Goal: Task Accomplishment & Management: Manage account settings

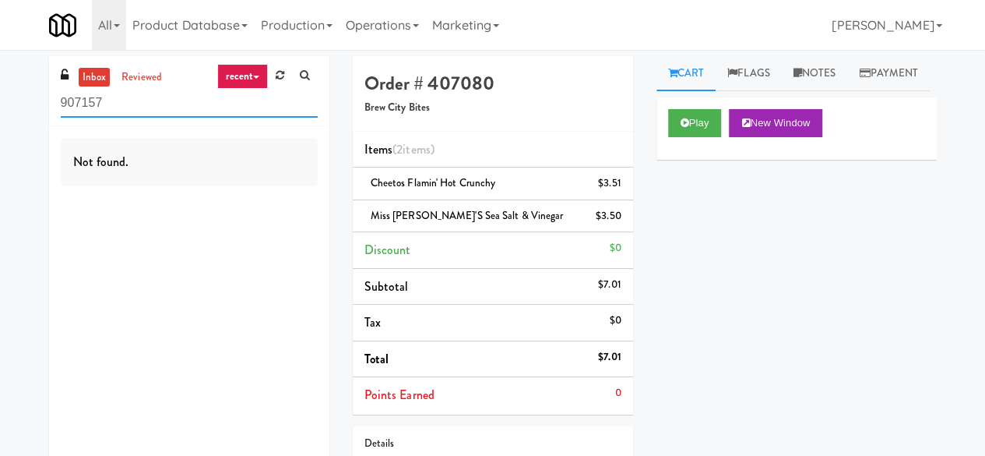
click at [136, 113] on input "907157" at bounding box center [189, 103] width 257 height 29
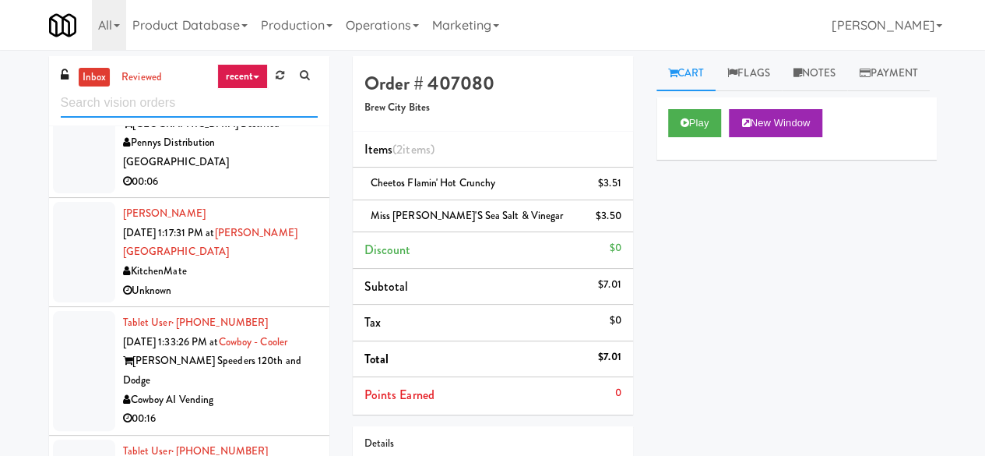
scroll to position [3193, 0]
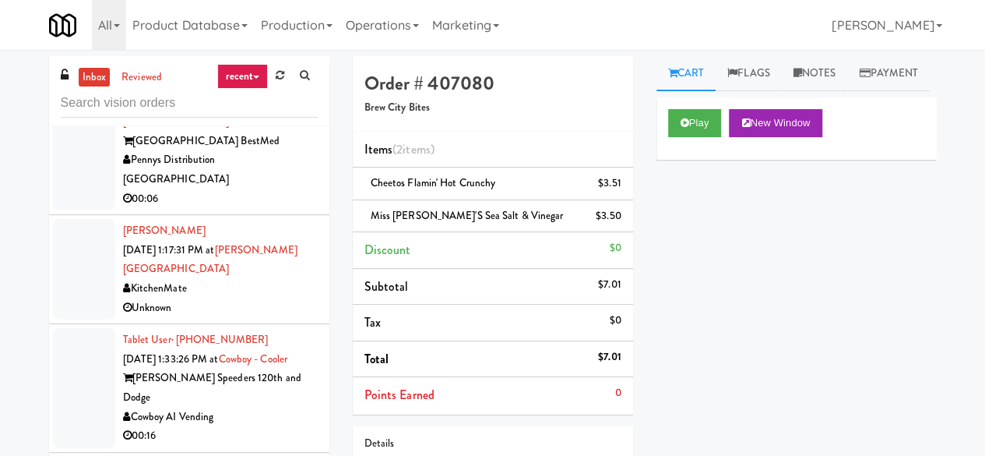
click at [274, 188] on div "Pennys Distribution [GEOGRAPHIC_DATA]" at bounding box center [220, 169] width 195 height 38
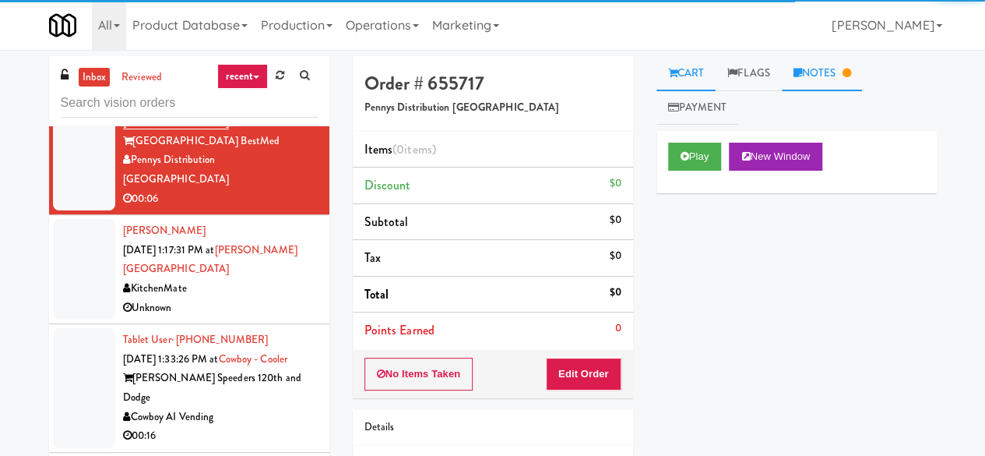
click at [822, 90] on link "Notes" at bounding box center [822, 73] width 81 height 35
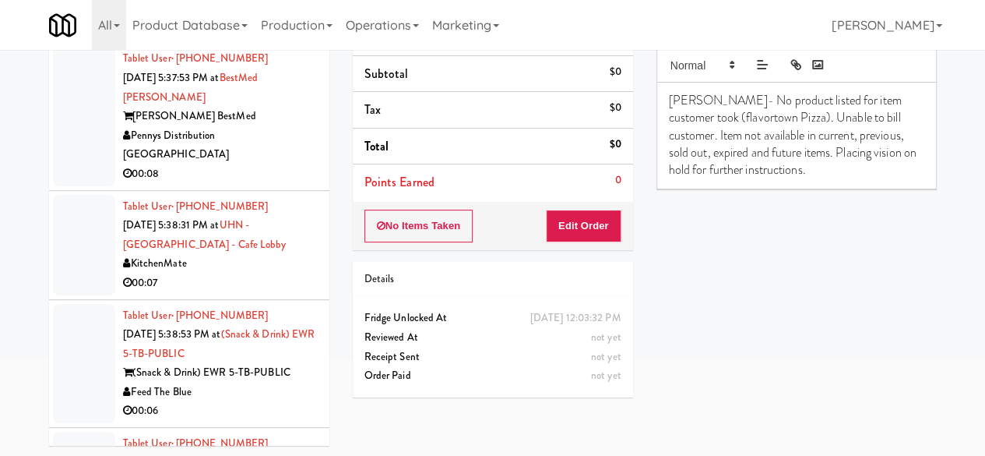
scroll to position [4751, 0]
click at [275, 182] on div "00:08" at bounding box center [220, 172] width 195 height 19
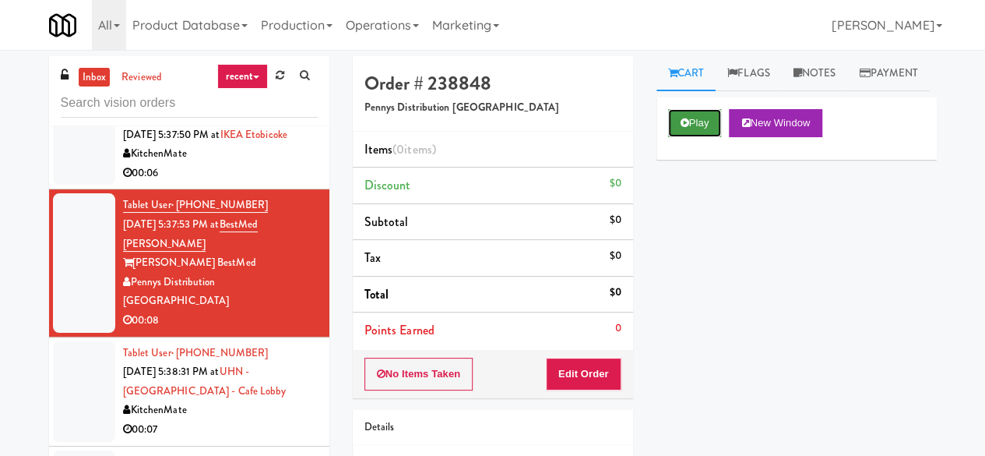
click at [694, 137] on button "Play" at bounding box center [695, 123] width 54 height 28
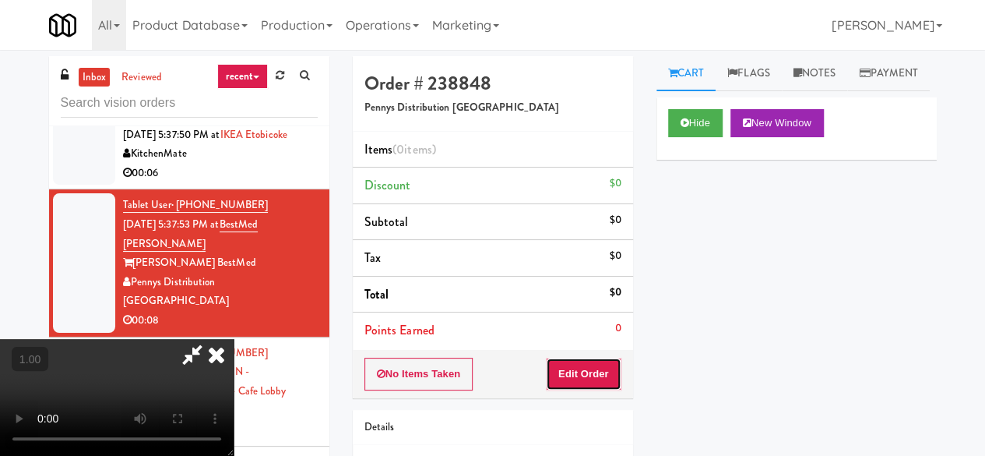
click at [595, 367] on button "Edit Order" at bounding box center [584, 373] width 76 height 33
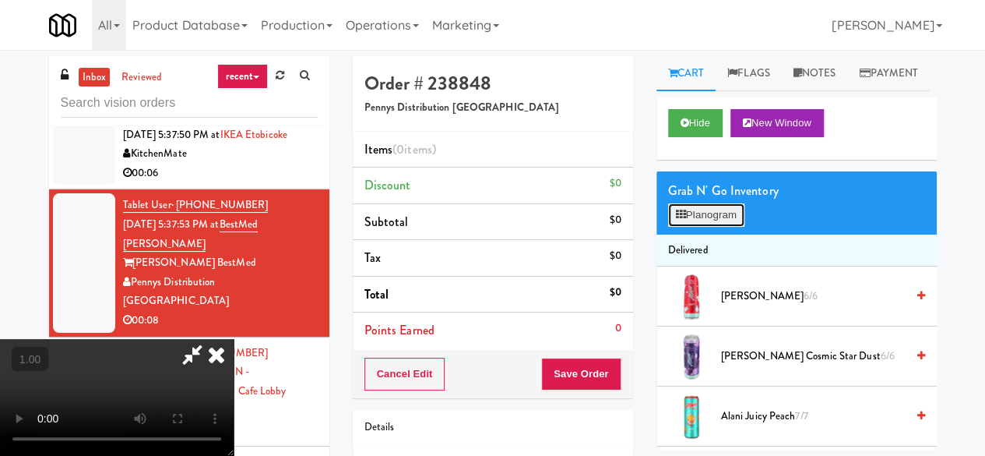
click at [679, 227] on button "Planogram" at bounding box center [706, 214] width 76 height 23
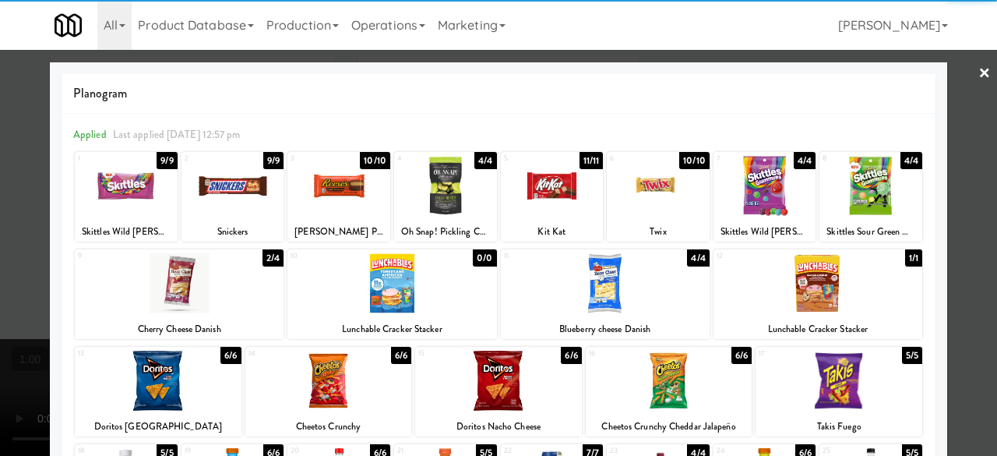
click at [235, 197] on div at bounding box center [232, 186] width 103 height 60
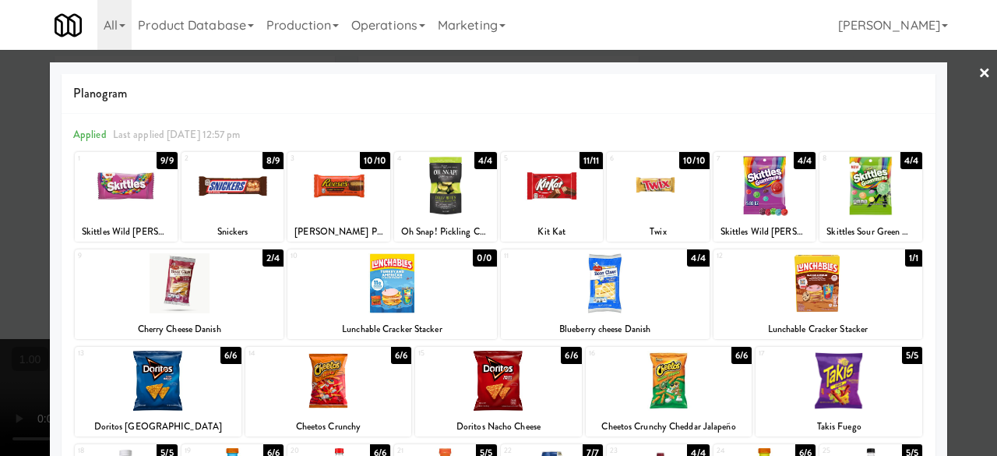
click at [570, 191] on div at bounding box center [552, 186] width 103 height 60
click at [949, 75] on div at bounding box center [498, 228] width 997 height 456
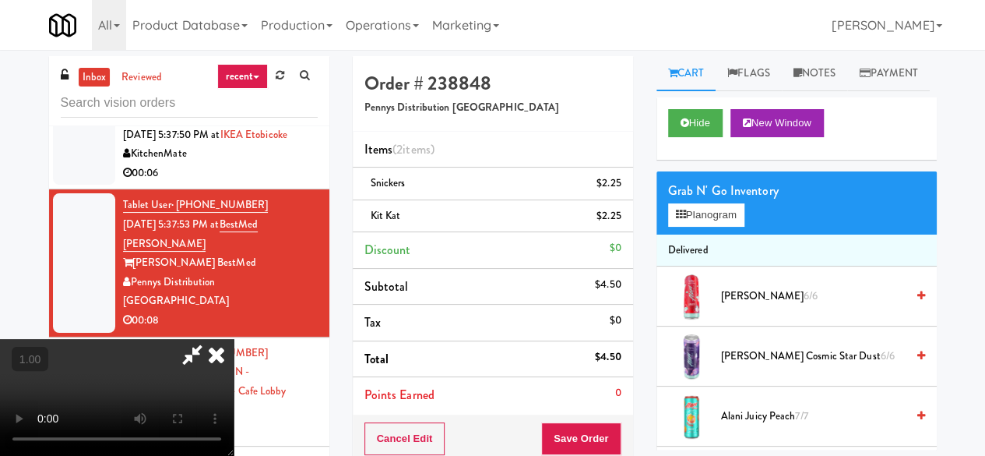
click at [210, 339] on icon at bounding box center [192, 354] width 36 height 31
click at [572, 429] on button "Save Order" at bounding box center [580, 438] width 79 height 33
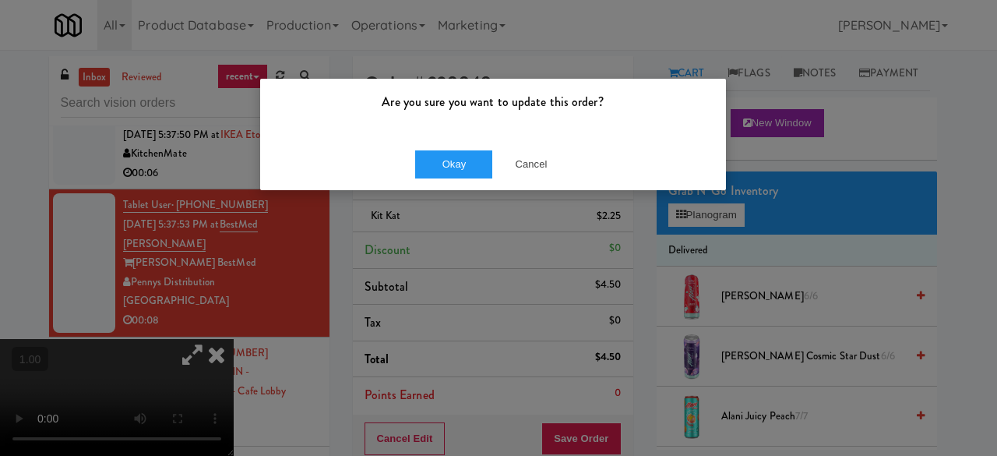
click at [477, 140] on div "Okay Cancel" at bounding box center [493, 164] width 466 height 52
click at [448, 175] on button "Okay" at bounding box center [454, 164] width 78 height 28
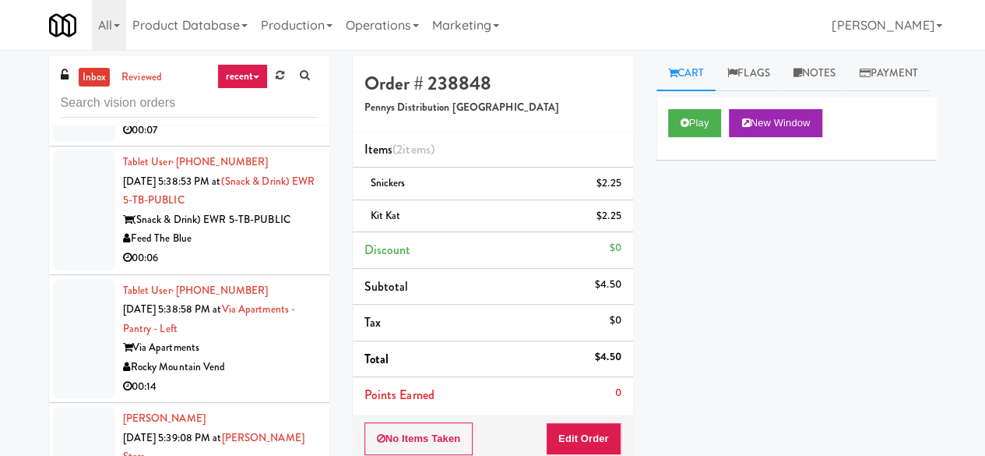
scroll to position [4985, 0]
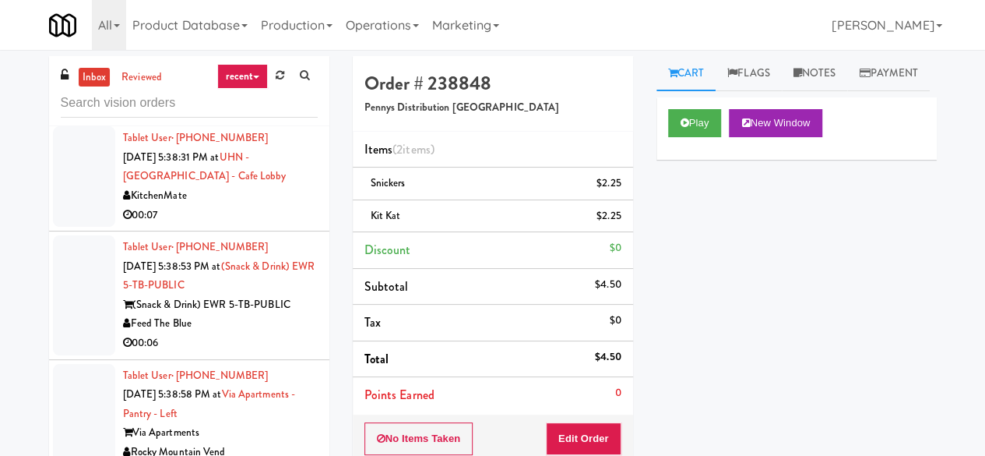
click at [293, 206] on div "KitchenMate" at bounding box center [220, 195] width 195 height 19
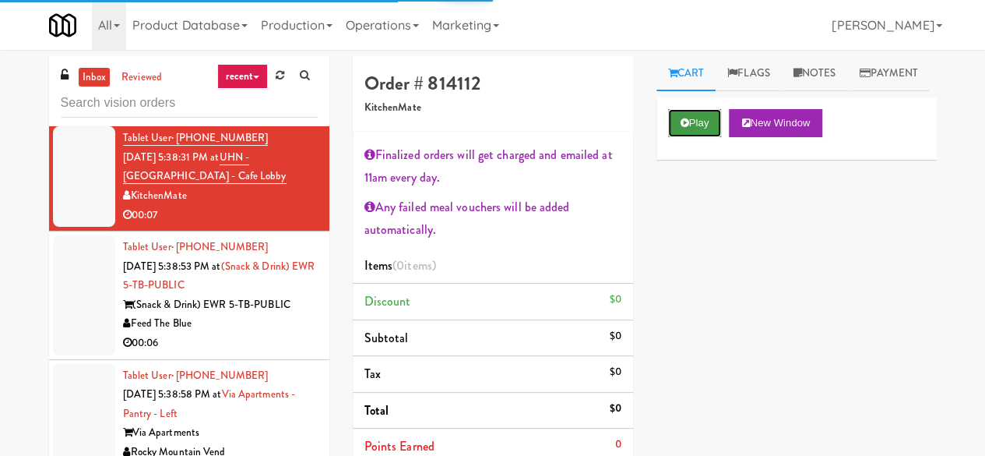
click at [690, 137] on button "Play" at bounding box center [695, 123] width 54 height 28
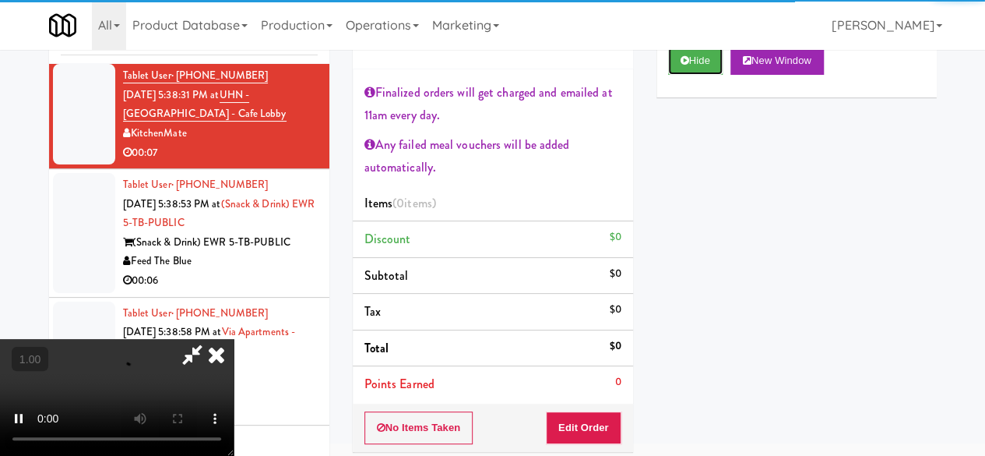
scroll to position [214, 0]
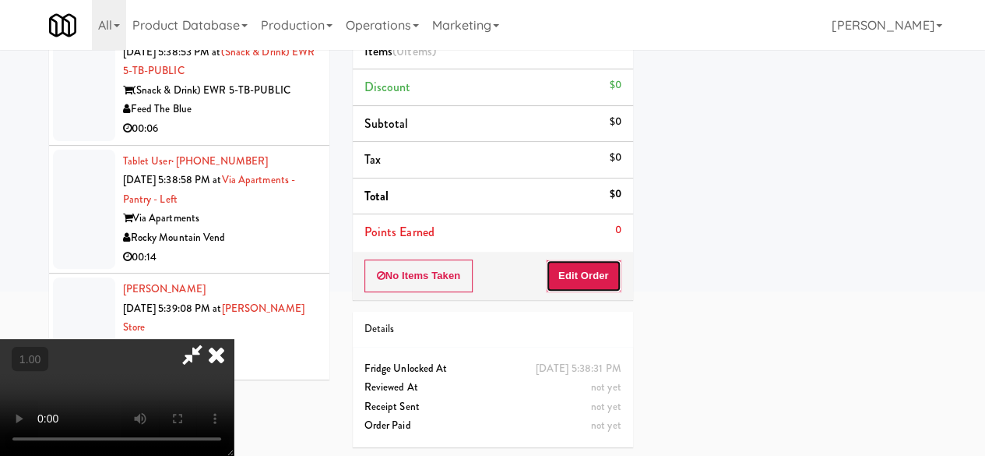
click at [584, 270] on button "Edit Order" at bounding box center [584, 275] width 76 height 33
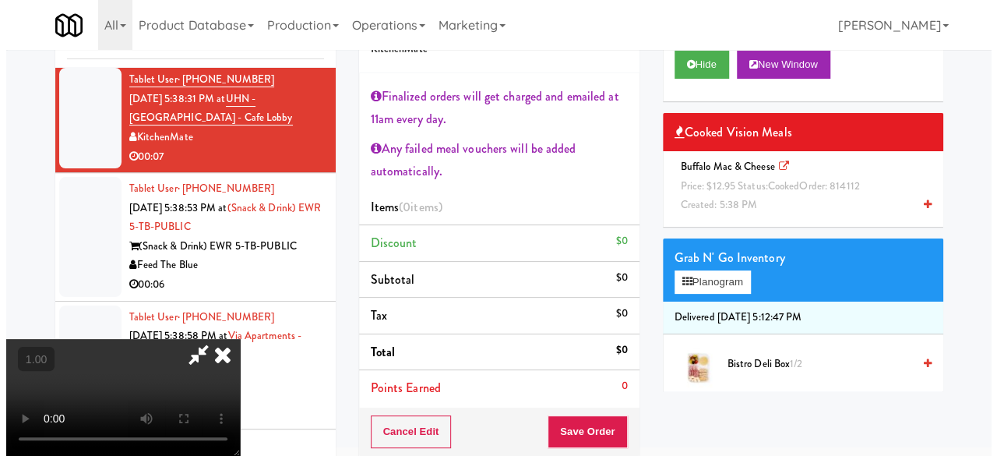
scroll to position [0, 0]
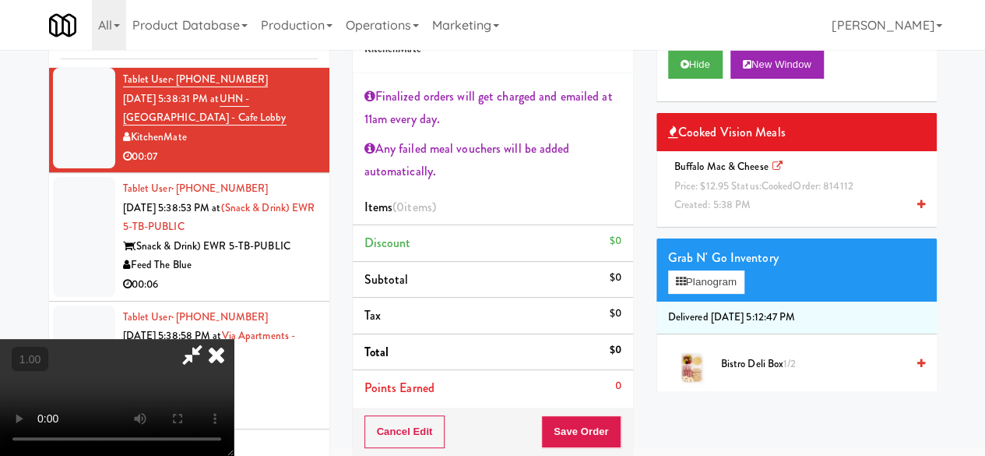
click at [210, 339] on icon at bounding box center [192, 354] width 36 height 31
click at [699, 301] on div "Grab N' Go Inventory Planogram" at bounding box center [797, 269] width 280 height 63
click at [702, 294] on button "Planogram" at bounding box center [706, 281] width 76 height 23
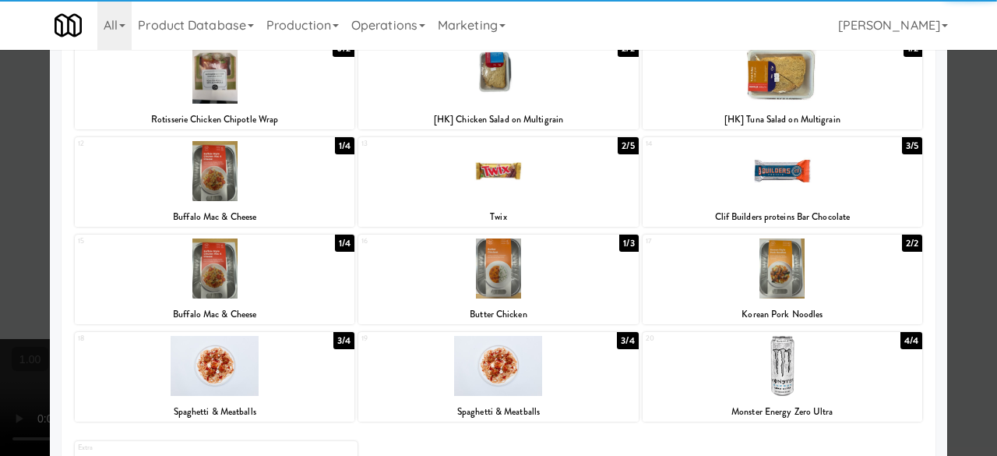
scroll to position [250, 0]
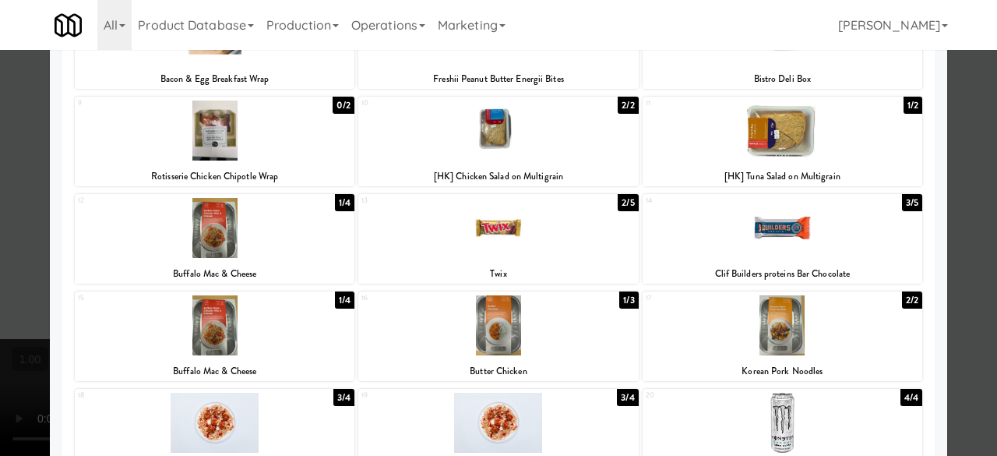
click at [293, 255] on div at bounding box center [215, 228] width 280 height 60
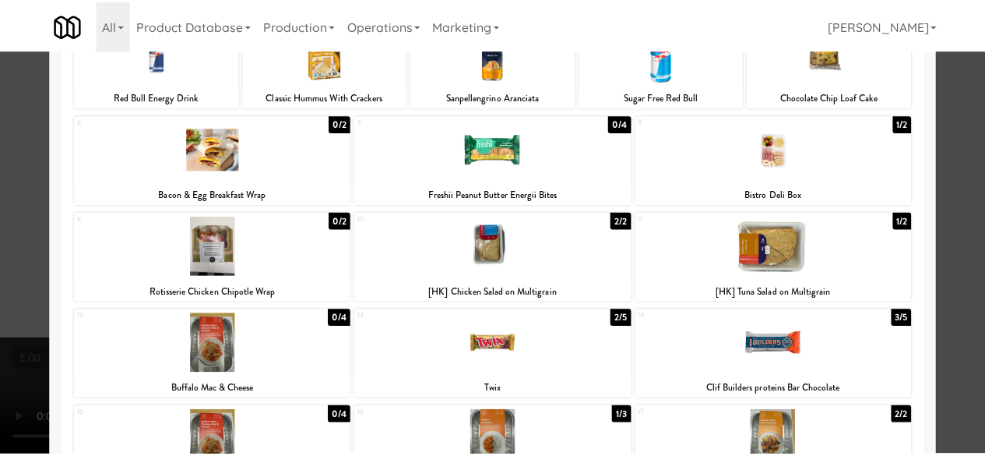
scroll to position [0, 0]
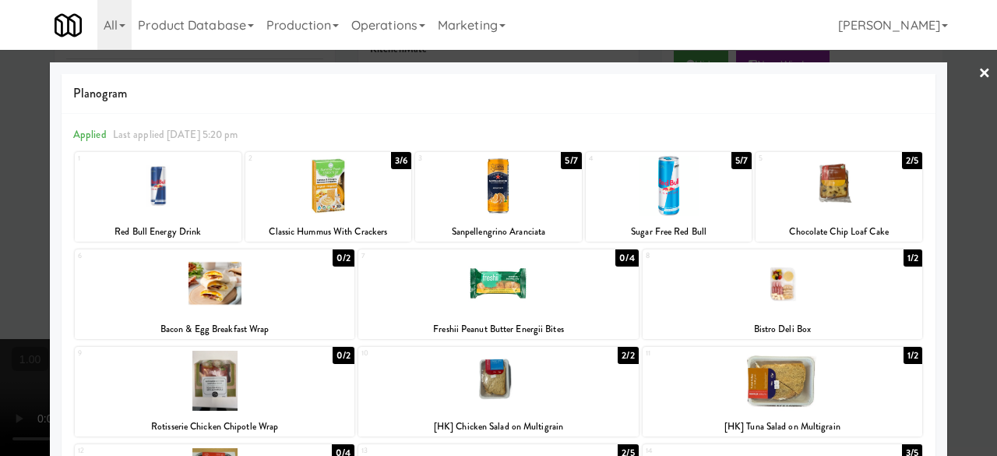
click at [956, 56] on div at bounding box center [498, 228] width 997 height 456
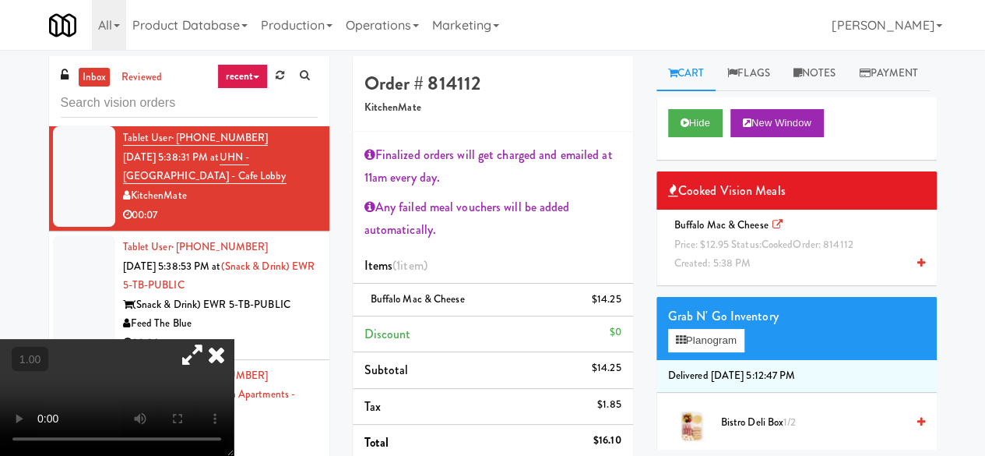
click at [234, 339] on icon at bounding box center [216, 354] width 34 height 31
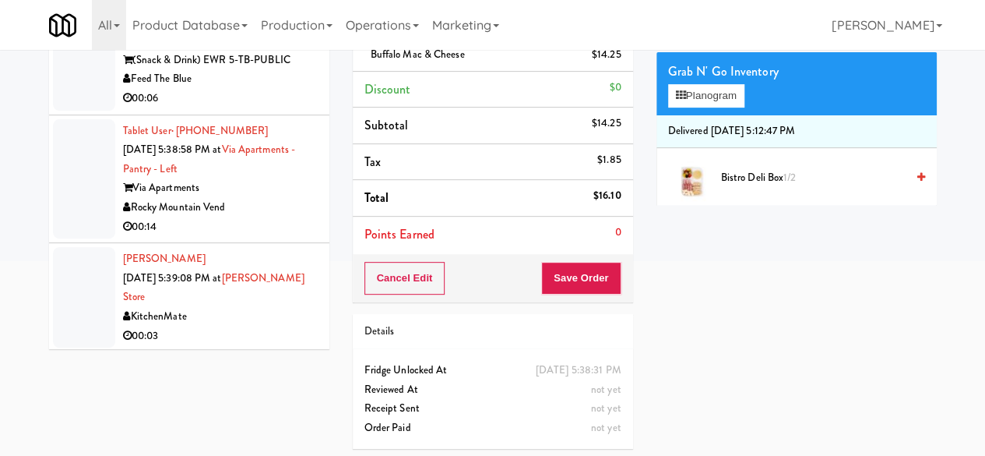
scroll to position [246, 0]
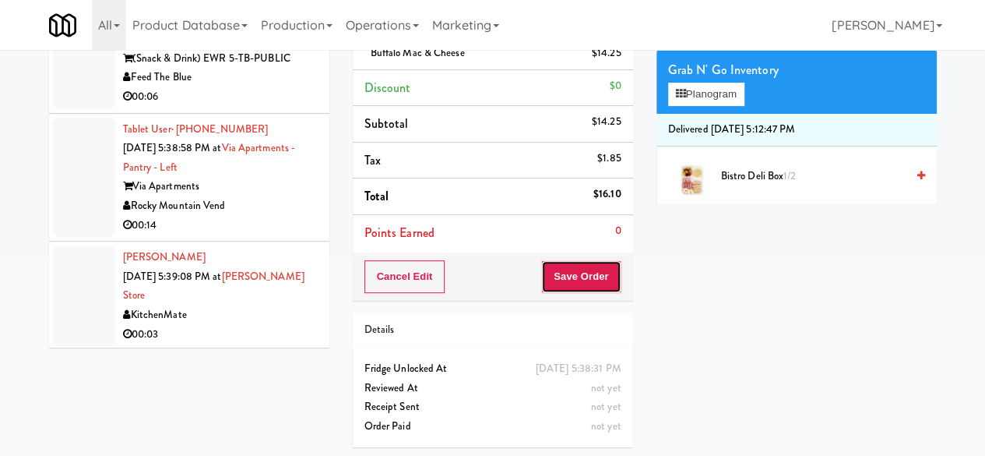
click at [587, 262] on button "Save Order" at bounding box center [580, 276] width 79 height 33
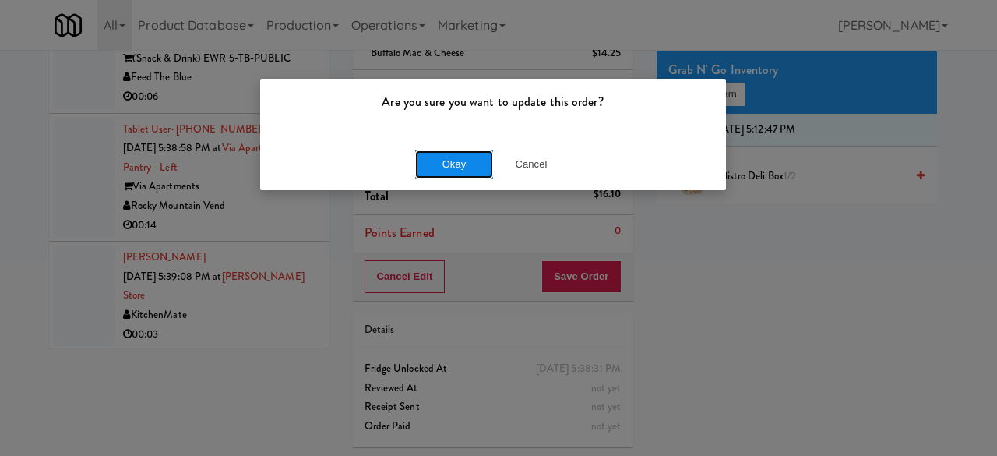
click at [427, 160] on button "Okay" at bounding box center [454, 164] width 78 height 28
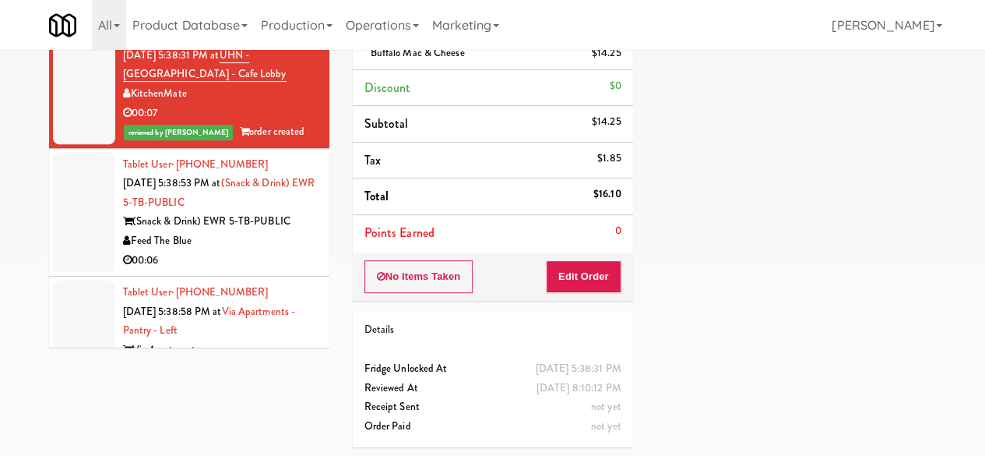
scroll to position [4829, 0]
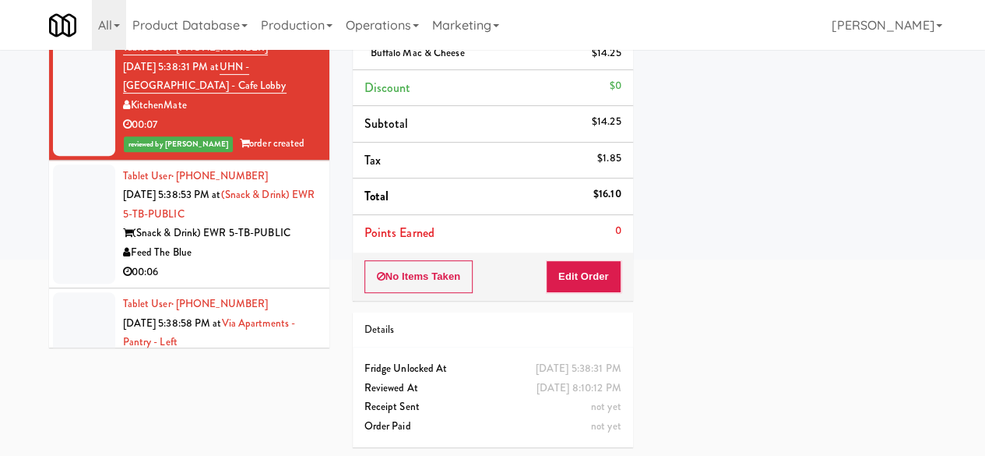
click at [232, 262] on div "Feed The Blue" at bounding box center [220, 252] width 195 height 19
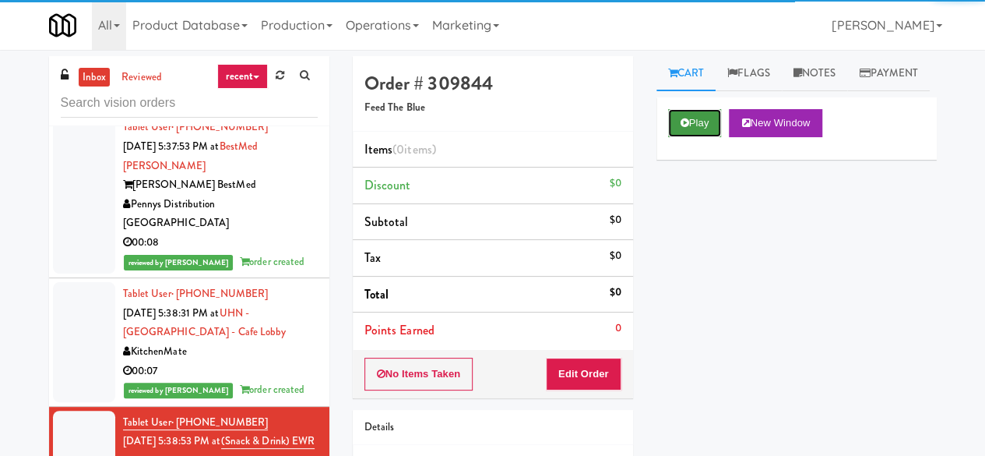
click at [685, 137] on button "Play" at bounding box center [695, 123] width 54 height 28
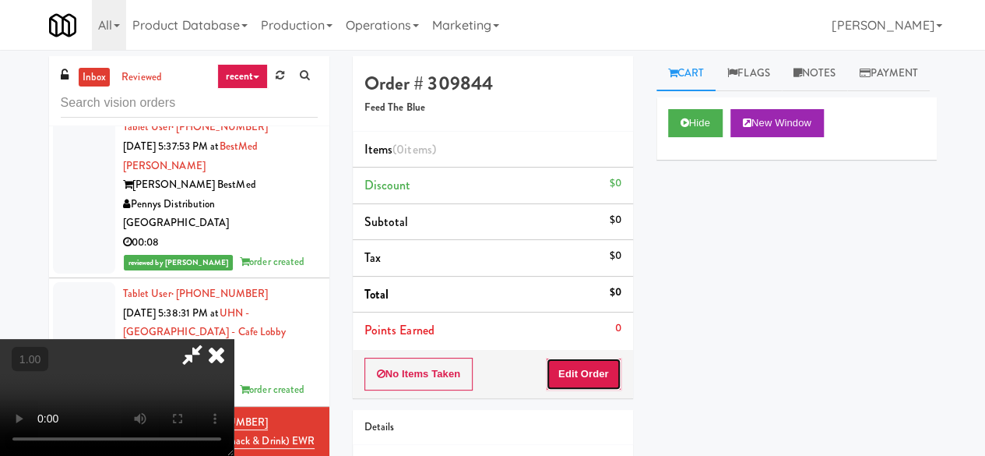
click at [562, 361] on button "Edit Order" at bounding box center [584, 373] width 76 height 33
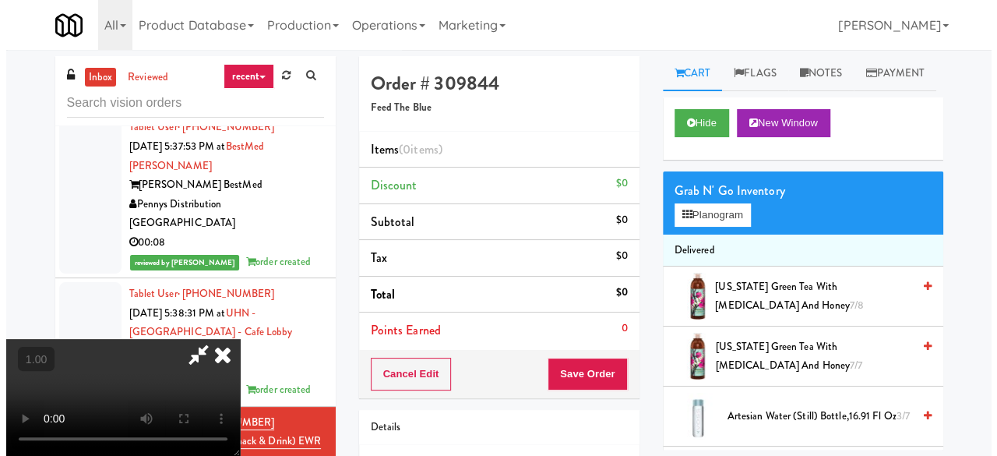
scroll to position [32, 0]
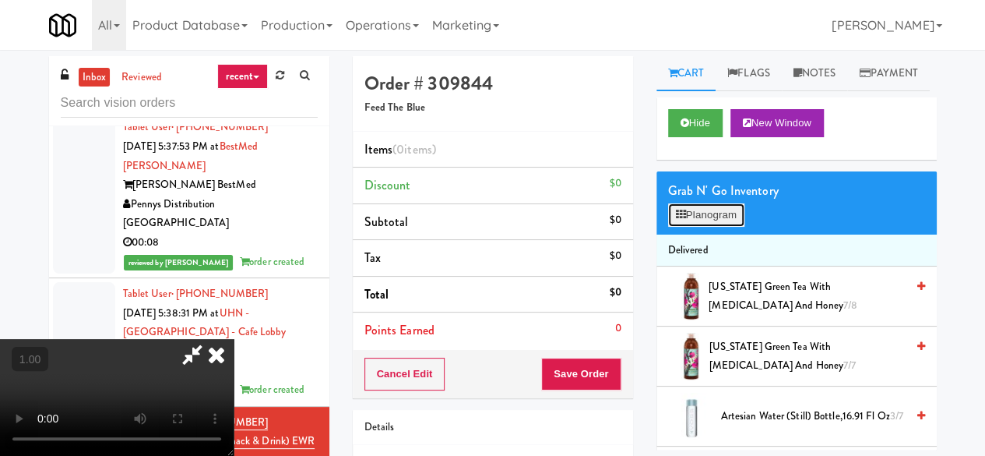
click at [733, 227] on button "Planogram" at bounding box center [706, 214] width 76 height 23
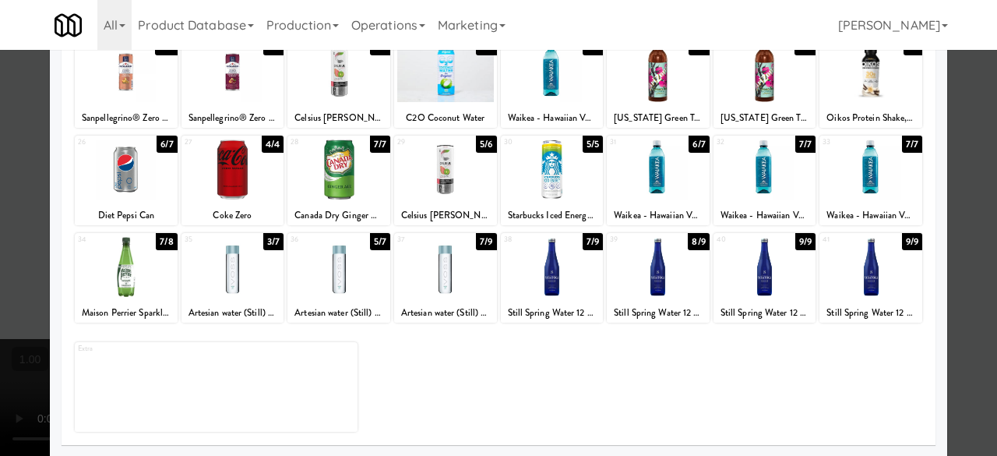
click at [143, 248] on div at bounding box center [126, 267] width 103 height 60
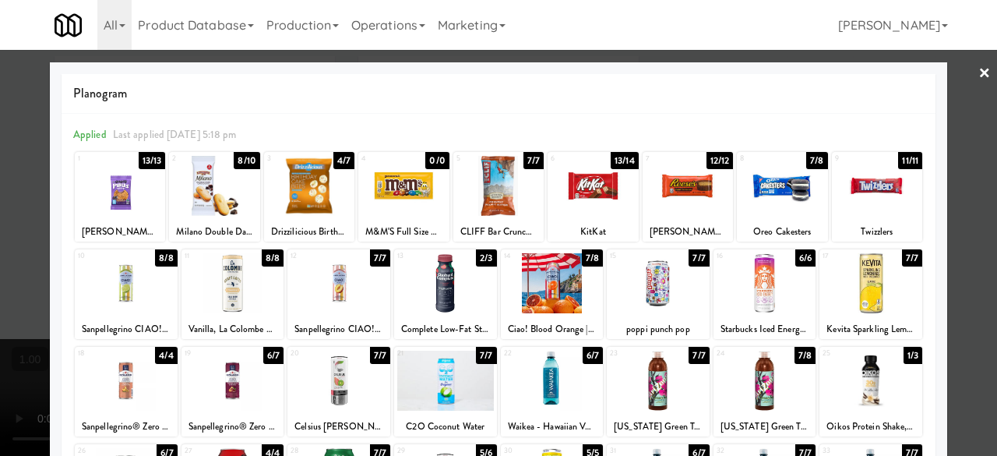
click at [948, 94] on div at bounding box center [498, 228] width 997 height 456
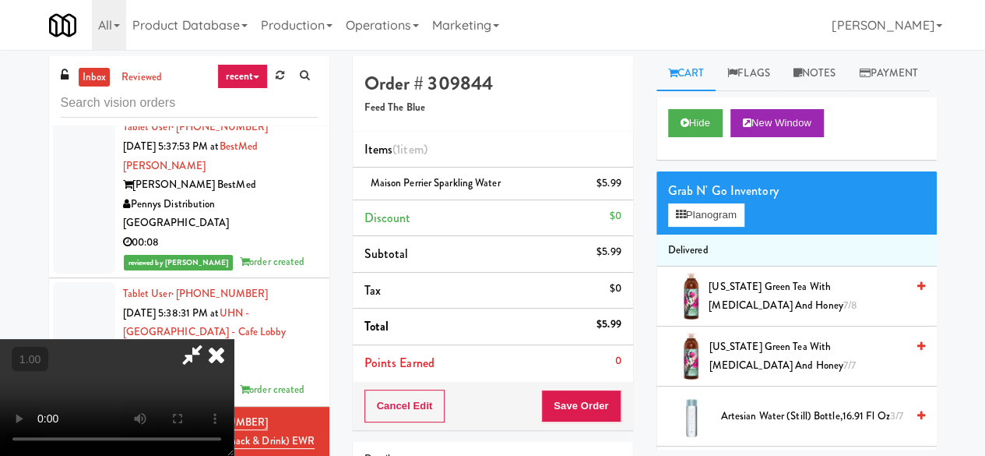
scroll to position [32, 0]
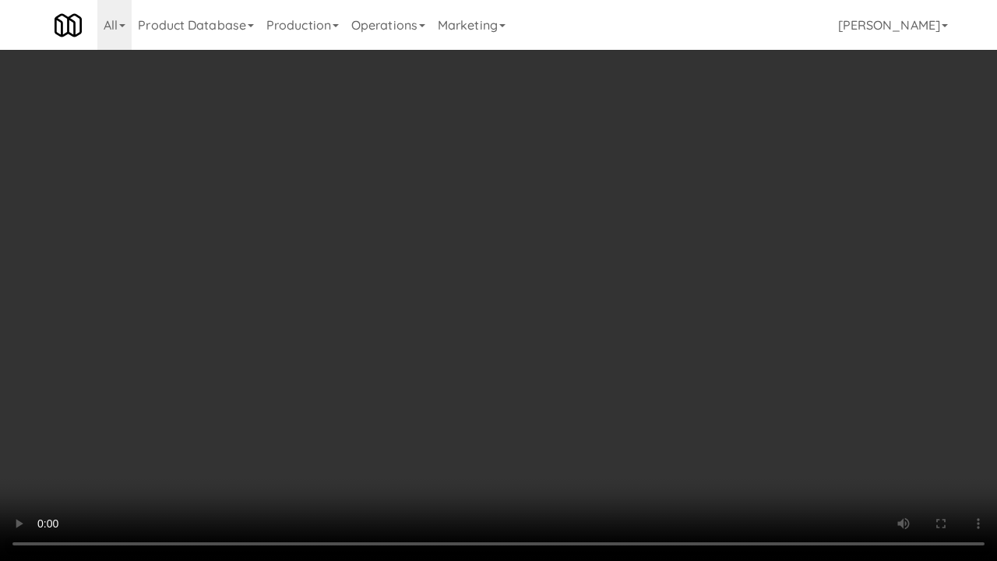
click at [631, 397] on video at bounding box center [498, 280] width 997 height 561
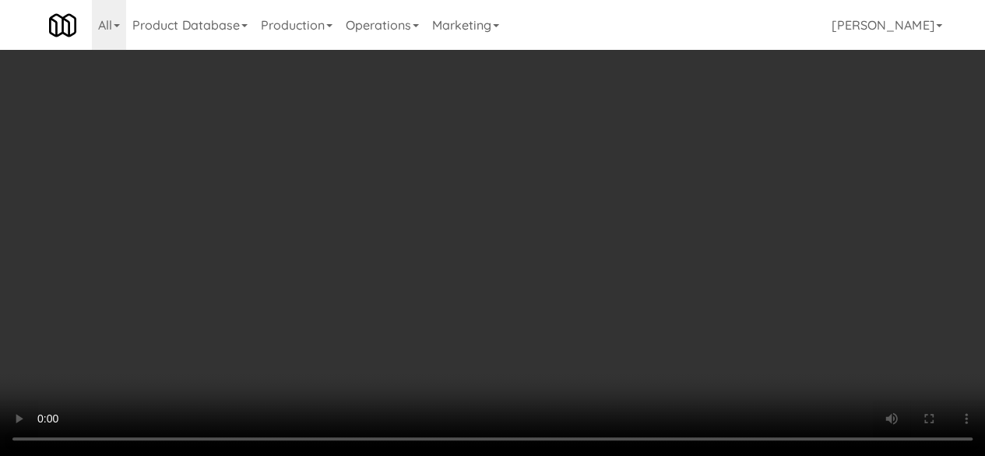
scroll to position [0, 0]
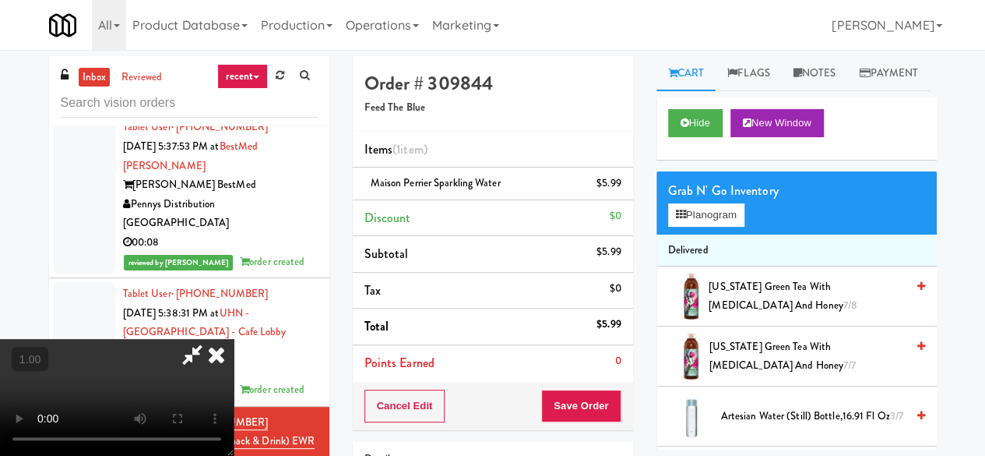
click at [210, 339] on icon at bounding box center [192, 354] width 36 height 31
click at [581, 415] on button "Save Order" at bounding box center [580, 405] width 79 height 33
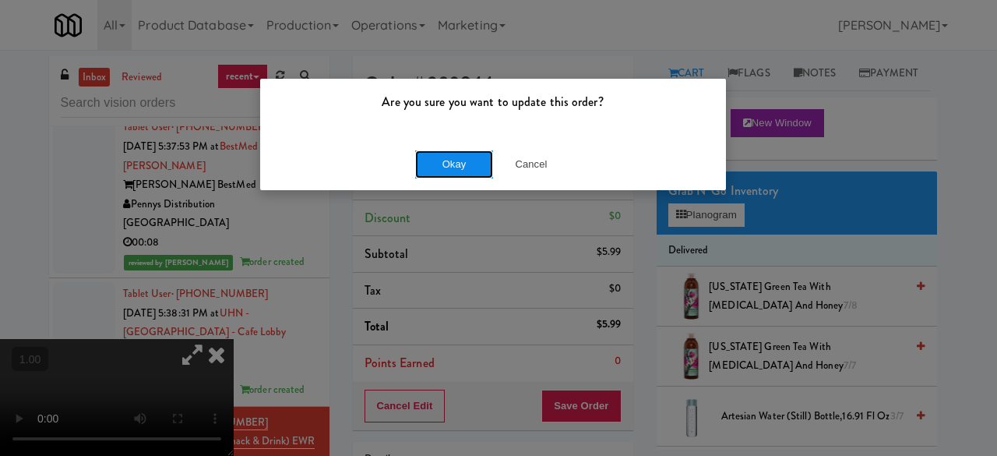
click at [456, 158] on button "Okay" at bounding box center [454, 164] width 78 height 28
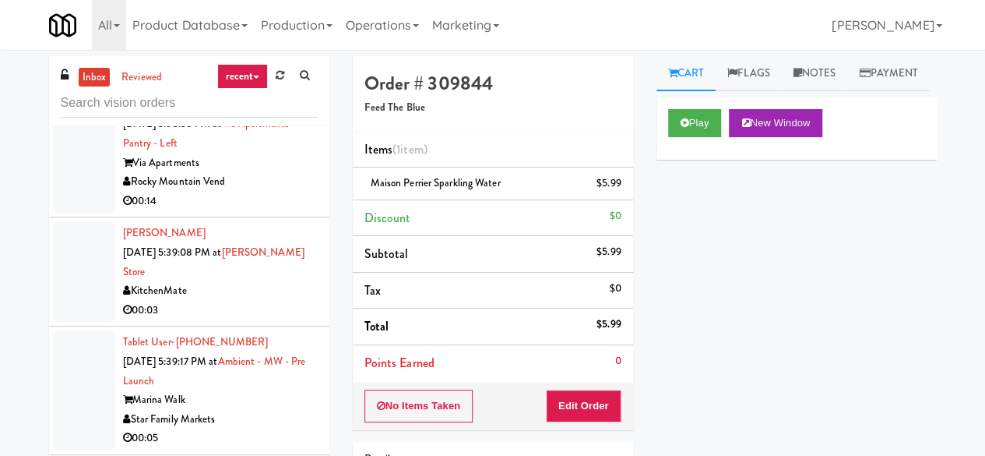
scroll to position [5374, 0]
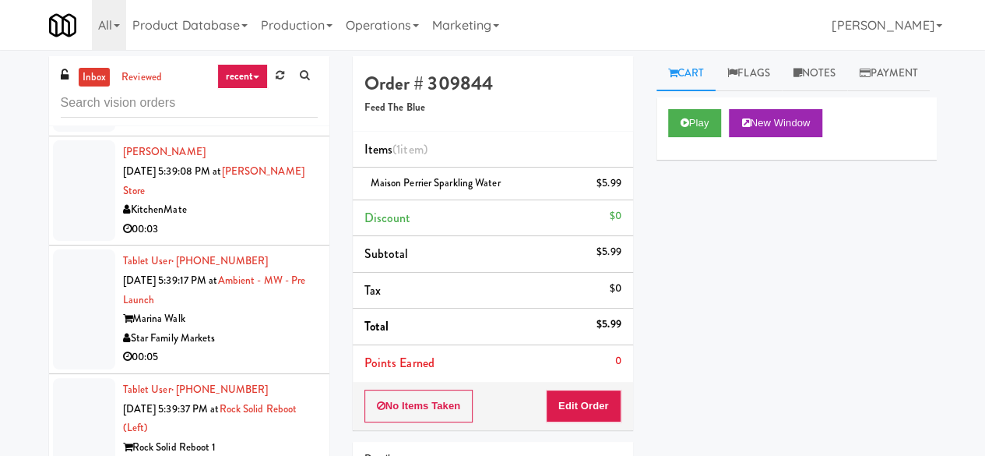
click at [271, 130] on div "00:14" at bounding box center [220, 120] width 195 height 19
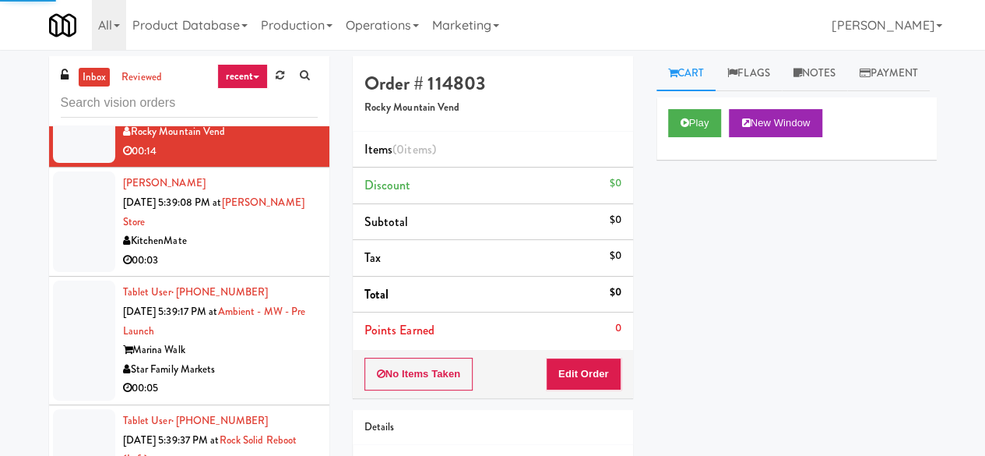
scroll to position [5296, 0]
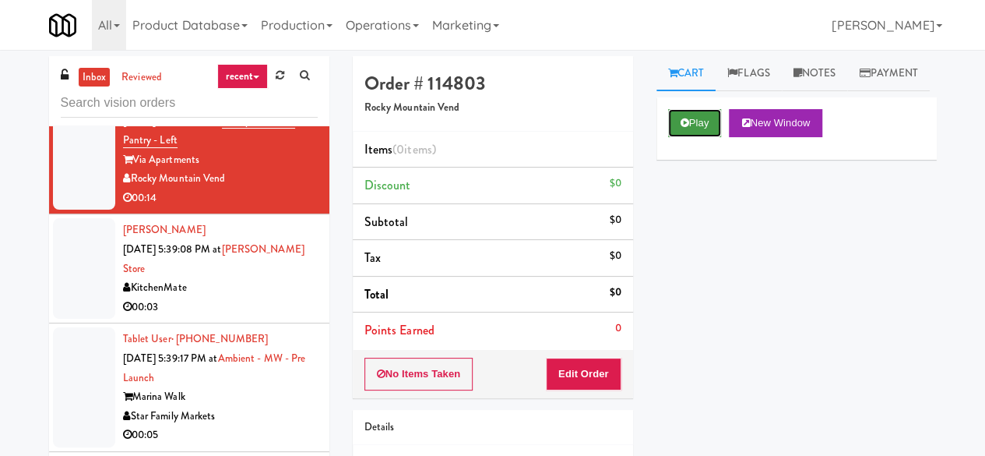
click at [703, 137] on button "Play" at bounding box center [695, 123] width 54 height 28
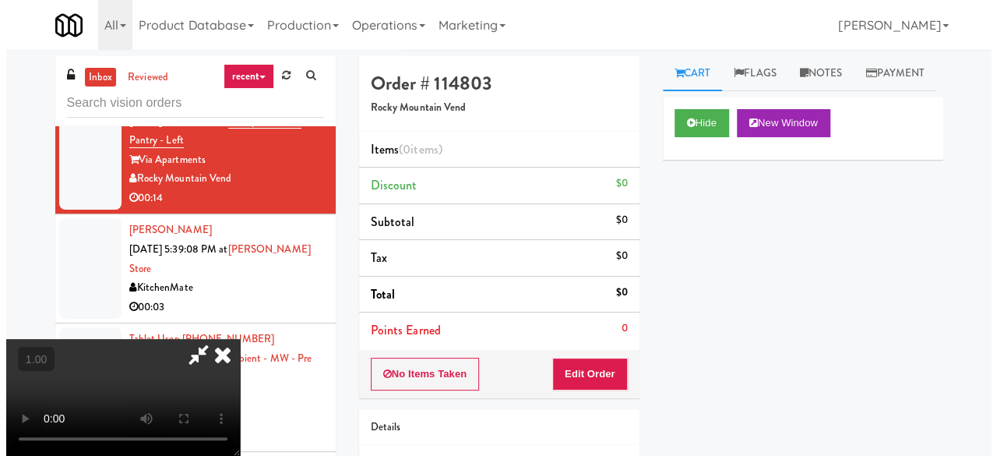
scroll to position [32, 0]
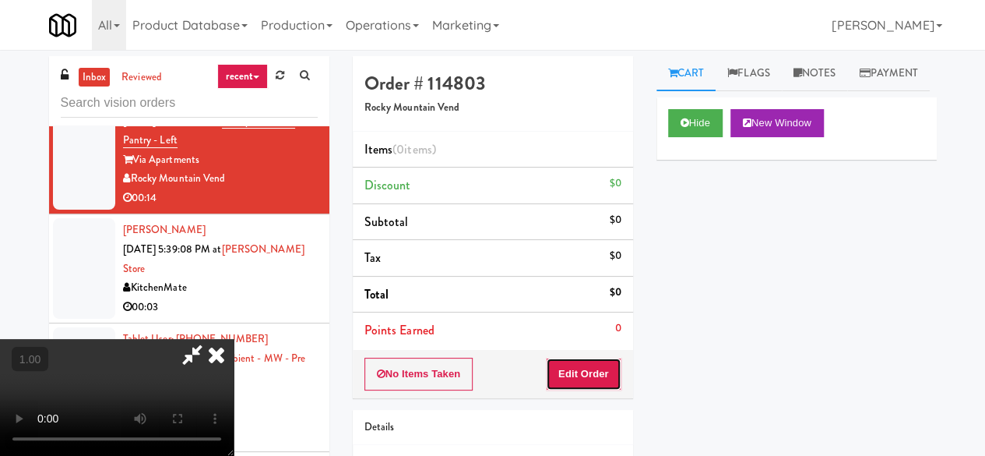
click at [610, 377] on button "Edit Order" at bounding box center [584, 373] width 76 height 33
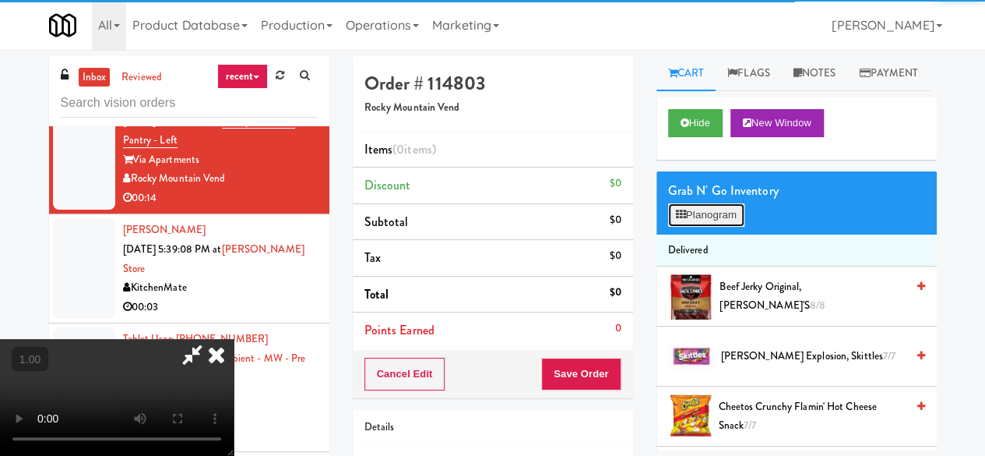
click at [710, 227] on button "Planogram" at bounding box center [706, 214] width 76 height 23
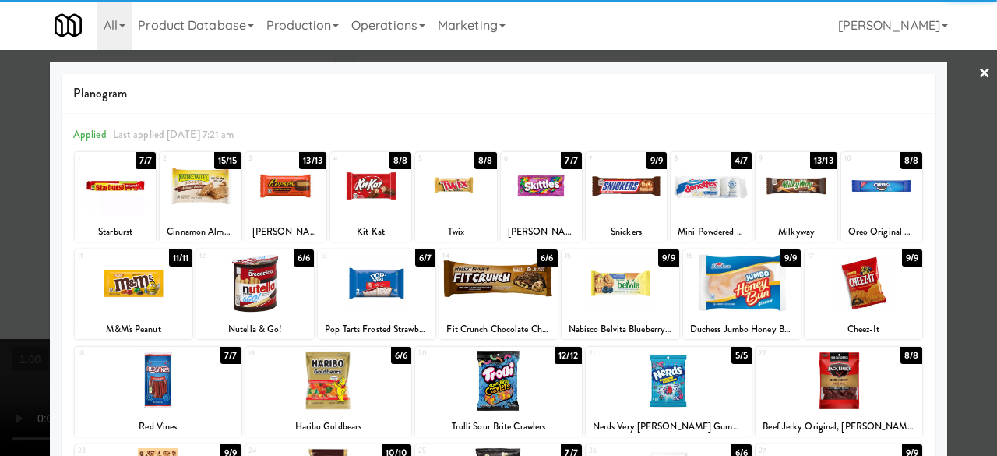
scroll to position [308, 0]
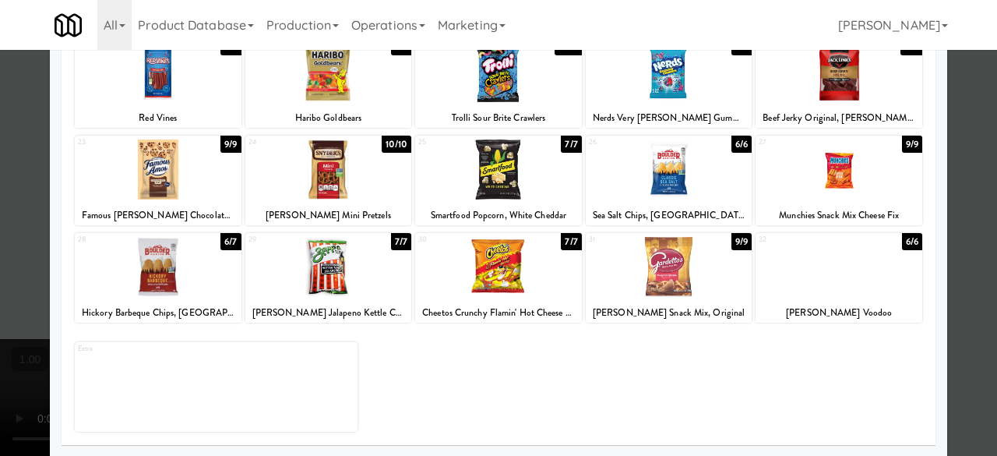
click at [509, 255] on div at bounding box center [498, 267] width 167 height 60
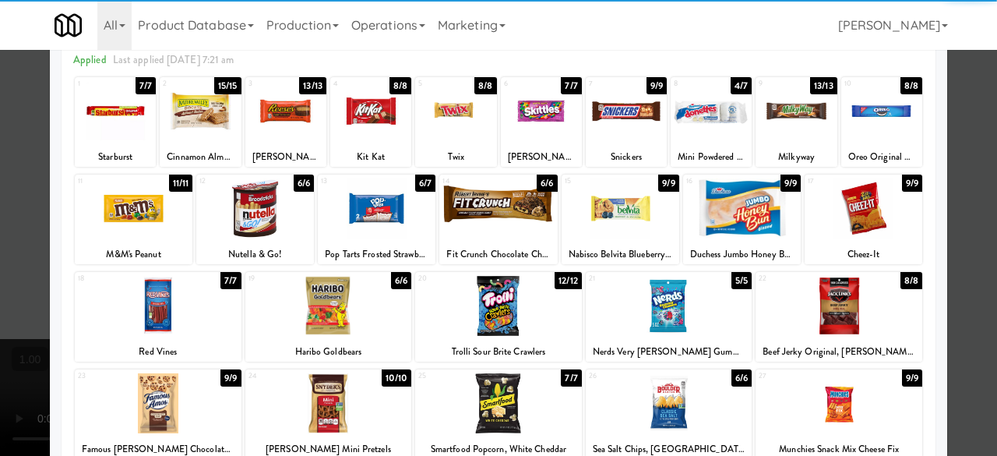
click at [164, 378] on div at bounding box center [158, 403] width 167 height 60
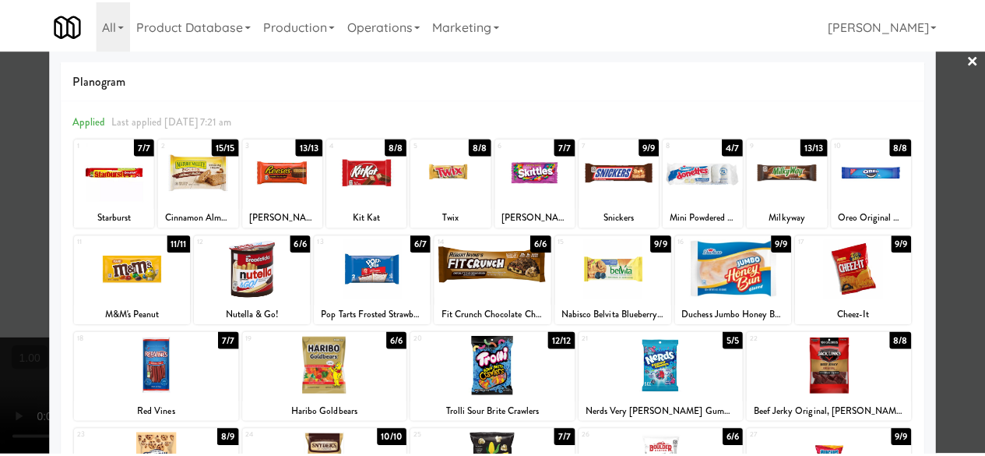
scroll to position [0, 0]
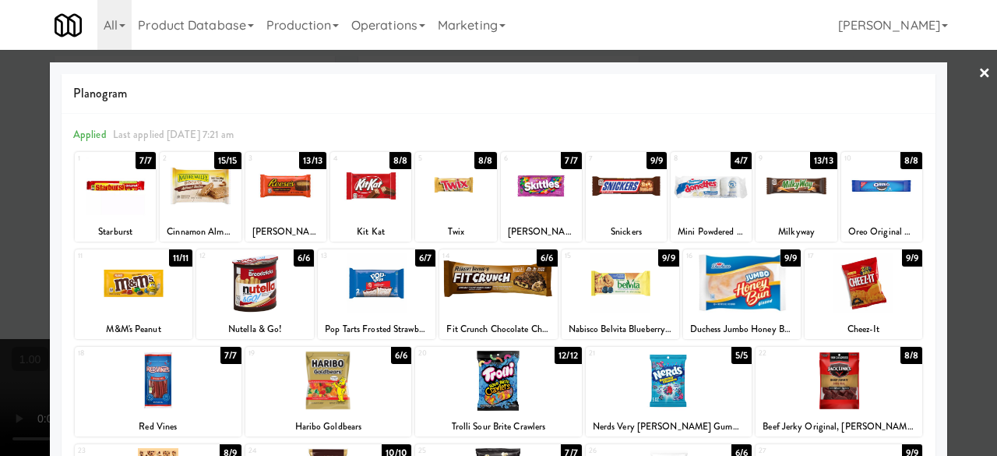
click at [965, 119] on div at bounding box center [498, 228] width 997 height 456
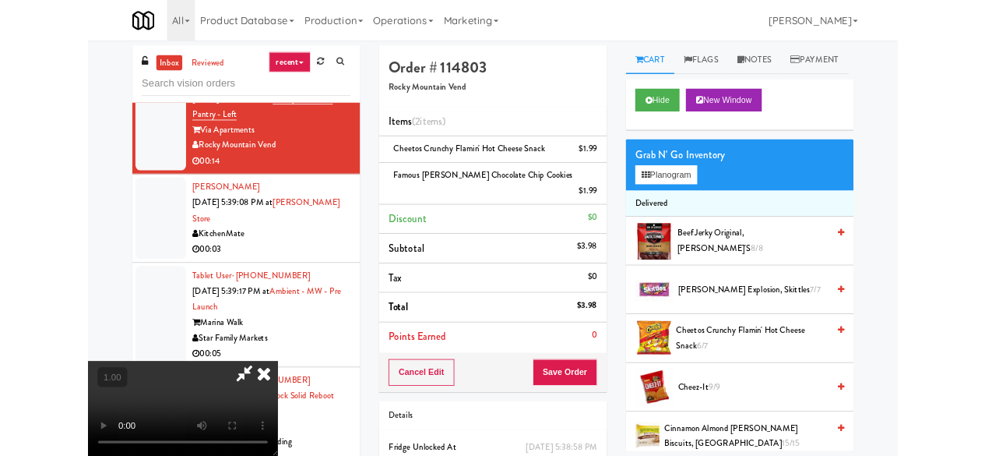
scroll to position [32, 0]
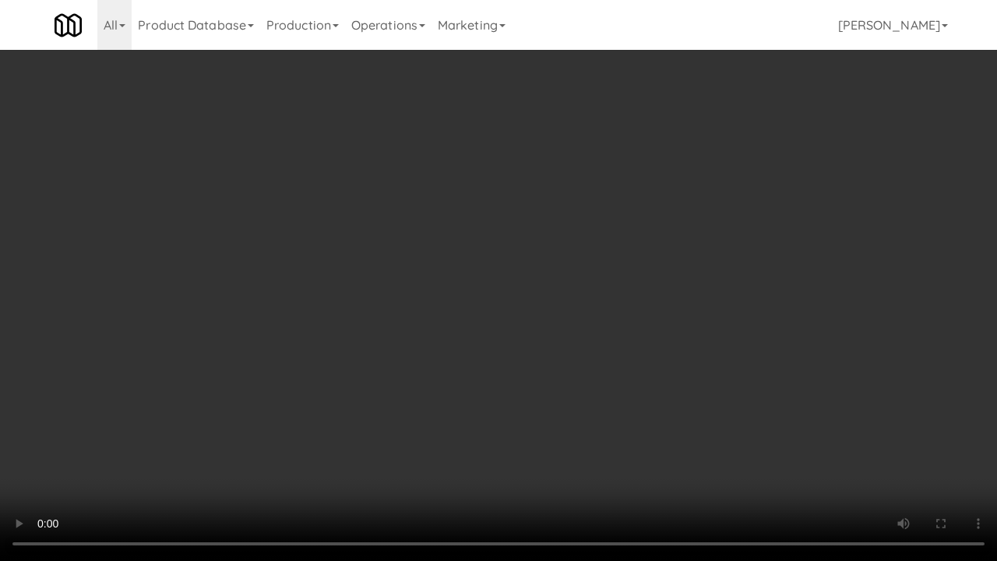
click at [645, 413] on video at bounding box center [498, 280] width 997 height 561
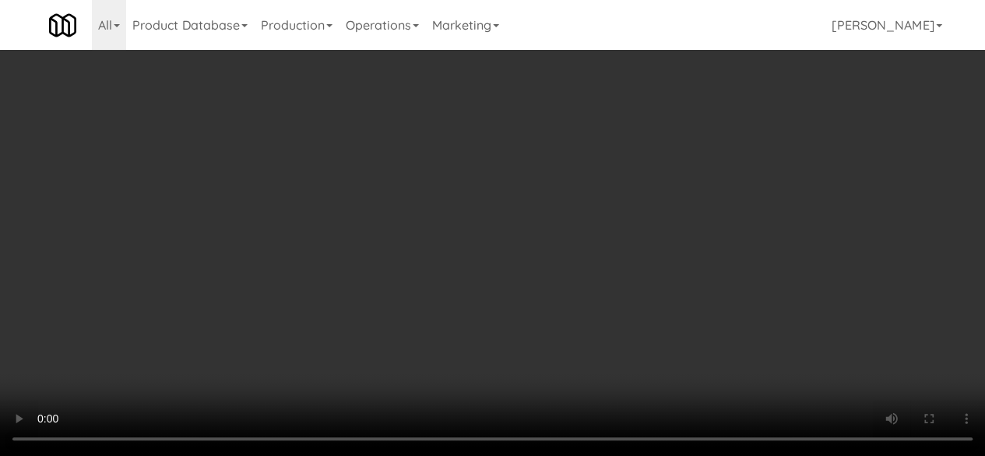
scroll to position [0, 0]
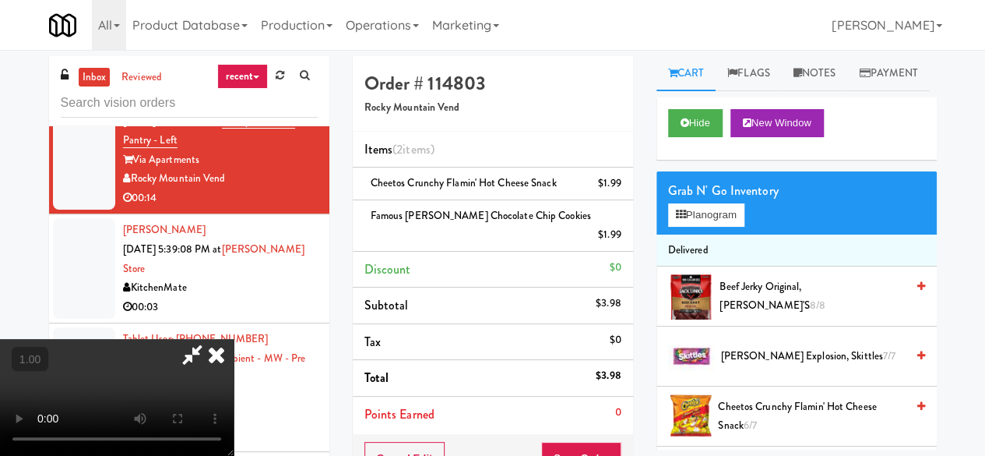
click at [210, 339] on icon at bounding box center [192, 354] width 36 height 31
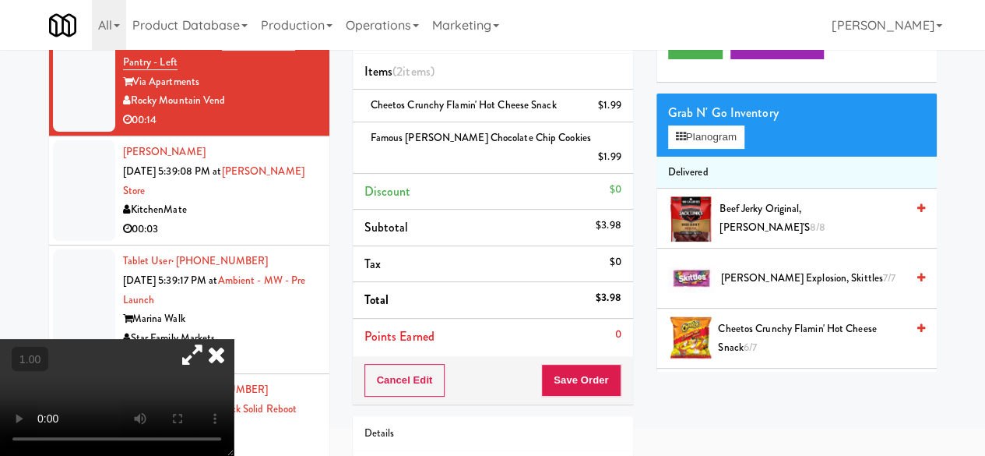
click at [583, 377] on div "Cancel Edit Save Order" at bounding box center [493, 380] width 280 height 48
click at [583, 367] on button "Save Order" at bounding box center [580, 380] width 79 height 33
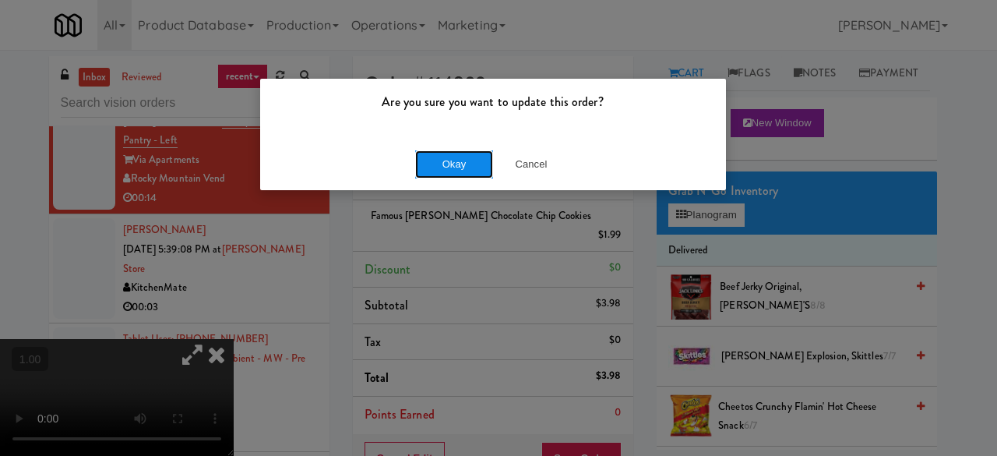
click at [438, 167] on button "Okay" at bounding box center [454, 164] width 78 height 28
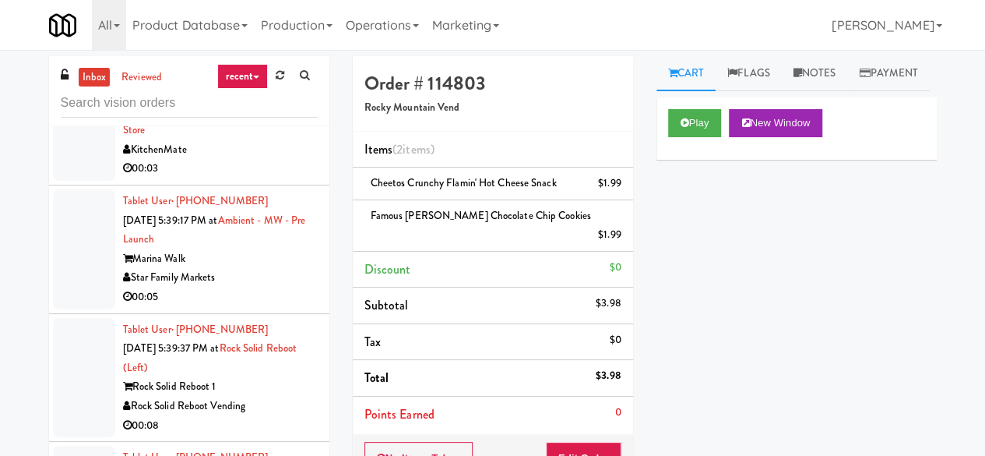
scroll to position [5452, 0]
click at [260, 161] on div "KitchenMate" at bounding box center [220, 151] width 195 height 19
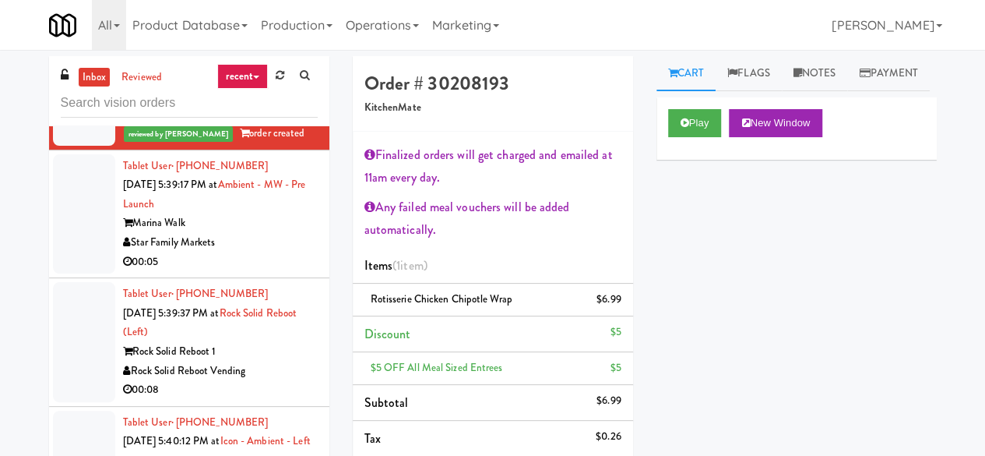
scroll to position [5530, 0]
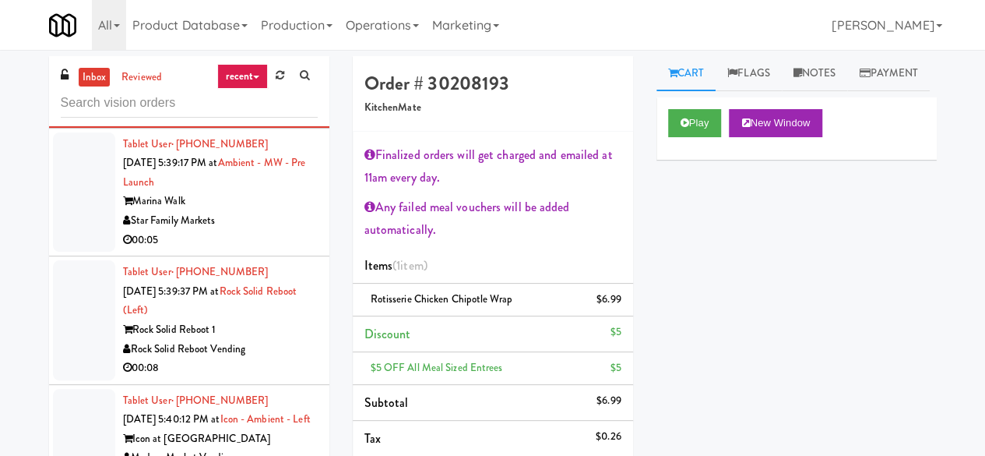
click at [265, 211] on div "Marina Walk" at bounding box center [220, 201] width 195 height 19
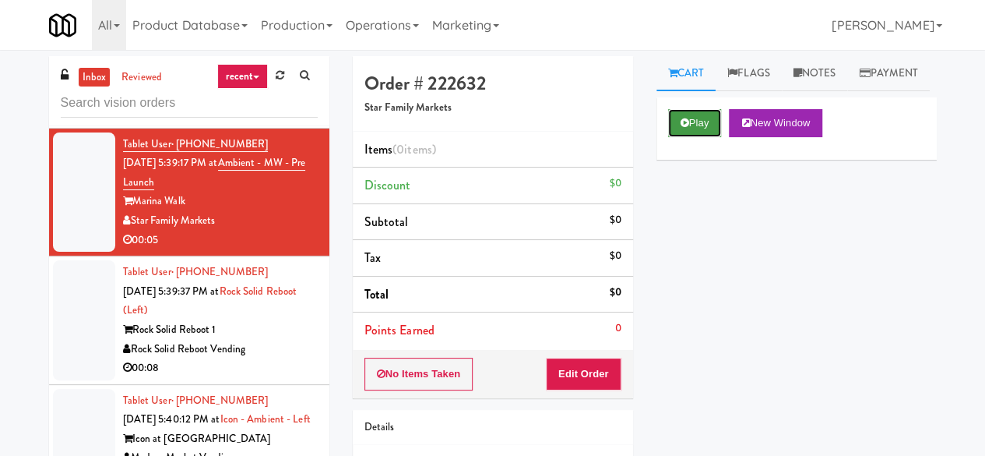
click at [693, 137] on button "Play" at bounding box center [695, 123] width 54 height 28
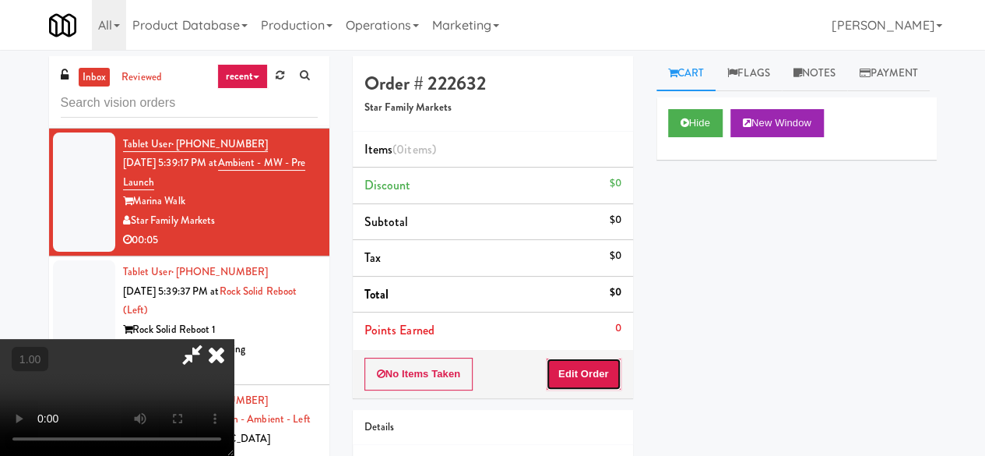
drag, startPoint x: 591, startPoint y: 359, endPoint x: 418, endPoint y: 217, distance: 223.6
click at [590, 362] on button "Edit Order" at bounding box center [584, 373] width 76 height 33
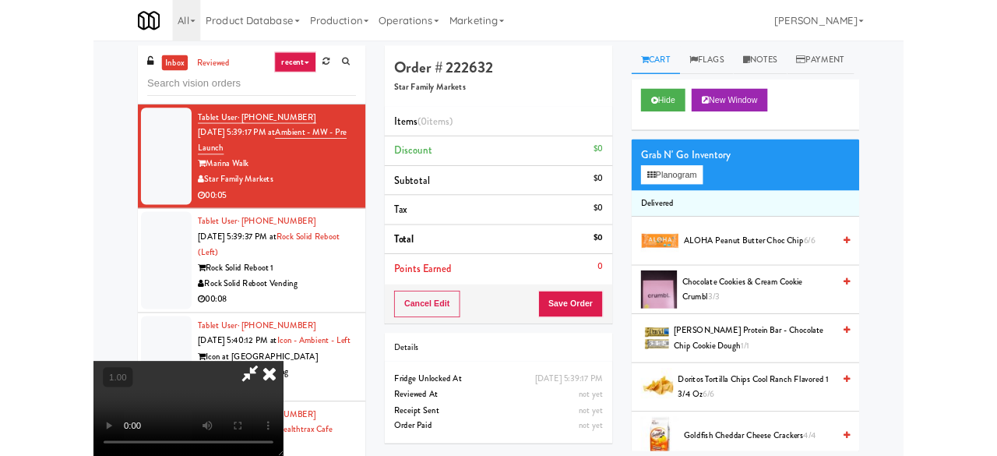
scroll to position [32, 0]
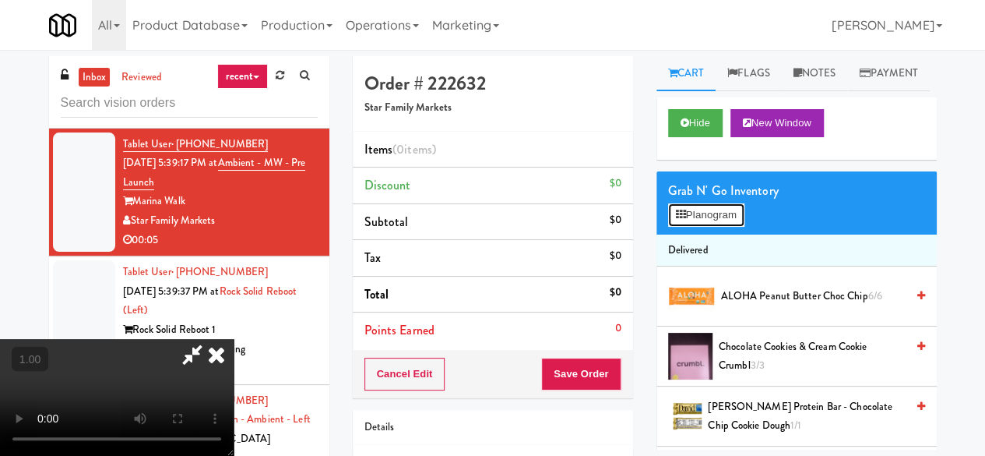
click at [693, 227] on button "Planogram" at bounding box center [706, 214] width 76 height 23
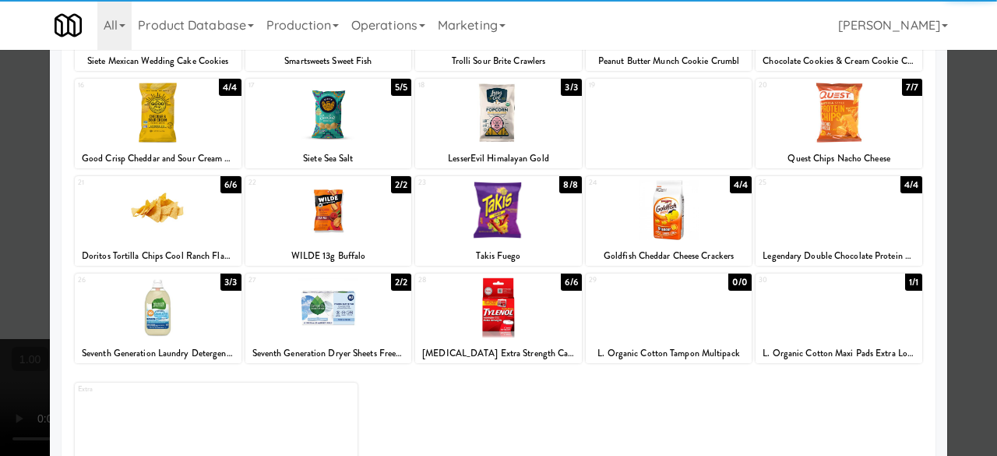
scroll to position [308, 0]
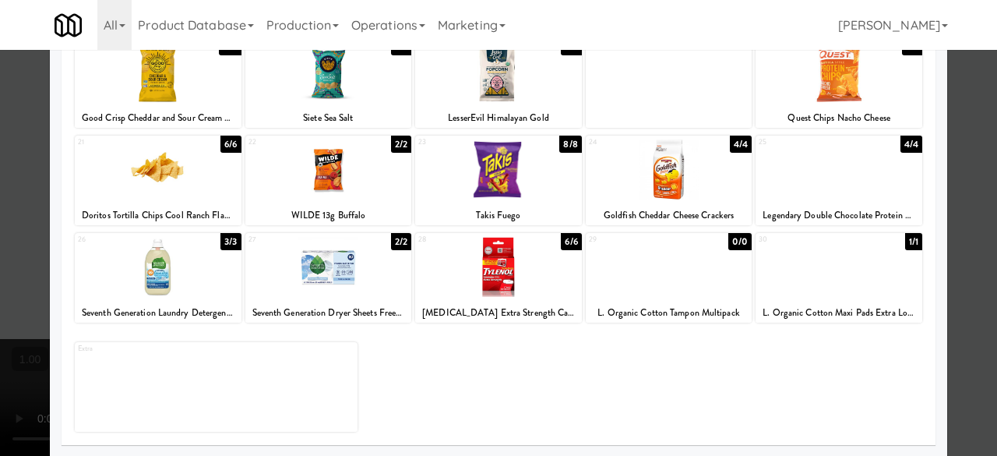
click at [492, 274] on div at bounding box center [498, 267] width 167 height 60
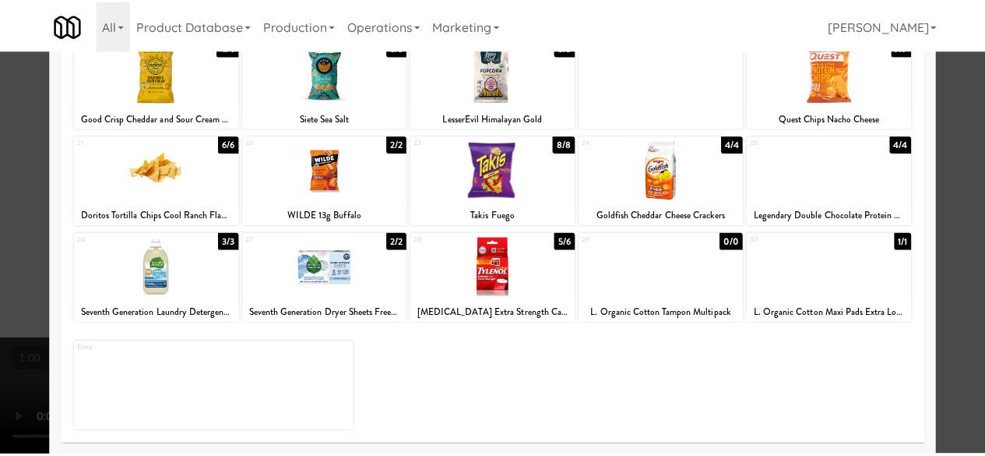
scroll to position [0, 0]
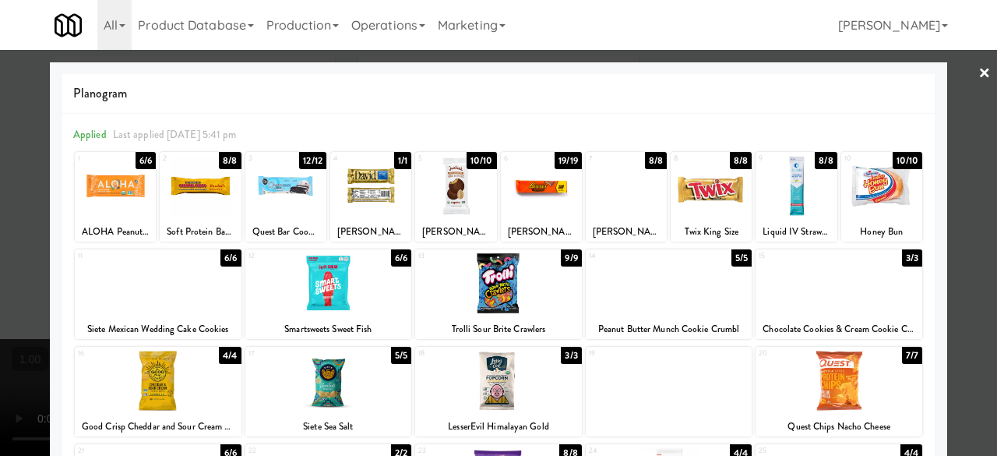
click at [978, 77] on link "×" at bounding box center [984, 74] width 12 height 48
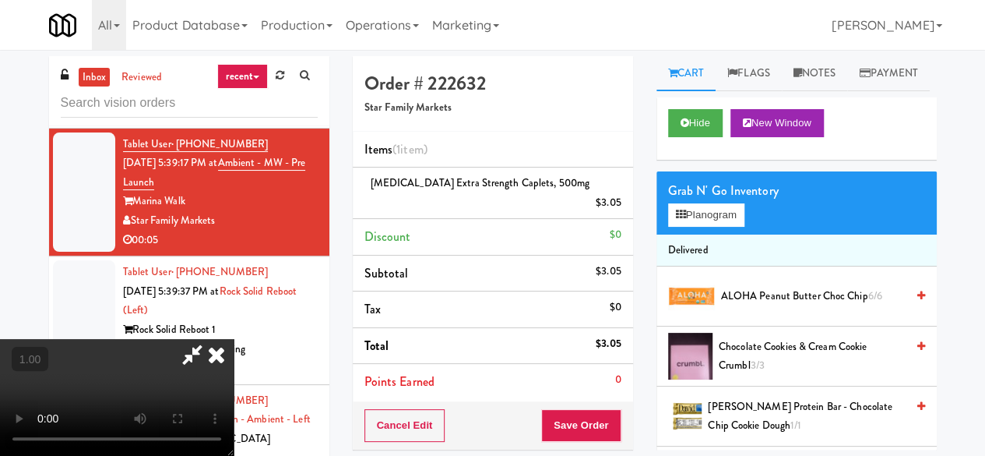
click at [210, 339] on icon at bounding box center [192, 354] width 36 height 31
click at [584, 409] on button "Save Order" at bounding box center [580, 425] width 79 height 33
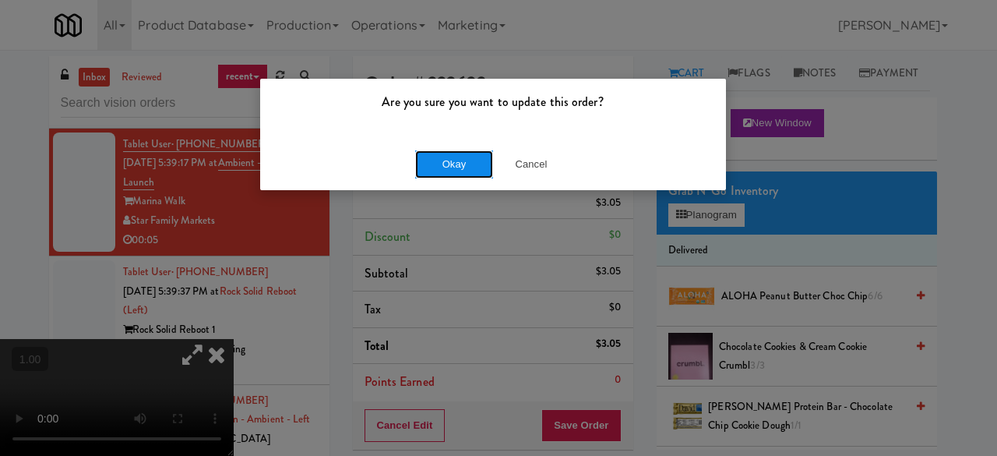
click at [429, 153] on button "Okay" at bounding box center [454, 164] width 78 height 28
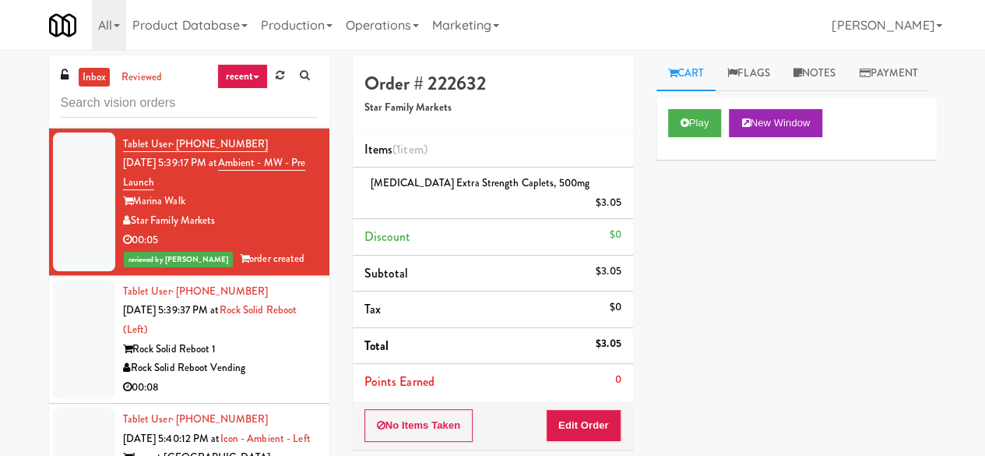
scroll to position [5686, 0]
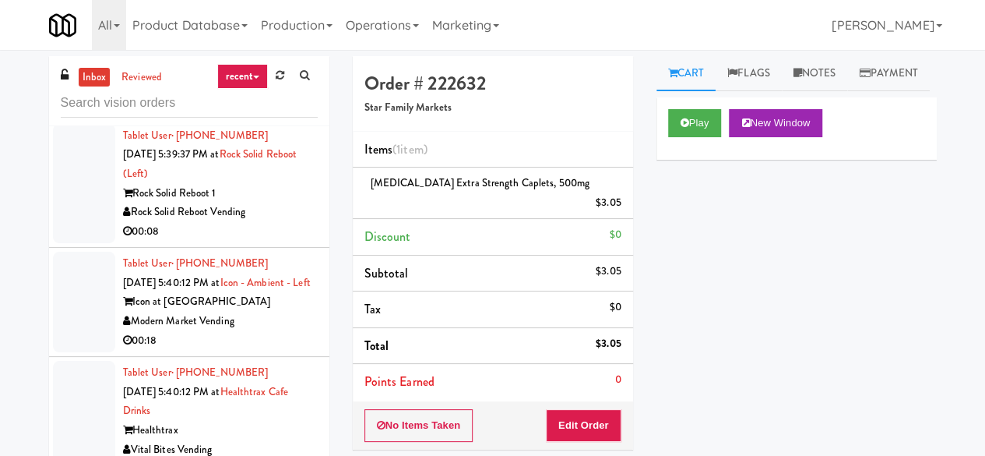
click at [262, 241] on div "00:08" at bounding box center [220, 231] width 195 height 19
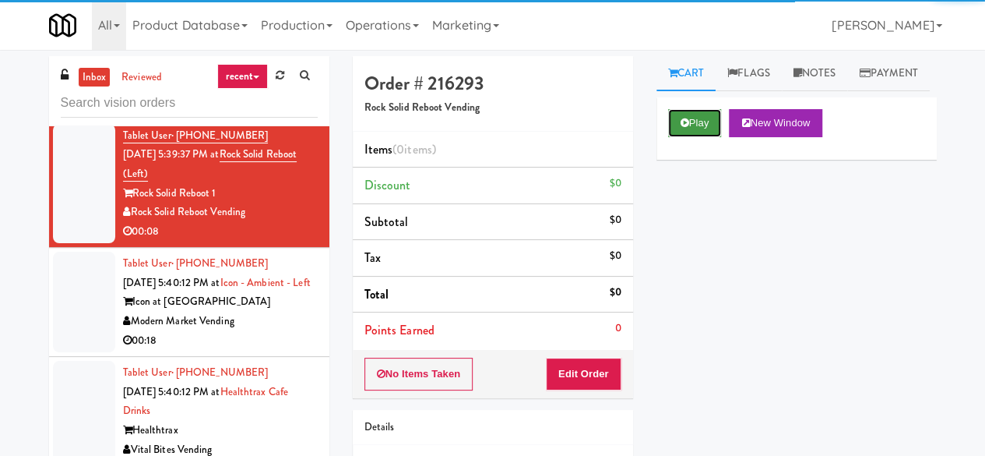
click at [673, 137] on button "Play" at bounding box center [695, 123] width 54 height 28
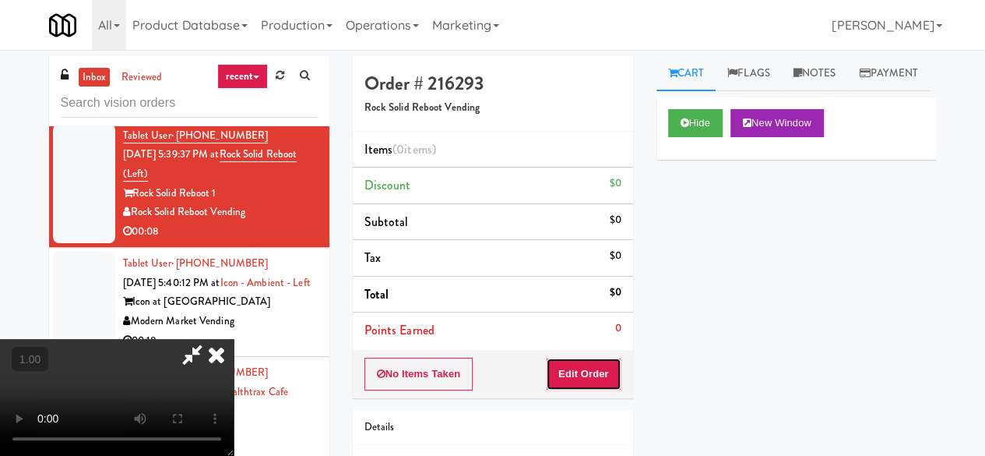
drag, startPoint x: 583, startPoint y: 377, endPoint x: 396, endPoint y: 253, distance: 223.6
click at [581, 378] on button "Edit Order" at bounding box center [584, 373] width 76 height 33
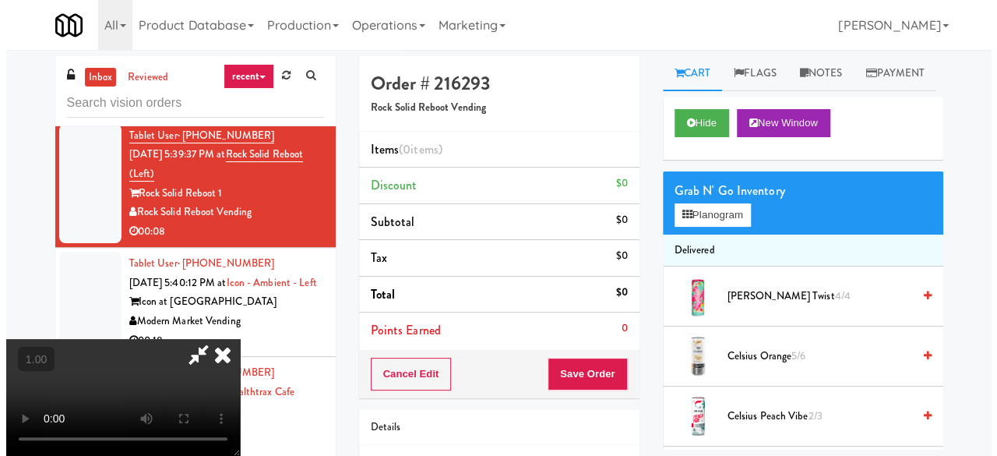
scroll to position [32, 0]
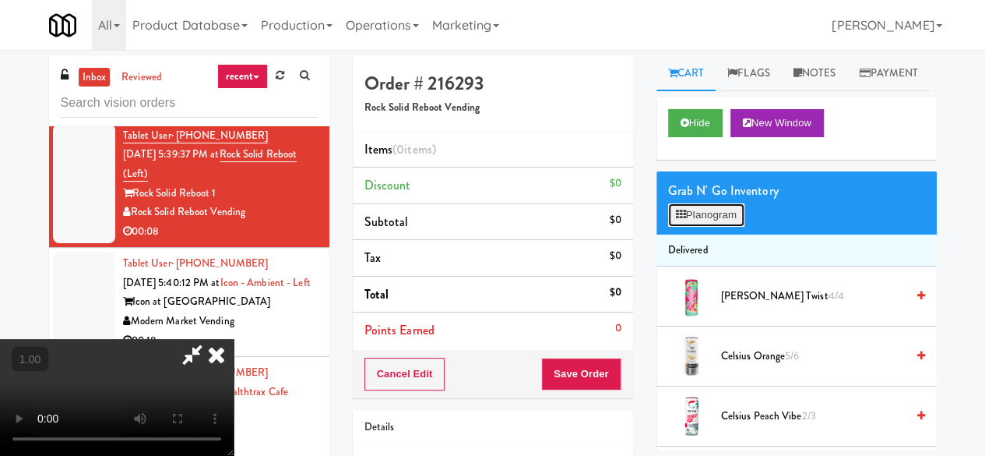
click at [735, 227] on button "Planogram" at bounding box center [706, 214] width 76 height 23
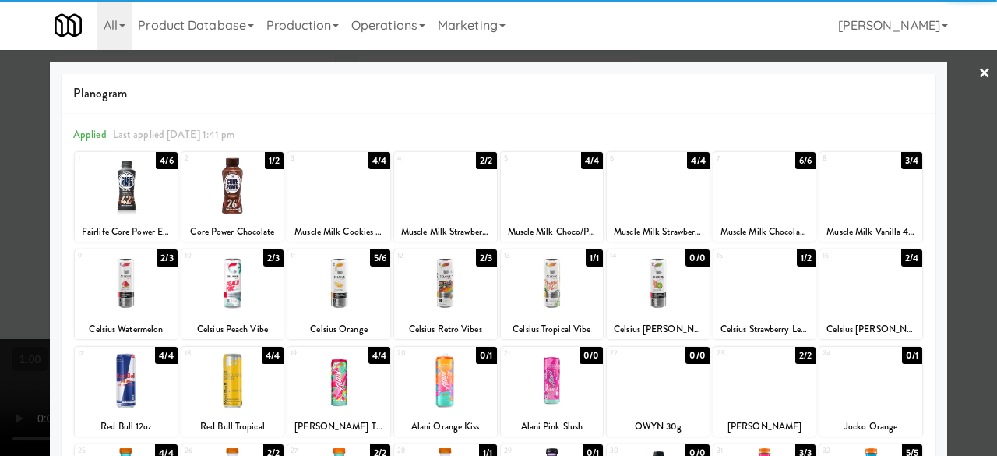
scroll to position [308, 0]
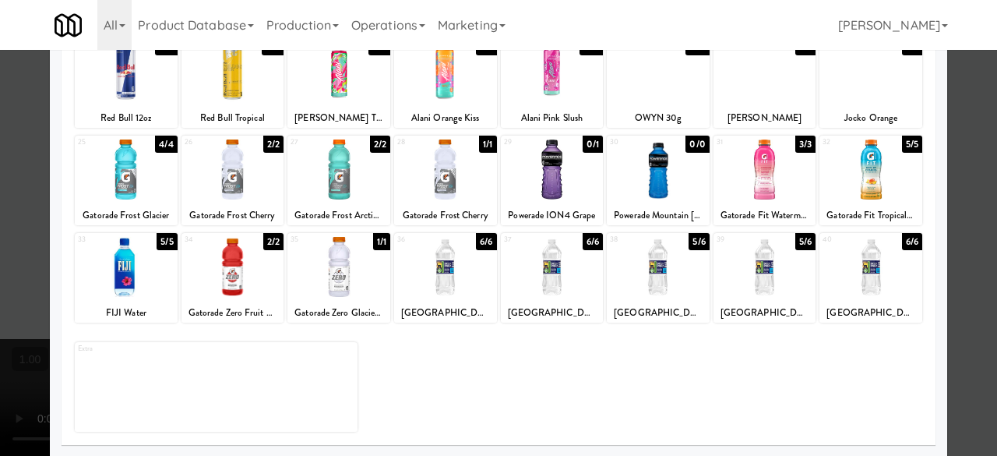
click at [566, 286] on div at bounding box center [552, 267] width 103 height 60
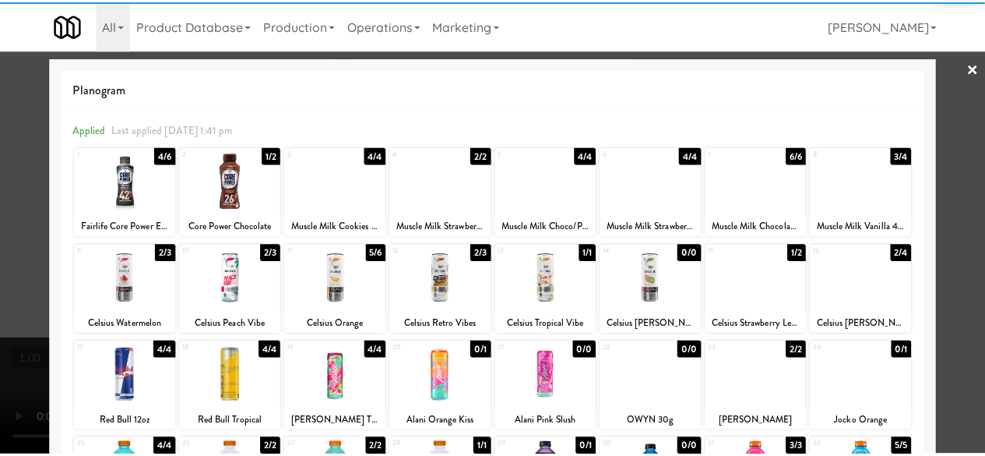
scroll to position [0, 0]
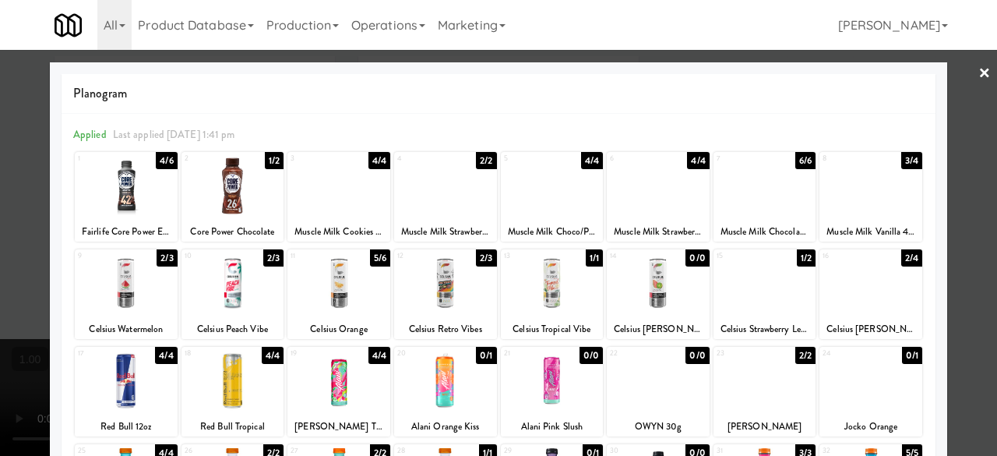
click at [983, 107] on div at bounding box center [498, 228] width 997 height 456
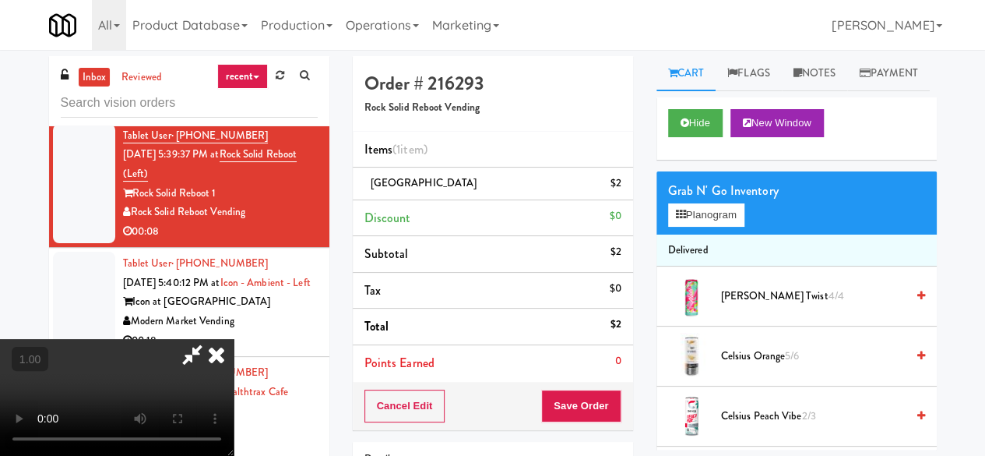
click at [532, 46] on div "All 901 Smrt Mrkt [URL][DOMAIN_NAME] 9518002 [GEOGRAPHIC_DATA] [URL][DOMAIN_NAM…" at bounding box center [493, 25] width 888 height 50
drag, startPoint x: 534, startPoint y: 60, endPoint x: 517, endPoint y: 136, distance: 78.2
click at [210, 339] on icon at bounding box center [192, 354] width 36 height 31
click at [583, 411] on button "Save Order" at bounding box center [580, 405] width 79 height 33
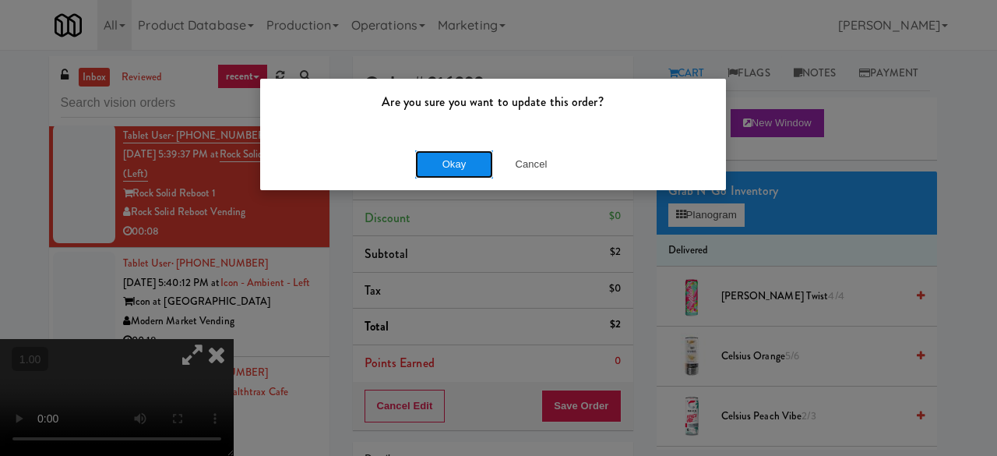
click at [456, 160] on button "Okay" at bounding box center [454, 164] width 78 height 28
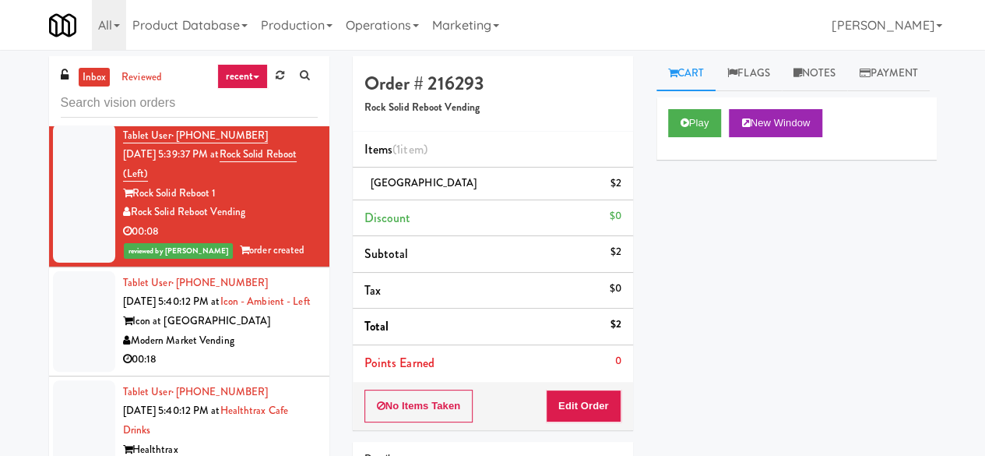
scroll to position [5841, 0]
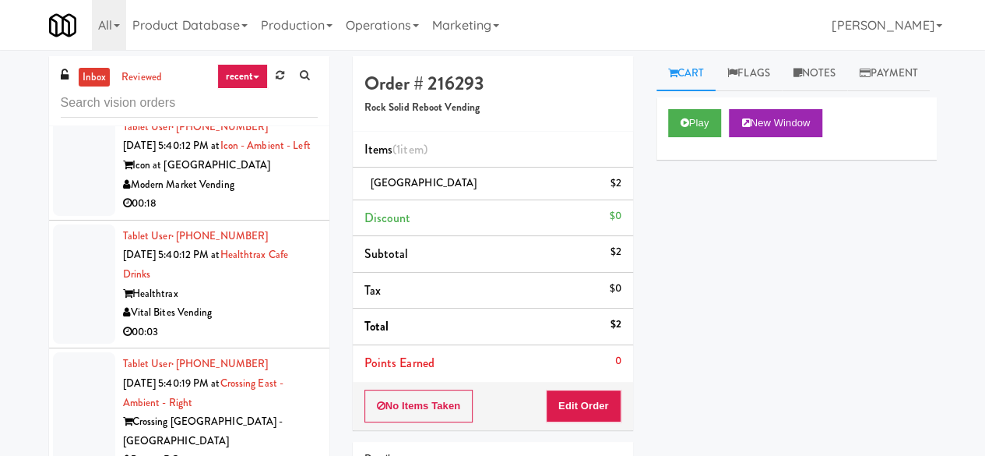
click at [269, 195] on div "Modern Market Vending" at bounding box center [220, 184] width 195 height 19
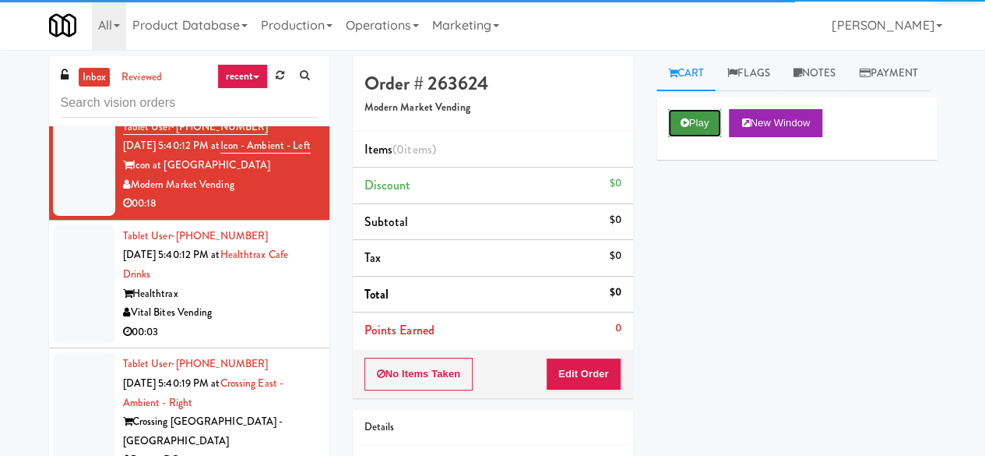
click at [695, 137] on button "Play" at bounding box center [695, 123] width 54 height 28
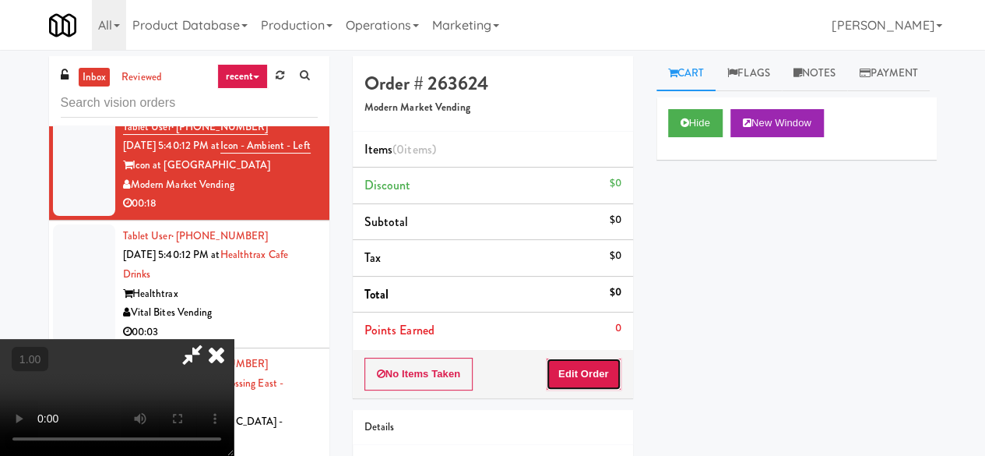
click at [593, 365] on button "Edit Order" at bounding box center [584, 373] width 76 height 33
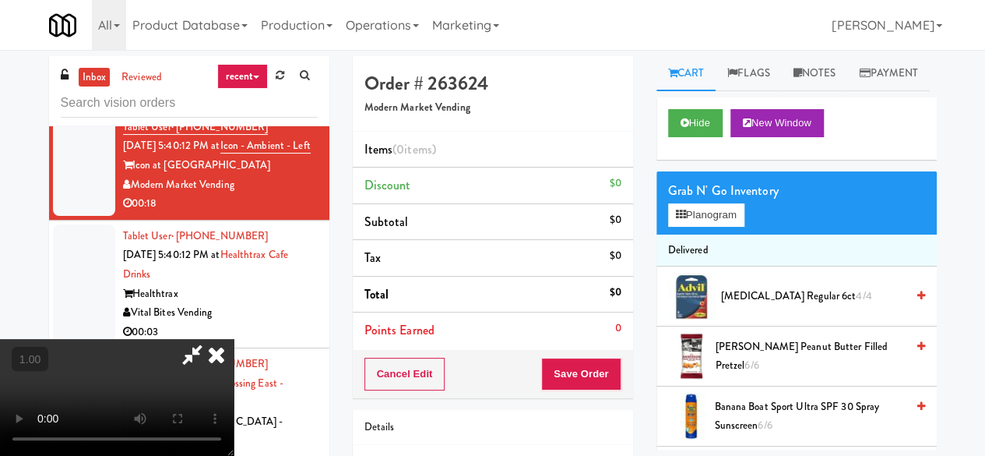
click at [234, 339] on video at bounding box center [117, 397] width 234 height 117
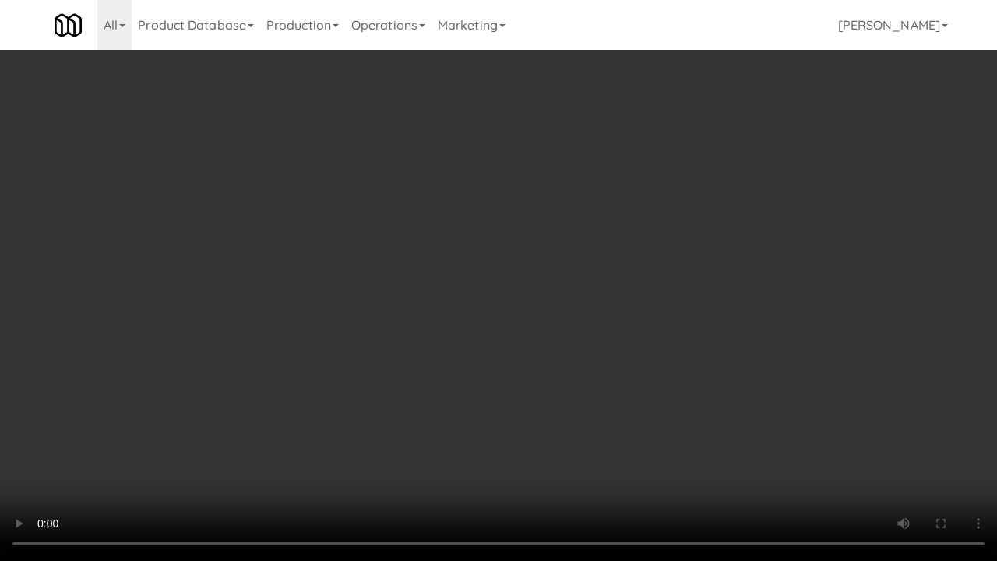
click at [532, 431] on video at bounding box center [498, 280] width 997 height 561
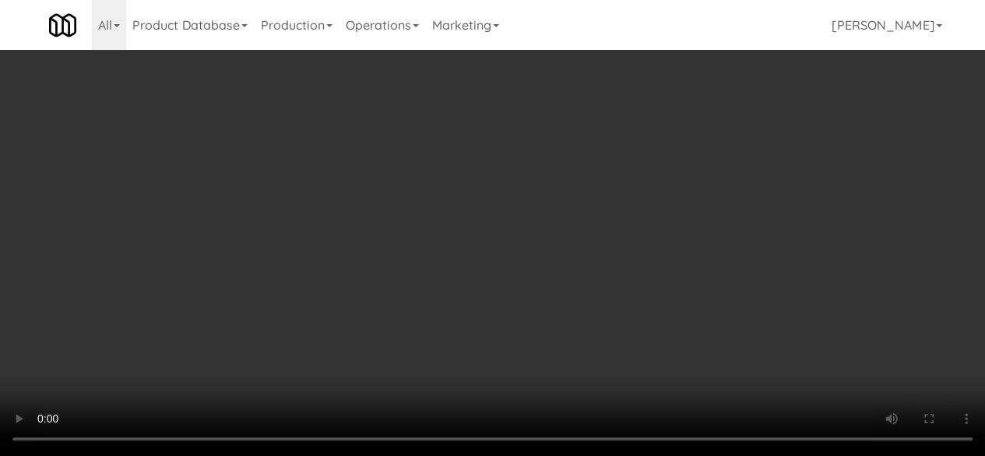
scroll to position [0, 0]
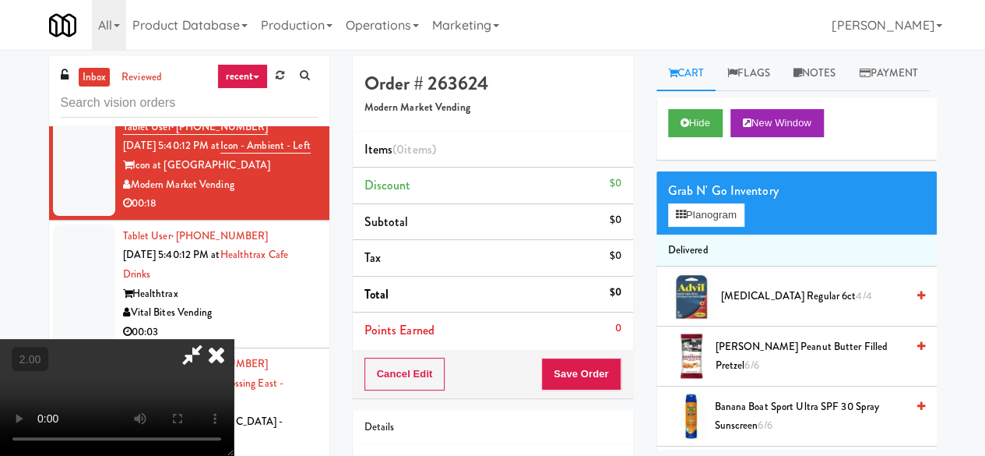
click at [234, 339] on icon at bounding box center [216, 354] width 34 height 31
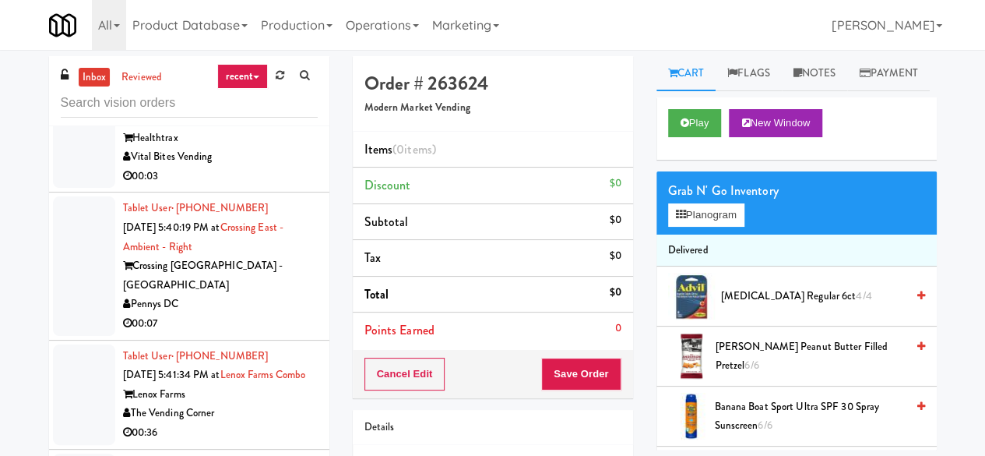
click at [241, 167] on div "Vital Bites Vending" at bounding box center [220, 156] width 195 height 19
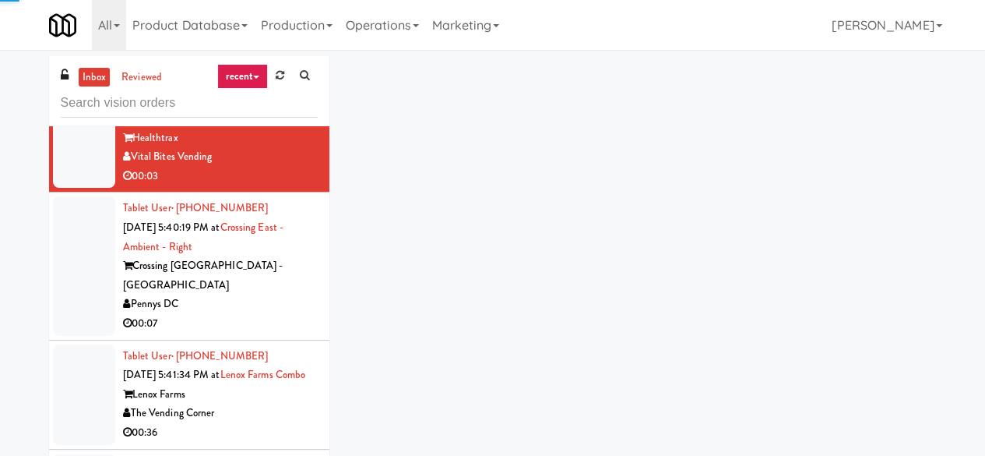
scroll to position [5841, 0]
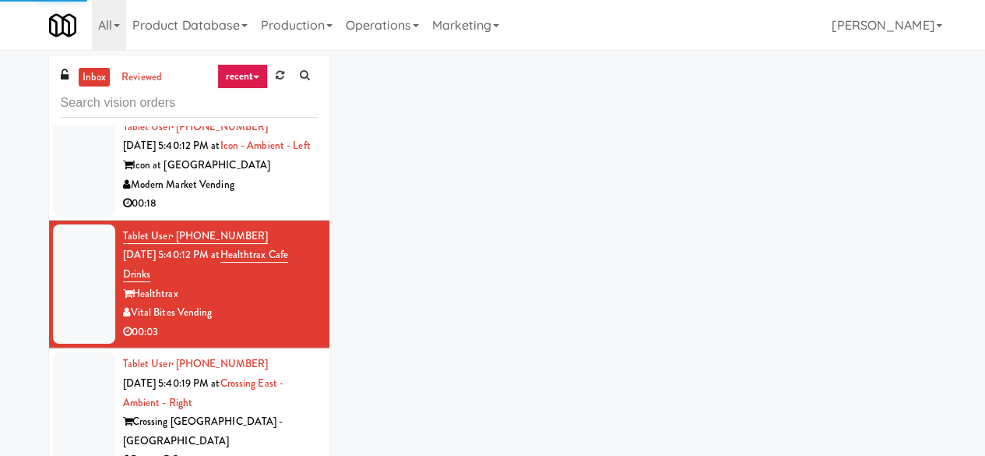
click at [266, 175] on div "Icon at [GEOGRAPHIC_DATA]" at bounding box center [220, 165] width 195 height 19
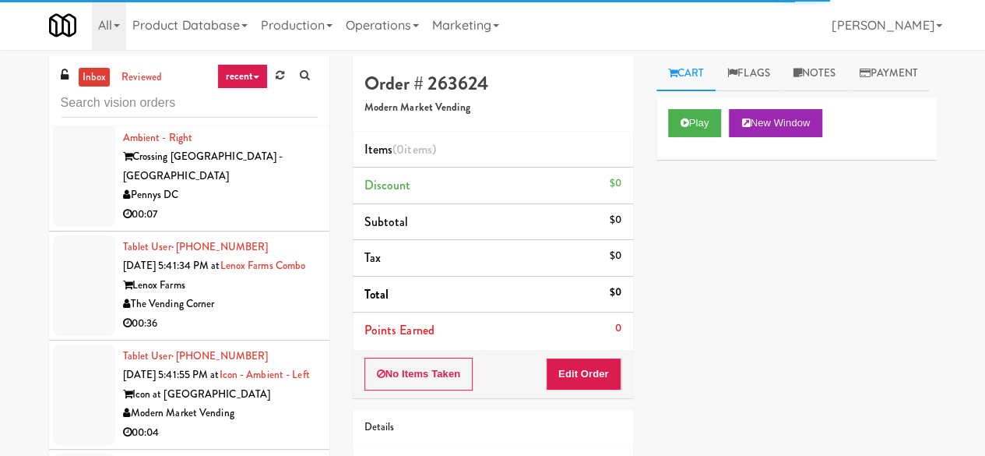
scroll to position [6309, 0]
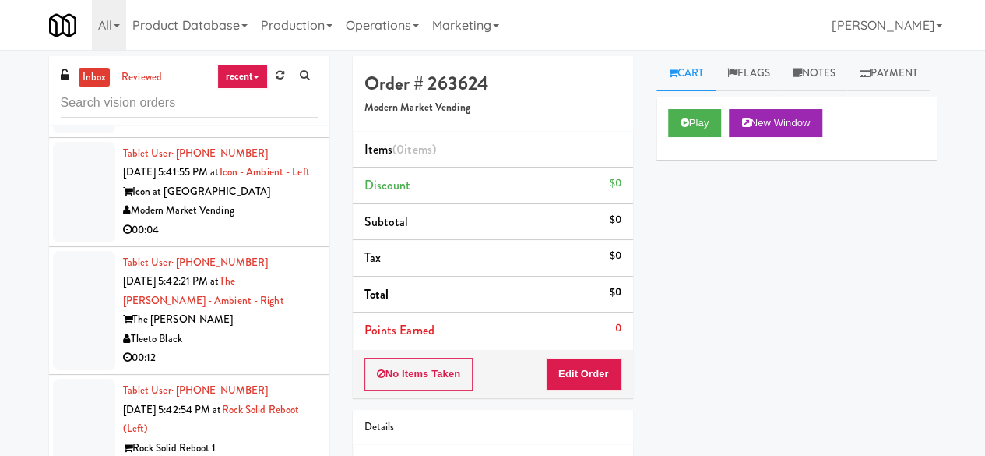
click at [289, 202] on div "Icon at [GEOGRAPHIC_DATA]" at bounding box center [220, 191] width 195 height 19
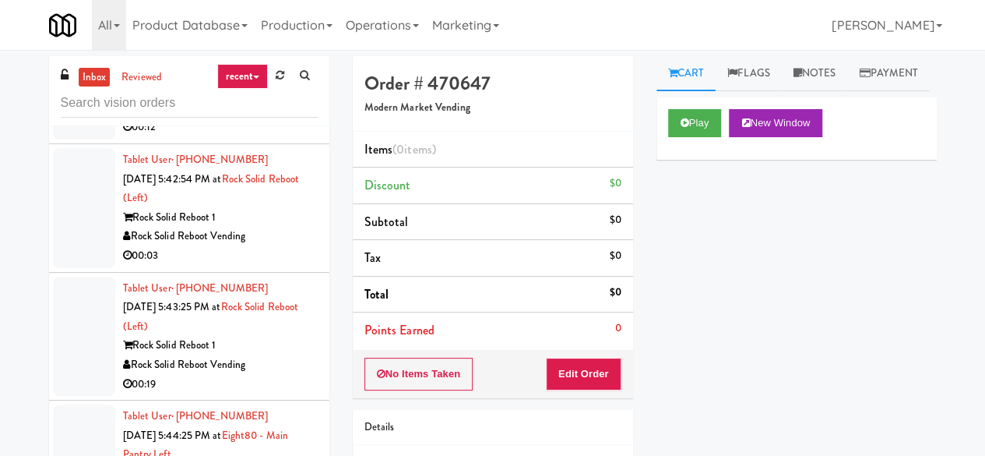
scroll to position [6464, 0]
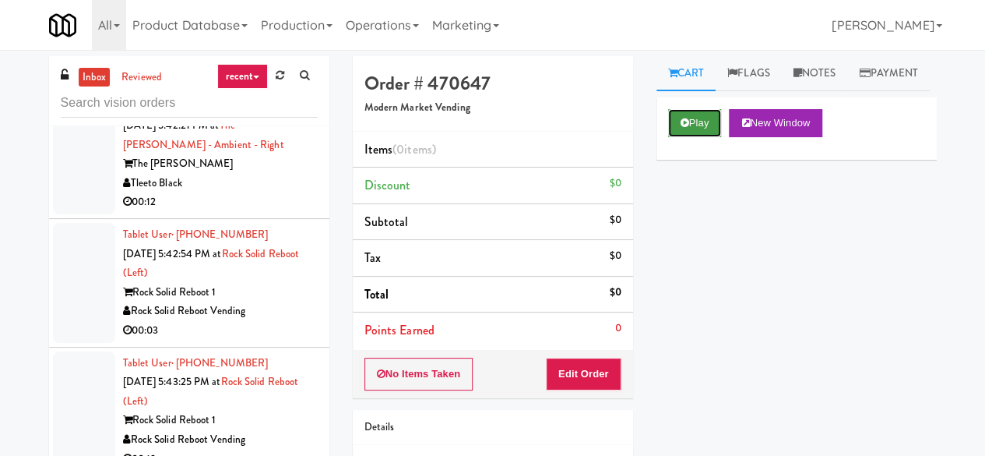
click at [696, 137] on button "Play" at bounding box center [695, 123] width 54 height 28
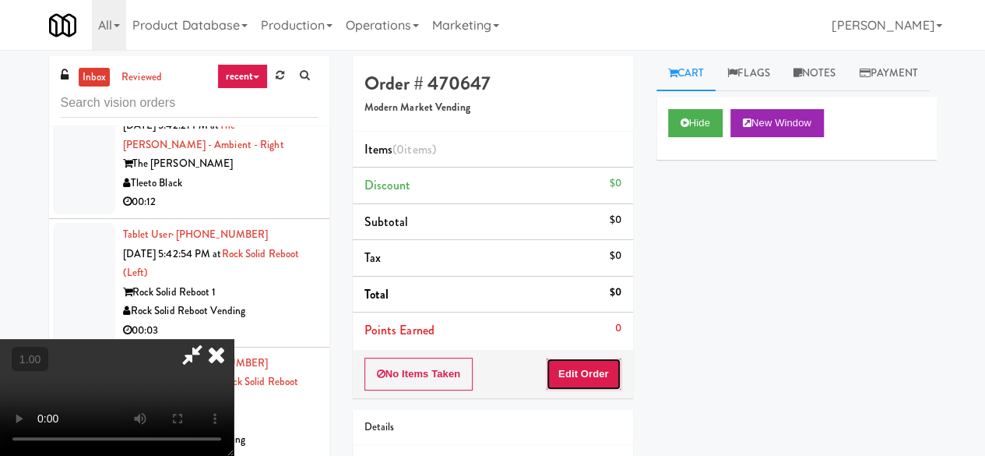
click at [596, 368] on button "Edit Order" at bounding box center [584, 373] width 76 height 33
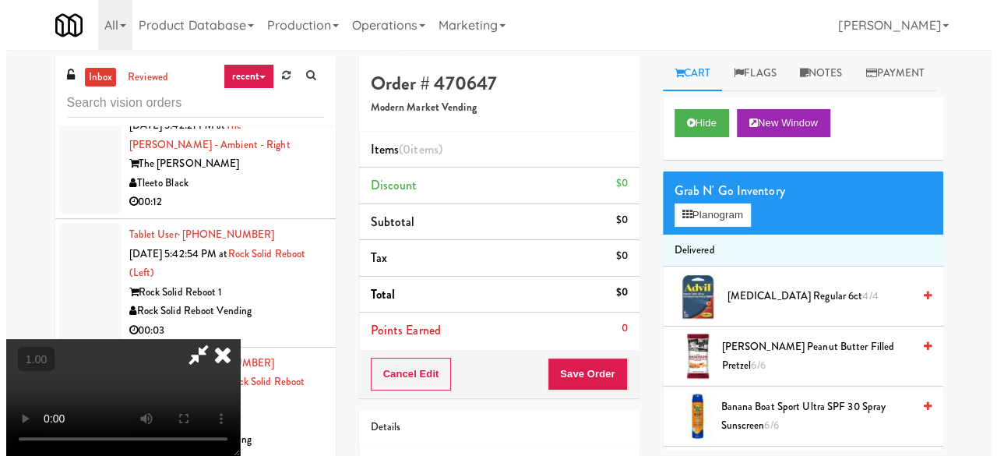
scroll to position [32, 0]
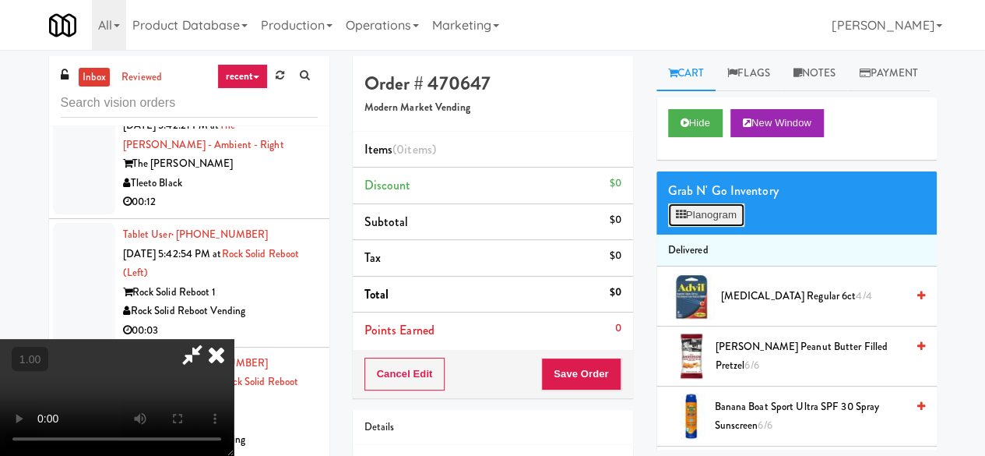
click at [703, 227] on button "Planogram" at bounding box center [706, 214] width 76 height 23
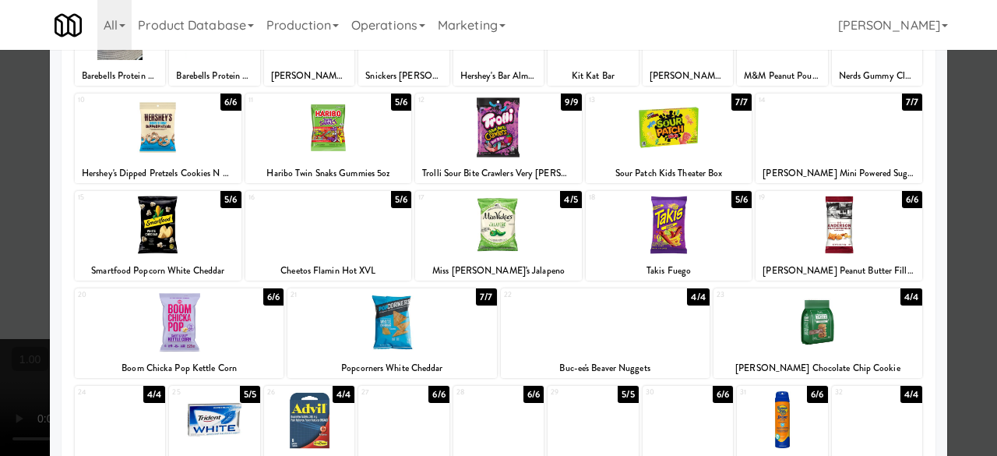
click at [802, 225] on div at bounding box center [838, 225] width 167 height 60
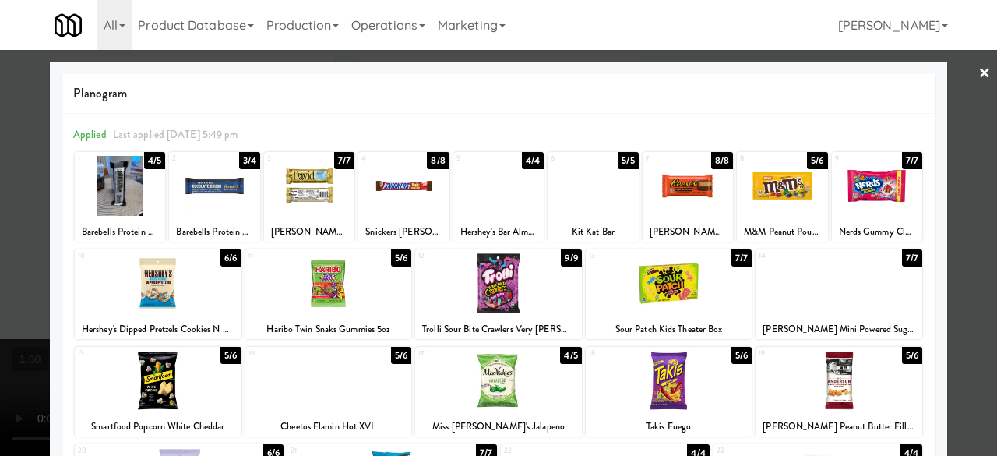
click at [960, 107] on div at bounding box center [498, 228] width 997 height 456
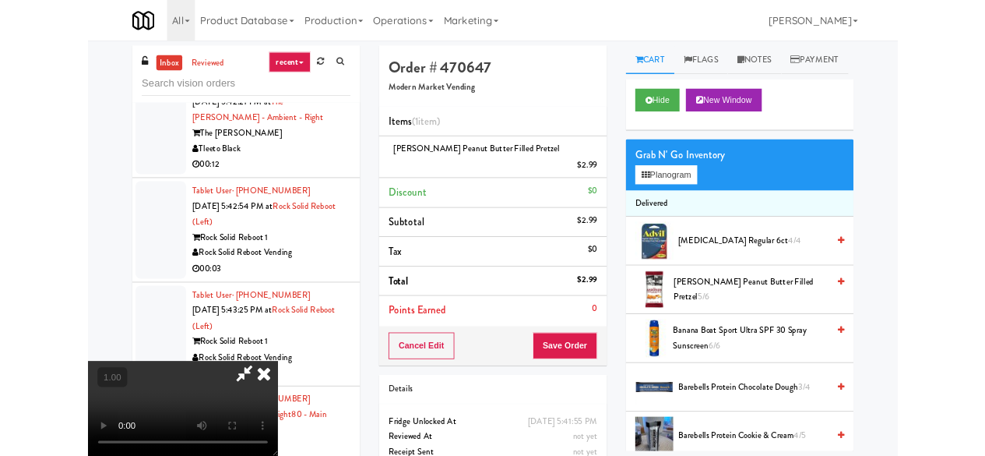
scroll to position [32, 0]
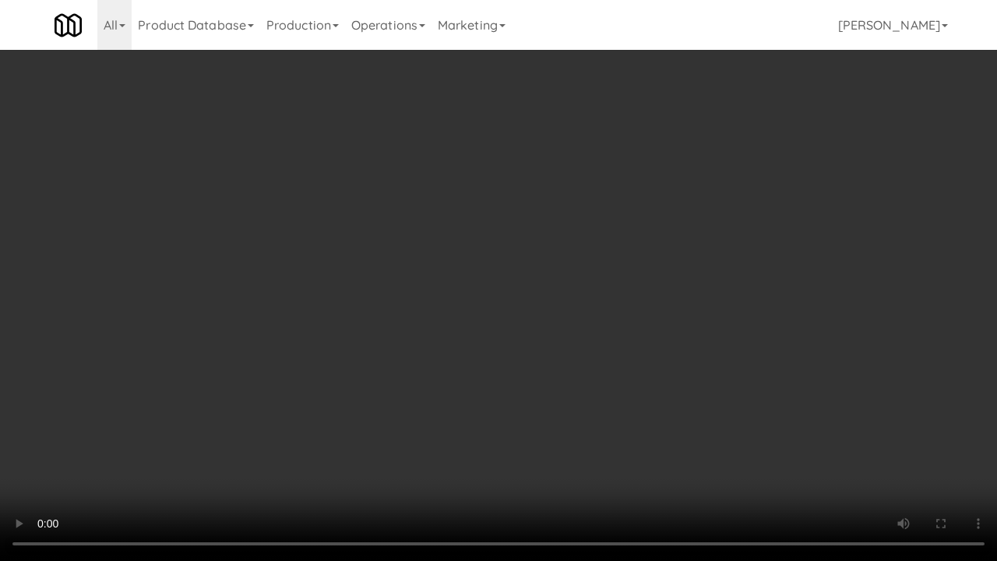
click at [572, 399] on video at bounding box center [498, 280] width 997 height 561
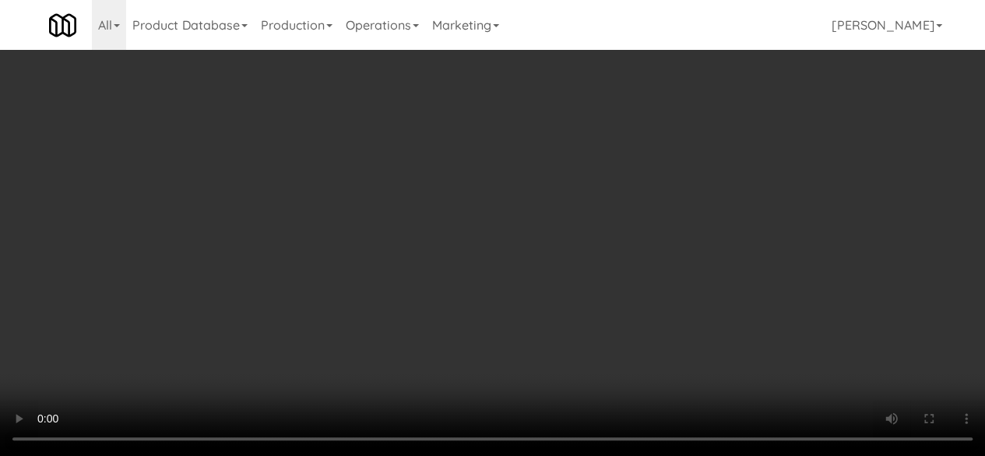
scroll to position [0, 0]
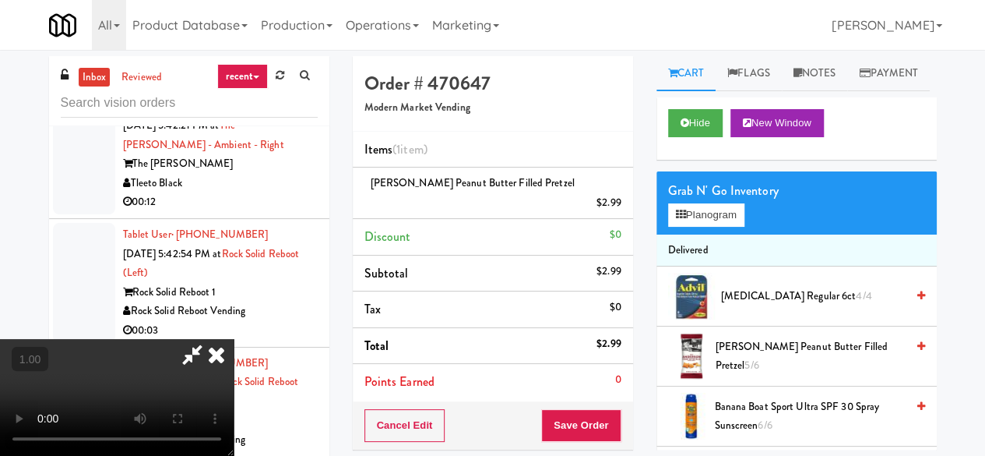
click at [210, 339] on icon at bounding box center [192, 354] width 36 height 31
click at [581, 409] on button "Save Order" at bounding box center [580, 425] width 79 height 33
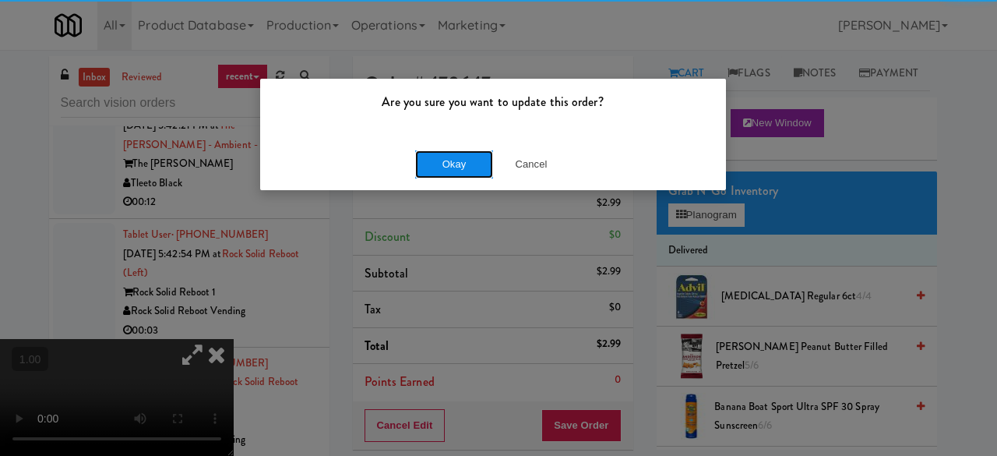
click at [438, 174] on button "Okay" at bounding box center [454, 164] width 78 height 28
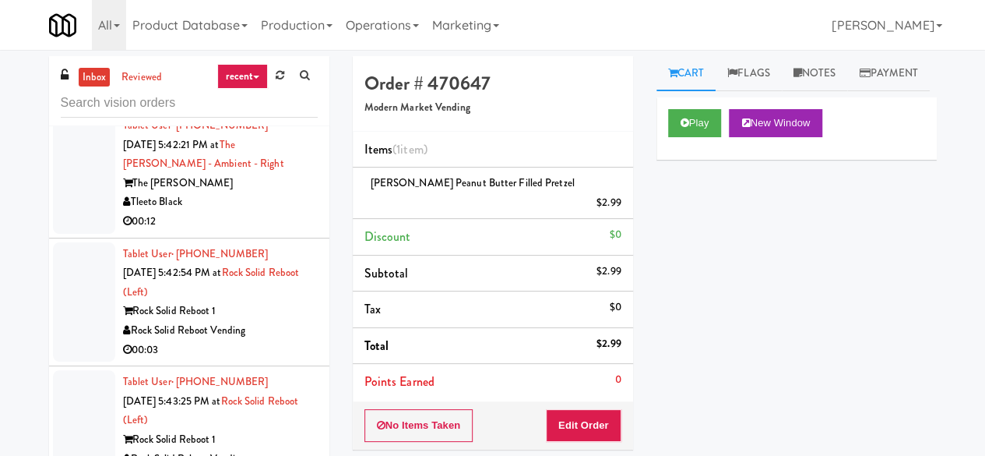
click at [252, 212] on div "Tleeto Black" at bounding box center [220, 201] width 195 height 19
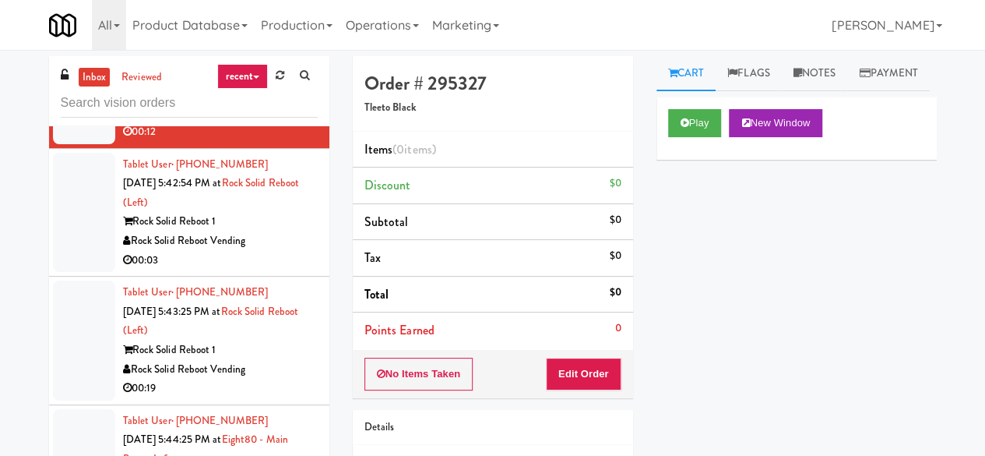
scroll to position [6542, 0]
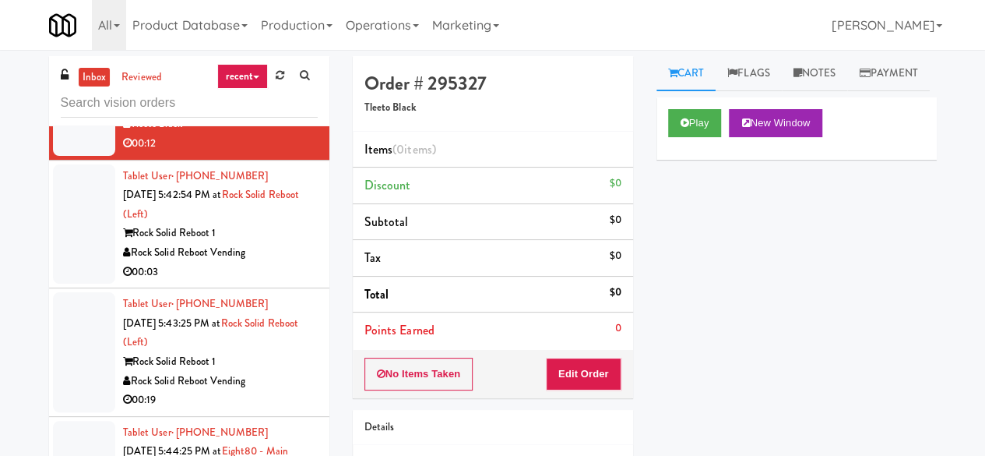
click at [253, 282] on div "00:03" at bounding box center [220, 271] width 195 height 19
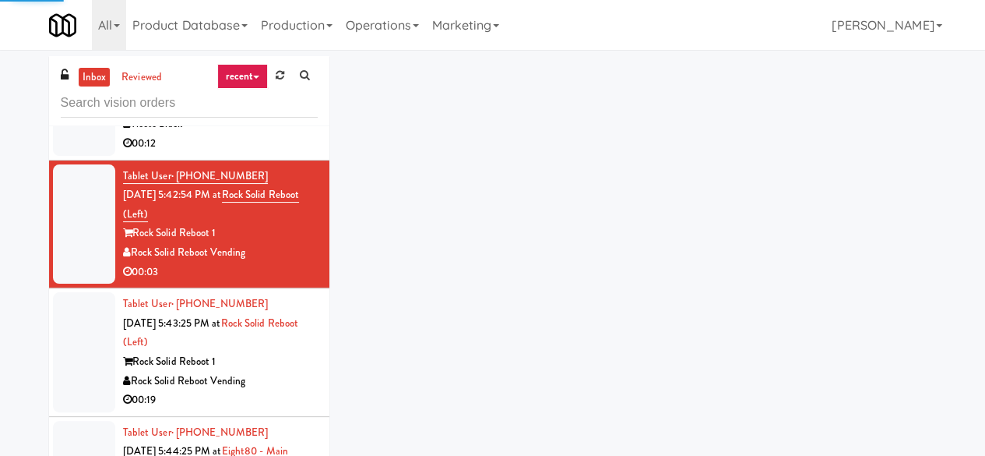
click at [241, 153] on div "00:12" at bounding box center [220, 143] width 195 height 19
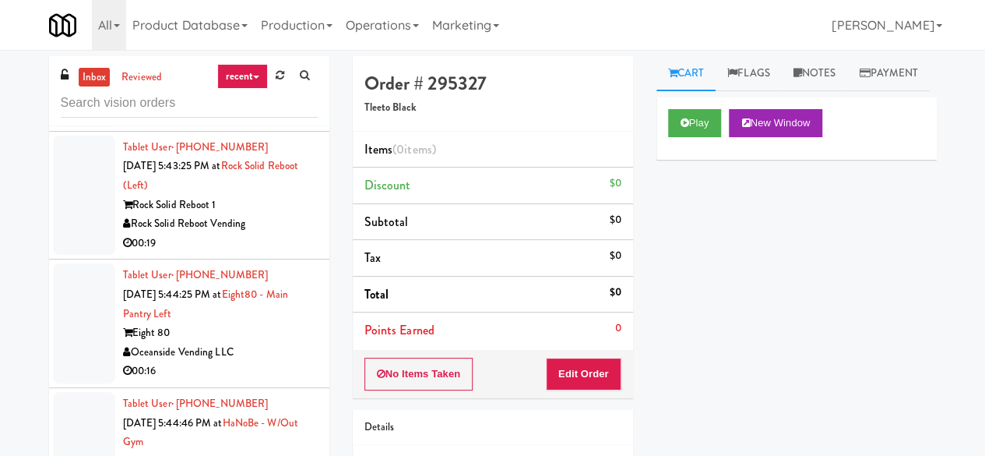
scroll to position [6776, 0]
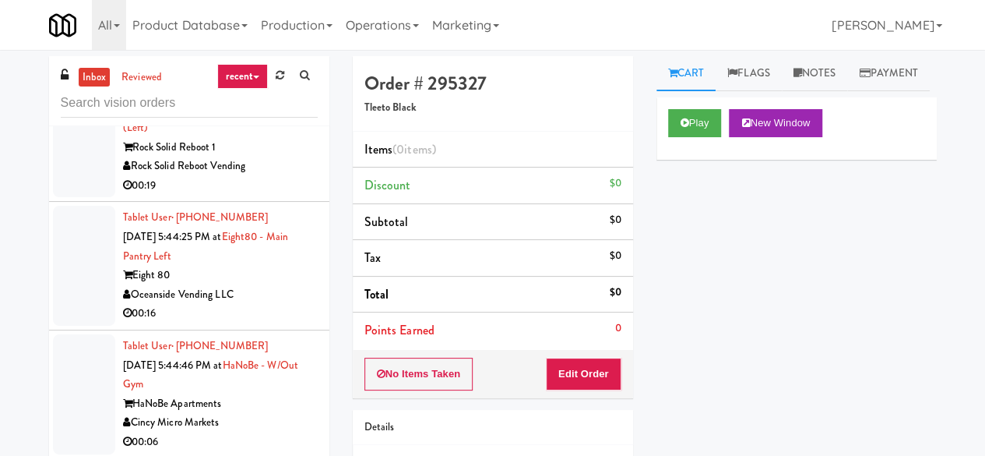
click at [245, 176] on div "Rock Solid Reboot Vending" at bounding box center [220, 166] width 195 height 19
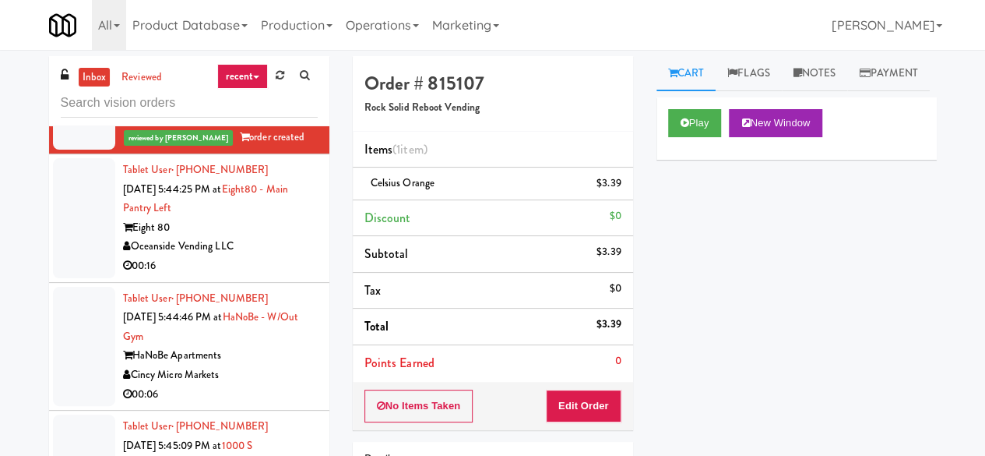
scroll to position [6932, 0]
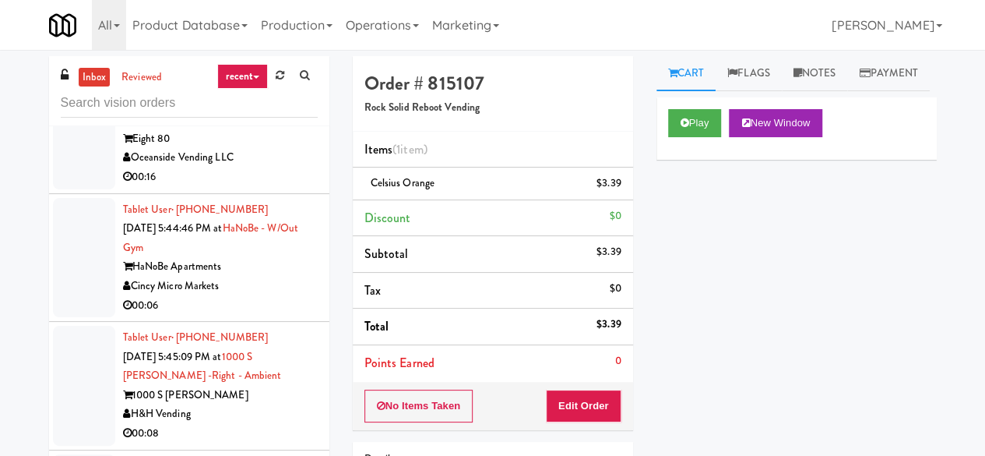
click at [287, 167] on div "Oceanside Vending LLC" at bounding box center [220, 157] width 195 height 19
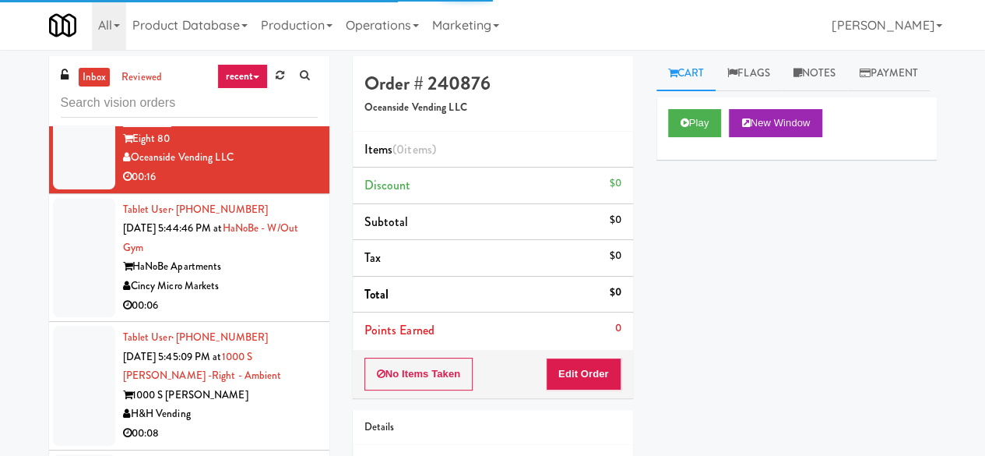
click at [91, 85] on link "inbox" at bounding box center [95, 77] width 32 height 19
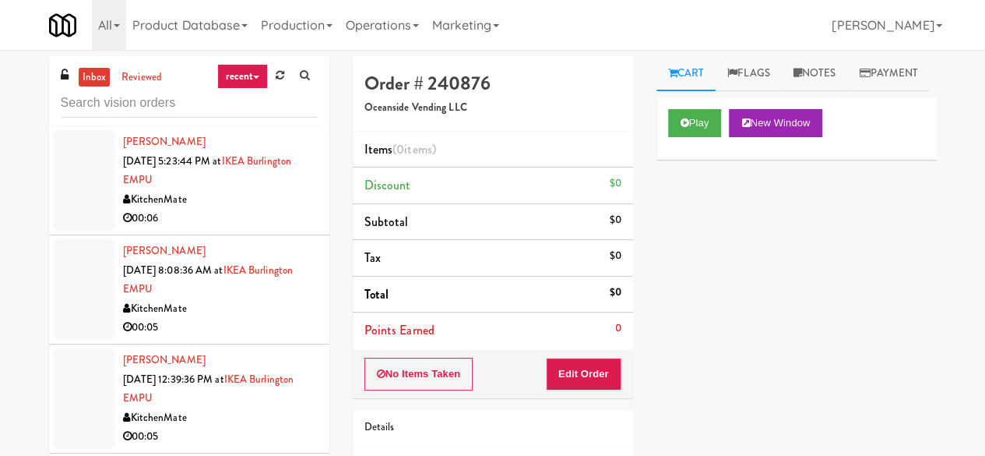
scroll to position [4066, 0]
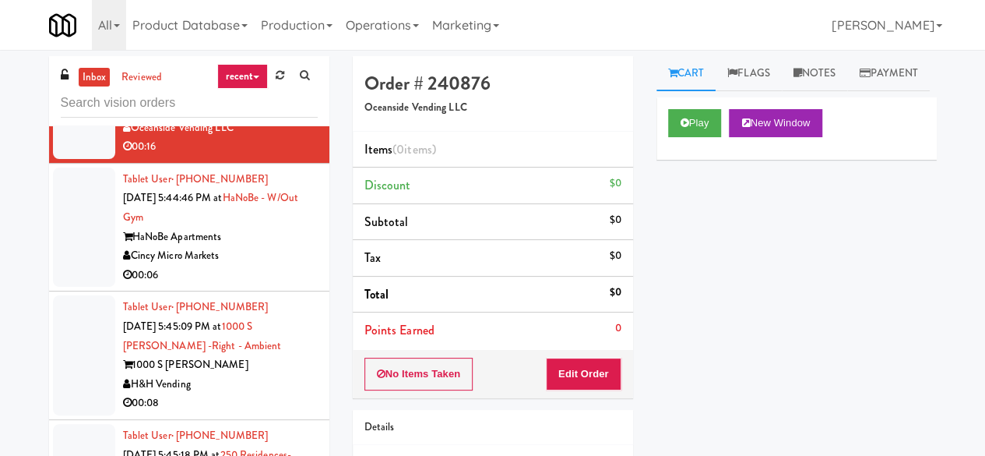
click at [226, 285] on div "00:06" at bounding box center [220, 275] width 195 height 19
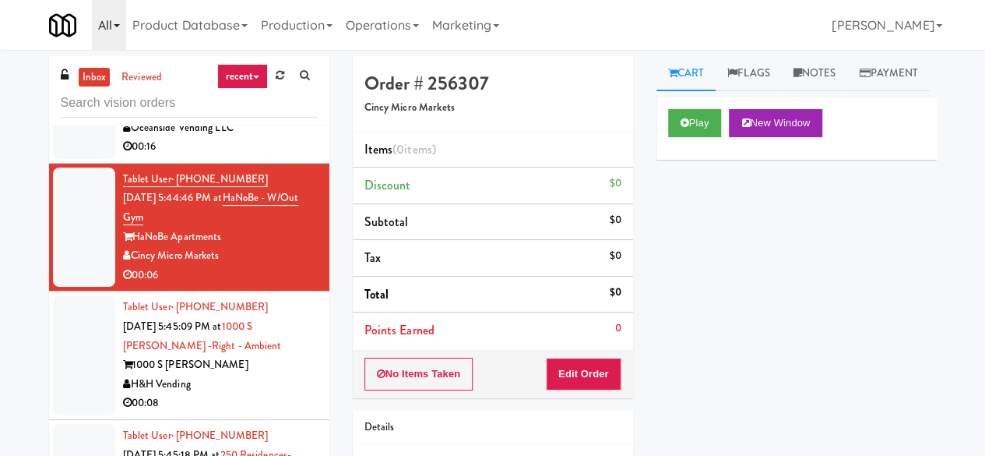
drag, startPoint x: 95, startPoint y: 77, endPoint x: 106, endPoint y: 17, distance: 61.0
click at [95, 77] on link "inbox" at bounding box center [95, 77] width 32 height 19
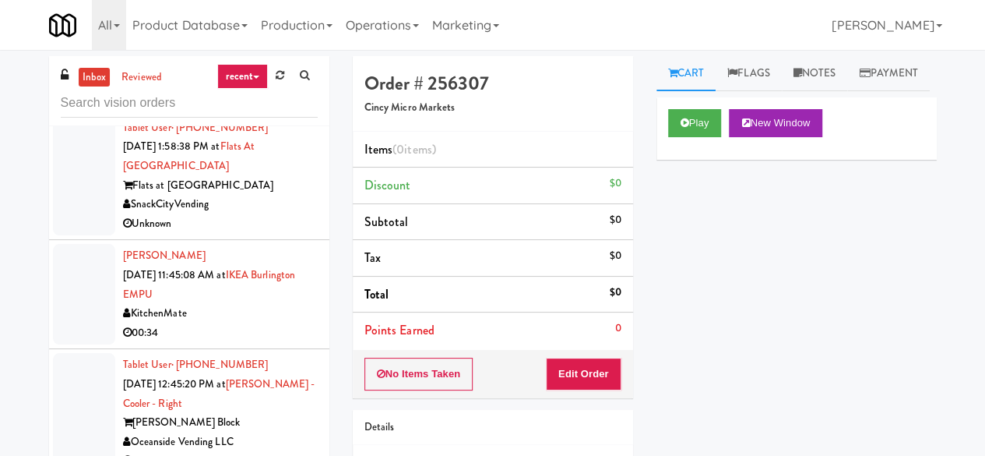
scroll to position [545, 0]
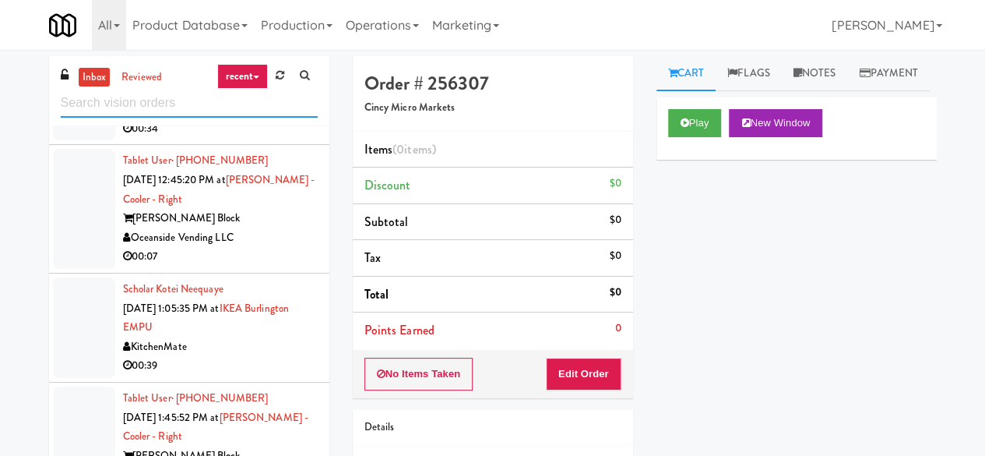
click at [190, 103] on input "text" at bounding box center [189, 103] width 257 height 29
paste input "[GEOGRAPHIC_DATA] - Trillium Health"
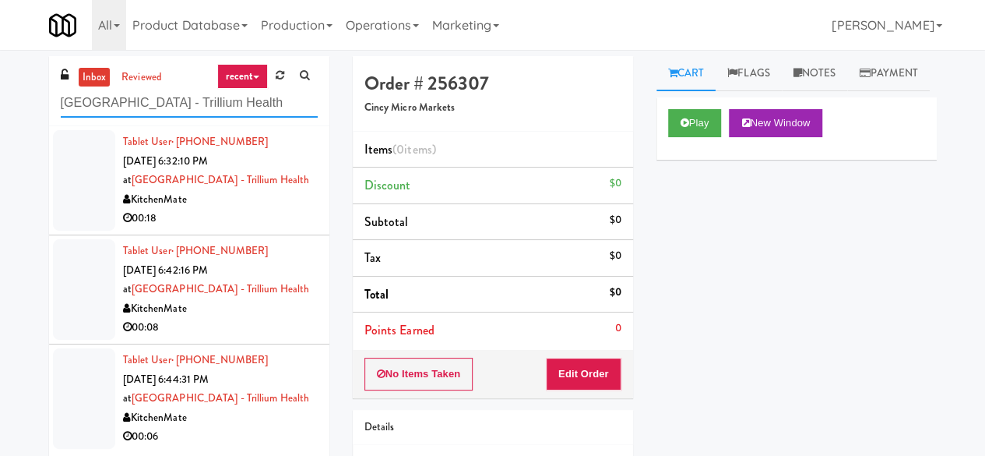
click at [125, 106] on input "[GEOGRAPHIC_DATA] - Trillium Health" at bounding box center [189, 103] width 257 height 29
click at [125, 107] on input "[GEOGRAPHIC_DATA] - Trillium Health" at bounding box center [189, 103] width 257 height 29
paste input "Rowan - Ambient - Right"
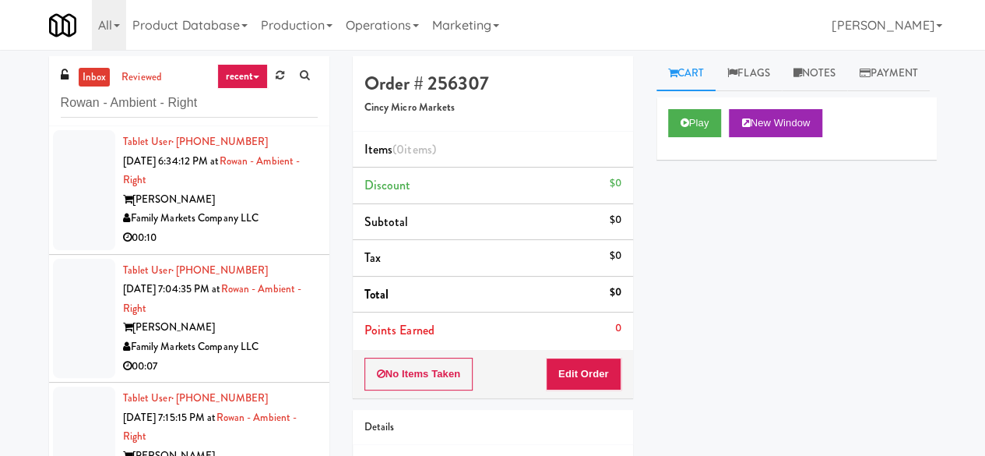
click at [297, 218] on div "Family Markets Company LLC" at bounding box center [220, 218] width 195 height 19
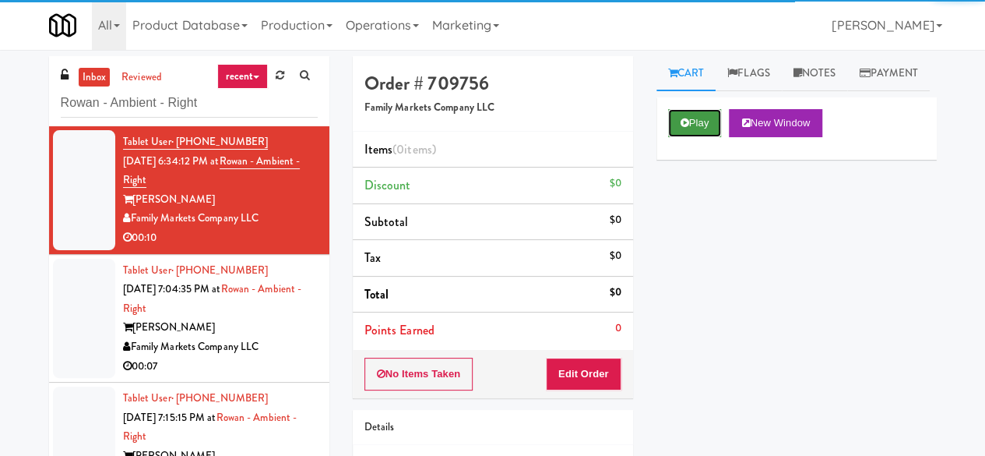
click at [696, 137] on button "Play" at bounding box center [695, 123] width 54 height 28
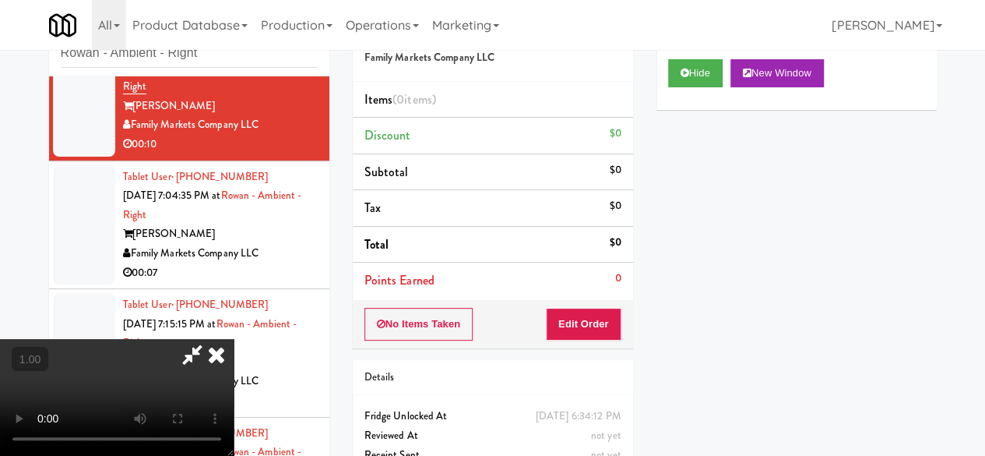
click at [234, 339] on icon at bounding box center [216, 354] width 34 height 31
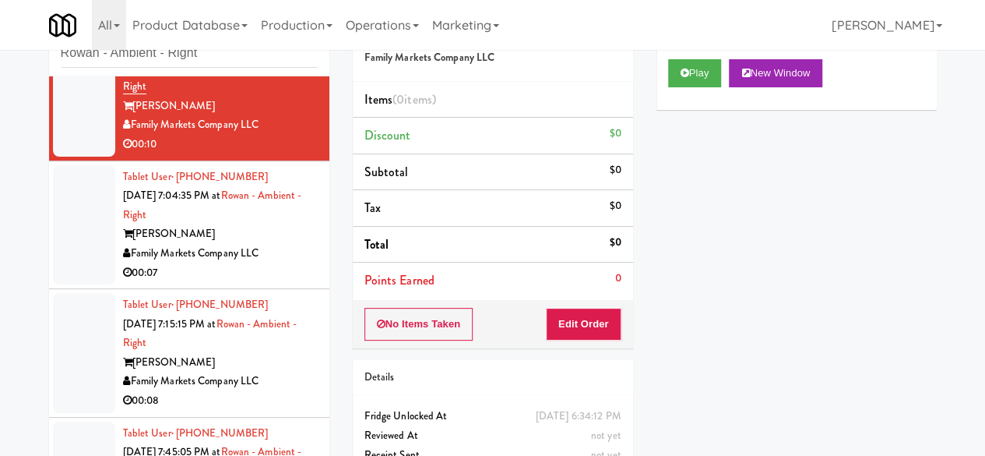
click at [248, 239] on div "[PERSON_NAME]" at bounding box center [220, 233] width 195 height 19
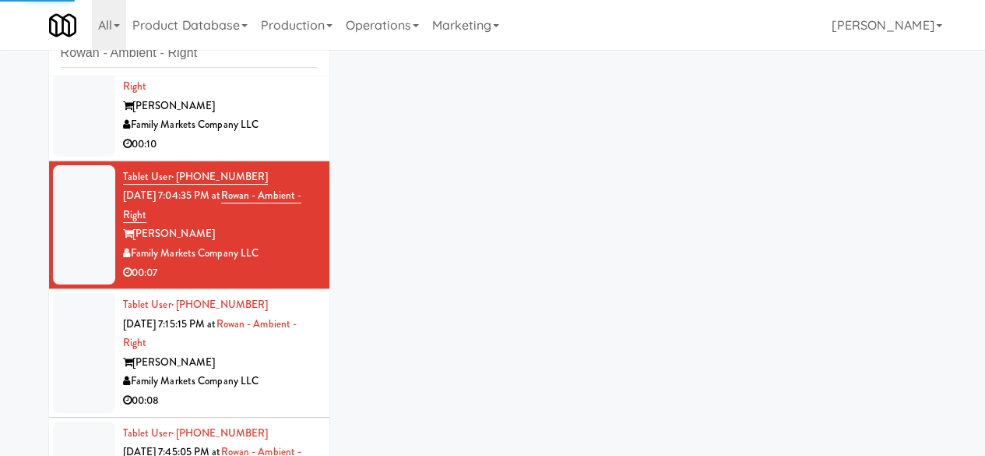
click at [288, 111] on div "[PERSON_NAME]" at bounding box center [220, 106] width 195 height 19
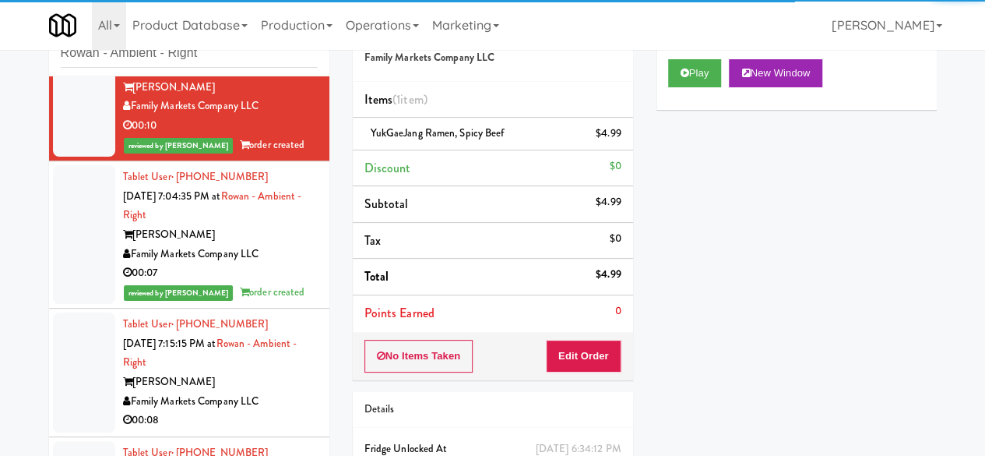
scroll to position [82, 0]
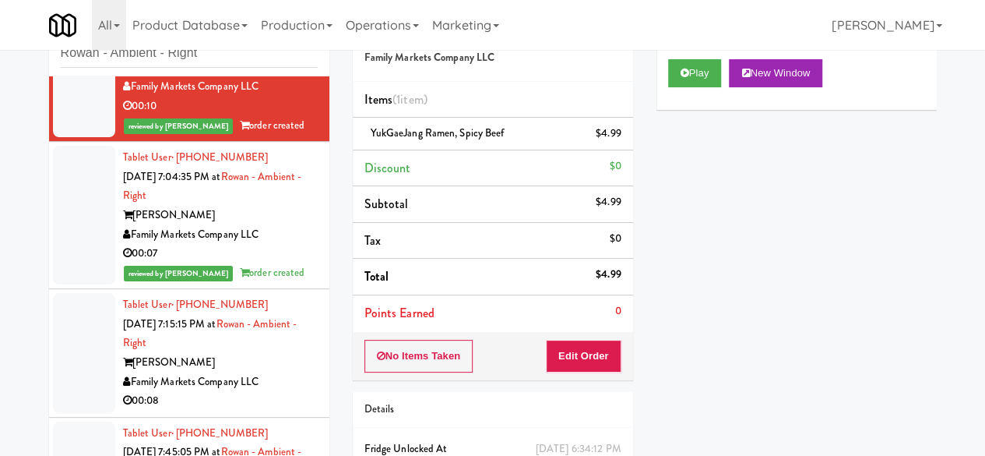
click at [254, 364] on div "[PERSON_NAME]" at bounding box center [220, 362] width 195 height 19
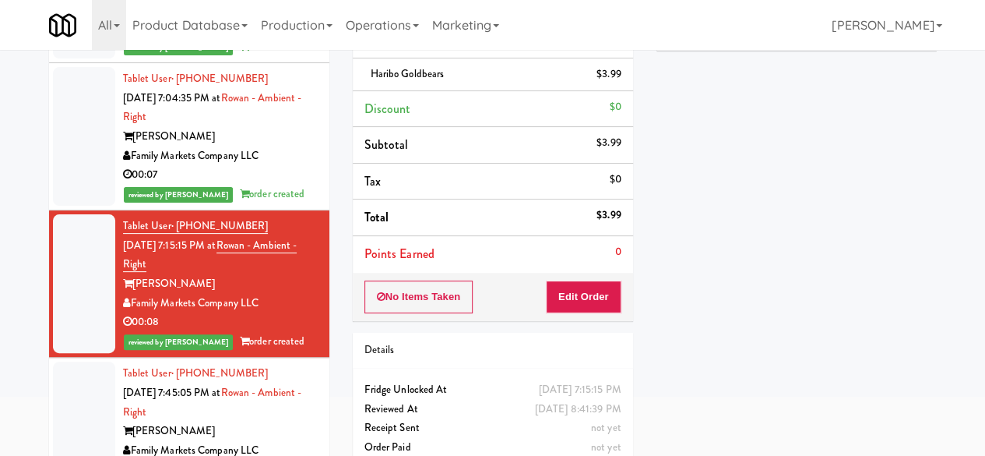
scroll to position [148, 0]
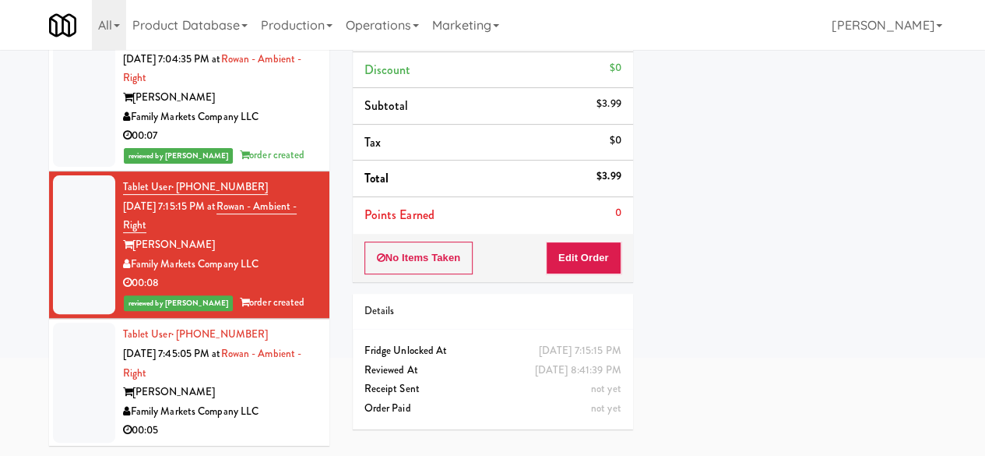
click at [286, 421] on div "00:05" at bounding box center [220, 430] width 195 height 19
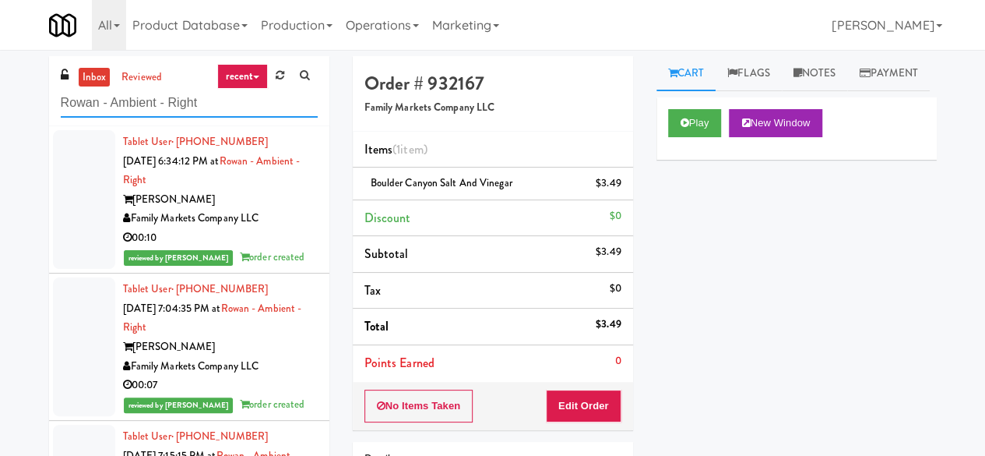
click at [187, 94] on input "Rowan - Ambient - Right" at bounding box center [189, 103] width 257 height 29
paste input "Origin - Cooler - Left"
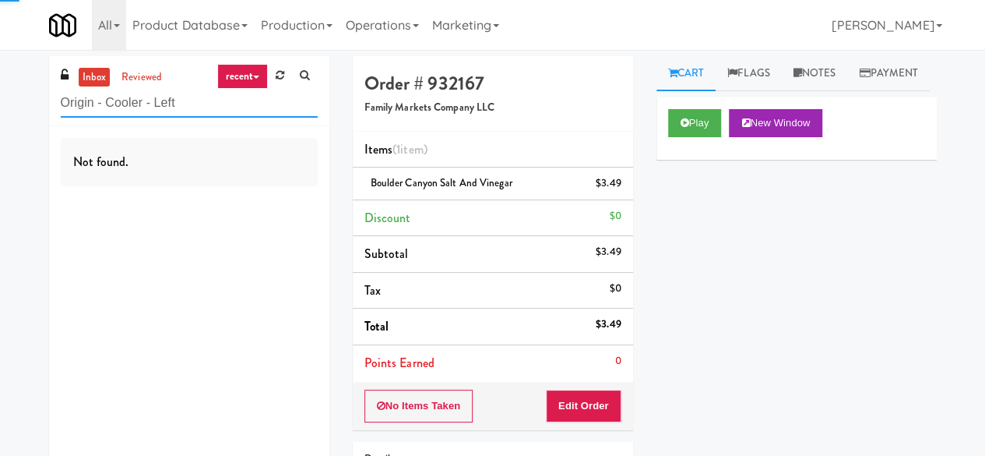
type input "Origin - Cooler - Left"
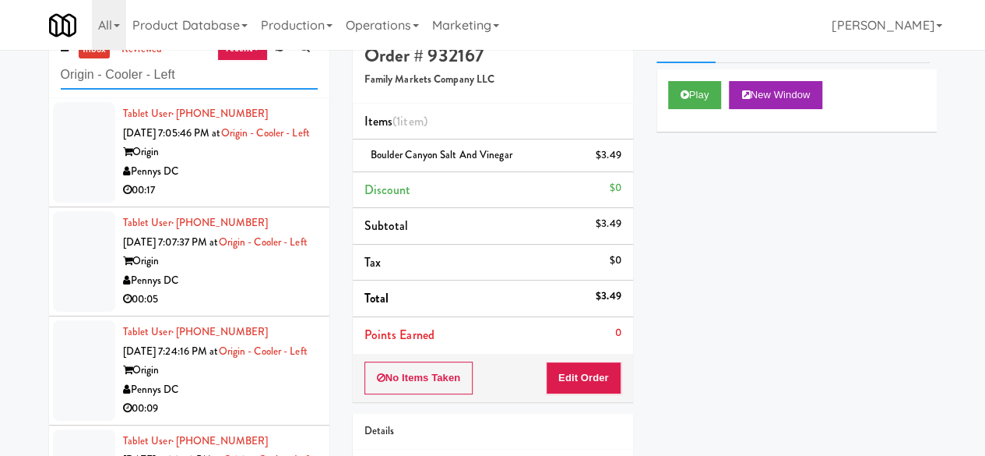
scroll to position [148, 0]
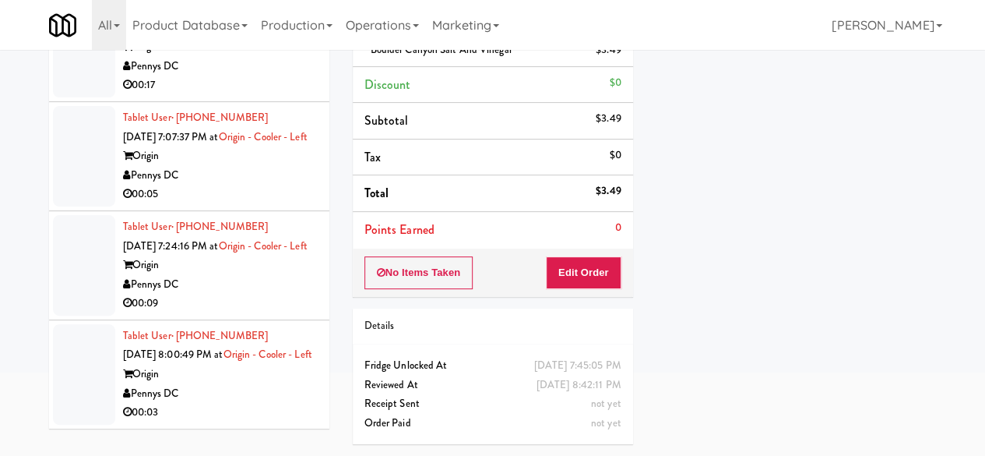
click at [238, 401] on div "Pennys DC" at bounding box center [220, 393] width 195 height 19
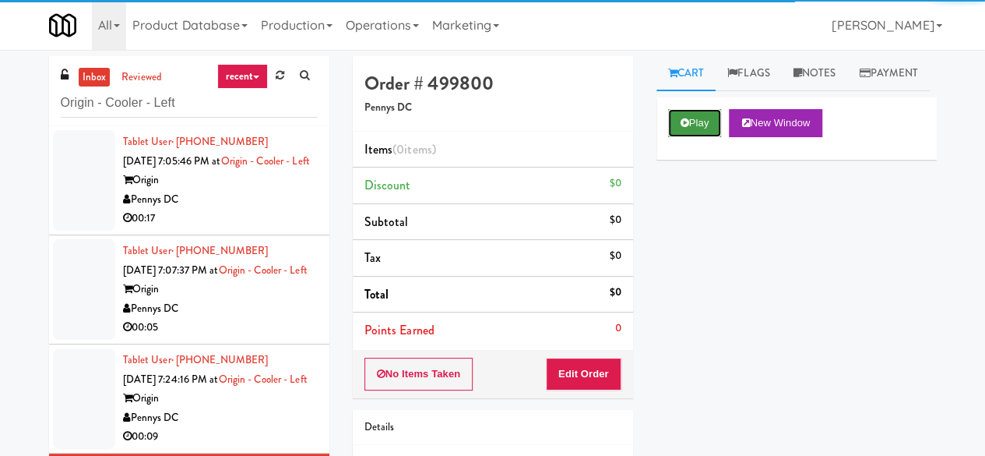
click at [688, 128] on icon at bounding box center [685, 123] width 9 height 10
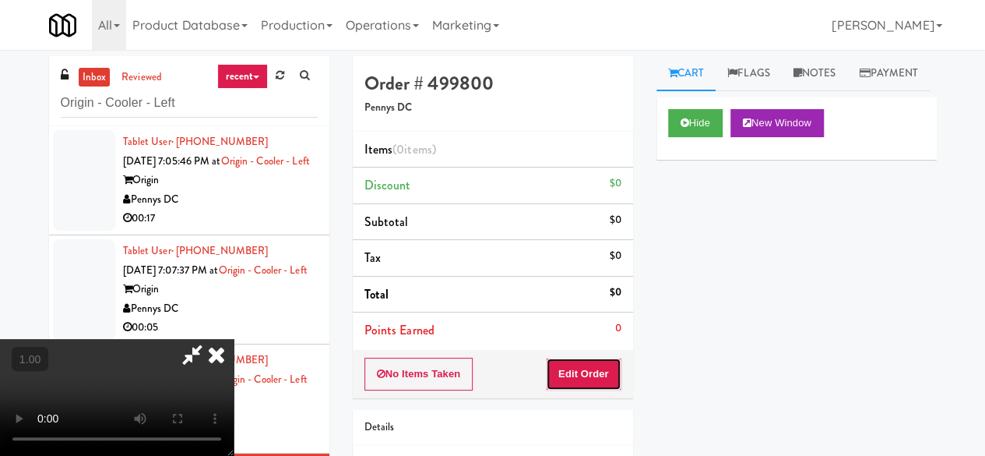
click at [593, 365] on button "Edit Order" at bounding box center [584, 373] width 76 height 33
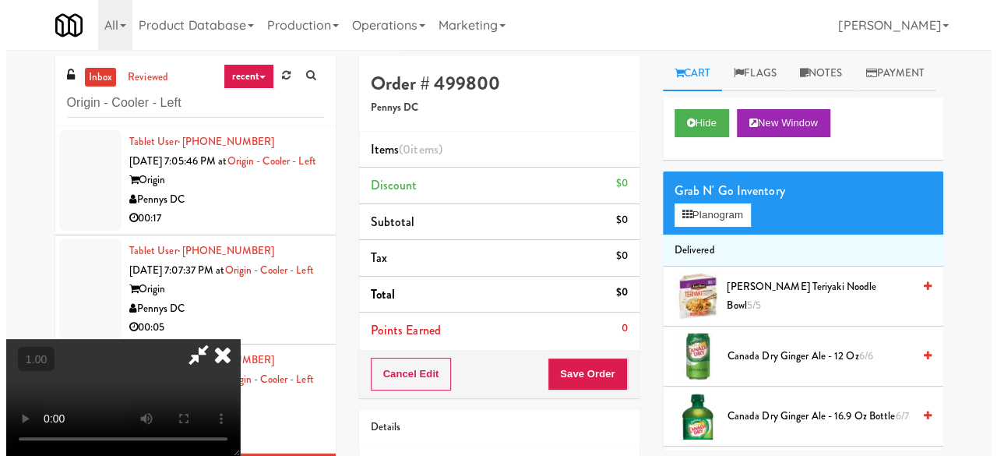
scroll to position [32, 0]
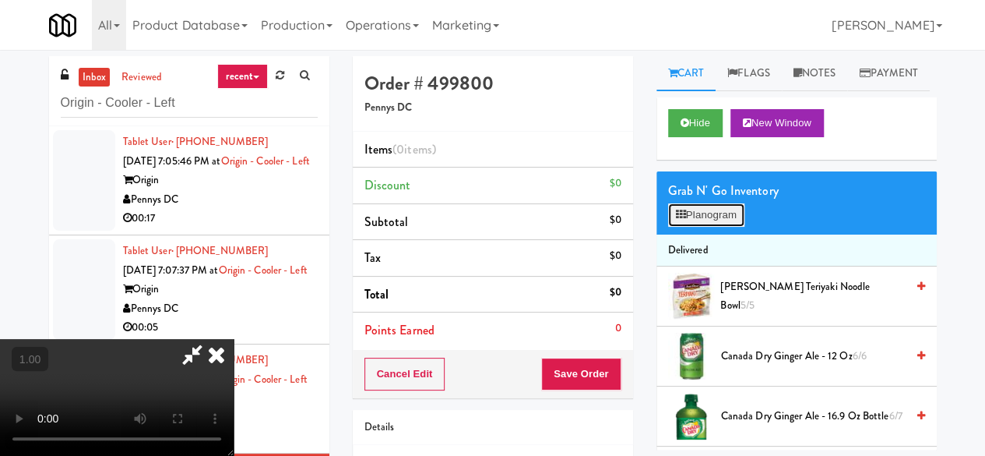
click at [724, 227] on button "Planogram" at bounding box center [706, 214] width 76 height 23
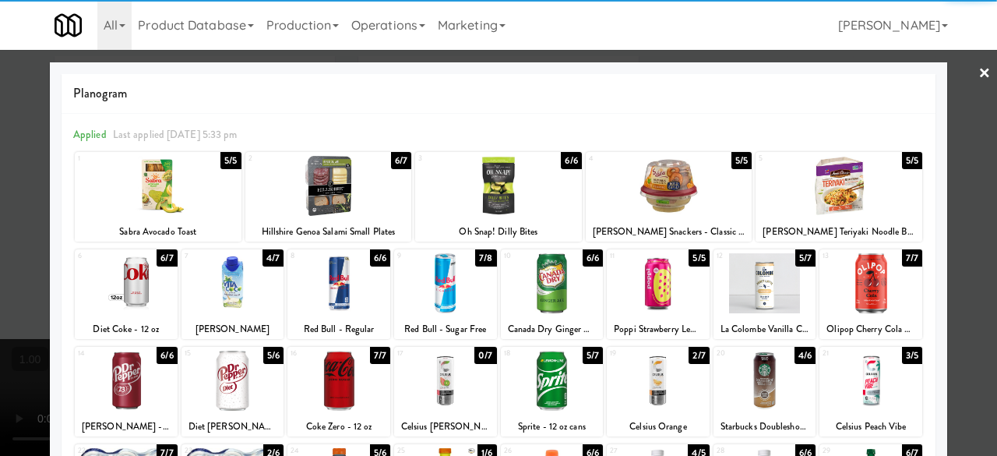
scroll to position [308, 0]
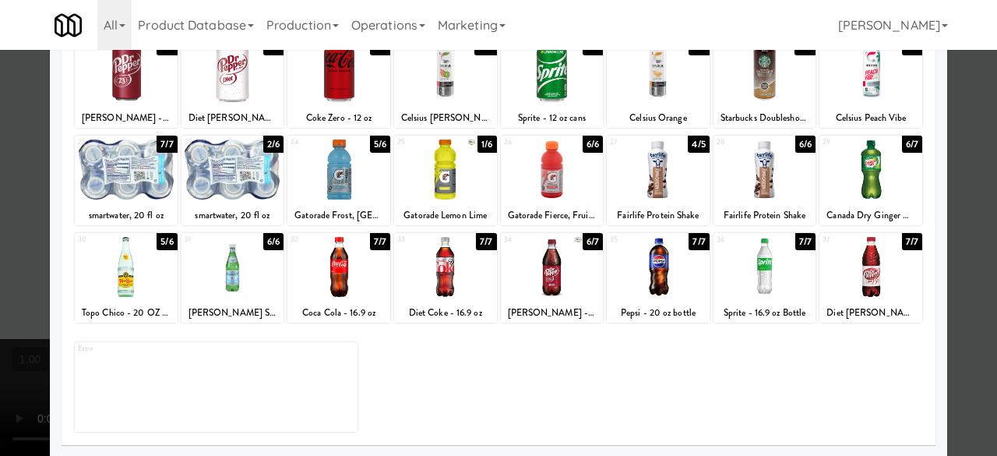
click at [325, 186] on div at bounding box center [338, 169] width 103 height 60
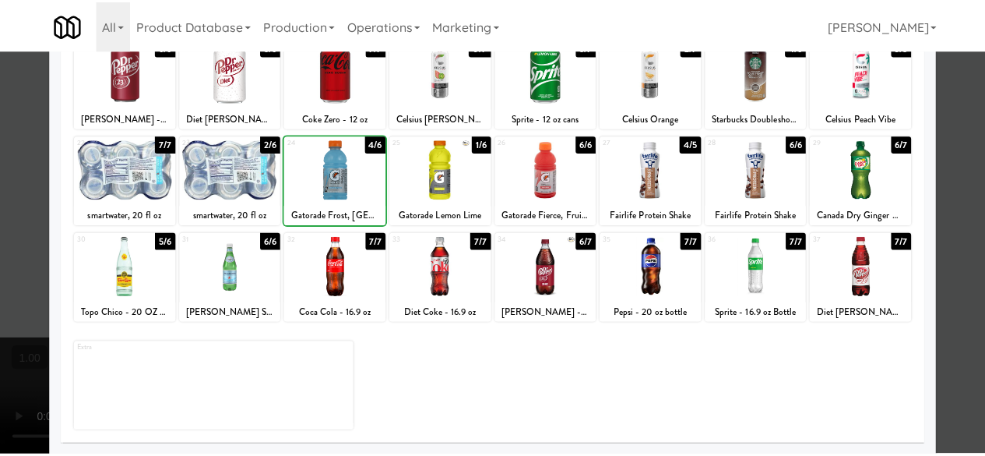
scroll to position [0, 0]
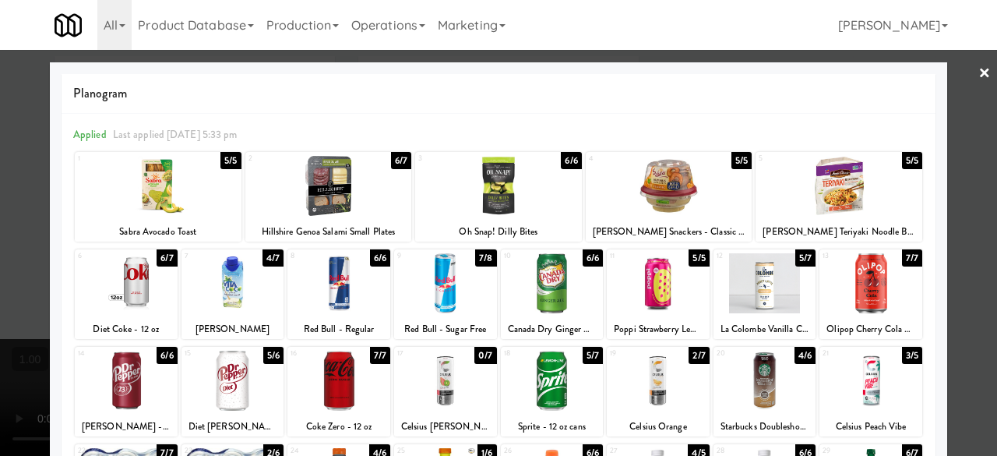
click at [964, 96] on div at bounding box center [498, 228] width 997 height 456
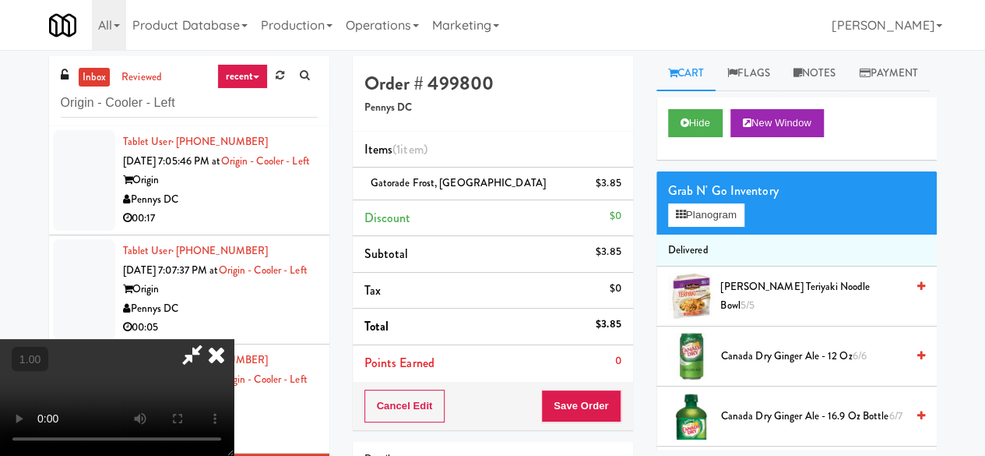
click at [210, 339] on icon at bounding box center [192, 354] width 36 height 31
click at [565, 390] on button "Save Order" at bounding box center [580, 405] width 79 height 33
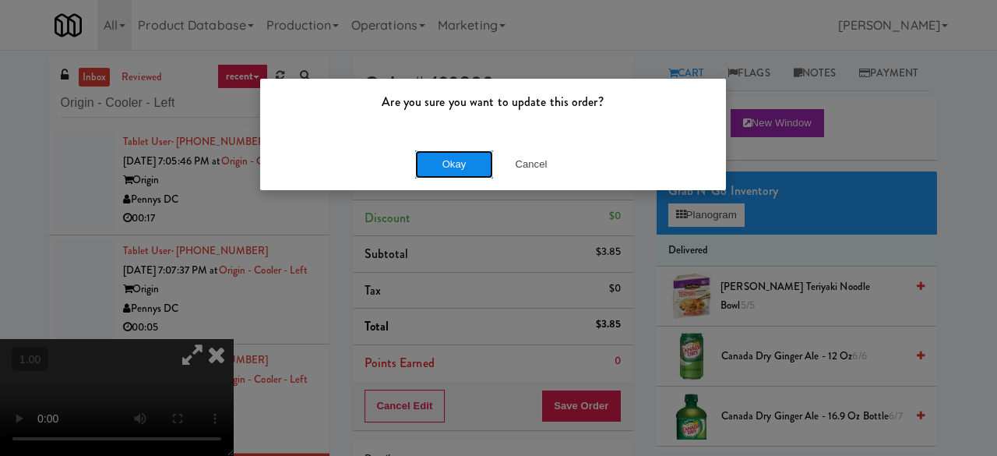
click at [467, 167] on button "Okay" at bounding box center [454, 164] width 78 height 28
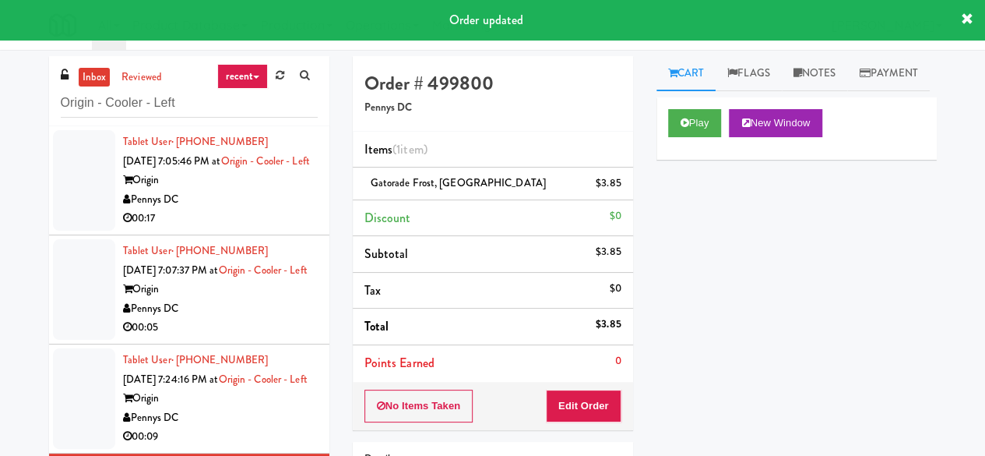
scroll to position [62, 0]
click at [263, 373] on div "Tablet User · (336) 306-0340 [DATE] 7:24:16 PM at Origin - Cooler - Left Origin…" at bounding box center [220, 398] width 195 height 96
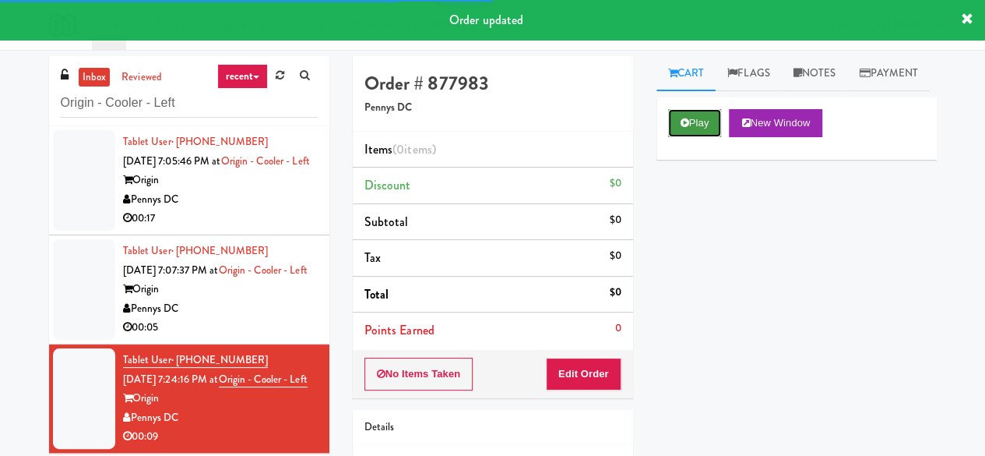
click at [692, 137] on button "Play" at bounding box center [695, 123] width 54 height 28
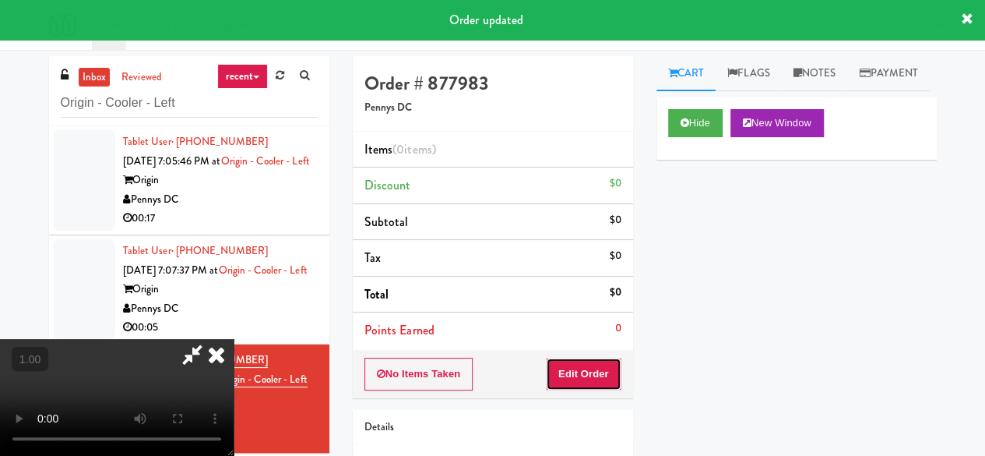
click at [594, 367] on button "Edit Order" at bounding box center [584, 373] width 76 height 33
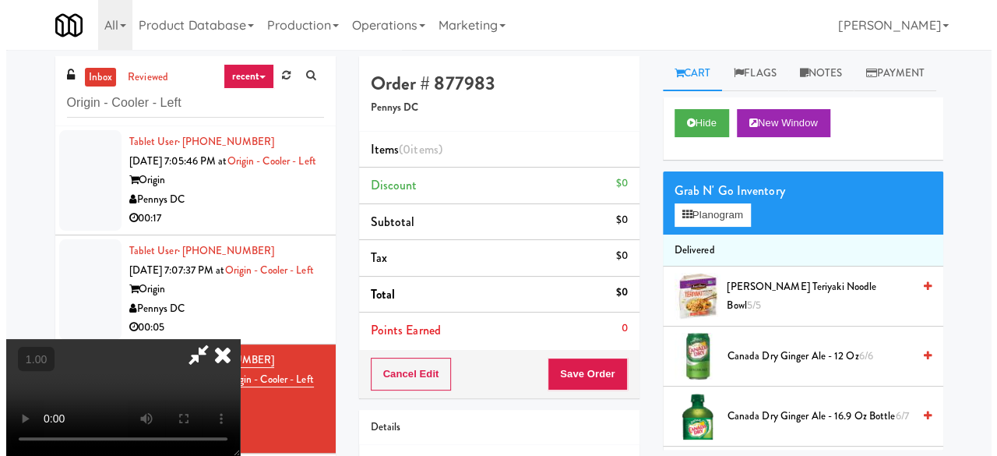
scroll to position [32, 0]
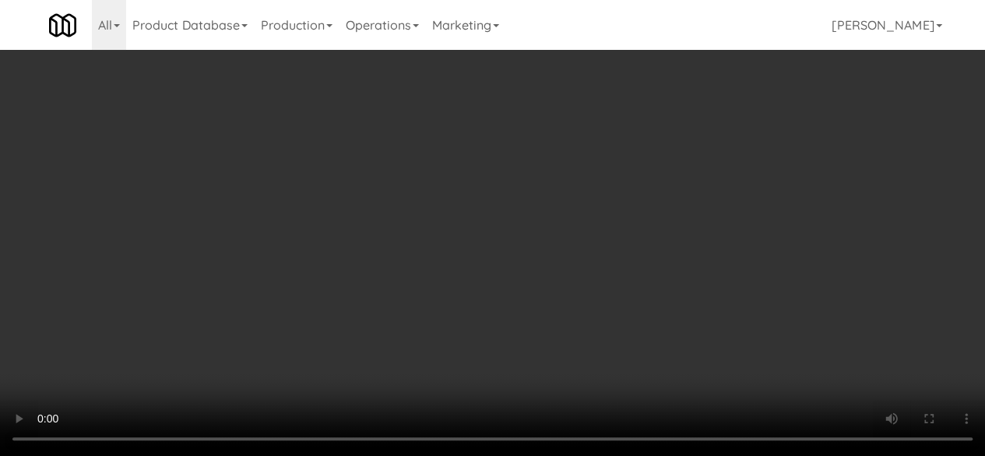
click at [683, 202] on div "Grab N' Go Inventory" at bounding box center [796, 190] width 257 height 23
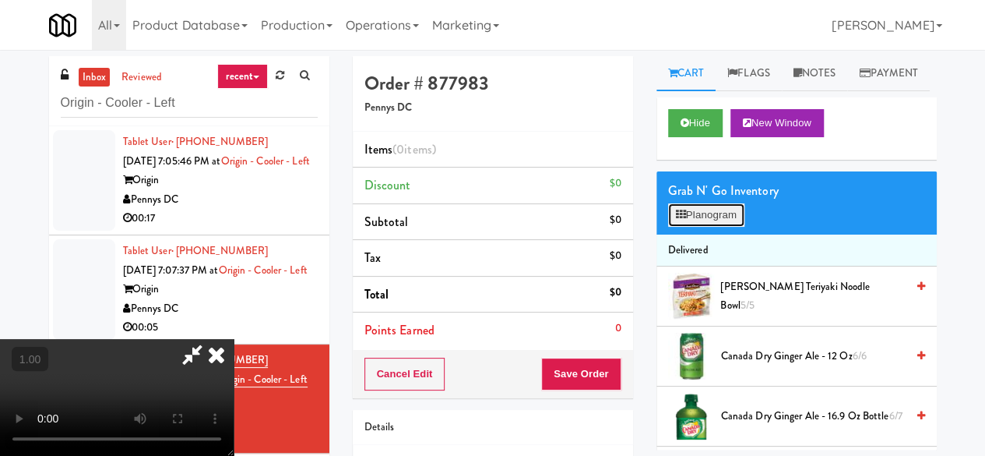
click at [690, 227] on button "Planogram" at bounding box center [706, 214] width 76 height 23
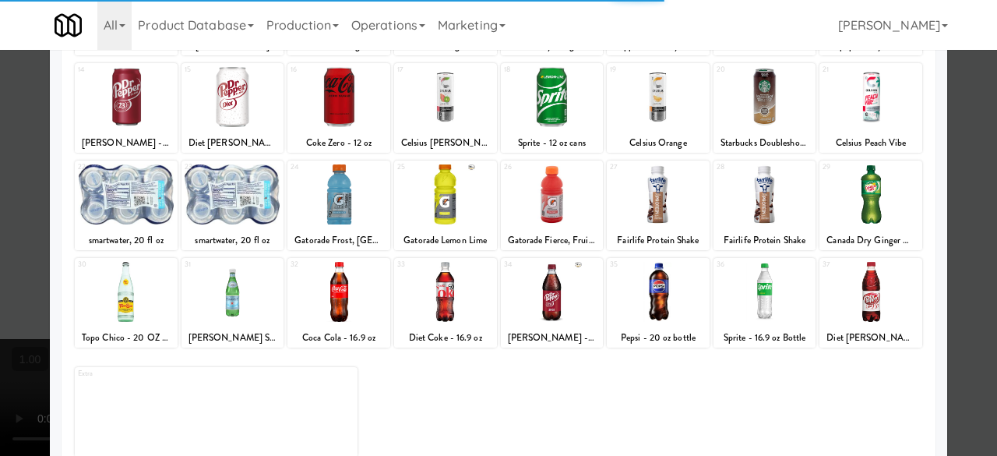
scroll to position [308, 0]
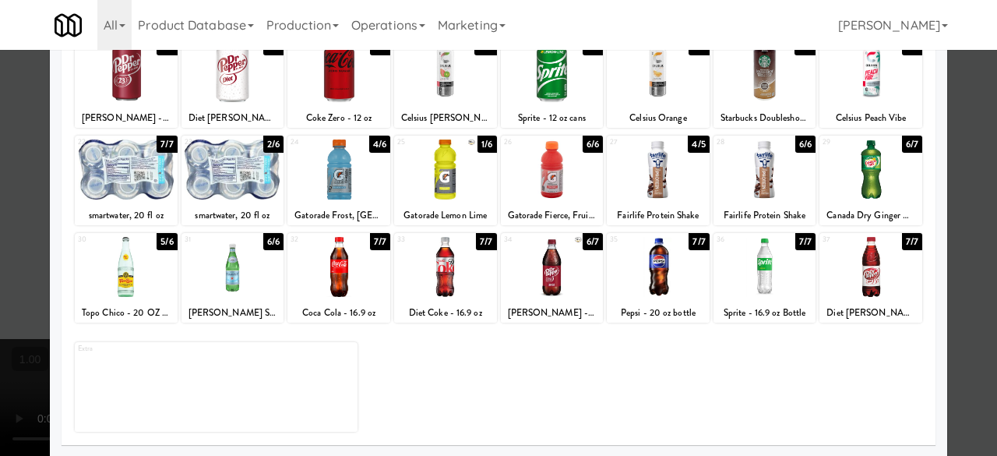
click at [662, 169] on div at bounding box center [658, 169] width 103 height 60
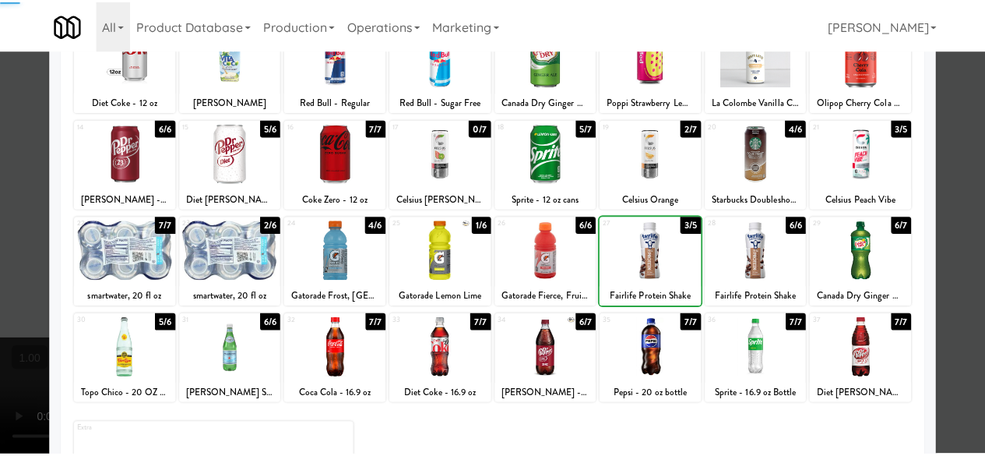
scroll to position [0, 0]
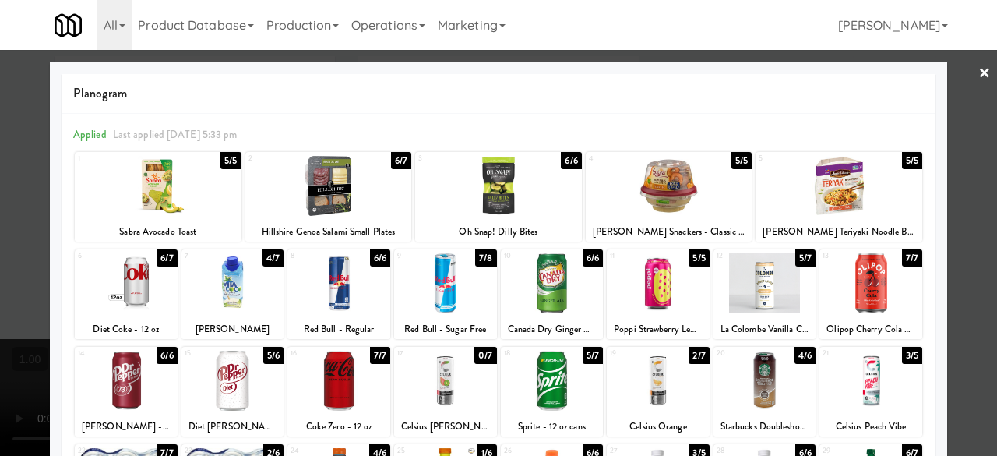
click at [940, 97] on div at bounding box center [498, 228] width 997 height 456
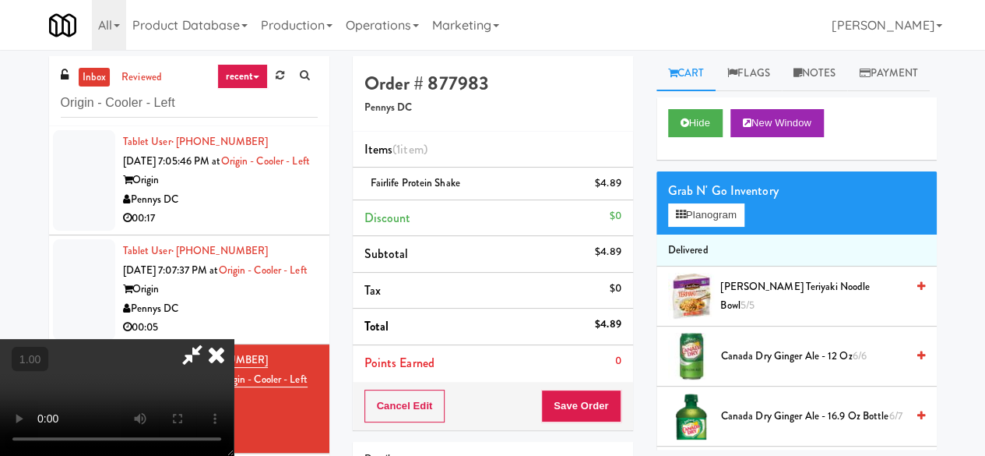
scroll to position [32, 0]
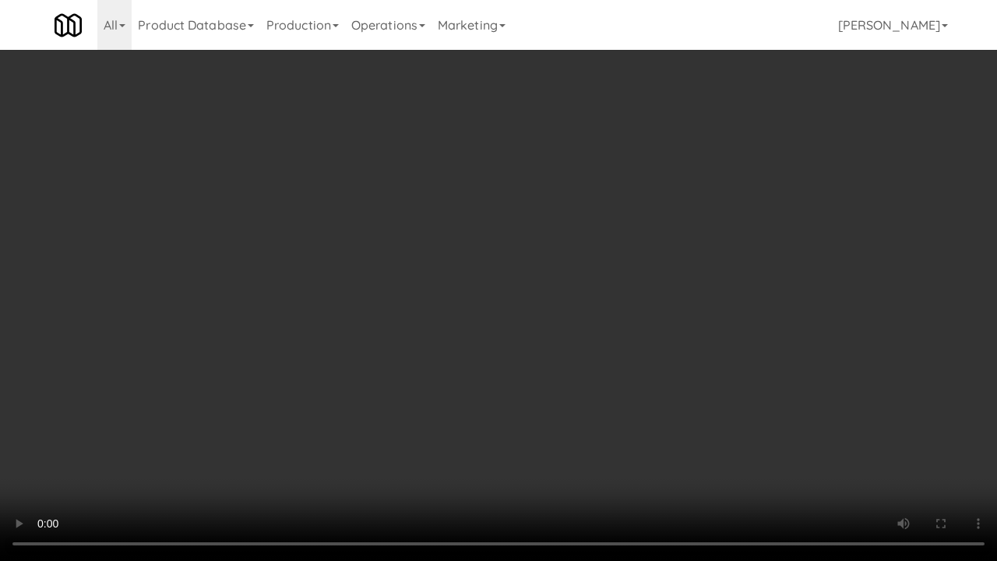
click at [660, 449] on video at bounding box center [498, 280] width 997 height 561
click at [730, 322] on video at bounding box center [498, 280] width 997 height 561
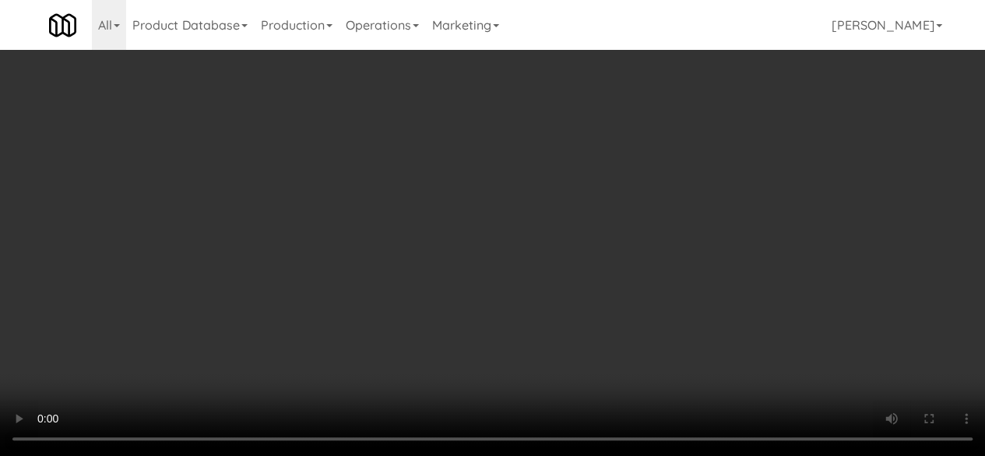
scroll to position [0, 0]
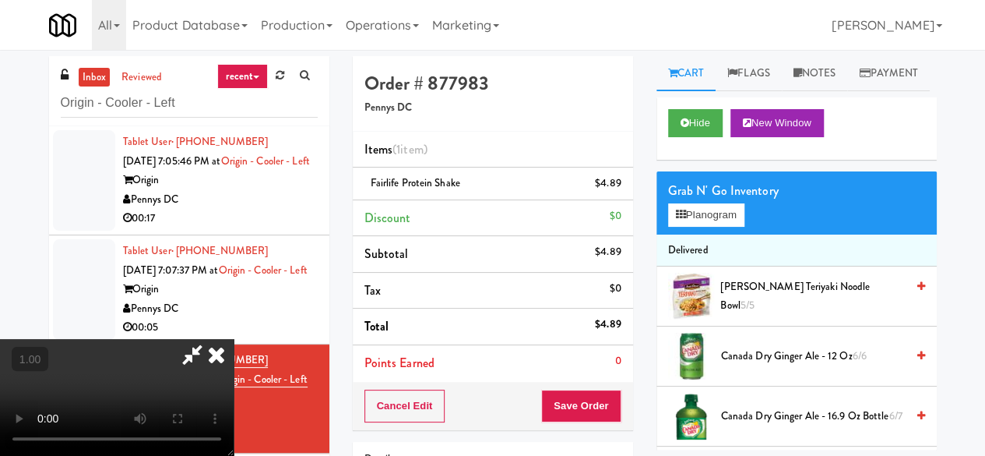
click at [210, 339] on icon at bounding box center [192, 354] width 36 height 31
click at [587, 402] on button "Save Order" at bounding box center [580, 405] width 79 height 33
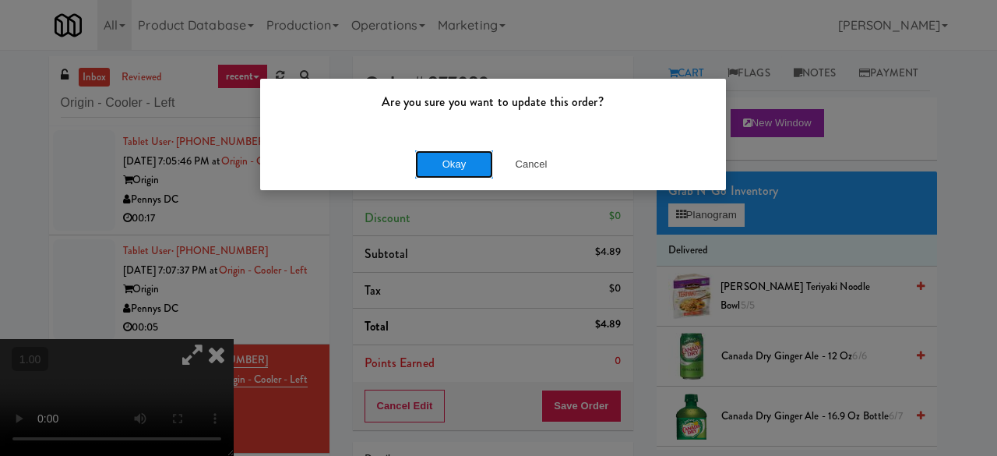
click at [458, 172] on button "Okay" at bounding box center [454, 164] width 78 height 28
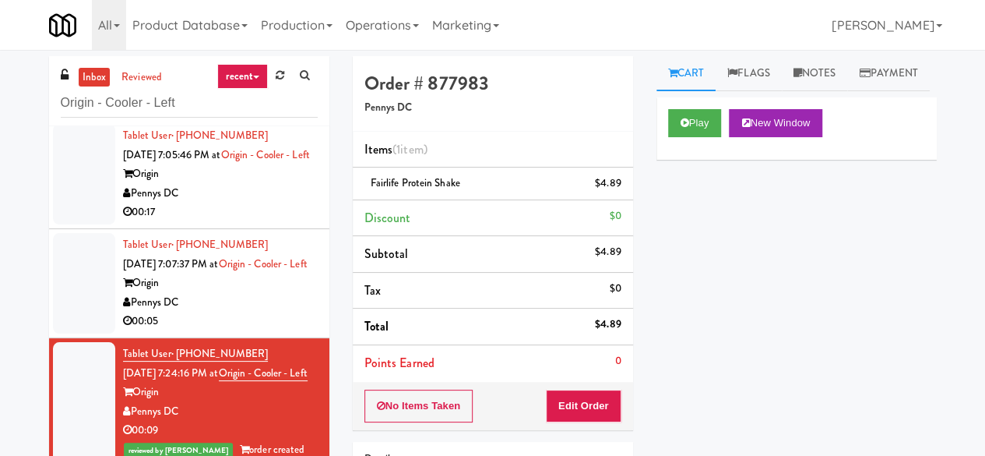
click at [255, 293] on div "Pennys DC" at bounding box center [220, 302] width 195 height 19
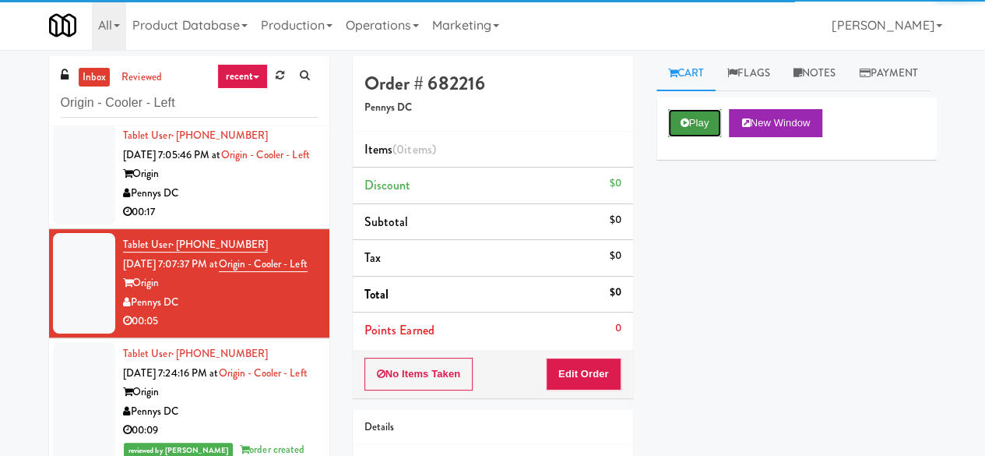
click at [680, 137] on button "Play" at bounding box center [695, 123] width 54 height 28
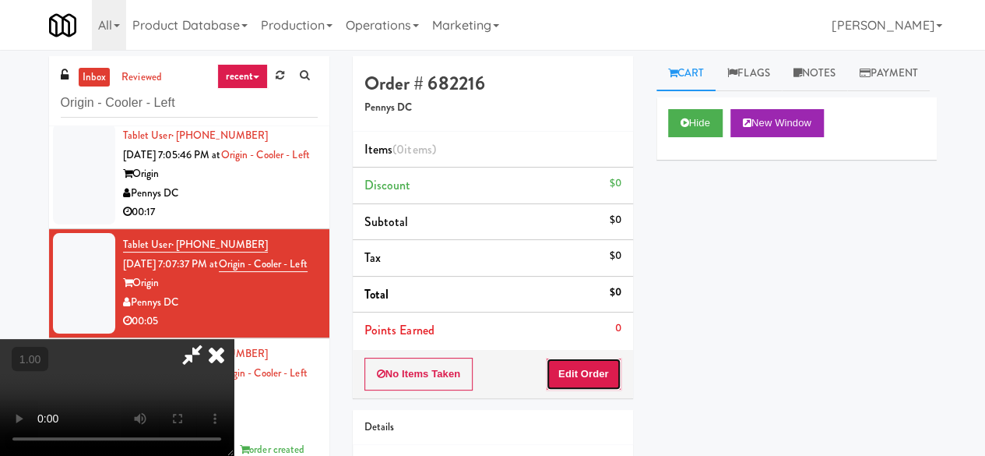
click at [606, 362] on button "Edit Order" at bounding box center [584, 373] width 76 height 33
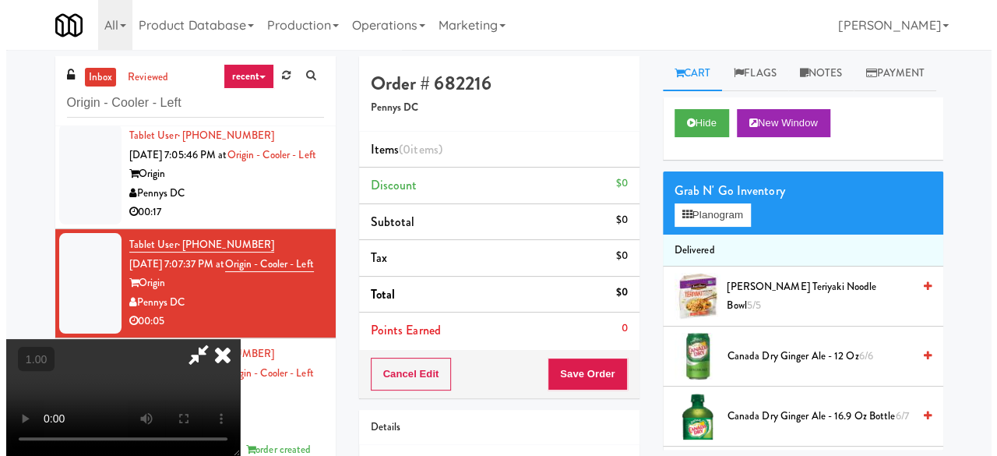
scroll to position [32, 0]
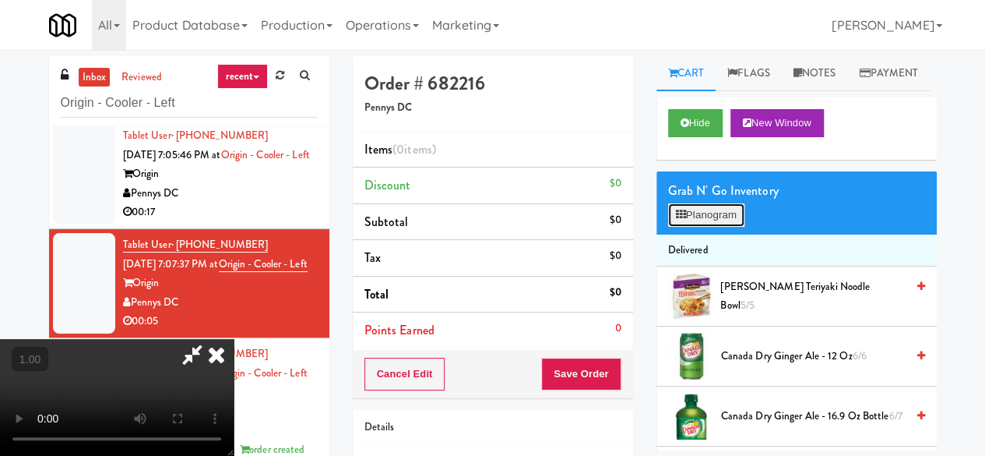
click at [678, 220] on icon at bounding box center [681, 215] width 10 height 10
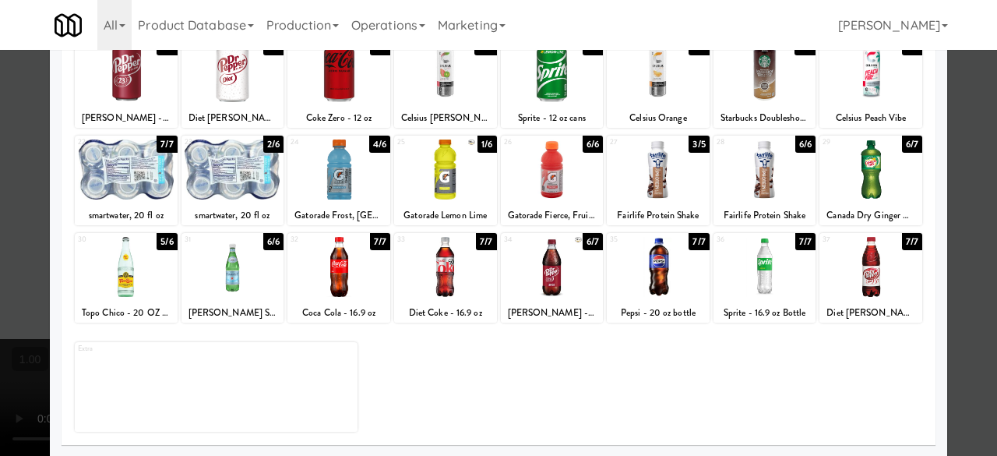
click at [262, 174] on div at bounding box center [232, 169] width 103 height 60
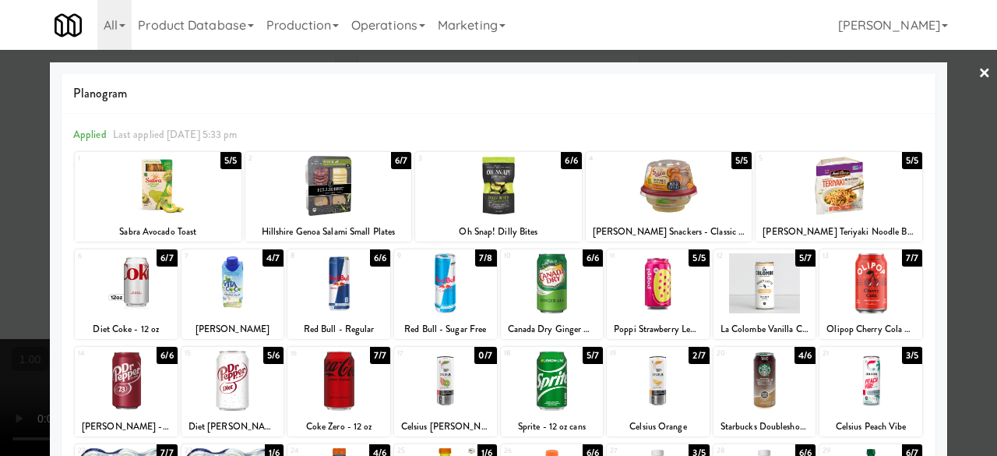
click at [978, 67] on link "×" at bounding box center [984, 74] width 12 height 48
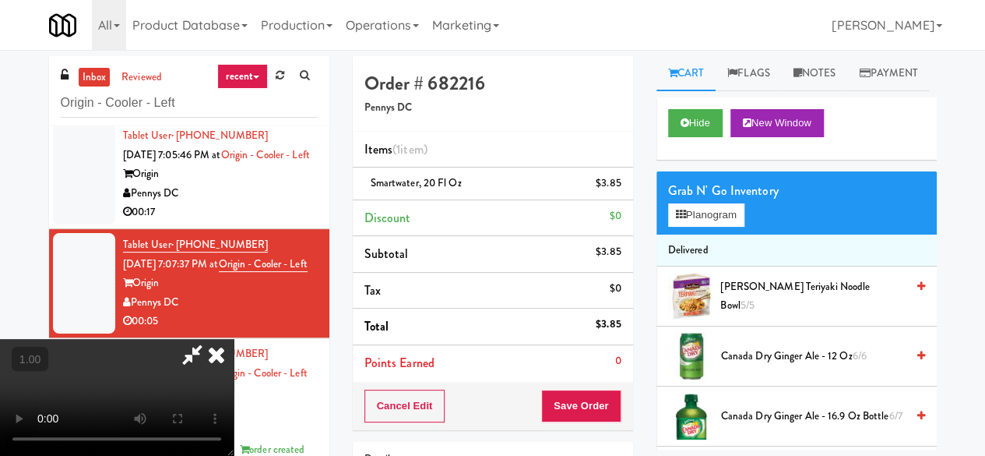
click at [210, 339] on icon at bounding box center [192, 354] width 36 height 31
click at [576, 419] on button "Save Order" at bounding box center [580, 405] width 79 height 33
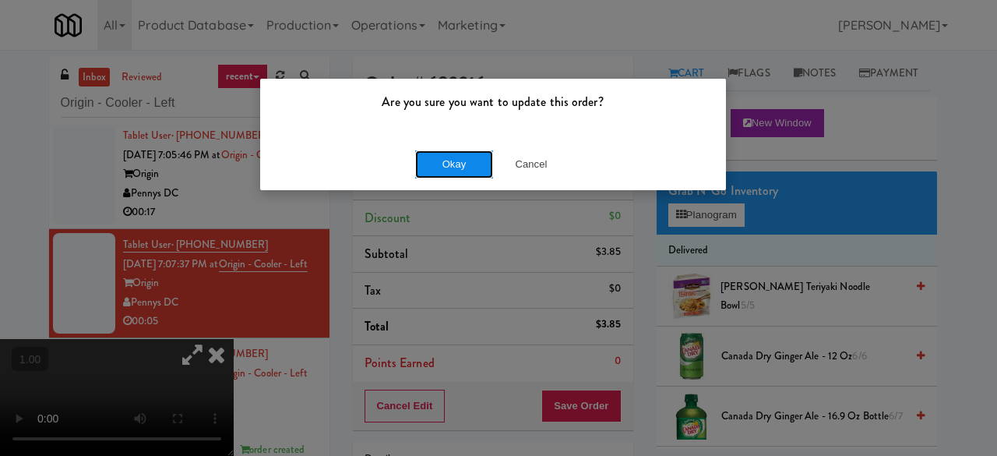
click at [463, 159] on button "Okay" at bounding box center [454, 164] width 78 height 28
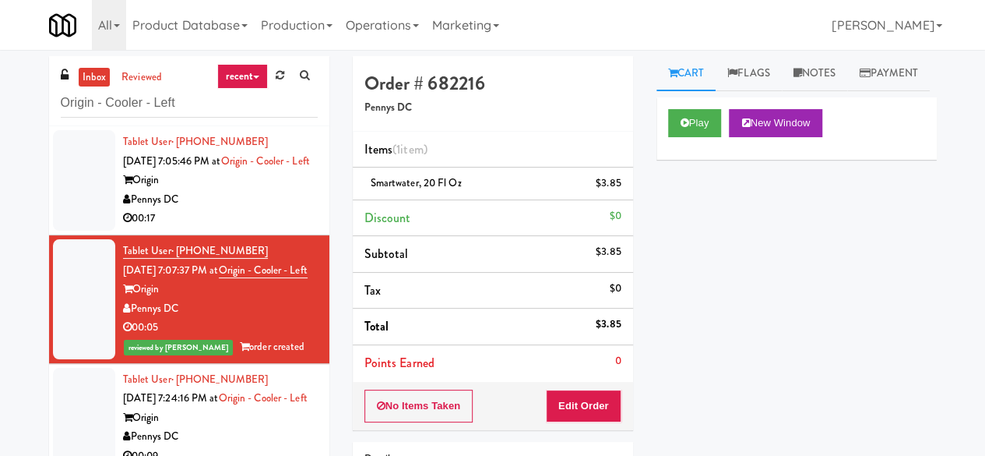
click at [245, 210] on div "Pennys DC" at bounding box center [220, 199] width 195 height 19
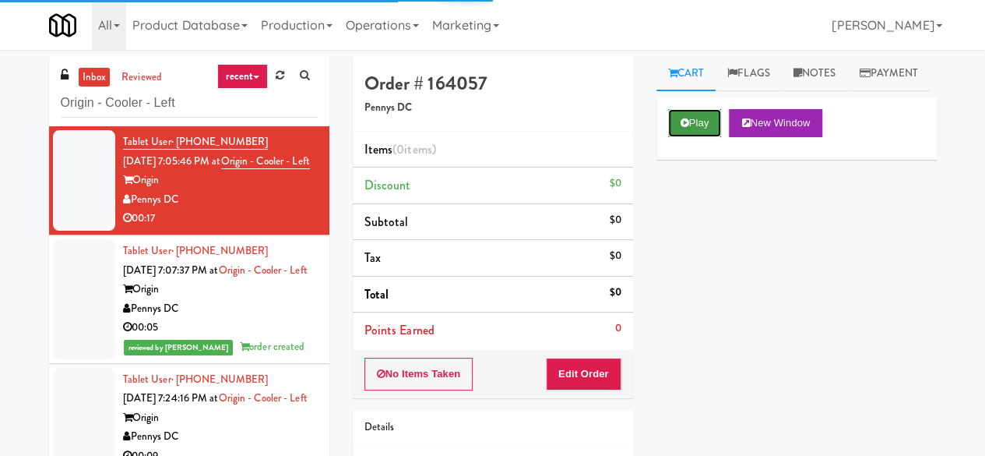
click at [684, 128] on icon at bounding box center [685, 123] width 9 height 10
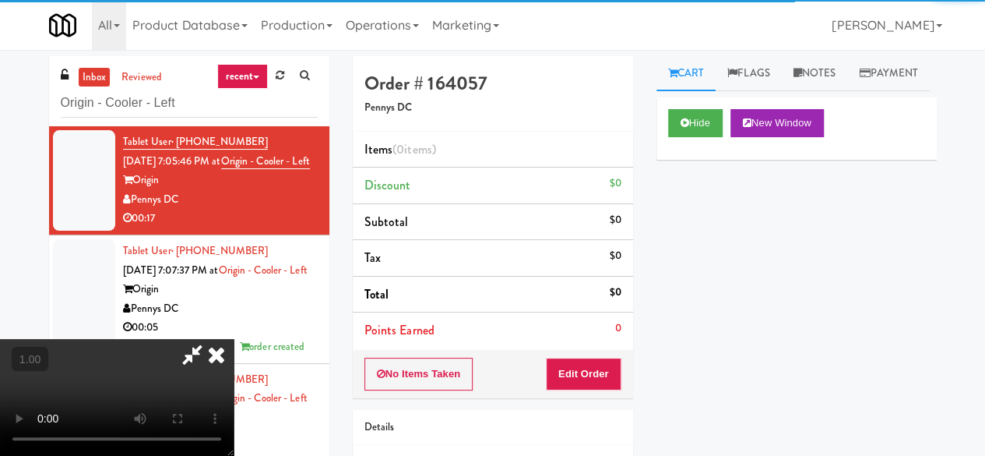
click at [570, 411] on div "Details" at bounding box center [493, 428] width 280 height 36
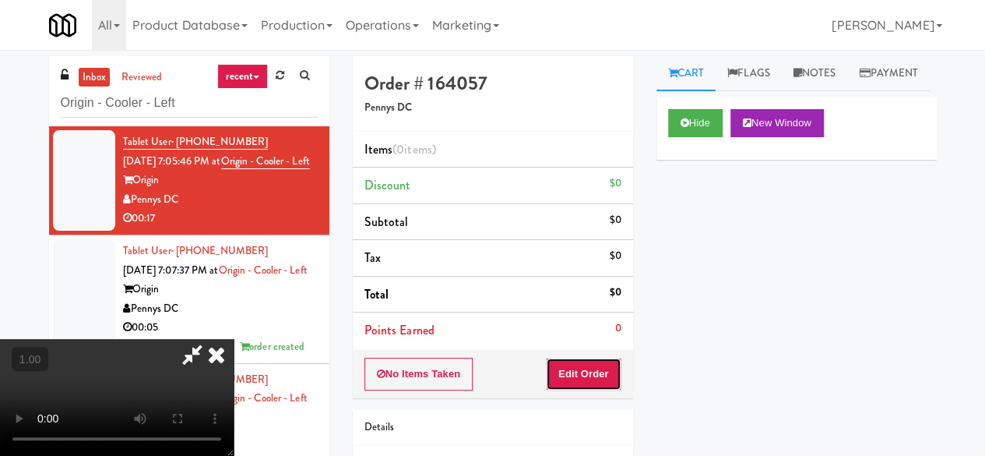
click at [593, 379] on button "Edit Order" at bounding box center [584, 373] width 76 height 33
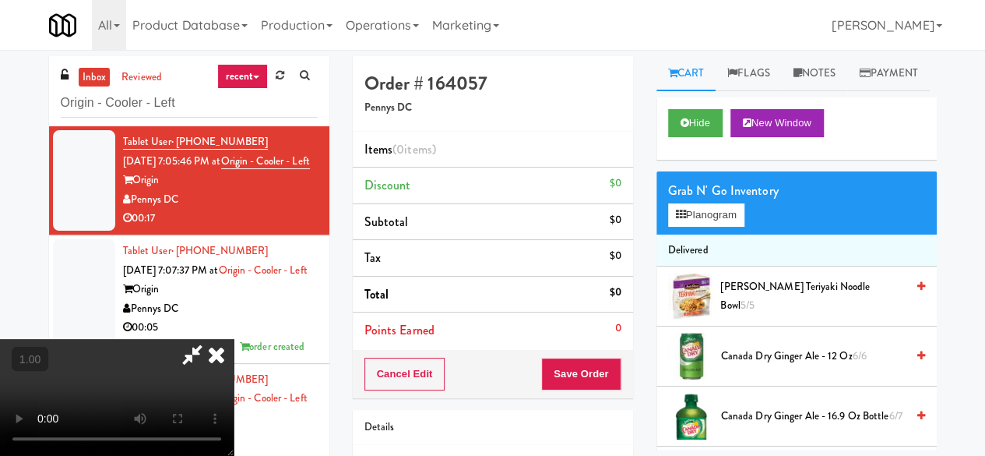
scroll to position [32, 0]
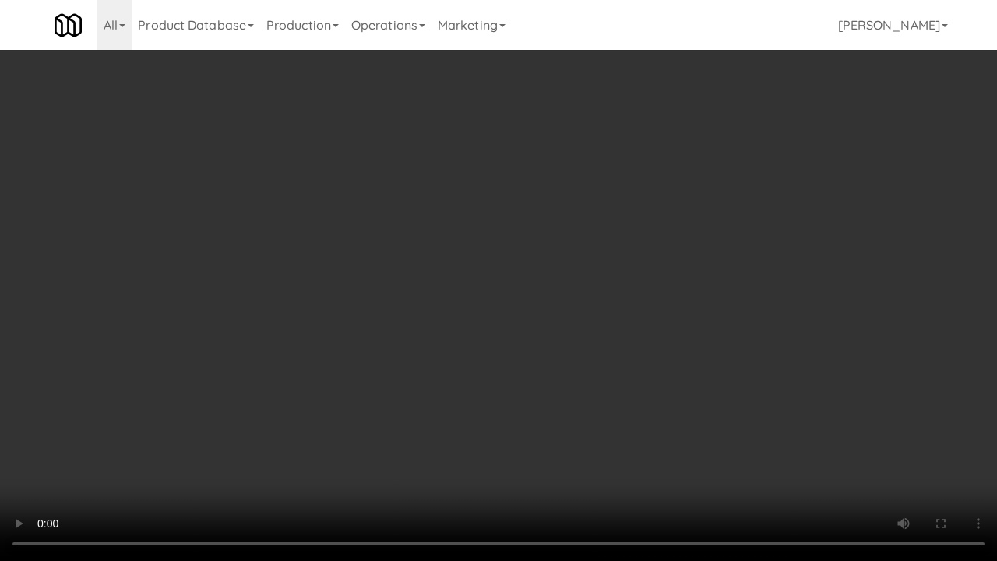
click at [519, 418] on video at bounding box center [498, 280] width 997 height 561
click at [255, 395] on video at bounding box center [498, 280] width 997 height 561
click at [214, 433] on video at bounding box center [498, 280] width 997 height 561
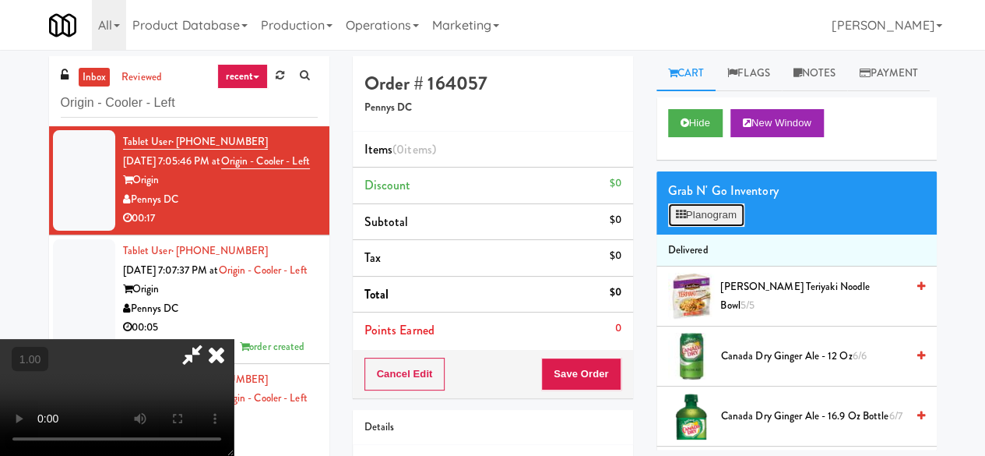
click at [676, 220] on icon at bounding box center [681, 215] width 10 height 10
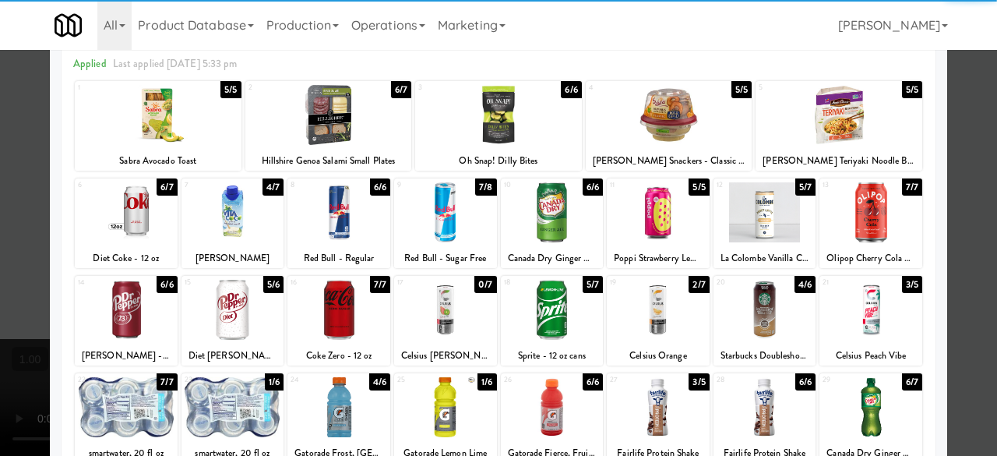
scroll to position [78, 0]
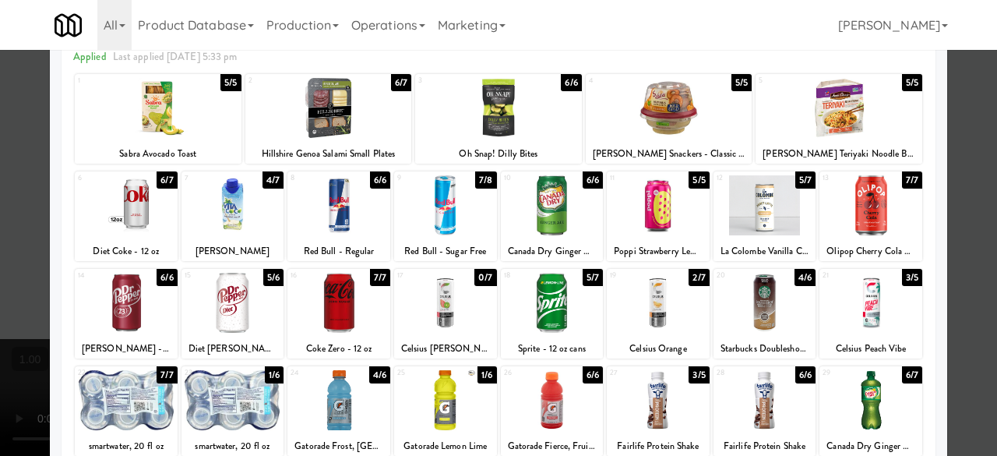
click at [346, 204] on div at bounding box center [338, 205] width 103 height 60
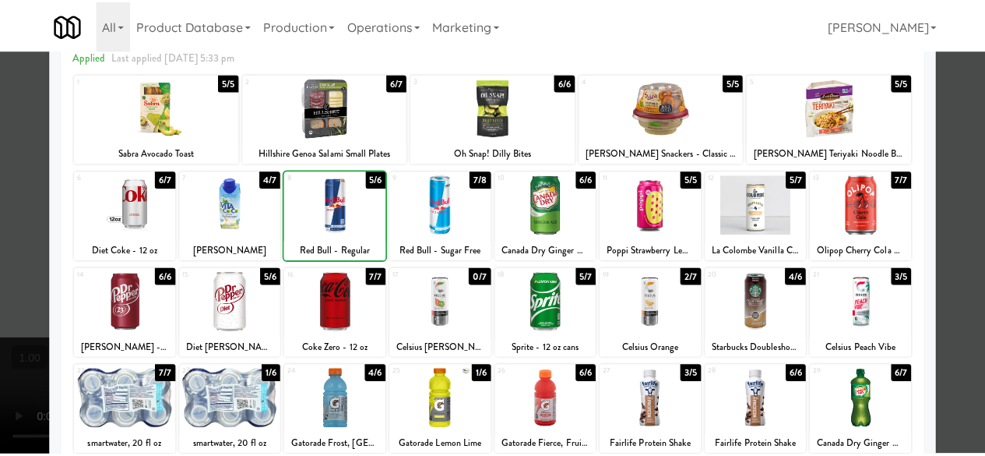
scroll to position [0, 0]
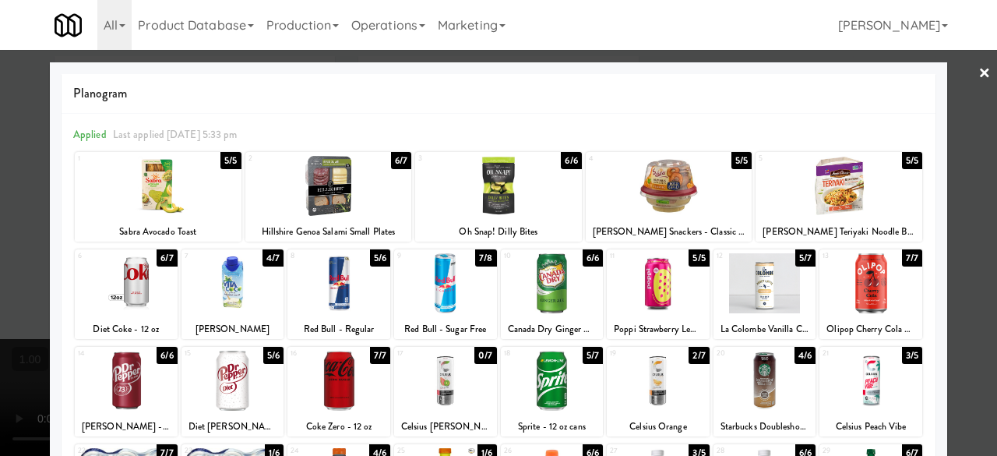
click at [978, 76] on link "×" at bounding box center [984, 74] width 12 height 48
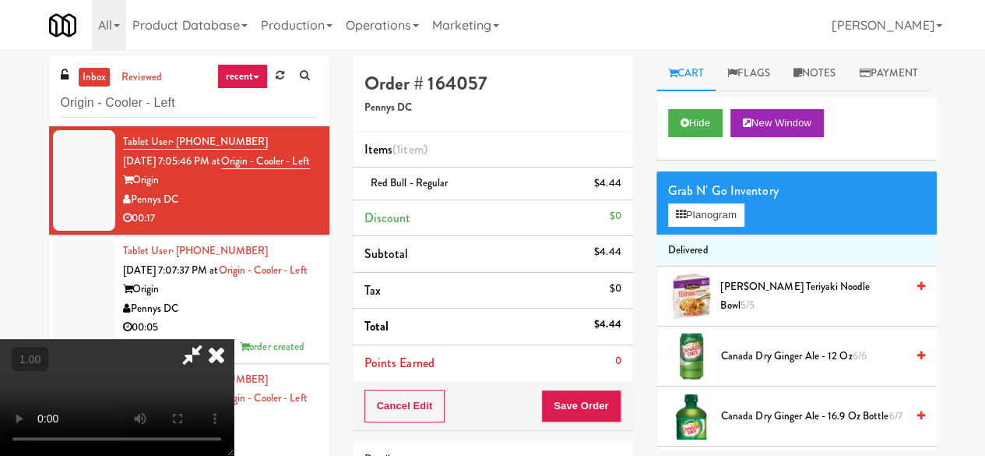
scroll to position [32, 0]
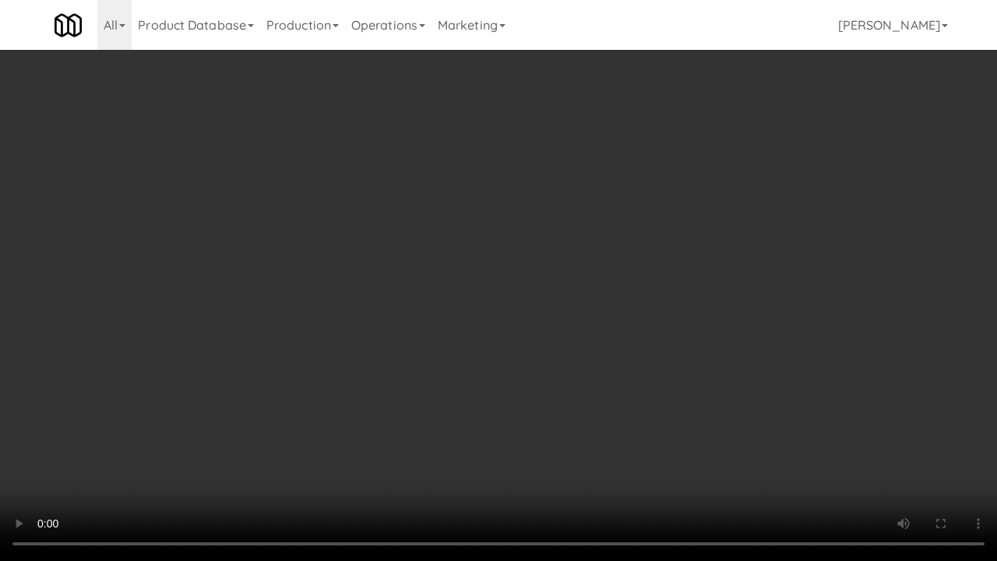
click at [599, 453] on video at bounding box center [498, 280] width 997 height 561
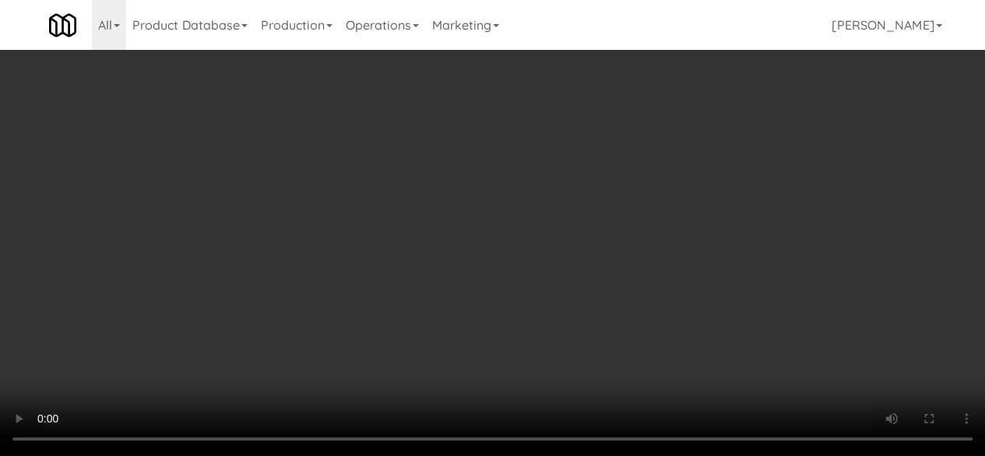
scroll to position [0, 0]
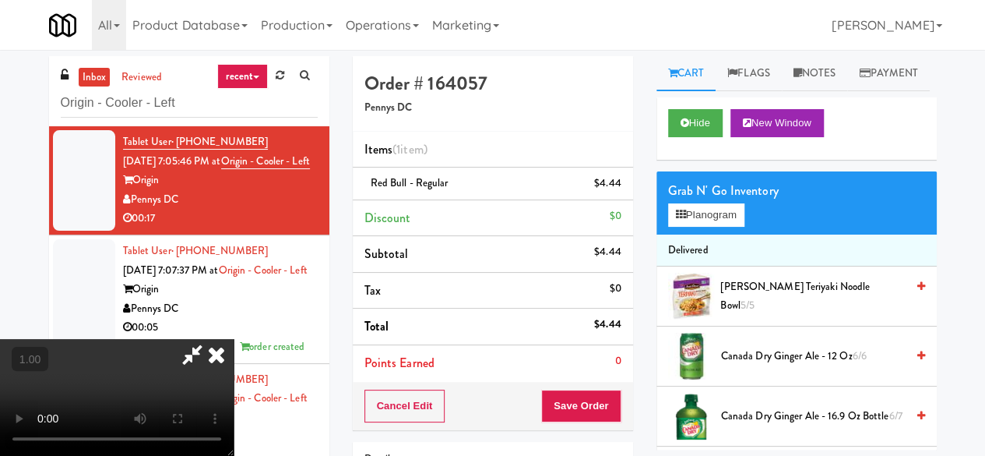
click at [210, 339] on icon at bounding box center [192, 354] width 36 height 31
click at [594, 414] on button "Save Order" at bounding box center [580, 405] width 79 height 33
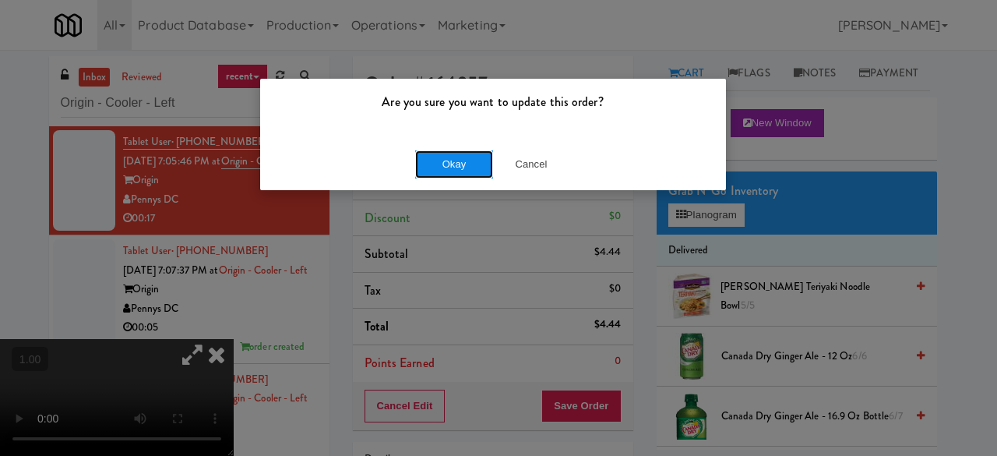
click at [477, 164] on button "Okay" at bounding box center [454, 164] width 78 height 28
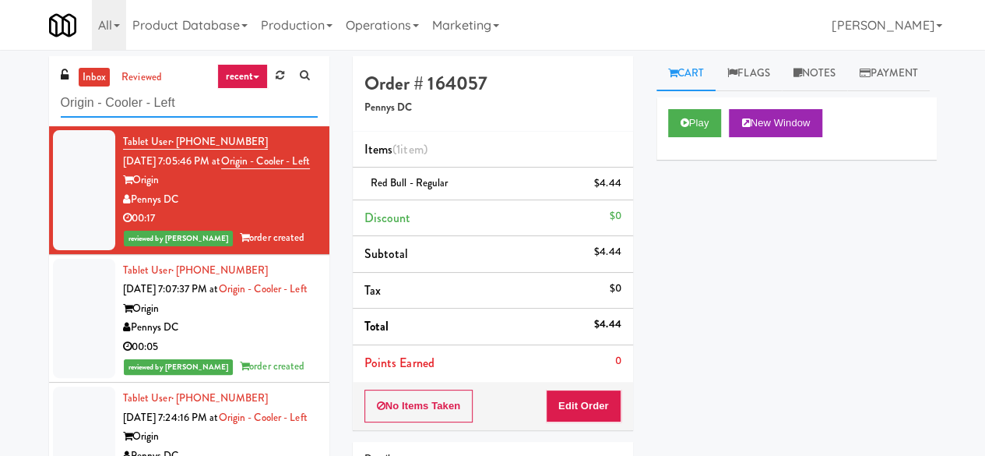
click at [140, 110] on input "Origin - Cooler - Left" at bounding box center [189, 103] width 257 height 29
paste input "[PERSON_NAME] - Cooler - Left"
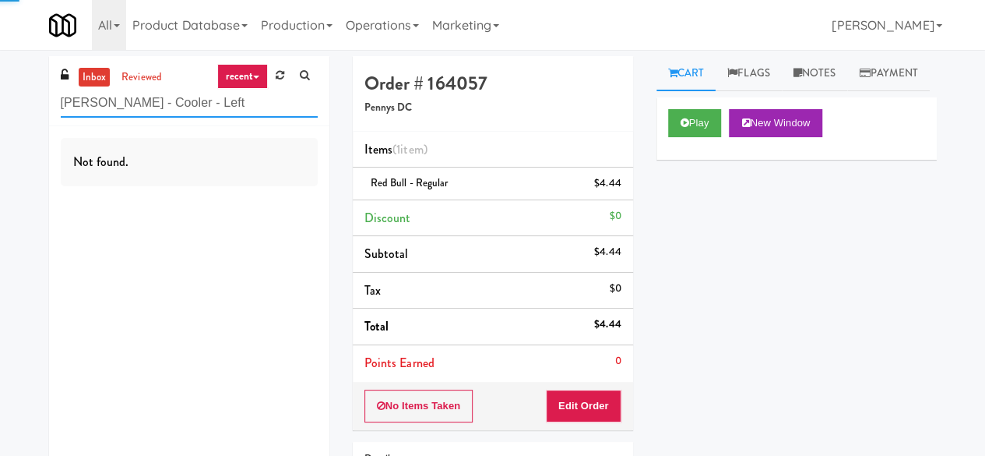
type input "[PERSON_NAME] - Cooler - Left"
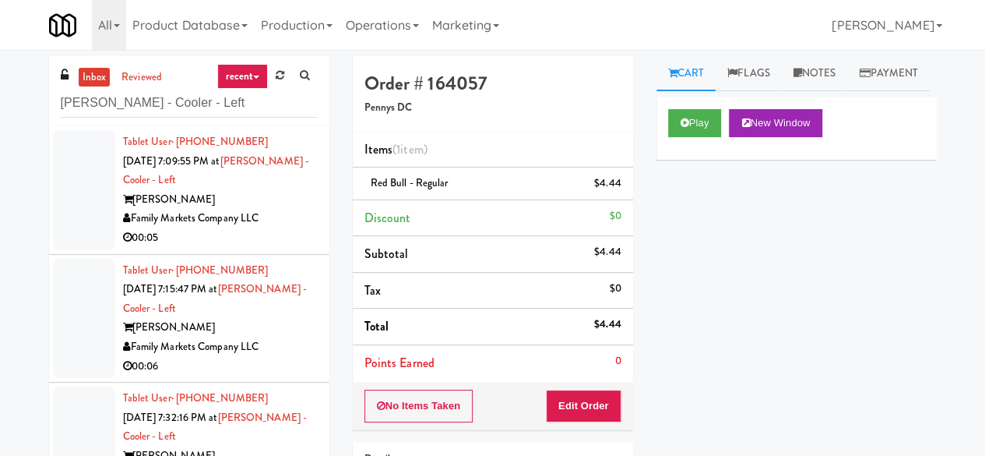
click at [288, 236] on div "00:05" at bounding box center [220, 237] width 195 height 19
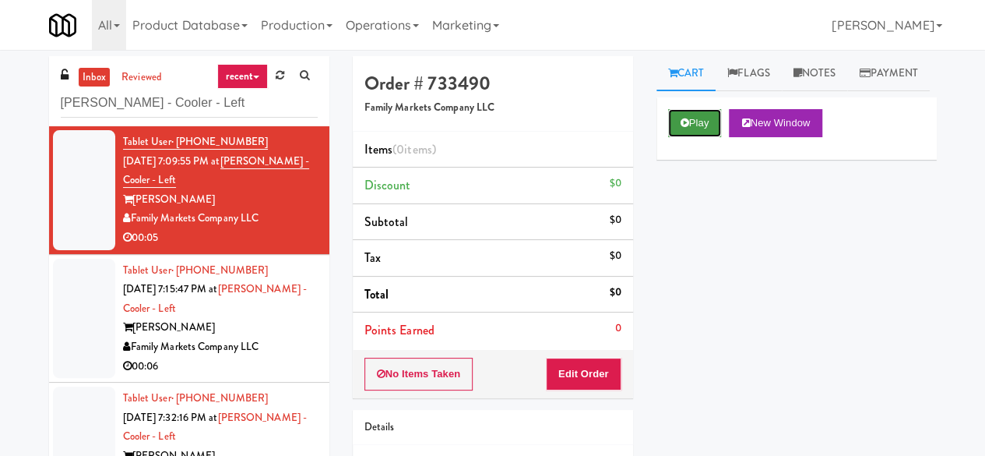
click at [676, 137] on button "Play" at bounding box center [695, 123] width 54 height 28
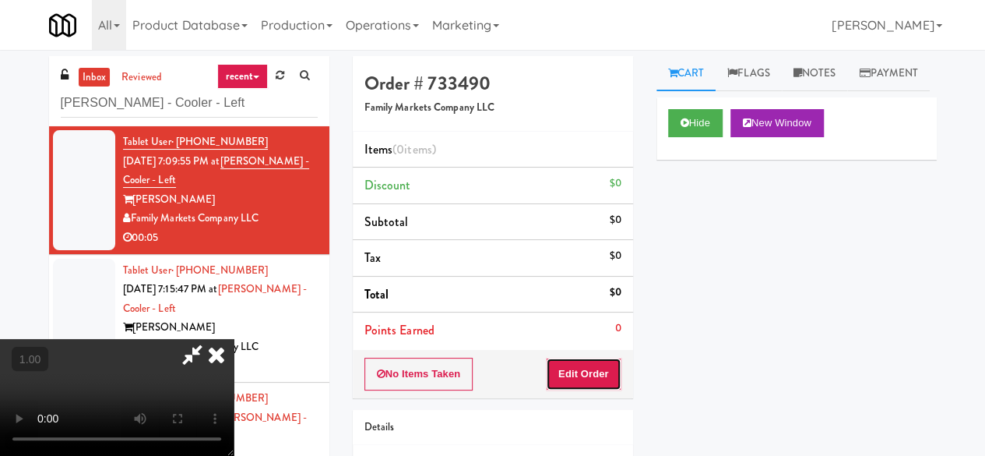
click at [575, 374] on button "Edit Order" at bounding box center [584, 373] width 76 height 33
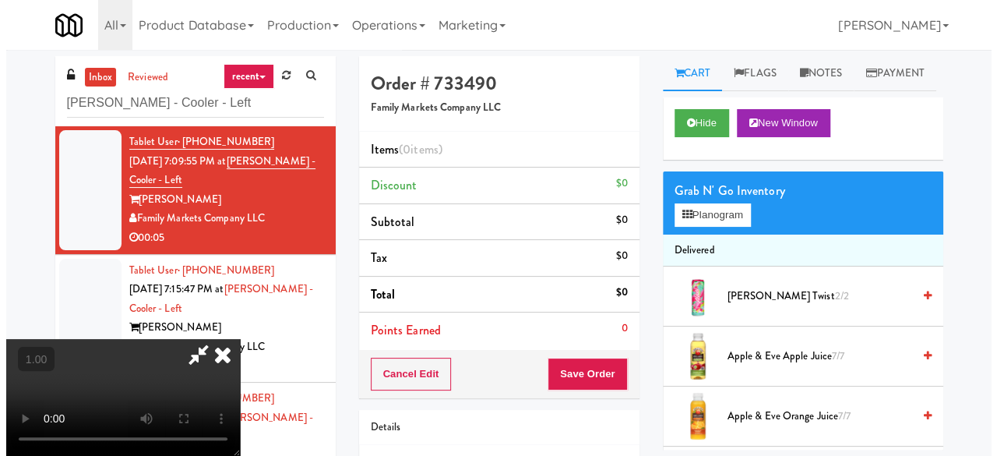
scroll to position [32, 0]
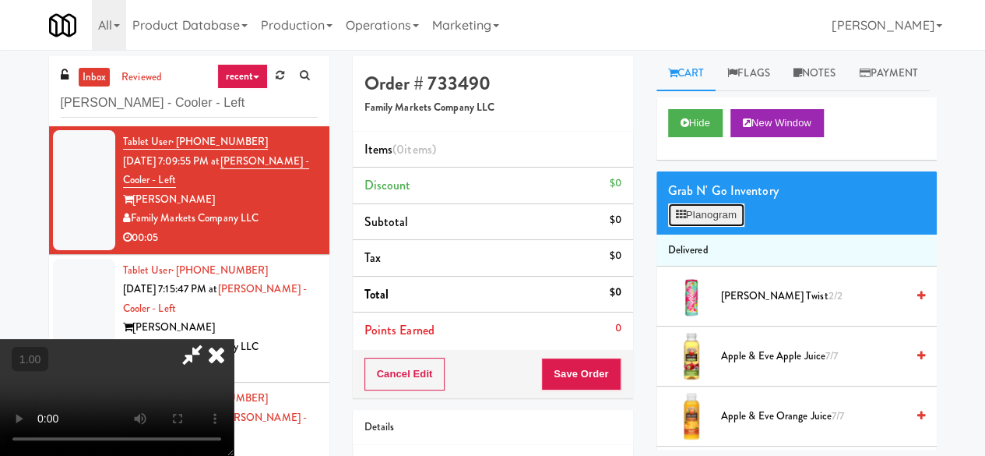
click at [713, 227] on button "Planogram" at bounding box center [706, 214] width 76 height 23
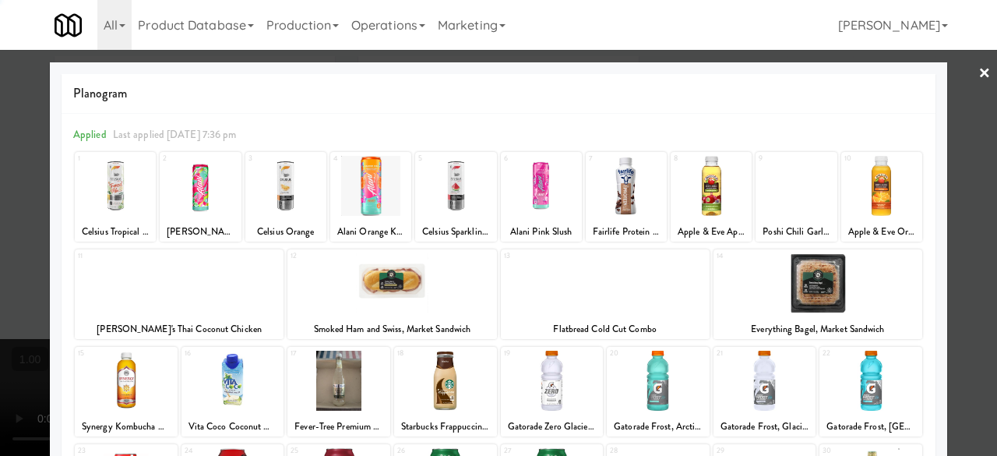
scroll to position [308, 0]
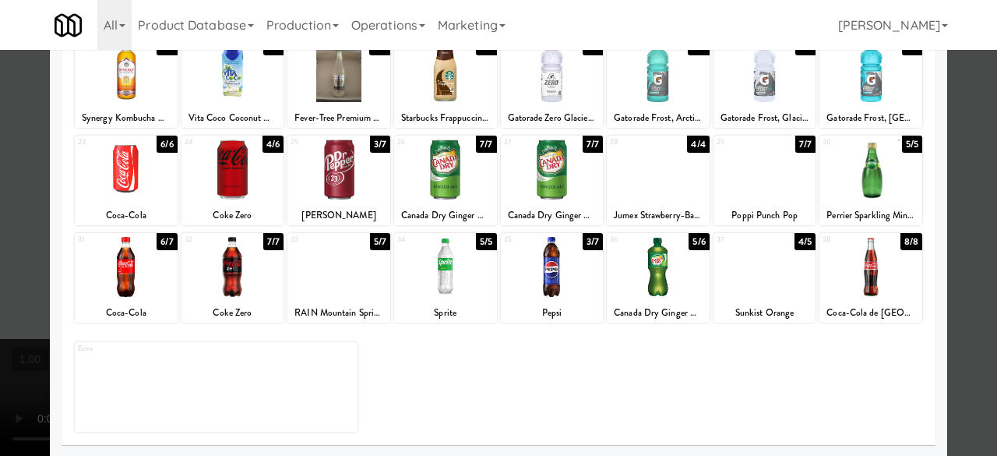
click at [866, 188] on div at bounding box center [870, 169] width 103 height 60
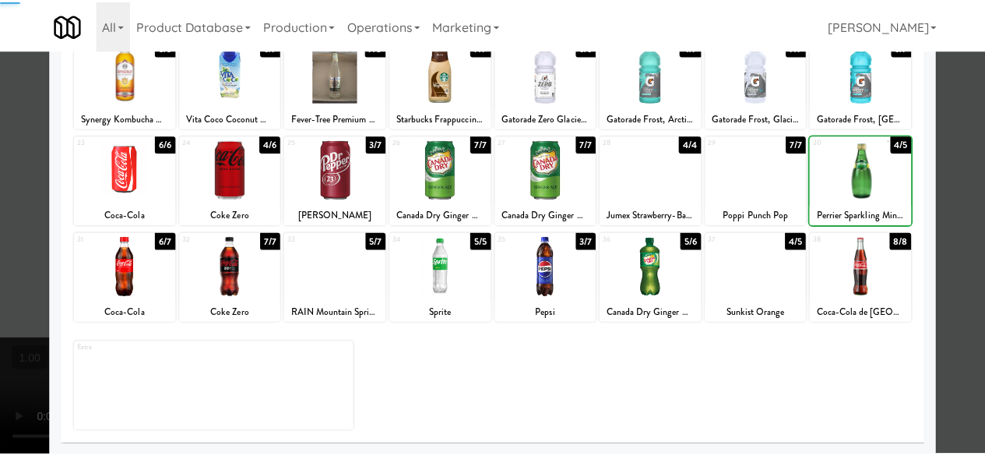
scroll to position [0, 0]
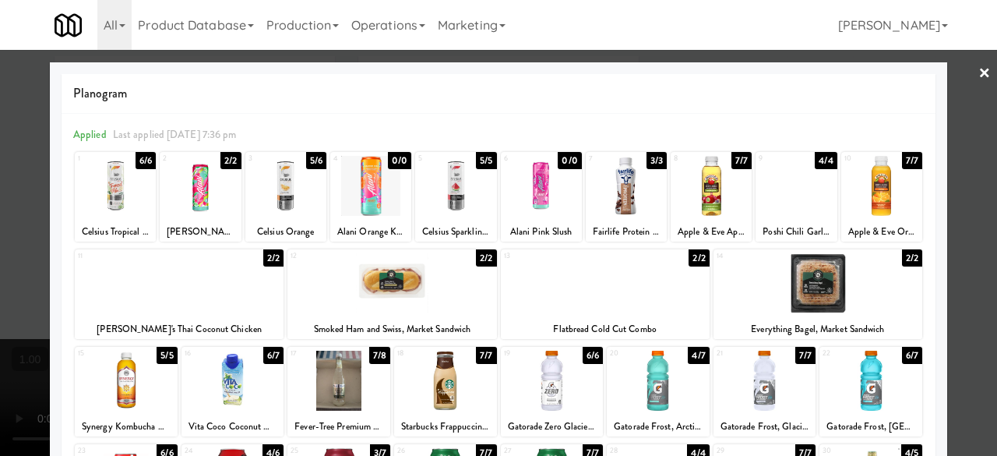
click at [949, 88] on div at bounding box center [498, 228] width 997 height 456
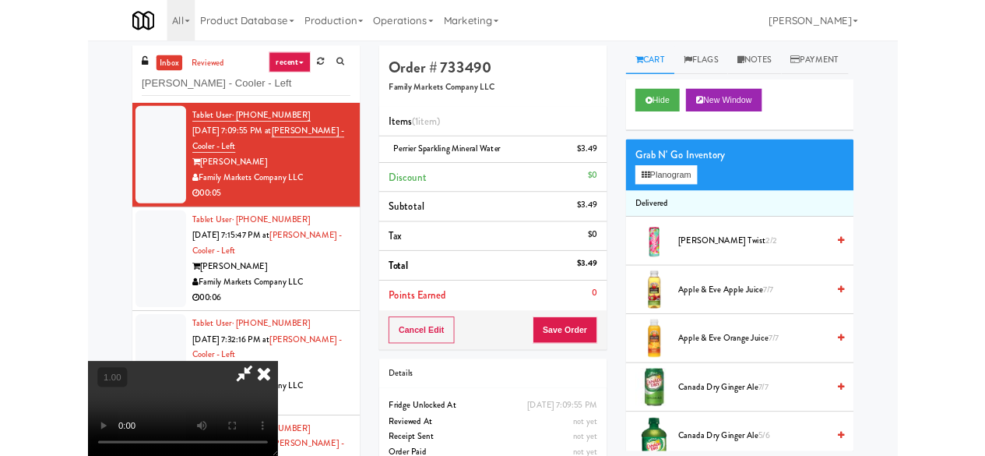
scroll to position [32, 0]
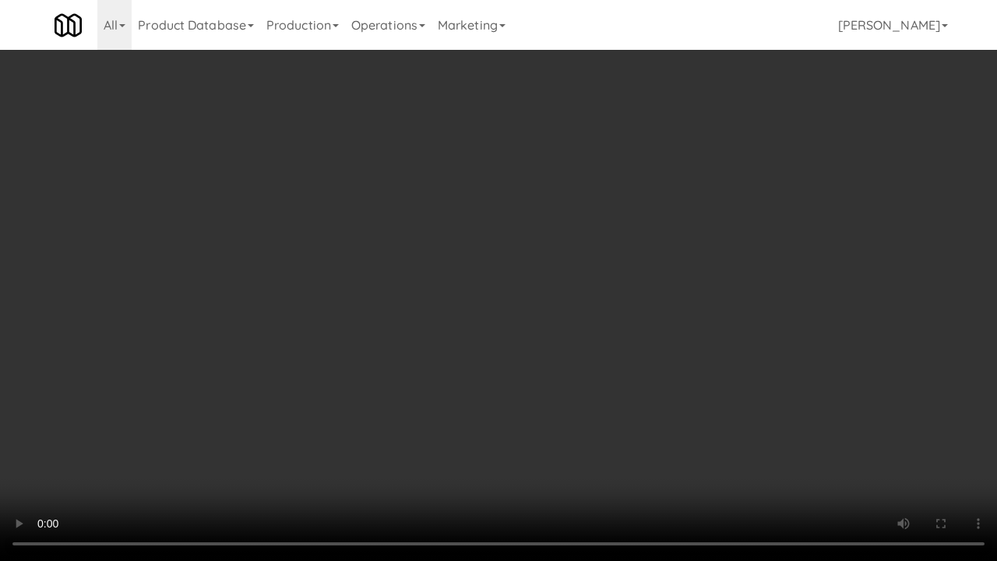
click at [688, 454] on video at bounding box center [498, 280] width 997 height 561
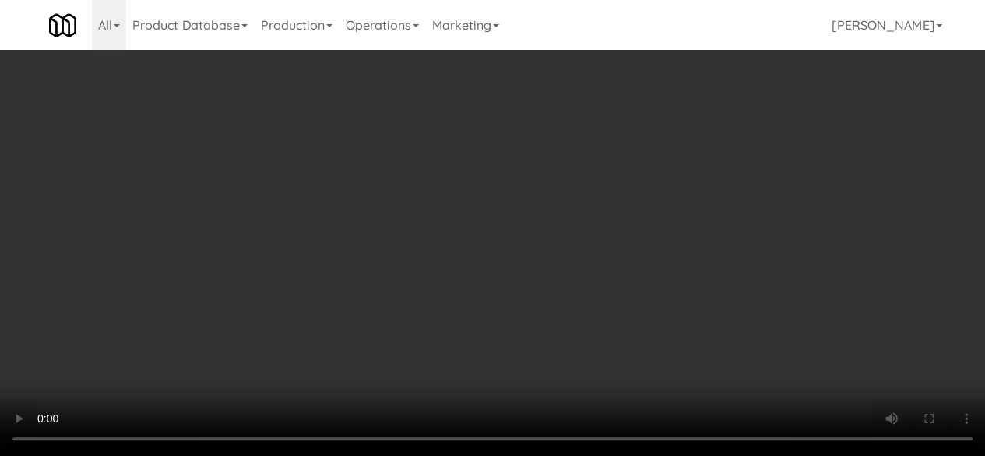
scroll to position [0, 0]
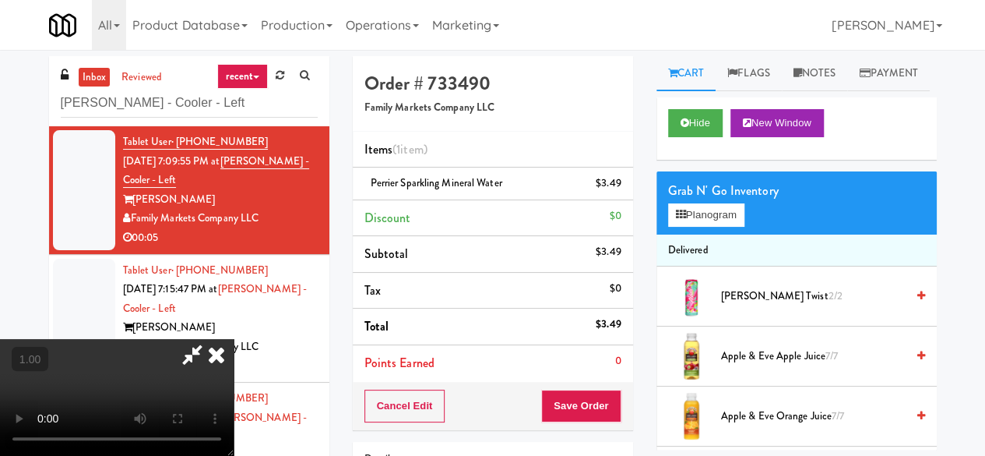
click at [210, 339] on icon at bounding box center [192, 354] width 36 height 31
click at [582, 413] on button "Save Order" at bounding box center [580, 405] width 79 height 33
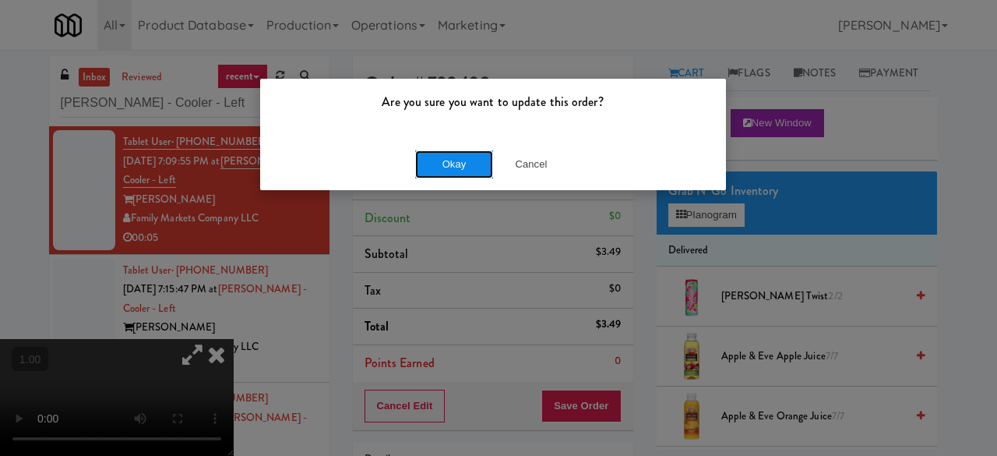
click at [463, 154] on button "Okay" at bounding box center [454, 164] width 78 height 28
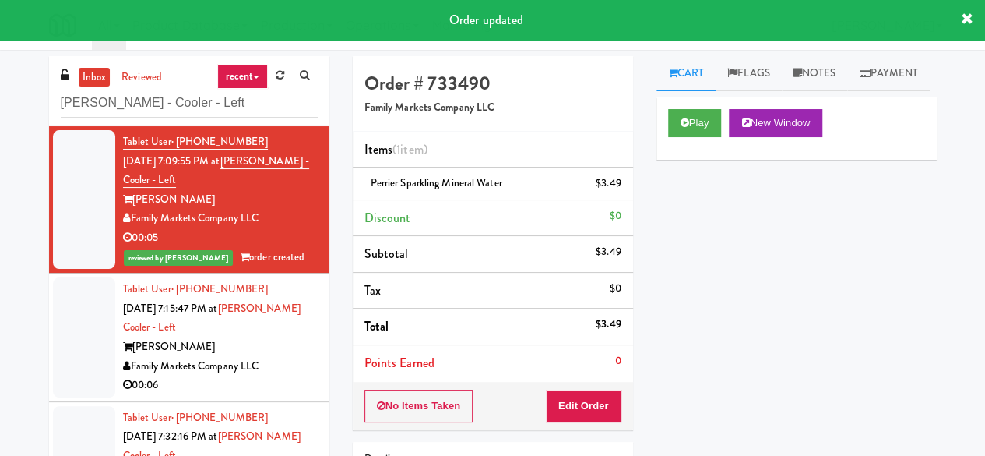
click at [269, 366] on div "Family Markets Company LLC" at bounding box center [220, 366] width 195 height 19
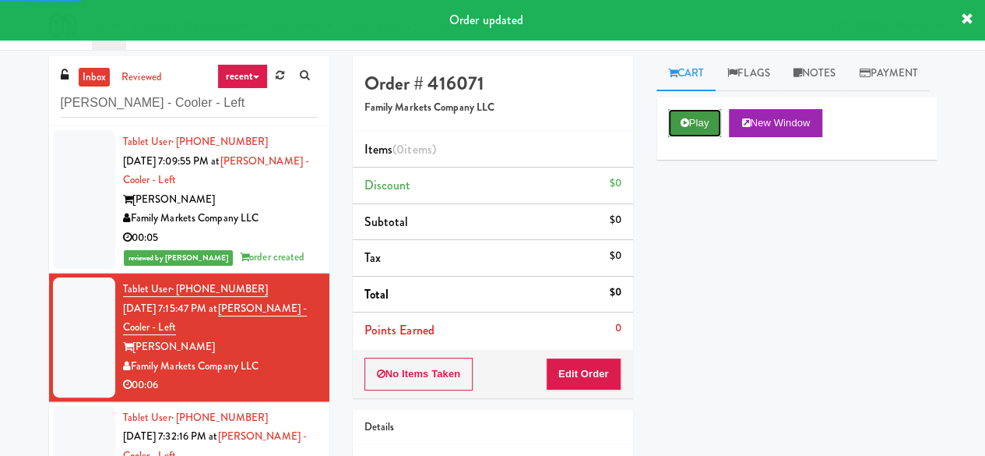
click at [710, 137] on button "Play" at bounding box center [695, 123] width 54 height 28
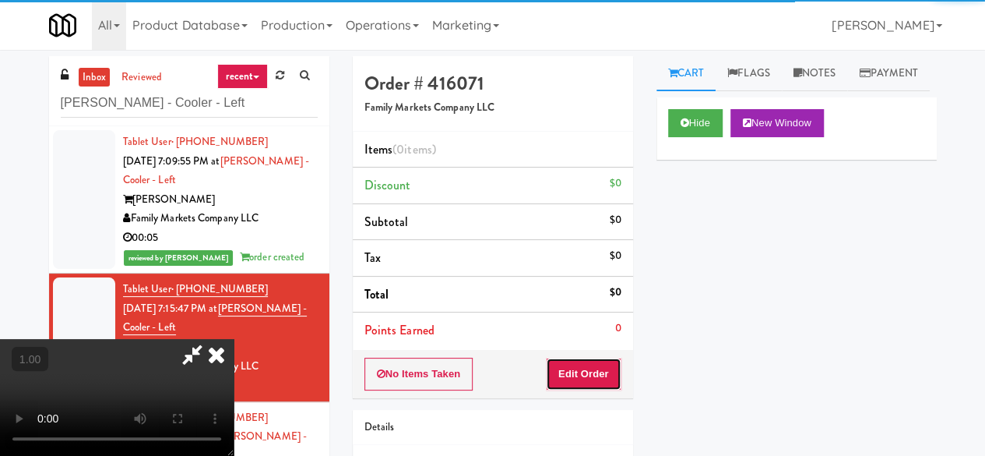
click at [600, 370] on button "Edit Order" at bounding box center [584, 373] width 76 height 33
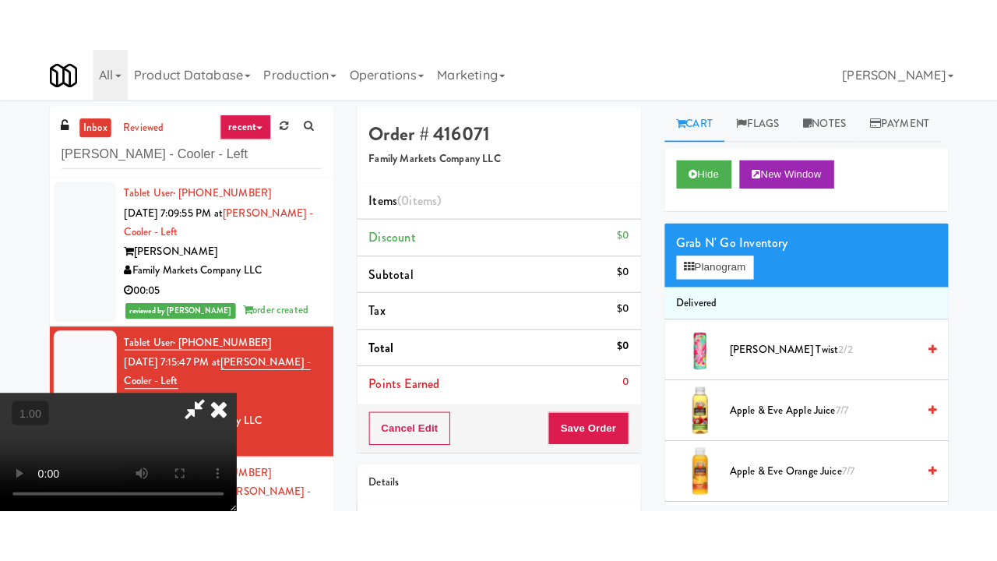
scroll to position [205, 0]
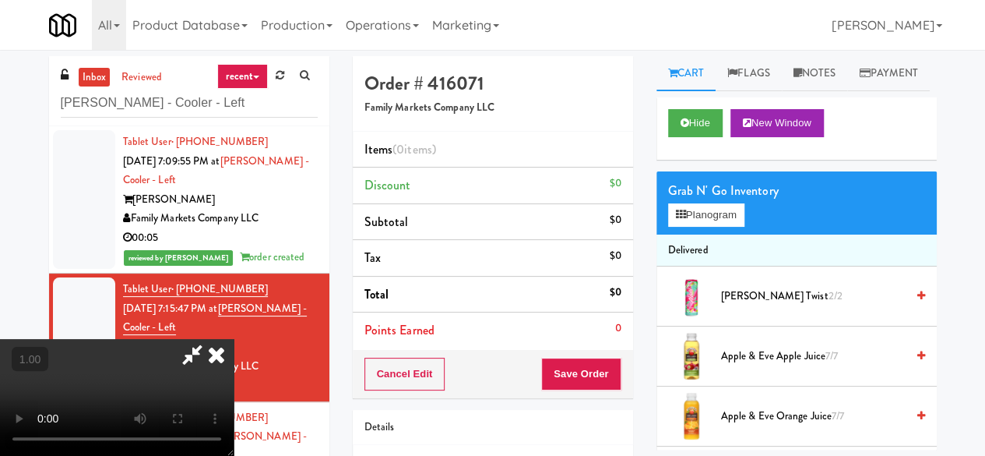
drag, startPoint x: 437, startPoint y: 283, endPoint x: 422, endPoint y: 271, distance: 19.3
click at [234, 339] on video at bounding box center [117, 397] width 234 height 117
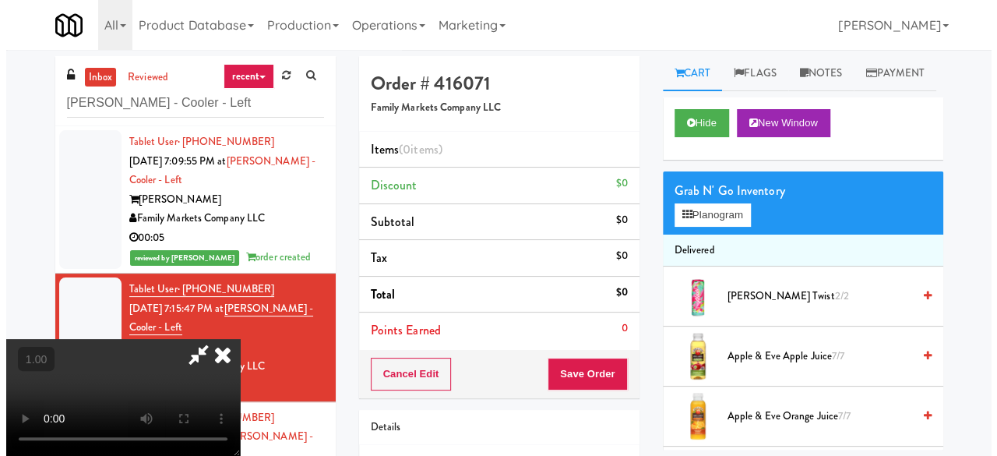
scroll to position [32, 0]
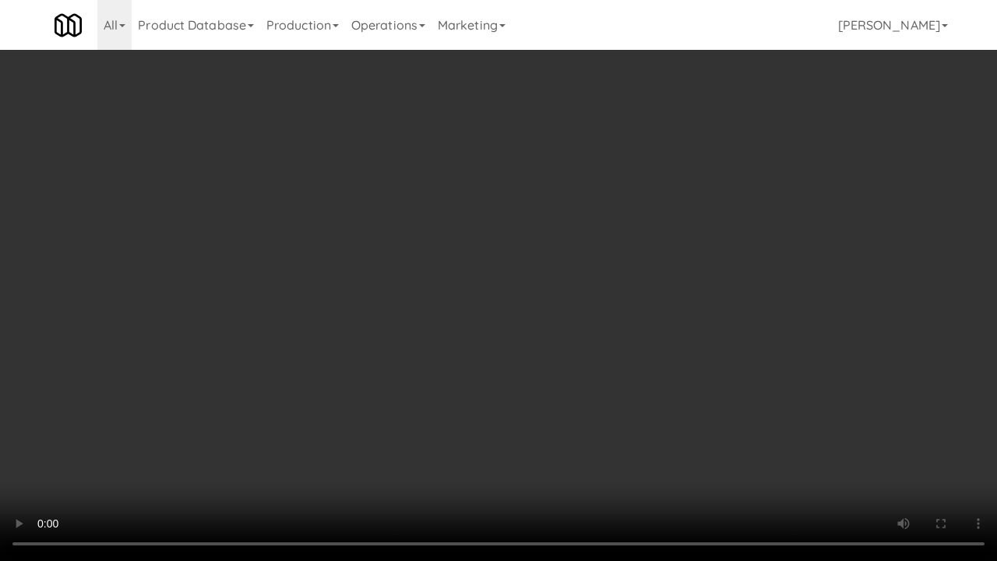
click at [492, 358] on video at bounding box center [498, 280] width 997 height 561
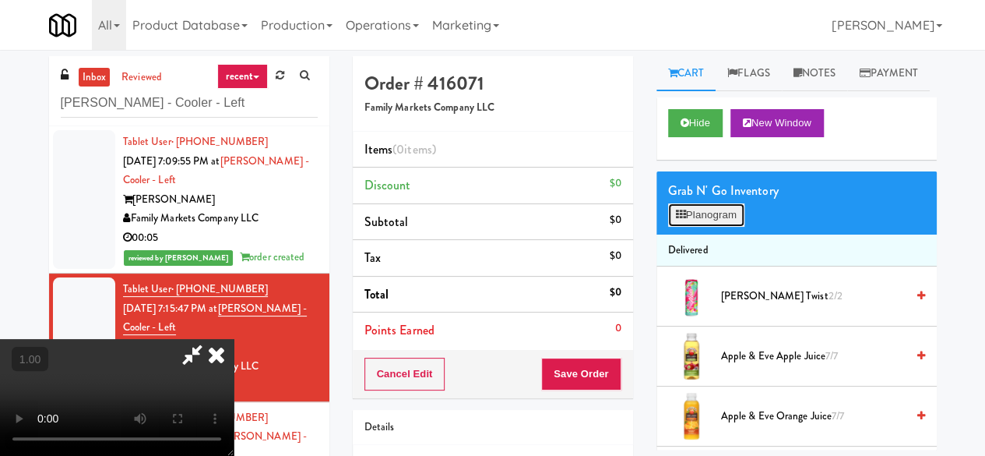
click at [690, 227] on button "Planogram" at bounding box center [706, 214] width 76 height 23
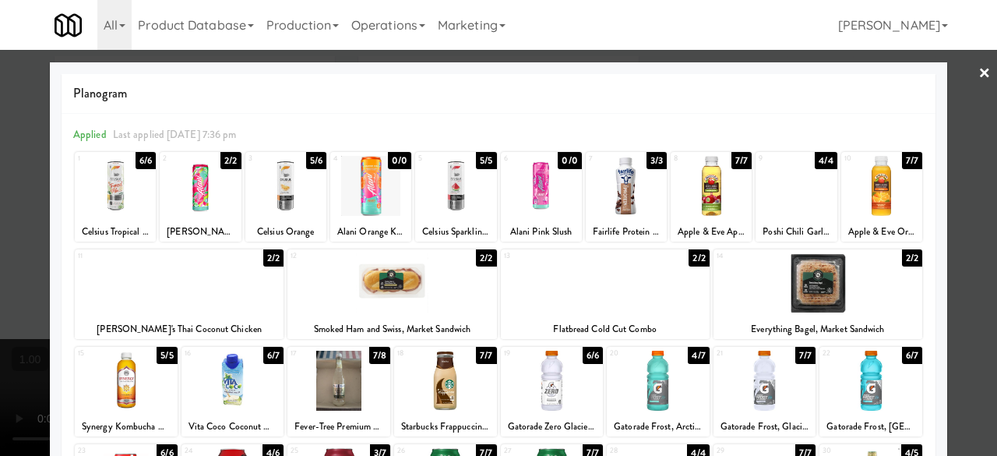
click at [2, 62] on div at bounding box center [498, 228] width 997 height 456
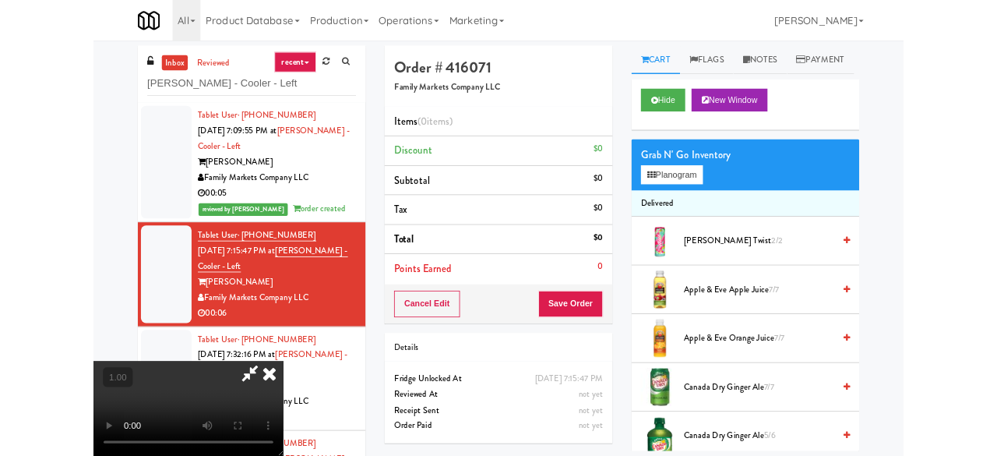
scroll to position [32, 0]
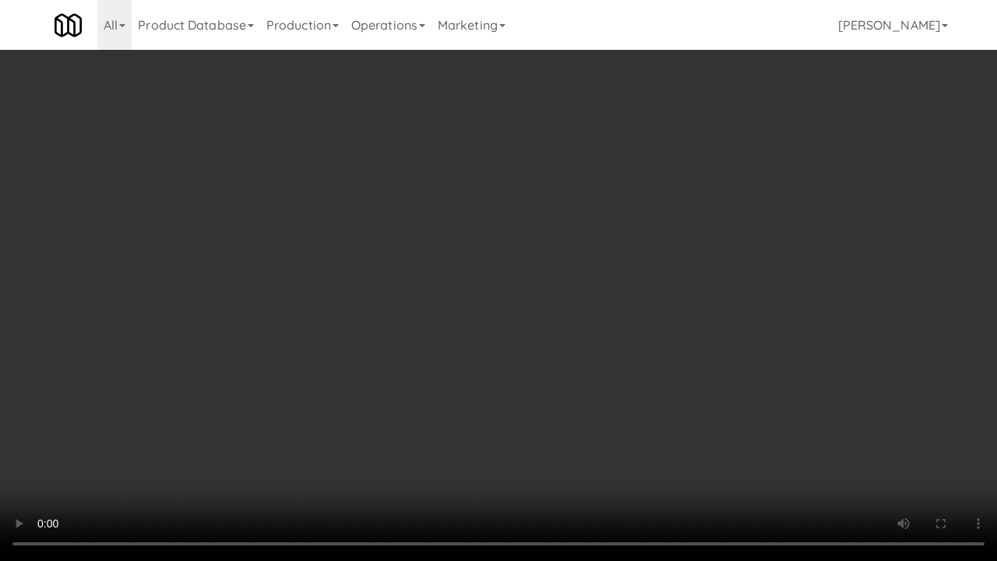
click at [527, 384] on video at bounding box center [498, 280] width 997 height 561
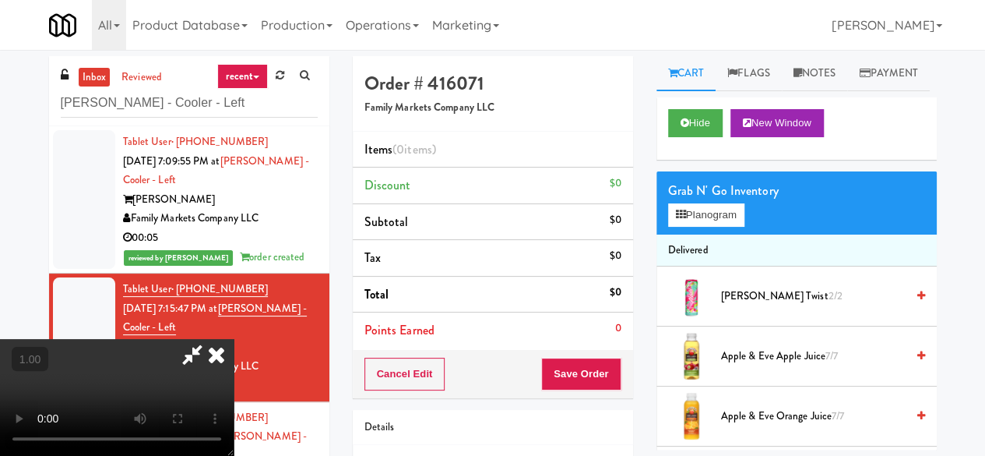
click at [707, 234] on div "Grab N' Go Inventory Planogram" at bounding box center [797, 202] width 280 height 63
click at [714, 227] on button "Planogram" at bounding box center [706, 214] width 76 height 23
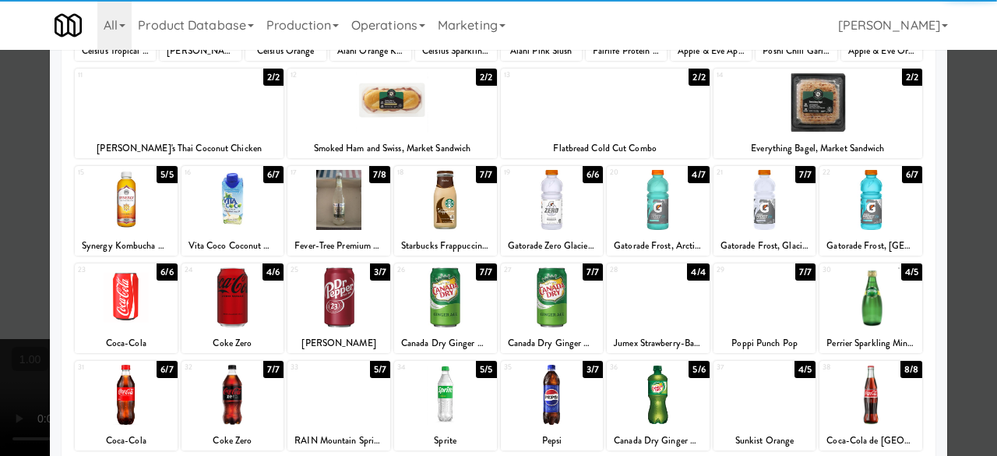
scroll to position [308, 0]
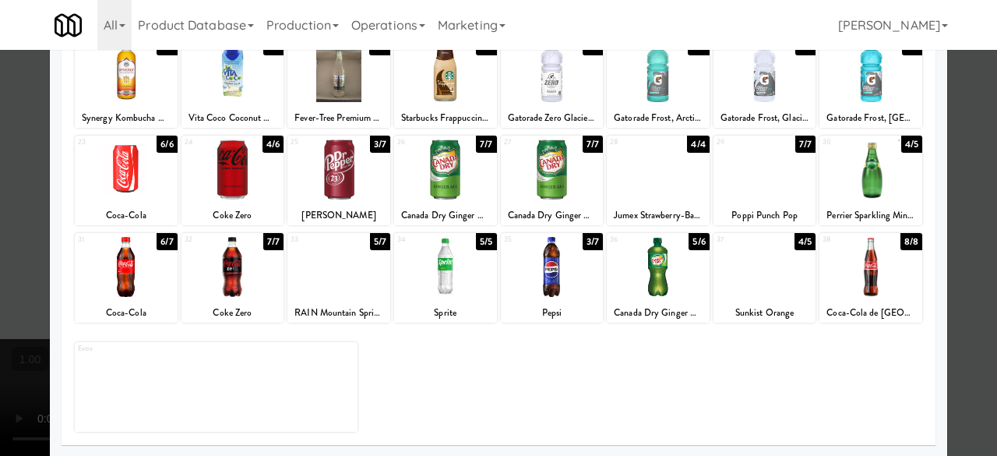
click at [435, 189] on div at bounding box center [445, 169] width 103 height 60
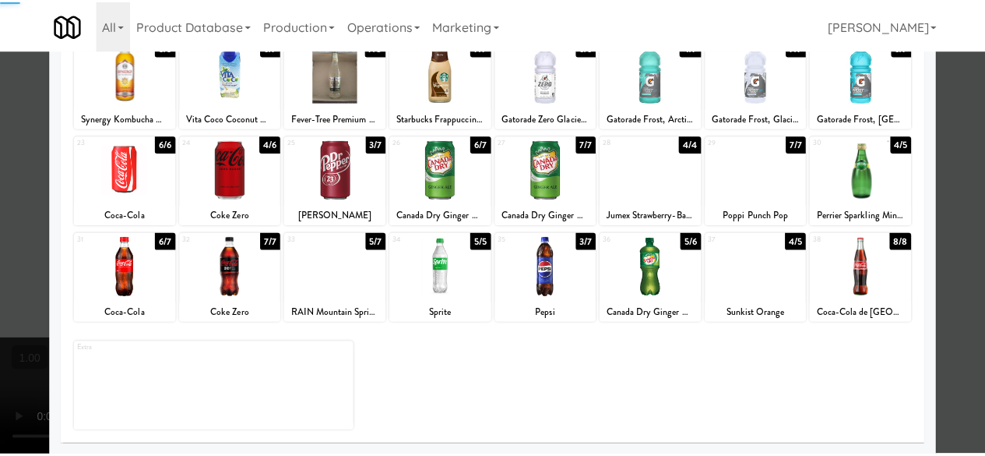
scroll to position [0, 0]
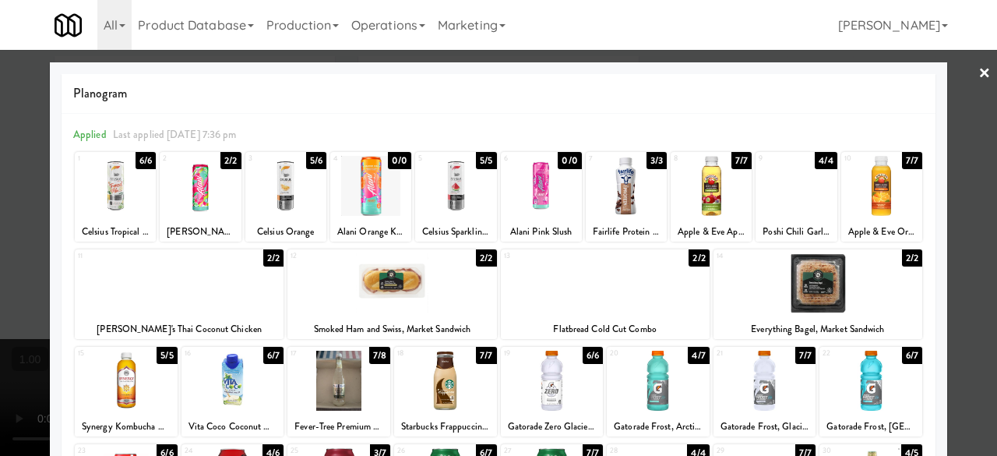
click at [978, 75] on link "×" at bounding box center [984, 74] width 12 height 48
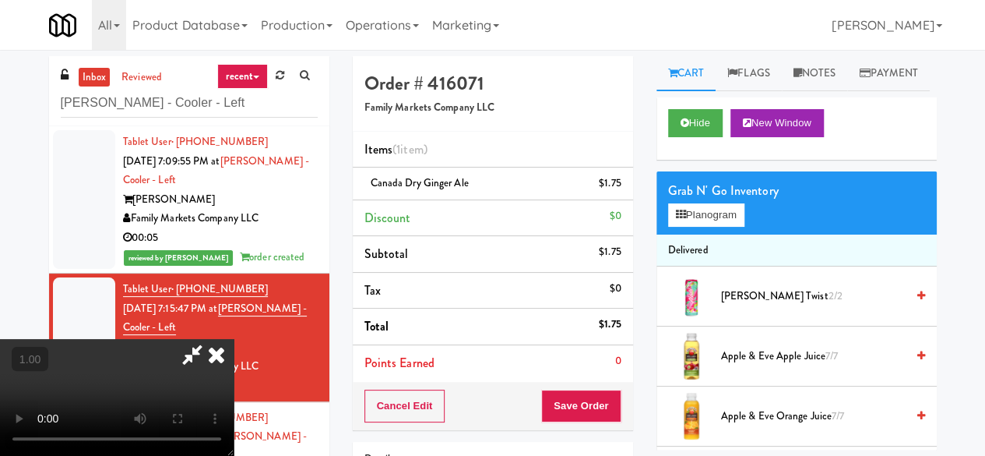
click at [234, 339] on icon at bounding box center [216, 354] width 34 height 31
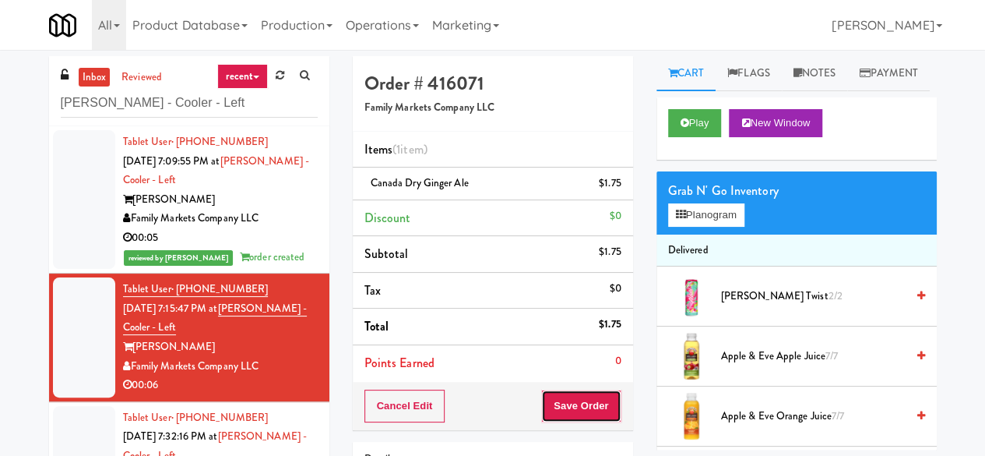
click at [583, 395] on button "Save Order" at bounding box center [580, 405] width 79 height 33
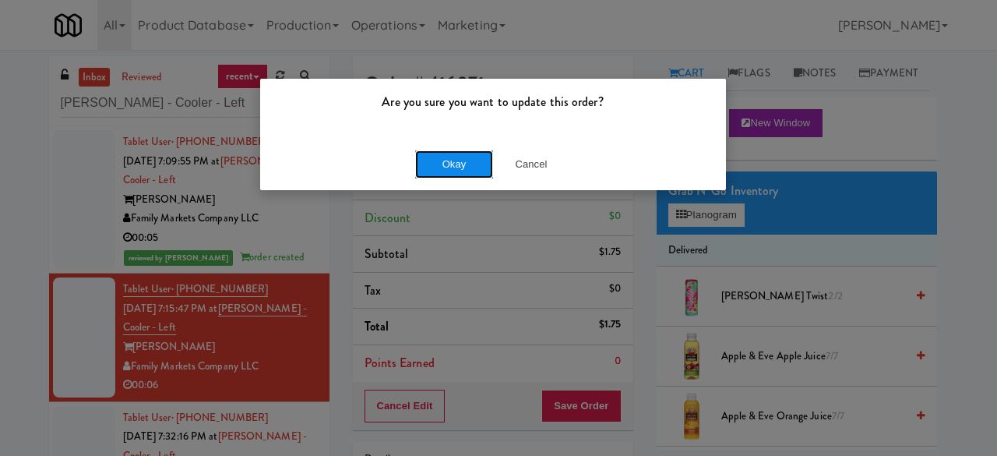
click at [460, 159] on button "Okay" at bounding box center [454, 164] width 78 height 28
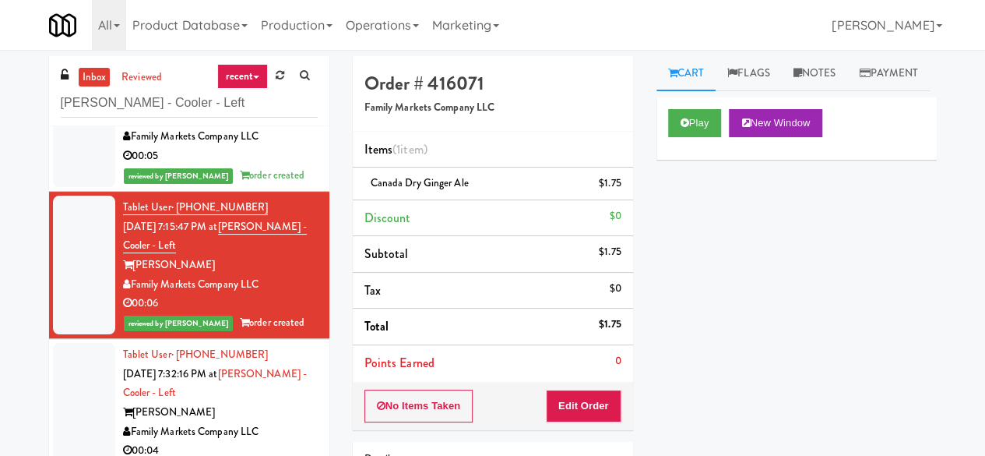
scroll to position [148, 0]
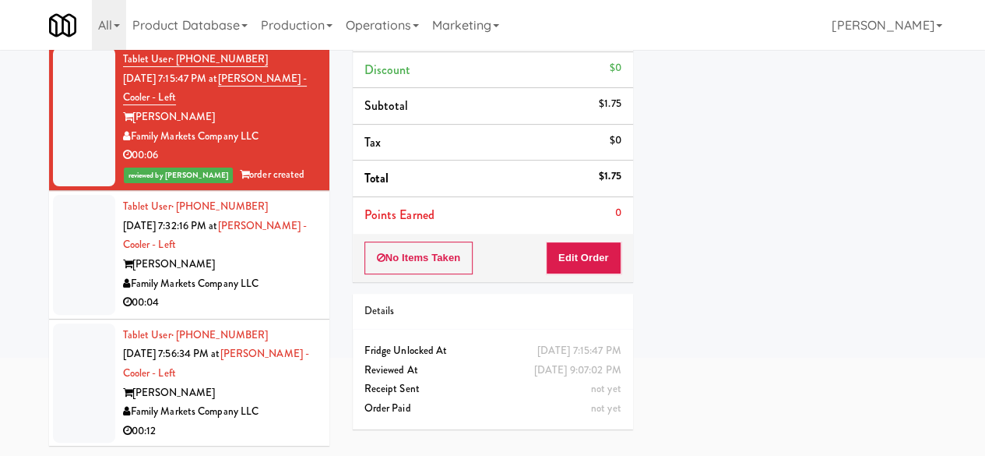
click at [256, 276] on div "Family Markets Company LLC" at bounding box center [220, 283] width 195 height 19
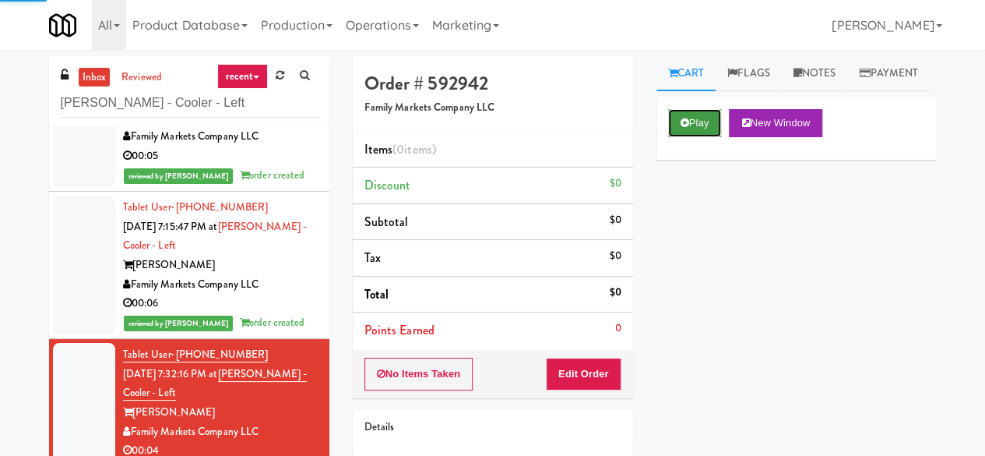
click at [684, 137] on button "Play" at bounding box center [695, 123] width 54 height 28
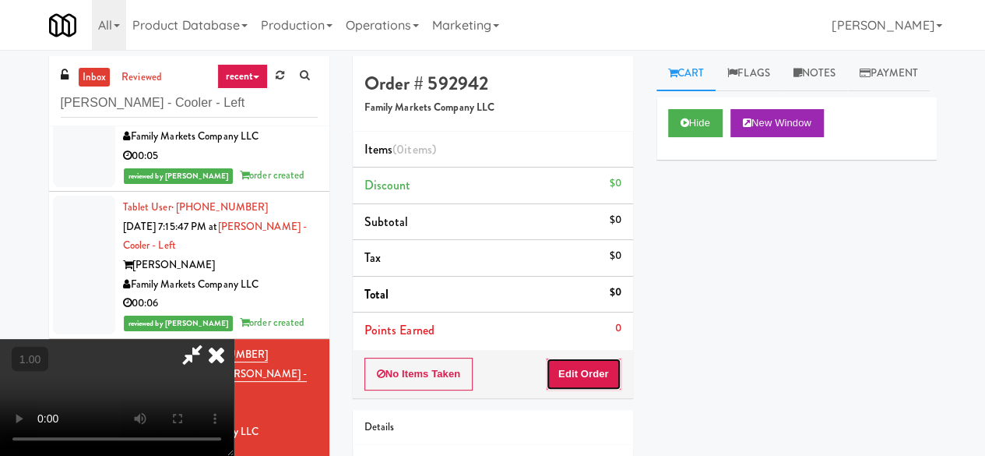
click at [593, 373] on button "Edit Order" at bounding box center [584, 373] width 76 height 33
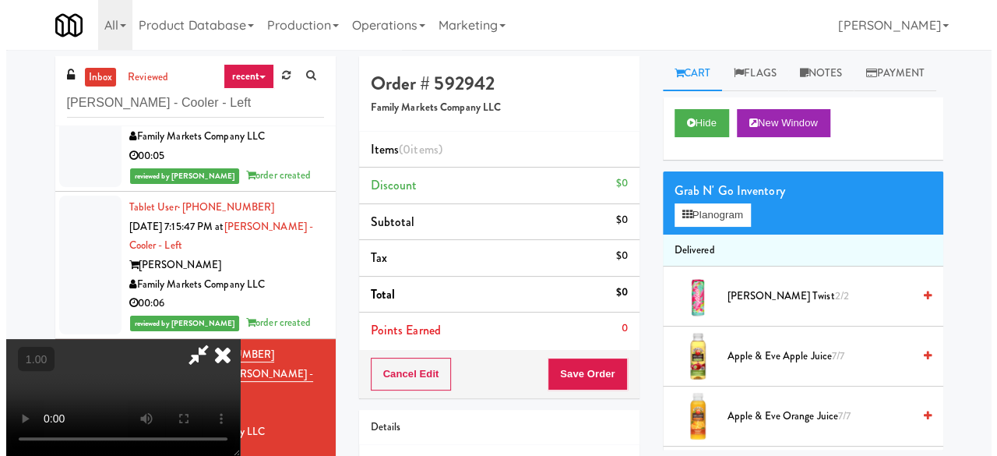
scroll to position [32, 0]
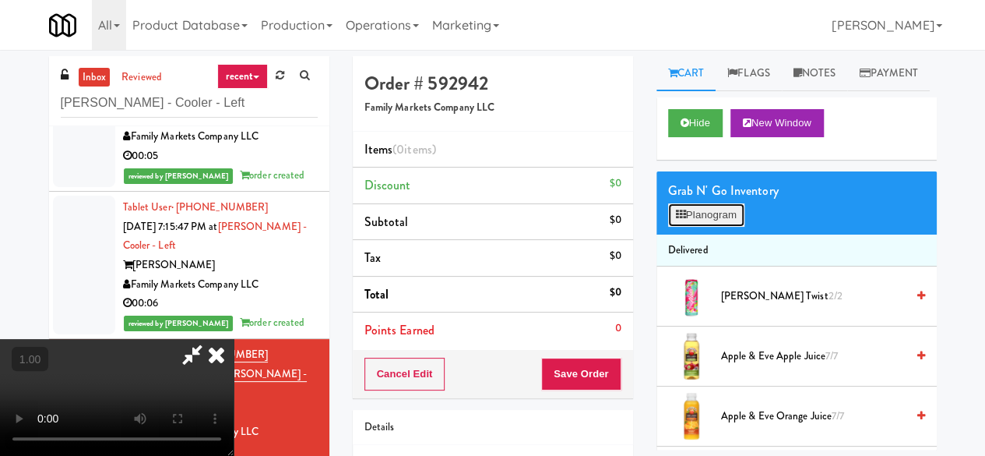
click at [716, 227] on button "Planogram" at bounding box center [706, 214] width 76 height 23
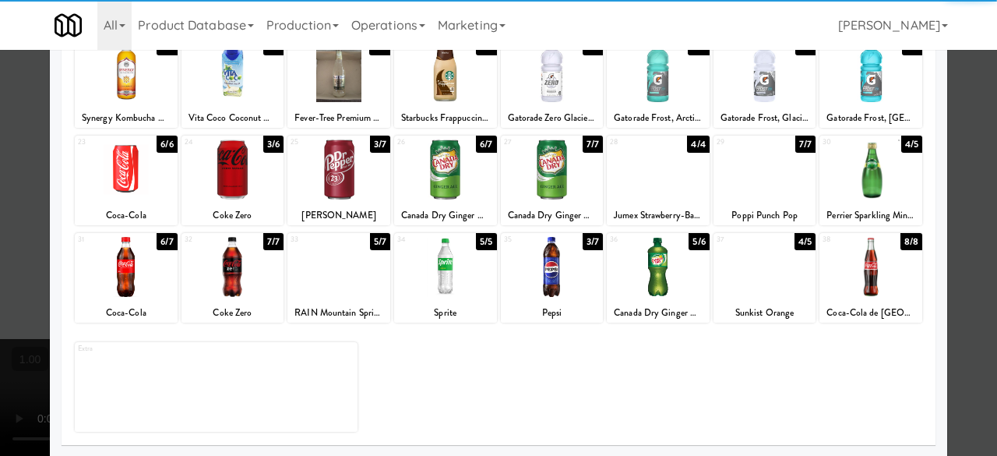
click at [232, 190] on div at bounding box center [232, 169] width 103 height 60
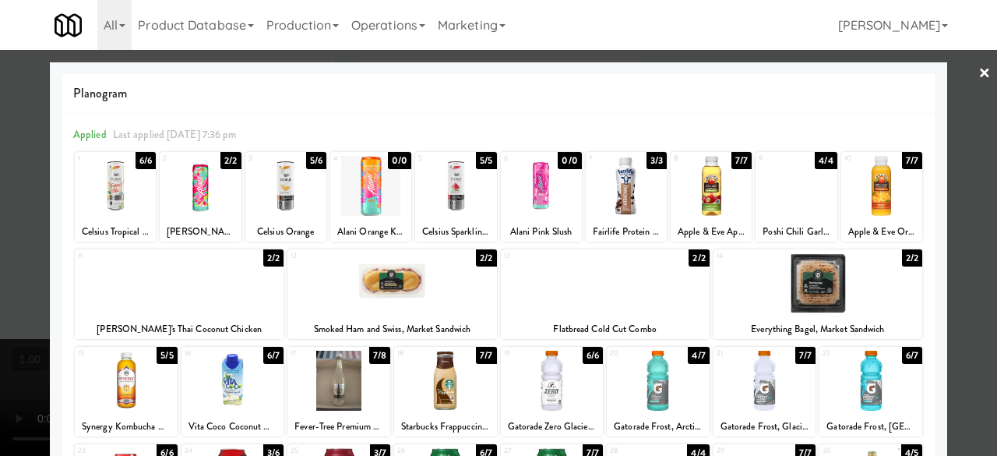
drag, startPoint x: 951, startPoint y: 95, endPoint x: 773, endPoint y: 111, distance: 178.3
click at [952, 94] on div at bounding box center [498, 228] width 997 height 456
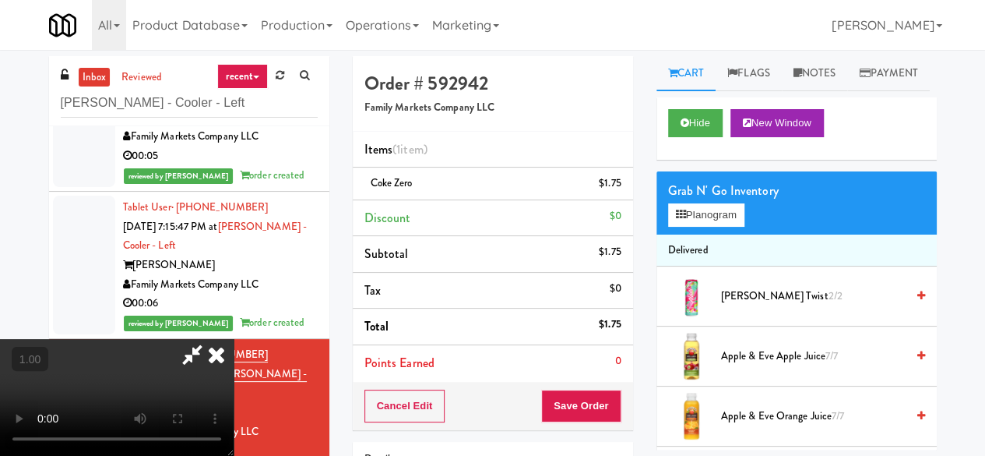
drag, startPoint x: 554, startPoint y: 79, endPoint x: 506, endPoint y: 100, distance: 52.0
click at [210, 339] on icon at bounding box center [192, 354] width 36 height 31
click at [234, 339] on icon at bounding box center [216, 354] width 34 height 31
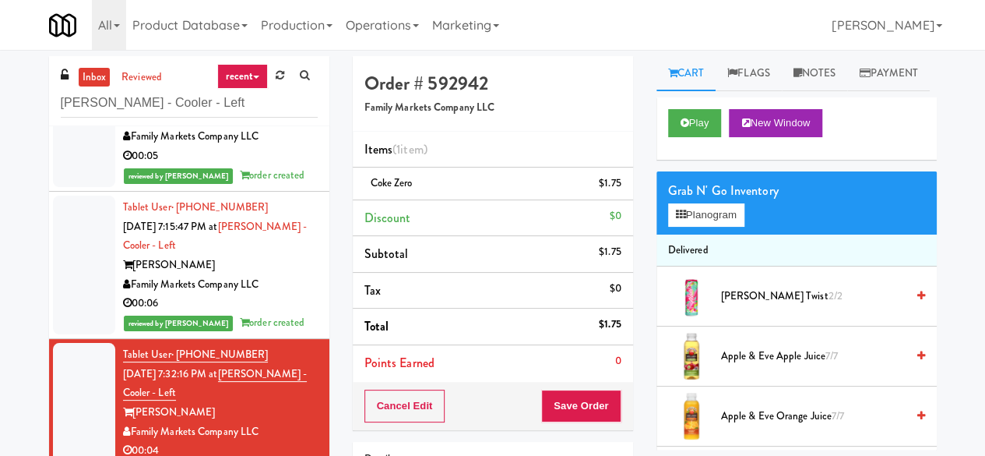
scroll to position [148, 0]
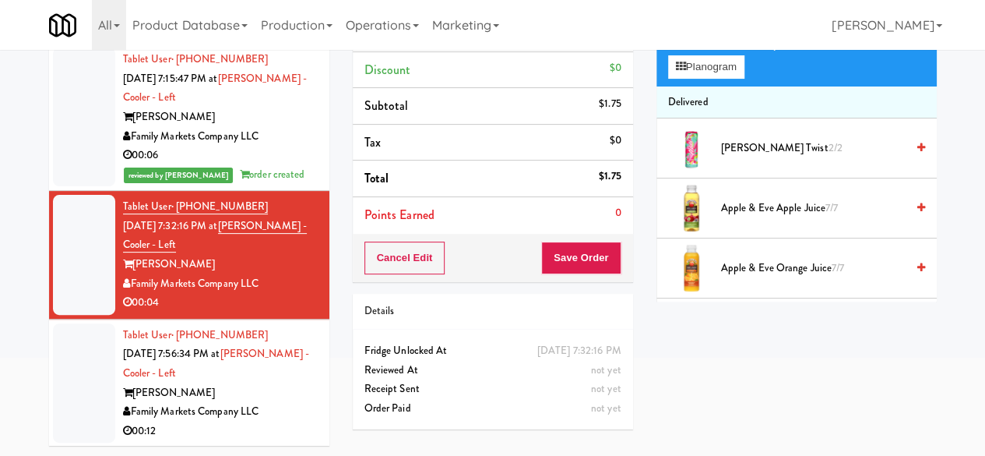
click at [273, 392] on div "[PERSON_NAME]" at bounding box center [220, 392] width 195 height 19
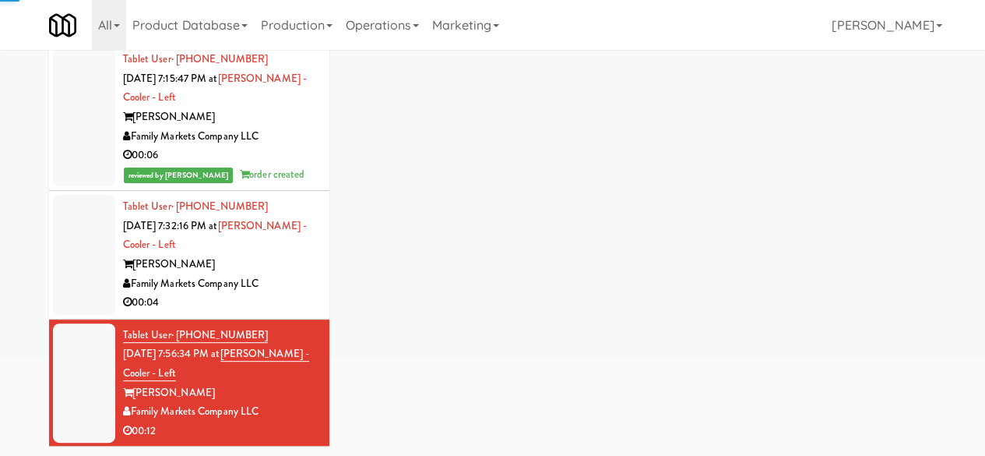
click at [290, 278] on div "Family Markets Company LLC" at bounding box center [220, 283] width 195 height 19
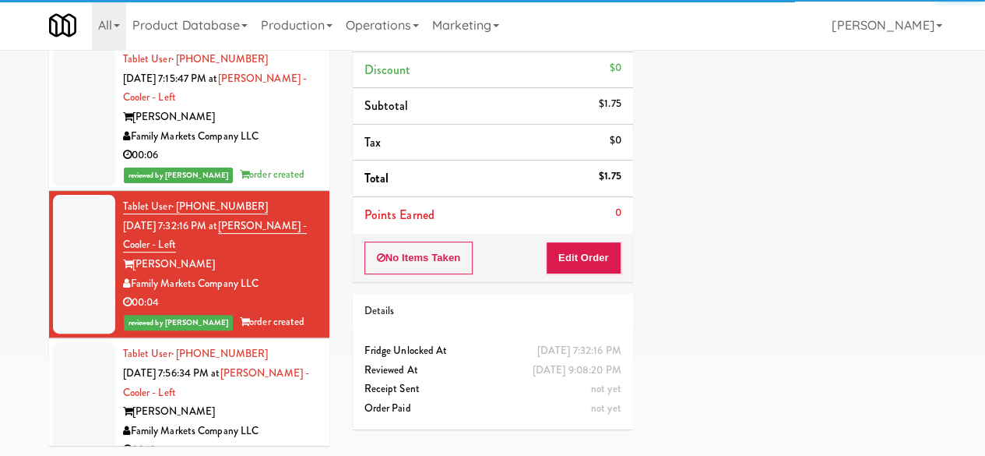
click at [274, 379] on div "Tablet User · (864) 906-0022 [DATE] 7:56:34 PM at Rowan - Cooler - Left Rowan F…" at bounding box center [220, 401] width 195 height 115
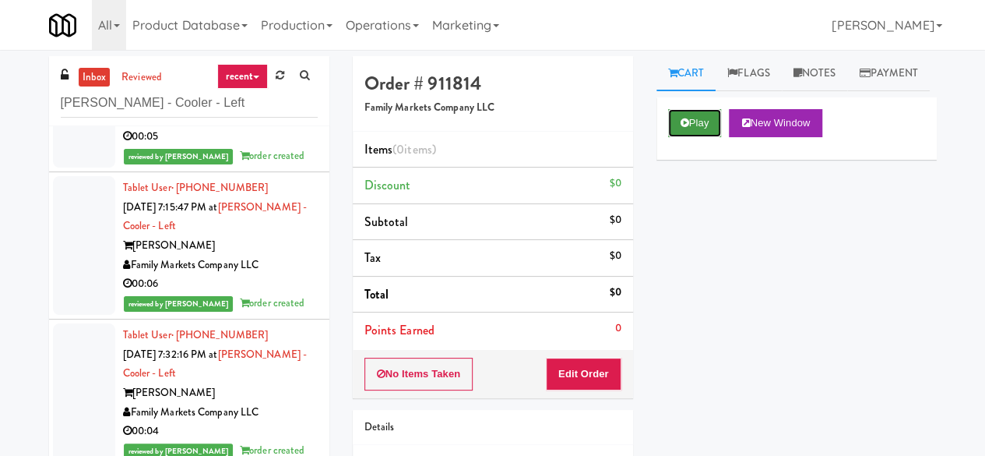
click at [706, 137] on button "Play" at bounding box center [695, 123] width 54 height 28
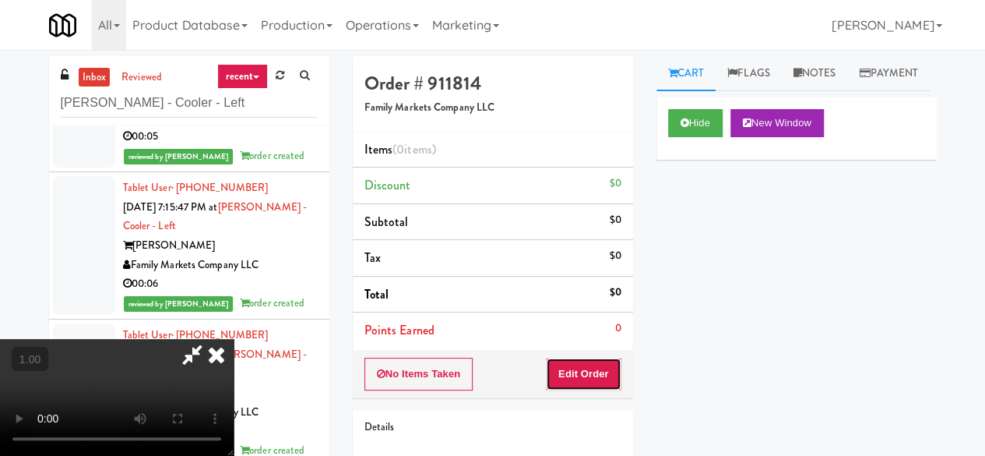
click at [606, 376] on button "Edit Order" at bounding box center [584, 373] width 76 height 33
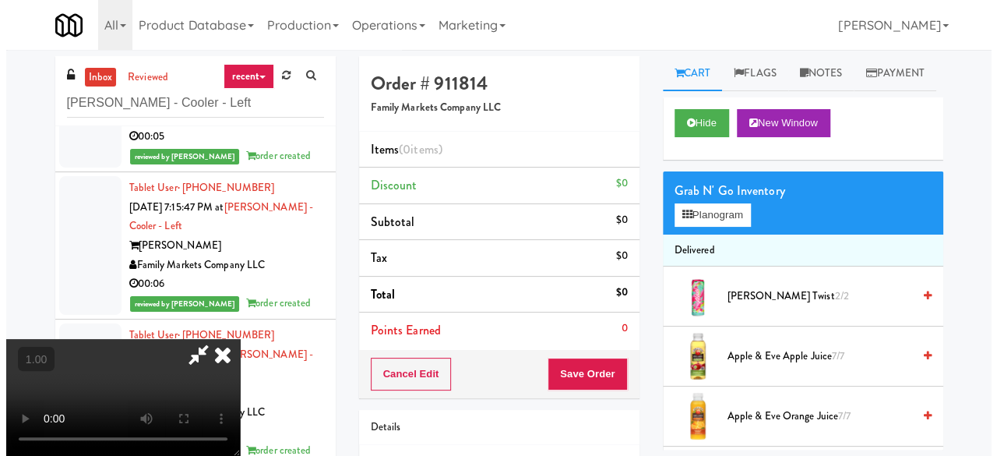
scroll to position [32, 0]
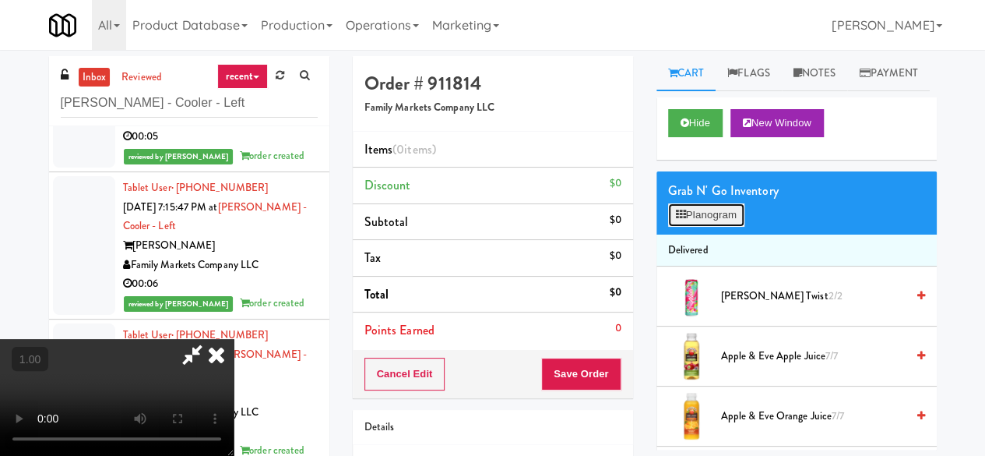
click at [692, 227] on button "Planogram" at bounding box center [706, 214] width 76 height 23
click at [0, 0] on div at bounding box center [0, 0] width 0 height 0
click at [695, 227] on button "Planogram" at bounding box center [706, 214] width 76 height 23
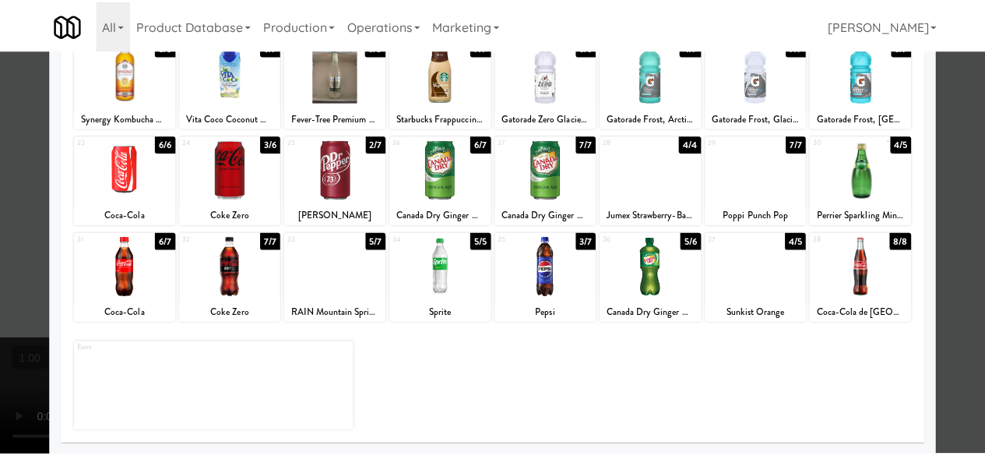
scroll to position [231, 0]
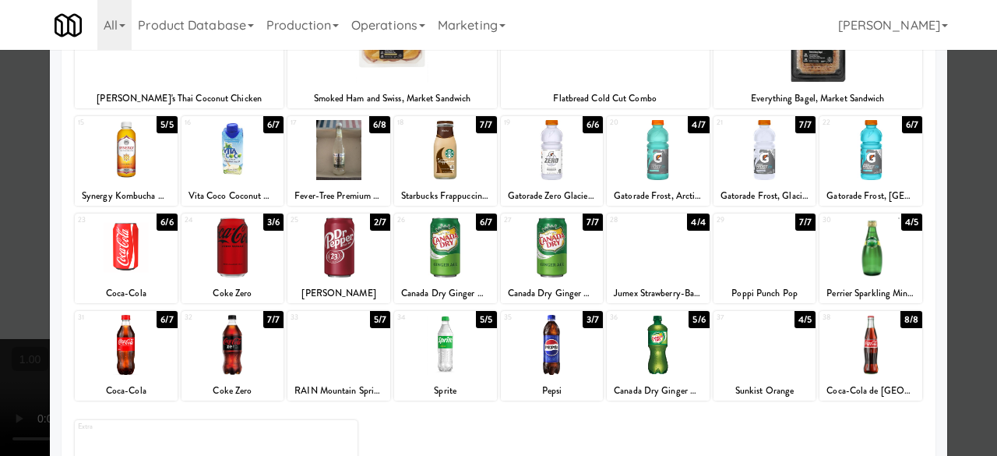
click at [14, 178] on div at bounding box center [498, 228] width 997 height 456
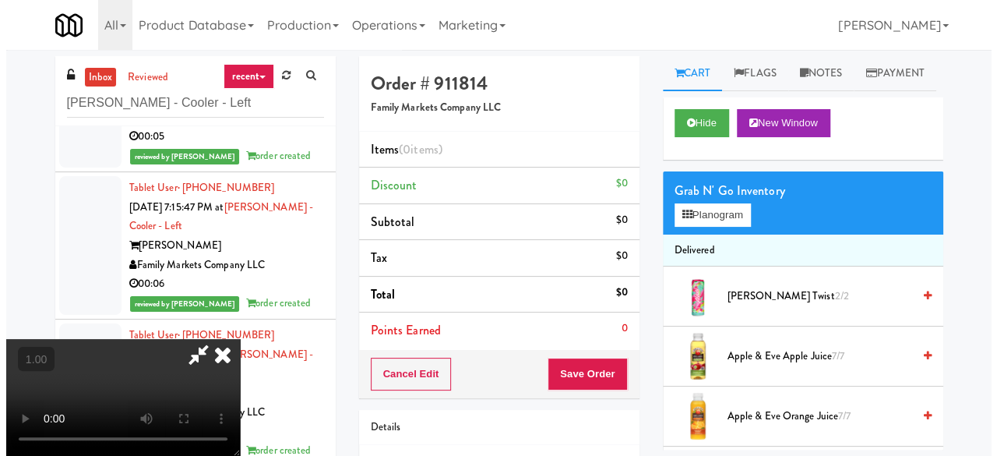
scroll to position [32, 0]
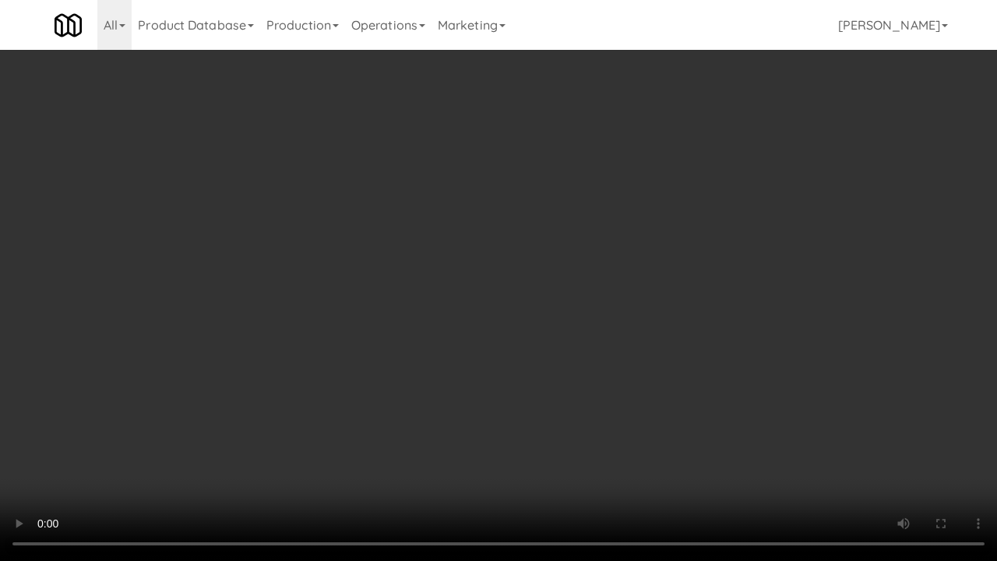
drag, startPoint x: 550, startPoint y: 417, endPoint x: 549, endPoint y: 407, distance: 10.9
click at [553, 416] on video at bounding box center [498, 280] width 997 height 561
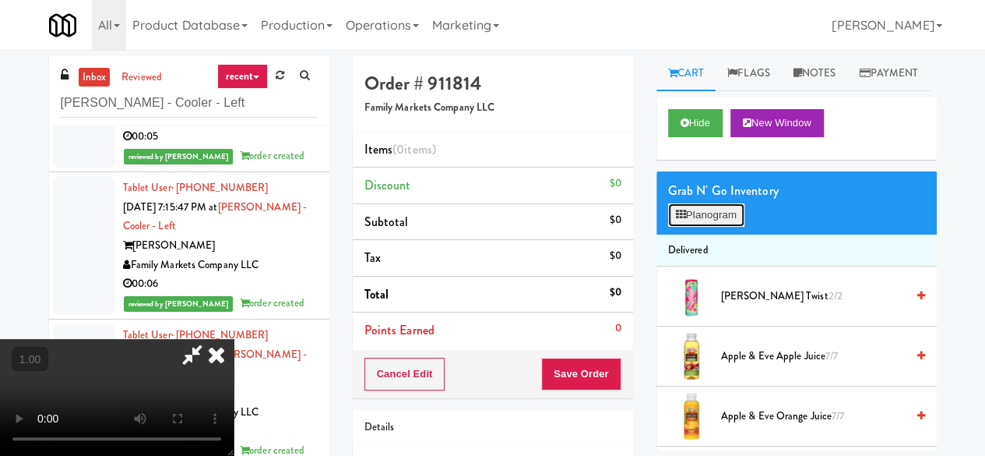
click at [716, 227] on button "Planogram" at bounding box center [706, 214] width 76 height 23
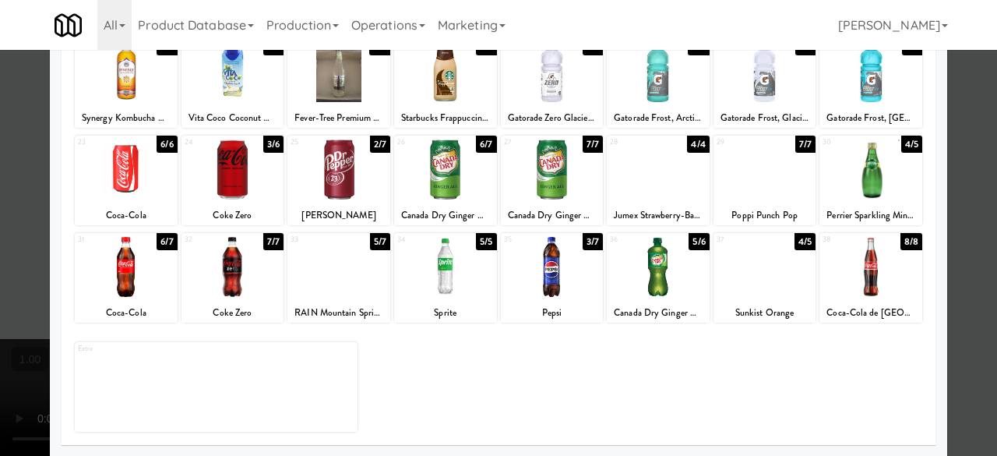
click at [339, 199] on div "25 2/7 [PERSON_NAME]" at bounding box center [338, 181] width 103 height 90
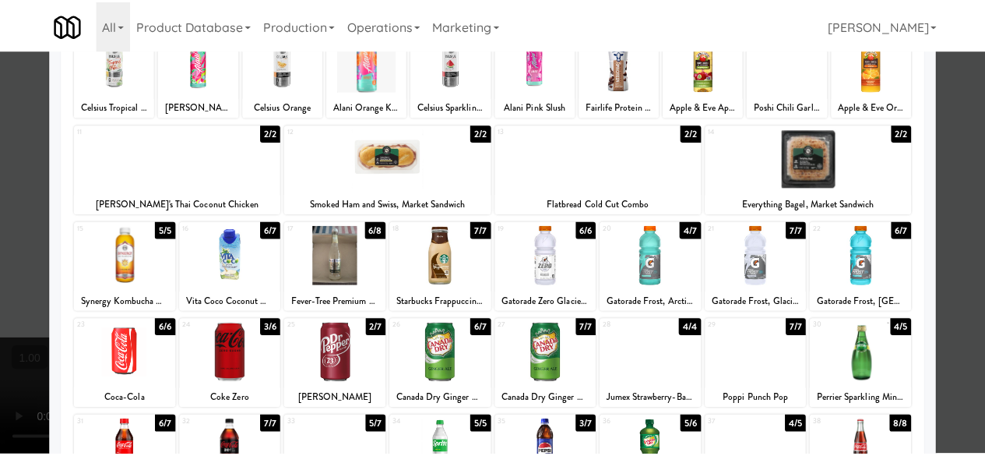
scroll to position [75, 0]
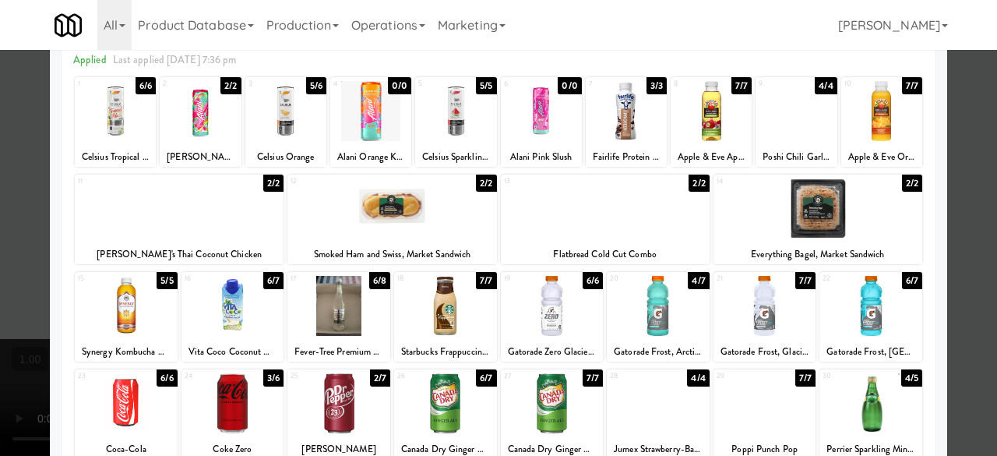
click at [342, 334] on div at bounding box center [338, 306] width 103 height 60
click at [0, 209] on div at bounding box center [498, 228] width 997 height 456
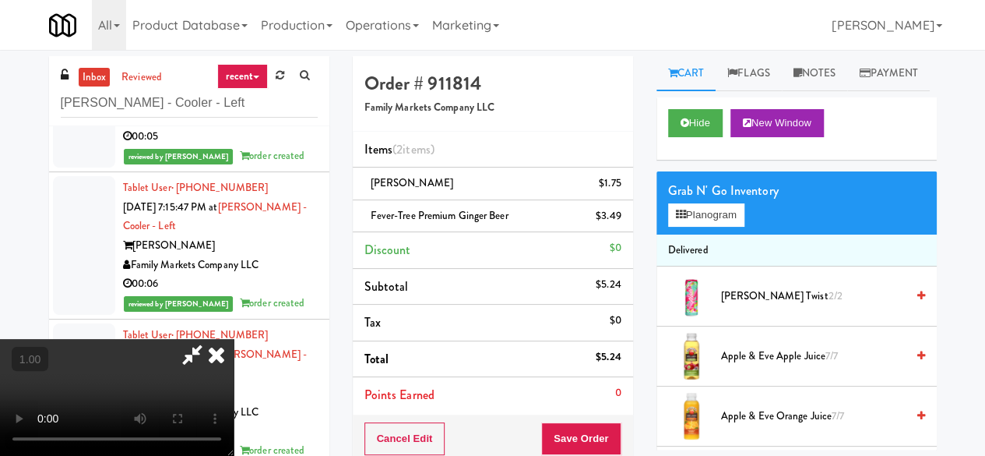
click at [234, 339] on icon at bounding box center [216, 354] width 34 height 31
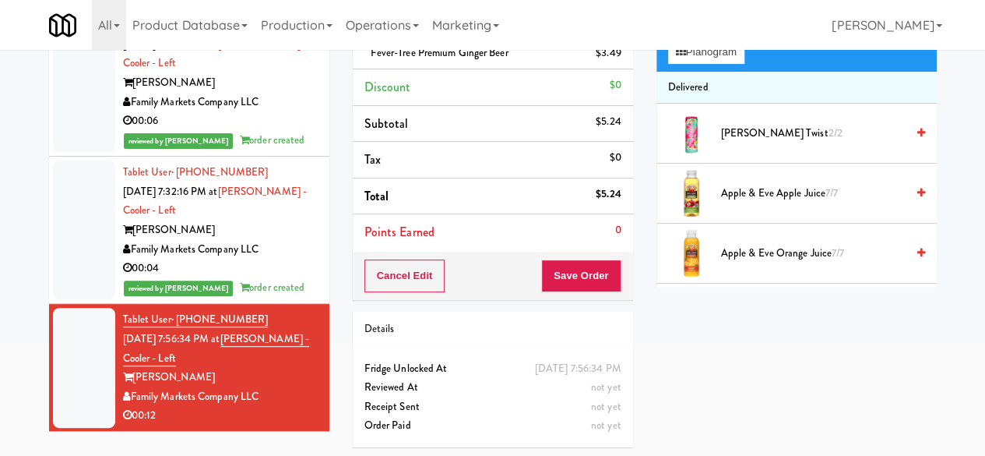
click at [280, 255] on div "Family Markets Company LLC" at bounding box center [220, 249] width 195 height 19
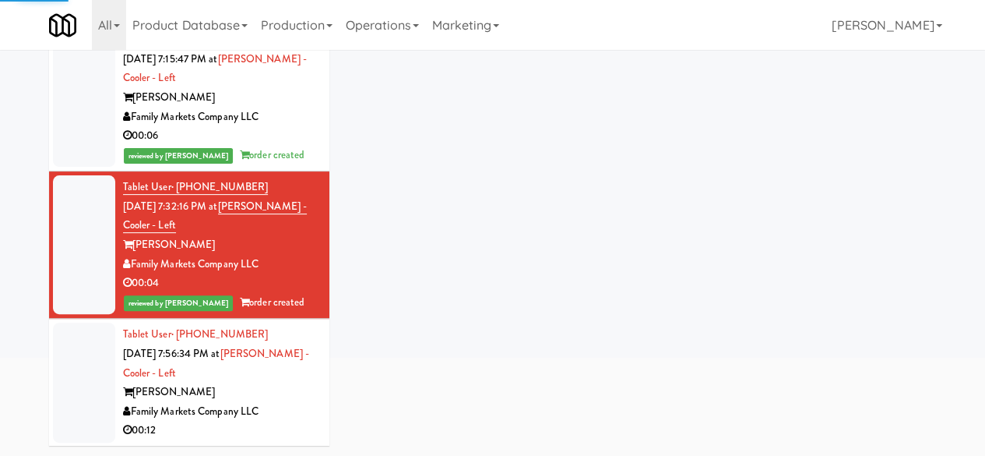
click at [283, 394] on div "[PERSON_NAME]" at bounding box center [220, 391] width 195 height 19
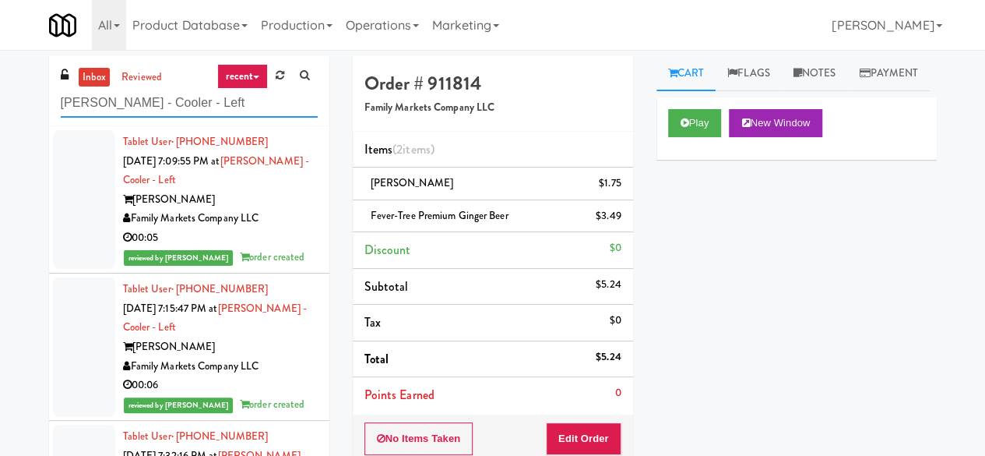
click at [190, 96] on input "[PERSON_NAME] - Cooler - Left" at bounding box center [189, 103] width 257 height 29
paste input "UHN - [PERSON_NAME][GEOGRAPHIC_DATA] - The Meeting Place"
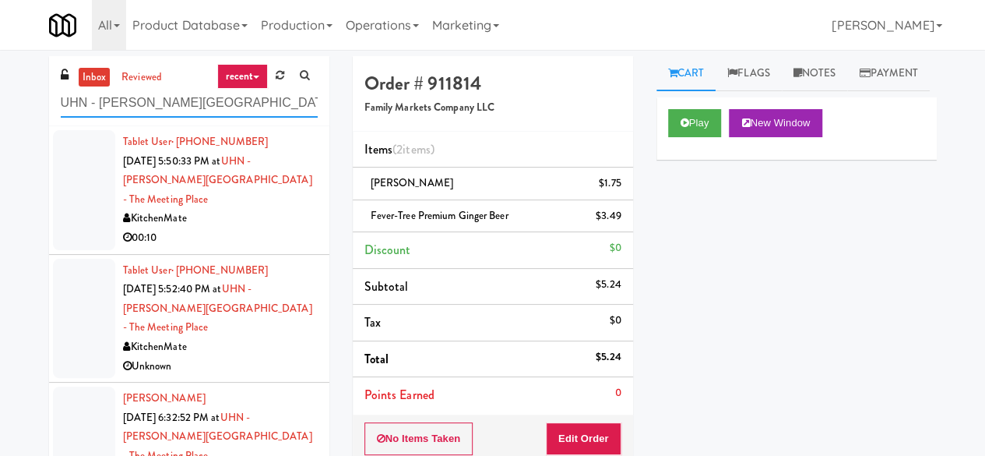
click at [177, 92] on input "UHN - [PERSON_NAME][GEOGRAPHIC_DATA] - The Meeting Place" at bounding box center [189, 103] width 257 height 29
paste input "Rock Solid Reboot 2"
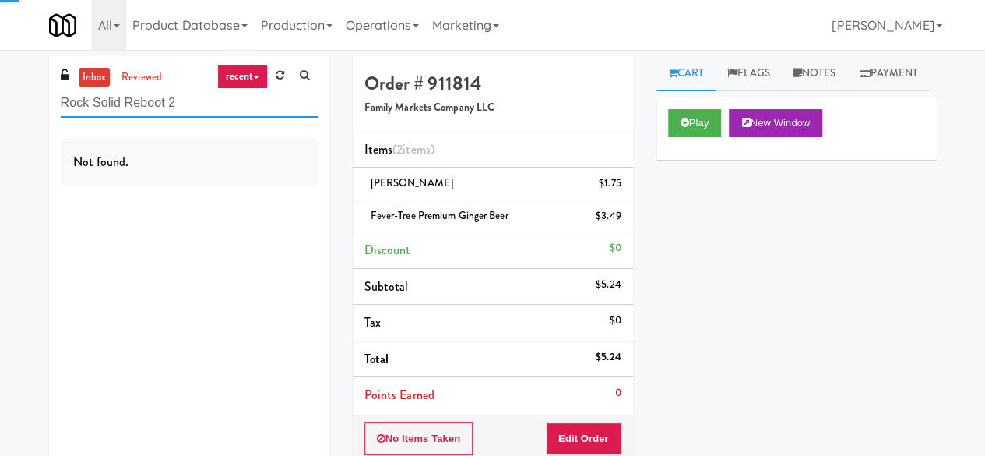
type input "Rock Solid Reboot 2"
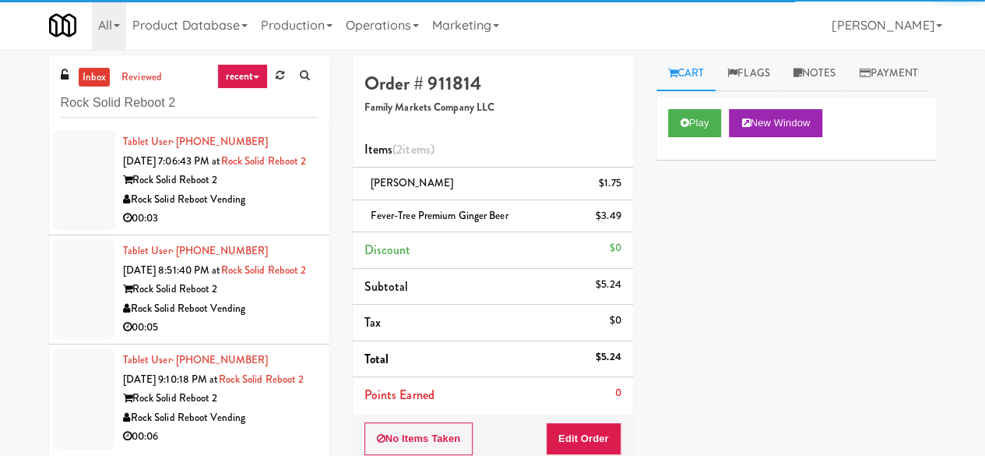
click at [293, 228] on div "00:03" at bounding box center [220, 218] width 195 height 19
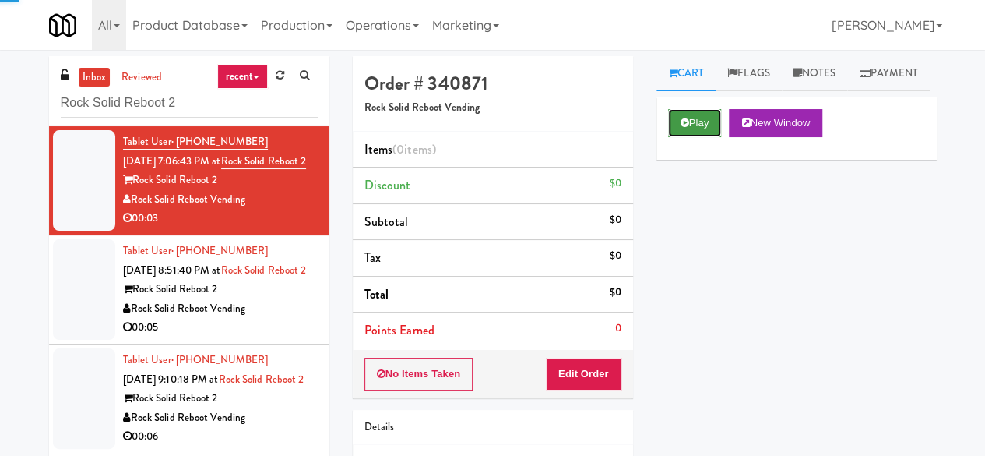
click at [682, 137] on button "Play" at bounding box center [695, 123] width 54 height 28
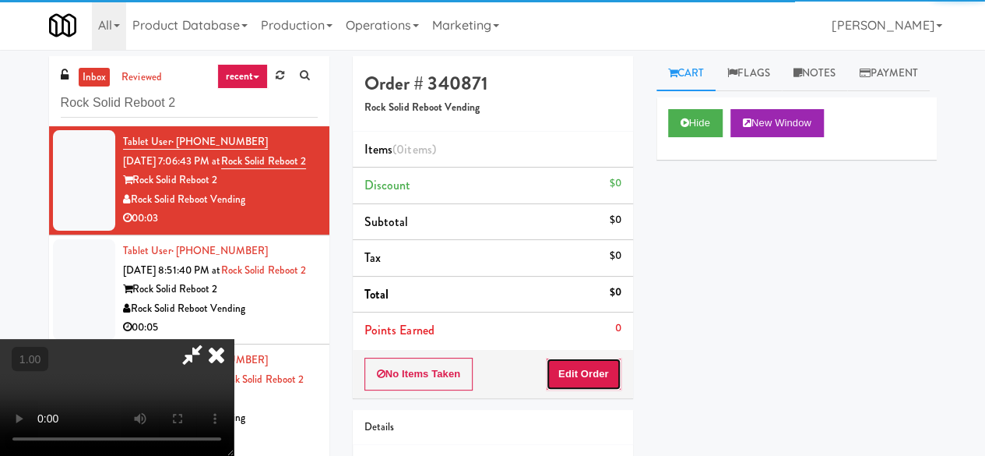
click at [613, 359] on button "Edit Order" at bounding box center [584, 373] width 76 height 33
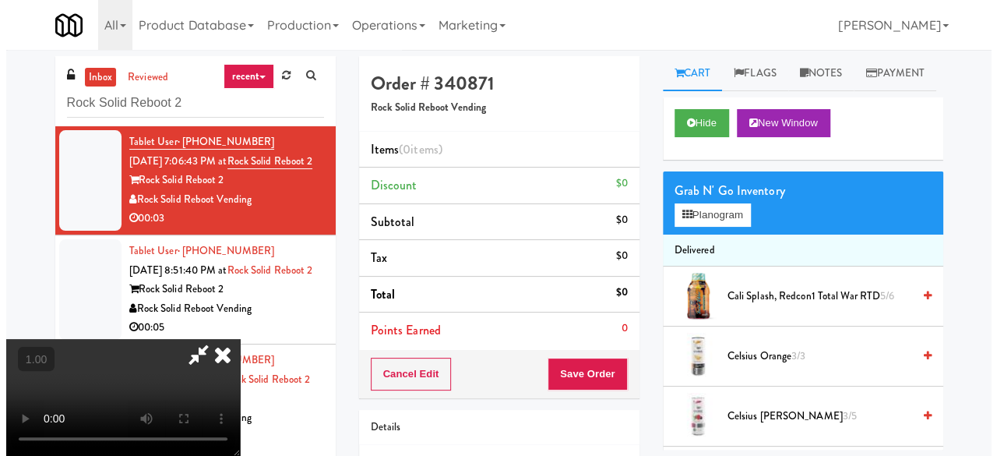
scroll to position [32, 0]
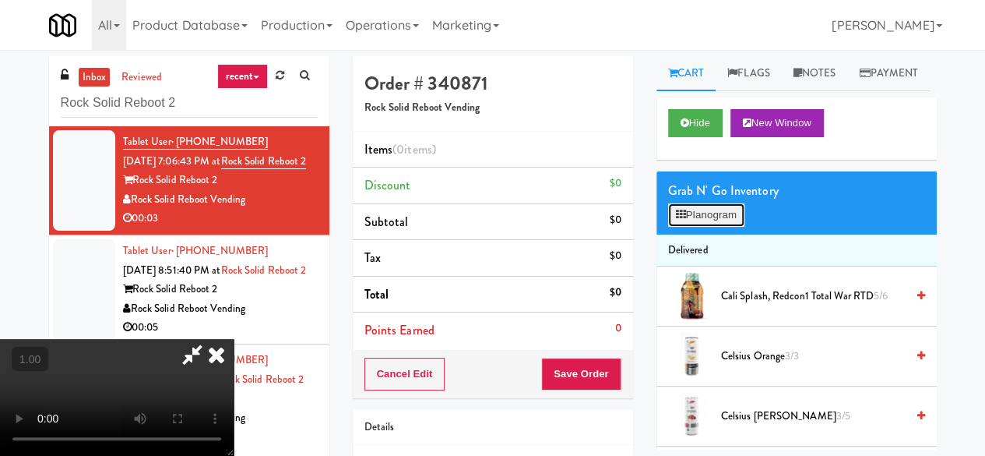
click at [700, 227] on button "Planogram" at bounding box center [706, 214] width 76 height 23
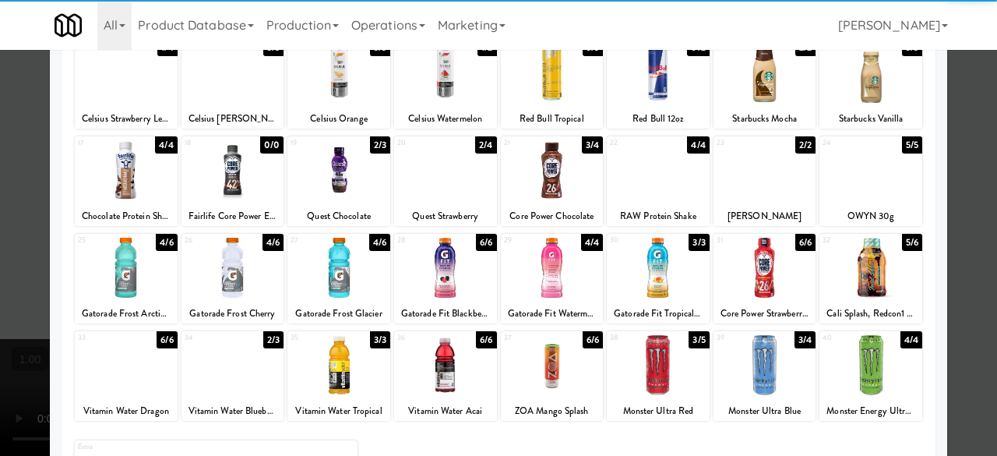
scroll to position [75, 0]
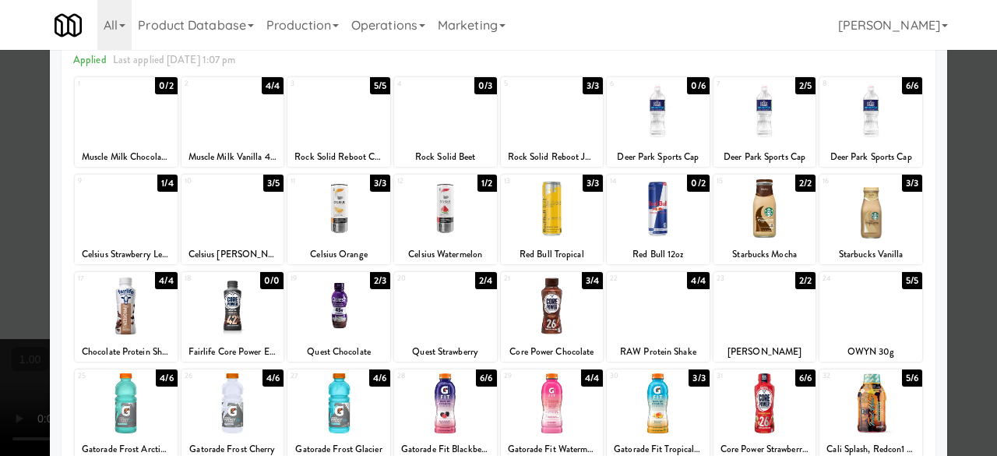
click at [329, 307] on div at bounding box center [338, 306] width 103 height 60
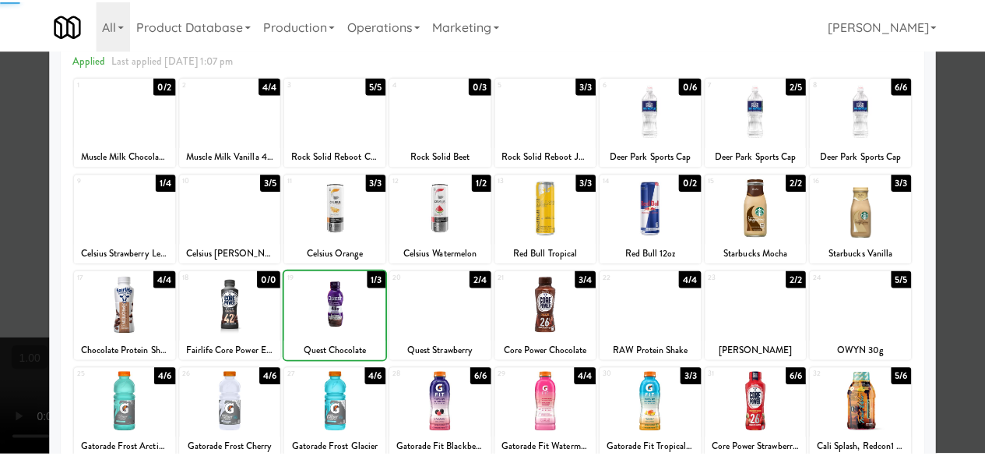
scroll to position [0, 0]
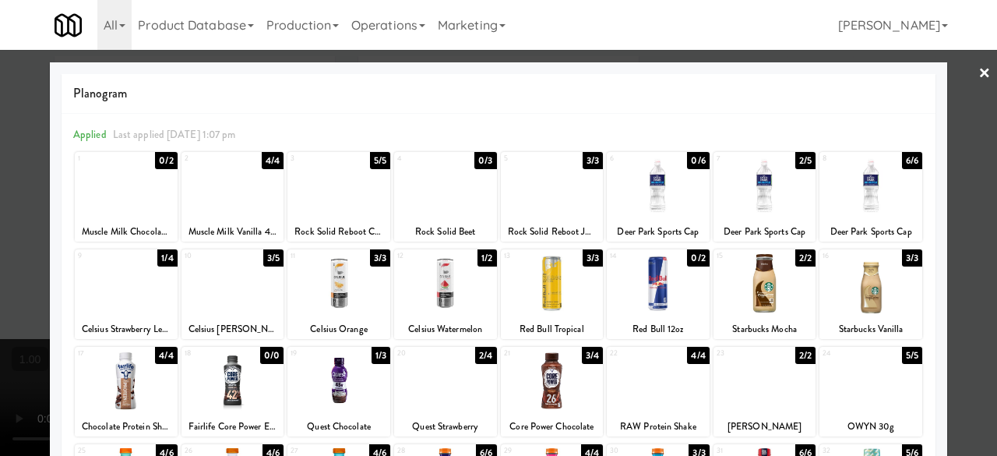
click at [960, 73] on div at bounding box center [498, 228] width 997 height 456
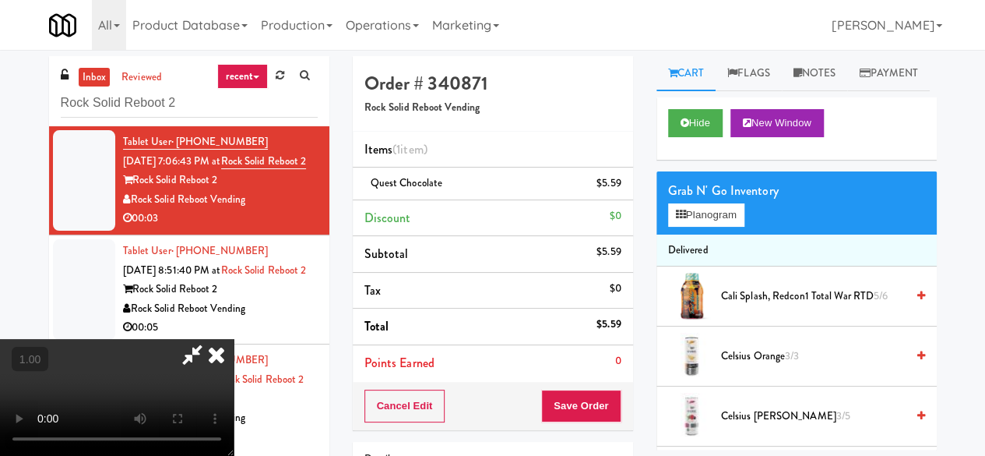
click at [210, 339] on icon at bounding box center [192, 354] width 36 height 31
click at [562, 403] on button "Save Order" at bounding box center [580, 405] width 79 height 33
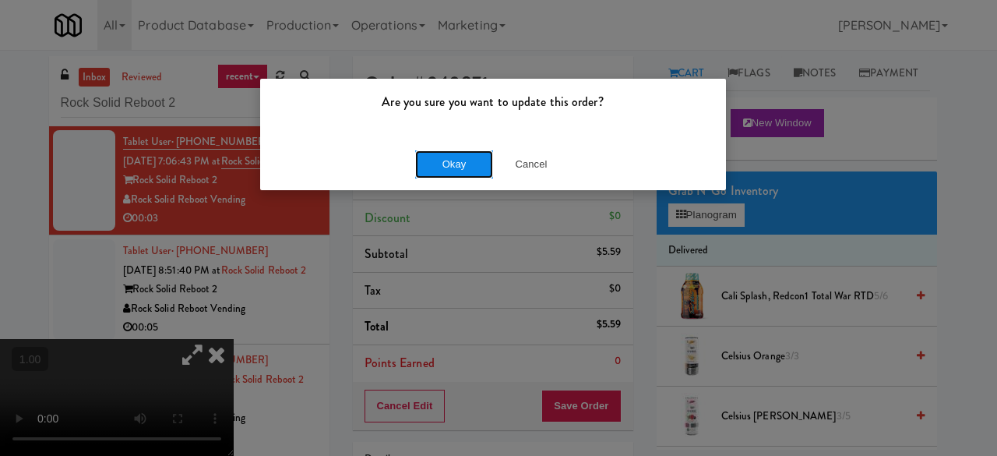
click at [463, 165] on button "Okay" at bounding box center [454, 164] width 78 height 28
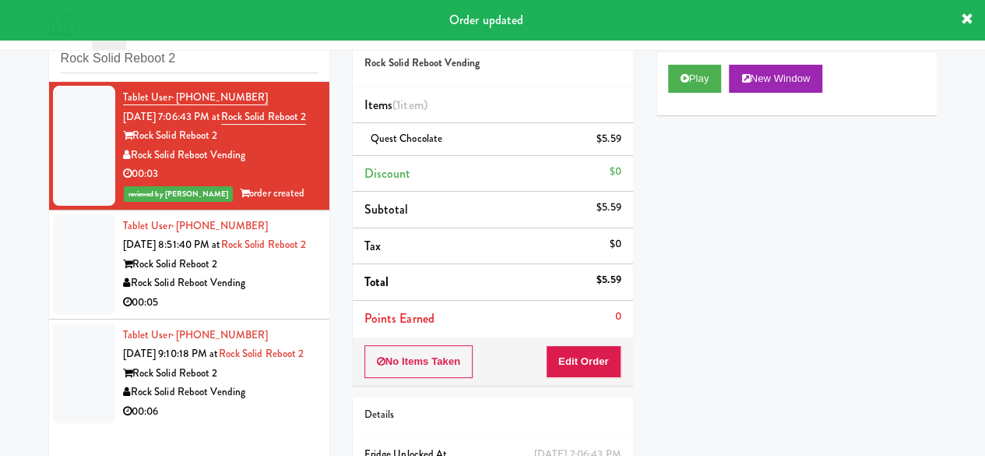
scroll to position [78, 0]
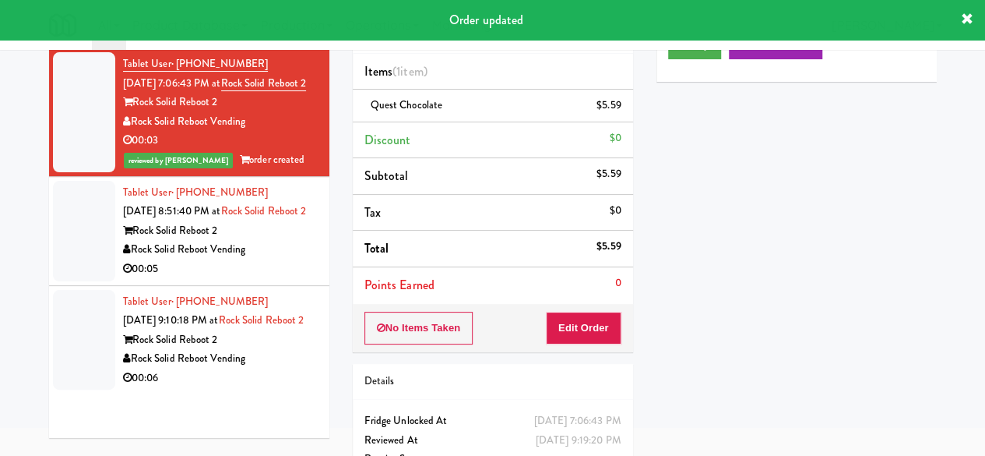
click at [281, 259] on div "Rock Solid Reboot Vending" at bounding box center [220, 249] width 195 height 19
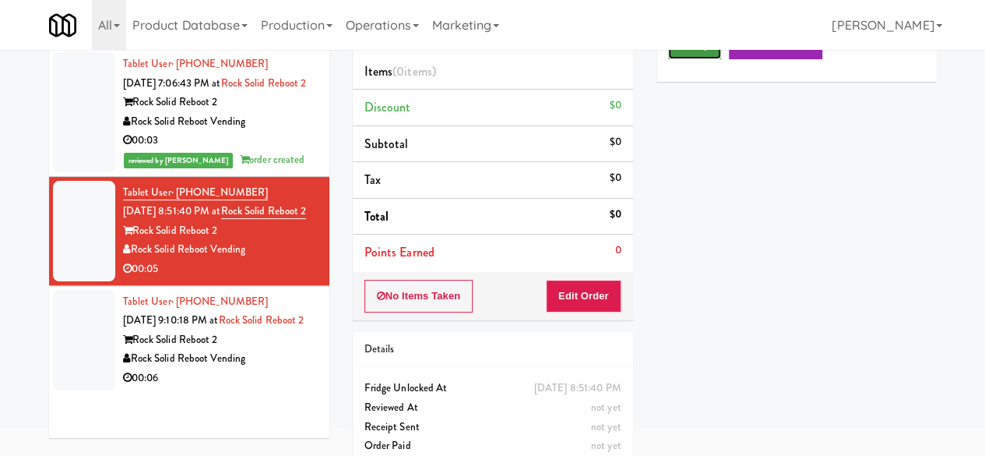
click at [682, 50] on icon at bounding box center [685, 45] width 9 height 10
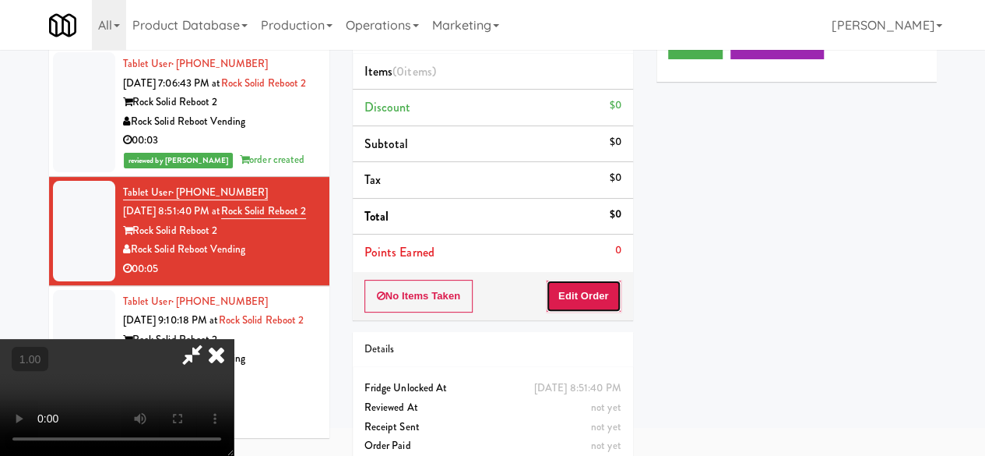
click at [601, 294] on button "Edit Order" at bounding box center [584, 296] width 76 height 33
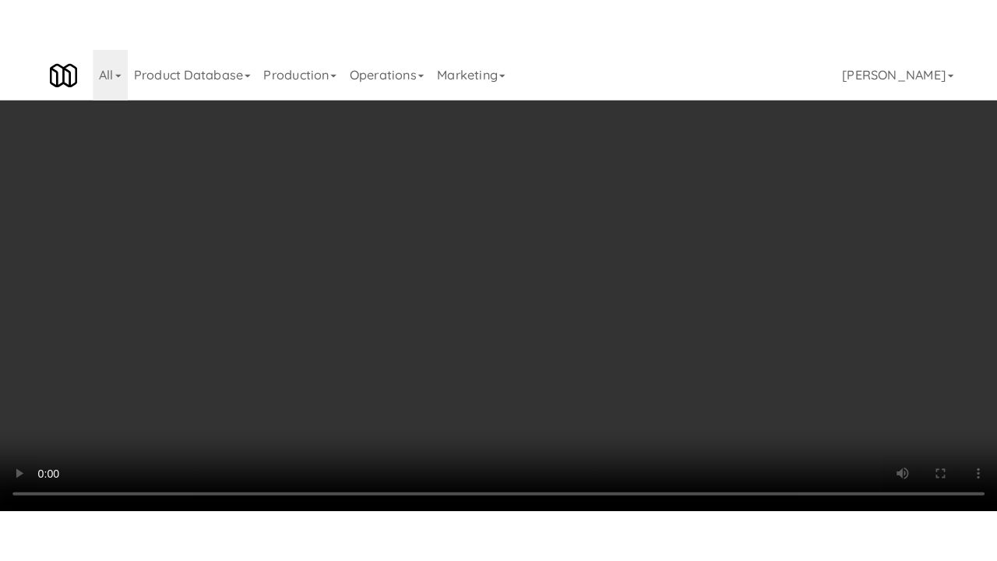
scroll to position [32, 0]
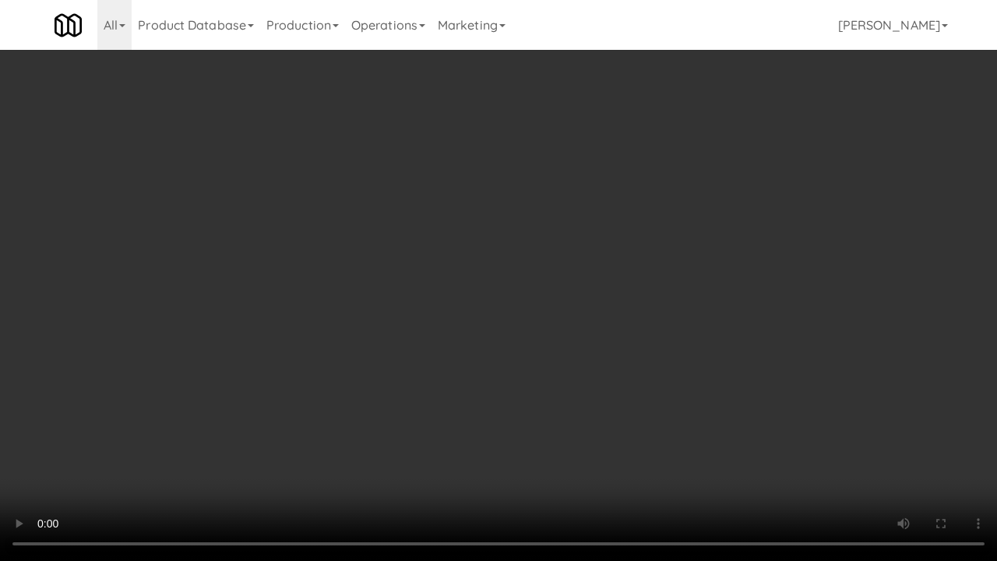
click at [931, 446] on div "Order # 148440 Rock Solid Reboot Vending Items (0 items ) Discount $0 Subtotal …" at bounding box center [650, 256] width 607 height 501
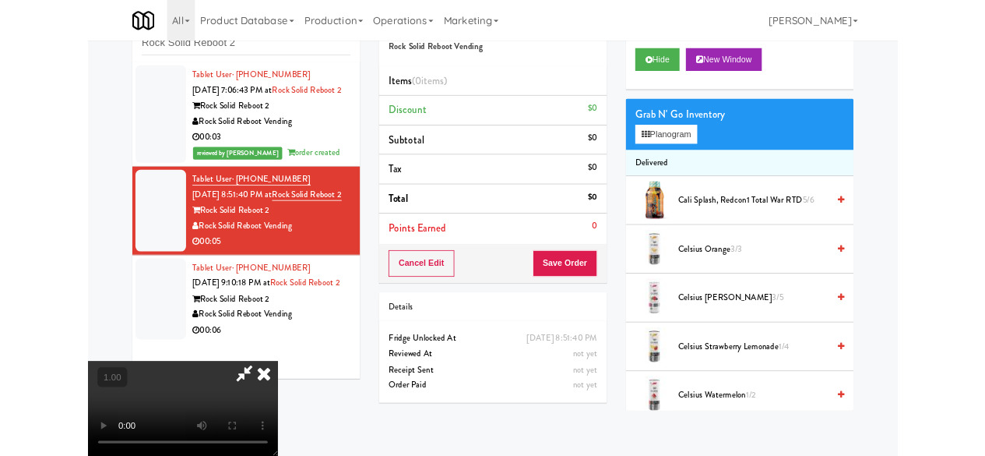
scroll to position [54, 0]
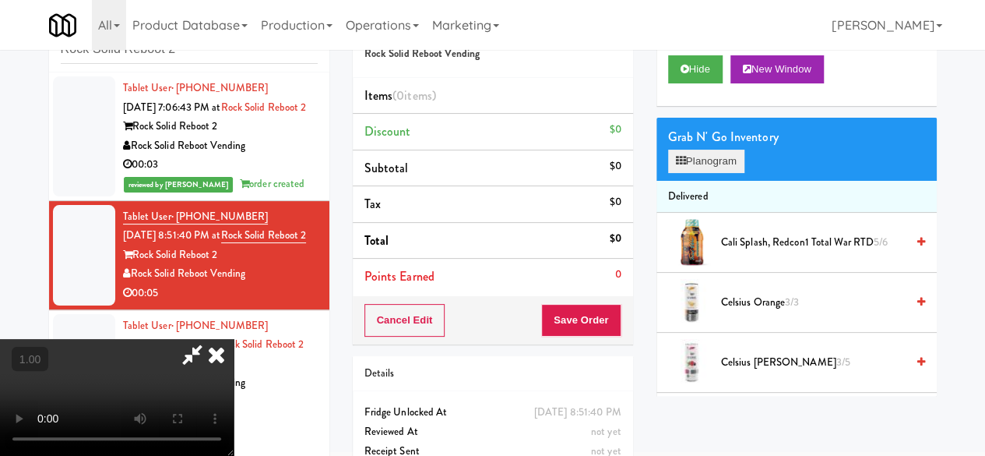
click at [688, 181] on div "Grab N' Go Inventory Planogram" at bounding box center [797, 149] width 280 height 63
click at [712, 173] on button "Planogram" at bounding box center [706, 161] width 76 height 23
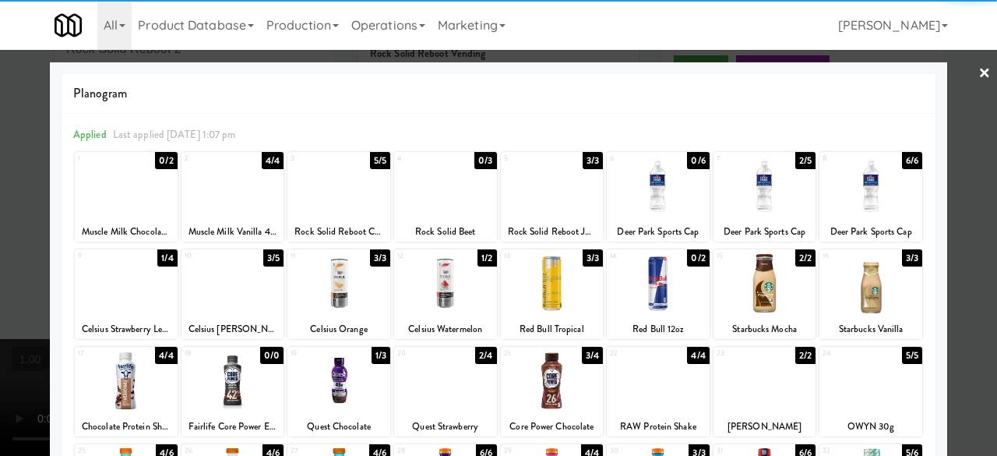
click at [740, 177] on div at bounding box center [764, 186] width 103 height 60
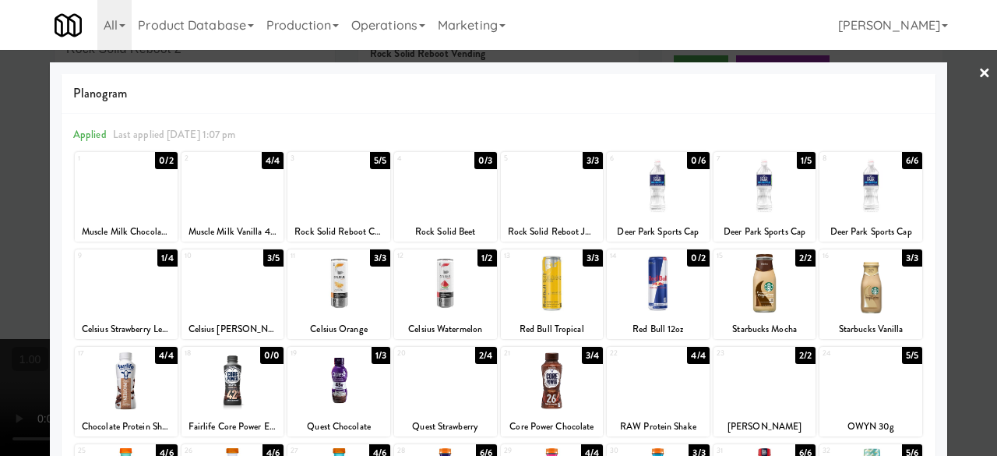
click at [957, 79] on div at bounding box center [498, 228] width 997 height 456
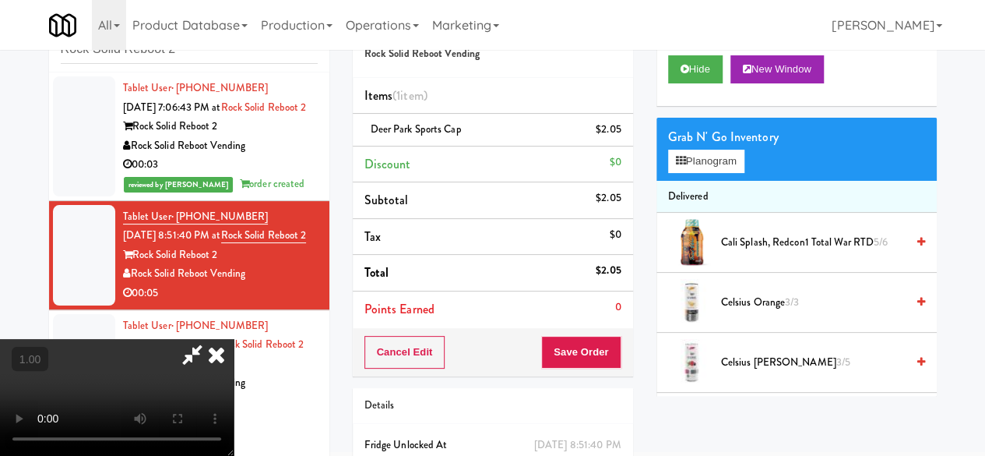
click at [210, 339] on icon at bounding box center [192, 354] width 36 height 31
click at [577, 350] on button "Save Order" at bounding box center [580, 352] width 79 height 33
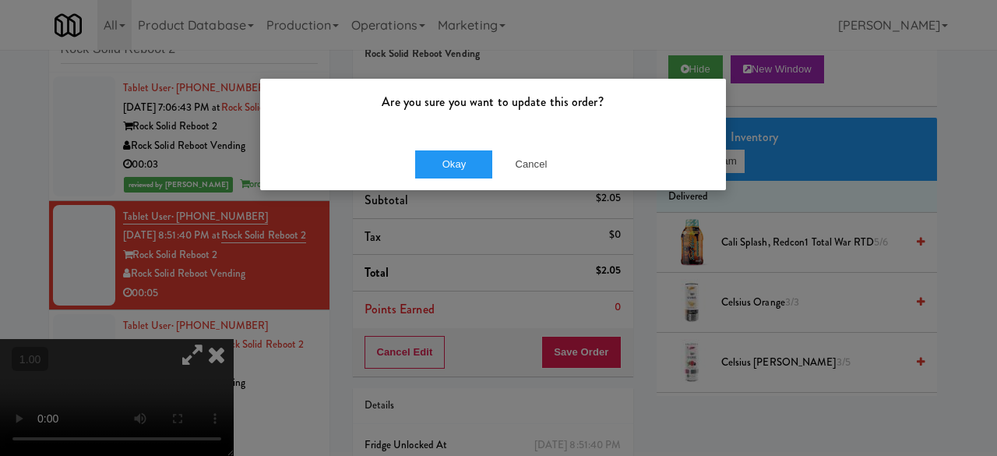
click at [484, 142] on div "Okay Cancel" at bounding box center [493, 164] width 466 height 52
click at [463, 164] on button "Okay" at bounding box center [454, 164] width 78 height 28
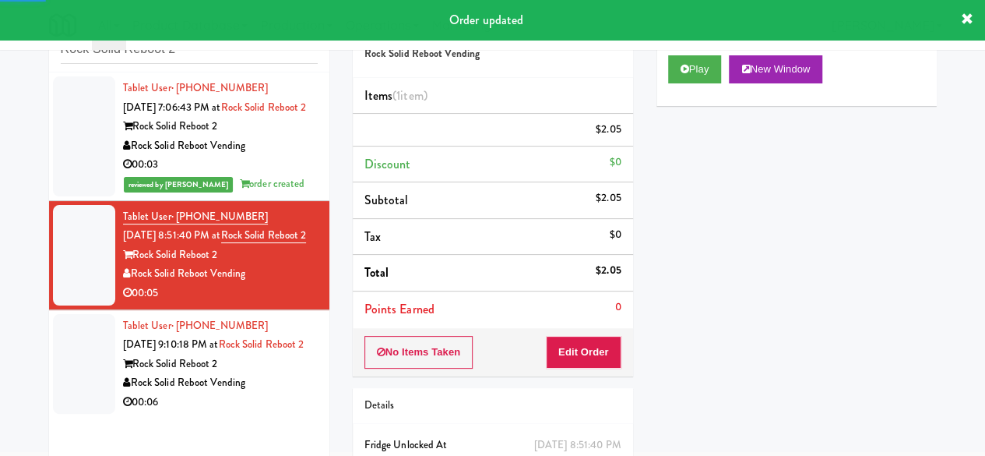
scroll to position [131, 0]
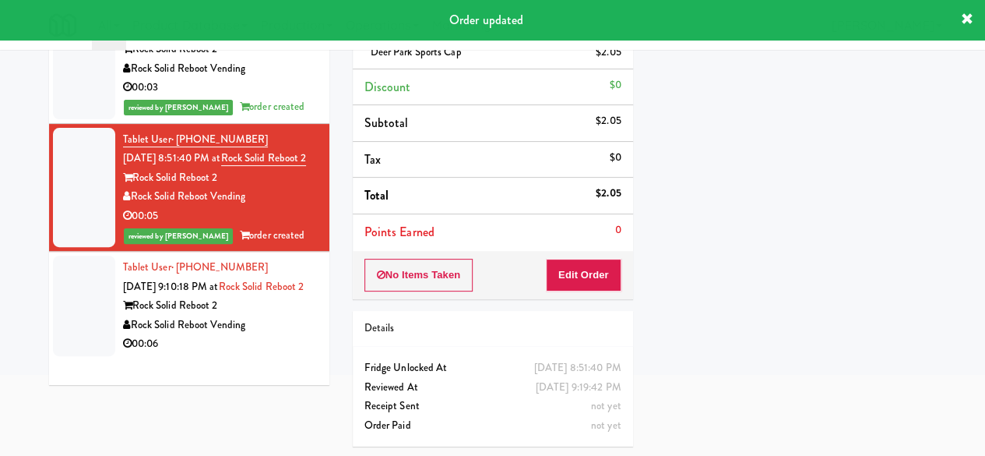
click at [274, 315] on div "Rock Solid Reboot 2" at bounding box center [220, 305] width 195 height 19
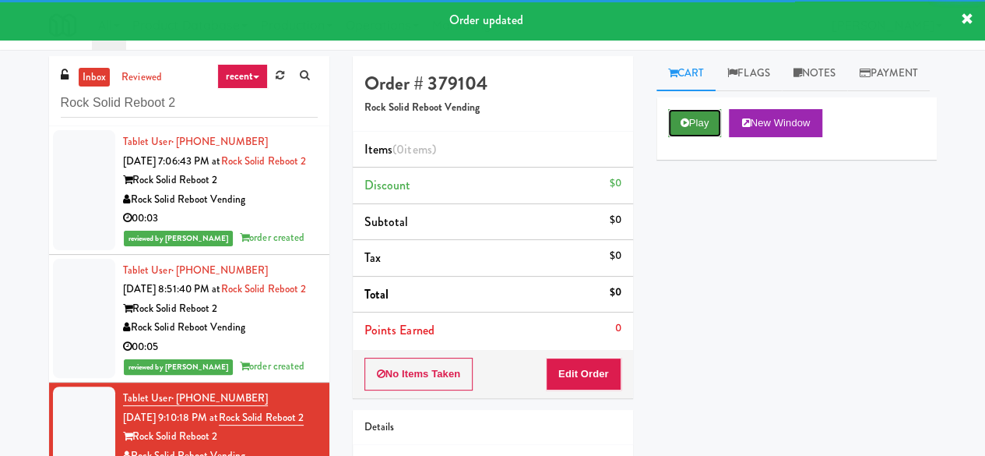
click at [671, 137] on button "Play" at bounding box center [695, 123] width 54 height 28
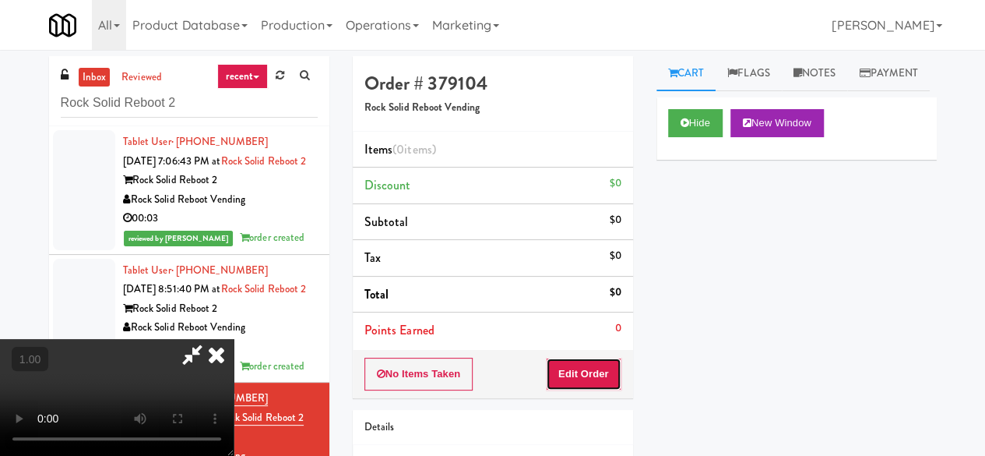
click at [607, 365] on button "Edit Order" at bounding box center [584, 373] width 76 height 33
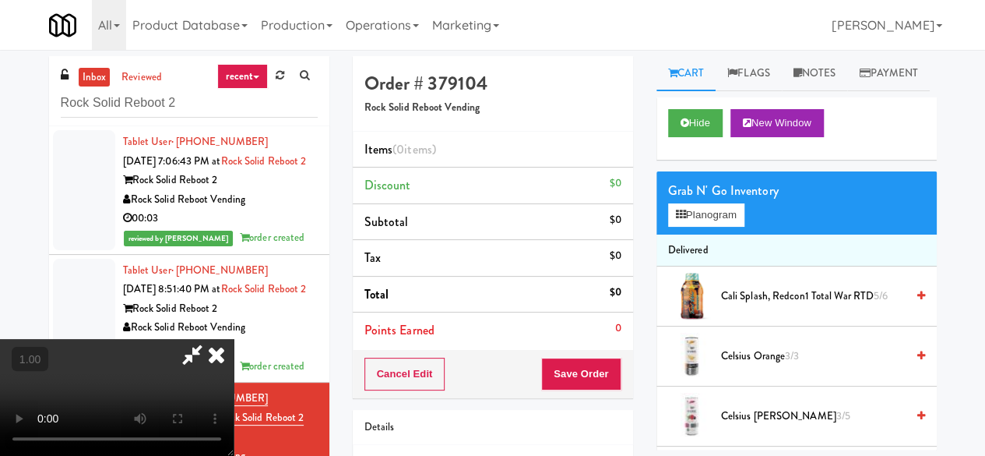
click at [210, 339] on icon at bounding box center [192, 354] width 36 height 31
click at [708, 227] on button "Planogram" at bounding box center [706, 214] width 76 height 23
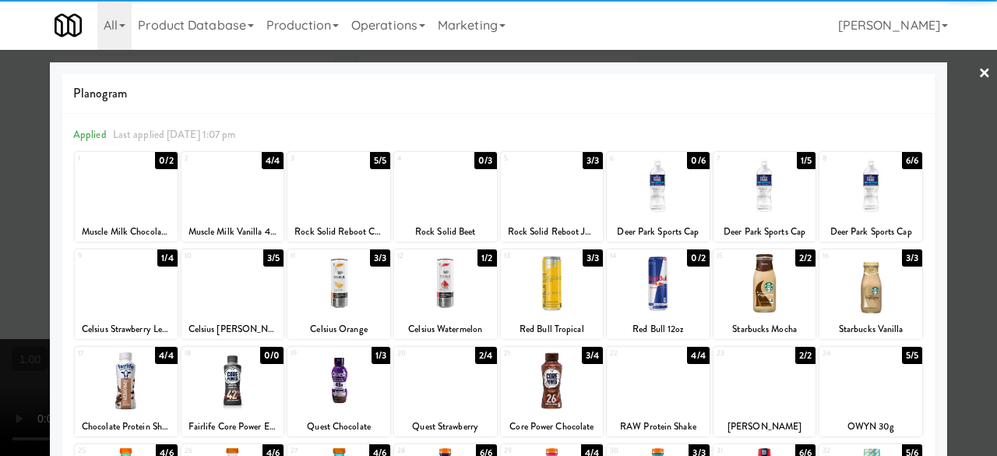
click at [745, 185] on div at bounding box center [764, 186] width 103 height 60
click at [935, 80] on div "Planogram Applied Last applied [DATE] 1:07 pm 1 0/2 Muscle Milk Chocolate 40g 2…" at bounding box center [498, 413] width 897 height 703
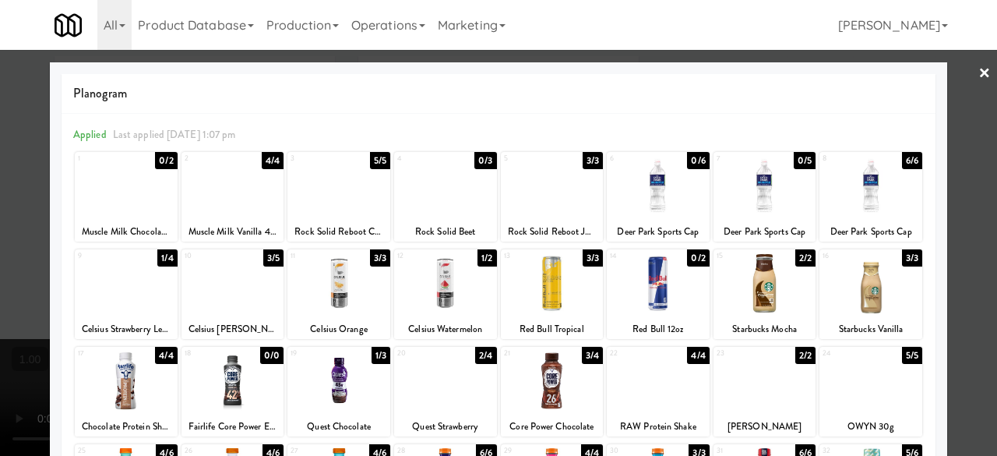
click at [942, 78] on div at bounding box center [498, 228] width 997 height 456
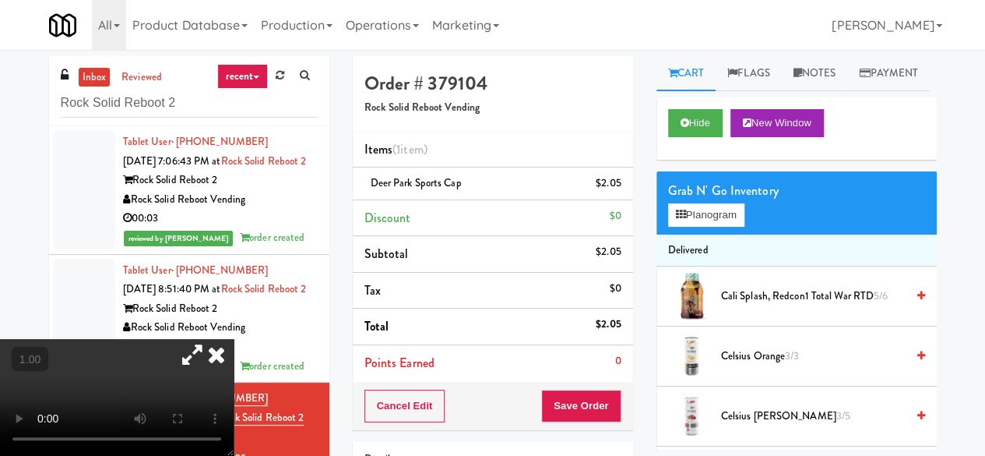
click at [234, 339] on icon at bounding box center [216, 354] width 34 height 31
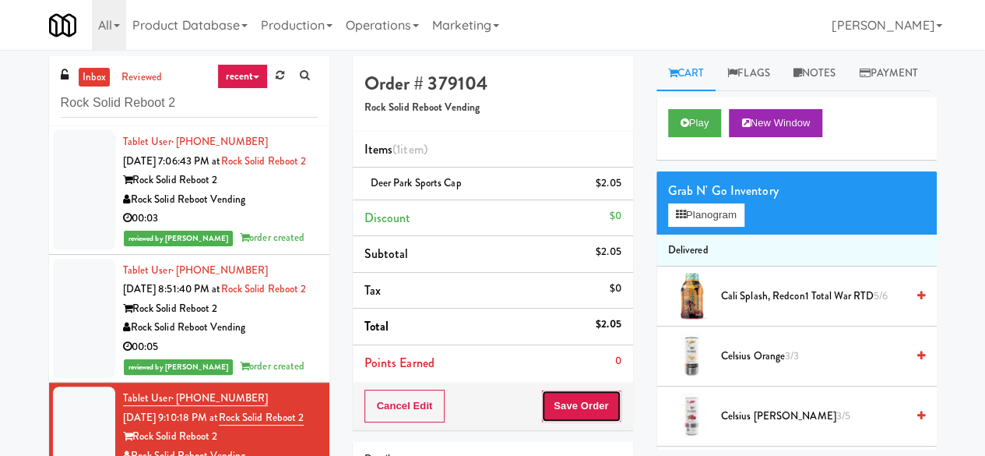
click at [592, 403] on button "Save Order" at bounding box center [580, 405] width 79 height 33
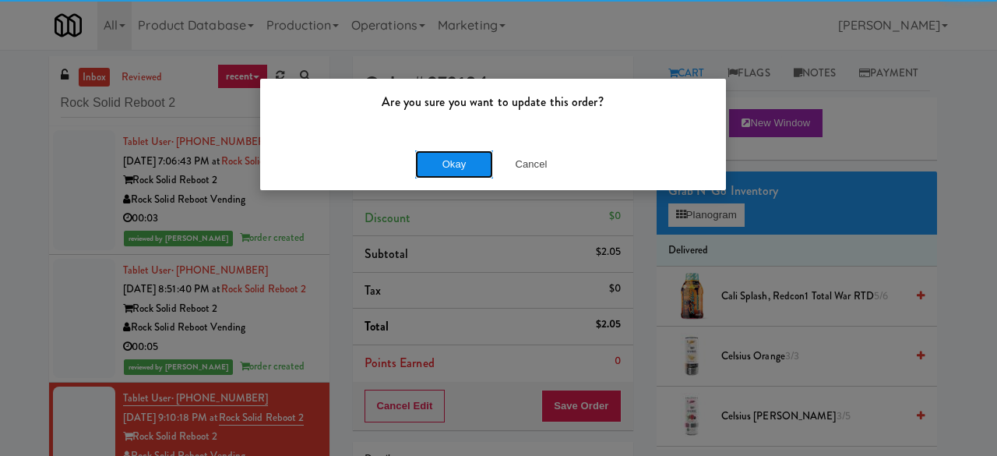
click at [455, 163] on button "Okay" at bounding box center [454, 164] width 78 height 28
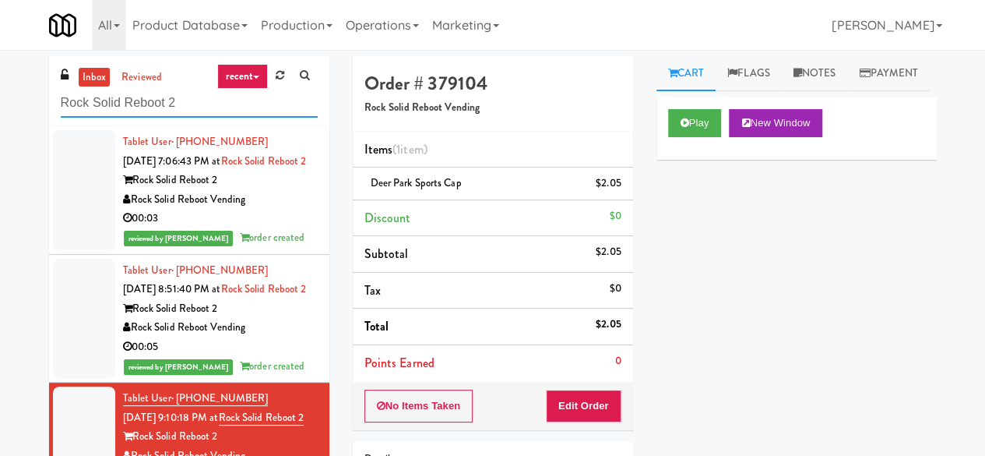
click at [188, 102] on input "Rock Solid Reboot 2" at bounding box center [189, 103] width 257 height 29
paste input "evolution Mill - Cooler"
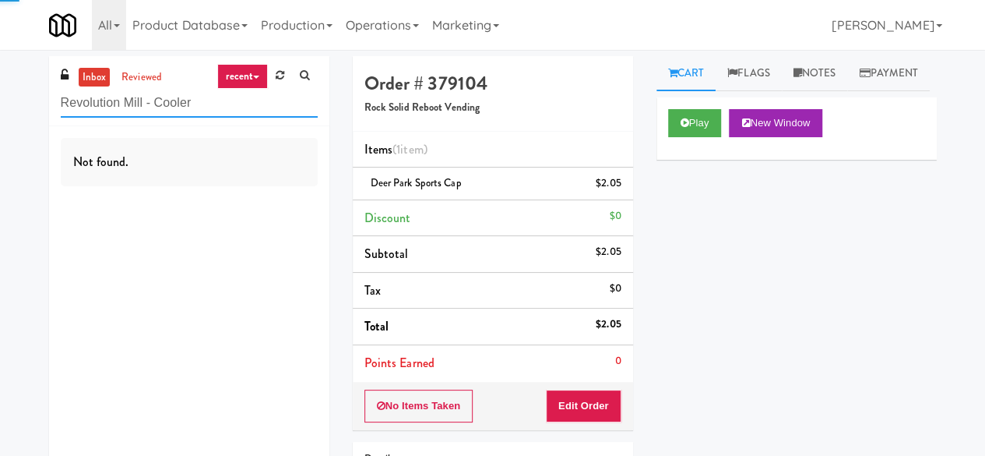
type input "Revolution Mill - Cooler"
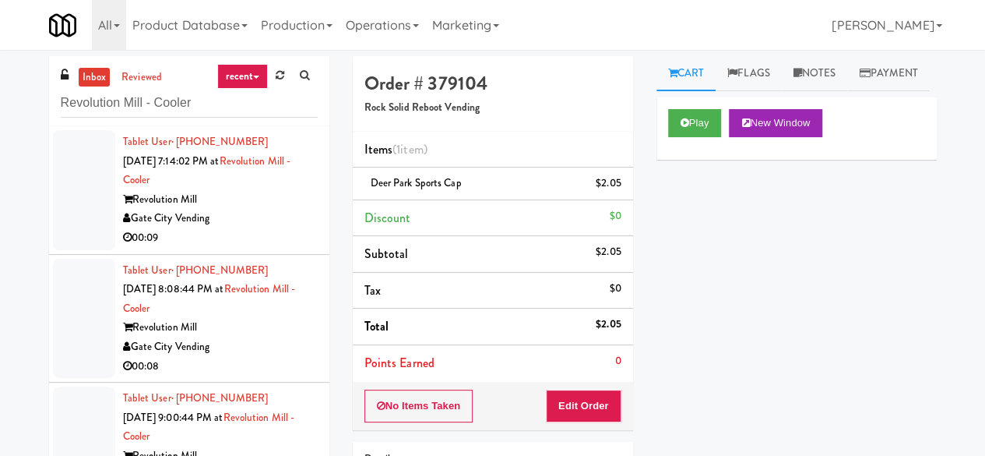
click at [271, 222] on div "Gate City Vending" at bounding box center [220, 218] width 195 height 19
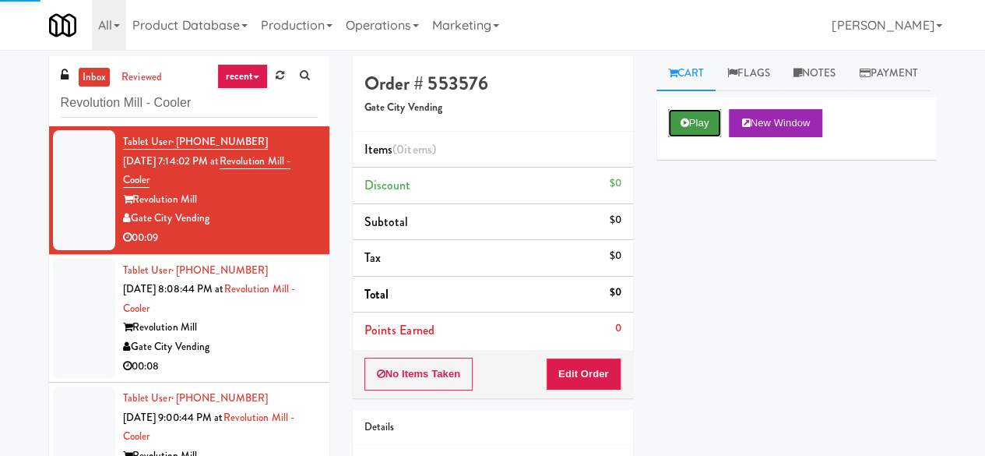
click at [698, 137] on button "Play" at bounding box center [695, 123] width 54 height 28
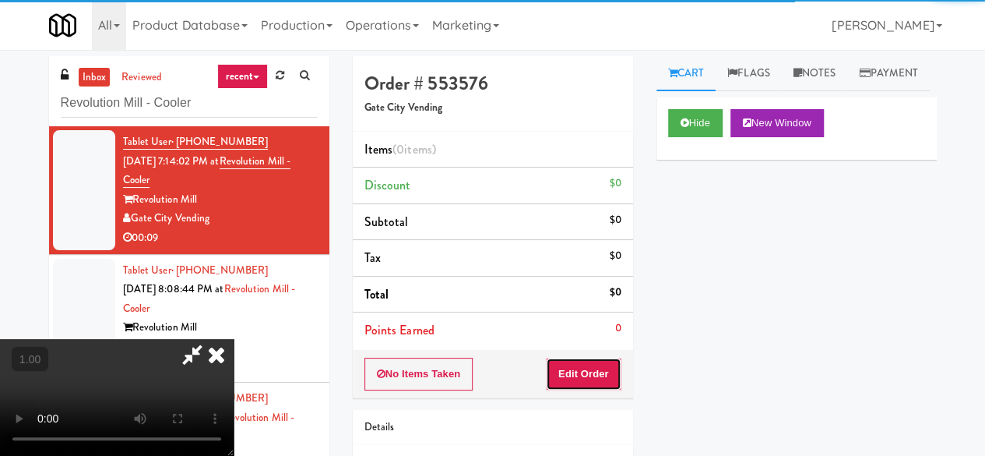
click at [561, 376] on button "Edit Order" at bounding box center [584, 373] width 76 height 33
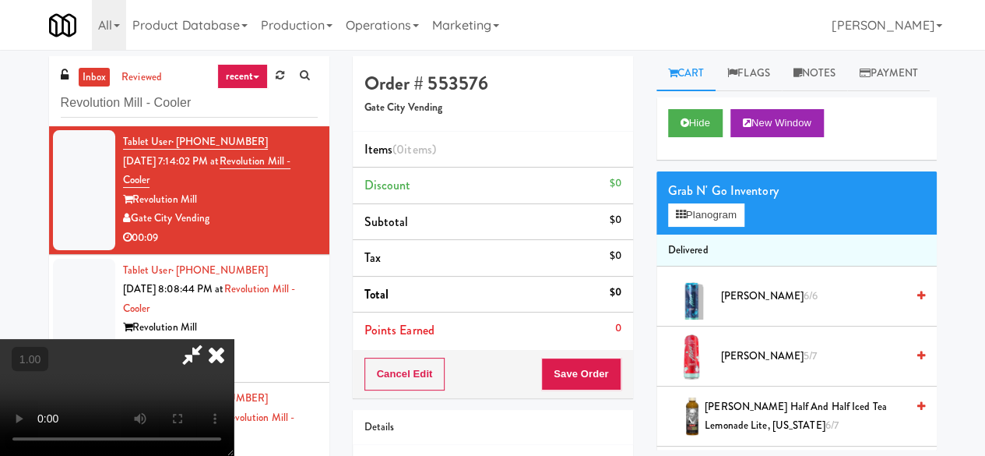
click at [234, 454] on video at bounding box center [117, 397] width 234 height 117
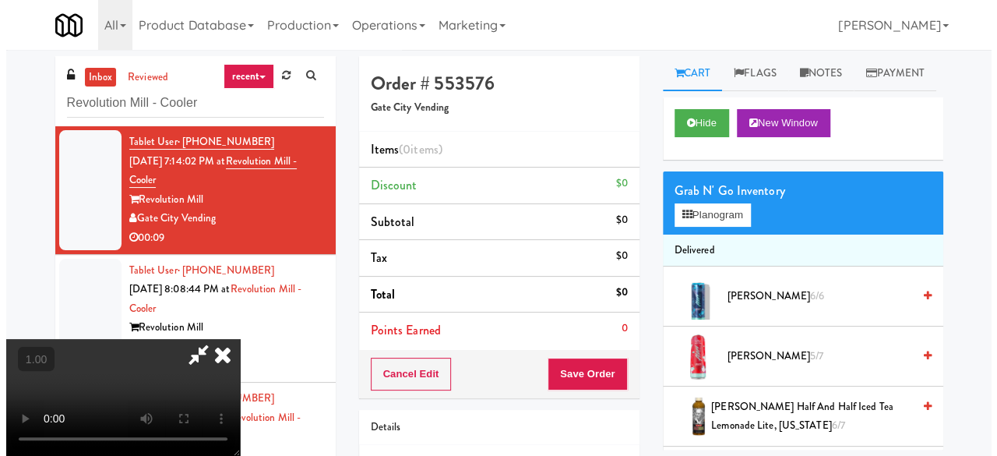
scroll to position [32, 0]
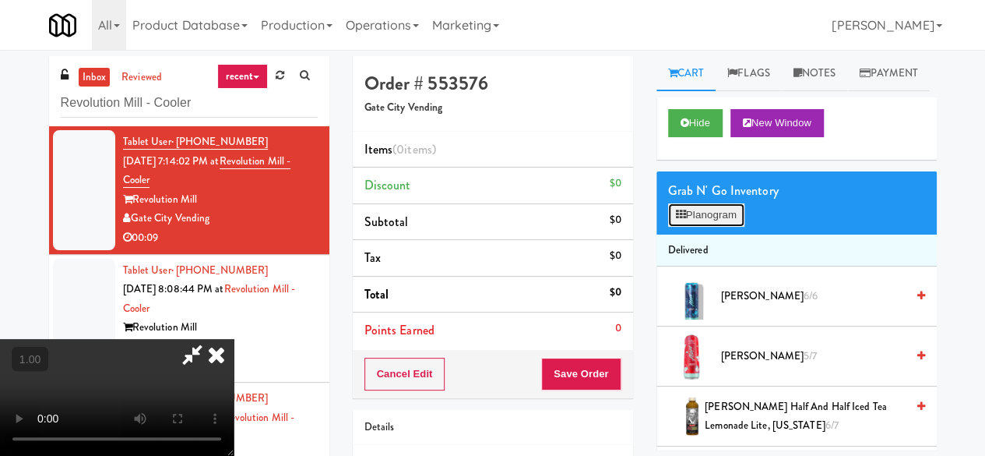
click at [678, 220] on icon at bounding box center [681, 215] width 10 height 10
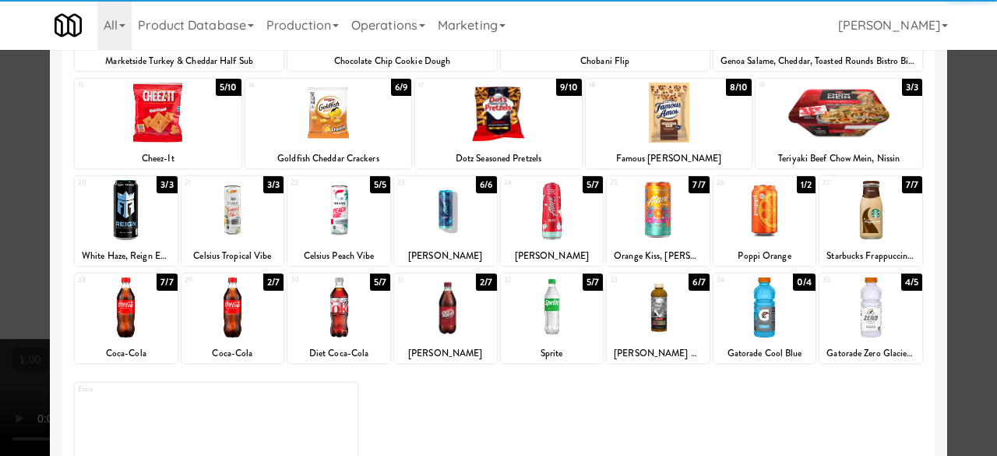
scroll to position [308, 0]
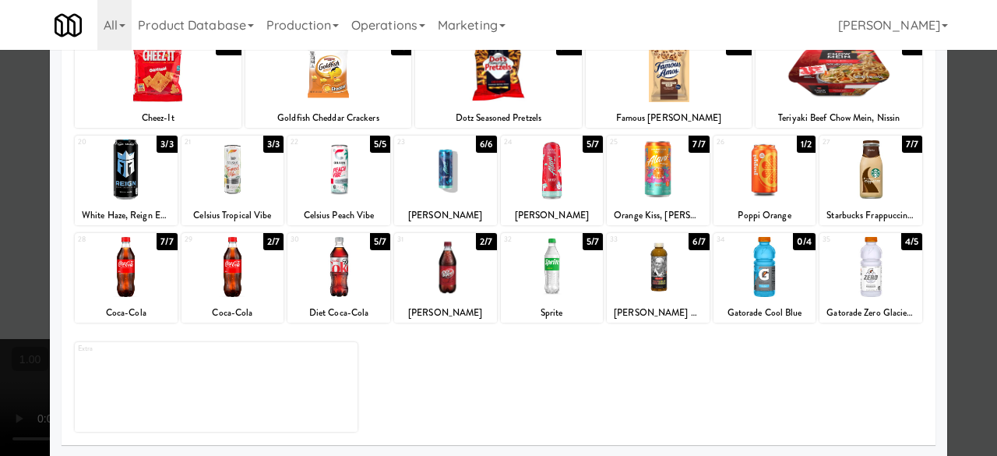
click at [225, 260] on div at bounding box center [232, 267] width 103 height 60
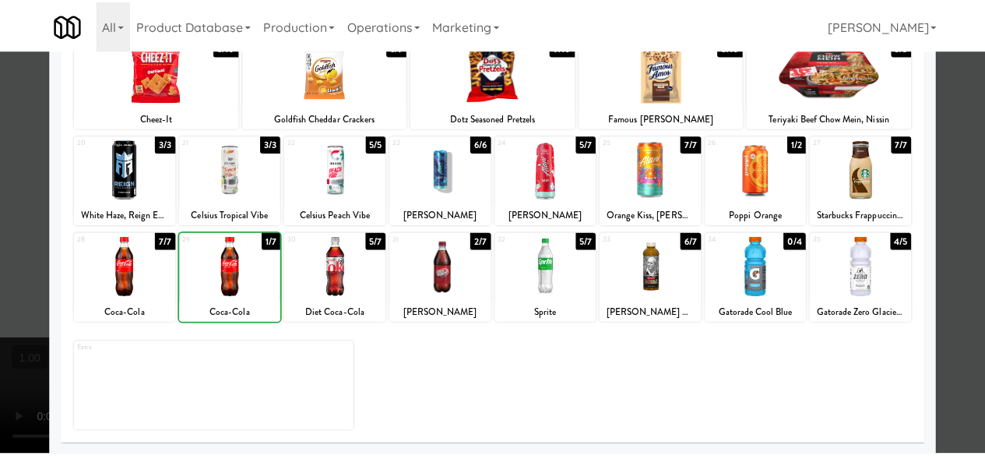
scroll to position [0, 0]
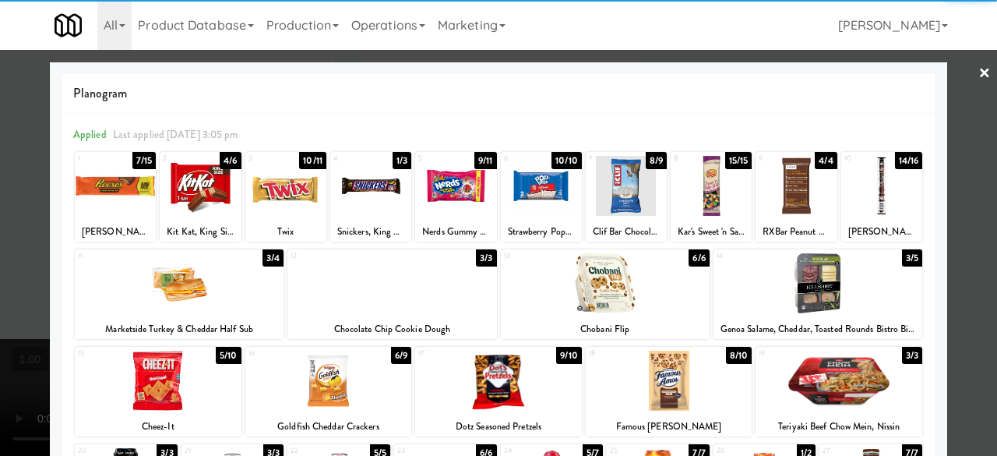
click at [453, 204] on div at bounding box center [455, 186] width 81 height 60
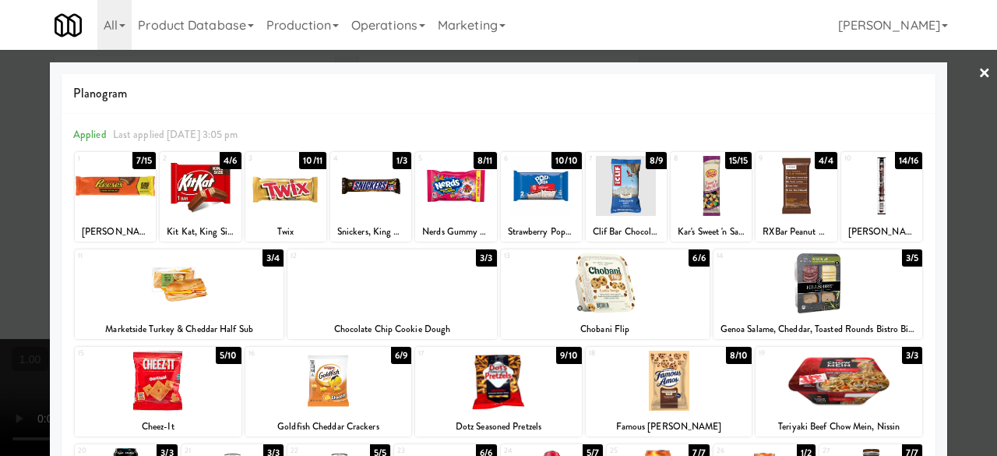
click at [959, 83] on div at bounding box center [498, 228] width 997 height 456
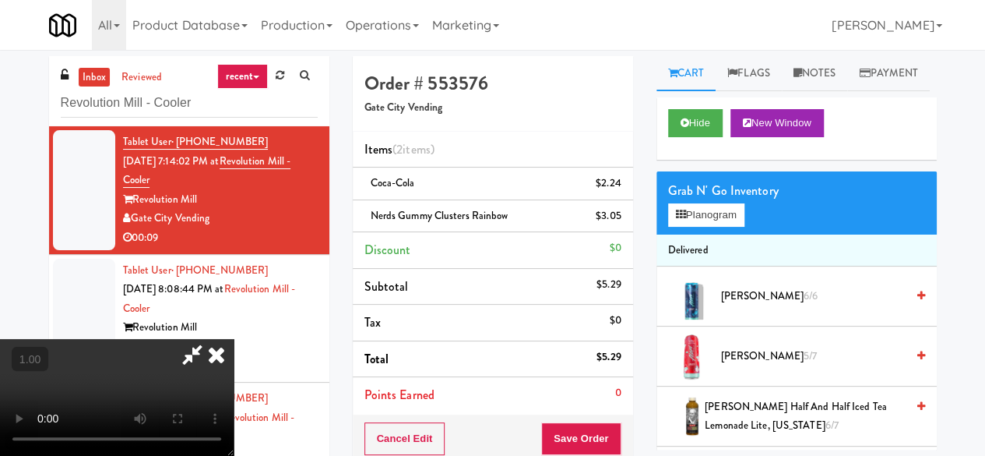
scroll to position [32, 0]
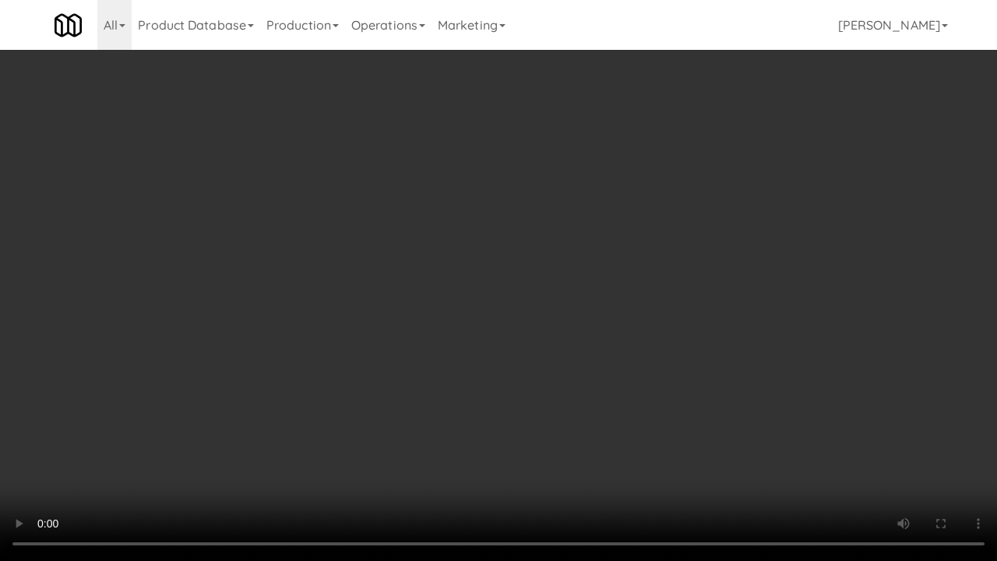
click at [569, 449] on video at bounding box center [498, 280] width 997 height 561
click at [685, 454] on video at bounding box center [498, 280] width 997 height 561
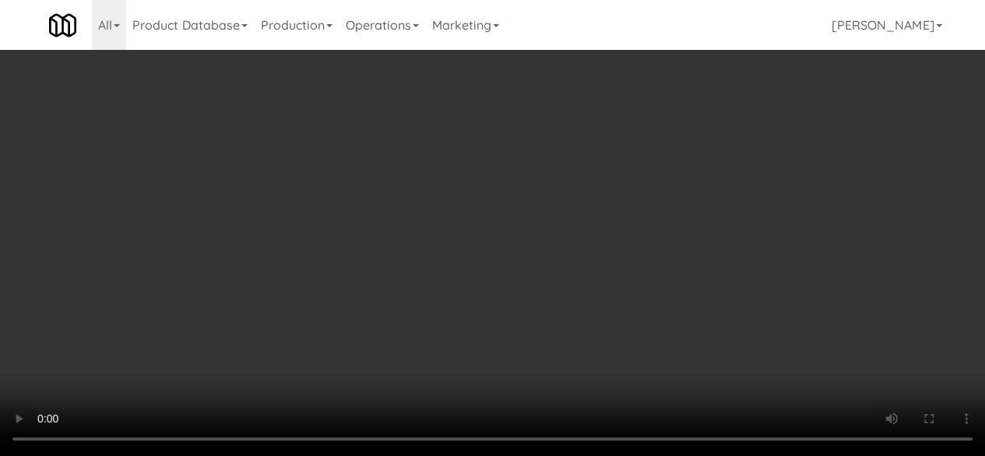
scroll to position [0, 0]
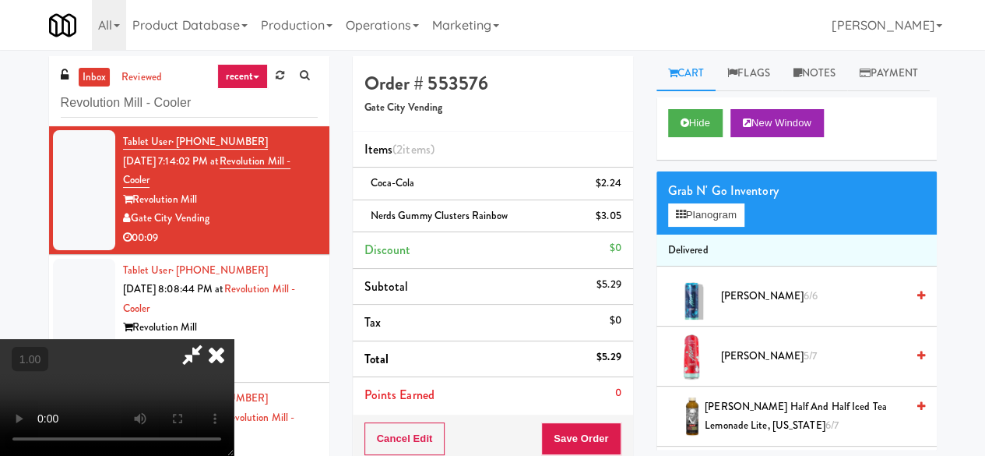
click at [210, 339] on icon at bounding box center [192, 354] width 36 height 31
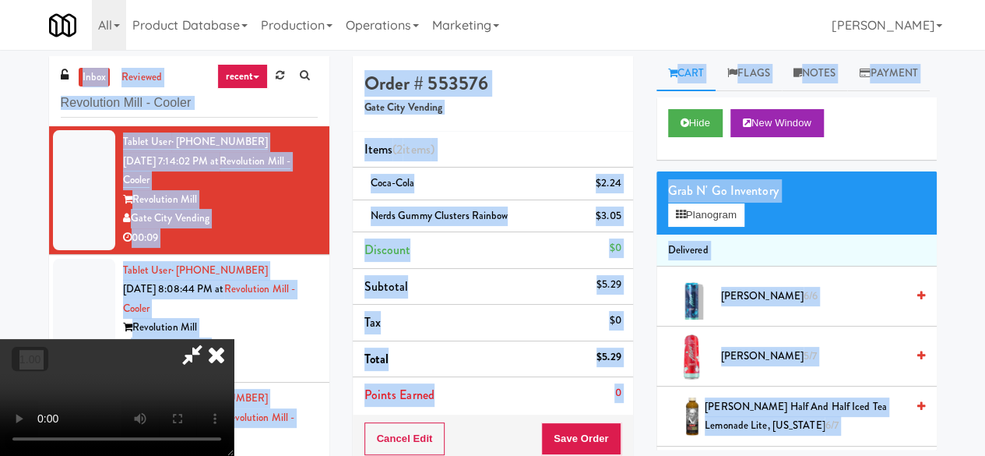
drag, startPoint x: 528, startPoint y: 58, endPoint x: 529, endPoint y: 81, distance: 23.4
click at [210, 339] on icon at bounding box center [192, 354] width 36 height 31
click at [583, 434] on button "Save Order" at bounding box center [580, 438] width 79 height 33
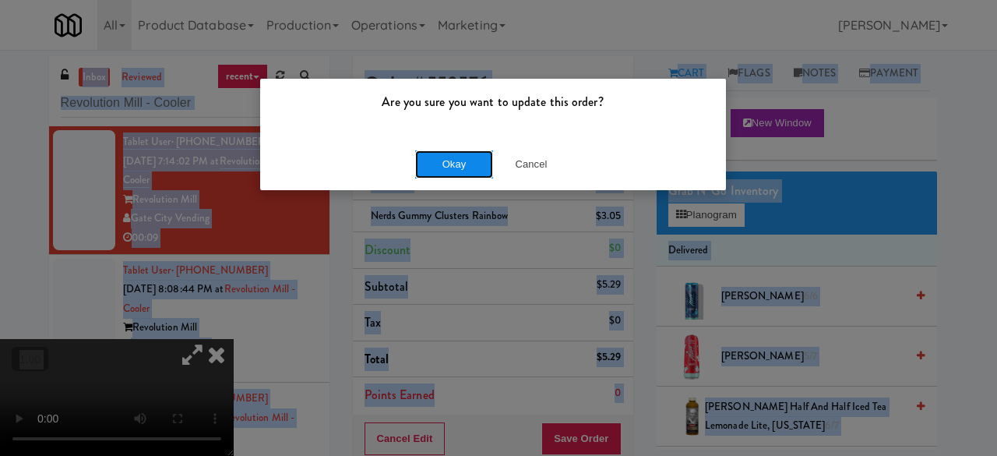
click at [473, 166] on button "Okay" at bounding box center [454, 164] width 78 height 28
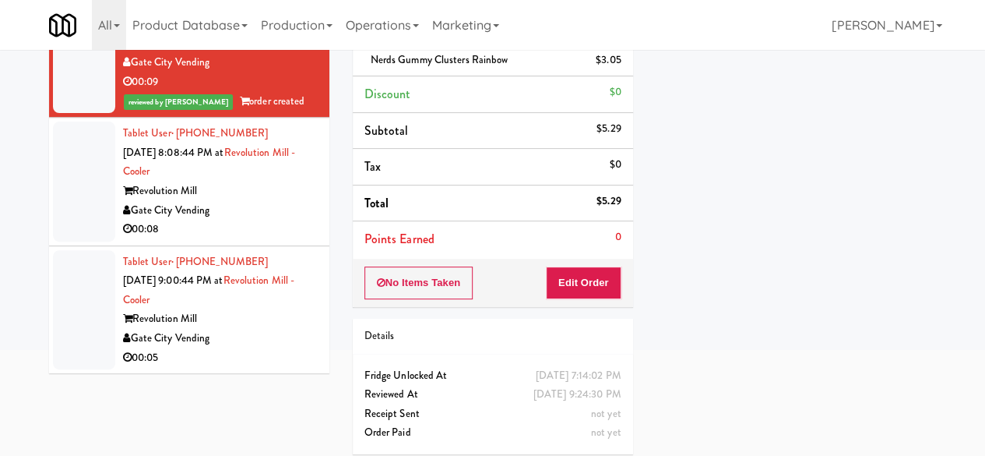
click at [291, 203] on div "Gate City Vending" at bounding box center [220, 210] width 195 height 19
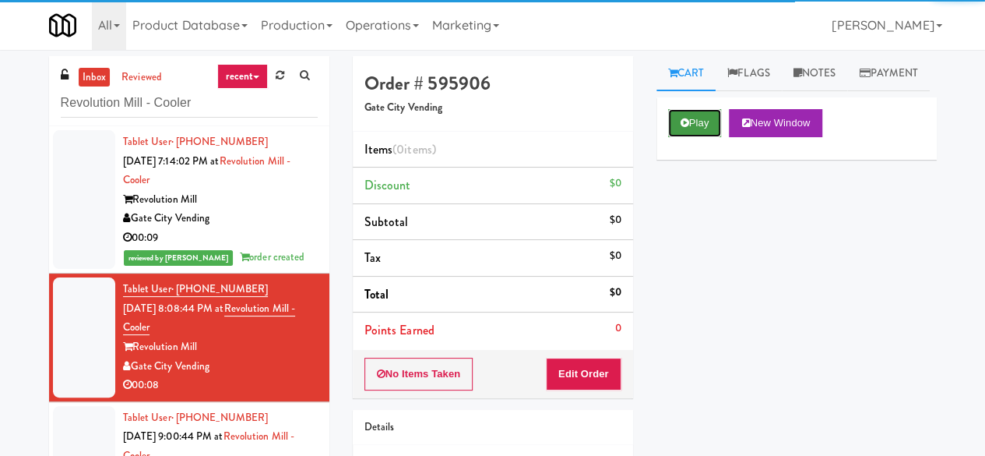
click at [678, 137] on button "Play" at bounding box center [695, 123] width 54 height 28
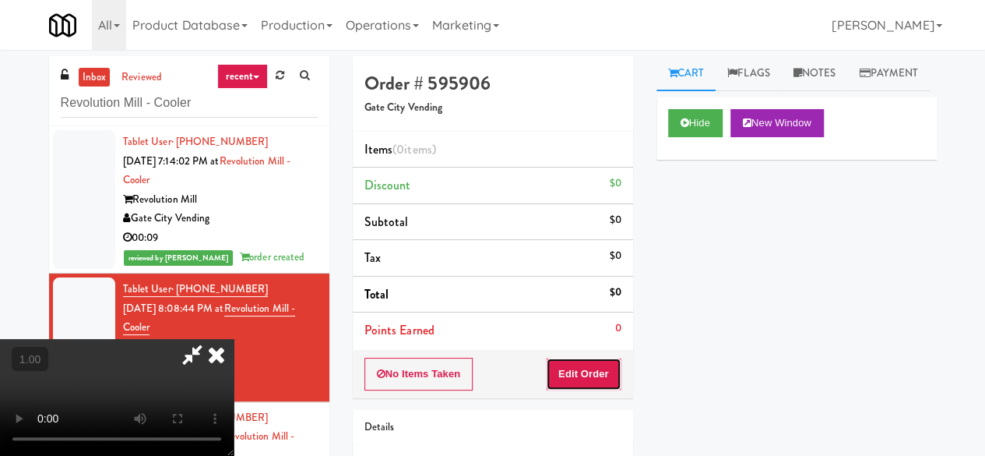
click at [593, 359] on button "Edit Order" at bounding box center [584, 373] width 76 height 33
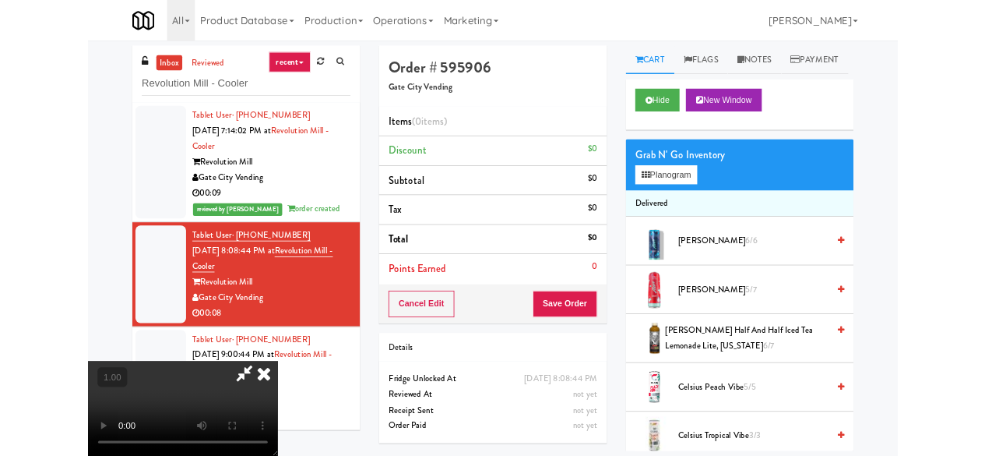
scroll to position [32, 0]
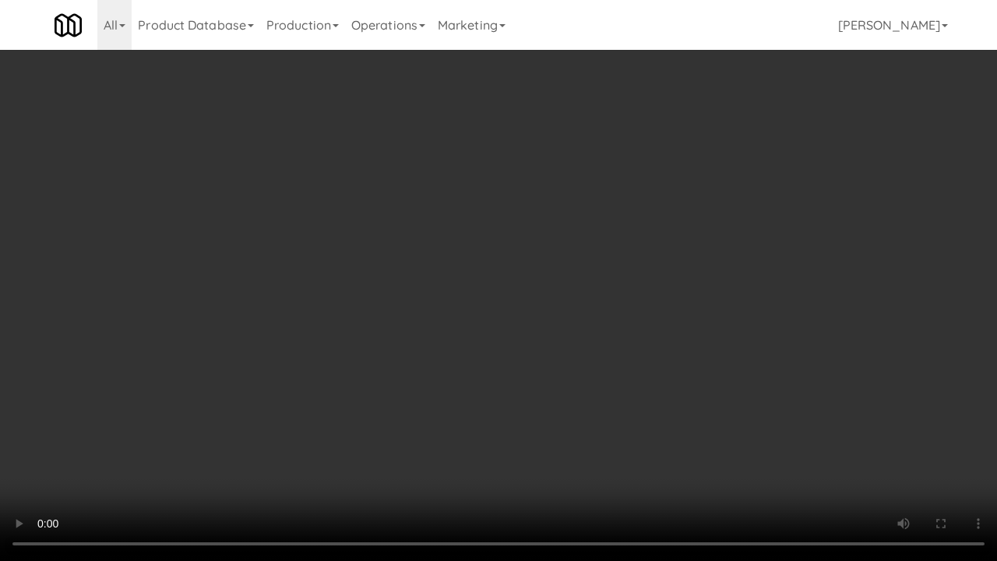
click at [514, 416] on video at bounding box center [498, 280] width 997 height 561
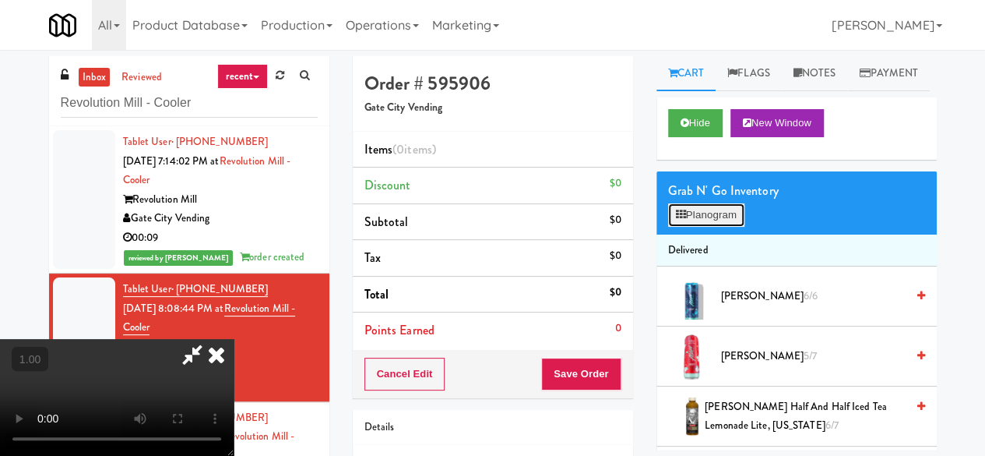
click at [669, 227] on button "Planogram" at bounding box center [706, 214] width 76 height 23
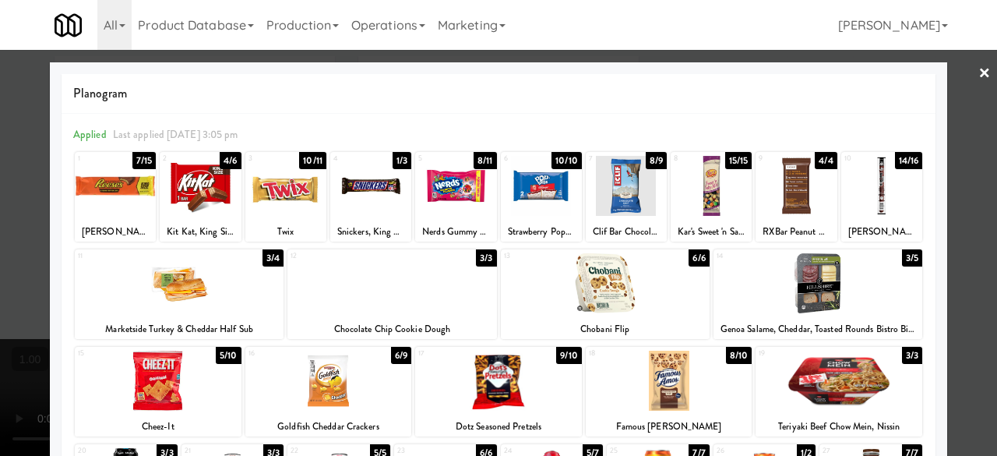
click at [134, 184] on div at bounding box center [115, 186] width 81 height 60
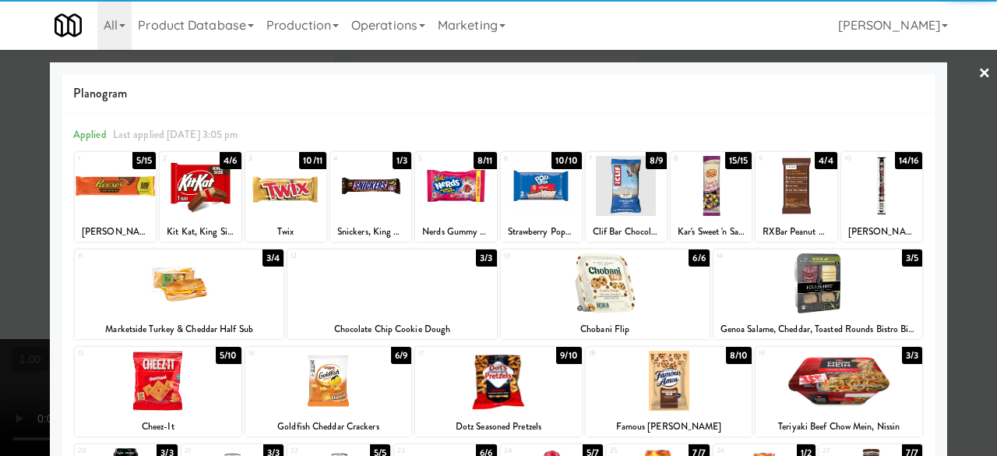
click at [955, 89] on div at bounding box center [498, 228] width 997 height 456
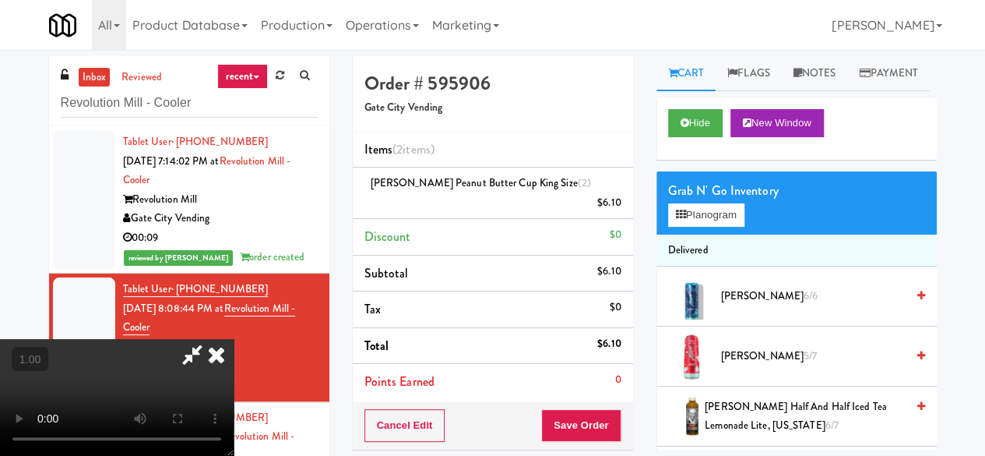
click at [210, 339] on icon at bounding box center [192, 354] width 36 height 31
click at [575, 378] on li "Points Earned 0" at bounding box center [493, 382] width 280 height 36
click at [576, 409] on button "Save Order" at bounding box center [580, 425] width 79 height 33
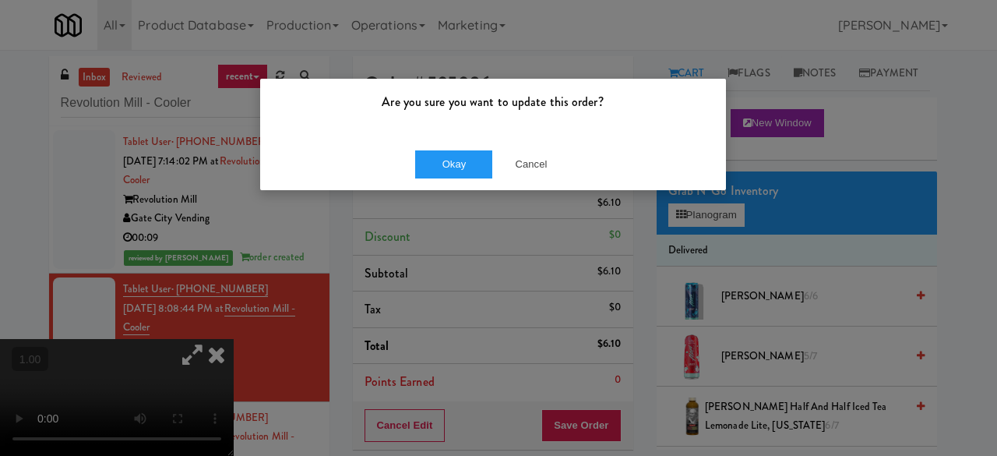
click at [465, 178] on div "Okay Cancel" at bounding box center [493, 164] width 466 height 52
click at [467, 171] on button "Okay" at bounding box center [454, 164] width 78 height 28
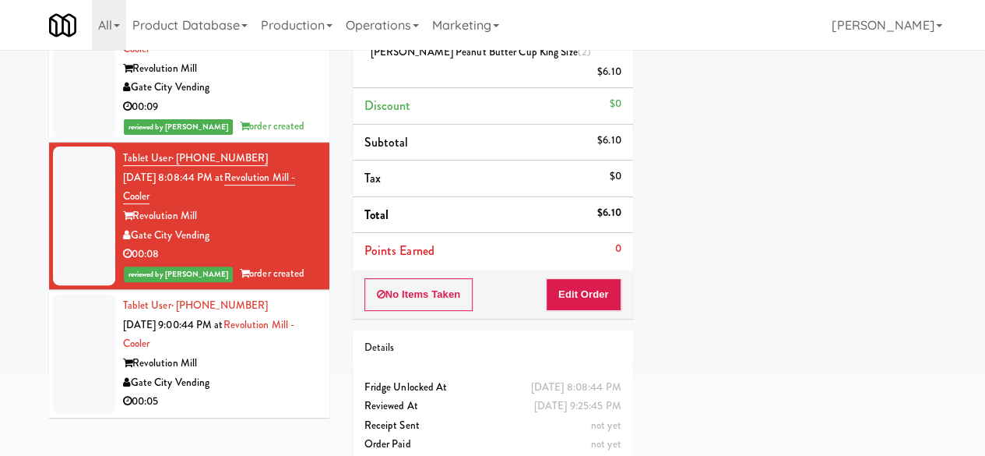
click at [279, 396] on div "00:05" at bounding box center [220, 401] width 195 height 19
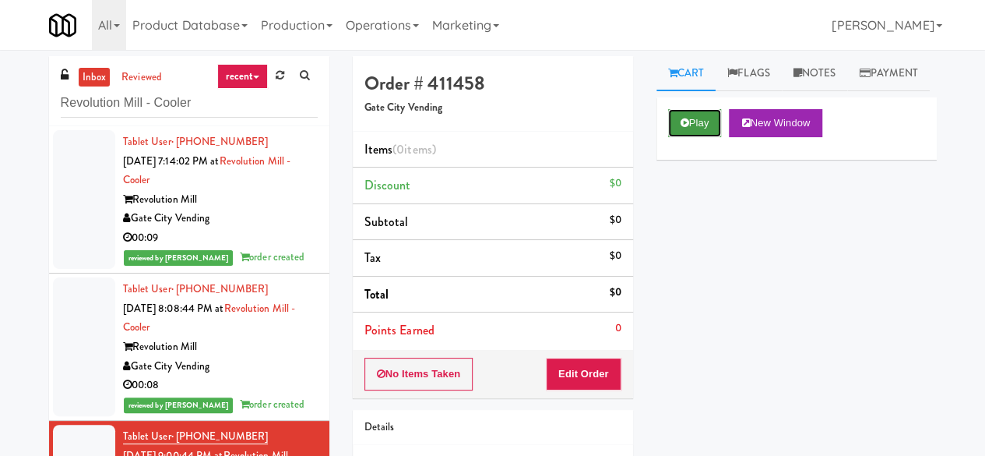
click at [688, 137] on button "Play" at bounding box center [695, 123] width 54 height 28
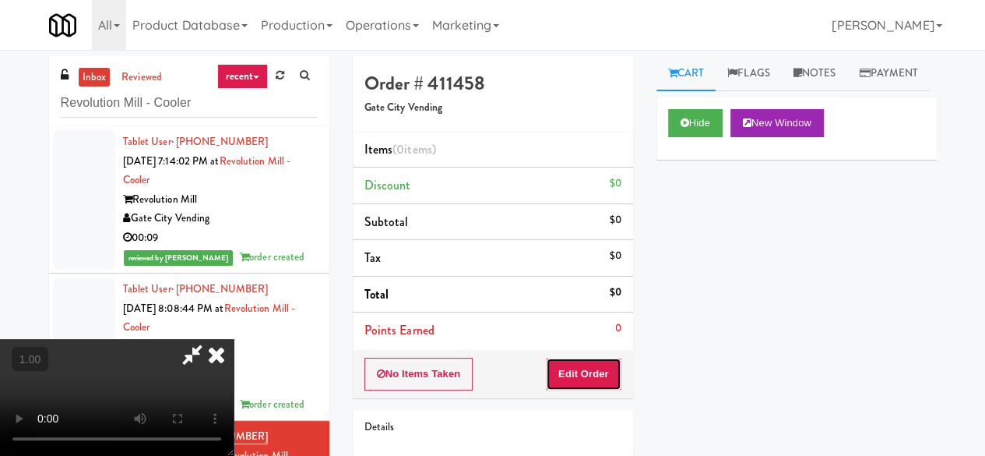
click at [586, 372] on button "Edit Order" at bounding box center [584, 373] width 76 height 33
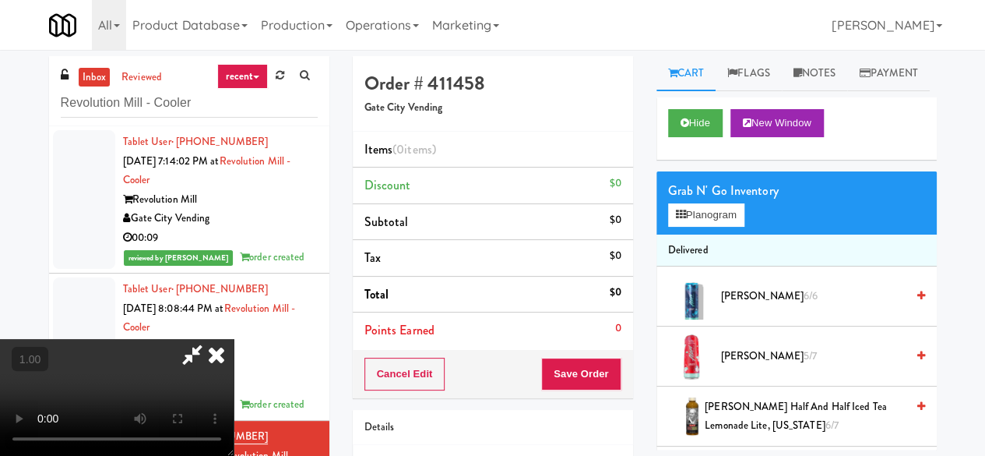
click at [234, 454] on video at bounding box center [117, 397] width 234 height 117
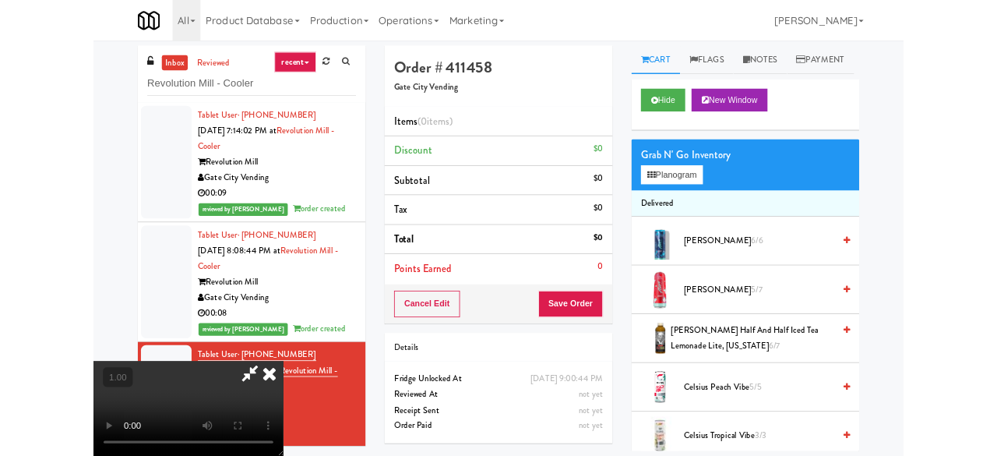
scroll to position [32, 0]
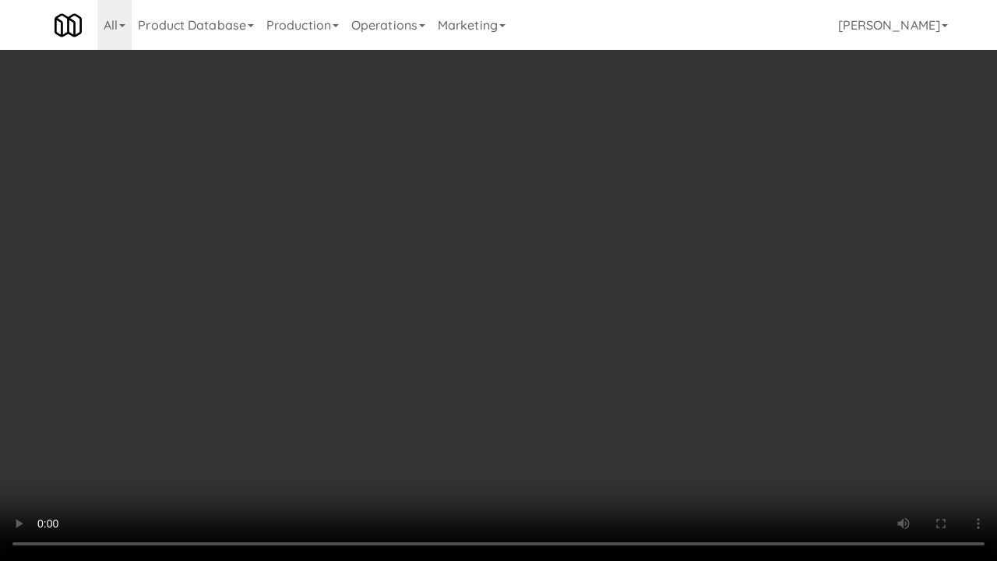
click at [179, 454] on video at bounding box center [498, 280] width 997 height 561
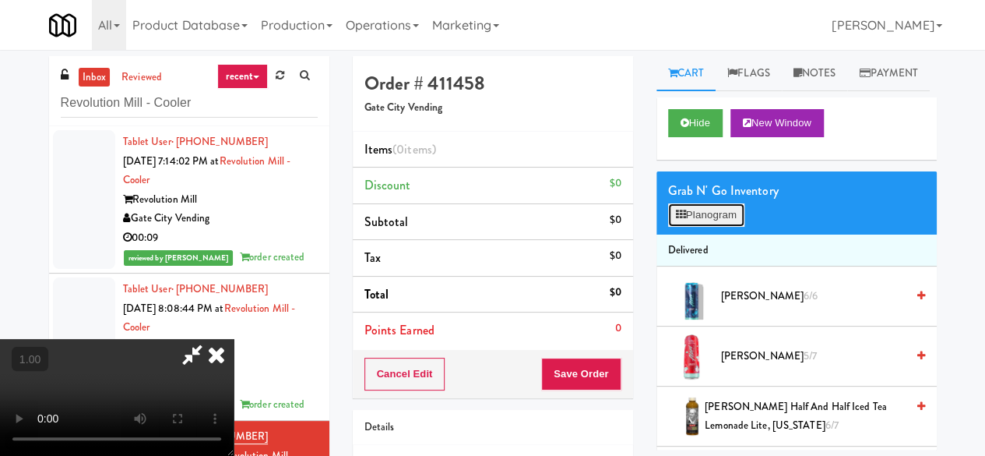
click at [710, 227] on button "Planogram" at bounding box center [706, 214] width 76 height 23
click at [0, 0] on div at bounding box center [0, 0] width 0 height 0
click at [720, 227] on button "Planogram" at bounding box center [706, 214] width 76 height 23
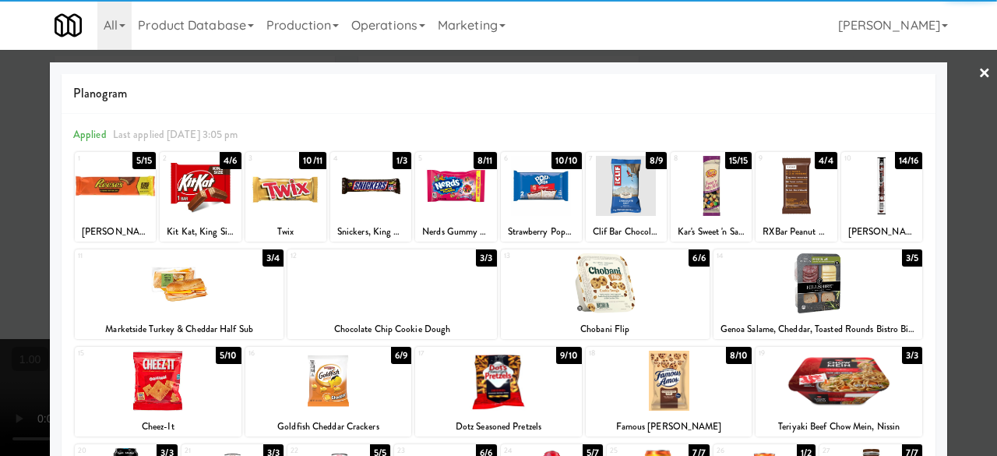
scroll to position [234, 0]
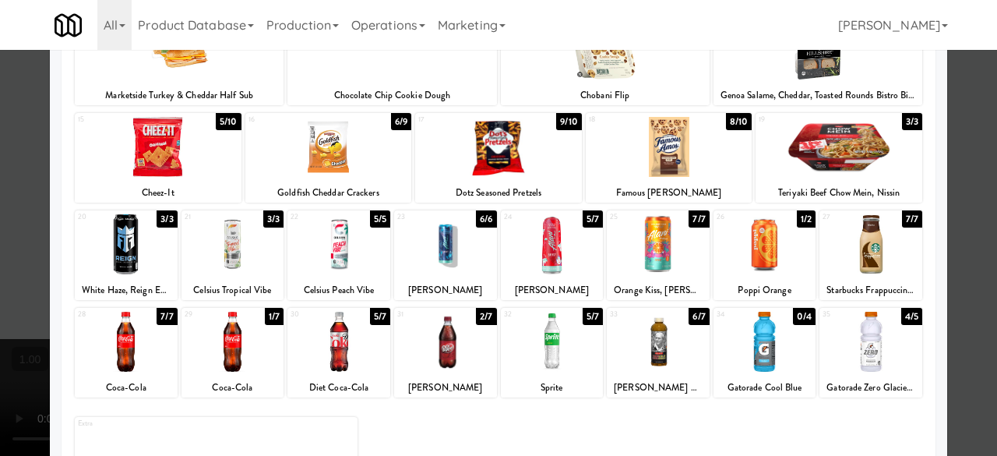
click at [512, 167] on div at bounding box center [498, 147] width 167 height 60
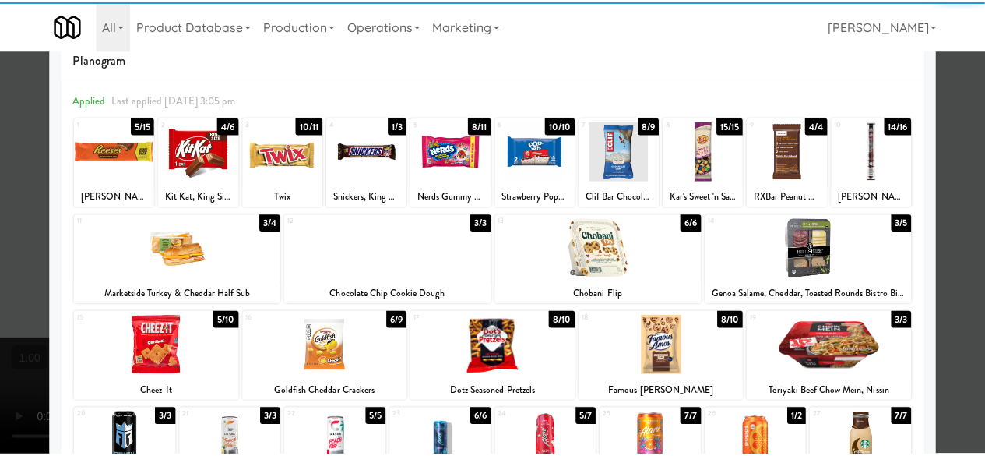
scroll to position [0, 0]
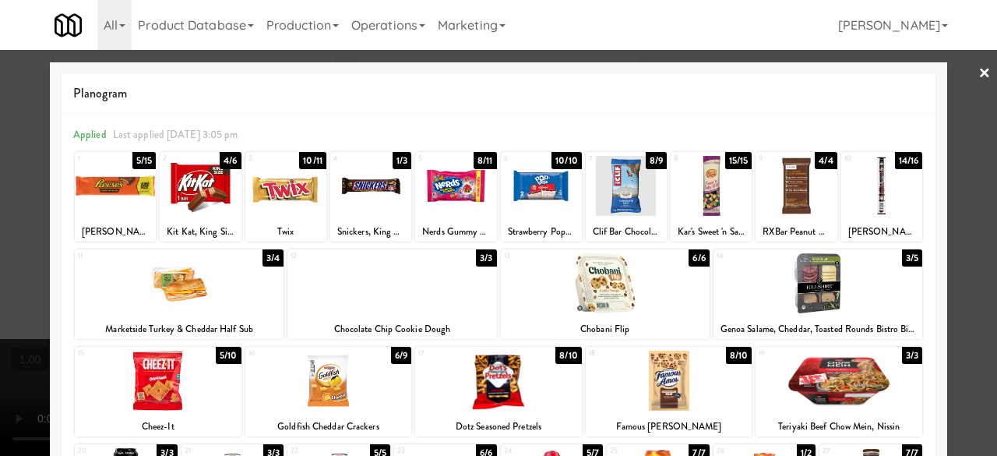
click at [962, 69] on div at bounding box center [498, 228] width 997 height 456
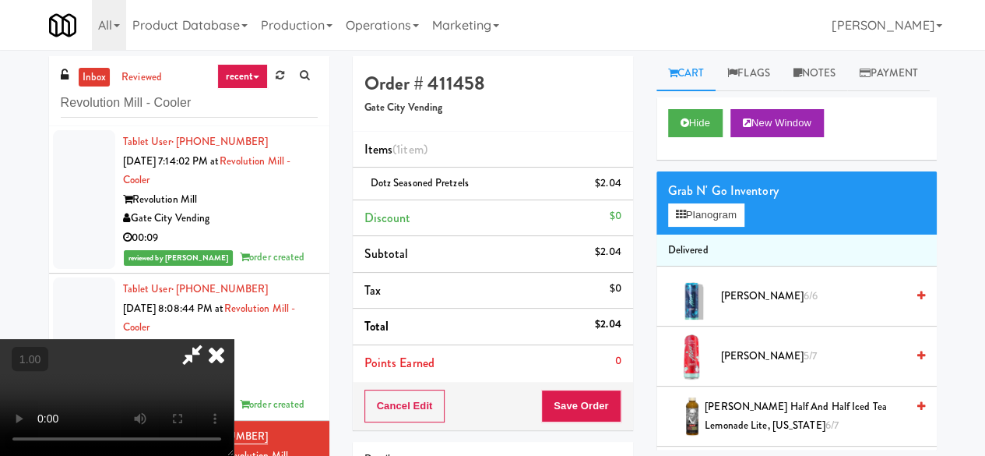
click at [210, 339] on icon at bounding box center [192, 354] width 36 height 31
click at [583, 403] on button "Save Order" at bounding box center [580, 405] width 79 height 33
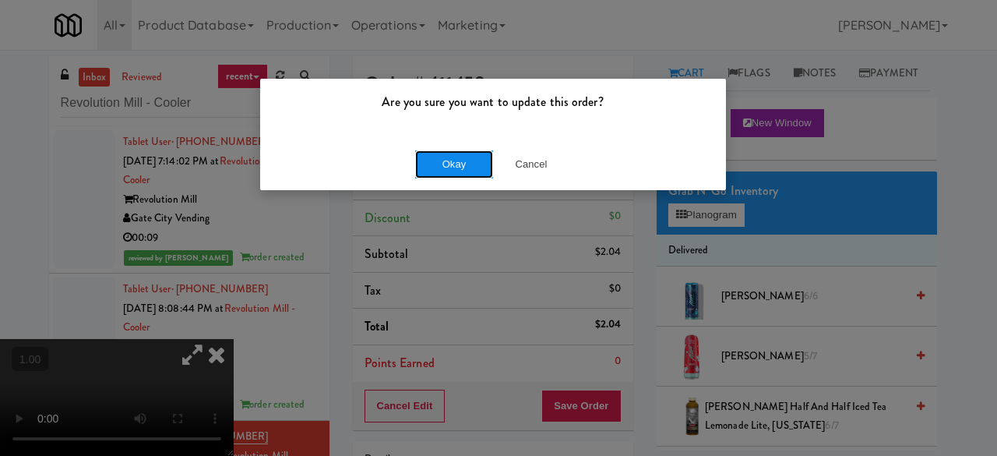
click at [480, 168] on button "Okay" at bounding box center [454, 164] width 78 height 28
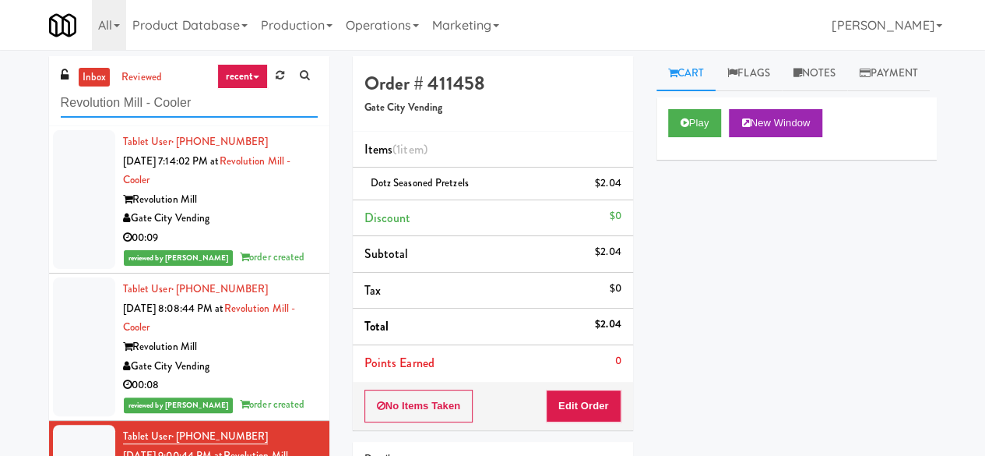
click at [210, 98] on input "Revolution Mill - Cooler" at bounding box center [189, 103] width 257 height 29
paste input "SEIU - Combo"
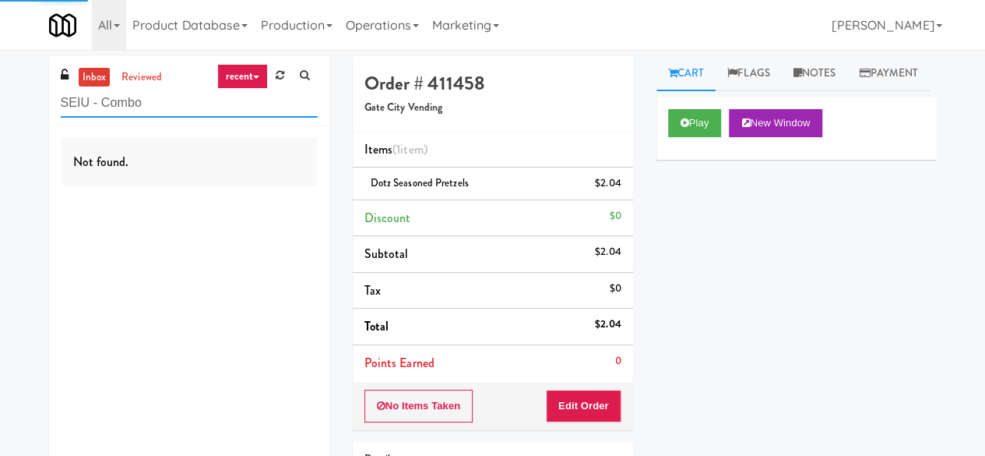
type input "SEIU - Combo"
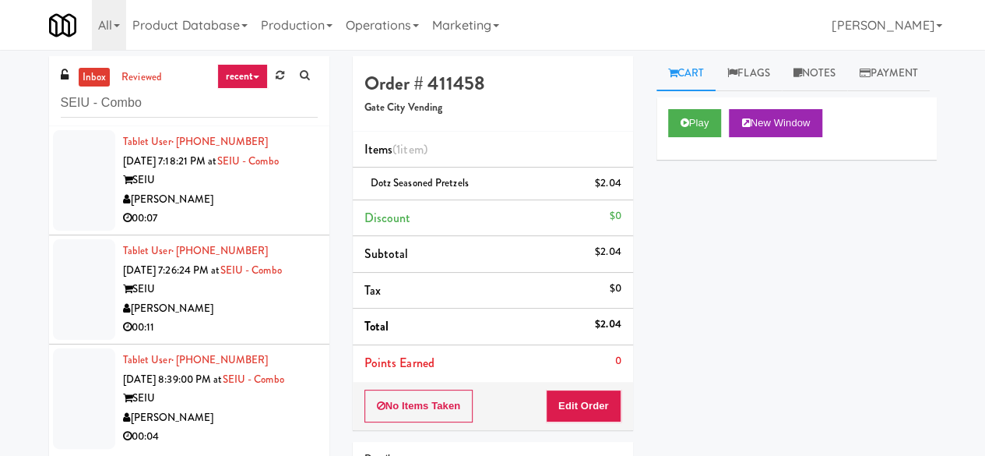
click at [256, 199] on div "[PERSON_NAME]" at bounding box center [220, 199] width 195 height 19
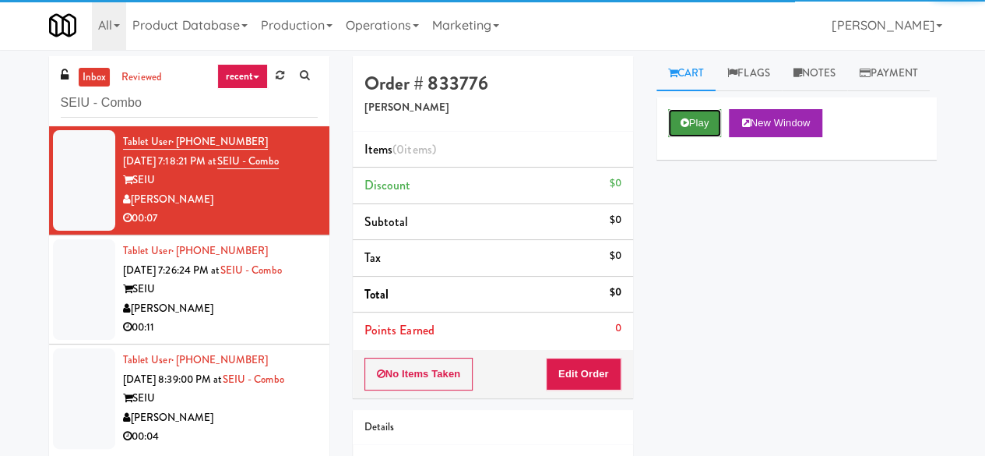
click at [688, 137] on button "Play" at bounding box center [695, 123] width 54 height 28
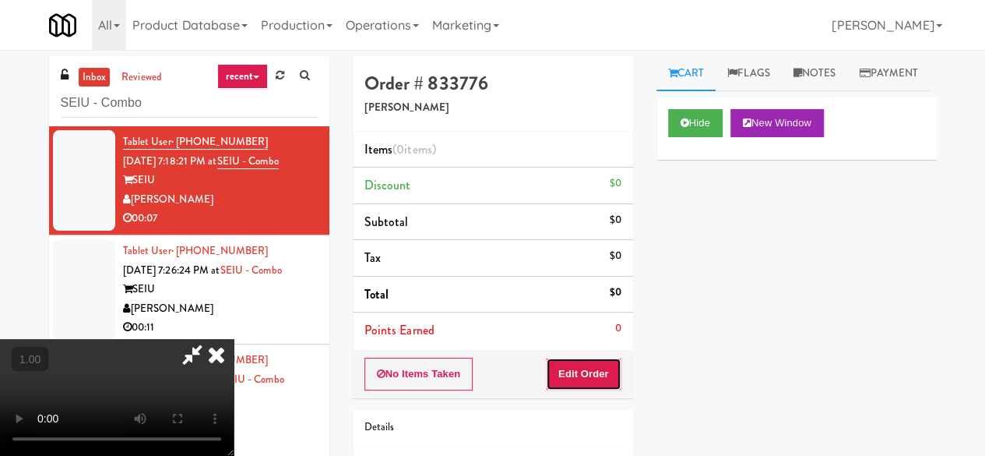
click at [589, 361] on button "Edit Order" at bounding box center [584, 373] width 76 height 33
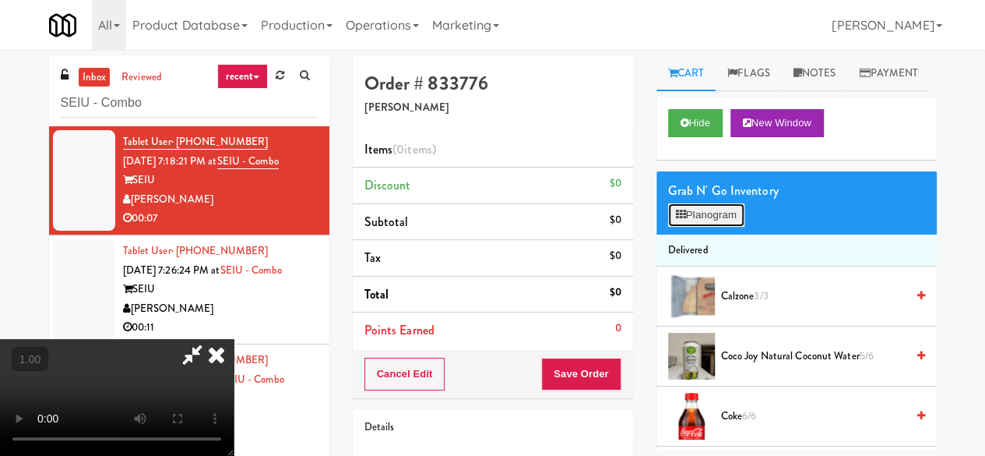
click at [712, 227] on button "Planogram" at bounding box center [706, 214] width 76 height 23
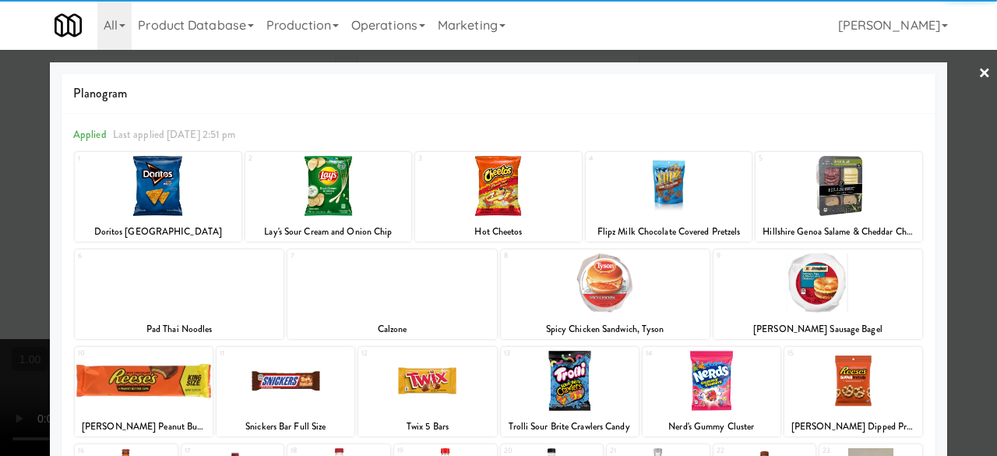
scroll to position [234, 0]
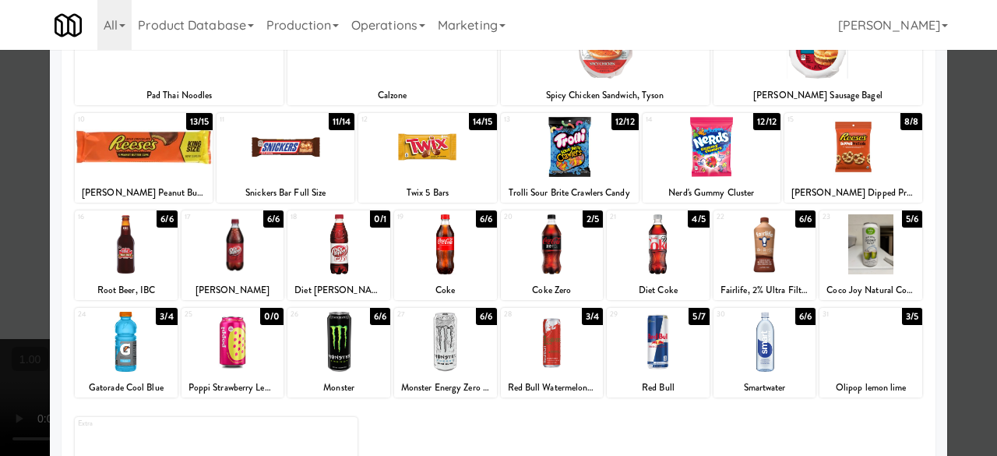
click at [558, 255] on div at bounding box center [552, 244] width 103 height 60
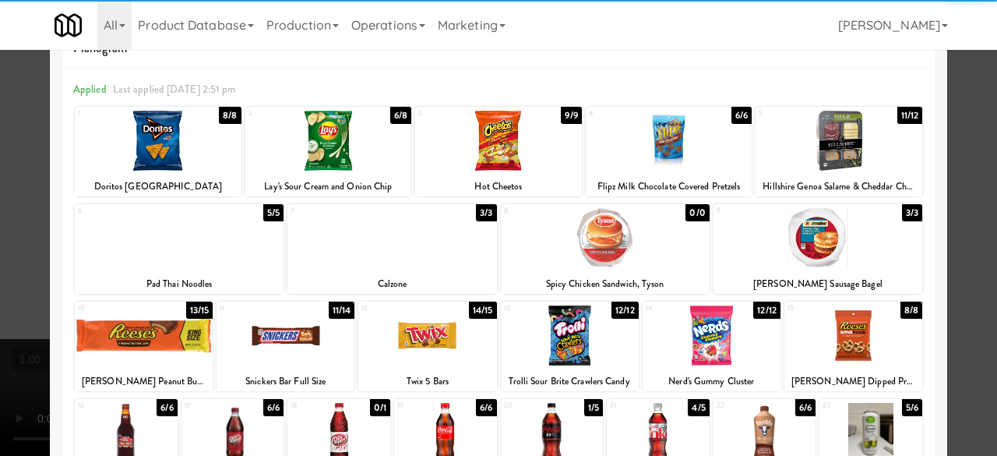
scroll to position [0, 0]
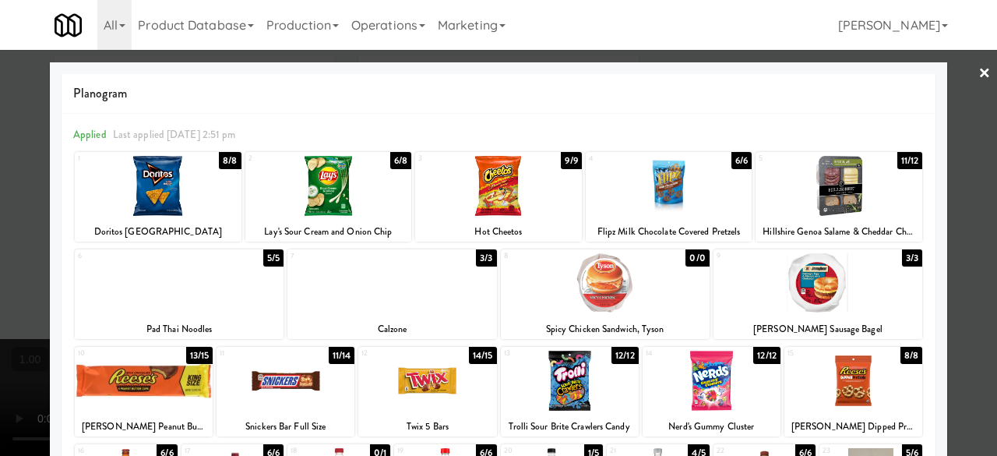
click at [705, 197] on div at bounding box center [669, 186] width 167 height 60
click at [945, 87] on div at bounding box center [498, 228] width 997 height 456
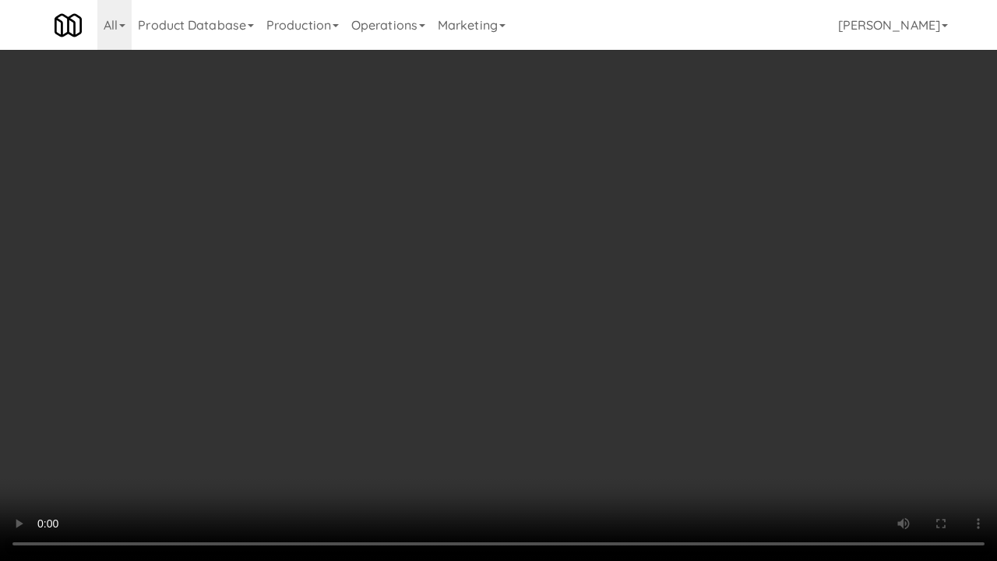
click at [561, 421] on video at bounding box center [498, 280] width 997 height 561
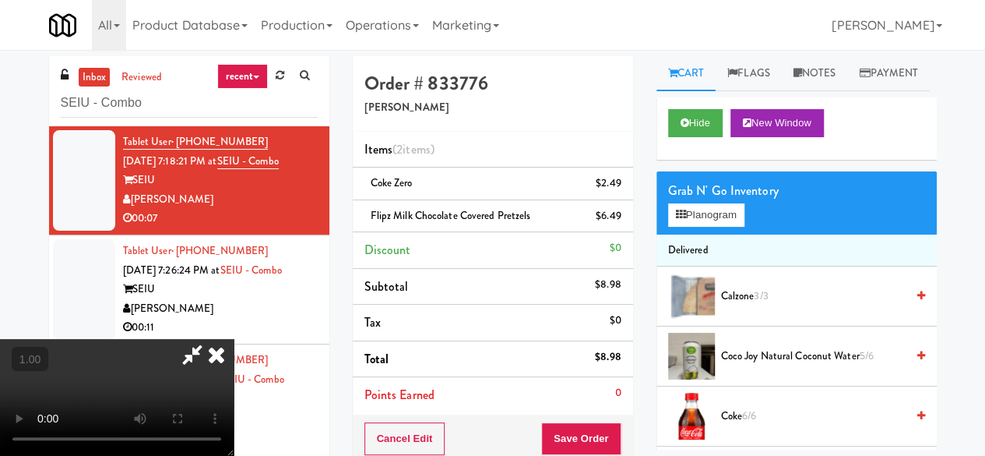
click at [210, 339] on icon at bounding box center [192, 354] width 36 height 31
click at [580, 441] on button "Save Order" at bounding box center [580, 438] width 79 height 33
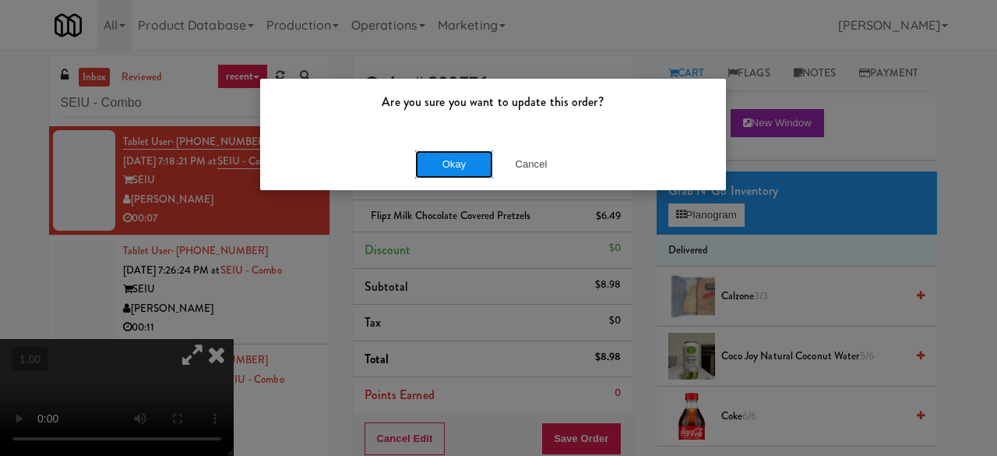
click at [462, 171] on button "Okay" at bounding box center [454, 164] width 78 height 28
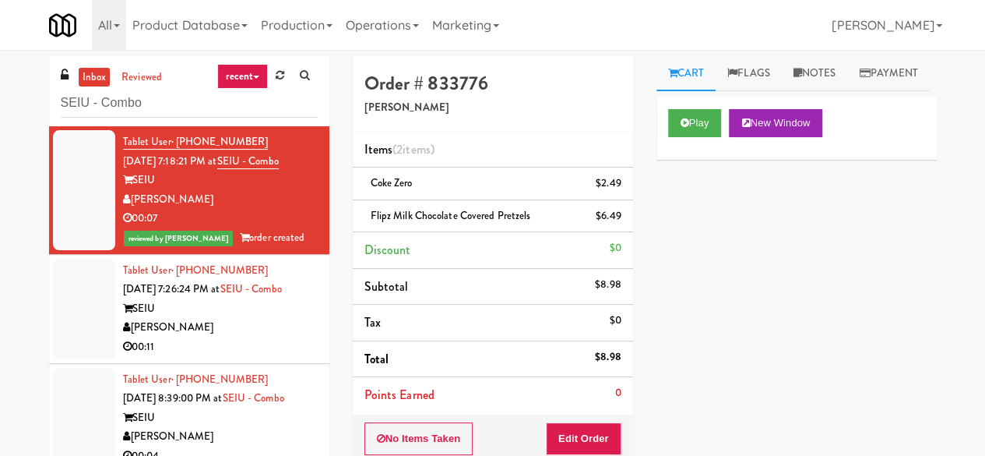
click at [268, 319] on div "SEIU" at bounding box center [220, 308] width 195 height 19
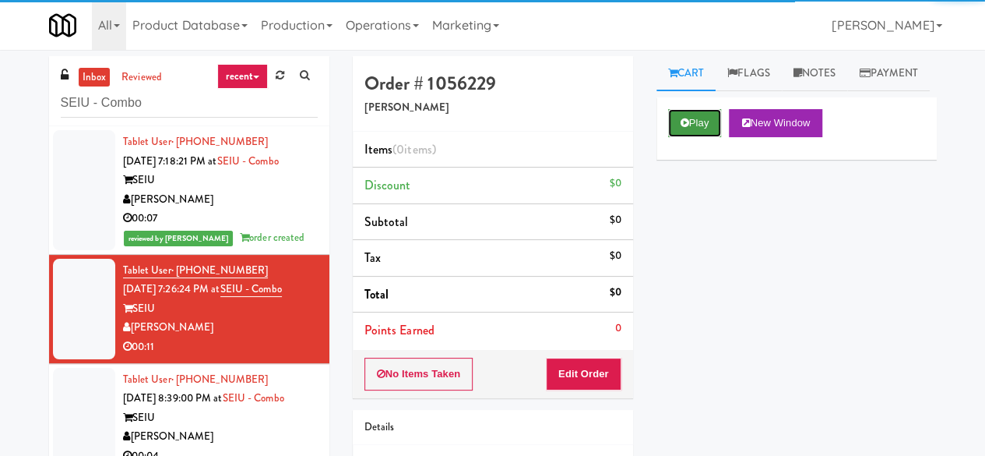
click at [703, 137] on button "Play" at bounding box center [695, 123] width 54 height 28
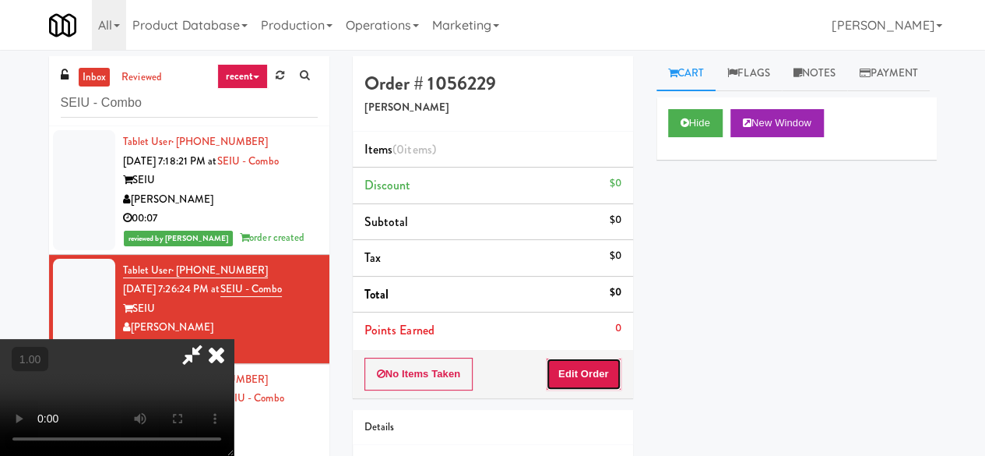
click at [589, 381] on button "Edit Order" at bounding box center [584, 373] width 76 height 33
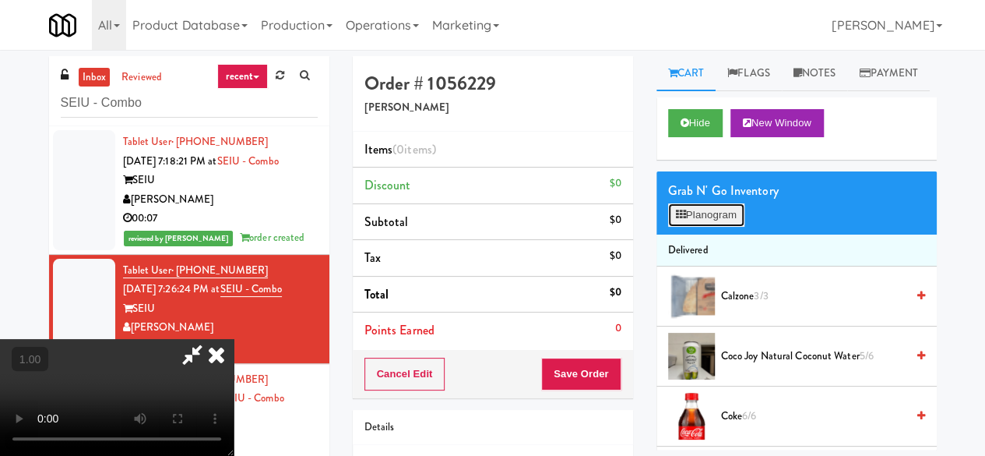
click at [732, 227] on button "Planogram" at bounding box center [706, 214] width 76 height 23
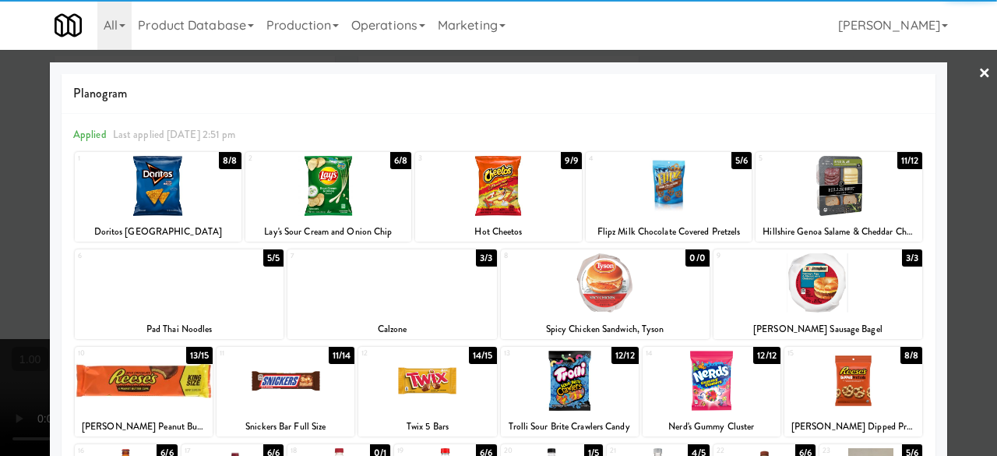
scroll to position [234, 0]
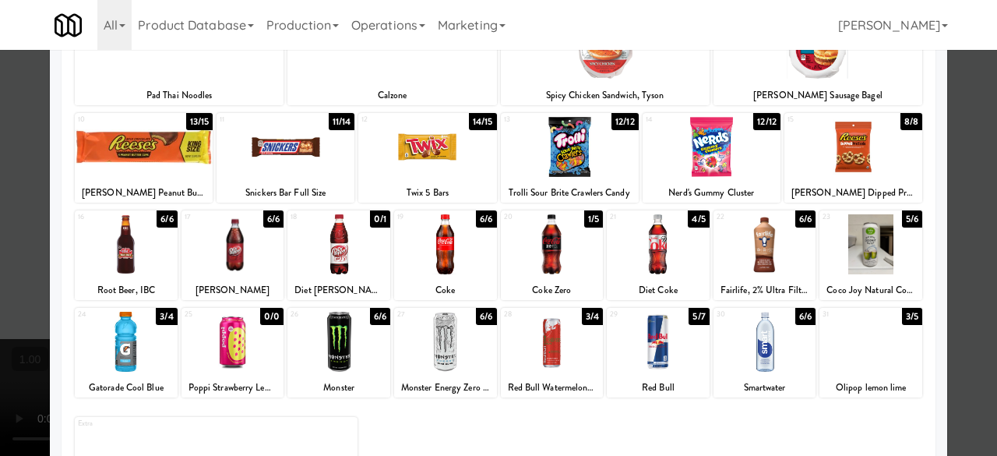
click at [636, 248] on div at bounding box center [658, 244] width 103 height 60
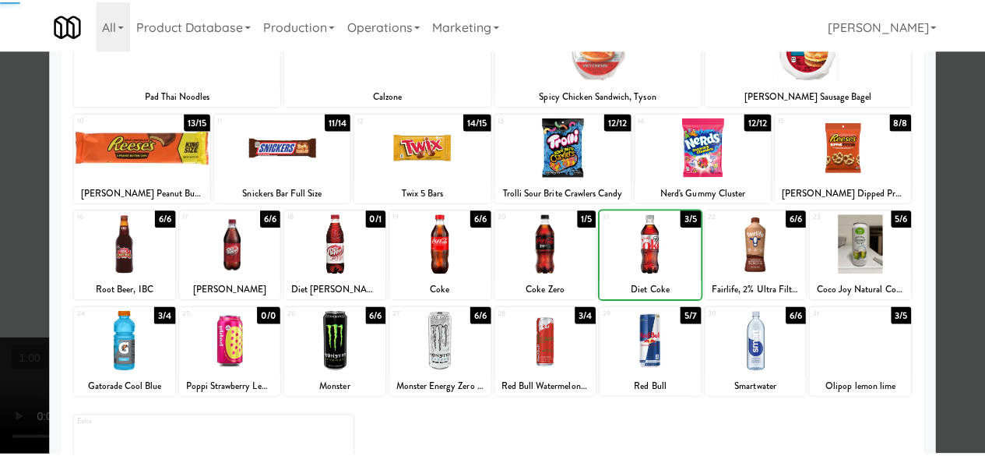
scroll to position [0, 0]
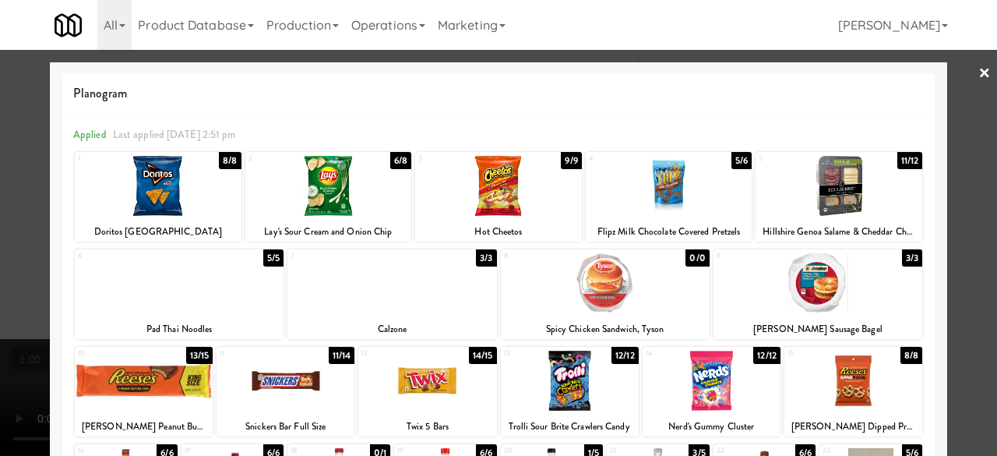
click at [953, 71] on div at bounding box center [498, 228] width 997 height 456
drag, startPoint x: 953, startPoint y: 71, endPoint x: 746, endPoint y: 99, distance: 209.1
click at [953, 71] on div "inbox reviewed recent all unclear take inventory issue suspicious failed recent…" at bounding box center [498, 322] width 997 height 533
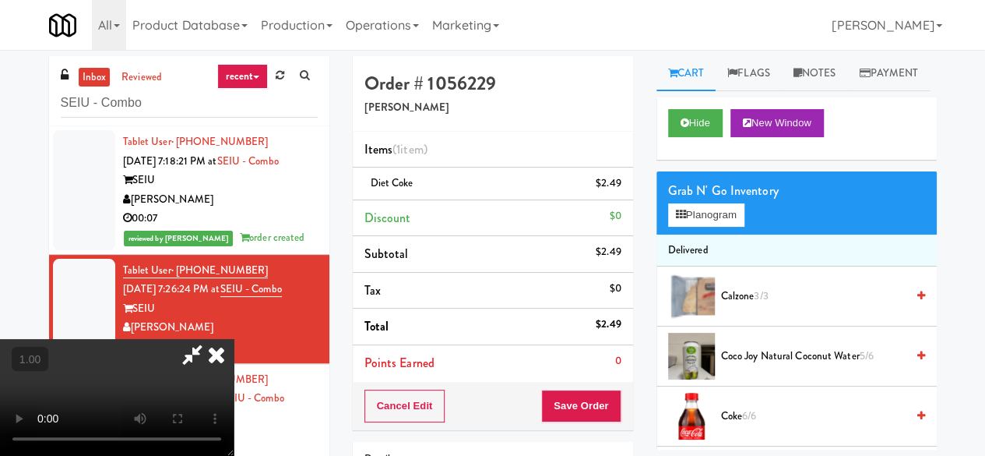
click at [210, 339] on icon at bounding box center [192, 354] width 36 height 31
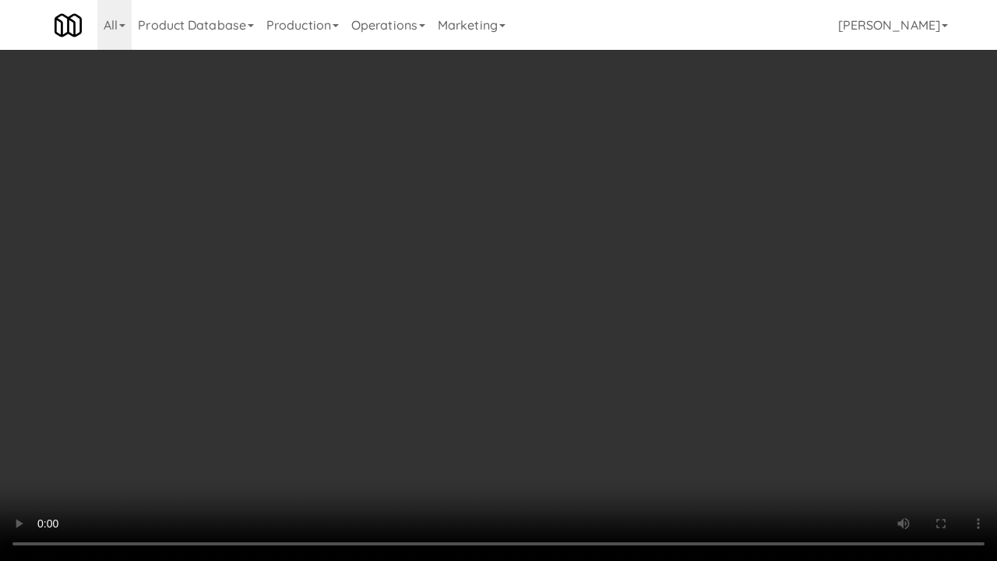
click at [774, 396] on video at bounding box center [498, 280] width 997 height 561
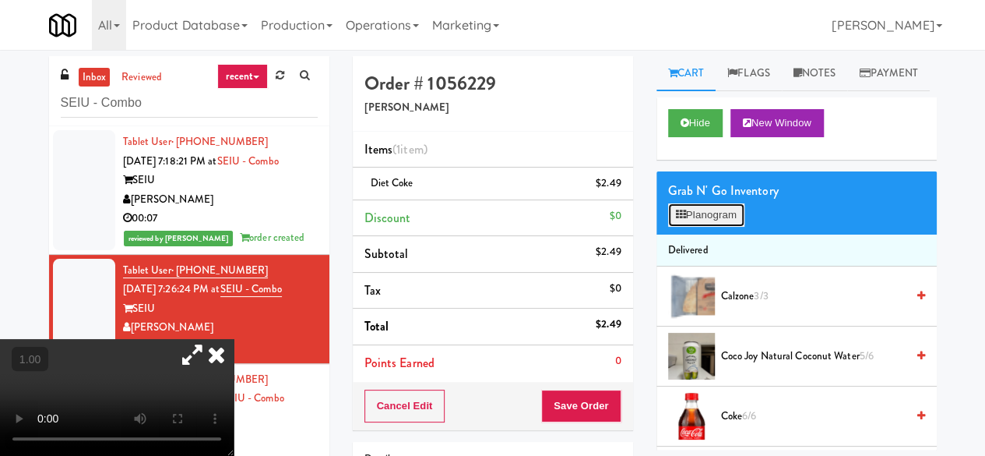
click at [710, 227] on button "Planogram" at bounding box center [706, 214] width 76 height 23
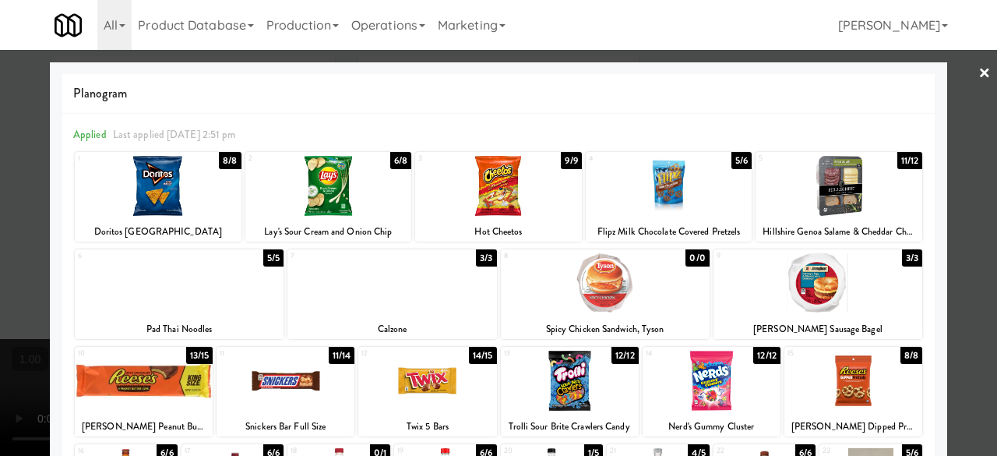
click at [972, 100] on div at bounding box center [498, 228] width 997 height 456
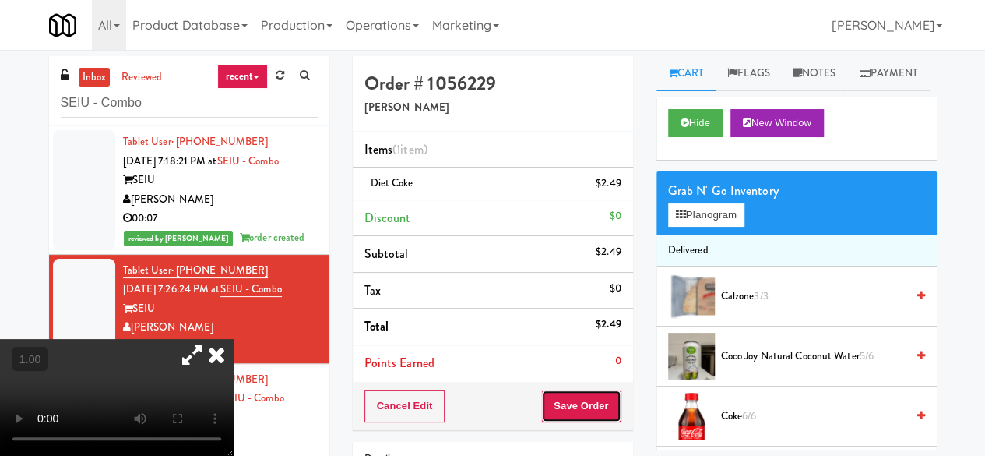
click at [581, 407] on button "Save Order" at bounding box center [580, 405] width 79 height 33
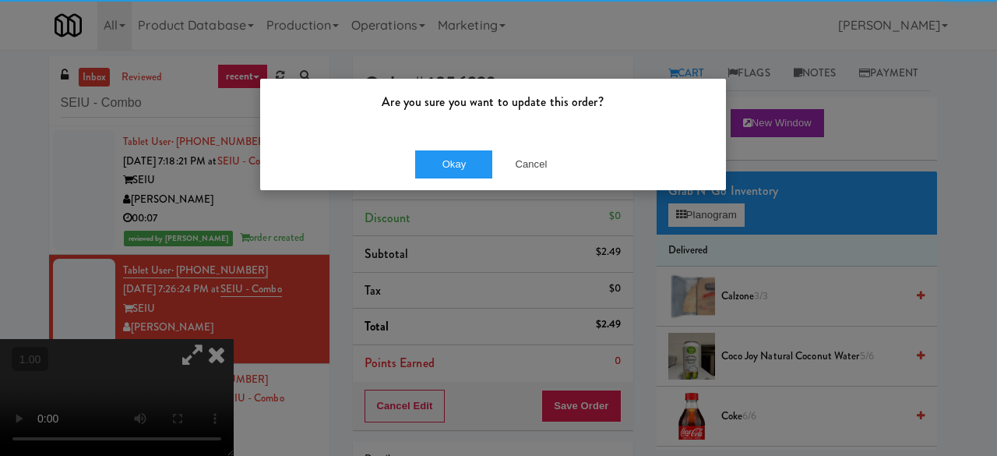
click at [499, 184] on div "Okay Cancel" at bounding box center [493, 164] width 466 height 52
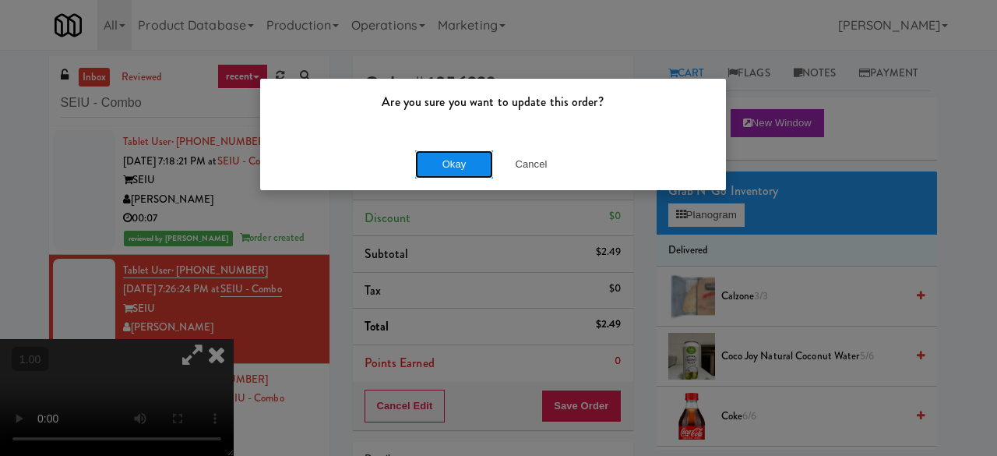
click at [473, 170] on button "Okay" at bounding box center [454, 164] width 78 height 28
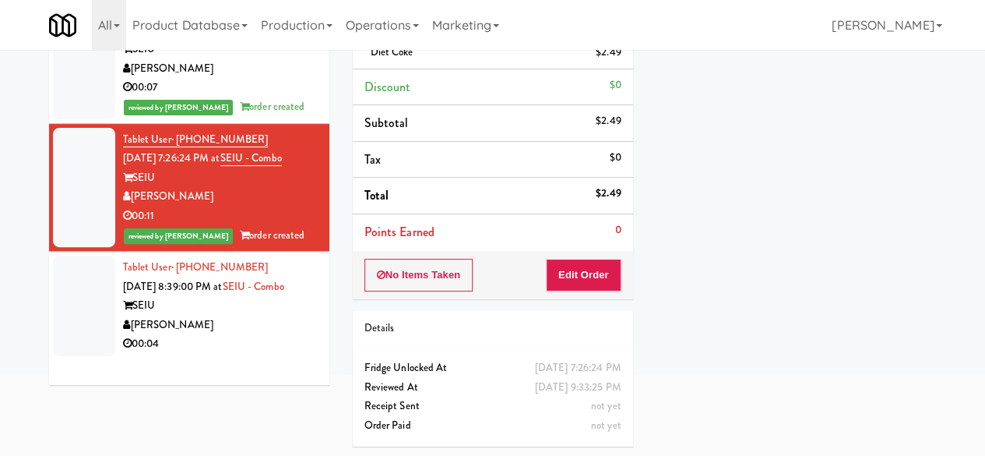
click at [252, 335] on div "[PERSON_NAME]" at bounding box center [220, 324] width 195 height 19
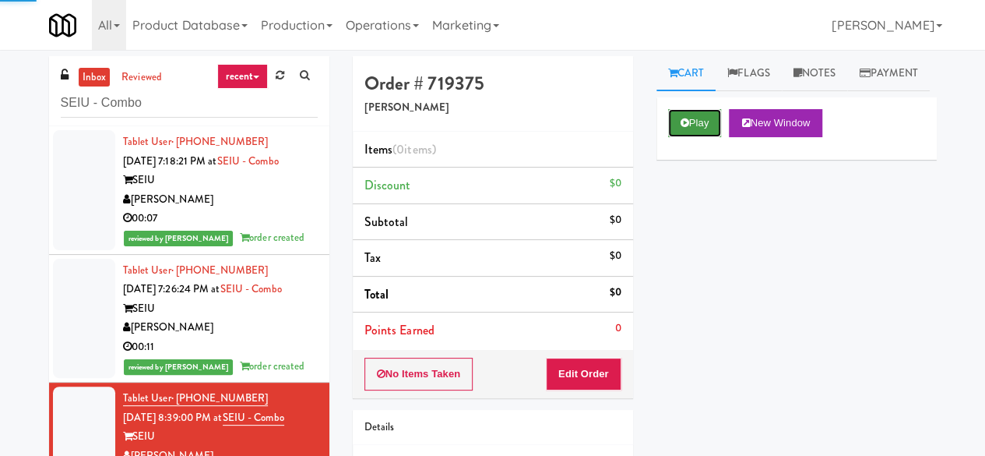
click at [707, 137] on button "Play" at bounding box center [695, 123] width 54 height 28
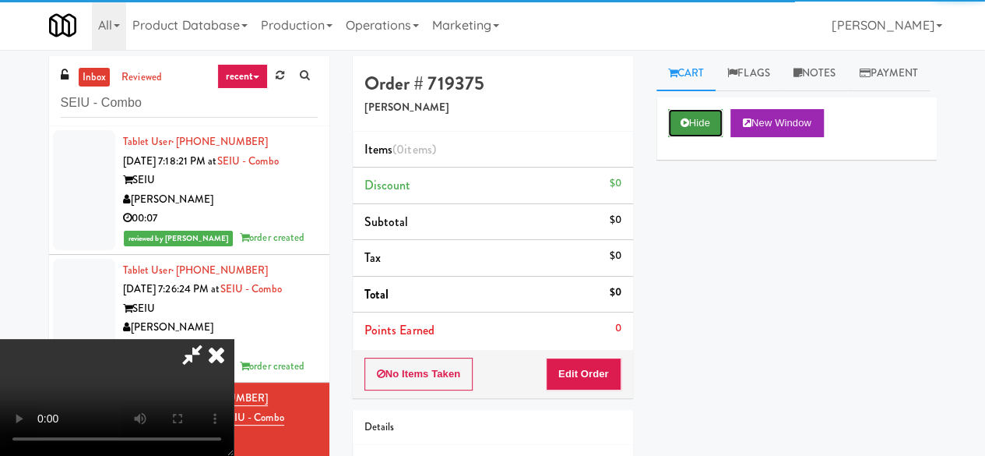
click at [707, 137] on button "Hide" at bounding box center [695, 123] width 55 height 28
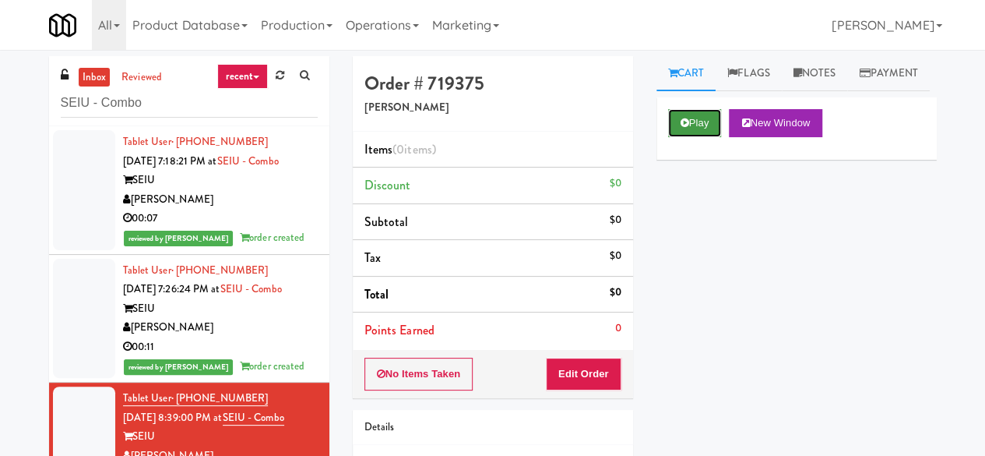
click at [699, 137] on button "Play" at bounding box center [695, 123] width 54 height 28
drag, startPoint x: 699, startPoint y: 157, endPoint x: 684, endPoint y: 182, distance: 29.7
click at [699, 137] on button "Play" at bounding box center [695, 123] width 54 height 28
click at [703, 137] on button "Play" at bounding box center [695, 123] width 54 height 28
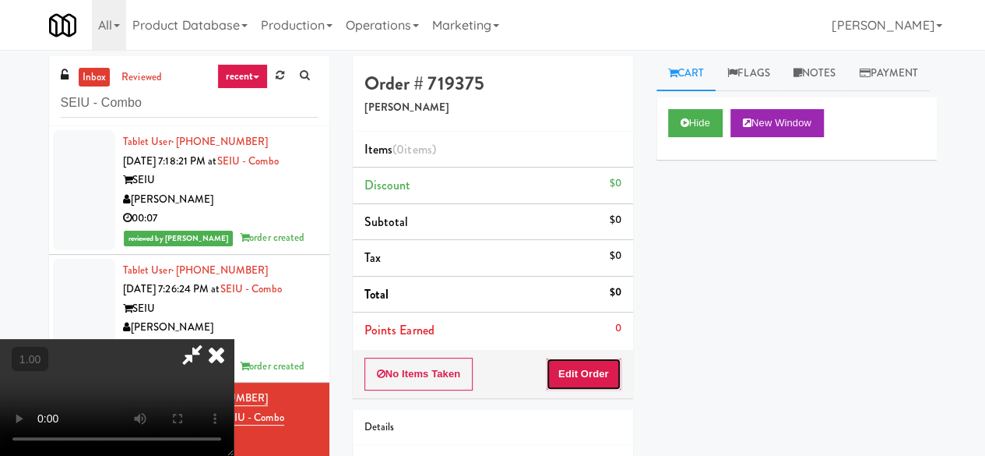
click at [597, 378] on button "Edit Order" at bounding box center [584, 373] width 76 height 33
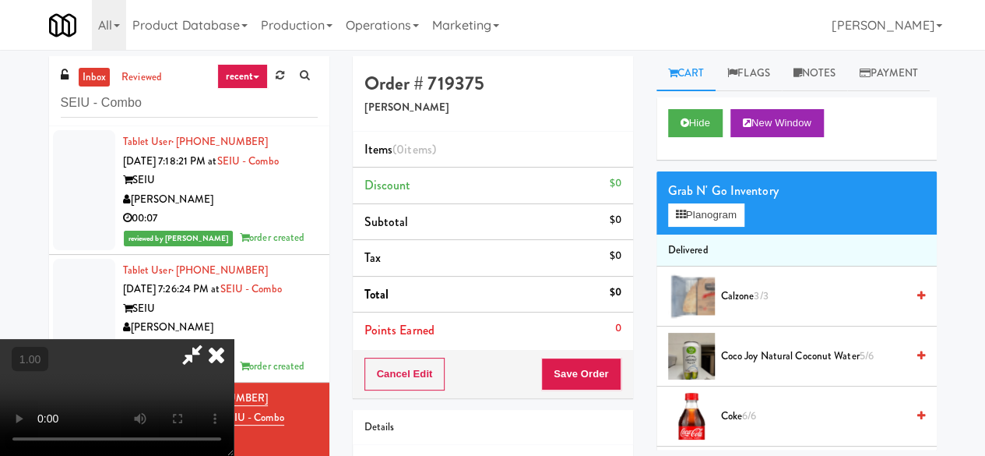
click at [210, 339] on icon at bounding box center [192, 354] width 36 height 31
click at [234, 339] on icon at bounding box center [216, 354] width 34 height 31
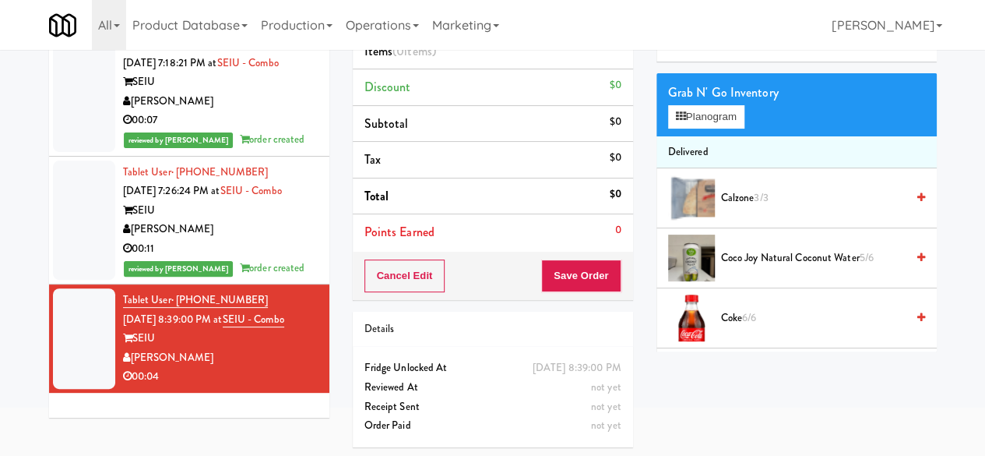
click at [283, 257] on div "00:11" at bounding box center [220, 248] width 195 height 19
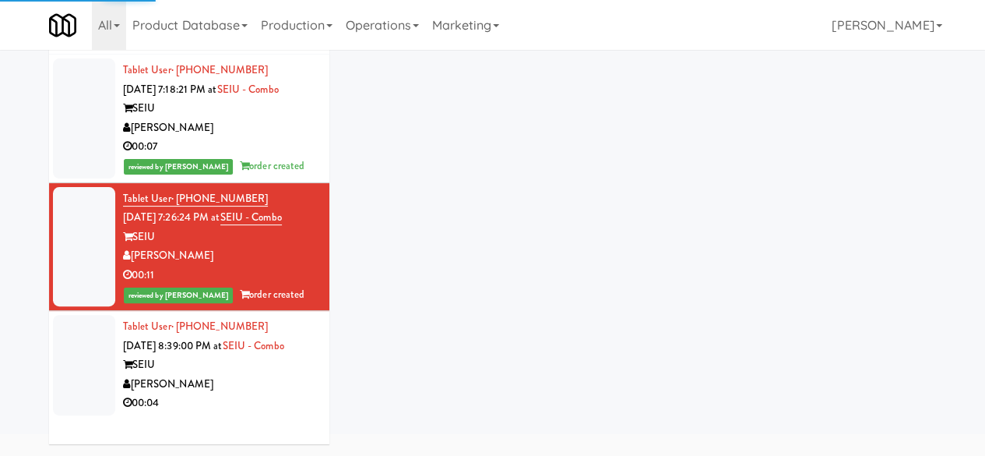
scroll to position [98, 0]
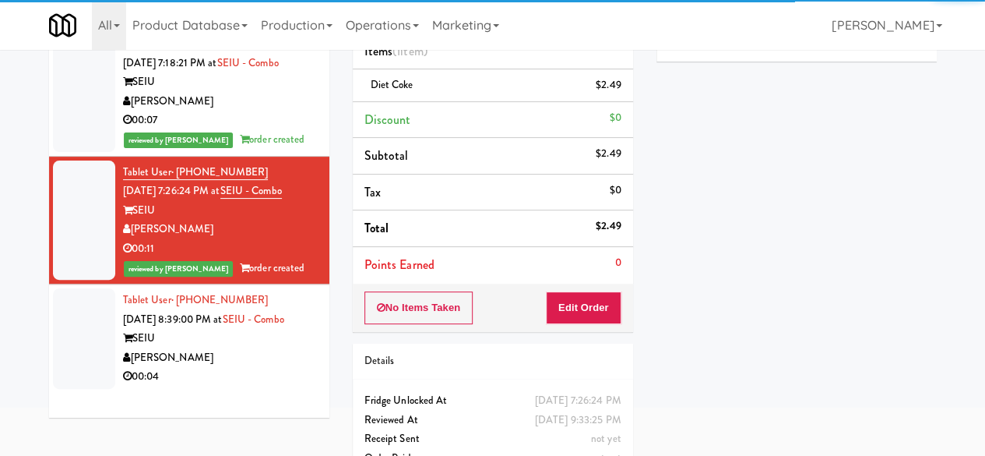
click at [269, 386] on div "00:04" at bounding box center [220, 376] width 195 height 19
click at [269, 368] on div "[PERSON_NAME]" at bounding box center [220, 357] width 195 height 19
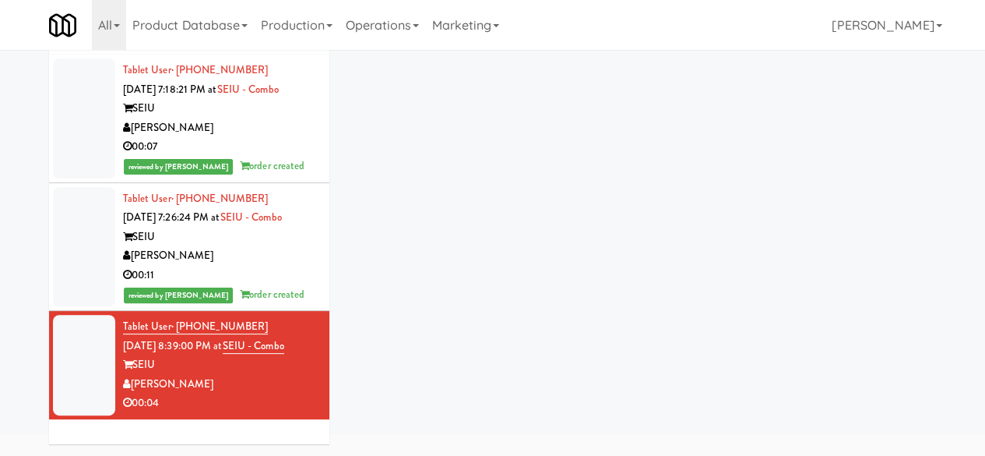
scroll to position [98, 0]
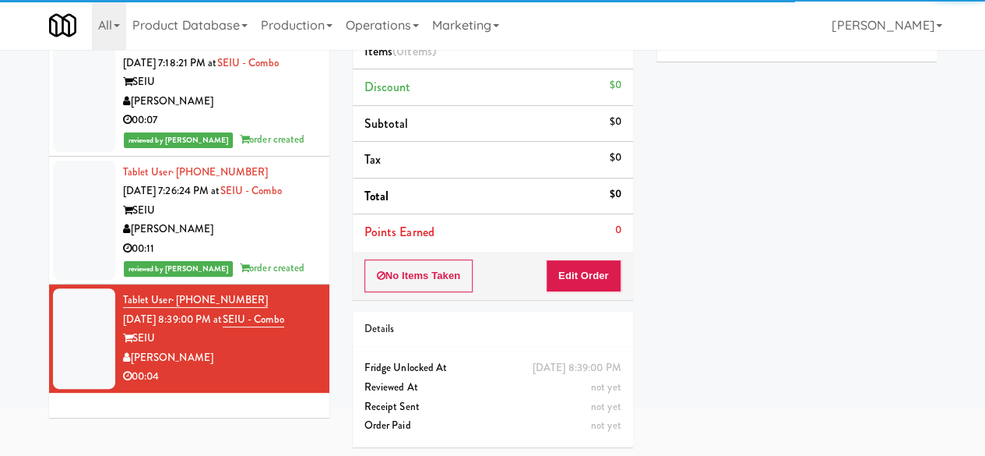
click at [687, 30] on icon at bounding box center [685, 24] width 9 height 10
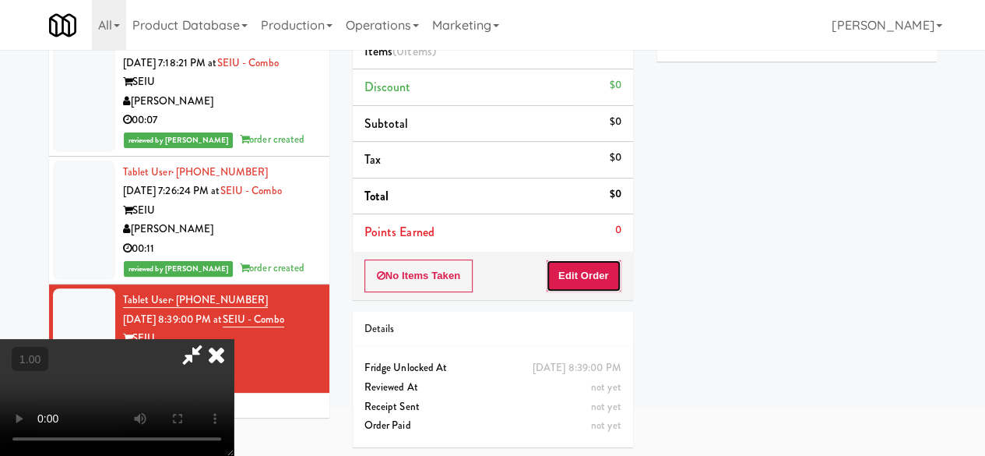
click at [595, 259] on button "Edit Order" at bounding box center [584, 275] width 76 height 33
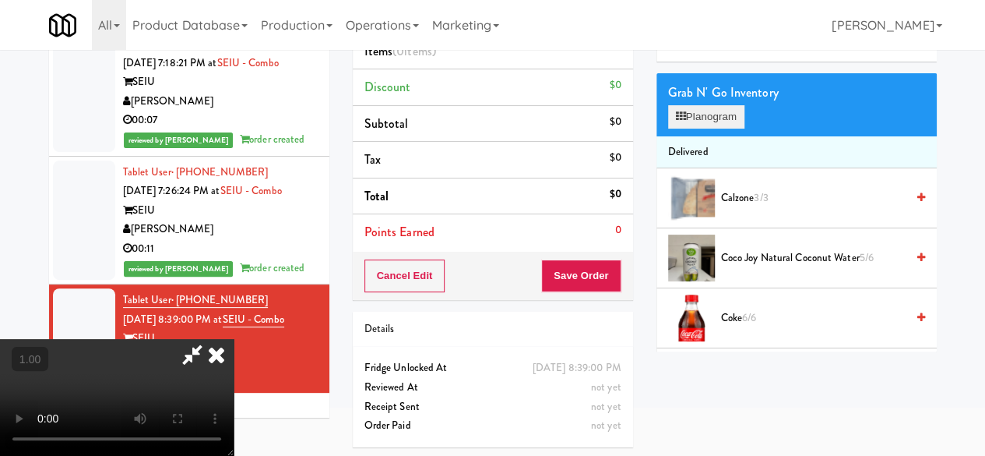
click at [714, 136] on div "Grab N' Go Inventory Planogram" at bounding box center [797, 104] width 280 height 63
click at [720, 129] on button "Planogram" at bounding box center [706, 116] width 76 height 23
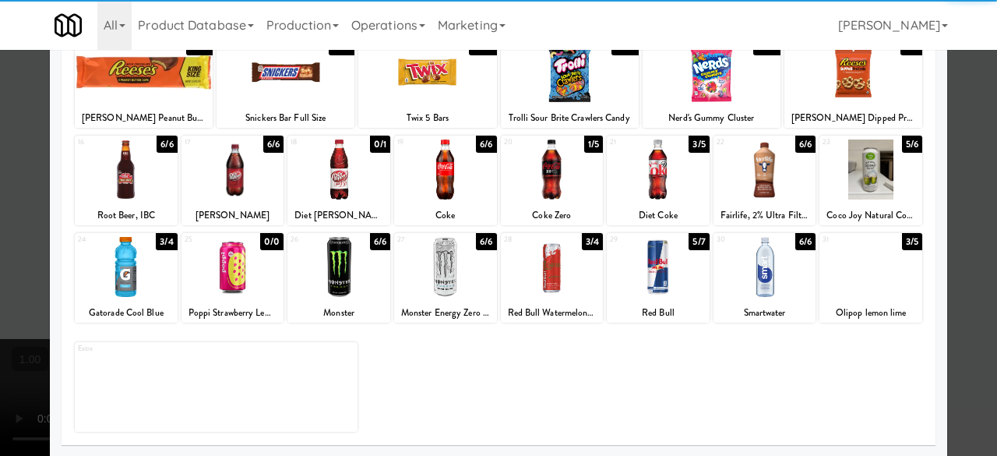
click at [671, 169] on div at bounding box center [658, 169] width 103 height 60
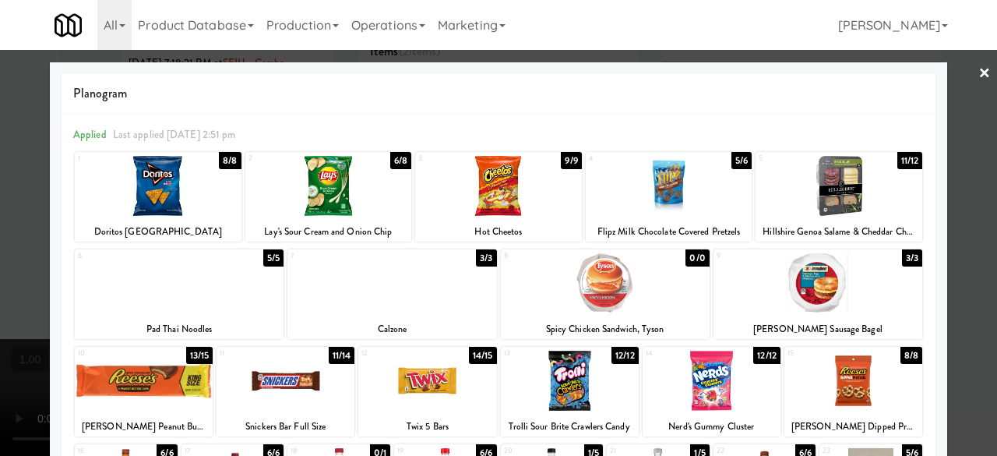
click at [953, 83] on div at bounding box center [498, 228] width 997 height 456
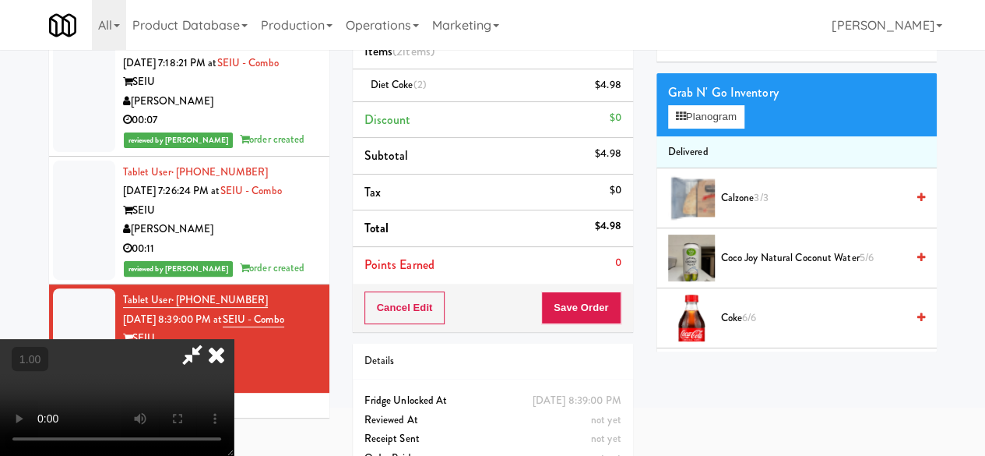
click at [210, 339] on icon at bounding box center [192, 354] width 36 height 31
click at [556, 138] on div "Order # 719375 Davey Vending Items (2 items ) Diet Coke (2) $4.98 Discount $0 S…" at bounding box center [645, 224] width 584 height 533
click at [613, 90] on link at bounding box center [619, 91] width 14 height 19
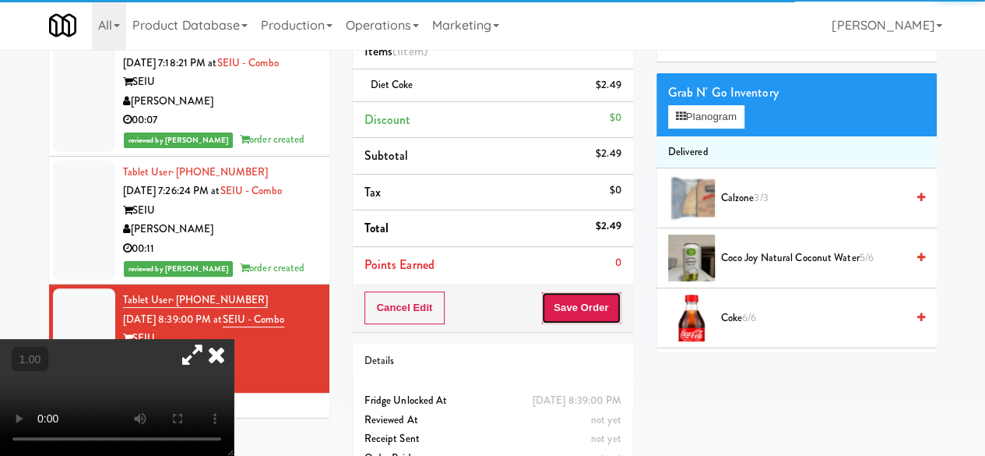
click at [579, 318] on button "Save Order" at bounding box center [580, 307] width 79 height 33
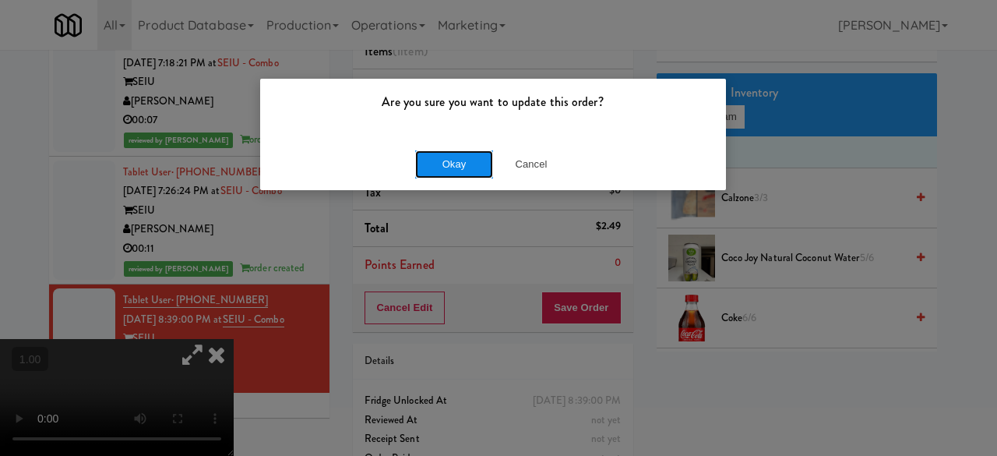
click at [455, 171] on button "Okay" at bounding box center [454, 164] width 78 height 28
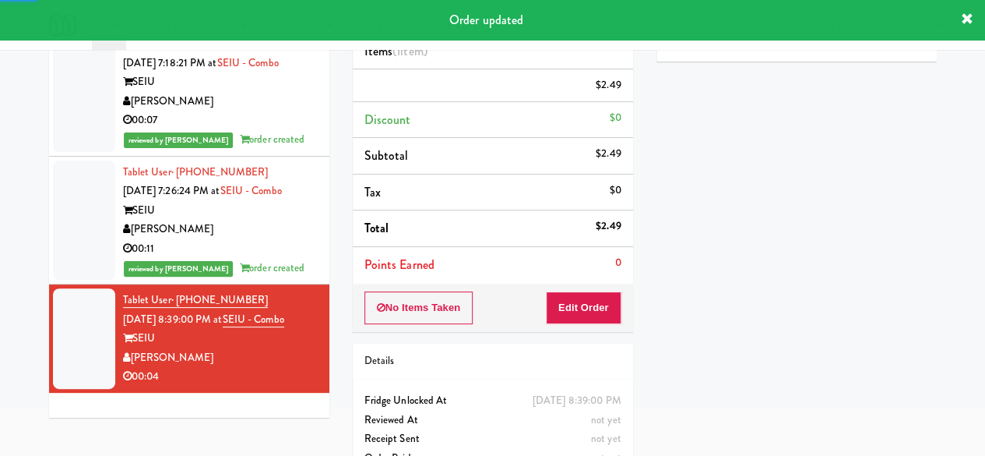
click at [266, 239] on div "[PERSON_NAME]" at bounding box center [220, 229] width 195 height 19
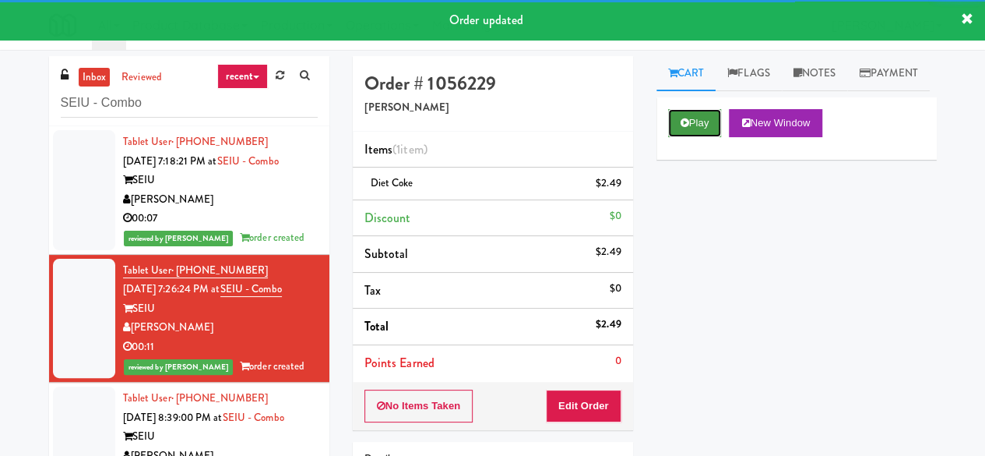
click at [670, 137] on button "Play" at bounding box center [695, 123] width 54 height 28
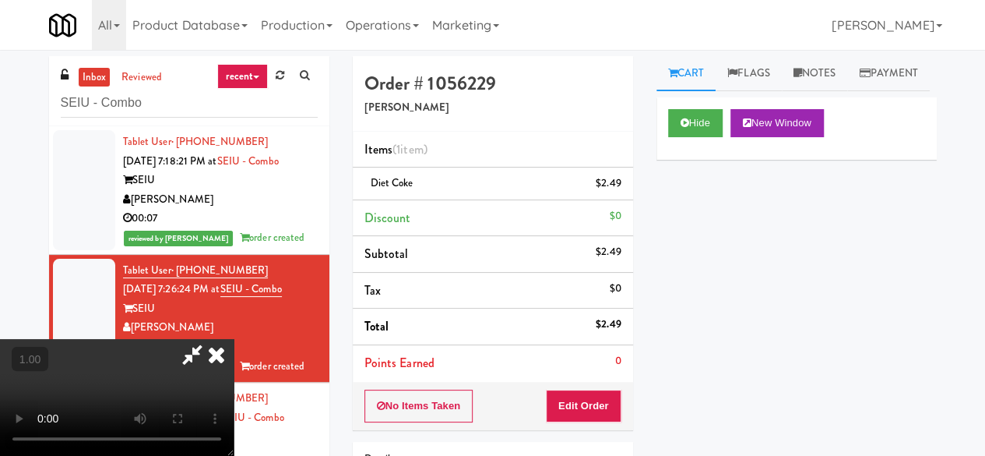
click at [210, 339] on icon at bounding box center [192, 354] width 36 height 31
click at [234, 339] on icon at bounding box center [216, 354] width 34 height 31
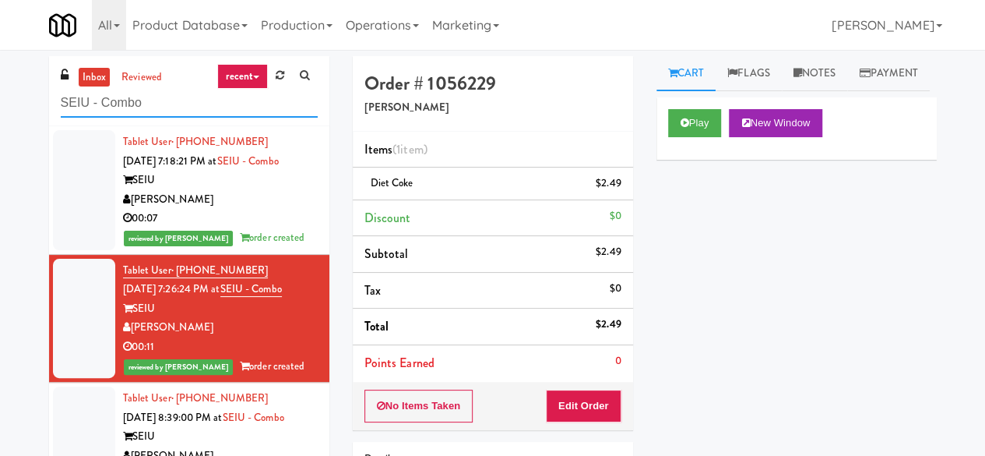
click at [216, 106] on input "SEIU - Combo" at bounding box center [189, 103] width 257 height 29
paste input "333 N Water-Cooler"
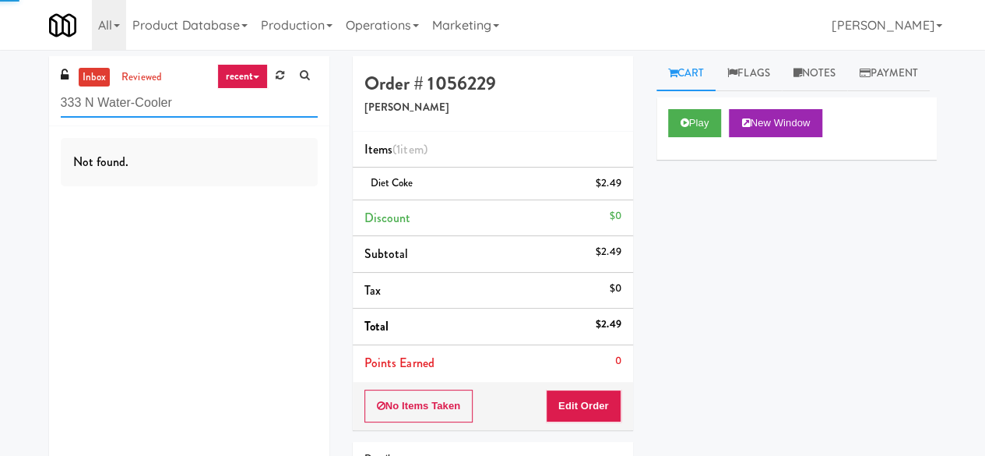
type input "333 N Water-Cooler"
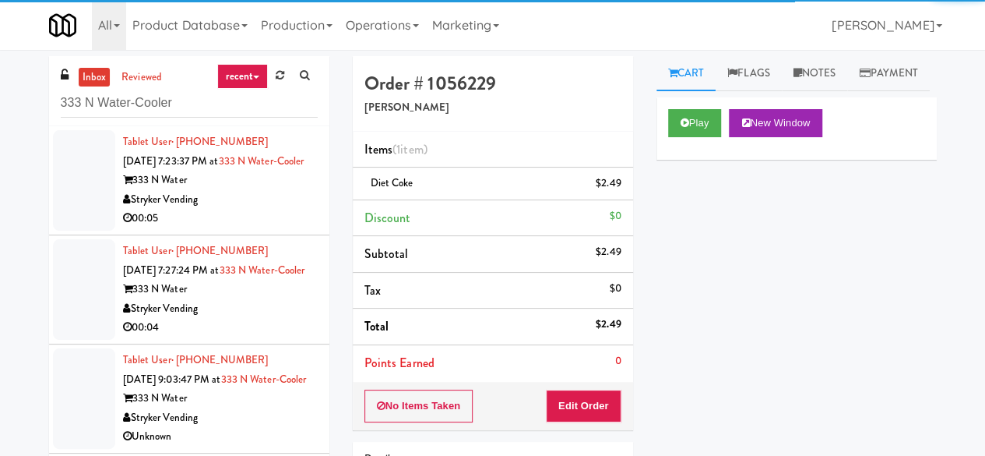
click at [280, 190] on div "333 N Water" at bounding box center [220, 180] width 195 height 19
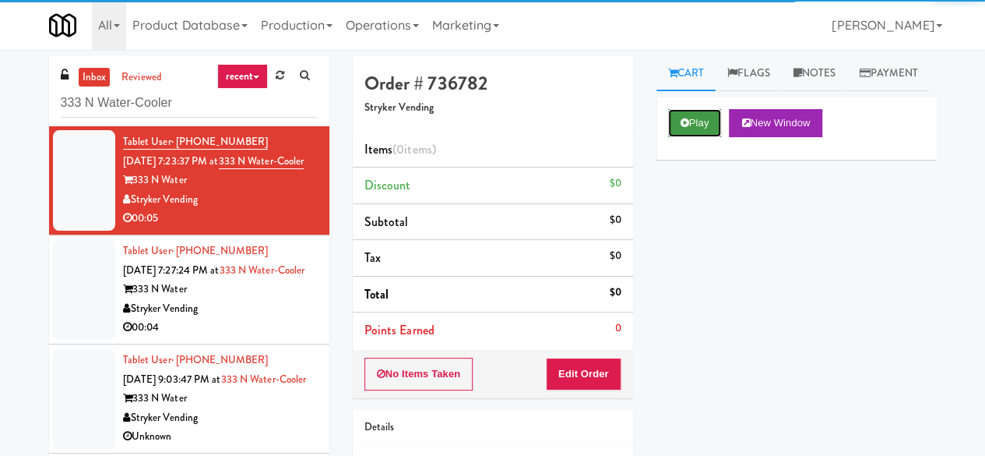
click at [678, 137] on button "Play" at bounding box center [695, 123] width 54 height 28
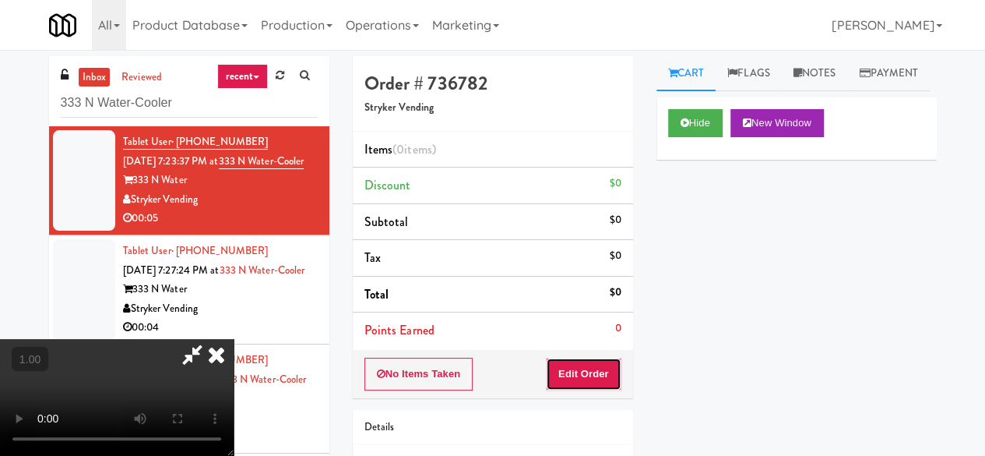
click at [608, 361] on button "Edit Order" at bounding box center [584, 373] width 76 height 33
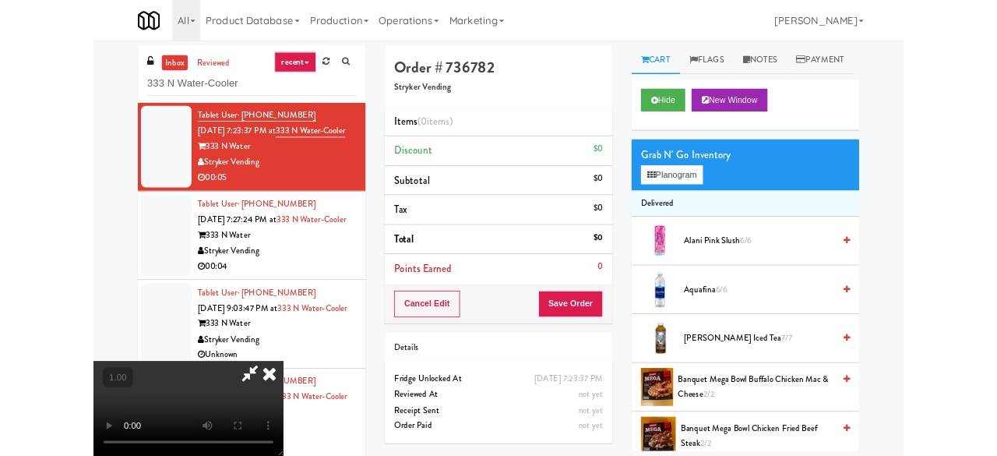
scroll to position [32, 0]
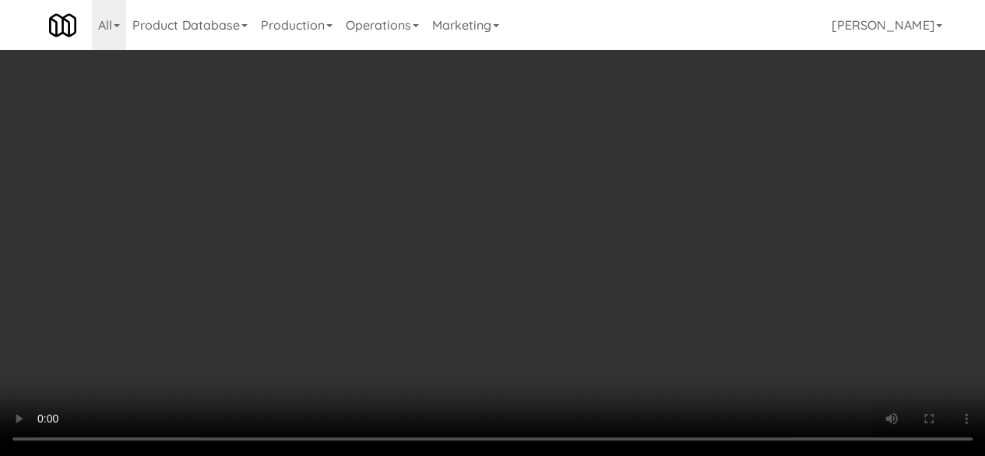
click at [717, 234] on div "Grab N' Go Inventory Planogram" at bounding box center [797, 202] width 280 height 63
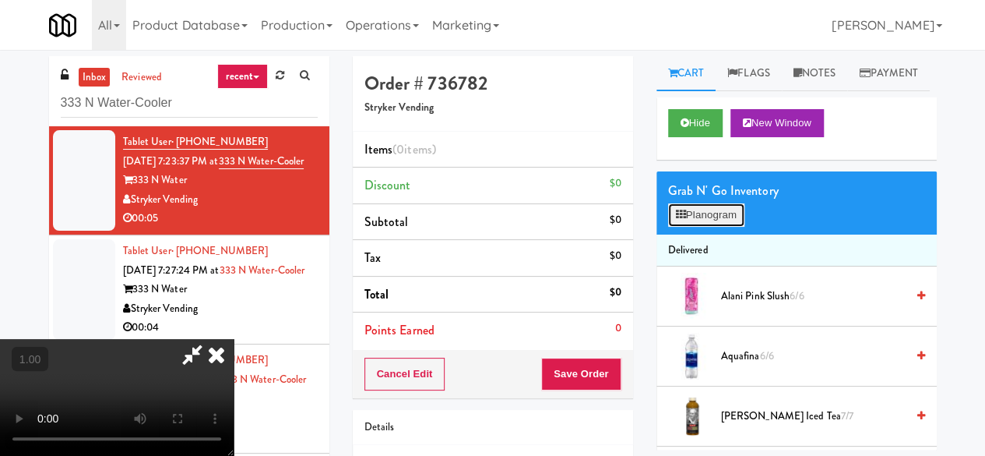
click at [713, 227] on button "Planogram" at bounding box center [706, 214] width 76 height 23
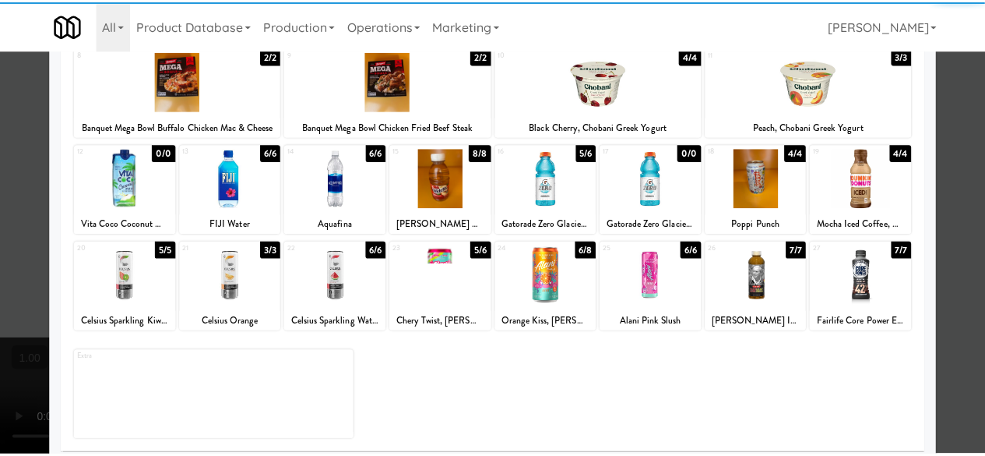
scroll to position [308, 0]
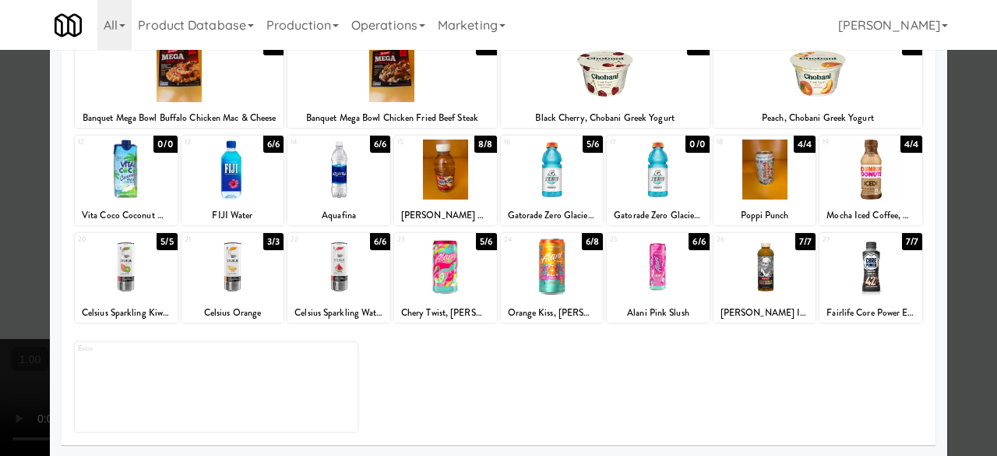
click at [97, 184] on div at bounding box center [126, 169] width 103 height 60
click at [946, 185] on div at bounding box center [498, 228] width 997 height 456
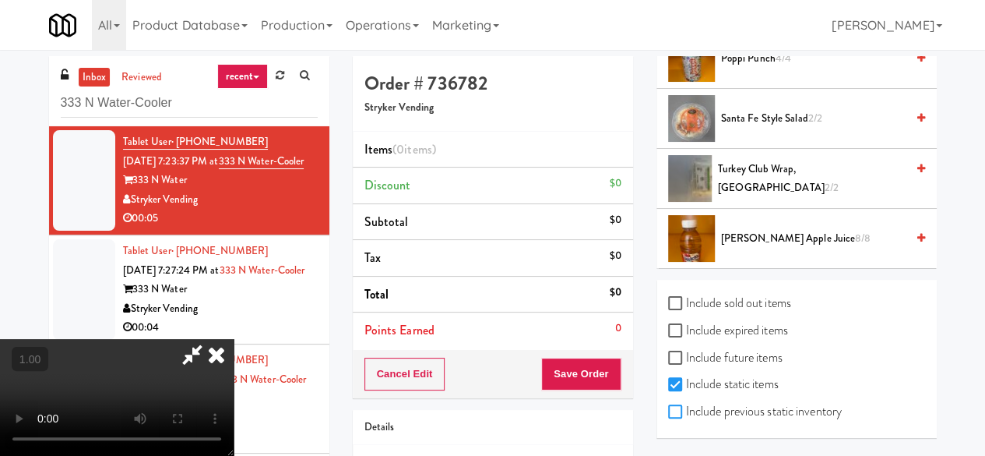
click at [673, 407] on input "Include previous static inventory" at bounding box center [677, 412] width 18 height 12
checkbox input "true"
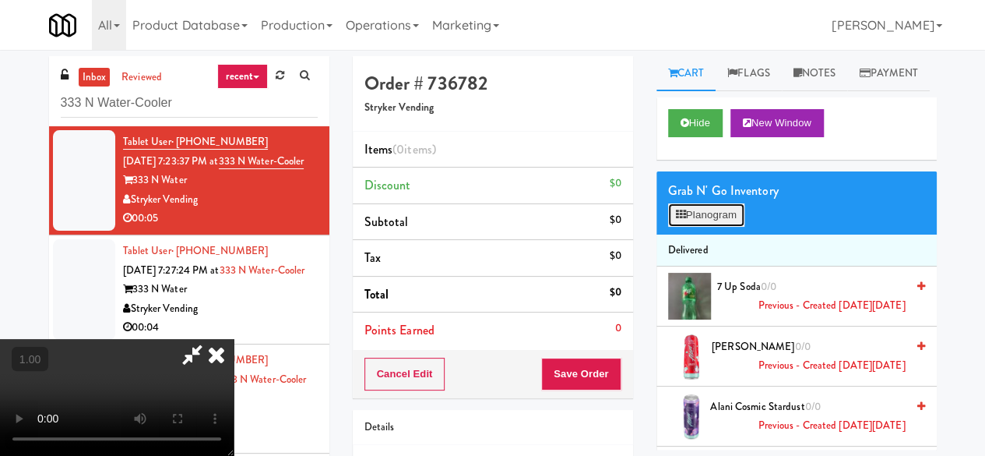
click at [707, 227] on button "Planogram" at bounding box center [706, 214] width 76 height 23
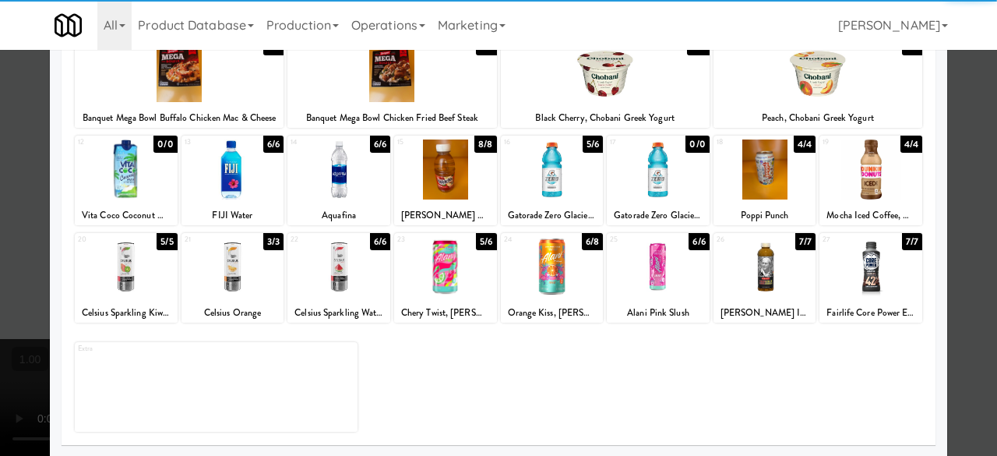
click at [143, 203] on div "12 0/0 Vita Coco Coconut Water" at bounding box center [126, 181] width 103 height 90
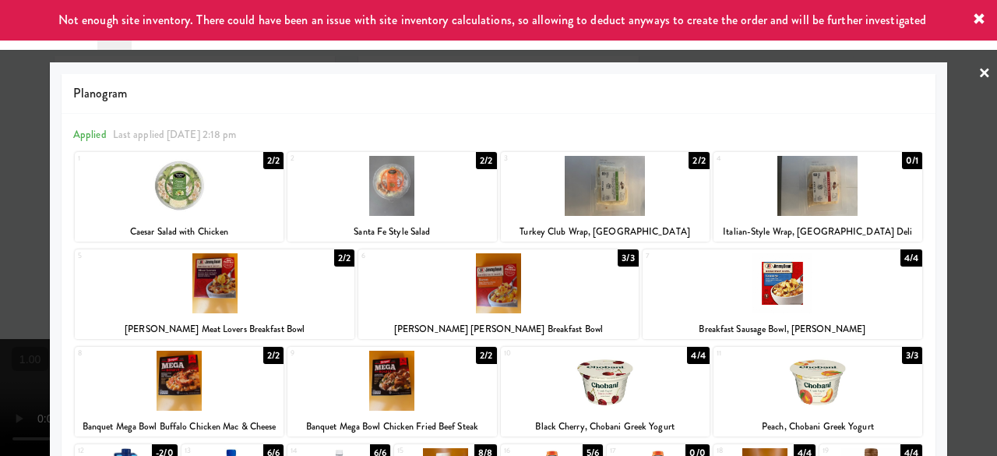
click at [960, 84] on div at bounding box center [498, 228] width 997 height 456
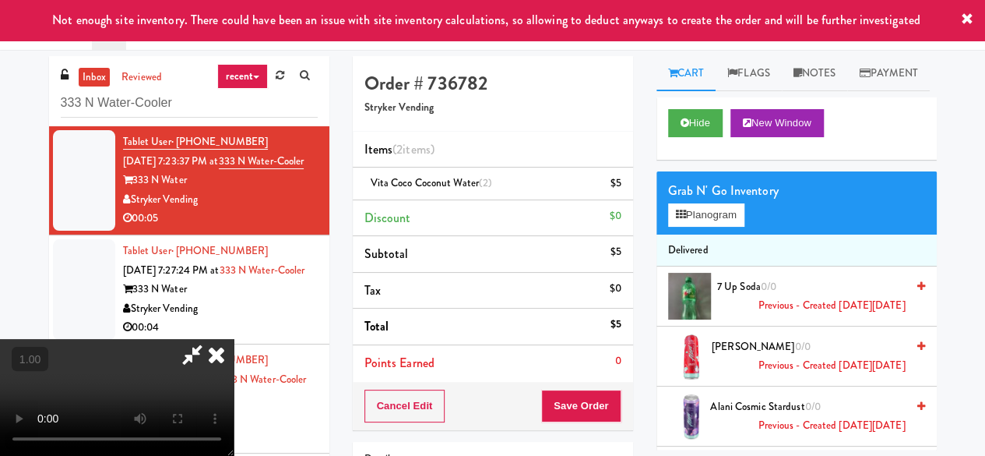
click at [210, 339] on icon at bounding box center [192, 354] width 36 height 31
click at [620, 181] on link at bounding box center [619, 189] width 14 height 19
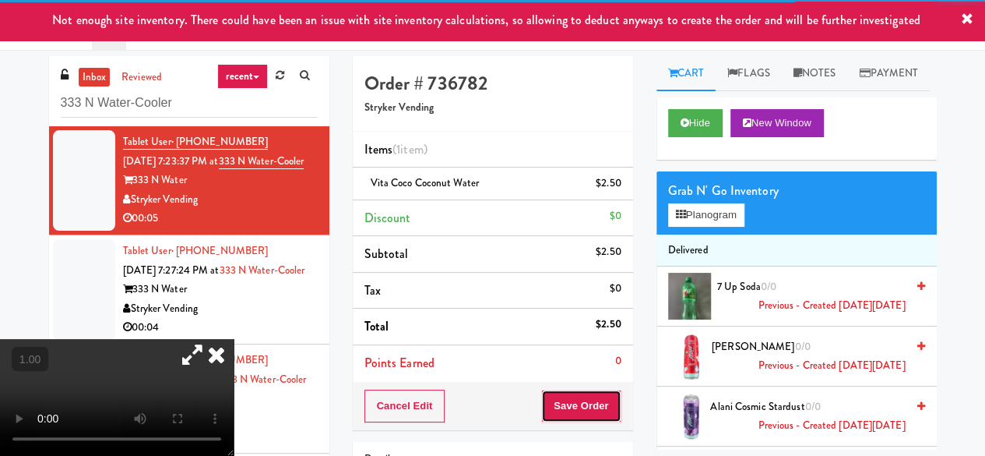
click at [580, 409] on button "Save Order" at bounding box center [580, 405] width 79 height 33
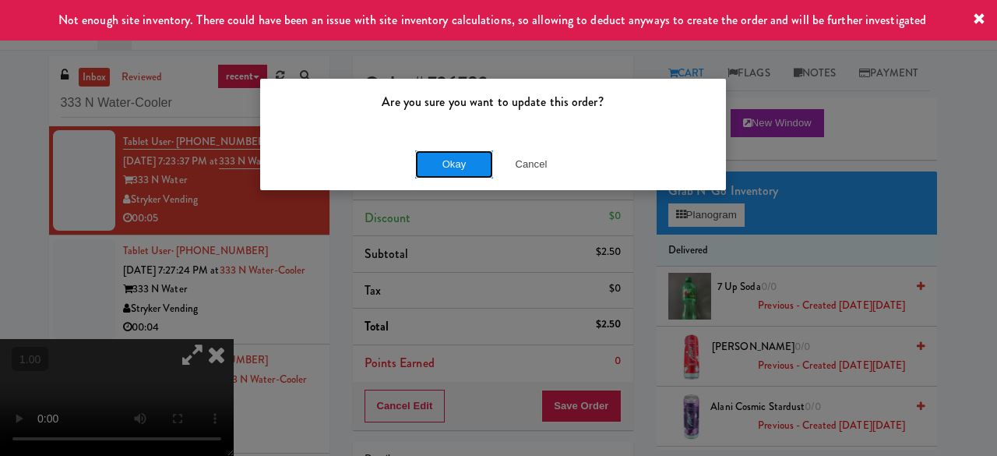
click at [453, 164] on button "Okay" at bounding box center [454, 164] width 78 height 28
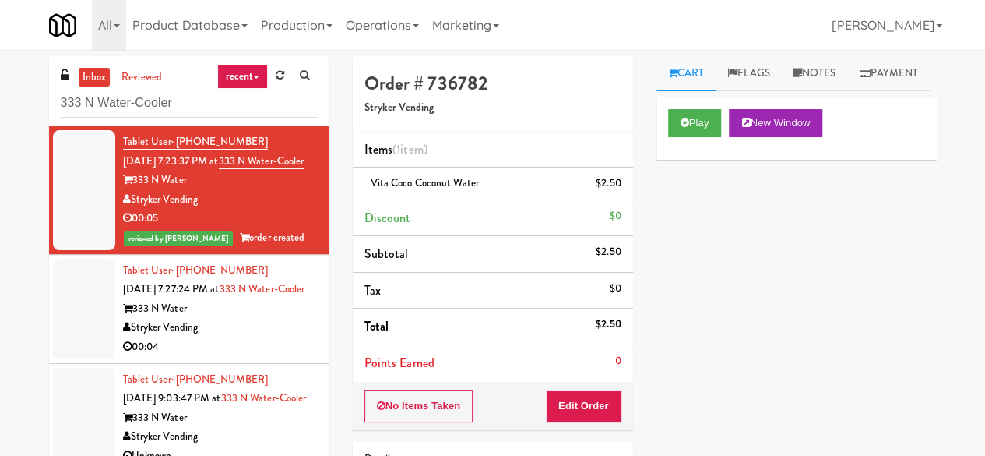
scroll to position [62, 0]
click at [255, 318] on div "Stryker Vending" at bounding box center [220, 327] width 195 height 19
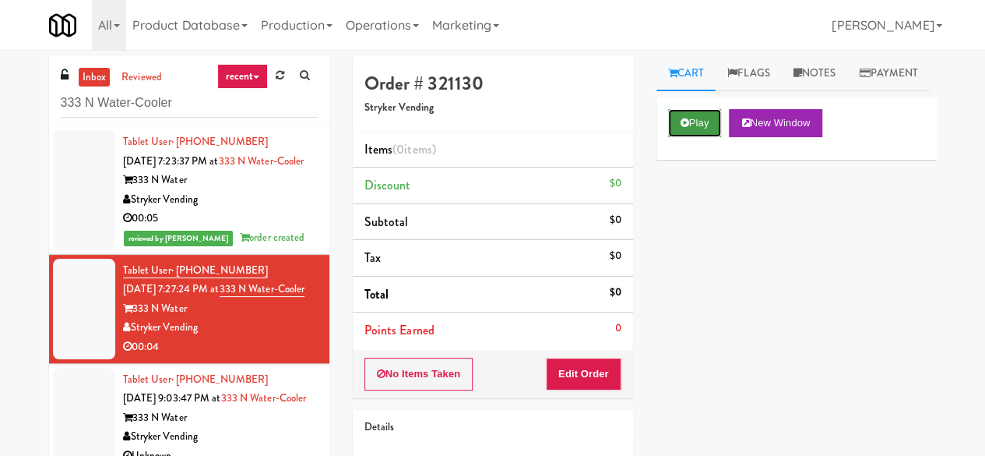
click at [674, 137] on button "Play" at bounding box center [695, 123] width 54 height 28
click at [704, 137] on button "Play" at bounding box center [695, 123] width 54 height 28
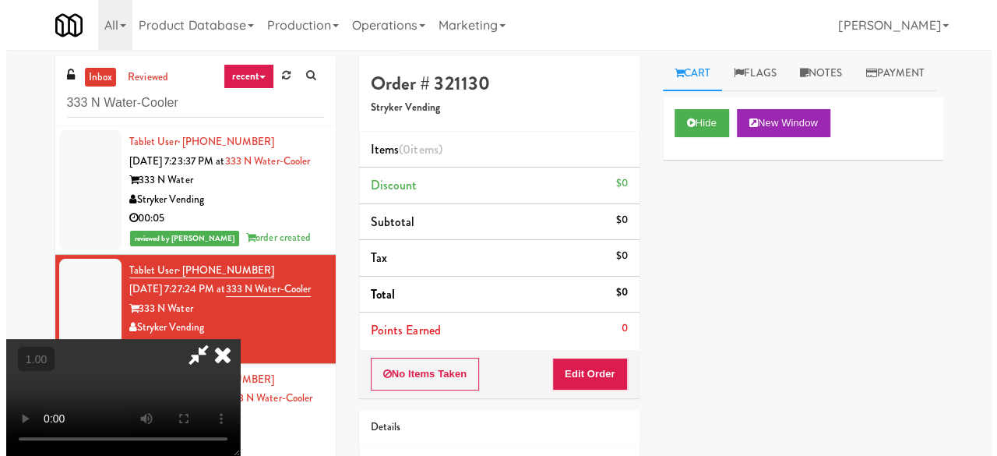
scroll to position [32, 0]
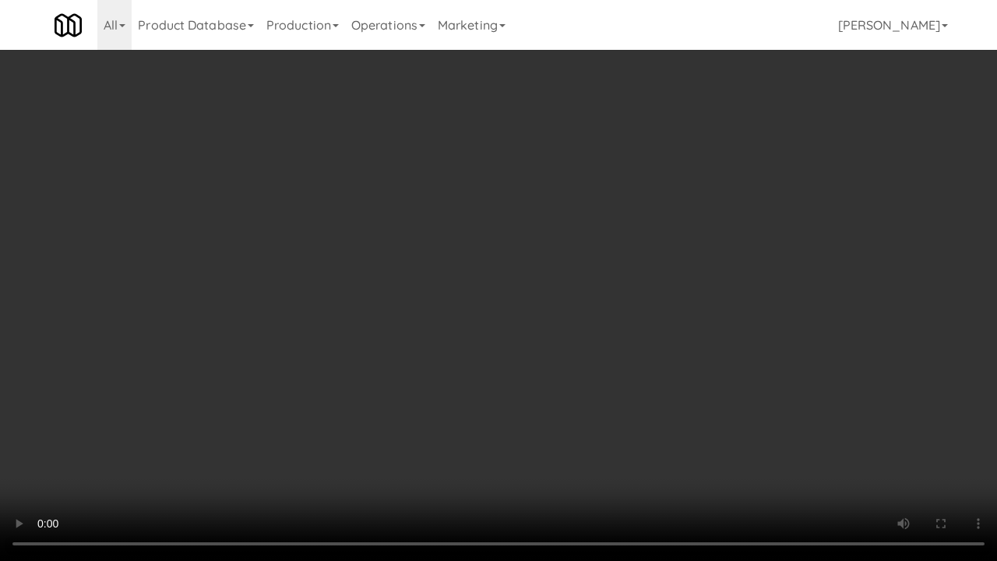
click at [940, 449] on div "Order # 321130 Stryker Vending Items (0 items ) Discount $0 Subtotal $0 Tax $0 …" at bounding box center [650, 306] width 607 height 501
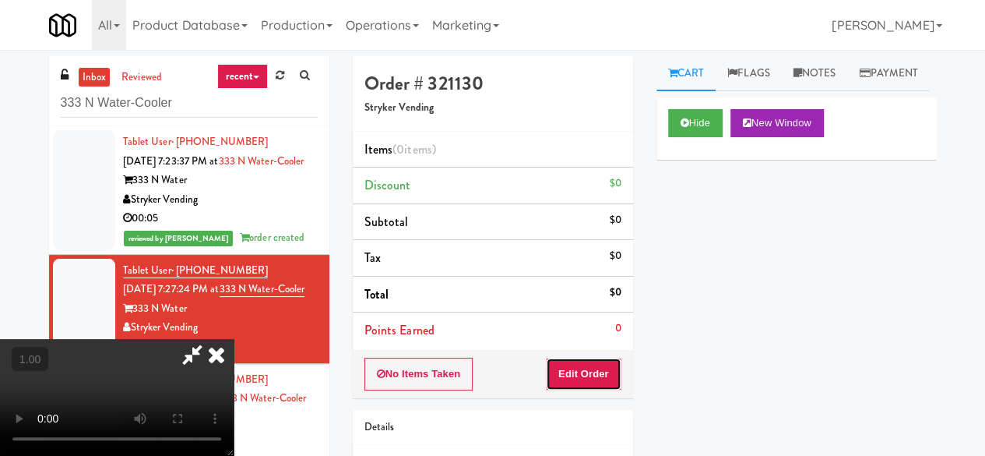
click at [614, 376] on button "Edit Order" at bounding box center [584, 373] width 76 height 33
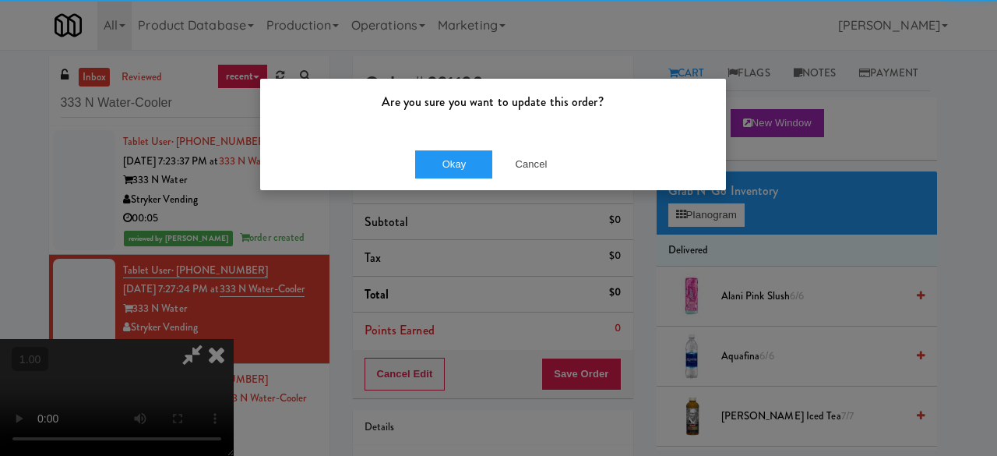
click at [713, 256] on body "Are you sure you want to update this order? Okay Cancel Okay Are you sure you w…" at bounding box center [498, 278] width 997 height 456
click at [713, 256] on div "Are you sure you want to update this order? Okay Cancel" at bounding box center [498, 228] width 997 height 456
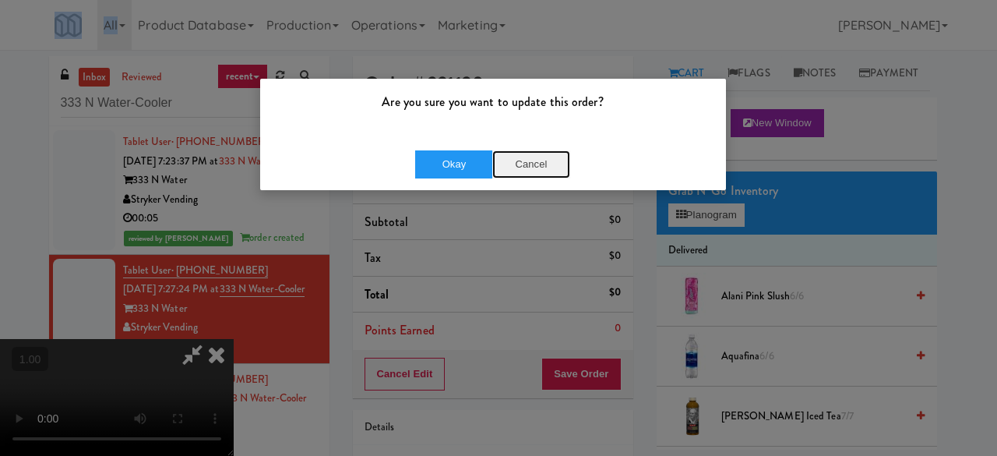
click at [533, 158] on button "Cancel" at bounding box center [531, 164] width 78 height 28
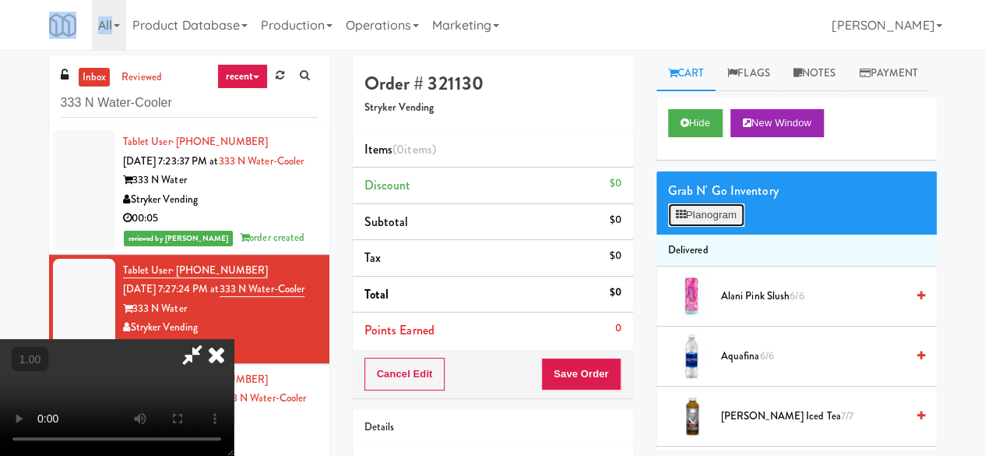
click at [727, 227] on button "Planogram" at bounding box center [706, 214] width 76 height 23
click at [0, 0] on div at bounding box center [0, 0] width 0 height 0
click at [720, 227] on button "Planogram" at bounding box center [706, 214] width 76 height 23
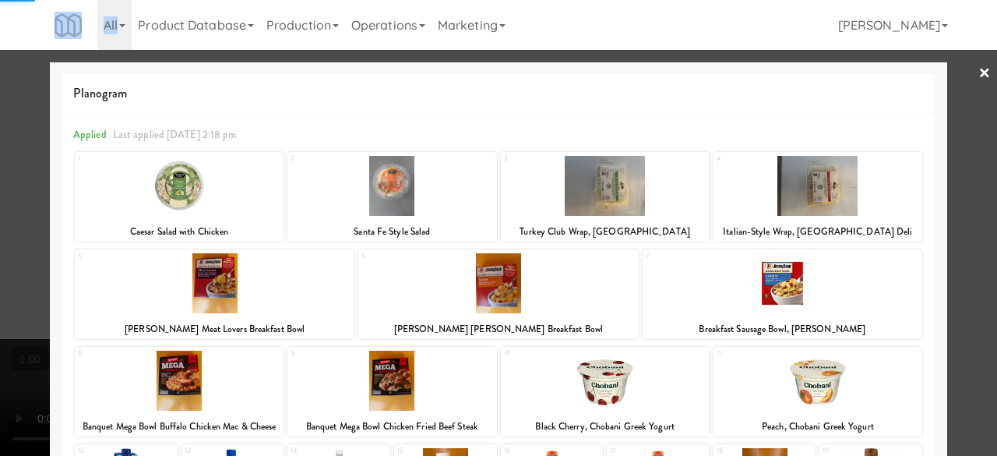
scroll to position [308, 0]
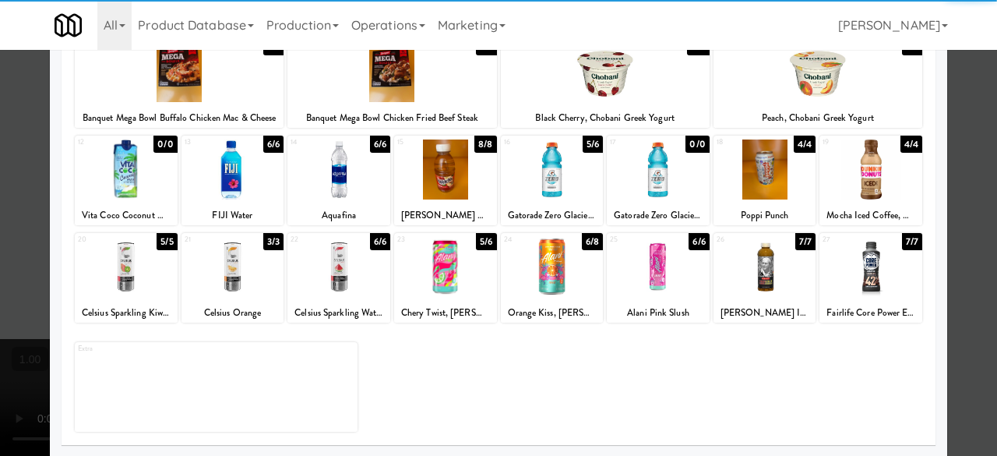
click at [667, 267] on div at bounding box center [658, 267] width 103 height 60
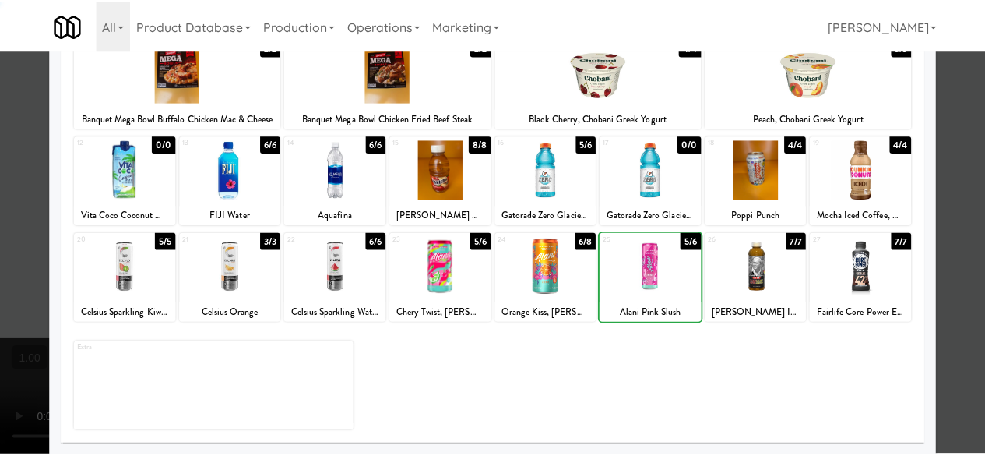
scroll to position [0, 0]
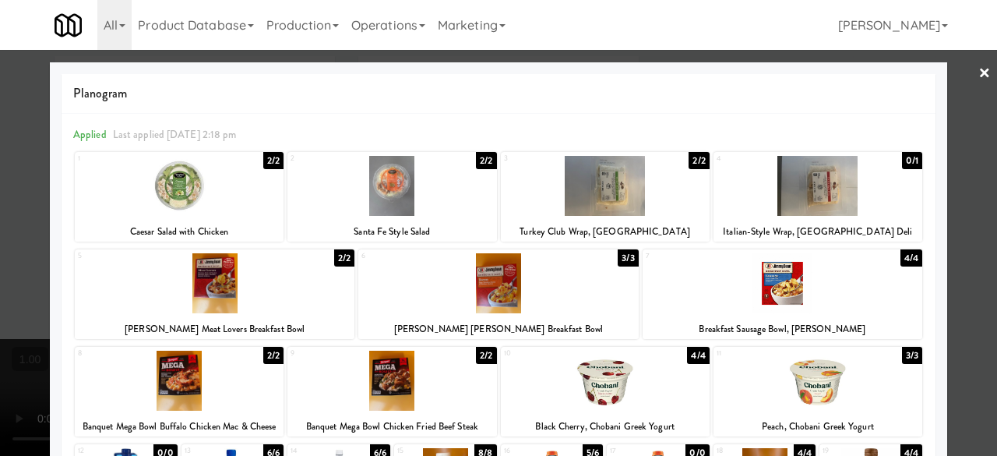
click at [959, 82] on div at bounding box center [498, 228] width 997 height 456
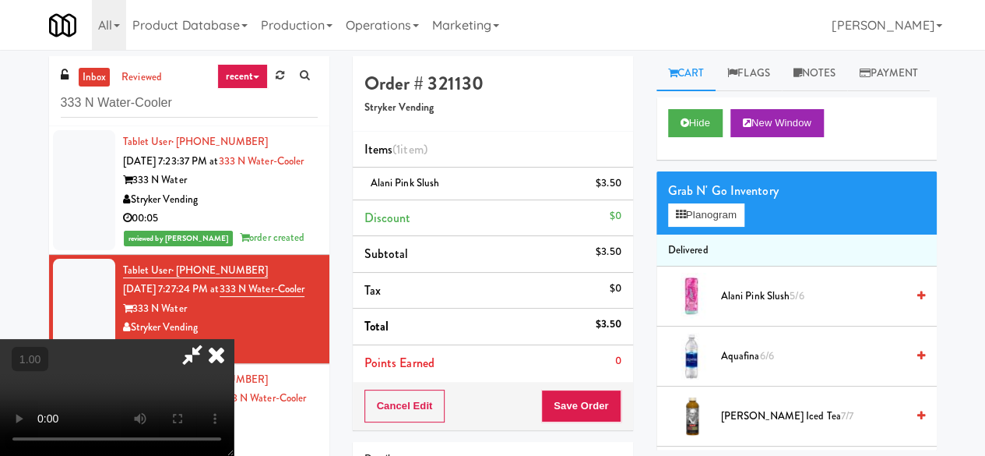
click at [210, 339] on icon at bounding box center [192, 354] width 36 height 31
click at [576, 391] on button "Save Order" at bounding box center [580, 405] width 79 height 33
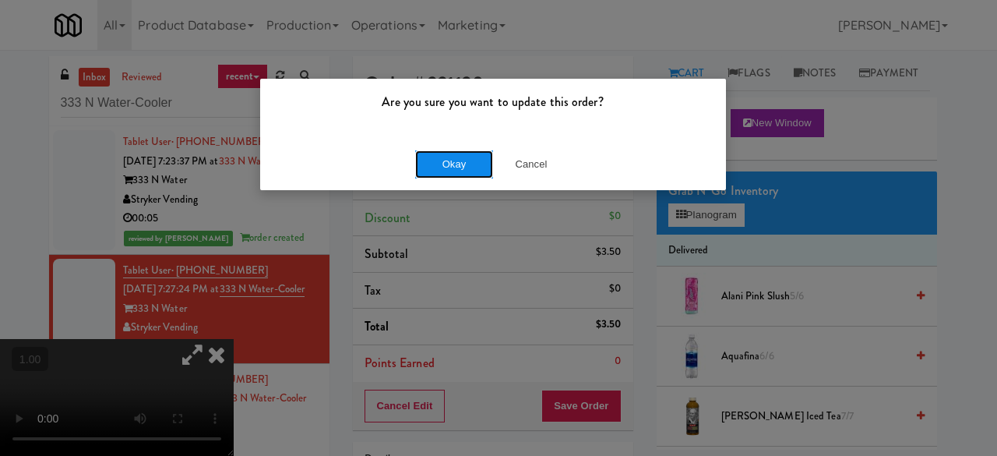
click at [467, 174] on button "Okay" at bounding box center [454, 164] width 78 height 28
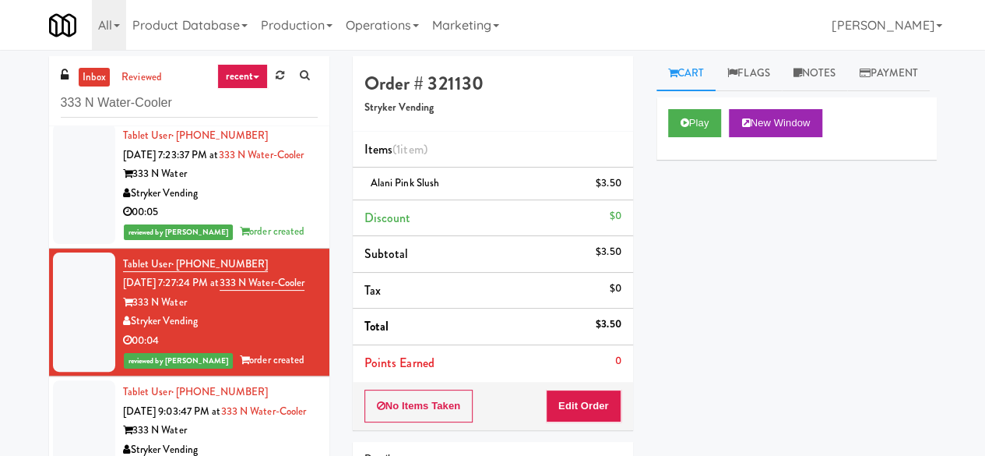
scroll to position [82, 0]
click at [251, 440] on div "Stryker Vending" at bounding box center [220, 449] width 195 height 19
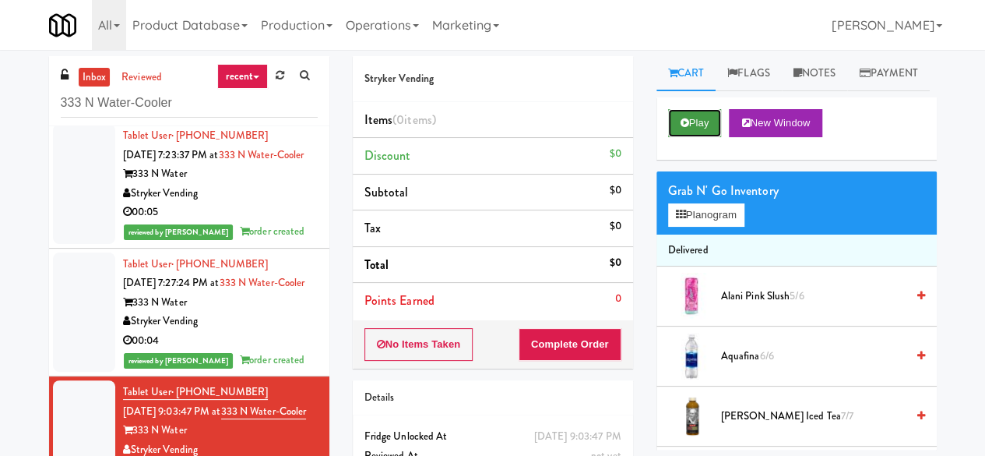
click at [717, 137] on button "Play" at bounding box center [695, 123] width 54 height 28
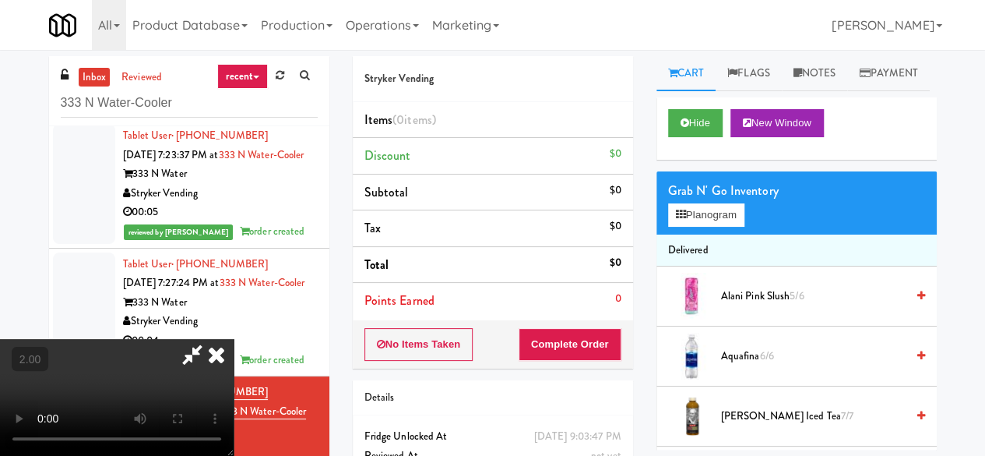
click at [210, 339] on icon at bounding box center [192, 354] width 36 height 31
click at [794, 65] on link "Notes" at bounding box center [815, 73] width 66 height 35
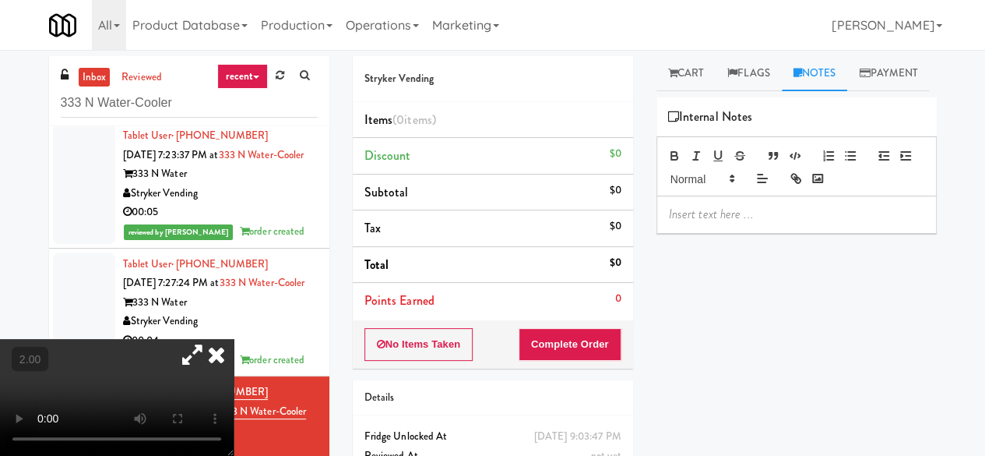
click at [699, 223] on p at bounding box center [796, 214] width 255 height 17
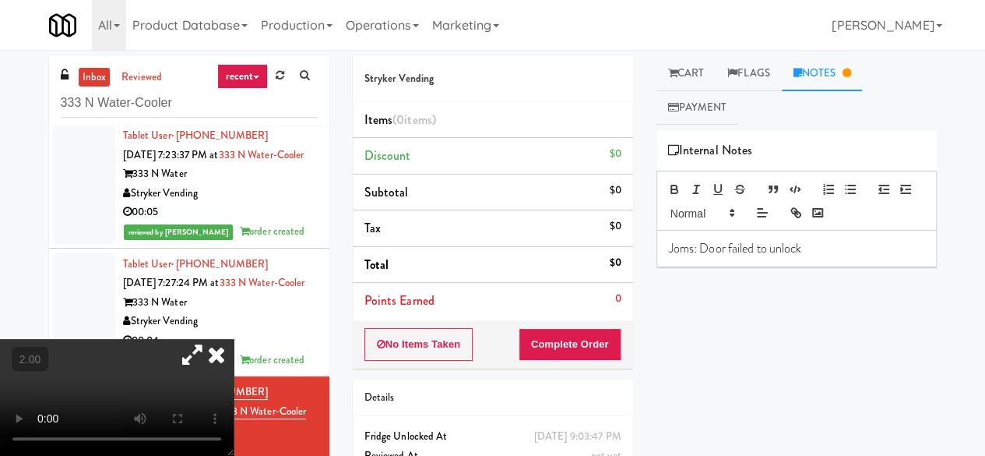
click at [234, 339] on icon at bounding box center [216, 354] width 34 height 31
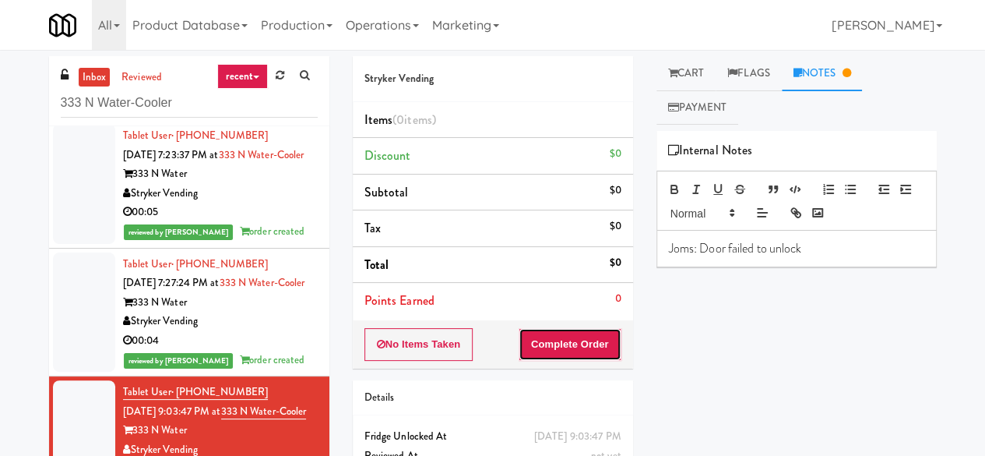
click at [559, 336] on button "Complete Order" at bounding box center [570, 344] width 103 height 33
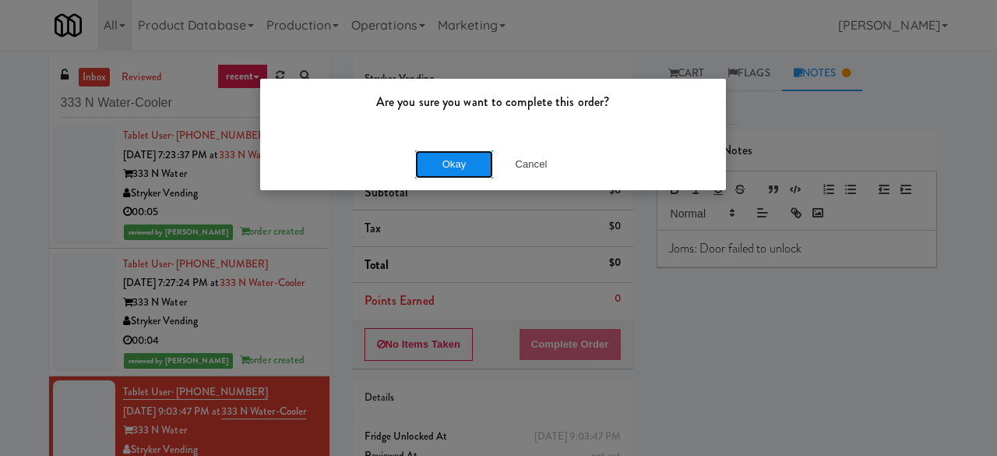
click at [439, 162] on button "Okay" at bounding box center [454, 164] width 78 height 28
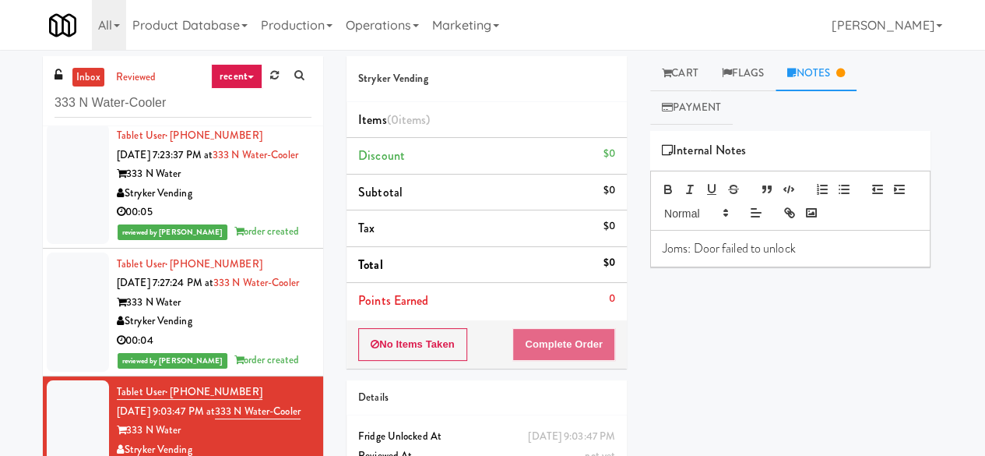
scroll to position [148, 0]
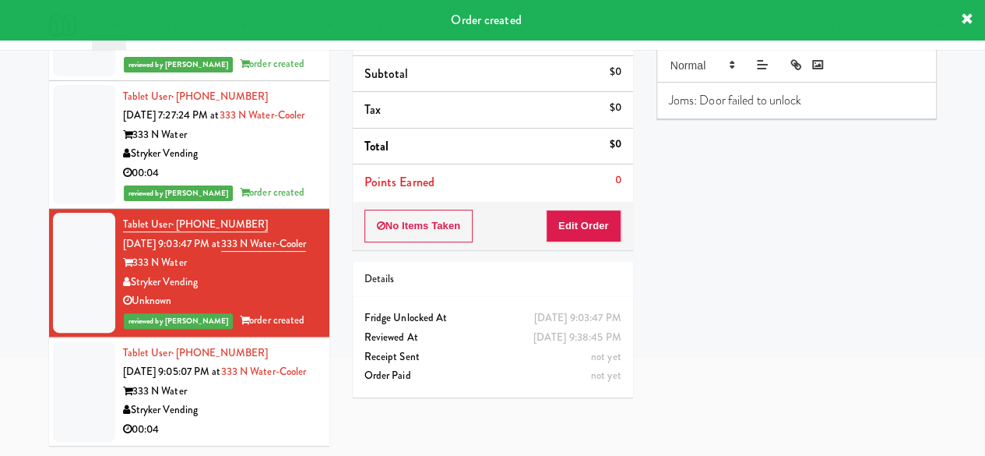
click at [247, 401] on div "333 N Water" at bounding box center [220, 391] width 195 height 19
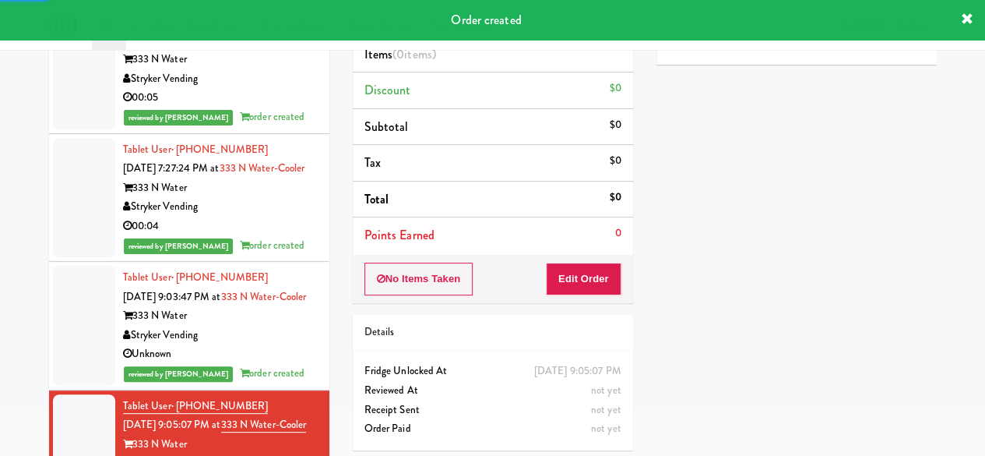
scroll to position [70, 0]
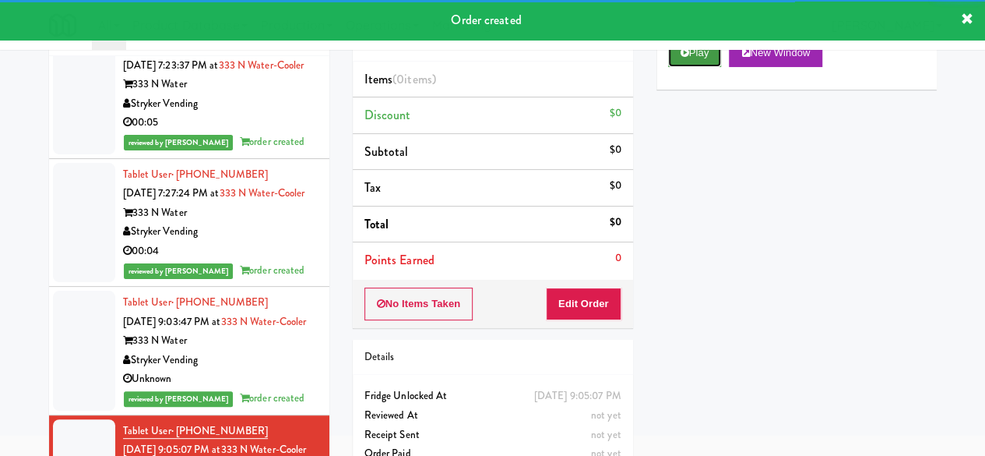
click at [714, 67] on button "Play" at bounding box center [695, 53] width 54 height 28
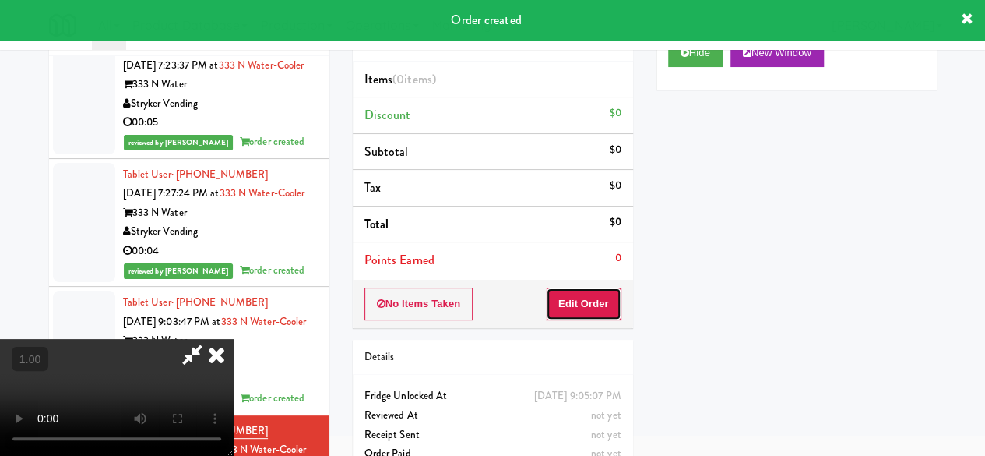
click at [599, 308] on button "Edit Order" at bounding box center [584, 303] width 76 height 33
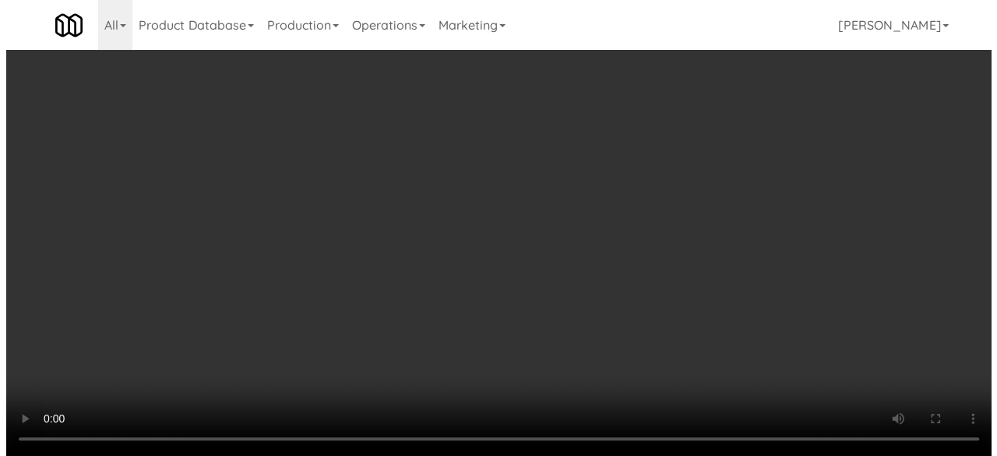
scroll to position [32, 0]
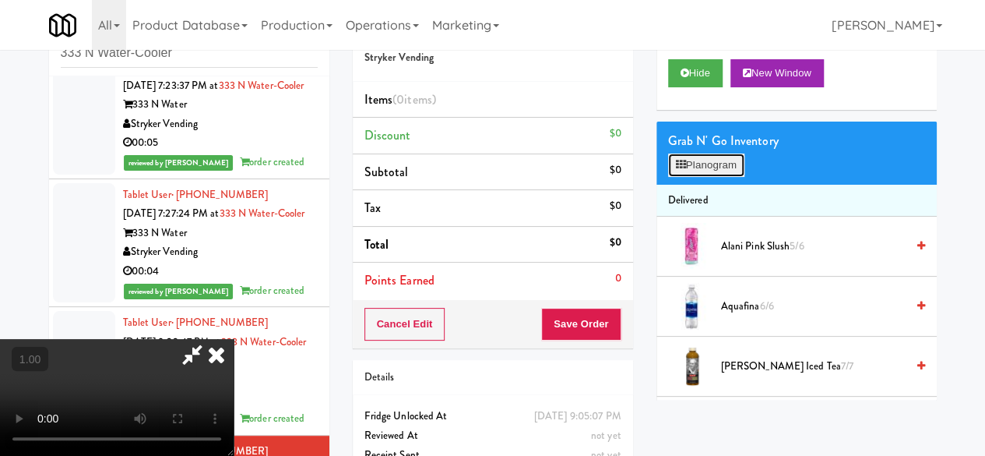
click at [706, 177] on button "Planogram" at bounding box center [706, 164] width 76 height 23
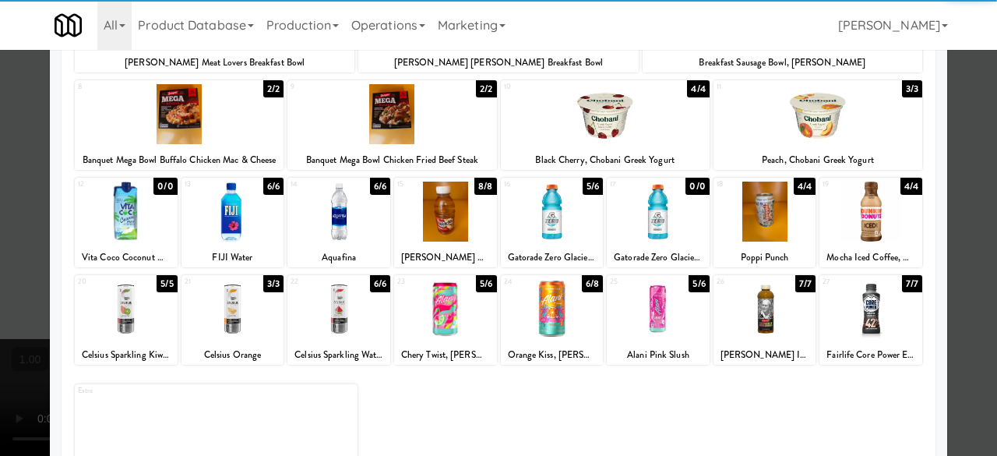
scroll to position [308, 0]
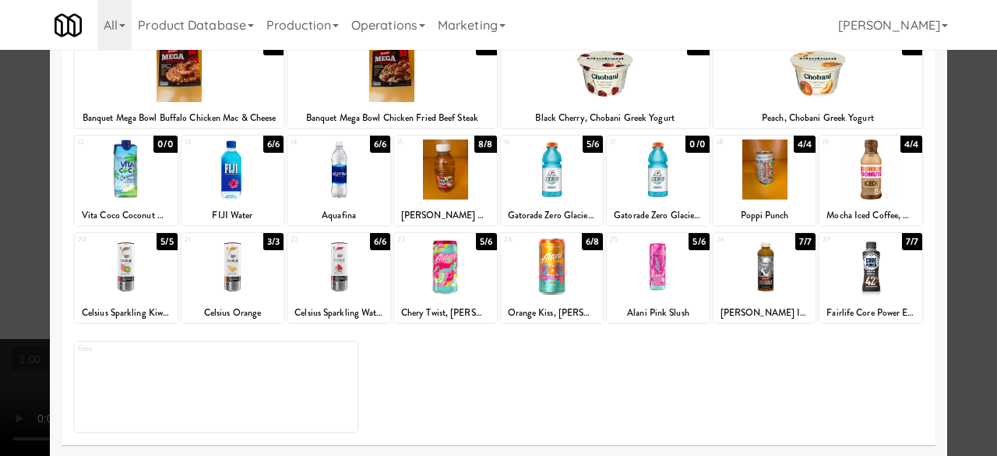
click at [548, 174] on div at bounding box center [552, 169] width 103 height 60
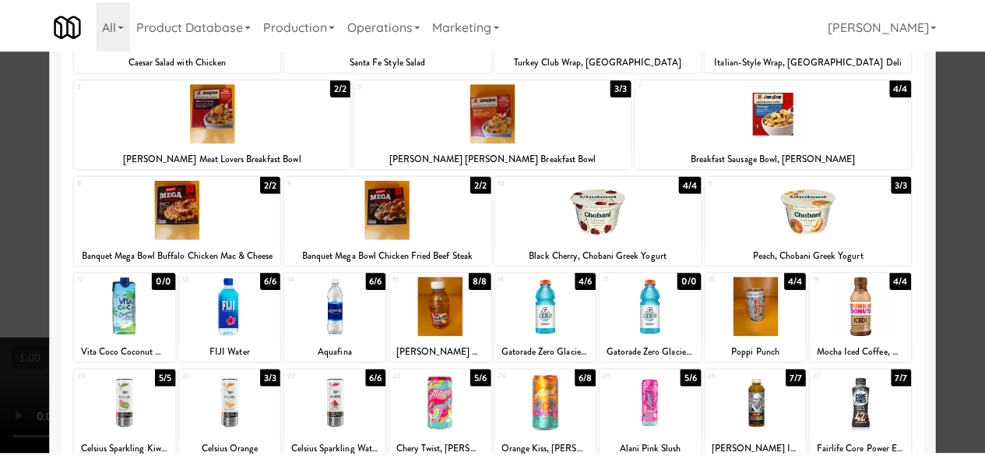
scroll to position [0, 0]
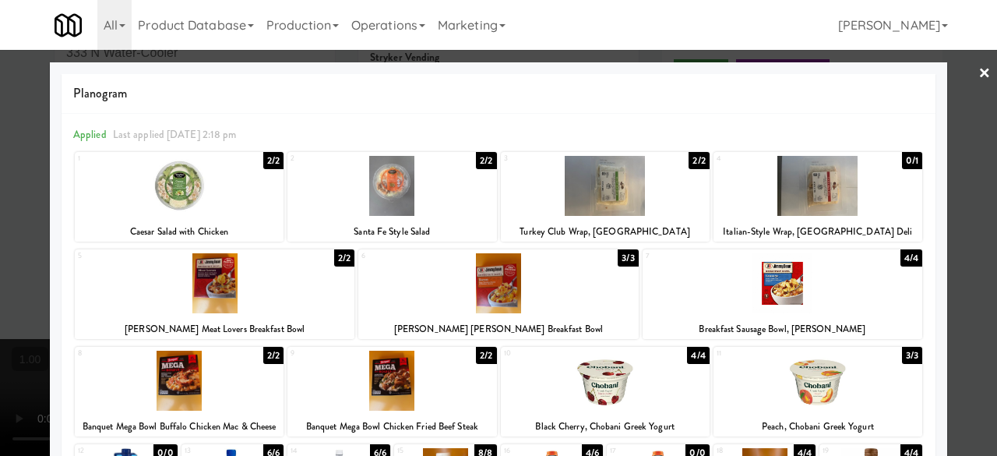
click at [953, 63] on div at bounding box center [498, 228] width 997 height 456
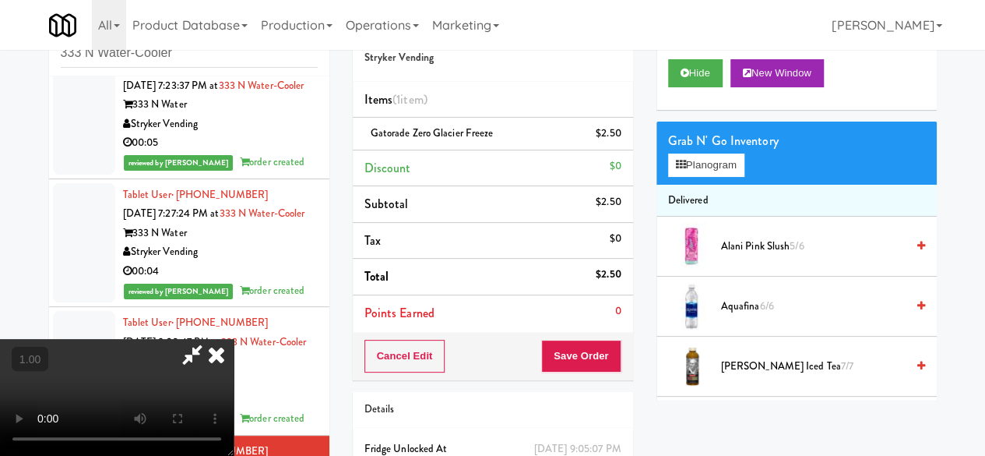
click at [210, 339] on icon at bounding box center [192, 354] width 36 height 31
click at [581, 333] on div "Cancel Edit Save Order" at bounding box center [493, 356] width 280 height 48
click at [590, 348] on button "Save Order" at bounding box center [580, 356] width 79 height 33
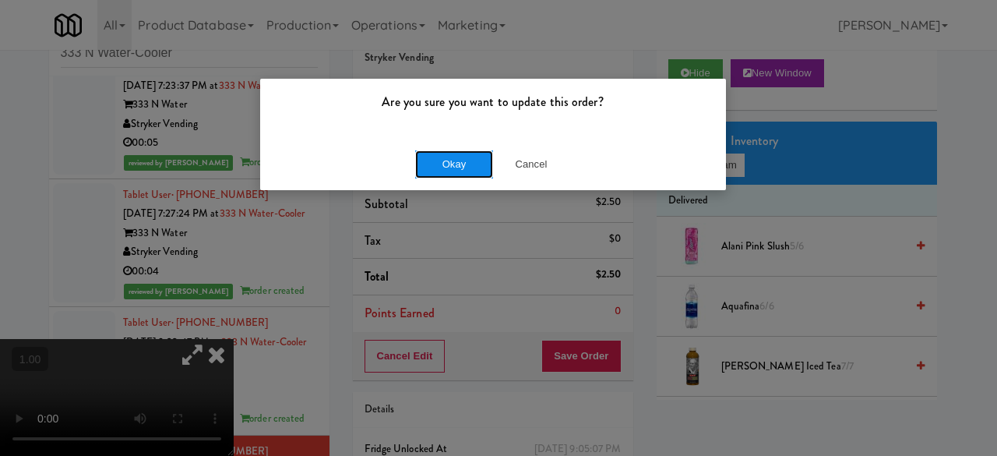
click at [484, 165] on button "Okay" at bounding box center [454, 164] width 78 height 28
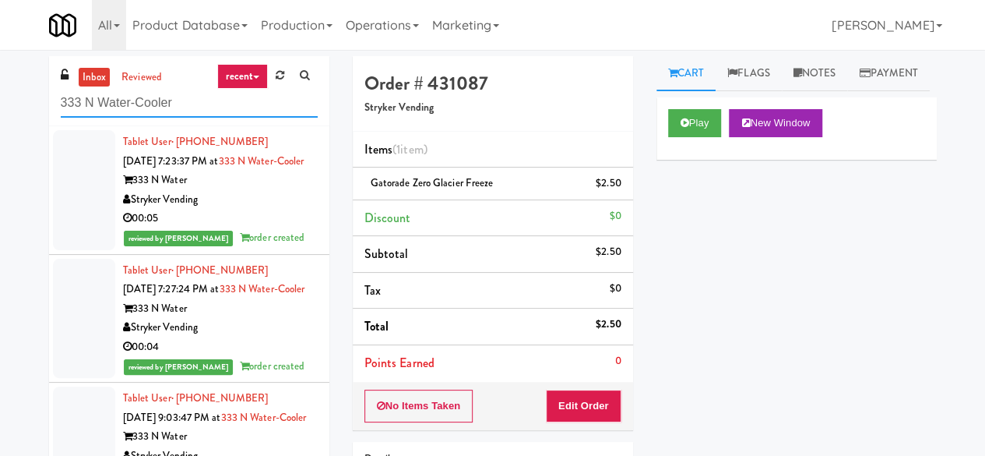
click at [218, 105] on input "333 N Water-Cooler" at bounding box center [189, 103] width 257 height 29
paste input "Resa - Cooler"
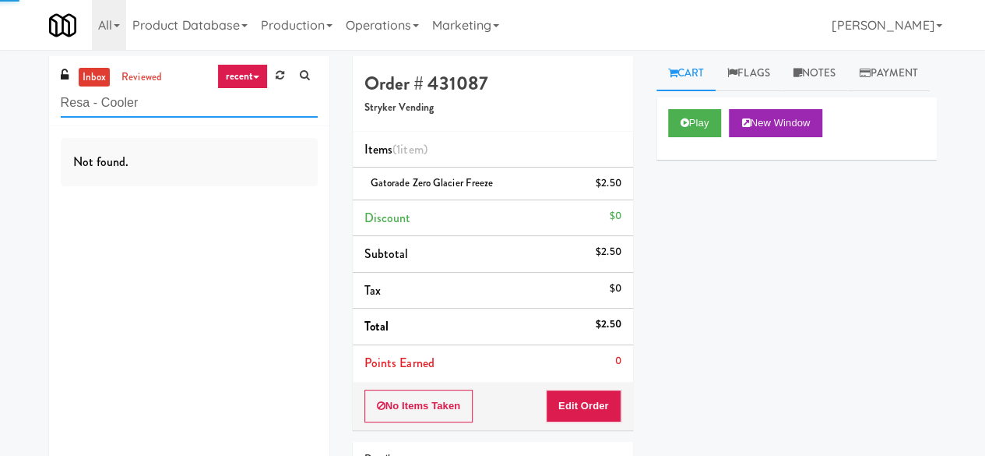
type input "Resa - Cooler"
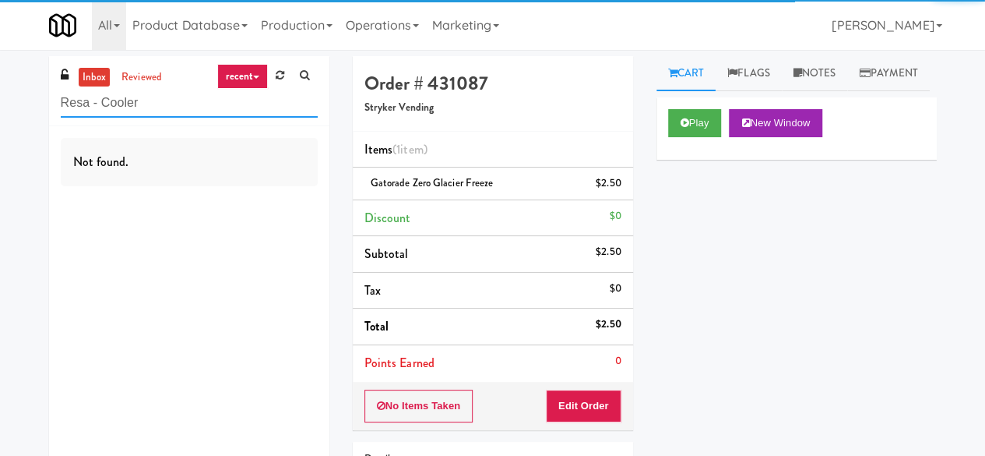
click at [203, 108] on input "Resa - Cooler" at bounding box center [189, 103] width 257 height 29
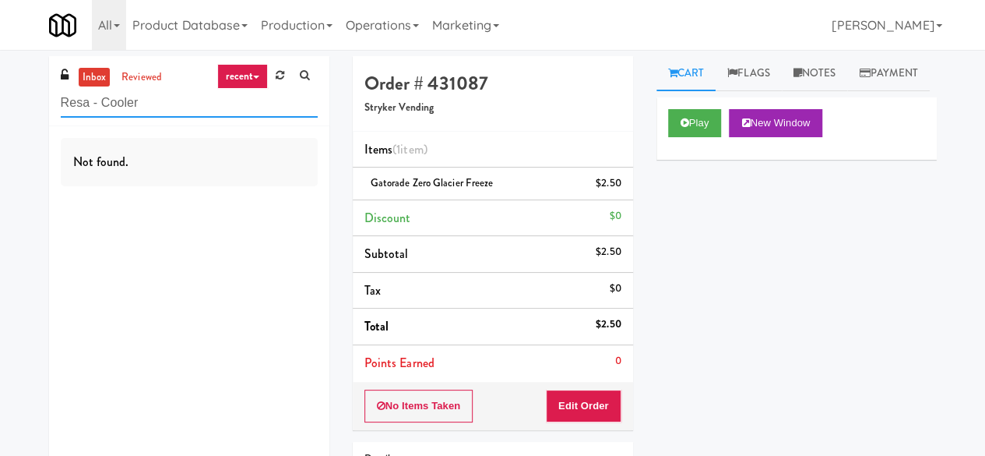
click at [203, 108] on input "Resa - Cooler" at bounding box center [189, 103] width 257 height 29
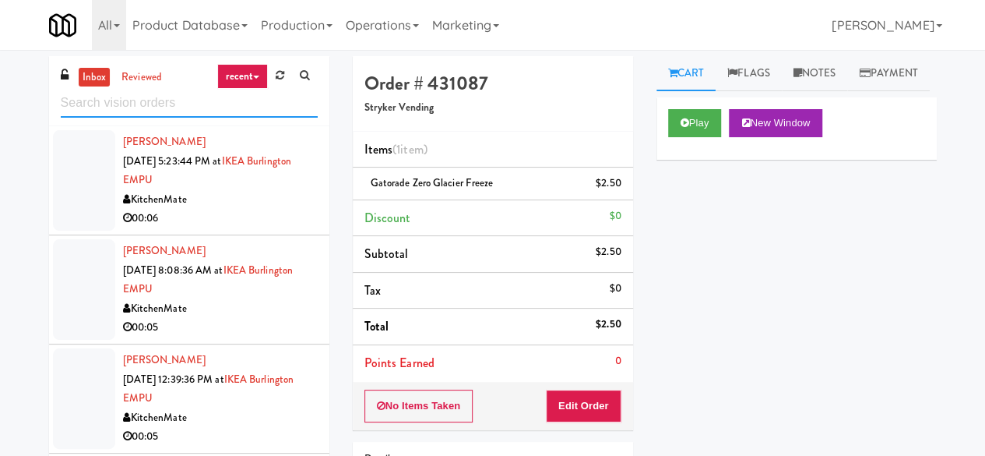
paste input "930 W [PERSON_NAME] - Combo"
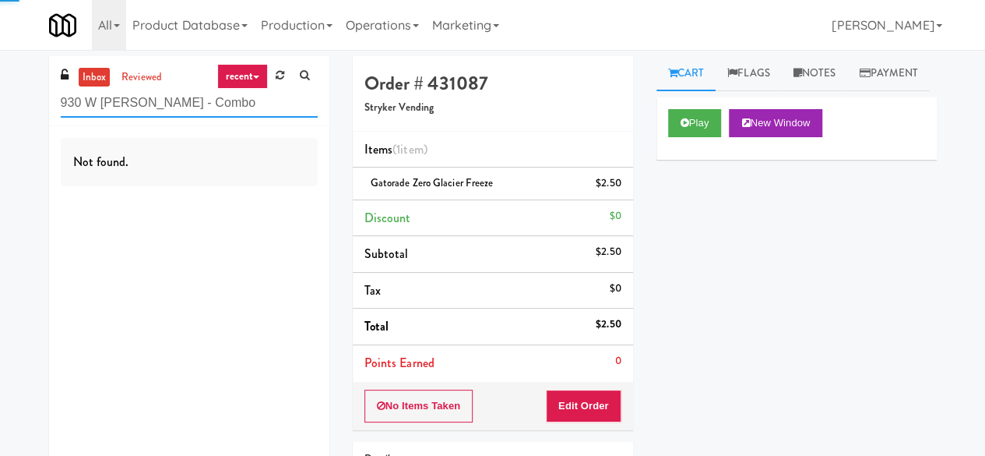
type input "930 W [PERSON_NAME] - Combo"
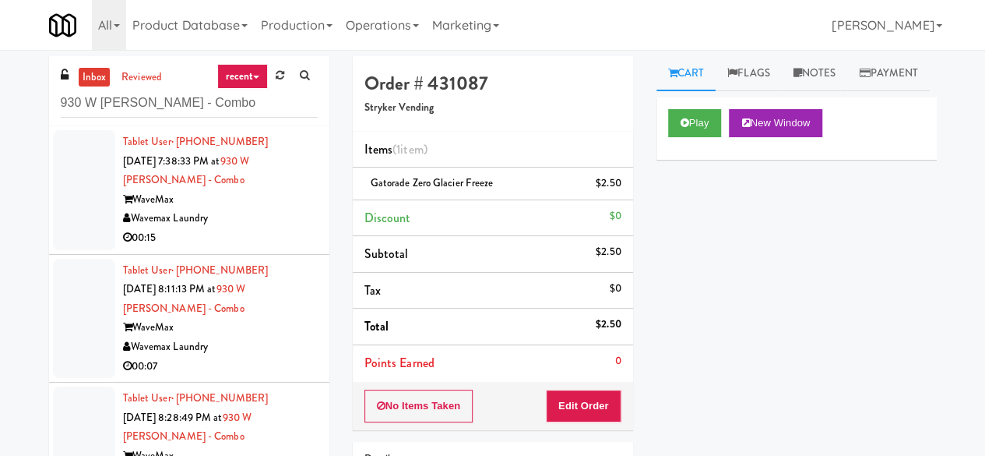
click at [259, 210] on div "Wavemax Laundry" at bounding box center [220, 218] width 195 height 19
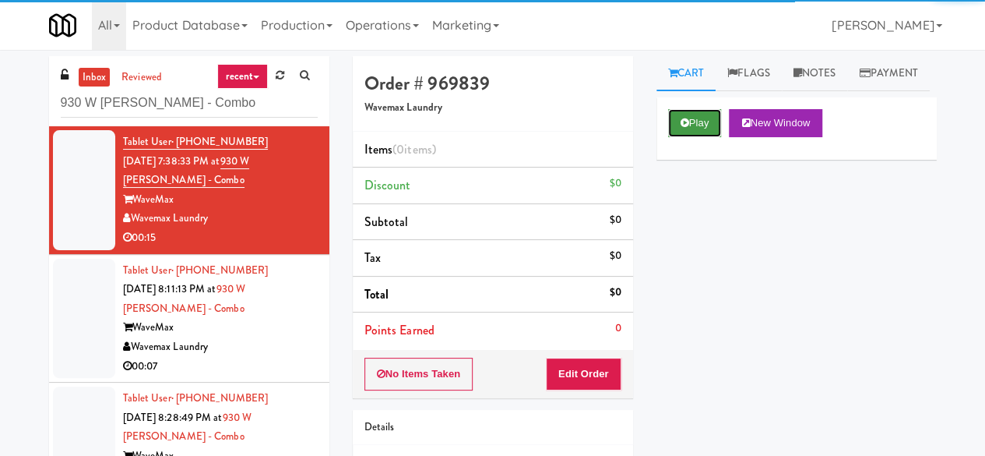
click at [688, 128] on icon at bounding box center [685, 123] width 9 height 10
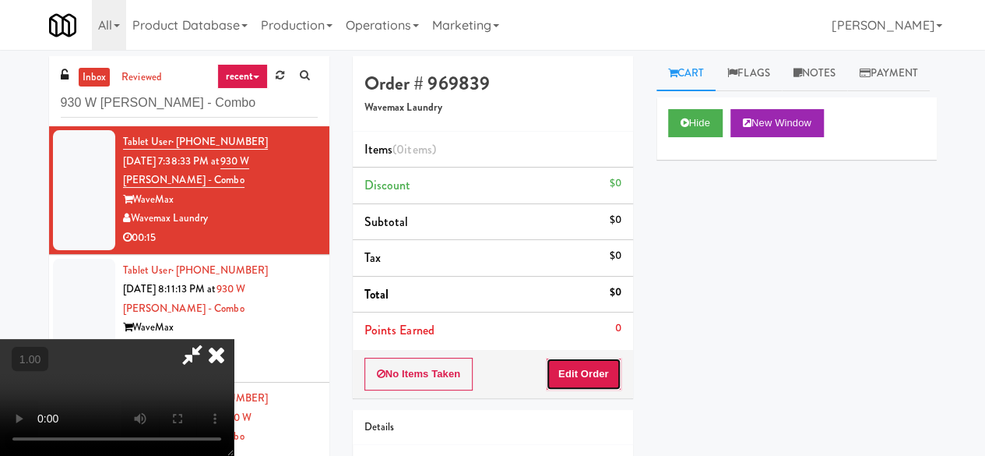
click at [575, 382] on button "Edit Order" at bounding box center [584, 373] width 76 height 33
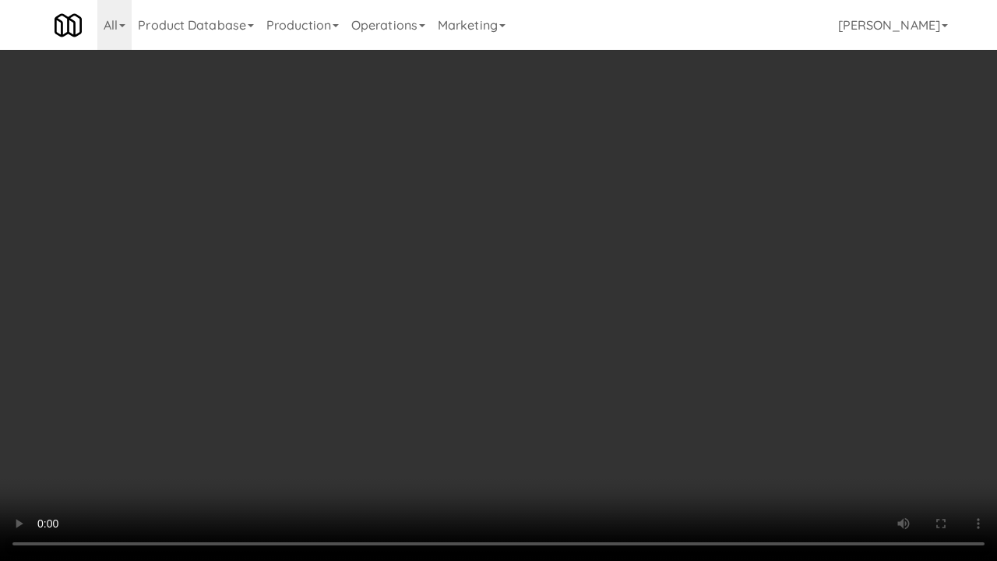
click at [808, 433] on video at bounding box center [498, 280] width 997 height 561
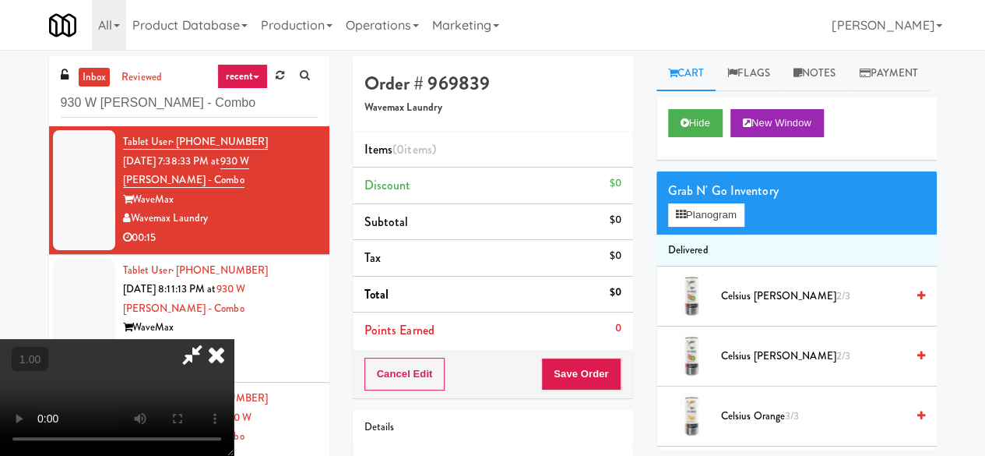
click at [710, 234] on div "Grab N' Go Inventory Planogram" at bounding box center [797, 202] width 280 height 63
click at [713, 227] on button "Planogram" at bounding box center [706, 214] width 76 height 23
click at [0, 0] on div at bounding box center [0, 0] width 0 height 0
click at [713, 227] on button "Planogram" at bounding box center [706, 214] width 76 height 23
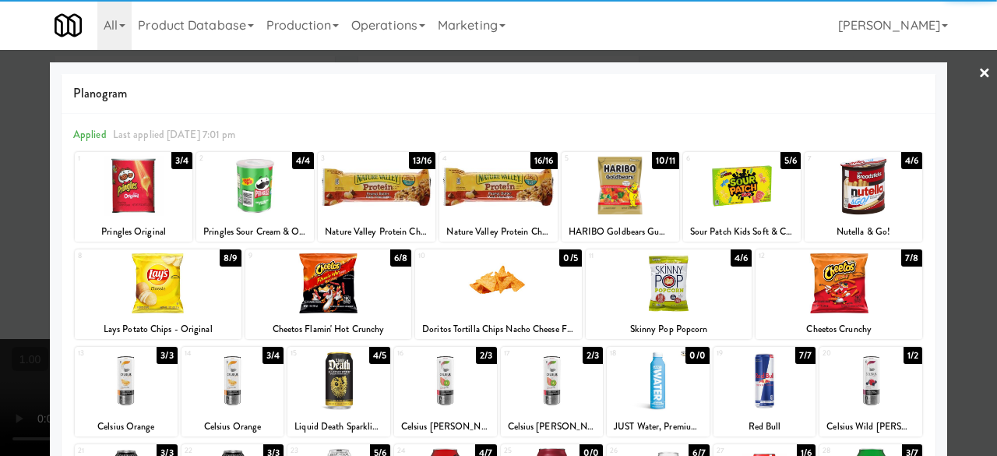
click at [847, 191] on div at bounding box center [864, 186] width 118 height 60
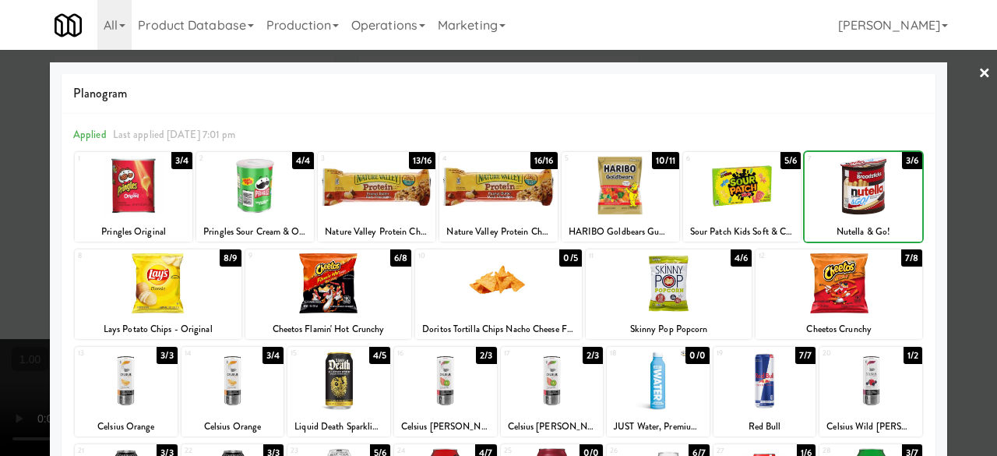
click at [847, 191] on div at bounding box center [864, 186] width 118 height 60
click at [978, 93] on link "×" at bounding box center [984, 74] width 12 height 48
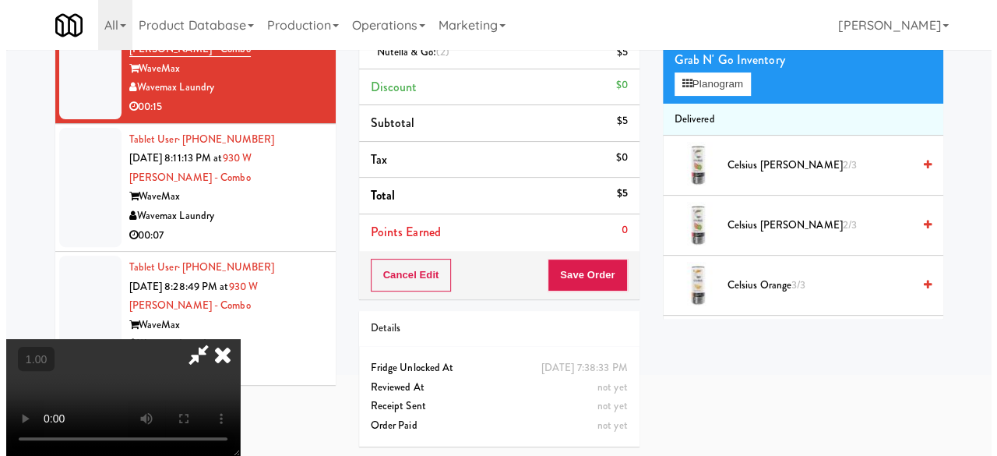
scroll to position [50, 0]
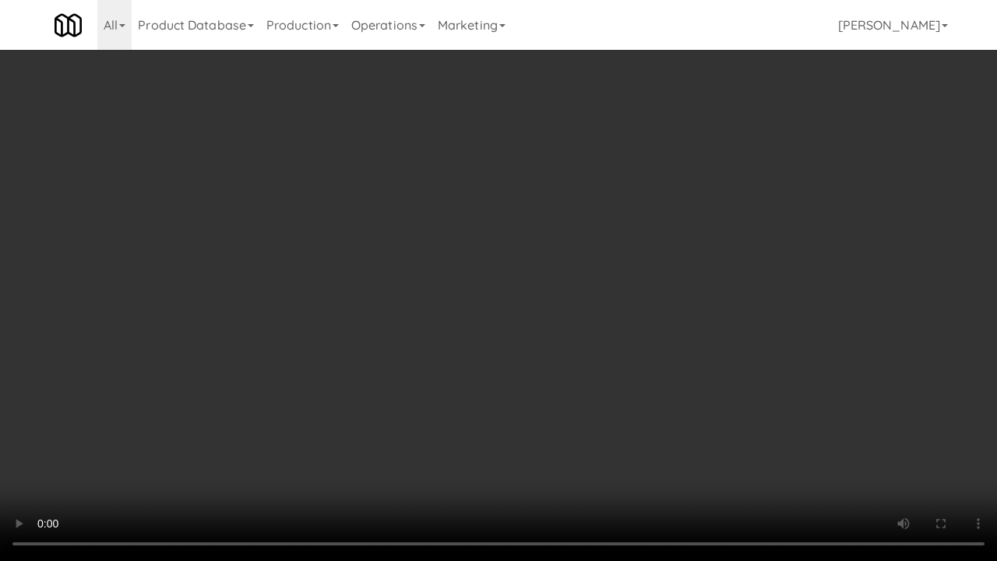
click at [634, 433] on video at bounding box center [498, 280] width 997 height 561
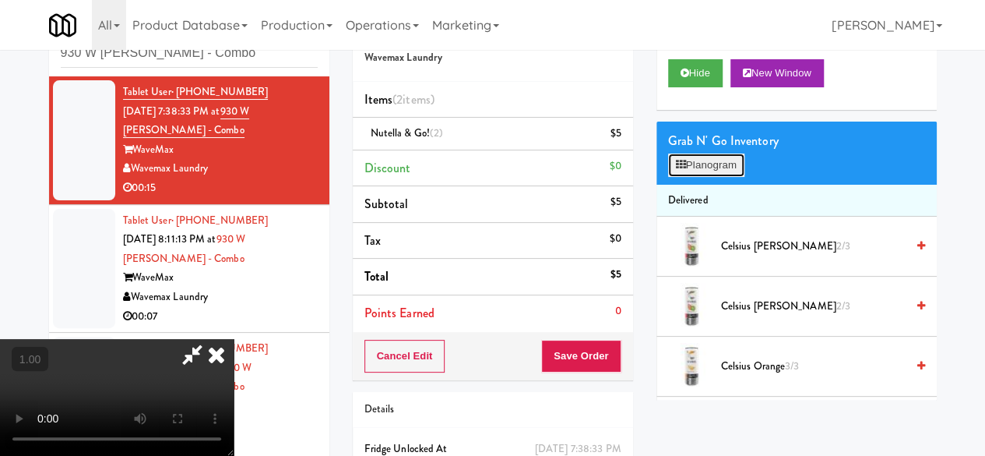
click at [704, 177] on button "Planogram" at bounding box center [706, 164] width 76 height 23
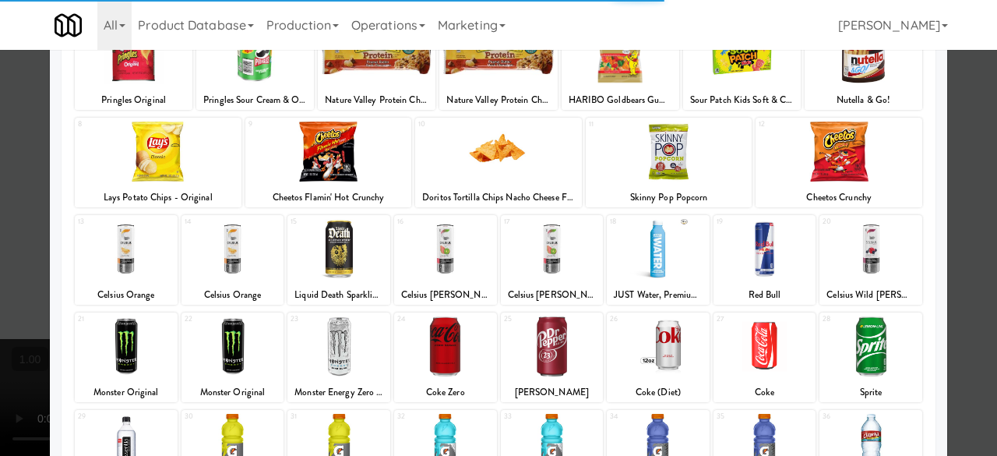
scroll to position [308, 0]
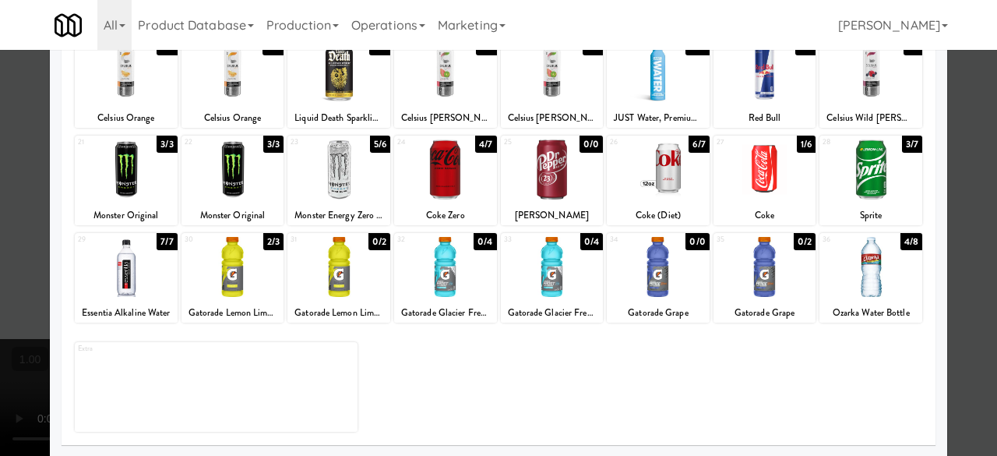
click at [458, 171] on div at bounding box center [445, 169] width 103 height 60
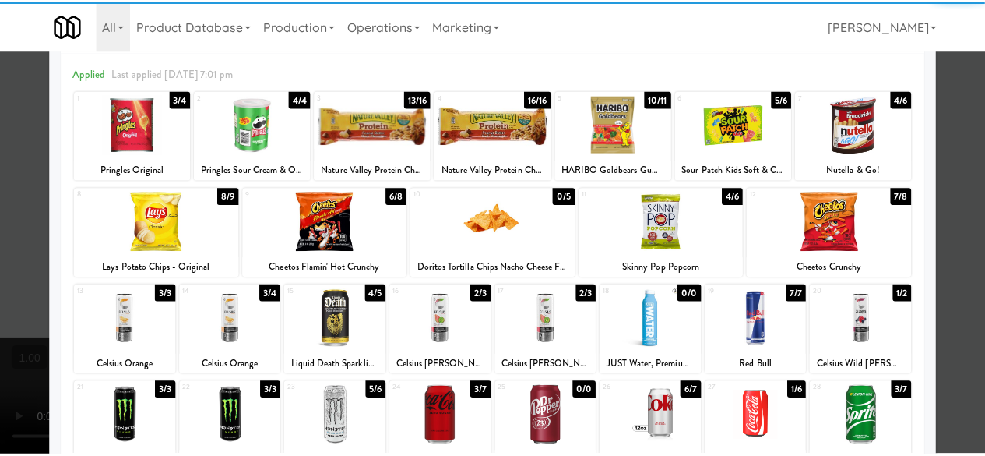
scroll to position [0, 0]
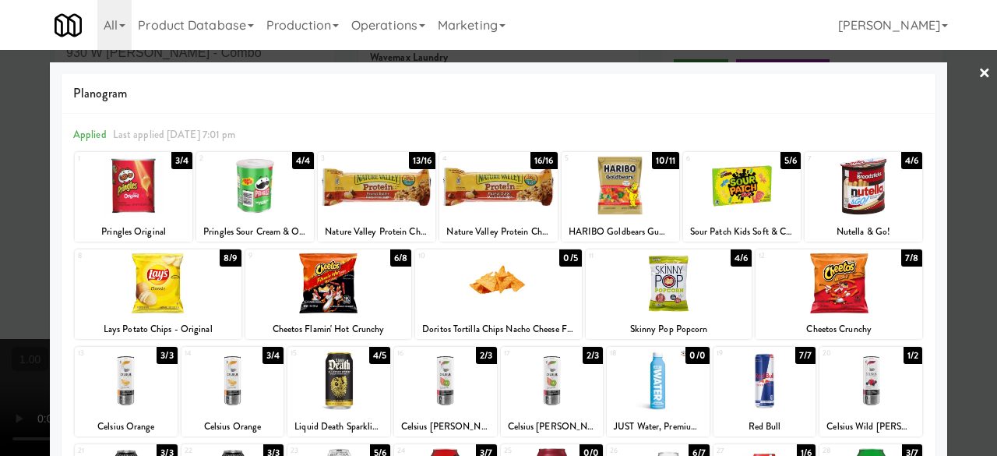
click at [978, 73] on link "×" at bounding box center [984, 74] width 12 height 48
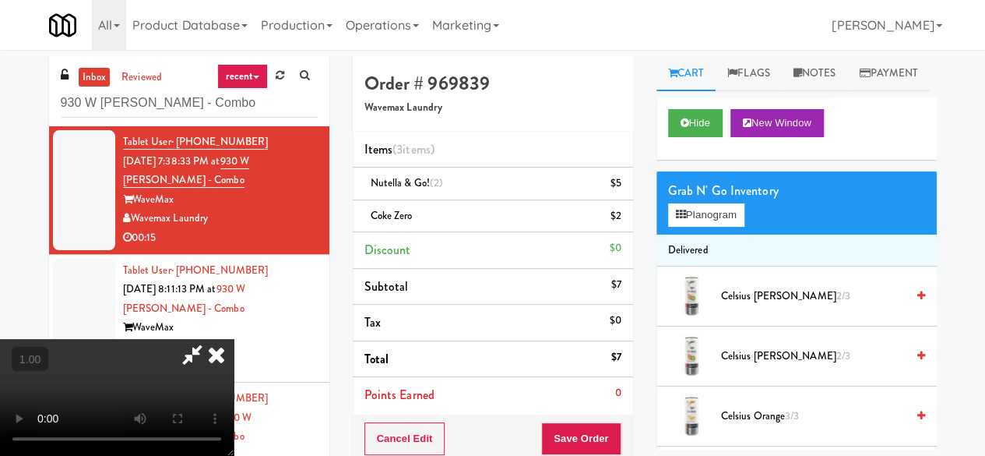
click at [210, 339] on icon at bounding box center [192, 354] width 36 height 31
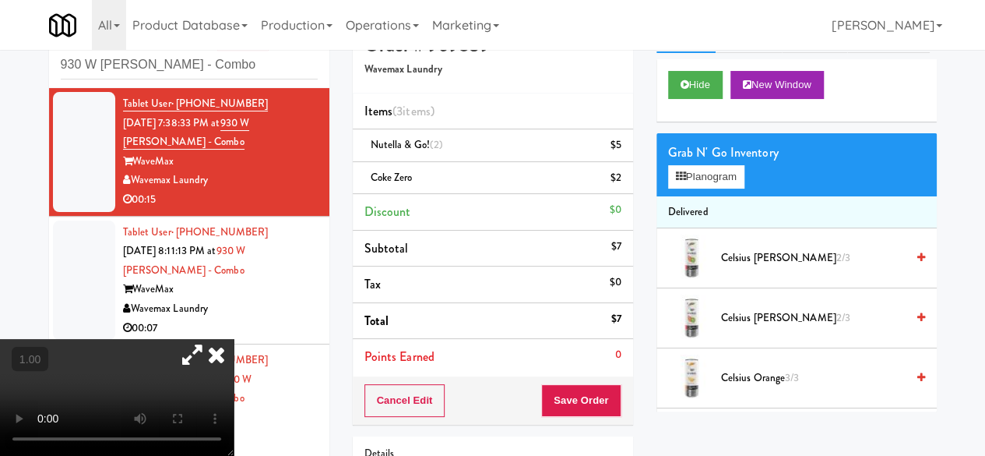
scroll to position [156, 0]
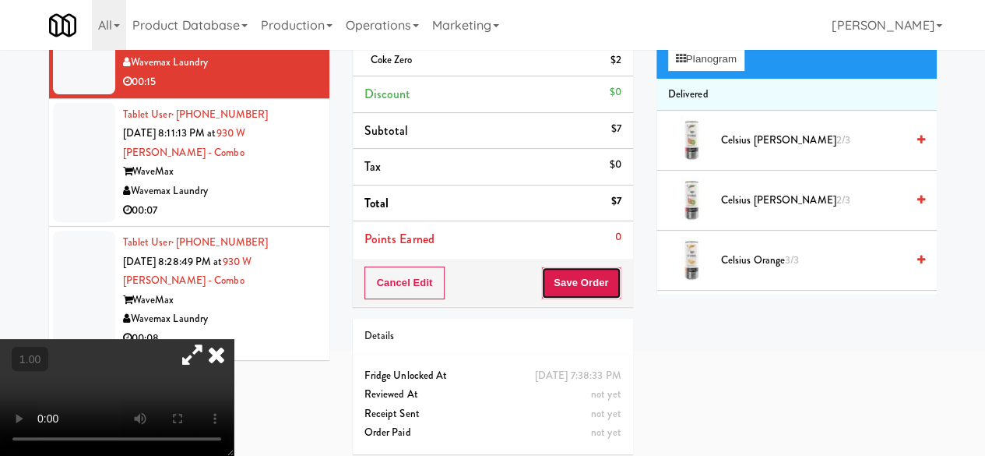
click at [576, 275] on button "Save Order" at bounding box center [580, 282] width 79 height 33
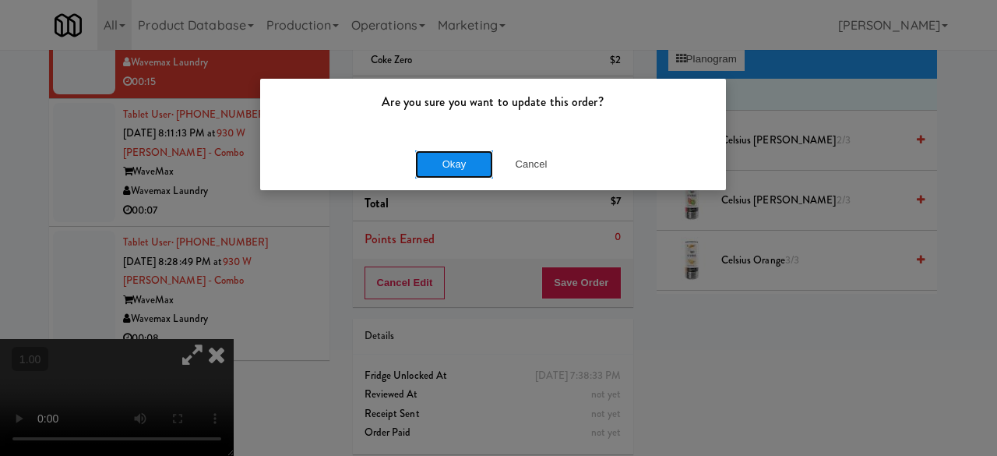
click at [462, 153] on button "Okay" at bounding box center [454, 164] width 78 height 28
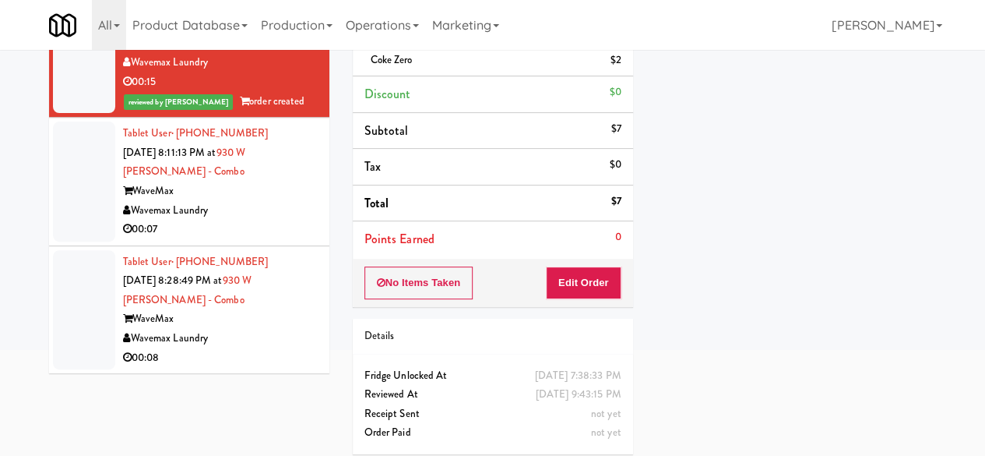
scroll to position [163, 0]
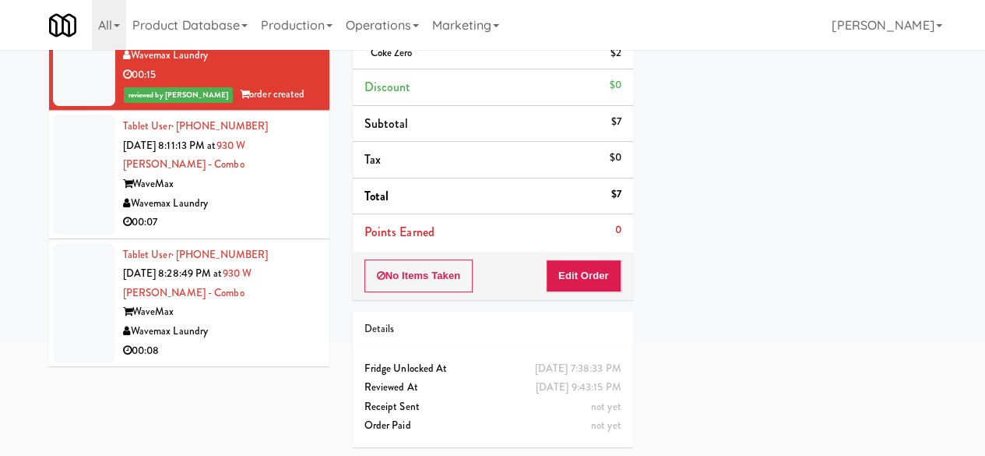
click at [266, 215] on div "00:07" at bounding box center [220, 222] width 195 height 19
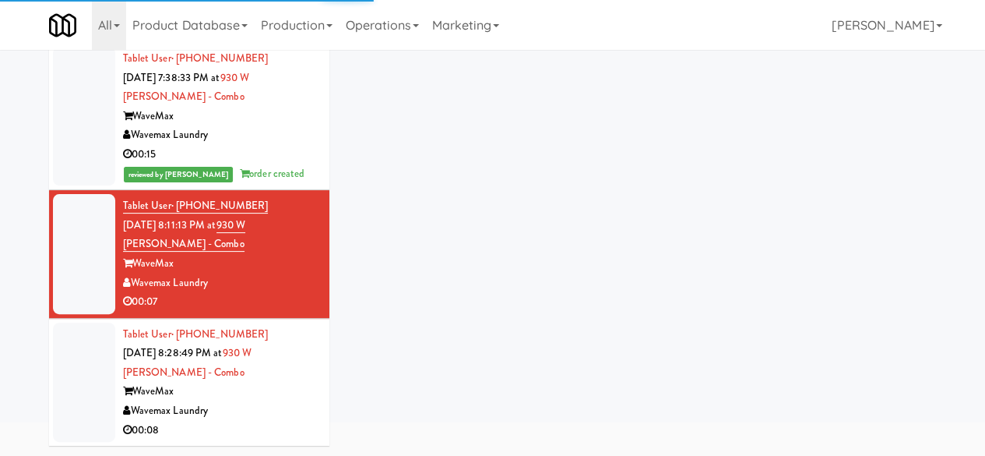
scroll to position [98, 0]
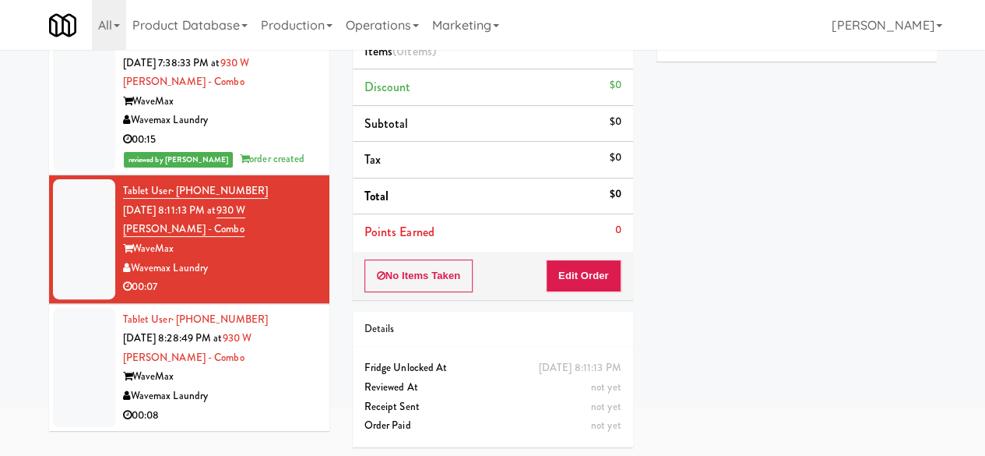
click at [703, 39] on button "Play" at bounding box center [695, 25] width 54 height 28
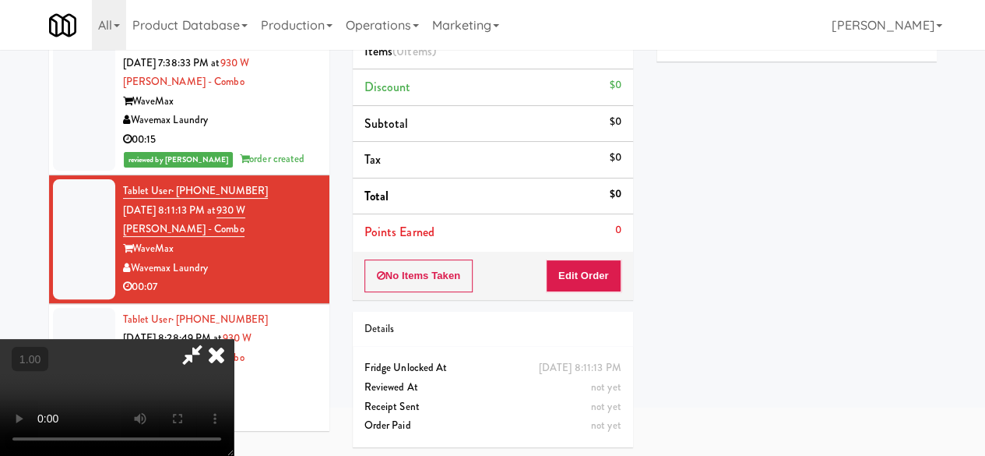
click at [594, 289] on div "No Items Taken Edit Order" at bounding box center [493, 276] width 280 height 48
click at [597, 270] on button "Edit Order" at bounding box center [584, 275] width 76 height 33
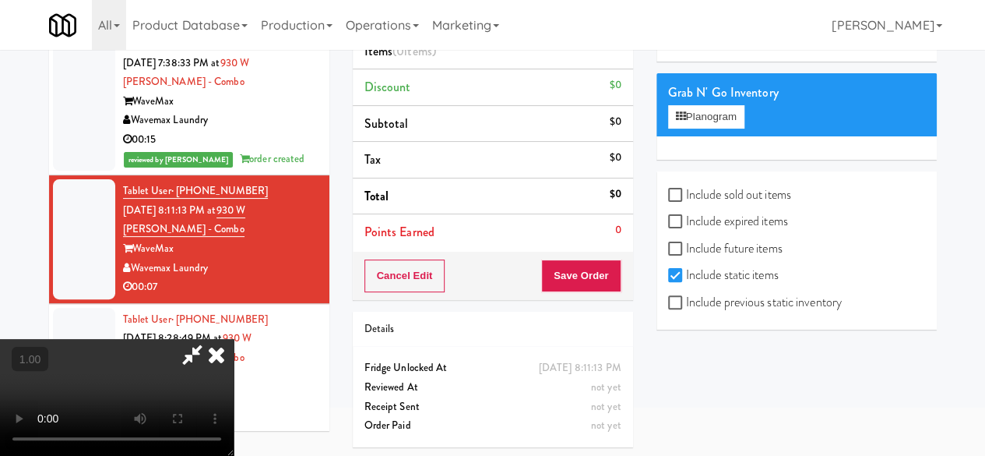
click at [234, 339] on video at bounding box center [117, 397] width 234 height 117
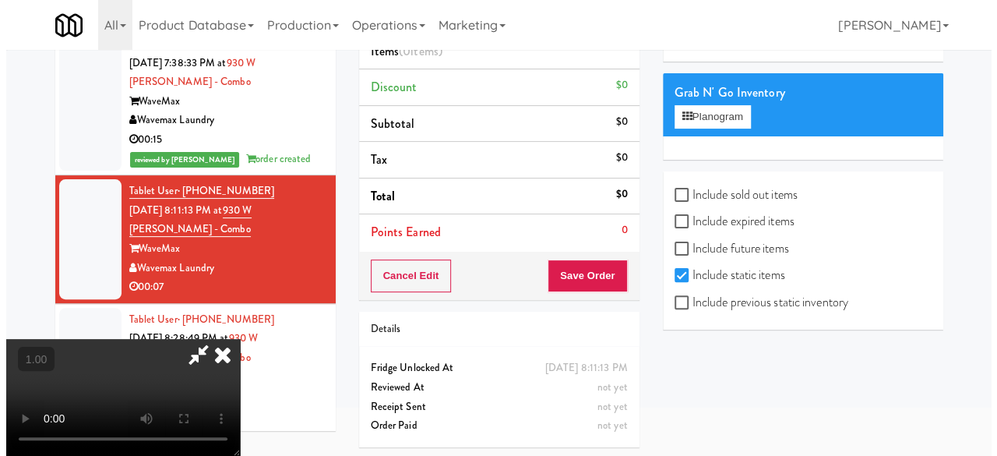
scroll to position [50, 0]
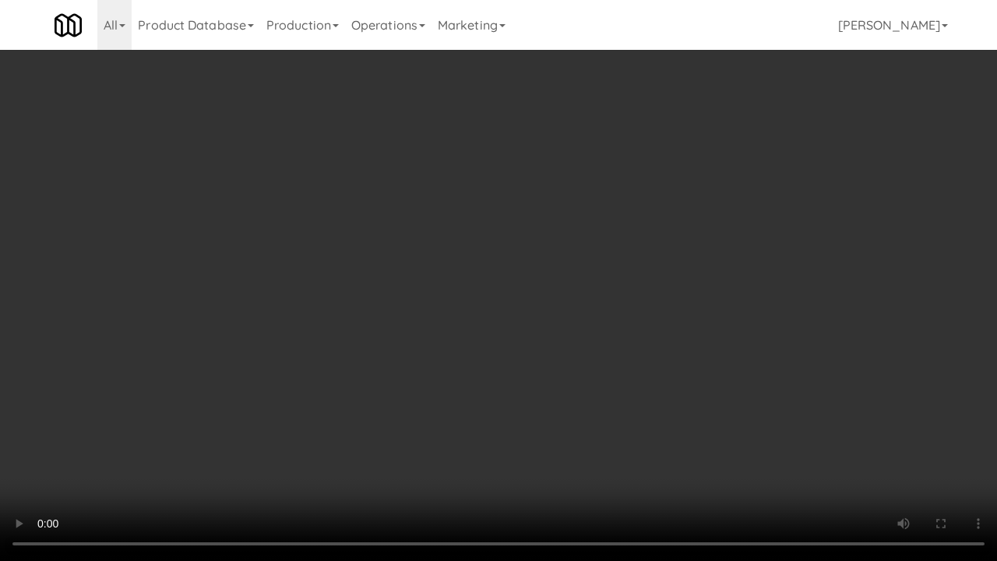
click at [527, 381] on video at bounding box center [498, 280] width 997 height 561
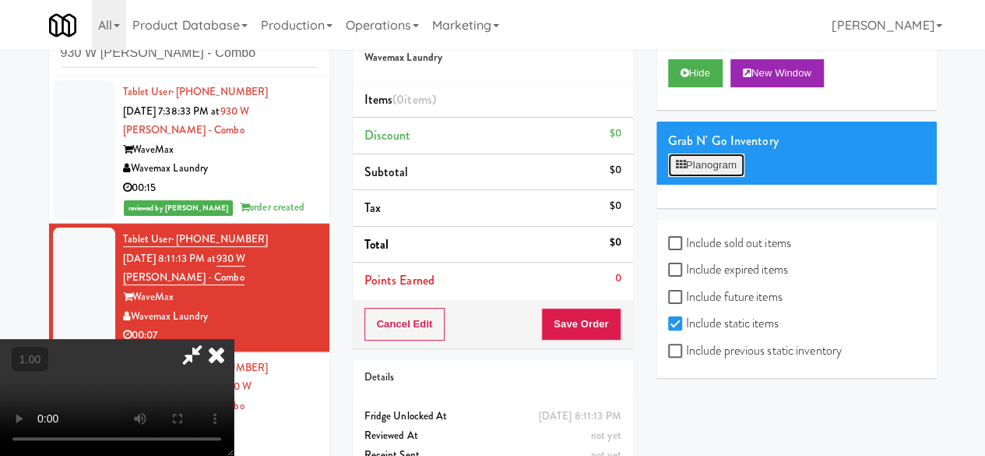
click at [680, 177] on button "Planogram" at bounding box center [706, 164] width 76 height 23
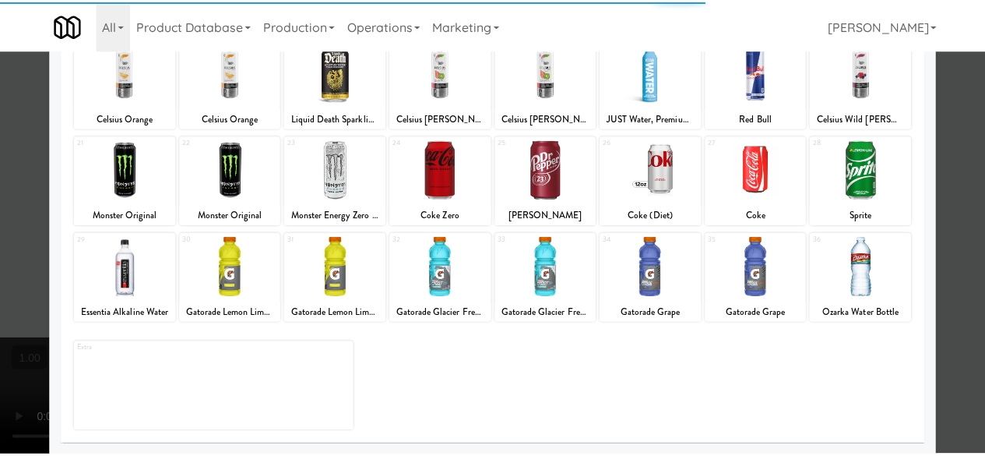
scroll to position [231, 0]
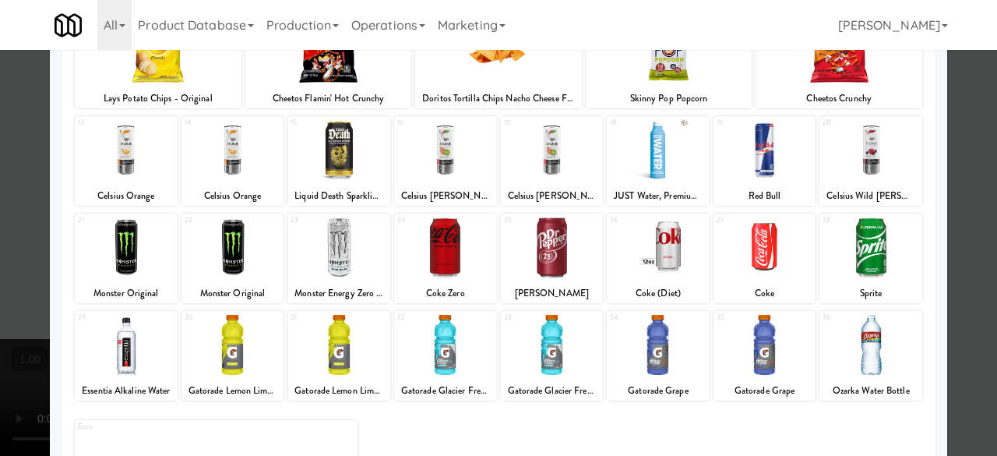
click at [958, 221] on div at bounding box center [498, 228] width 997 height 456
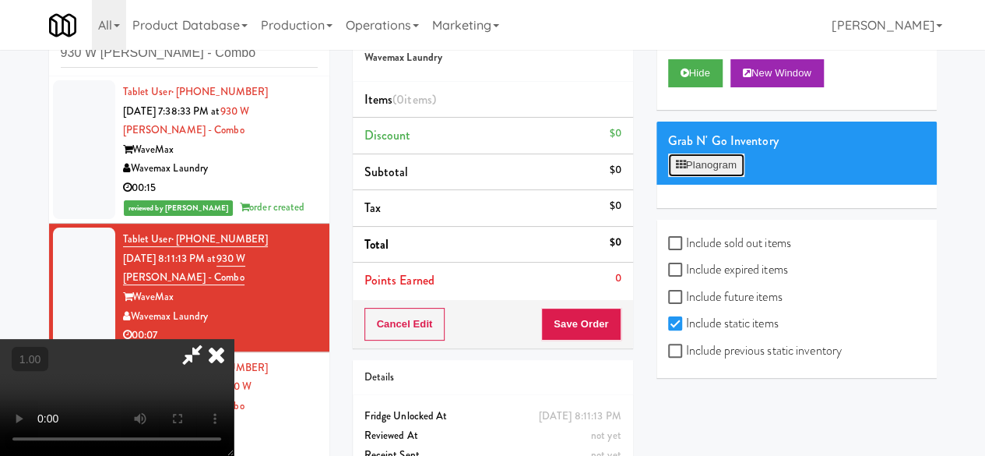
click at [722, 177] on button "Planogram" at bounding box center [706, 164] width 76 height 23
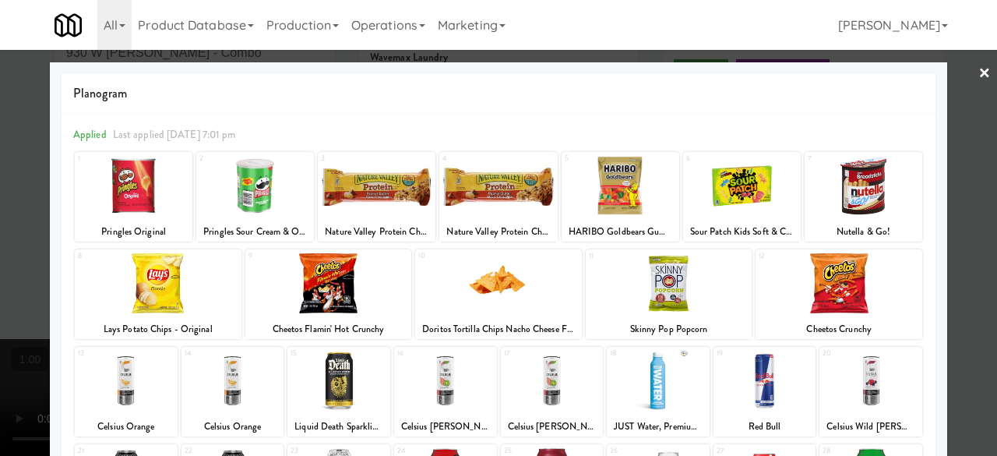
click at [961, 68] on div at bounding box center [498, 228] width 997 height 456
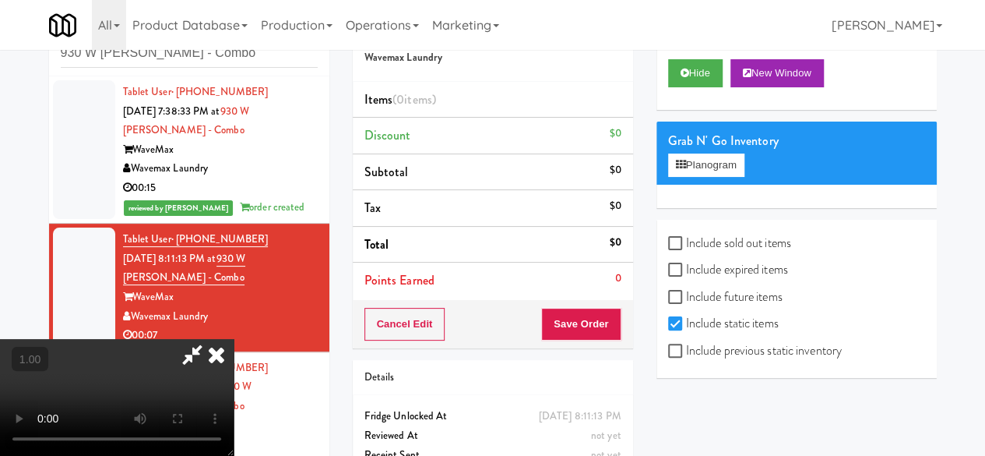
click at [234, 339] on icon at bounding box center [216, 354] width 34 height 31
click at [578, 143] on li "Discount $0" at bounding box center [493, 136] width 280 height 37
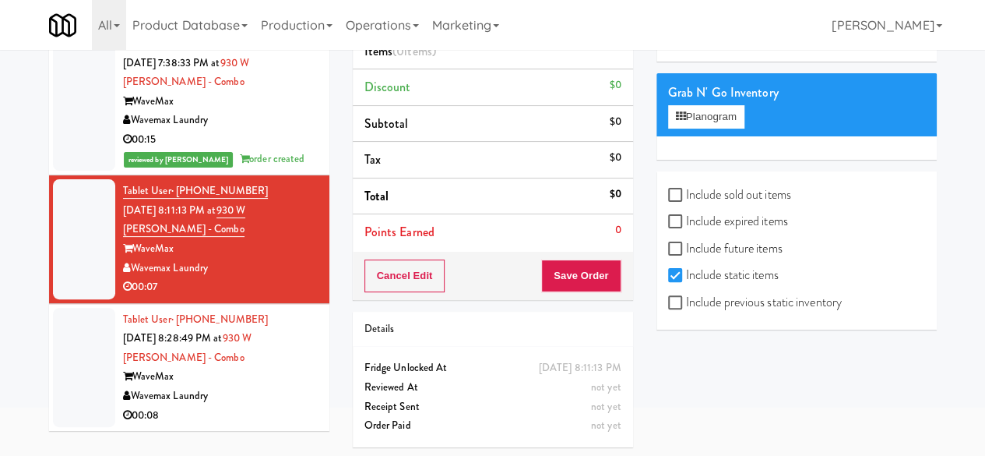
click at [280, 364] on div "Tablet User · (816) 878-3836 [DATE] 8:28:49 PM at 930 W [PERSON_NAME] - Combo W…" at bounding box center [220, 367] width 195 height 115
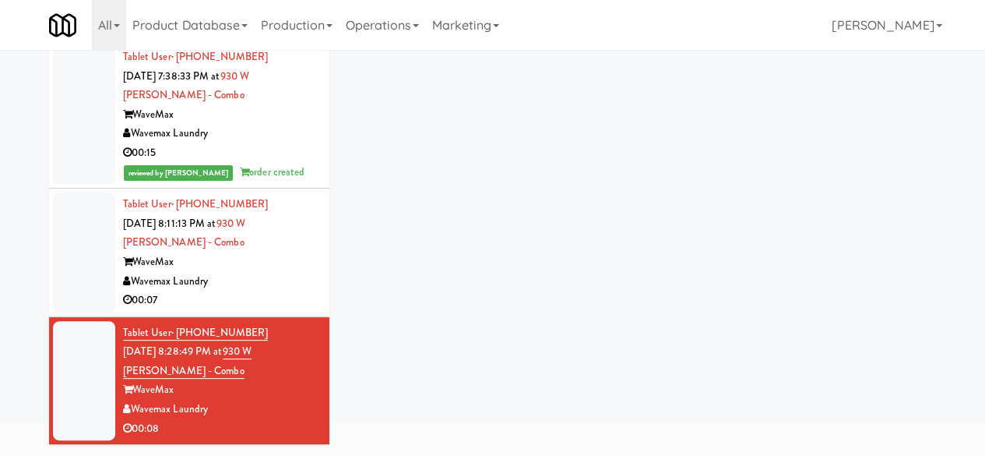
scroll to position [83, 0]
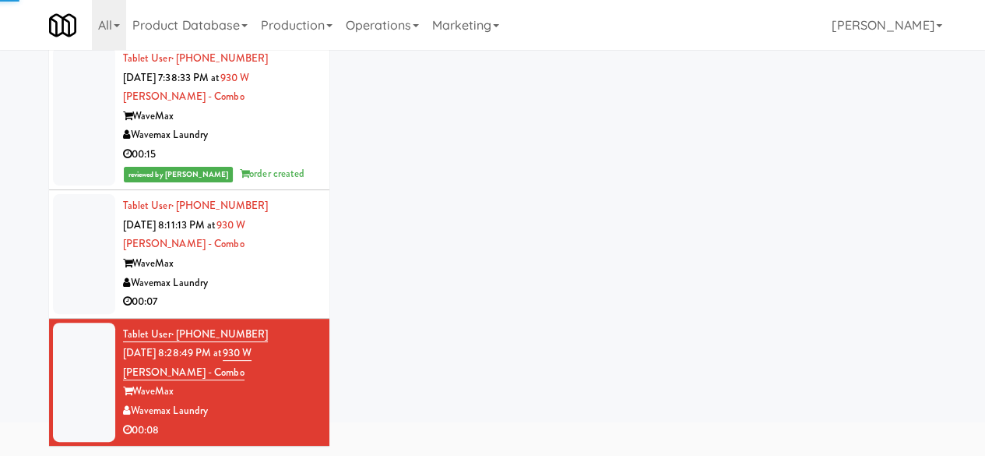
click at [294, 281] on div "Wavemax Laundry" at bounding box center [220, 282] width 195 height 19
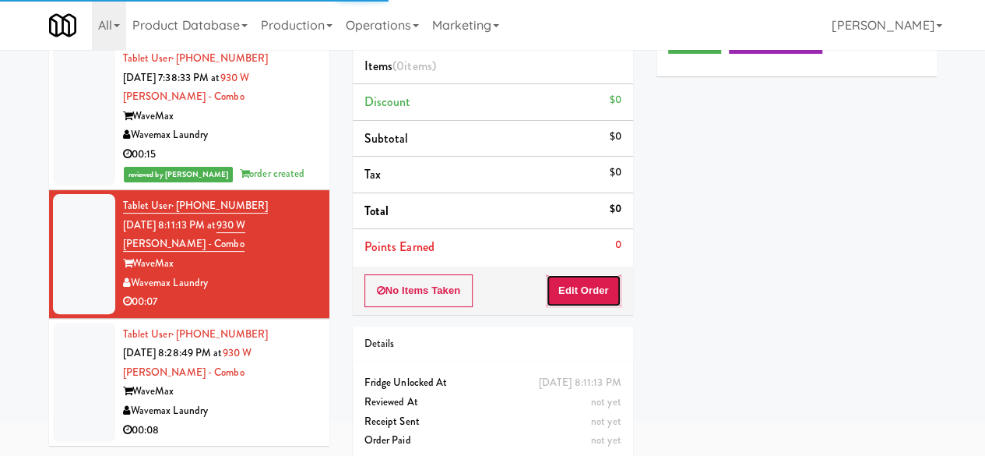
click at [586, 290] on button "Edit Order" at bounding box center [584, 290] width 76 height 33
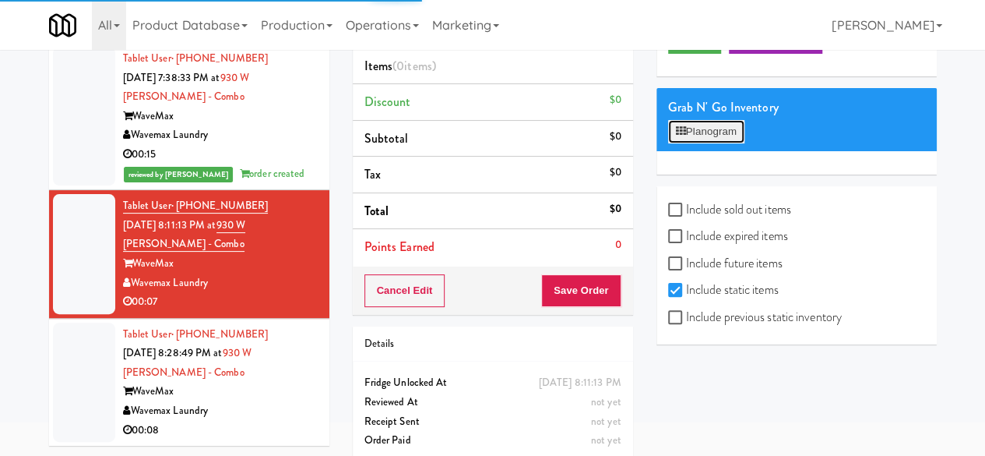
click at [716, 143] on button "Planogram" at bounding box center [706, 131] width 76 height 23
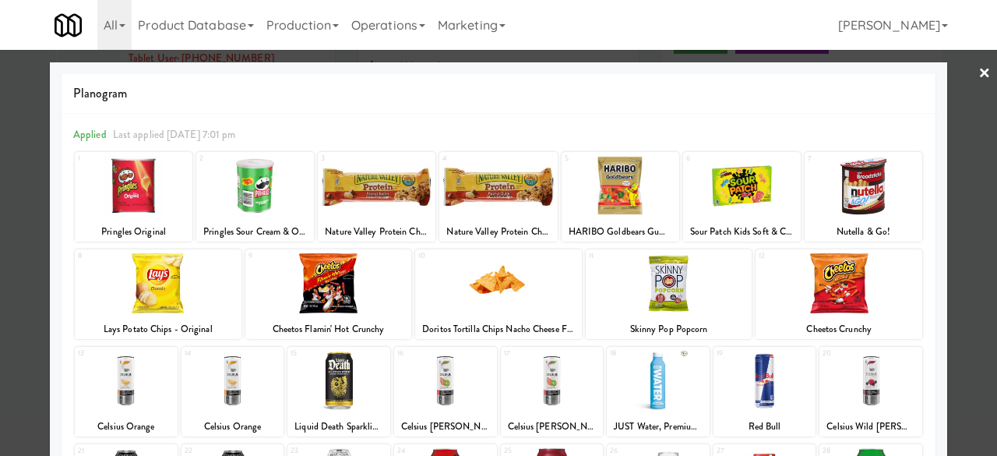
click at [958, 77] on div at bounding box center [498, 228] width 997 height 456
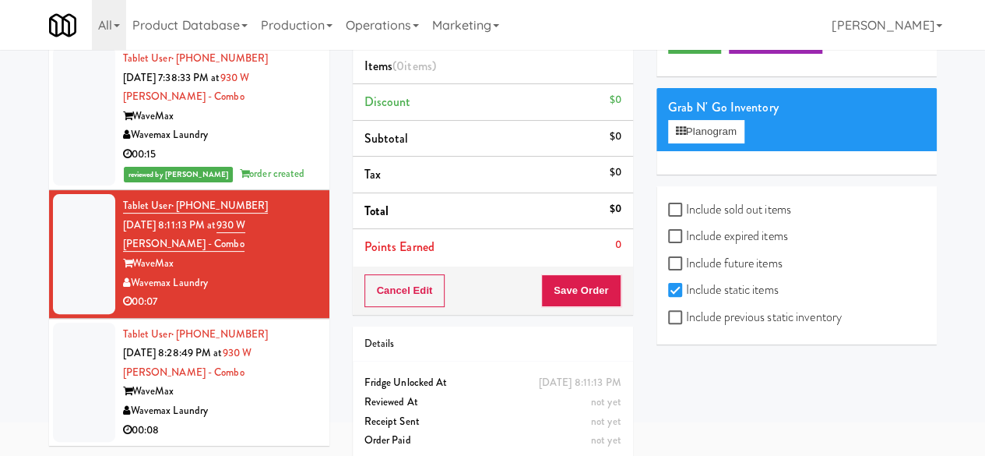
click at [239, 421] on div "00:08" at bounding box center [220, 430] width 195 height 19
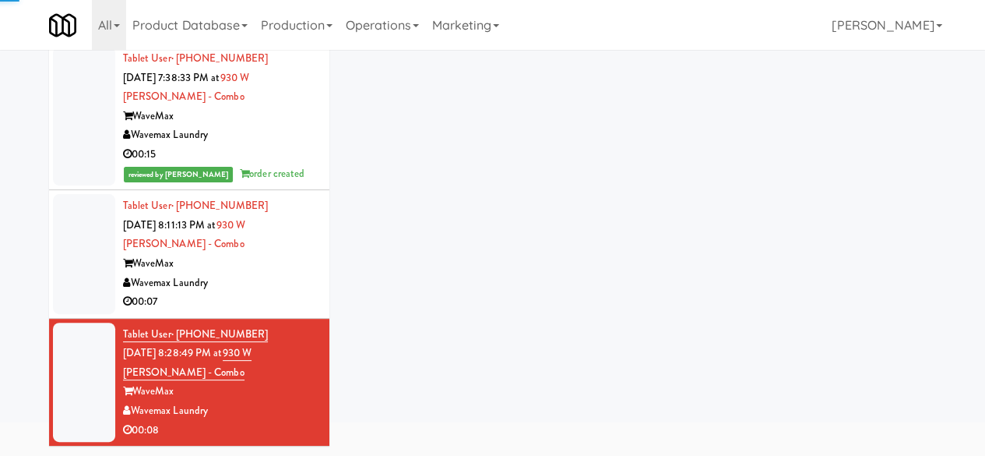
click at [267, 273] on div "Wavemax Laundry" at bounding box center [220, 282] width 195 height 19
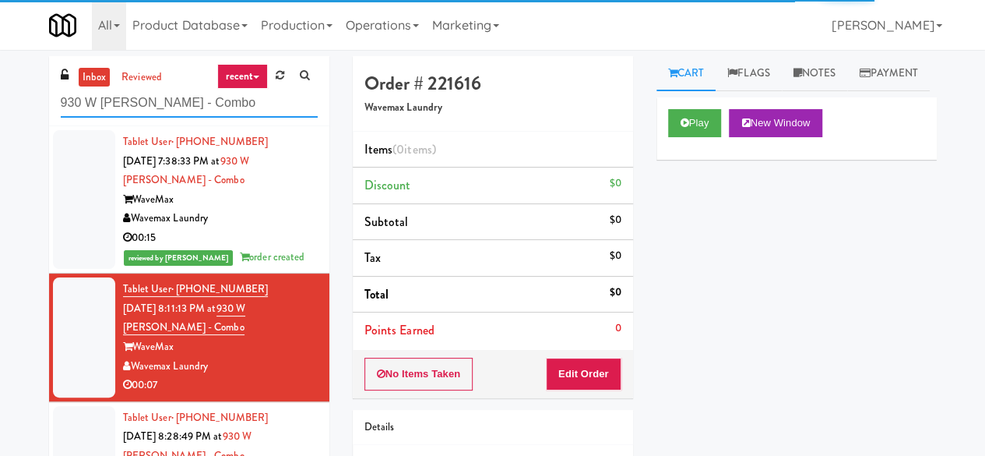
click at [162, 102] on input "930 W [PERSON_NAME] - Combo" at bounding box center [189, 103] width 257 height 29
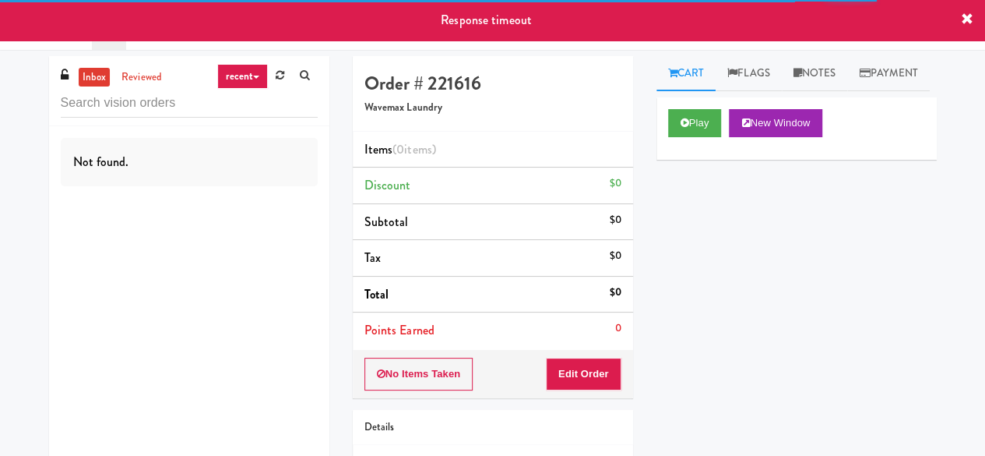
click at [961, 21] on icon at bounding box center [967, 19] width 12 height 12
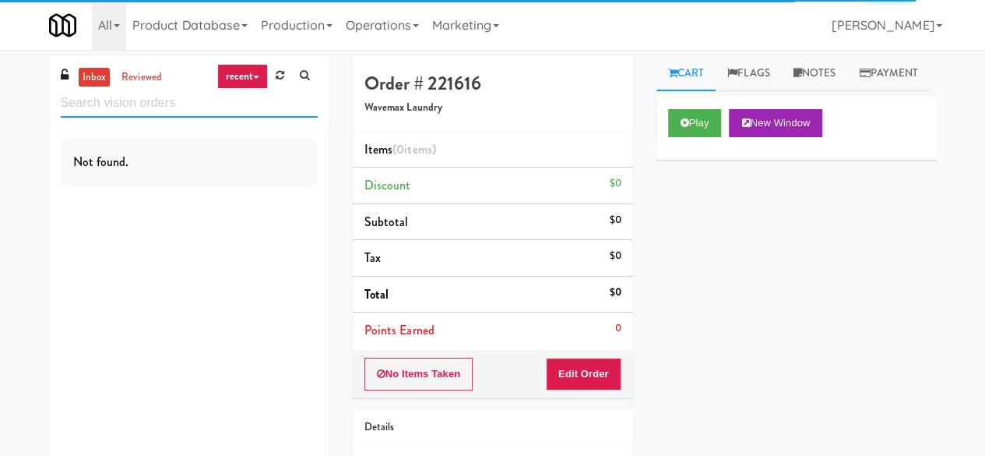
click at [134, 110] on input "text" at bounding box center [189, 103] width 257 height 29
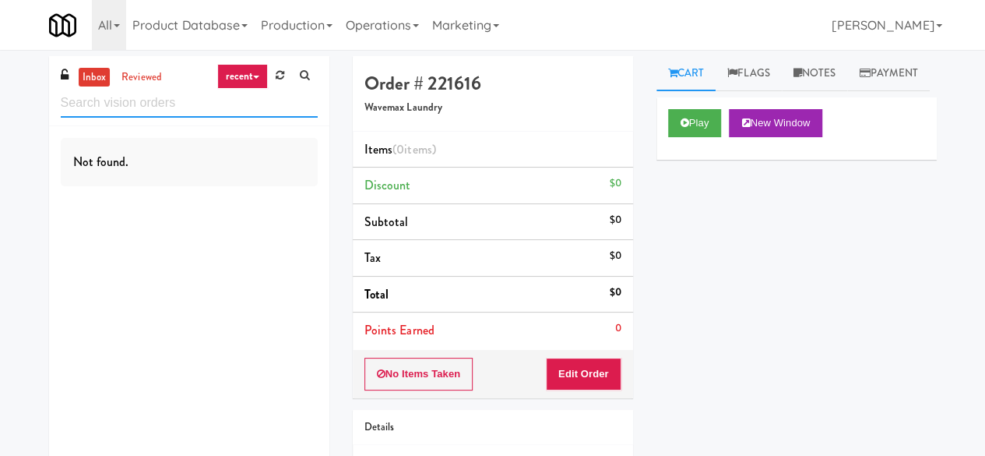
click at [148, 109] on input "text" at bounding box center [189, 103] width 257 height 29
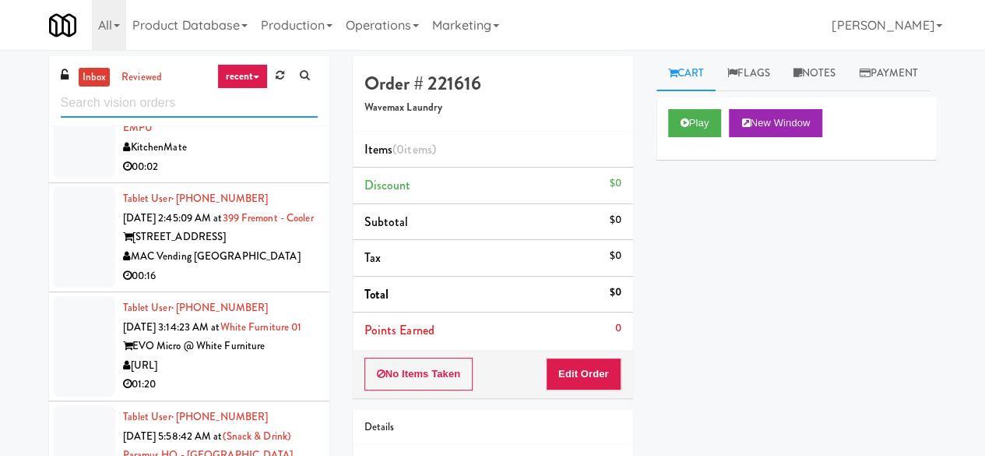
scroll to position [2726, 0]
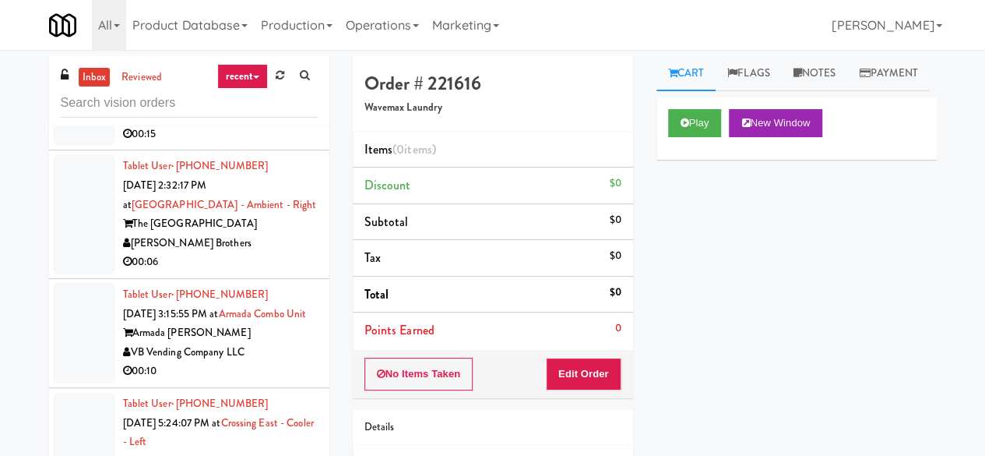
click at [241, 253] on div "[PERSON_NAME] Brothers" at bounding box center [220, 243] width 195 height 19
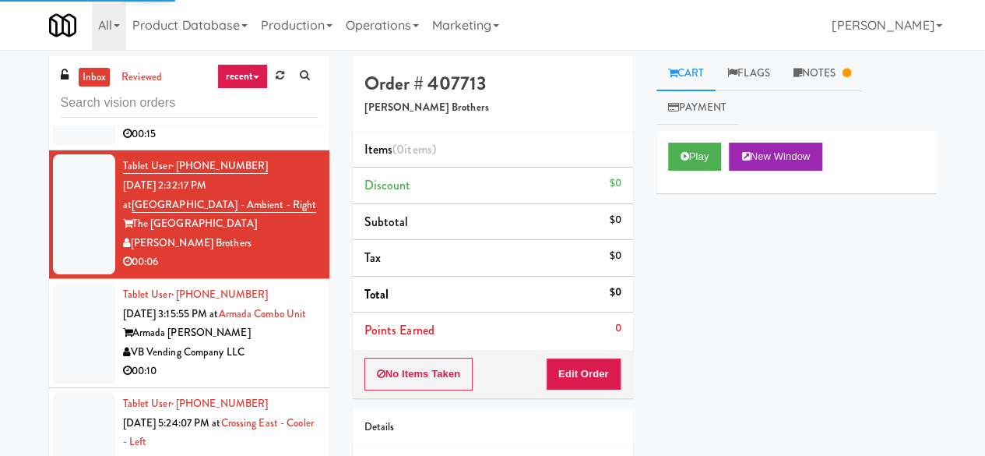
drag, startPoint x: 804, startPoint y: 80, endPoint x: 621, endPoint y: 149, distance: 195.4
click at [805, 80] on link "Notes" at bounding box center [822, 73] width 81 height 35
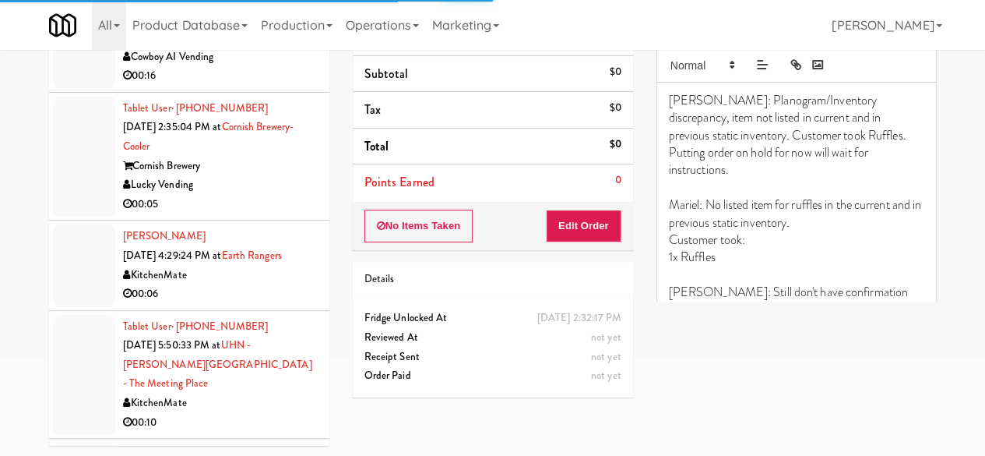
scroll to position [3349, 0]
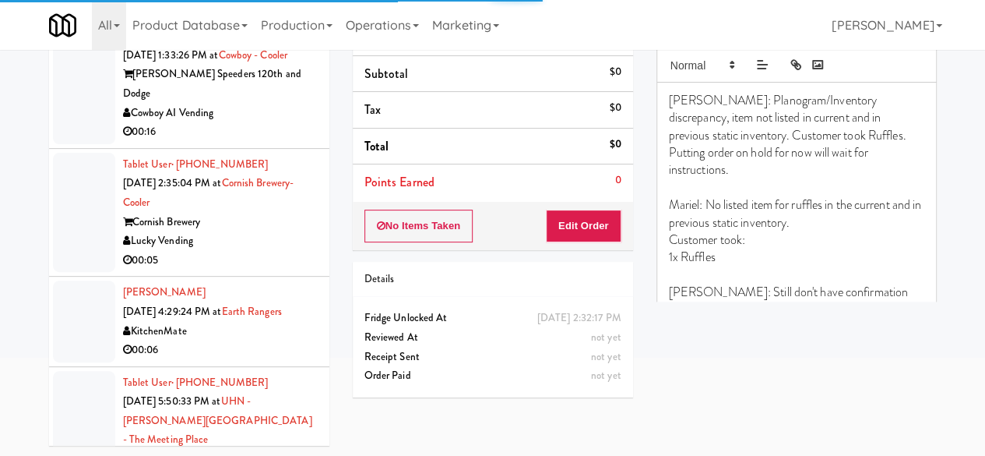
click at [245, 232] on div "Cornish Brewery" at bounding box center [220, 222] width 195 height 19
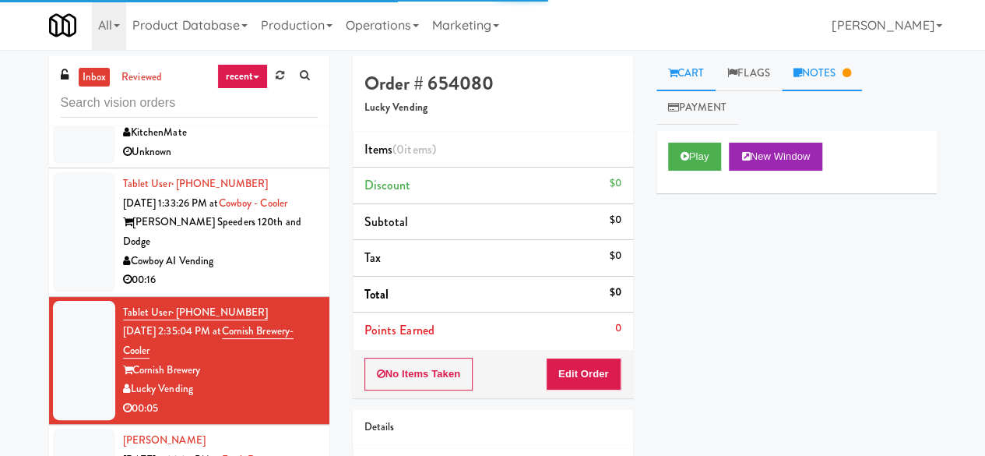
click at [824, 71] on link "Notes" at bounding box center [822, 73] width 81 height 35
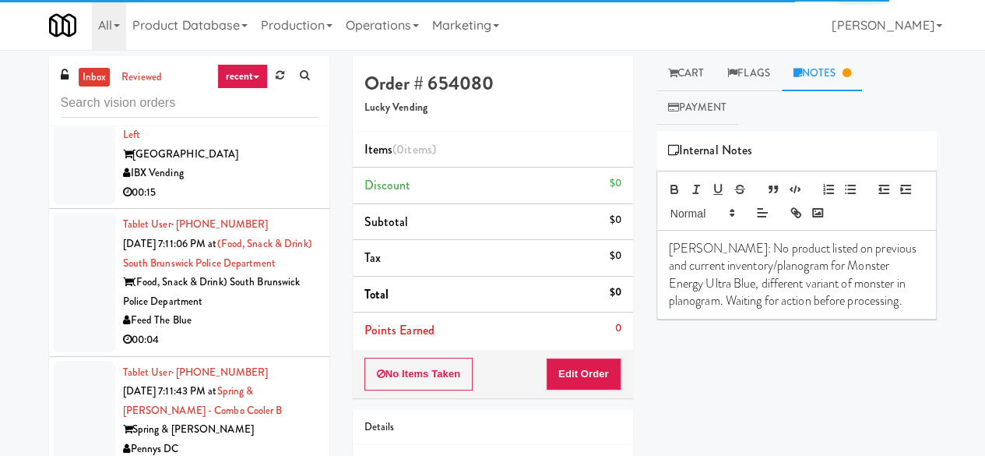
scroll to position [4595, 0]
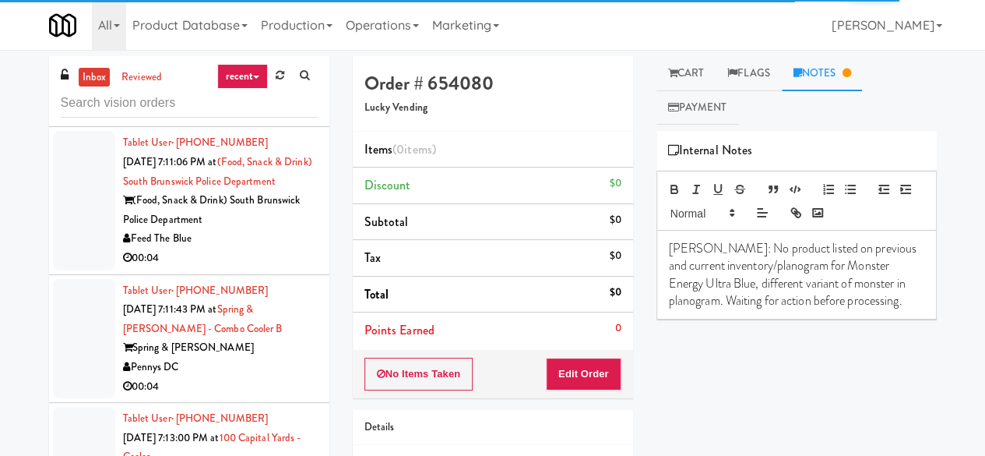
click at [262, 268] on div "00:04" at bounding box center [220, 257] width 195 height 19
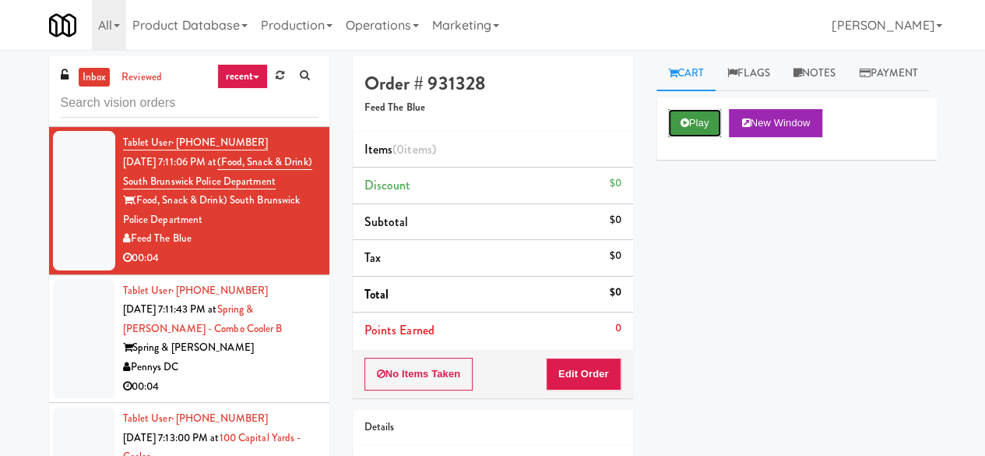
click at [699, 137] on button "Play" at bounding box center [695, 123] width 54 height 28
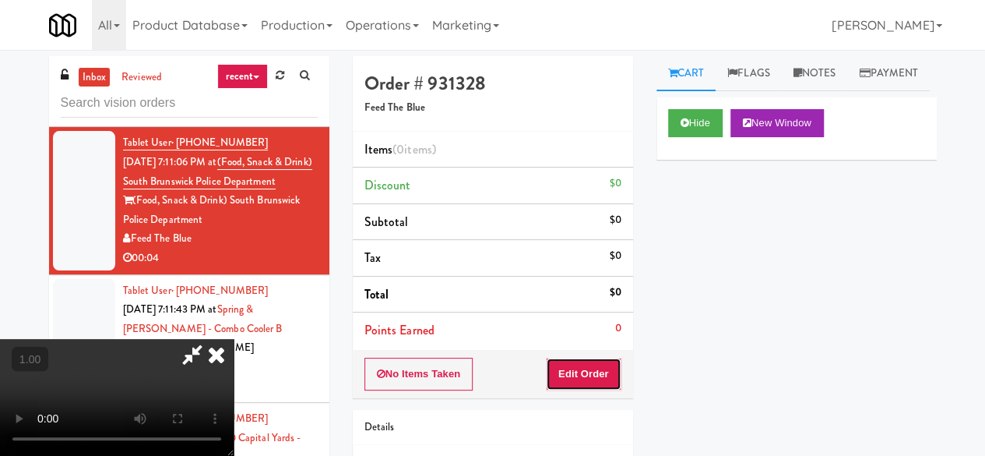
click at [592, 365] on button "Edit Order" at bounding box center [584, 373] width 76 height 33
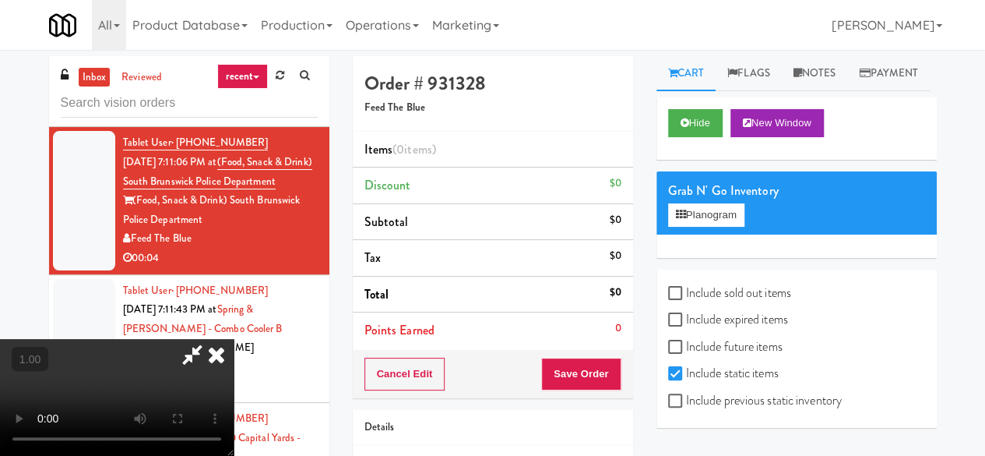
drag, startPoint x: 525, startPoint y: 64, endPoint x: 552, endPoint y: 107, distance: 50.8
click at [210, 339] on icon at bounding box center [192, 354] width 36 height 31
click at [707, 227] on button "Planogram" at bounding box center [706, 214] width 76 height 23
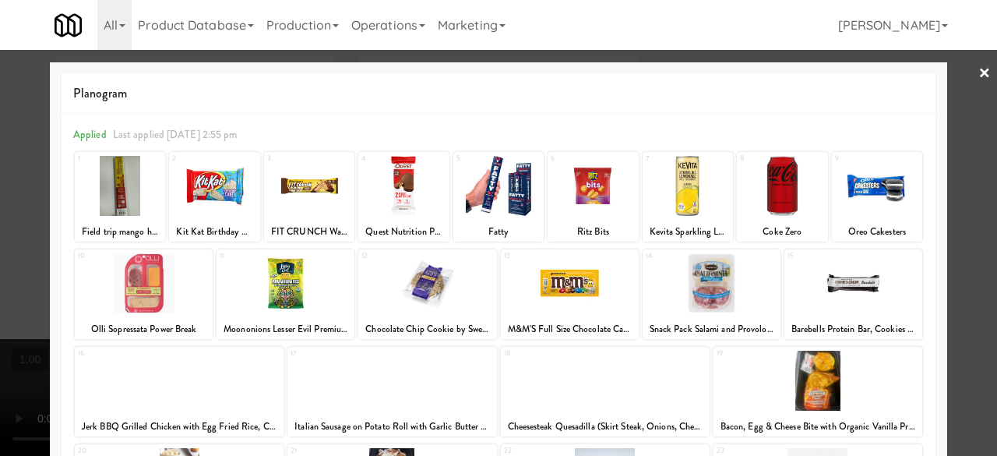
drag, startPoint x: 977, startPoint y: 74, endPoint x: 776, endPoint y: 135, distance: 209.9
click at [978, 74] on link "×" at bounding box center [984, 74] width 12 height 48
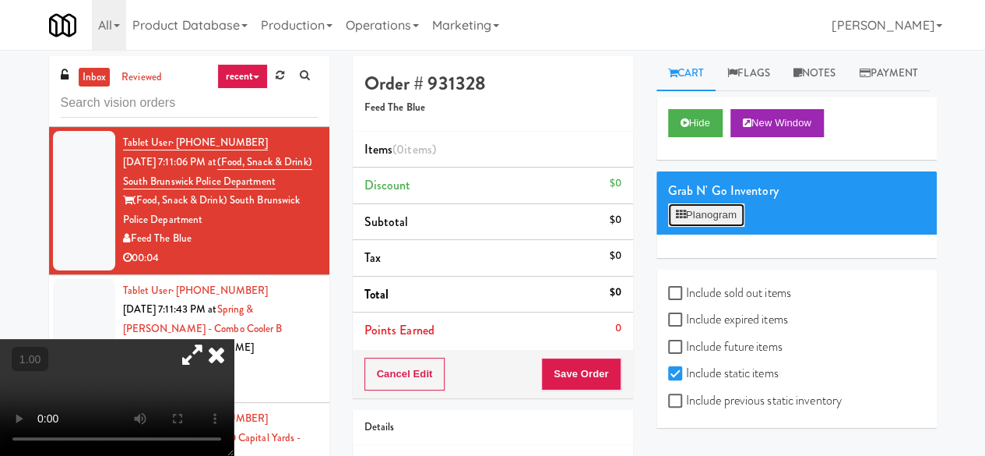
click at [709, 227] on button "Planogram" at bounding box center [706, 214] width 76 height 23
click at [0, 0] on div at bounding box center [0, 0] width 0 height 0
click at [709, 227] on button "Planogram" at bounding box center [706, 214] width 76 height 23
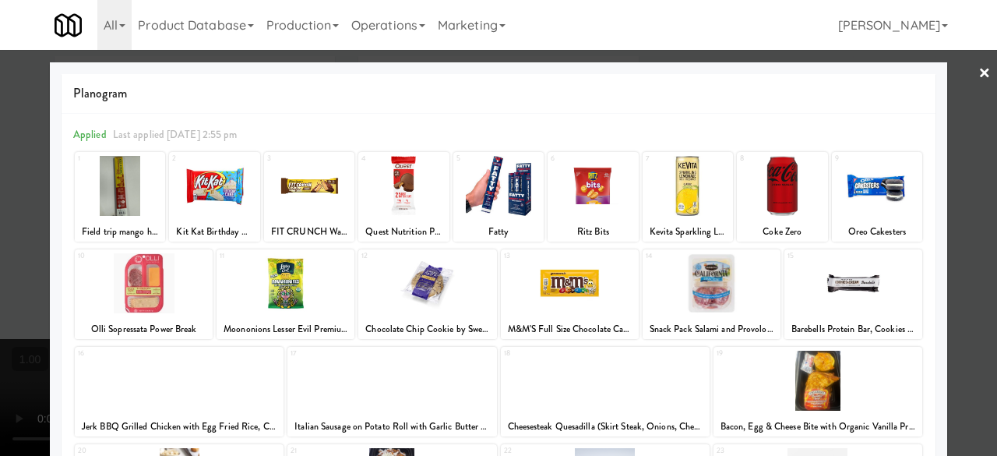
click at [0, 160] on div at bounding box center [498, 228] width 997 height 456
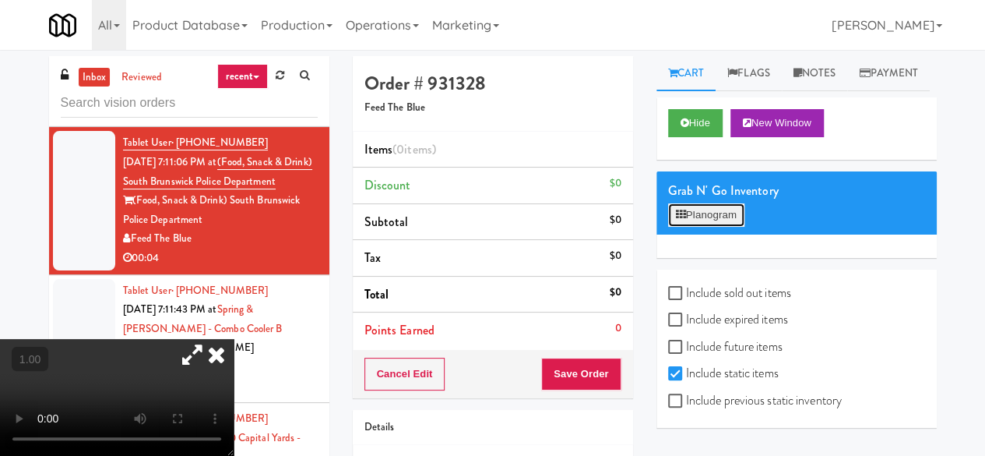
click at [707, 227] on button "Planogram" at bounding box center [706, 214] width 76 height 23
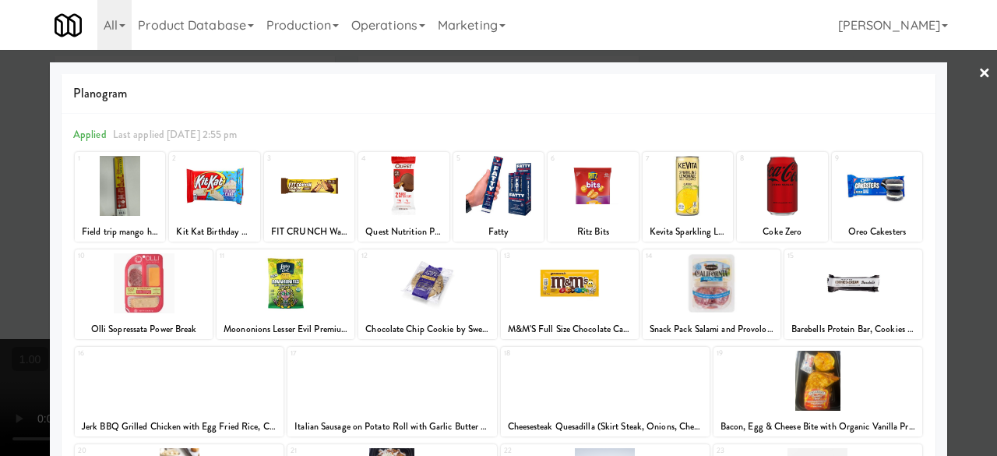
click at [978, 72] on link "×" at bounding box center [984, 74] width 12 height 48
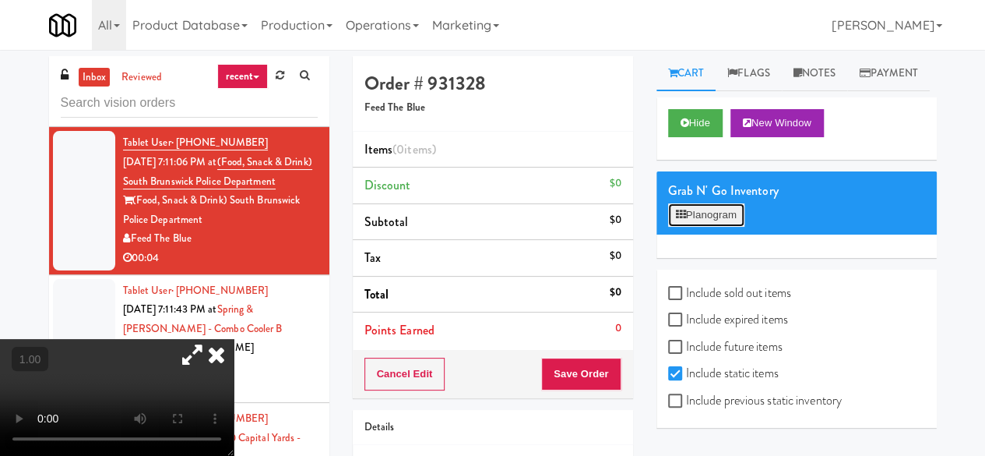
click at [703, 227] on button "Planogram" at bounding box center [706, 214] width 76 height 23
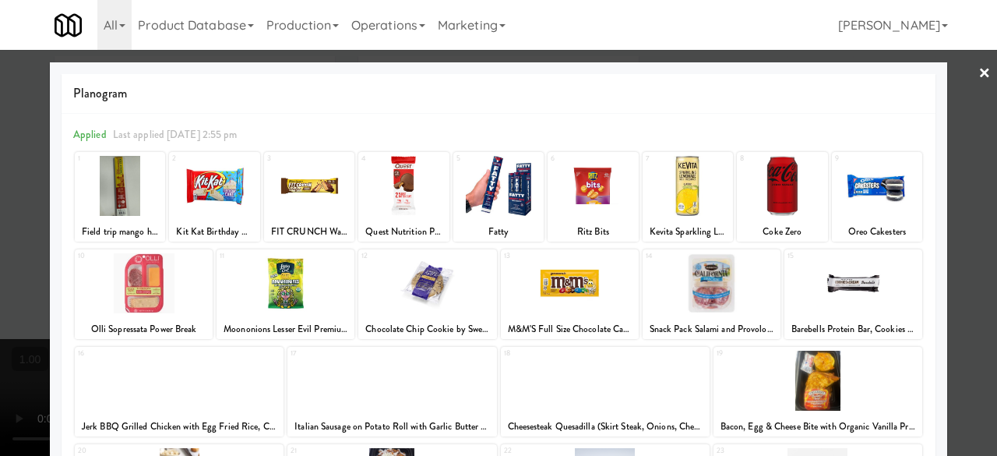
click at [978, 84] on link "×" at bounding box center [984, 74] width 12 height 48
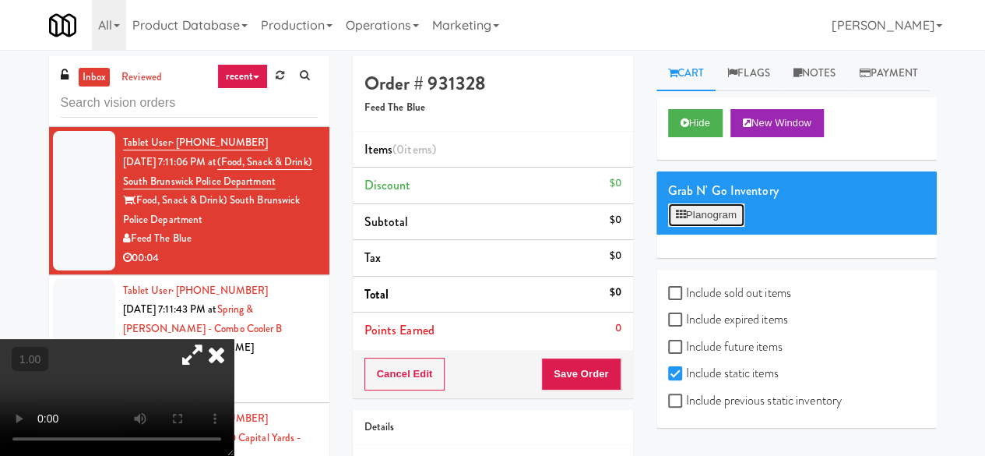
click at [714, 227] on button "Planogram" at bounding box center [706, 214] width 76 height 23
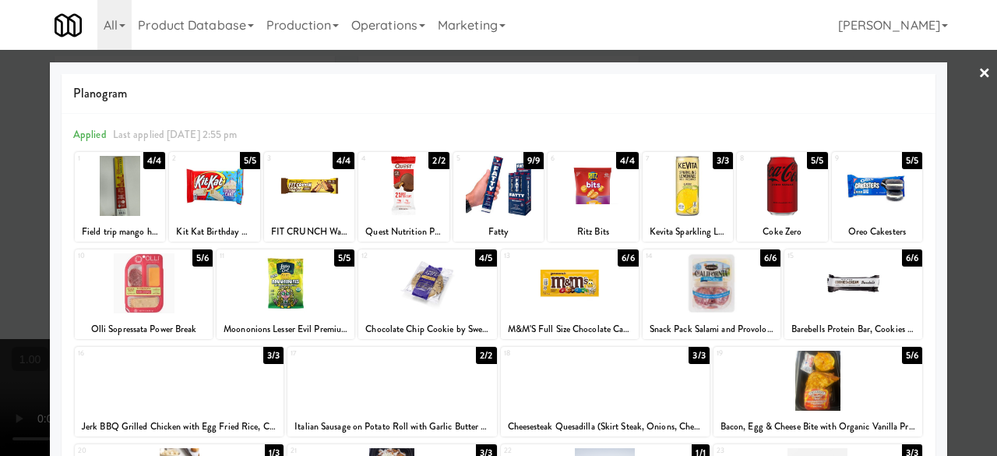
click at [955, 90] on div at bounding box center [498, 228] width 997 height 456
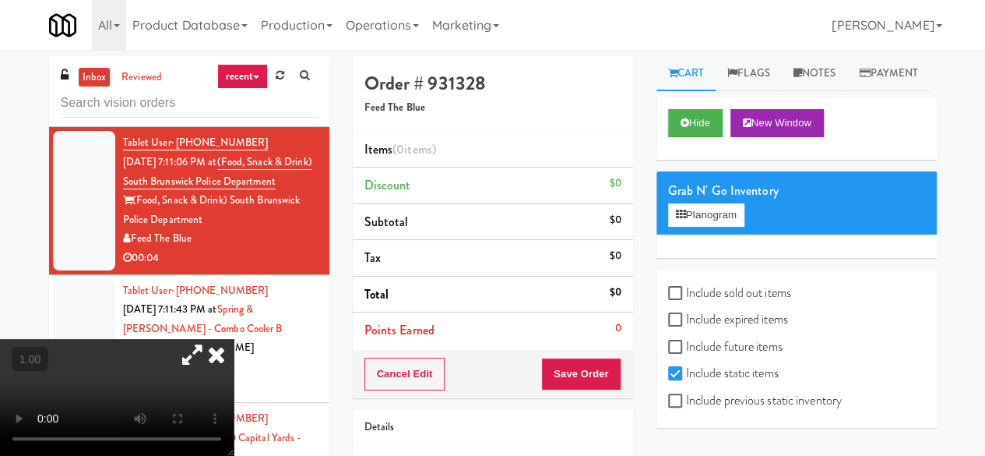
click at [210, 339] on icon at bounding box center [192, 354] width 36 height 31
click at [234, 339] on icon at bounding box center [216, 354] width 34 height 31
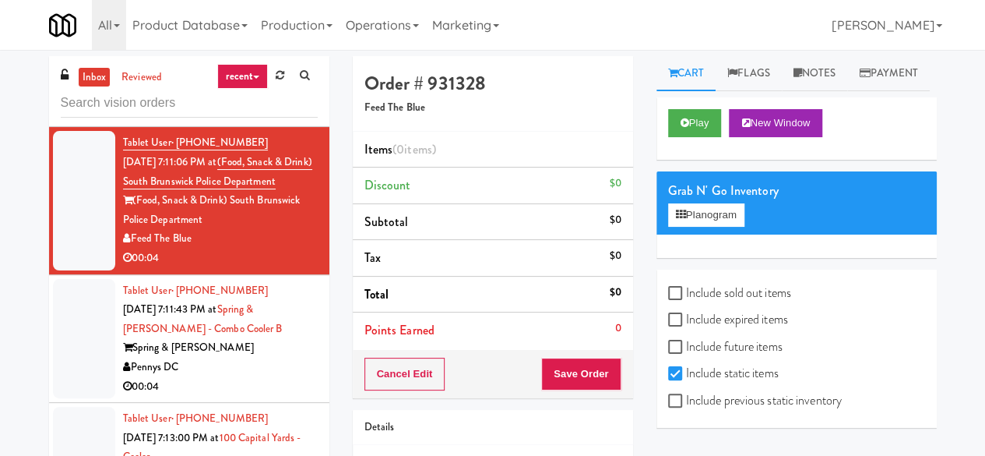
click at [296, 375] on div "Tablet User · (516) 507-2165 [DATE] 7:11:43 PM at Spring & [PERSON_NAME] - Comb…" at bounding box center [220, 338] width 195 height 115
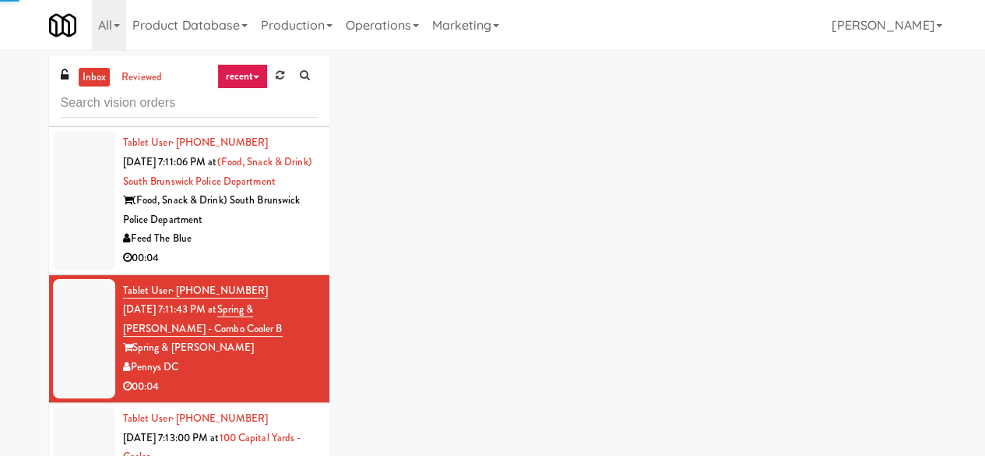
click at [282, 268] on div "00:04" at bounding box center [220, 257] width 195 height 19
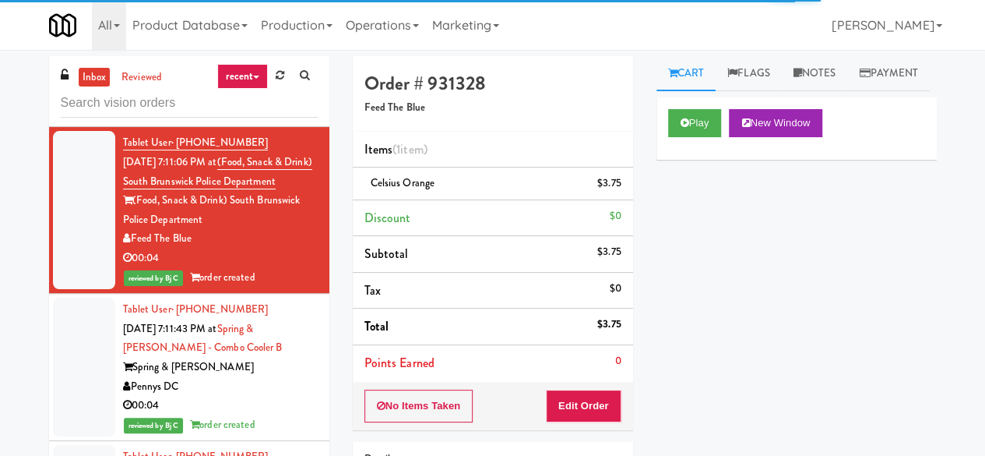
scroll to position [4362, 0]
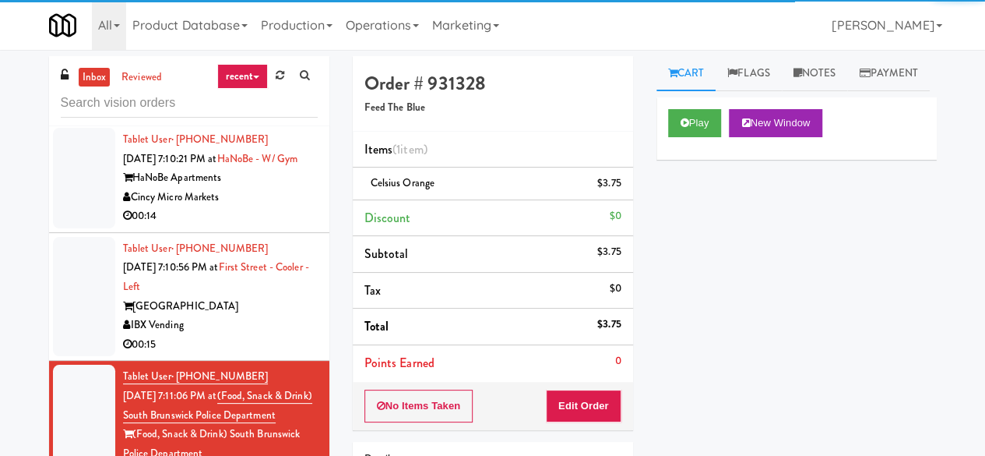
drag, startPoint x: 261, startPoint y: 361, endPoint x: 262, endPoint y: 328, distance: 32.7
click at [261, 335] on div "IBX Vending" at bounding box center [220, 324] width 195 height 19
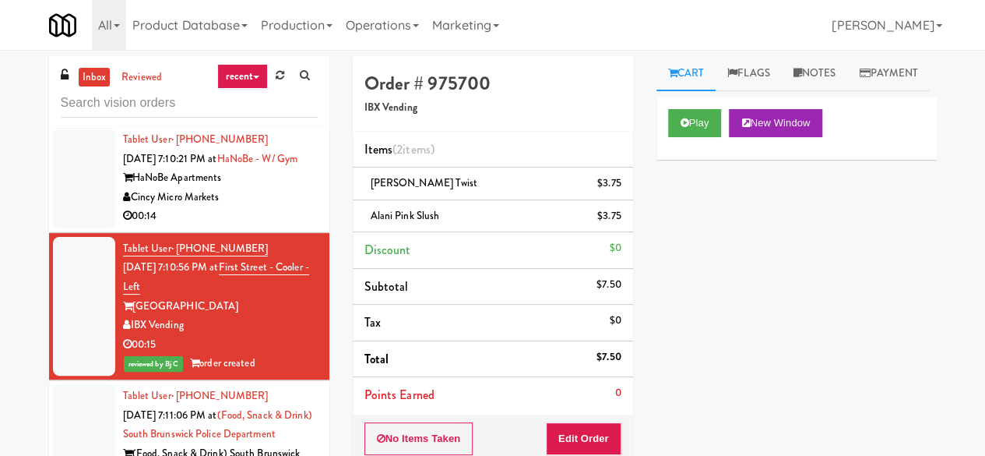
click at [287, 226] on div "00:14" at bounding box center [220, 215] width 195 height 19
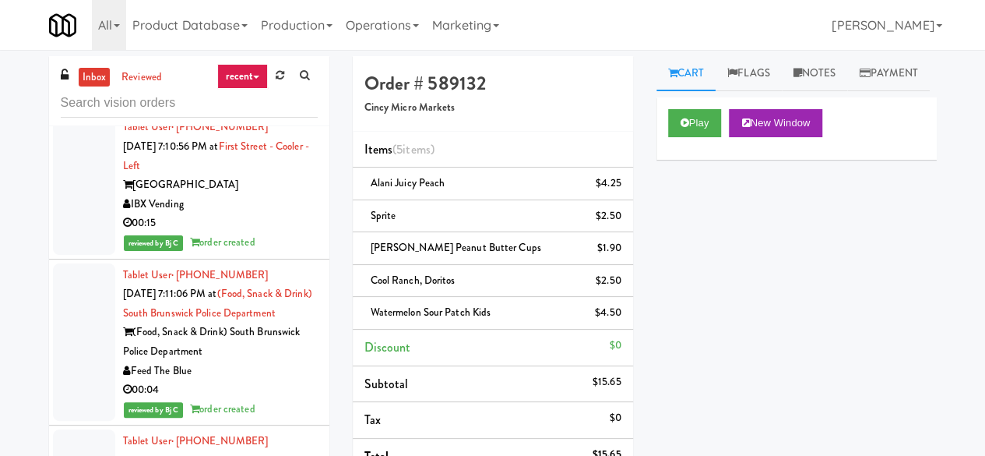
scroll to position [4673, 0]
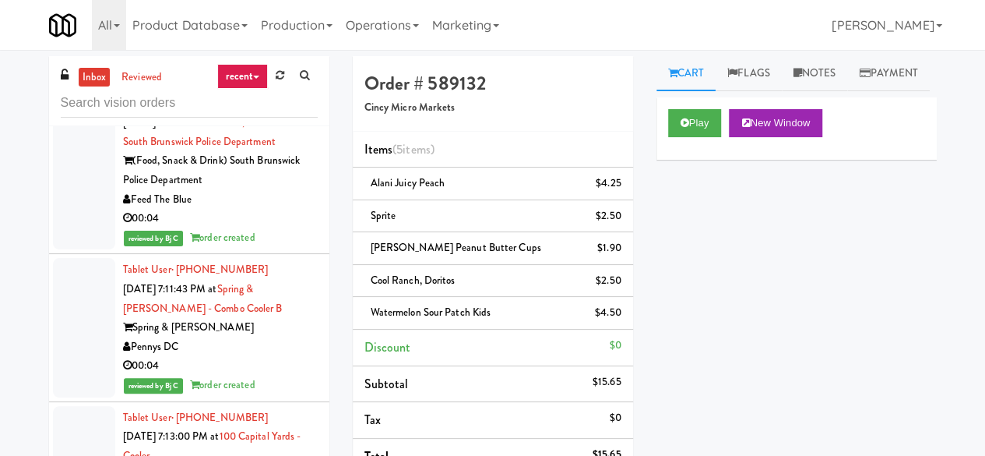
click at [97, 75] on link "inbox" at bounding box center [95, 77] width 32 height 19
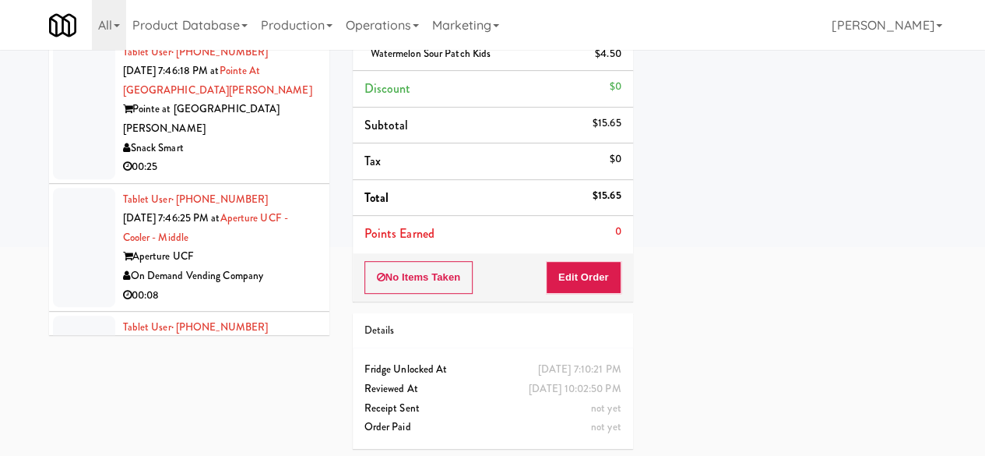
scroll to position [5105, 0]
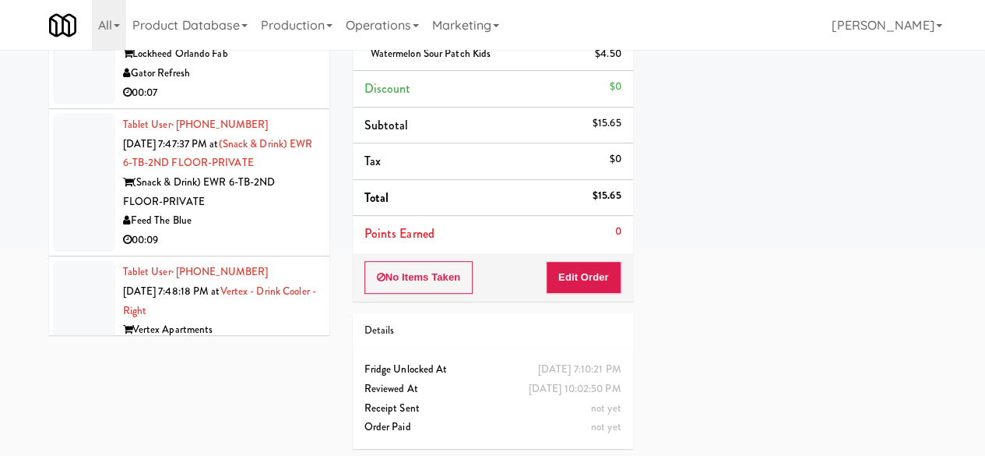
click at [288, 250] on div "00:09" at bounding box center [220, 240] width 195 height 19
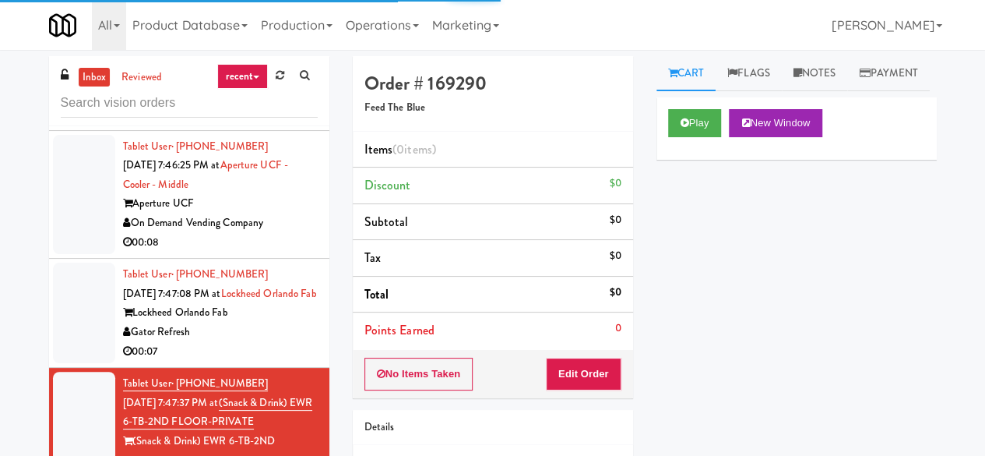
click at [685, 160] on div "Play New Window" at bounding box center [797, 128] width 280 height 62
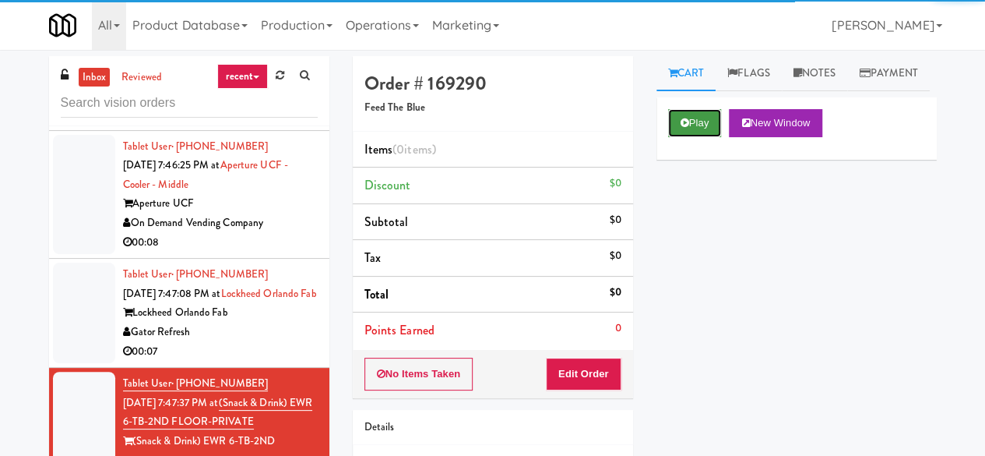
click at [699, 137] on button "Play" at bounding box center [695, 123] width 54 height 28
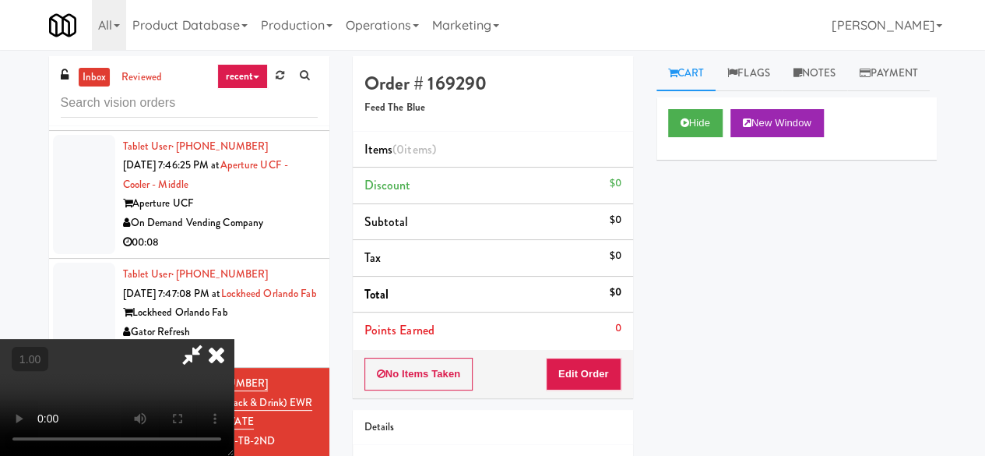
drag, startPoint x: 597, startPoint y: 396, endPoint x: 596, endPoint y: 358, distance: 38.2
click at [597, 396] on div "Order # 169290 Feed The Blue Items (0 items ) Discount $0 Subtotal $0 Tax $0 To…" at bounding box center [493, 306] width 304 height 501
click at [596, 358] on button "Edit Order" at bounding box center [584, 373] width 76 height 33
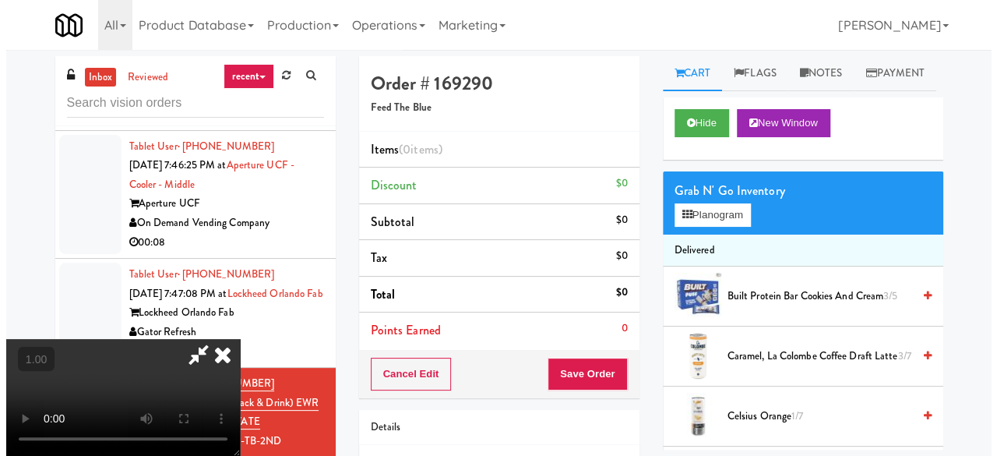
scroll to position [32, 0]
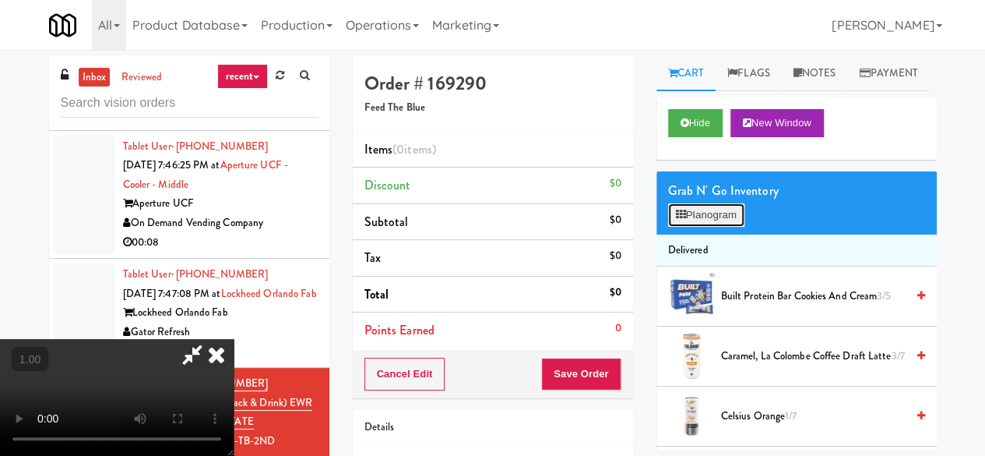
click at [719, 227] on button "Planogram" at bounding box center [706, 214] width 76 height 23
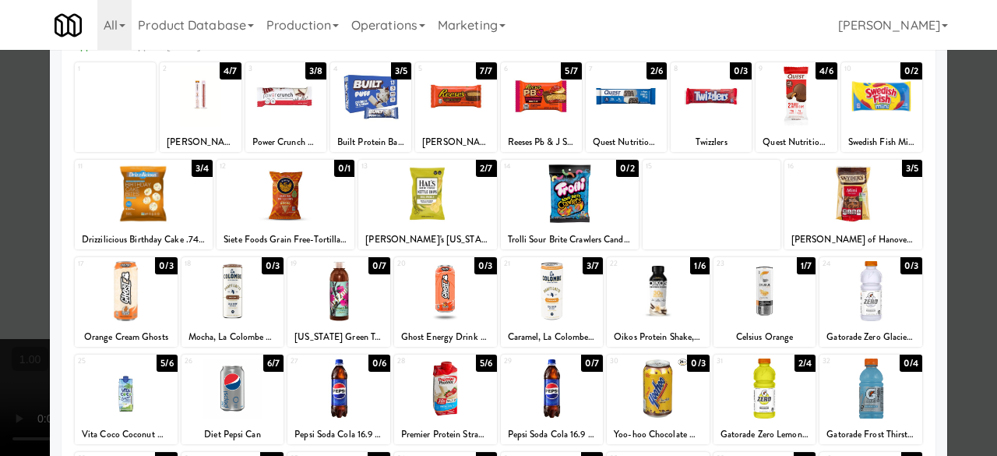
scroll to position [78, 0]
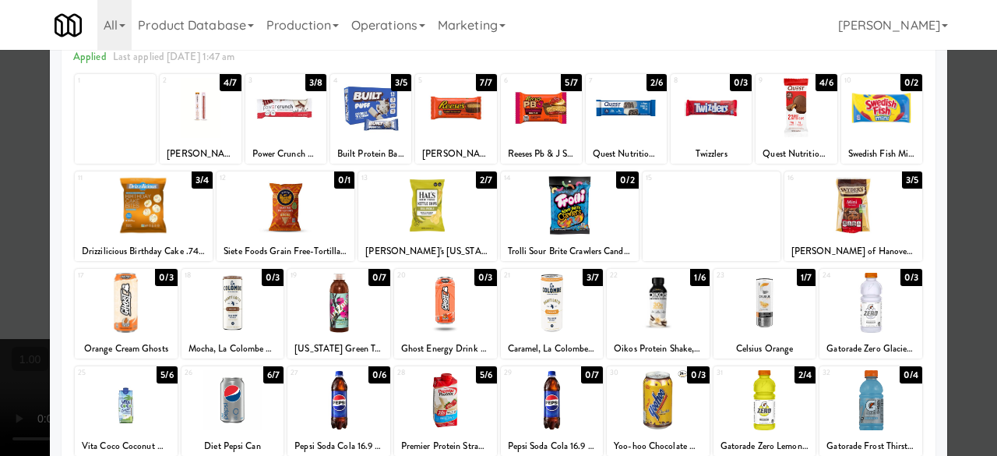
click at [536, 322] on div at bounding box center [552, 303] width 103 height 60
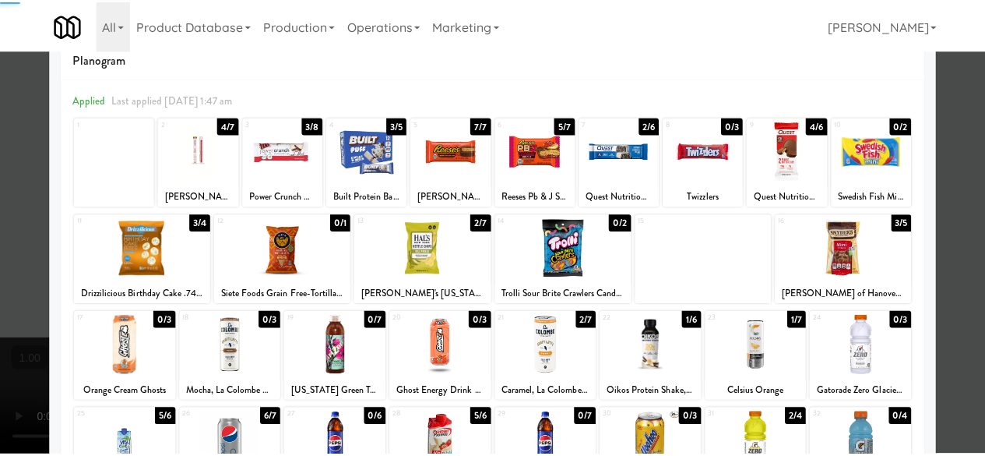
scroll to position [0, 0]
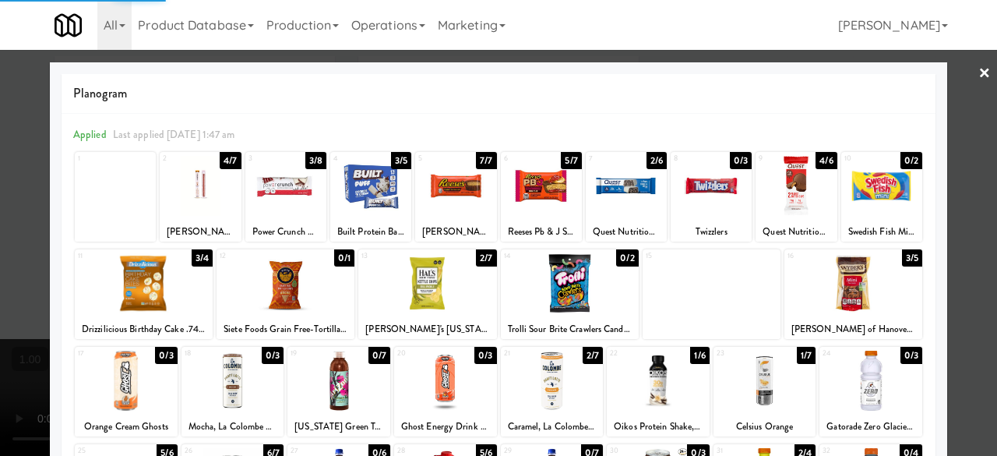
drag, startPoint x: 978, startPoint y: 76, endPoint x: 967, endPoint y: 77, distance: 10.9
click at [978, 76] on link "×" at bounding box center [984, 74] width 12 height 48
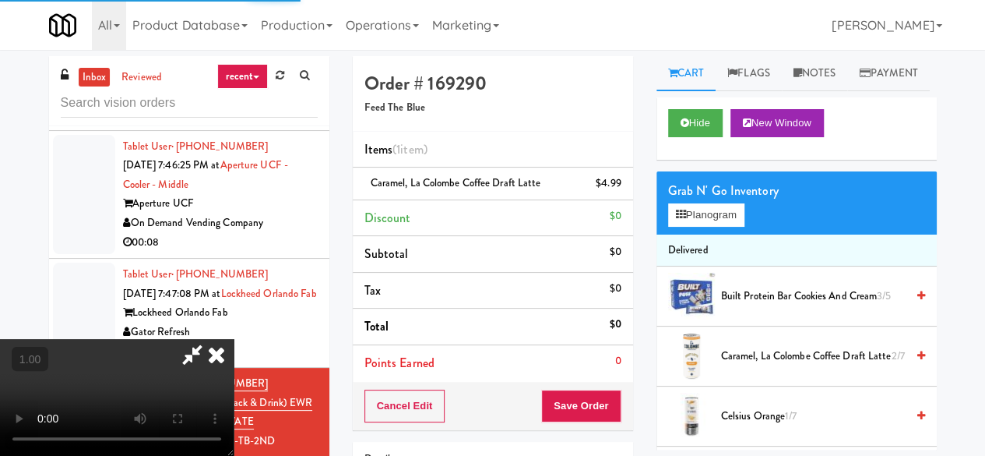
scroll to position [32, 0]
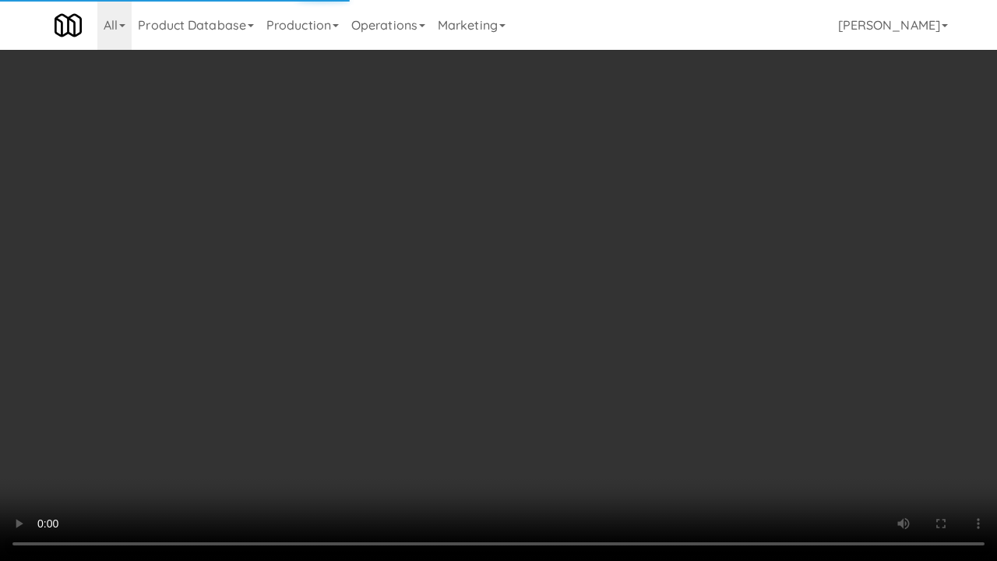
click at [570, 454] on video at bounding box center [498, 280] width 997 height 561
click at [601, 441] on video at bounding box center [498, 280] width 997 height 561
click at [639, 410] on video at bounding box center [498, 280] width 997 height 561
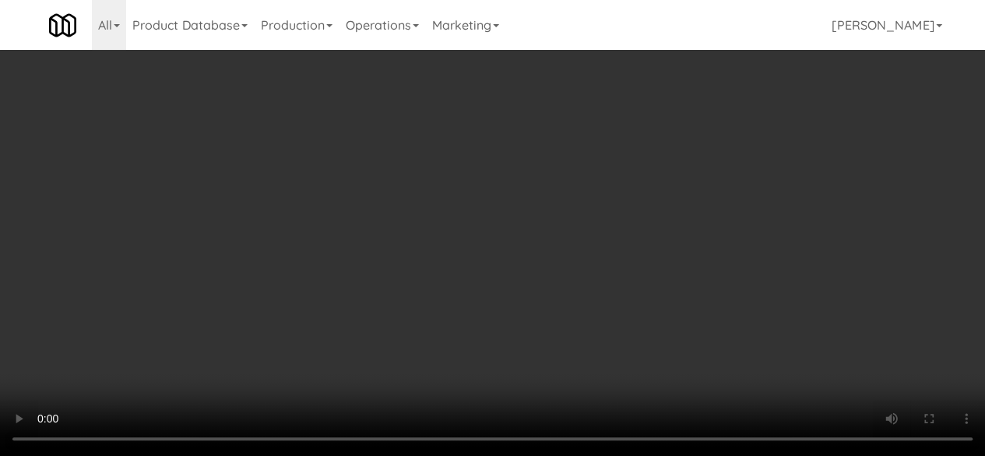
scroll to position [0, 0]
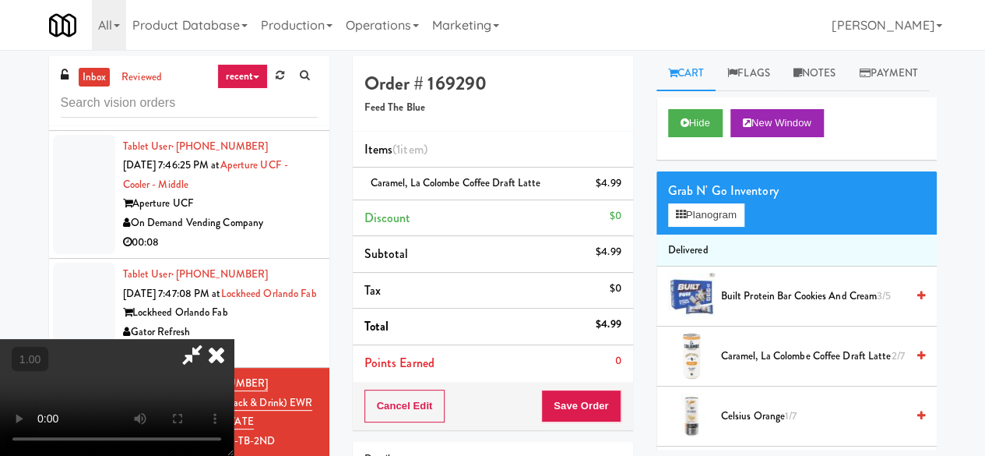
click at [210, 339] on icon at bounding box center [192, 354] width 36 height 31
click at [574, 410] on button "Save Order" at bounding box center [580, 405] width 79 height 33
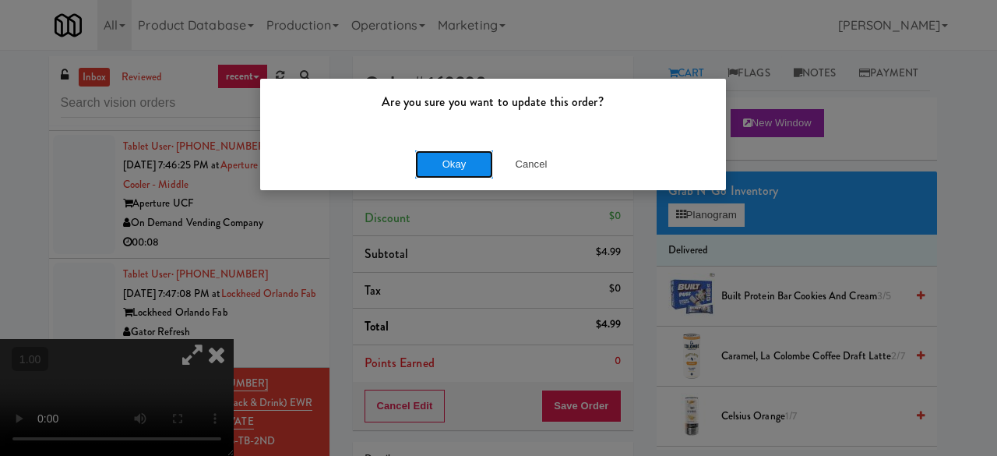
click at [443, 164] on button "Okay" at bounding box center [454, 164] width 78 height 28
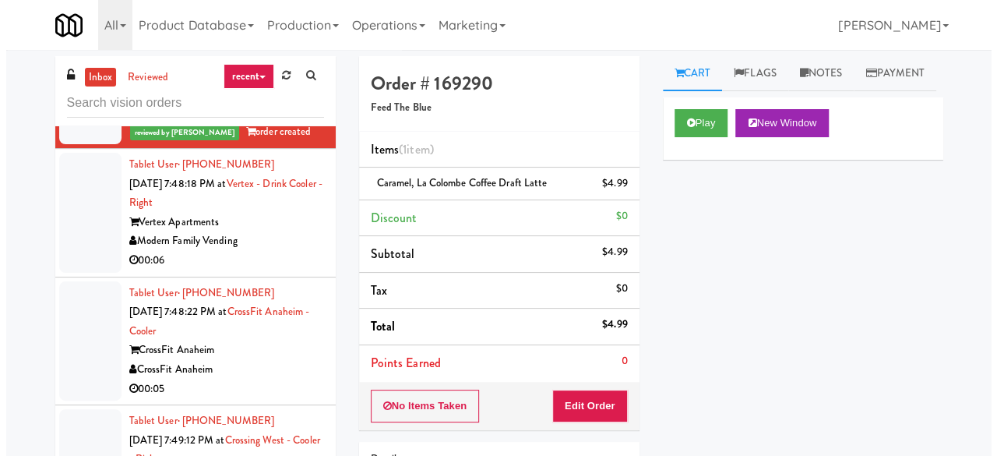
scroll to position [5494, 0]
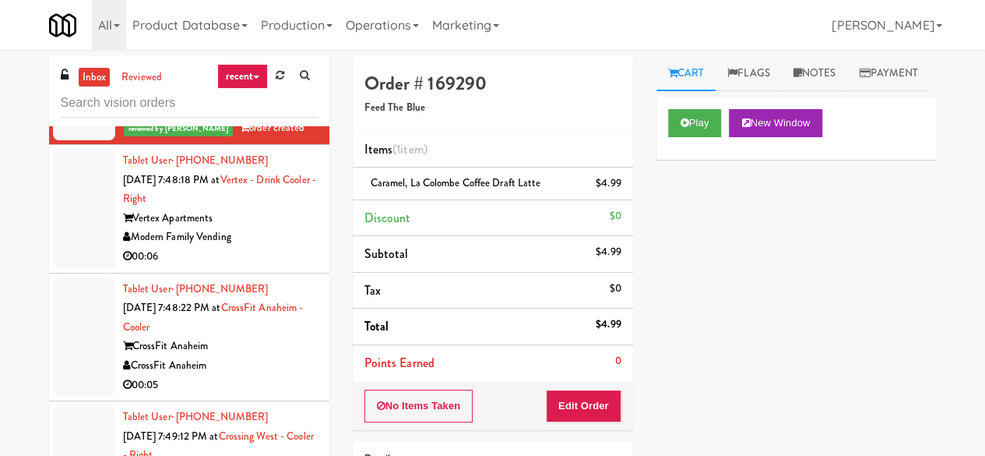
click at [261, 266] on div "00:06" at bounding box center [220, 256] width 195 height 19
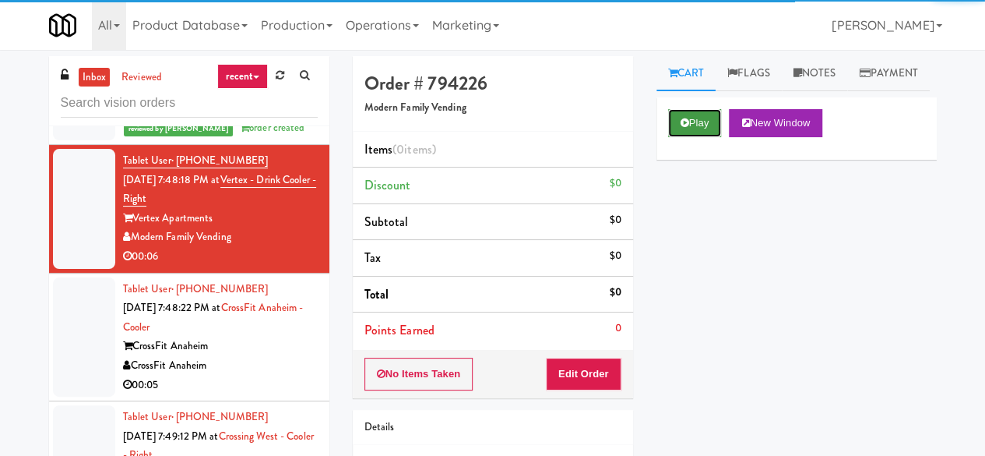
click at [704, 137] on button "Play" at bounding box center [695, 123] width 54 height 28
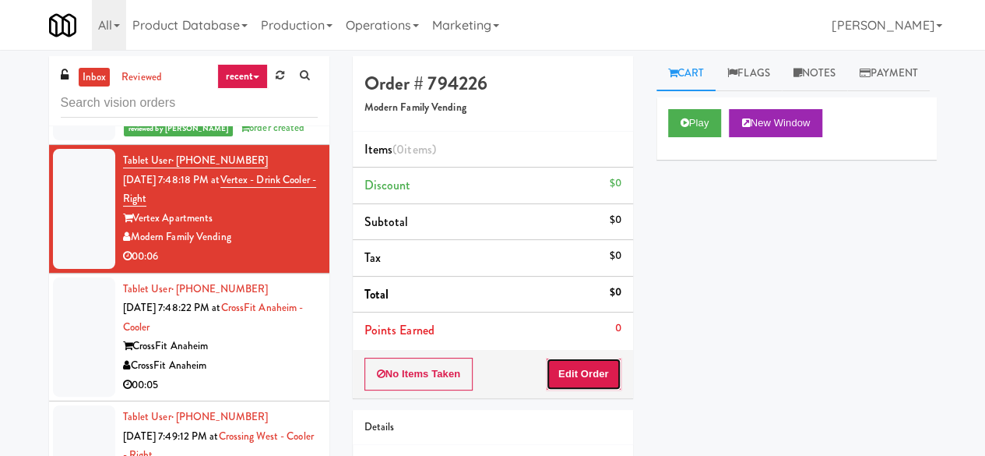
drag, startPoint x: 599, startPoint y: 372, endPoint x: 631, endPoint y: 311, distance: 68.6
click at [599, 371] on button "Edit Order" at bounding box center [584, 373] width 76 height 33
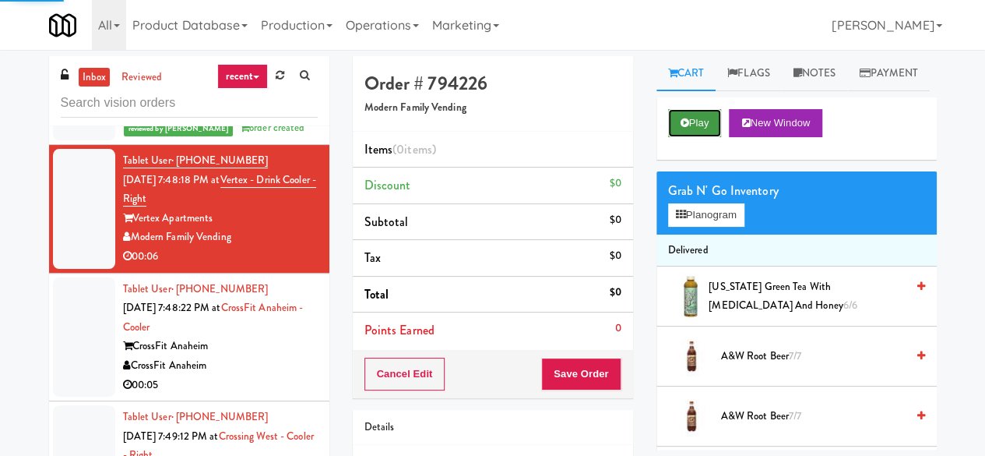
click at [680, 137] on button "Play" at bounding box center [695, 123] width 54 height 28
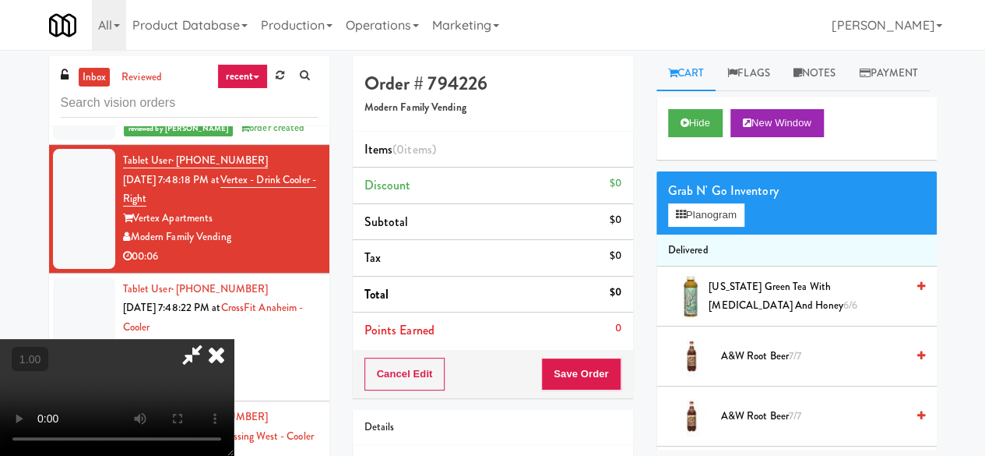
click at [234, 454] on video at bounding box center [117, 397] width 234 height 117
click at [734, 227] on button "Planogram" at bounding box center [706, 214] width 76 height 23
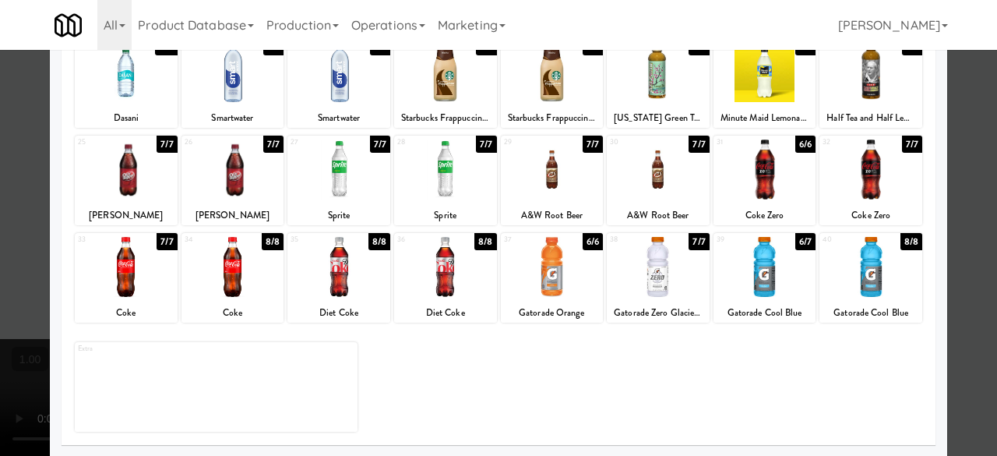
click at [761, 252] on div at bounding box center [764, 267] width 103 height 60
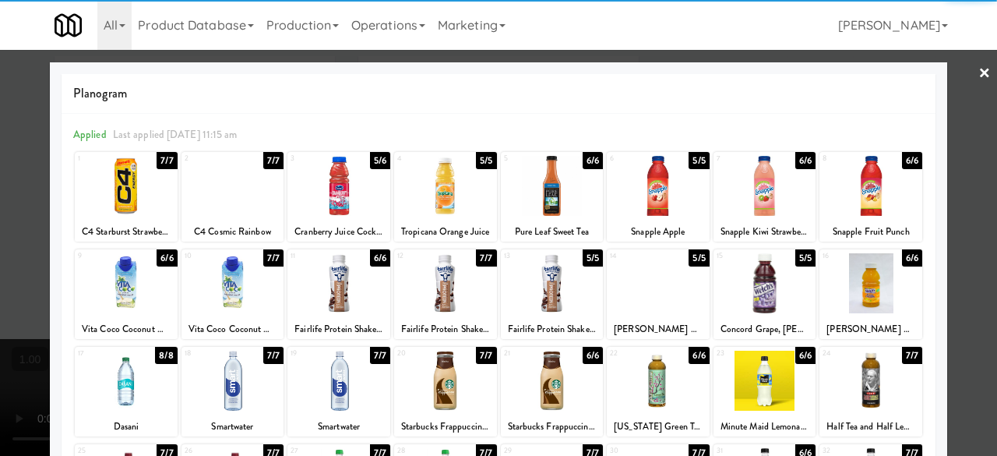
click at [942, 90] on div at bounding box center [498, 228] width 997 height 456
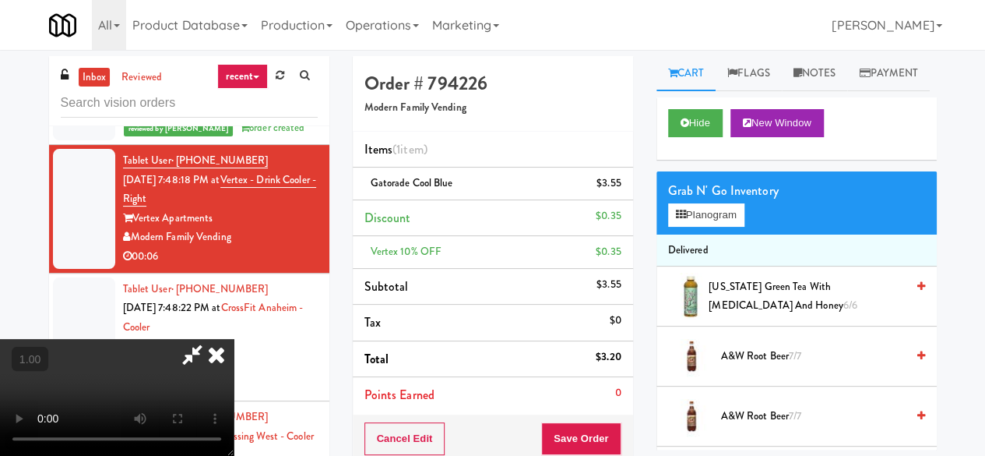
click at [210, 339] on icon at bounding box center [192, 354] width 36 height 31
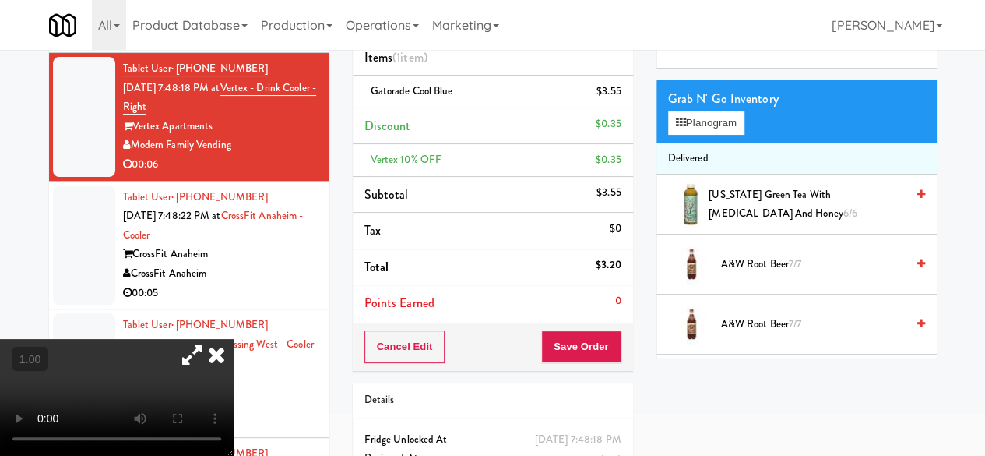
scroll to position [163, 0]
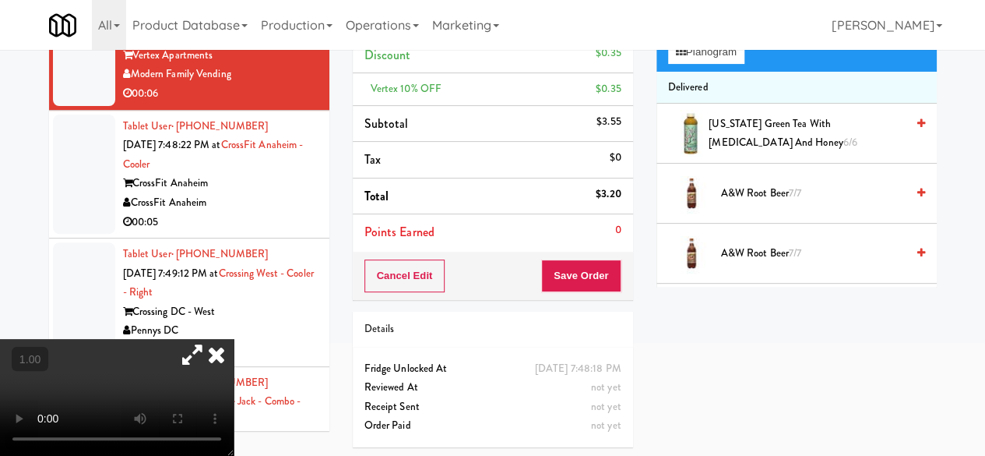
click at [586, 301] on div "Order # 794226 Modern Family Vending Items (1 item ) Gatorade Cool Blue $3.55 D…" at bounding box center [493, 175] width 304 height 565
click at [585, 282] on button "Save Order" at bounding box center [580, 275] width 79 height 33
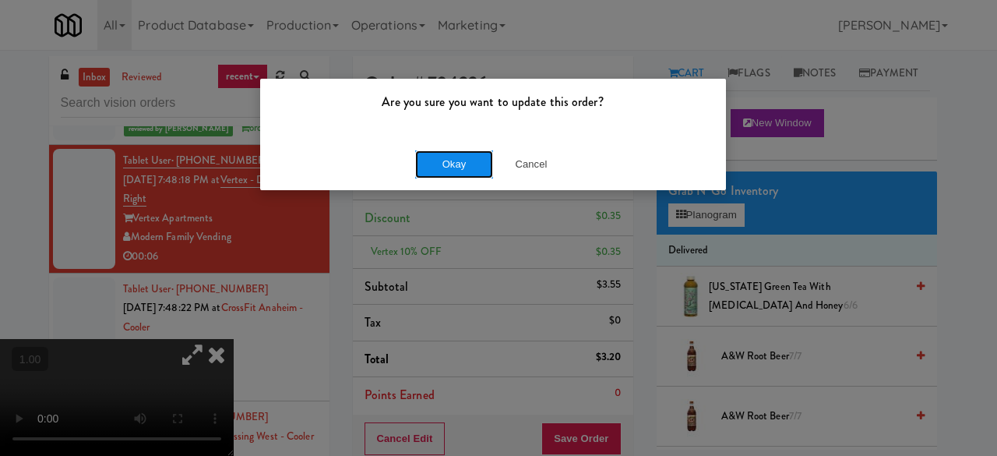
click at [464, 167] on button "Okay" at bounding box center [454, 164] width 78 height 28
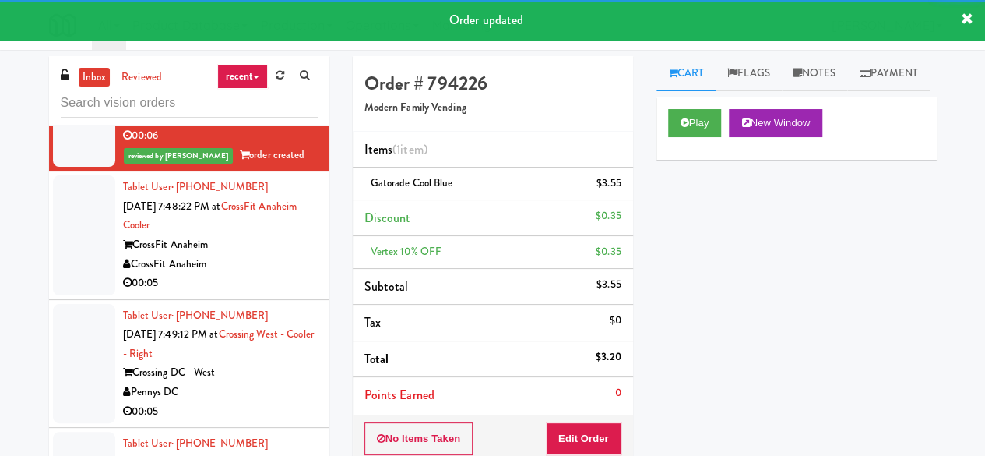
scroll to position [5650, 0]
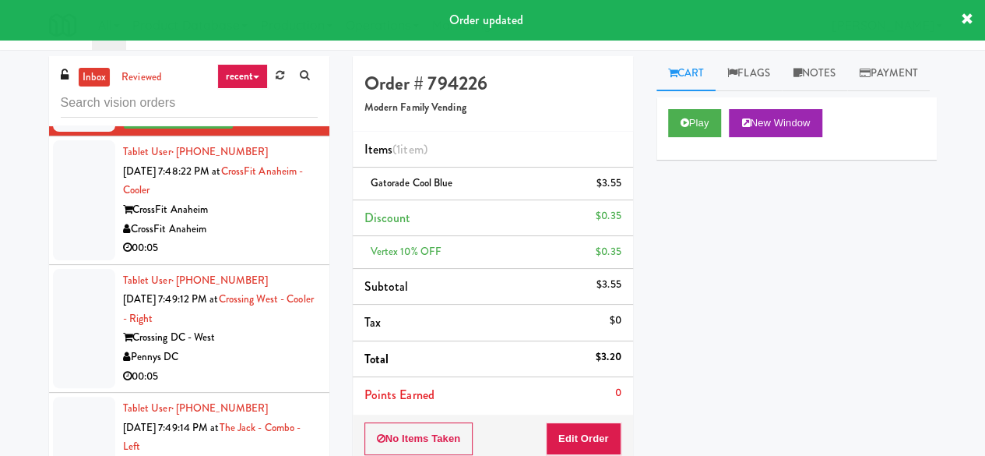
click at [252, 220] on div "CrossFit Anaheim" at bounding box center [220, 209] width 195 height 19
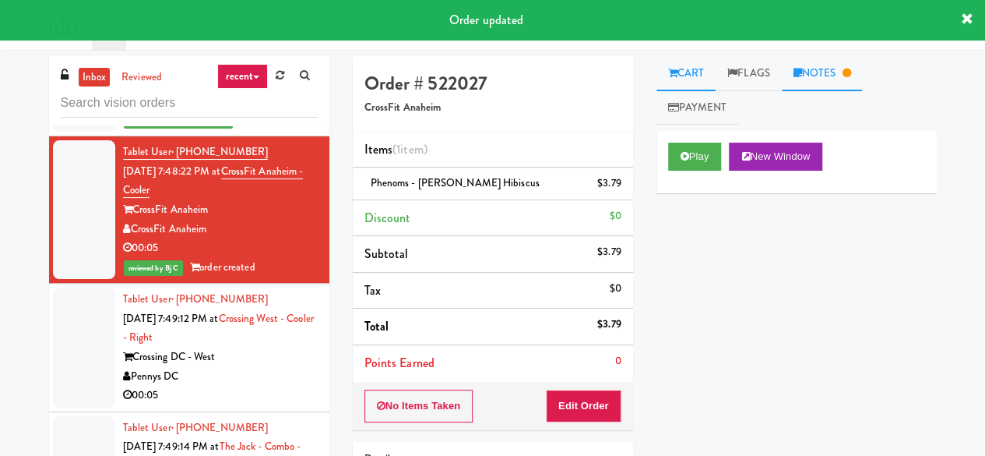
click at [799, 83] on link "Notes" at bounding box center [822, 73] width 81 height 35
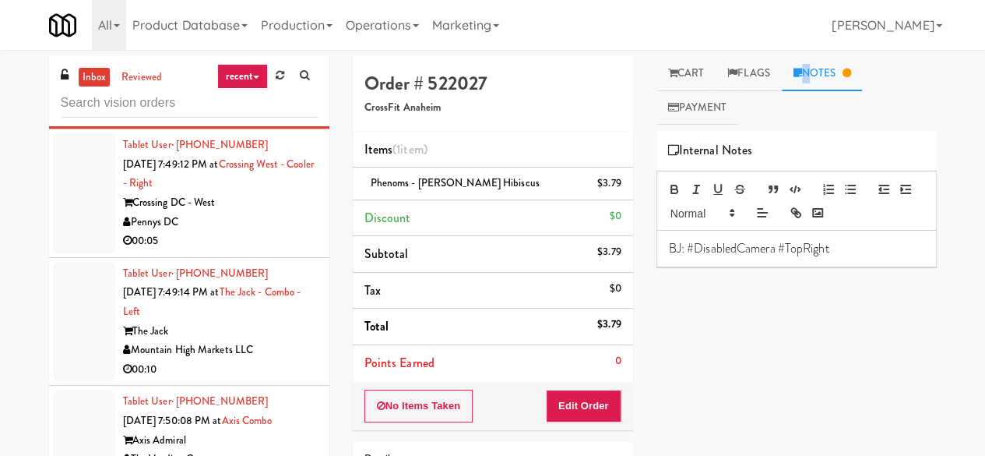
scroll to position [5805, 0]
click at [239, 249] on div "00:05" at bounding box center [220, 239] width 195 height 19
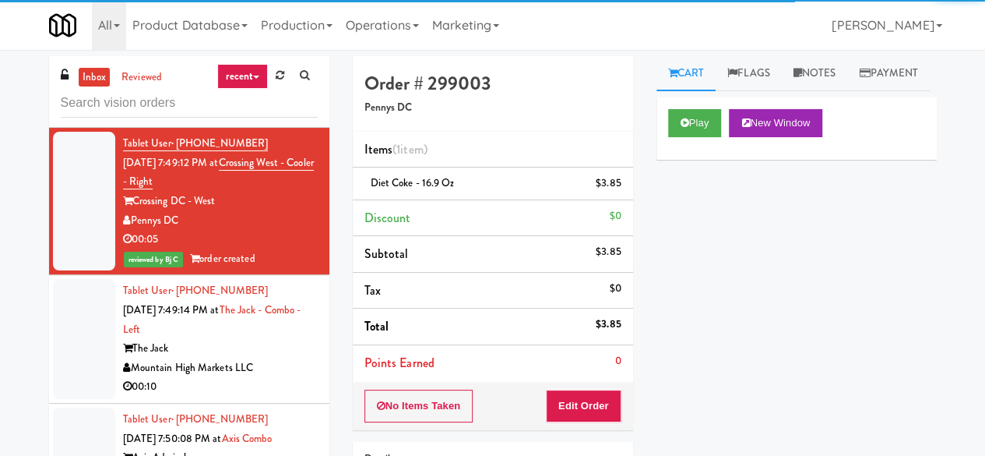
scroll to position [5961, 0]
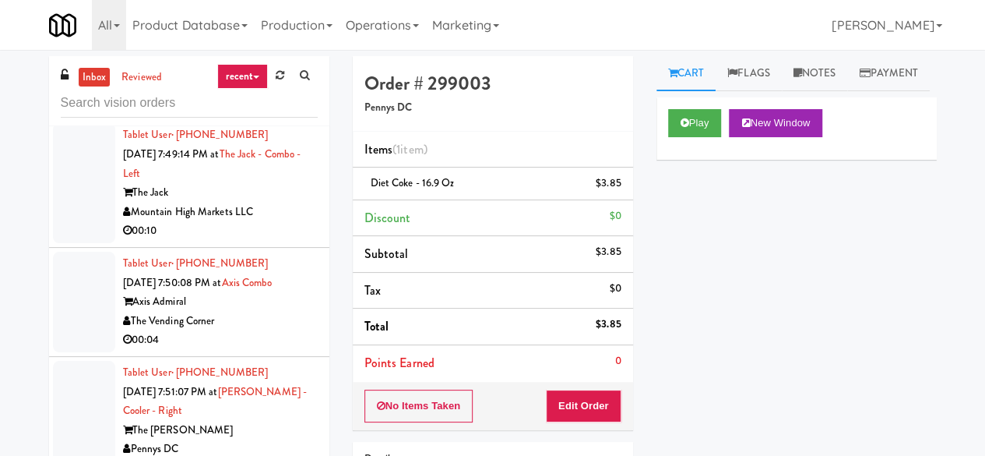
click at [248, 241] on div "00:10" at bounding box center [220, 230] width 195 height 19
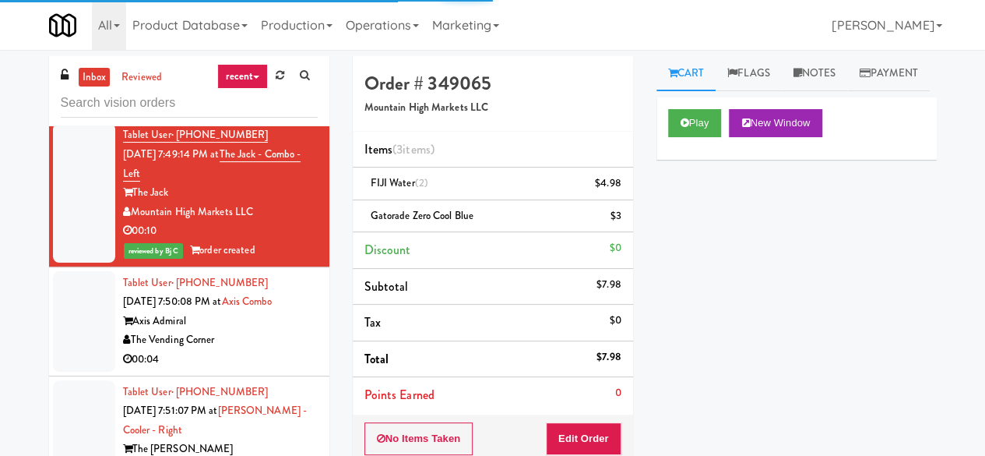
click at [103, 83] on link "inbox" at bounding box center [95, 77] width 32 height 19
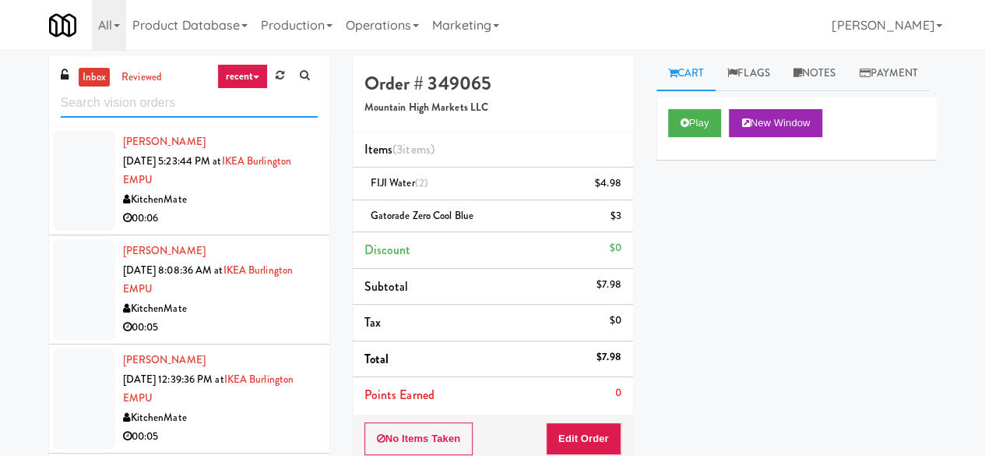
click at [156, 101] on input "text" at bounding box center [189, 103] width 257 height 29
paste input "Southerly - Combo Cooler"
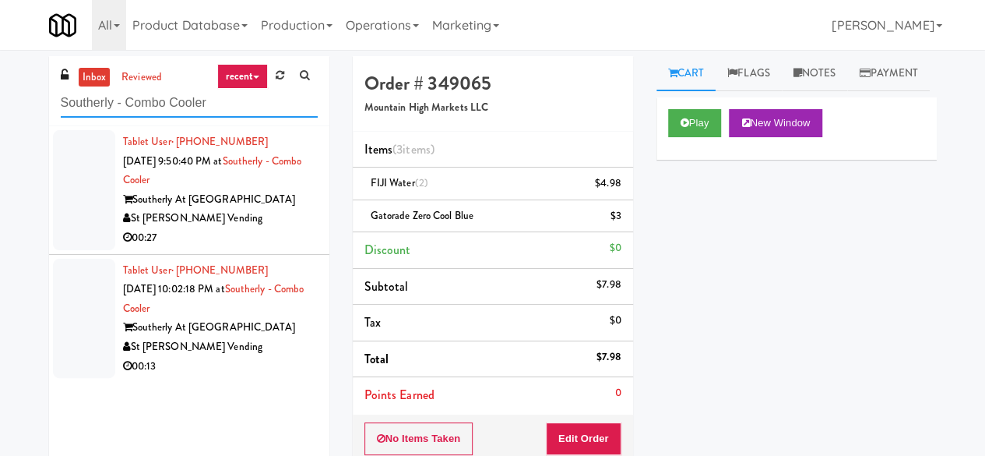
click at [238, 102] on input "Southerly - Combo Cooler" at bounding box center [189, 103] width 257 height 29
paste input "750 N Dearborn - Right- Ambient"
type input "750 N Dearborn - Right- Ambient"
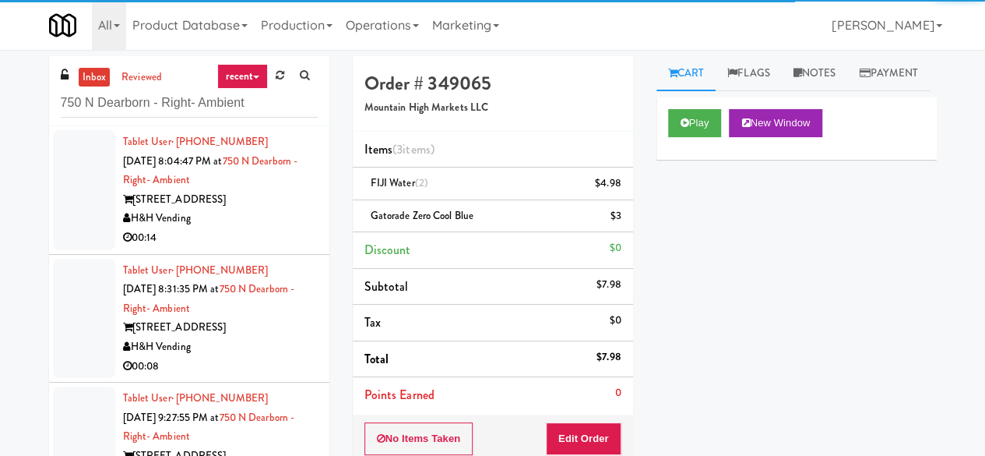
click at [251, 211] on div "H&H Vending" at bounding box center [220, 218] width 195 height 19
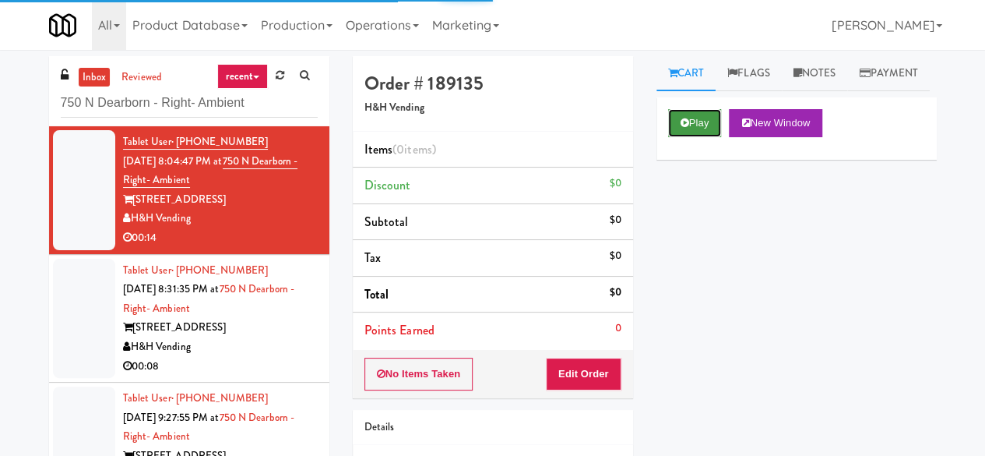
click at [673, 137] on button "Play" at bounding box center [695, 123] width 54 height 28
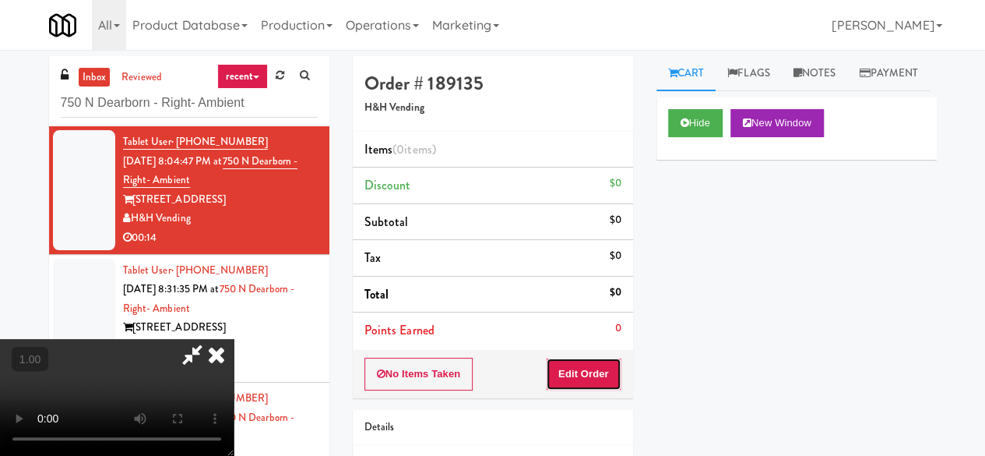
click at [589, 381] on button "Edit Order" at bounding box center [584, 373] width 76 height 33
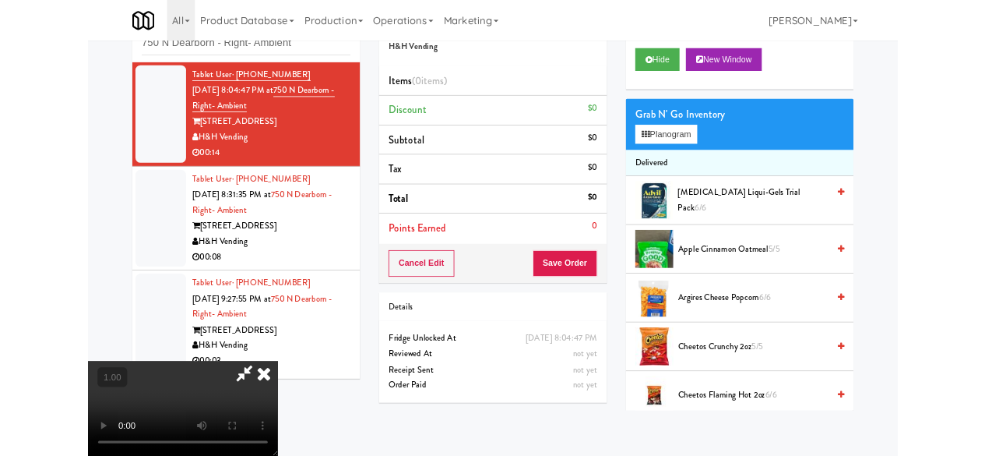
scroll to position [78, 0]
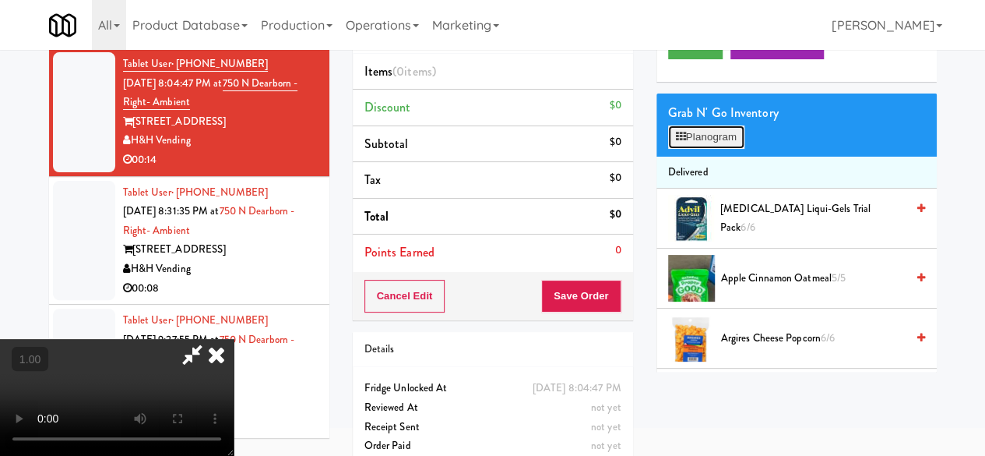
click at [692, 149] on button "Planogram" at bounding box center [706, 136] width 76 height 23
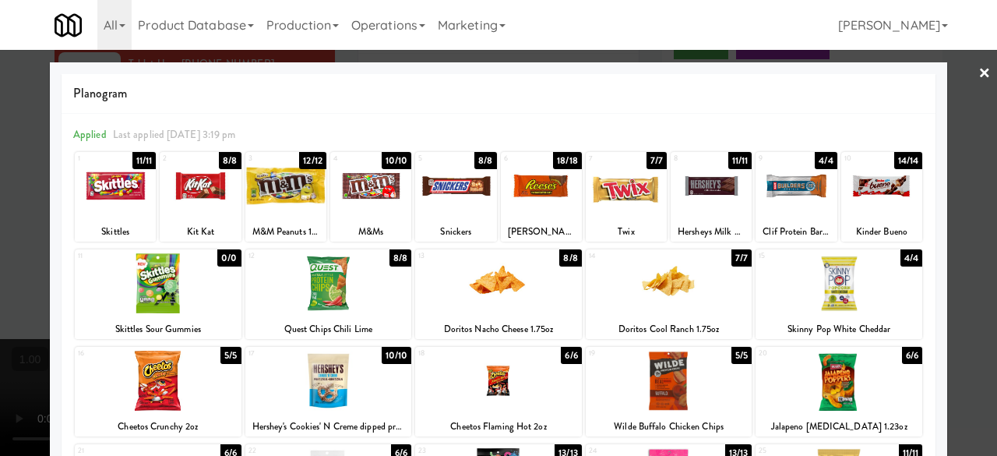
click at [358, 206] on div at bounding box center [370, 186] width 81 height 60
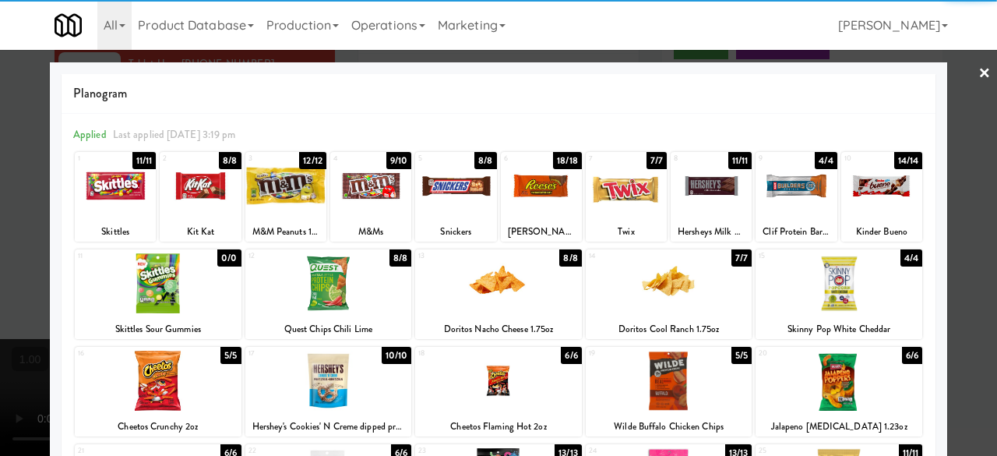
click at [206, 199] on div at bounding box center [200, 186] width 81 height 60
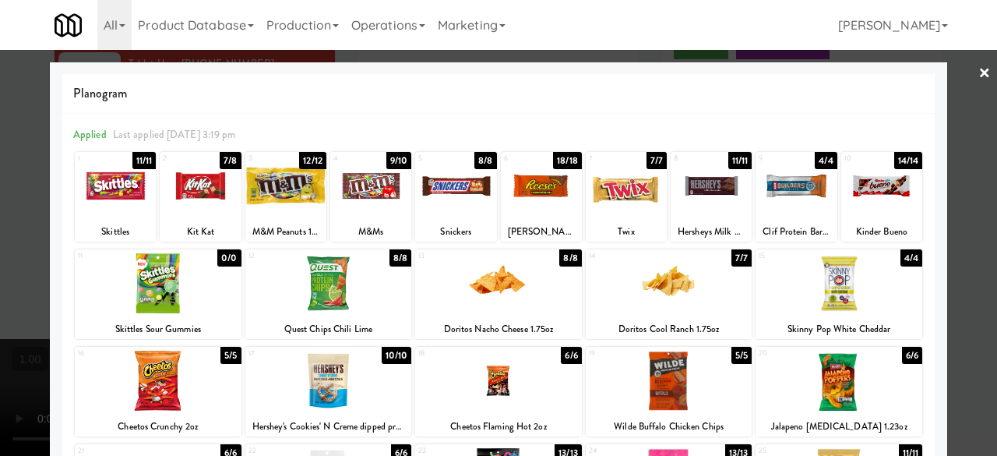
click at [963, 69] on div at bounding box center [498, 228] width 997 height 456
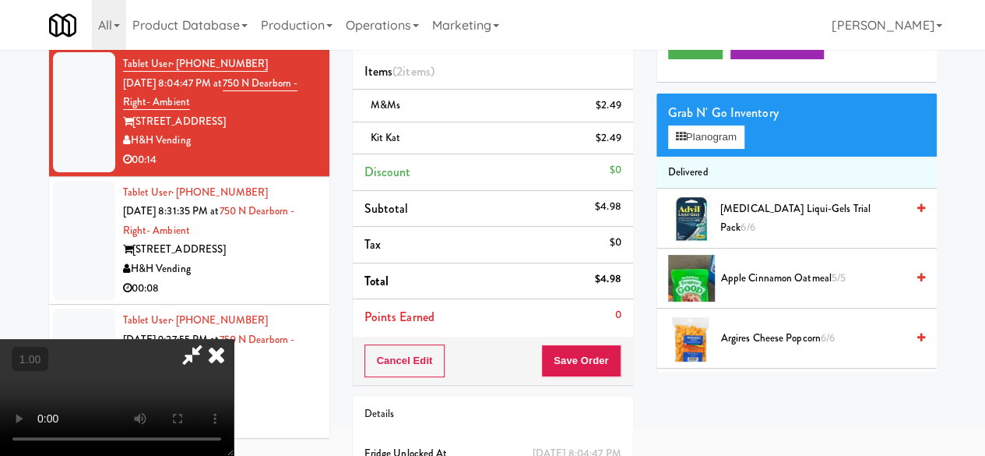
click at [210, 339] on icon at bounding box center [192, 354] width 36 height 31
click at [577, 361] on button "Save Order" at bounding box center [580, 360] width 79 height 33
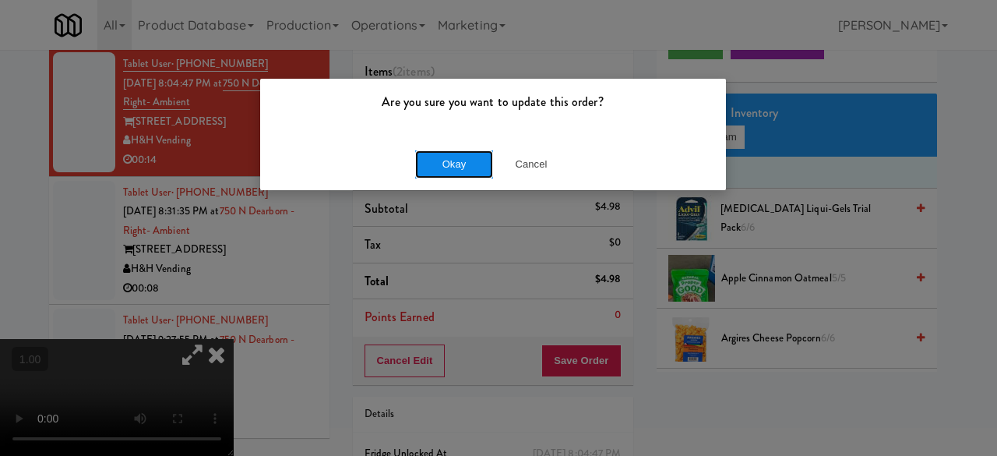
click at [438, 160] on button "Okay" at bounding box center [454, 164] width 78 height 28
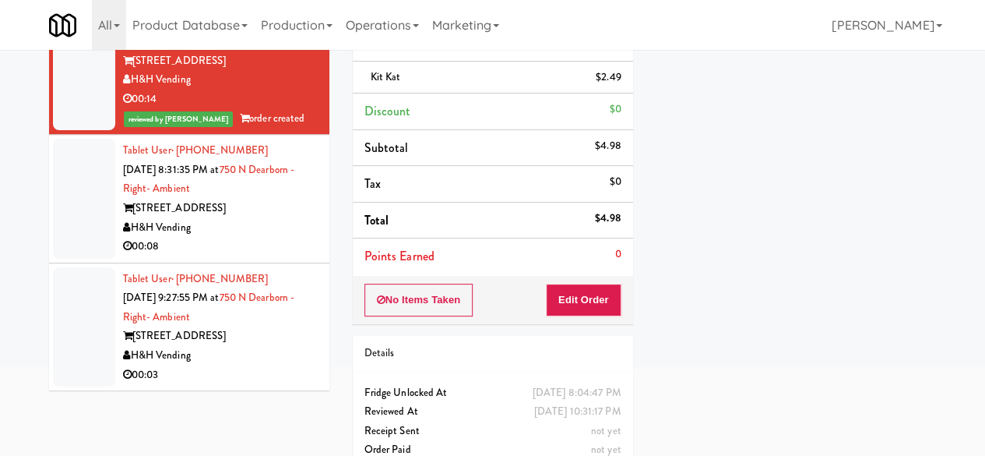
scroll to position [163, 0]
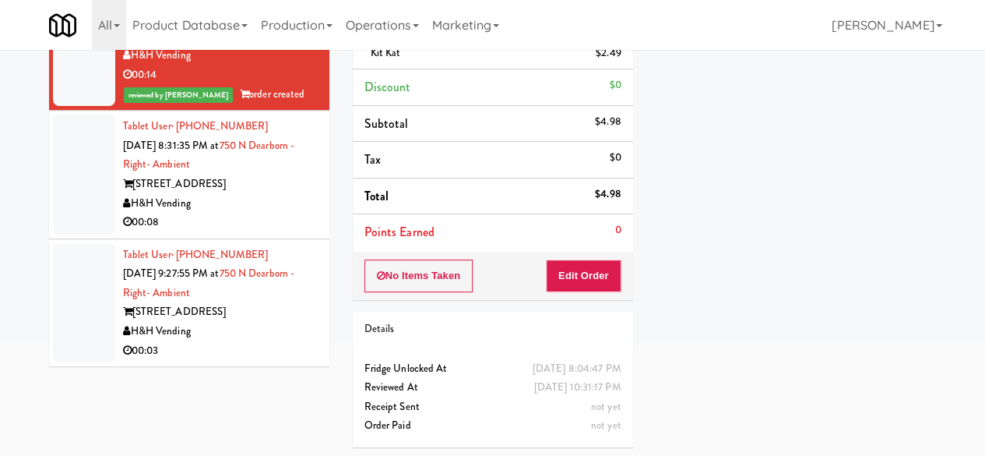
click at [255, 194] on div "H&H Vending" at bounding box center [220, 203] width 195 height 19
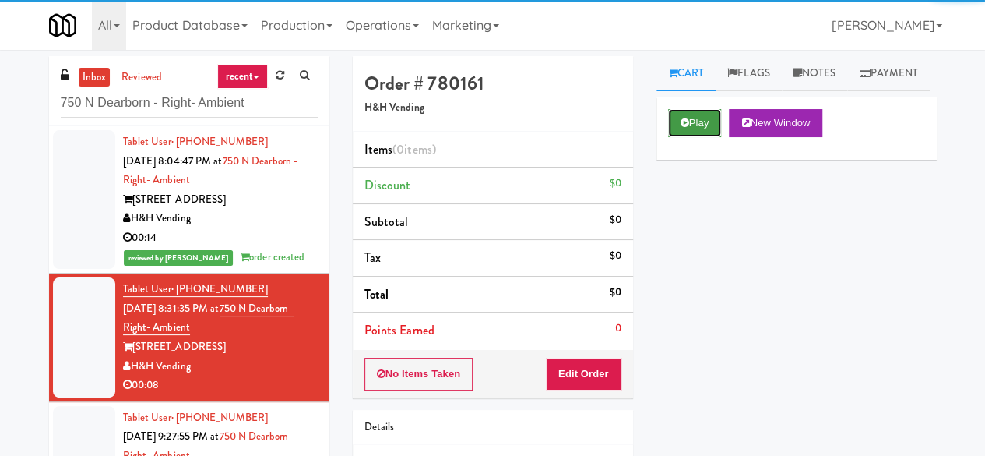
click at [694, 137] on button "Play" at bounding box center [695, 123] width 54 height 28
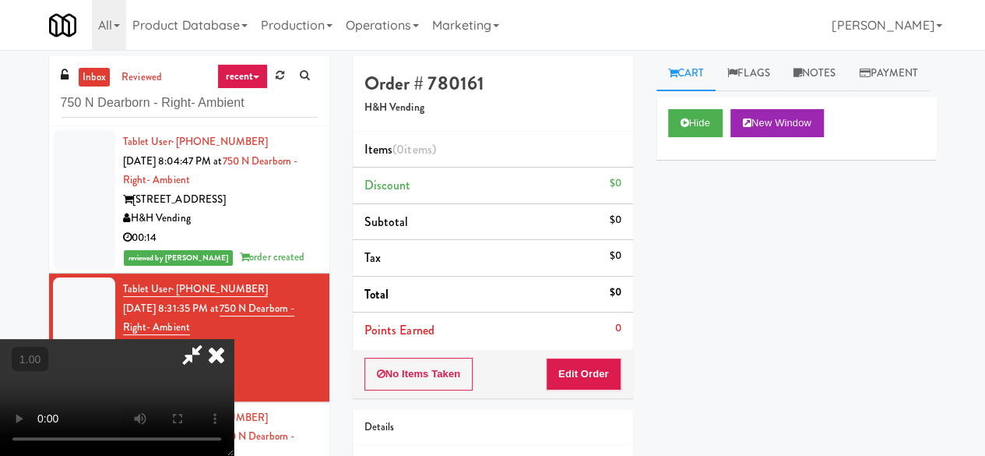
click at [607, 352] on div "No Items Taken Edit Order" at bounding box center [493, 374] width 280 height 48
click at [598, 372] on button "Edit Order" at bounding box center [584, 373] width 76 height 33
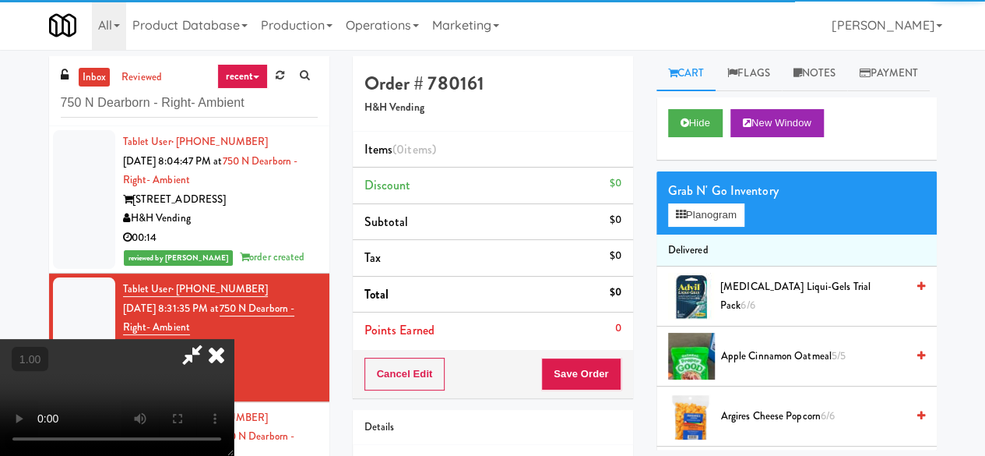
click at [262, 202] on div "[STREET_ADDRESS]" at bounding box center [220, 199] width 195 height 19
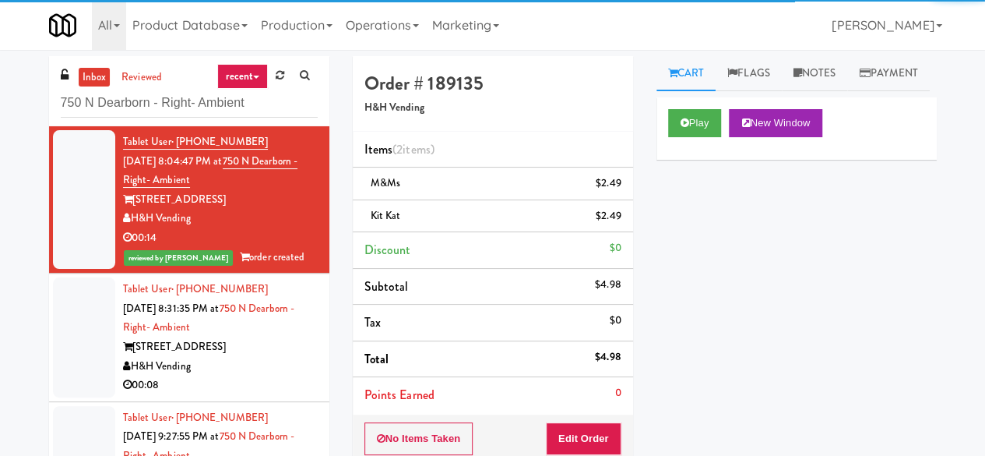
drag, startPoint x: 277, startPoint y: 347, endPoint x: 319, endPoint y: 329, distance: 45.7
click at [274, 348] on div "[STREET_ADDRESS]" at bounding box center [220, 346] width 195 height 19
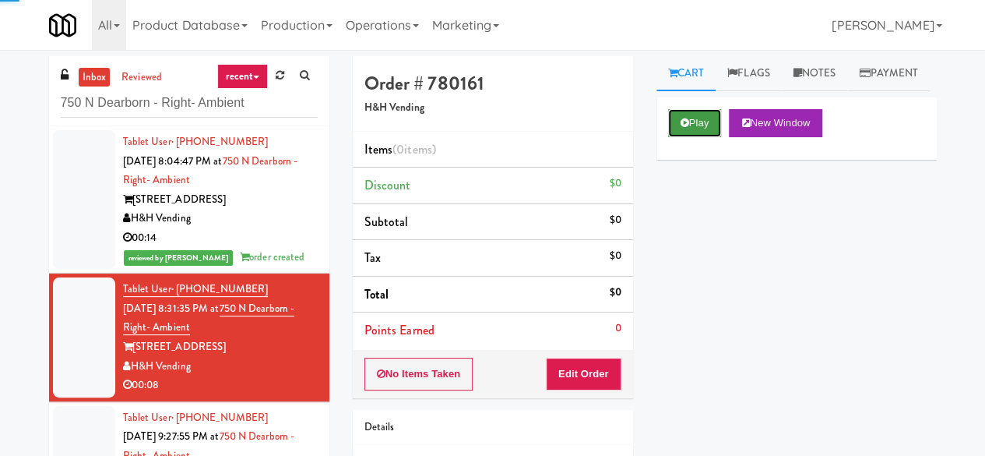
click at [683, 128] on icon at bounding box center [685, 123] width 9 height 10
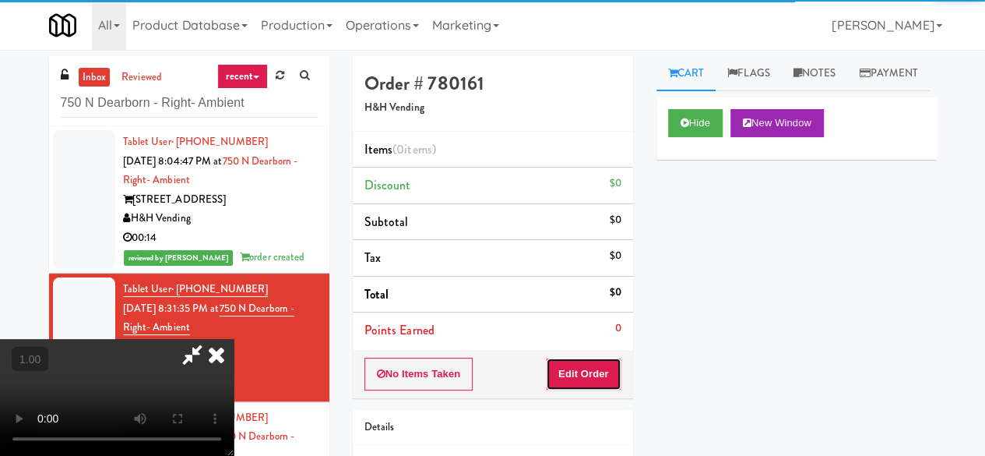
click at [588, 380] on button "Edit Order" at bounding box center [584, 373] width 76 height 33
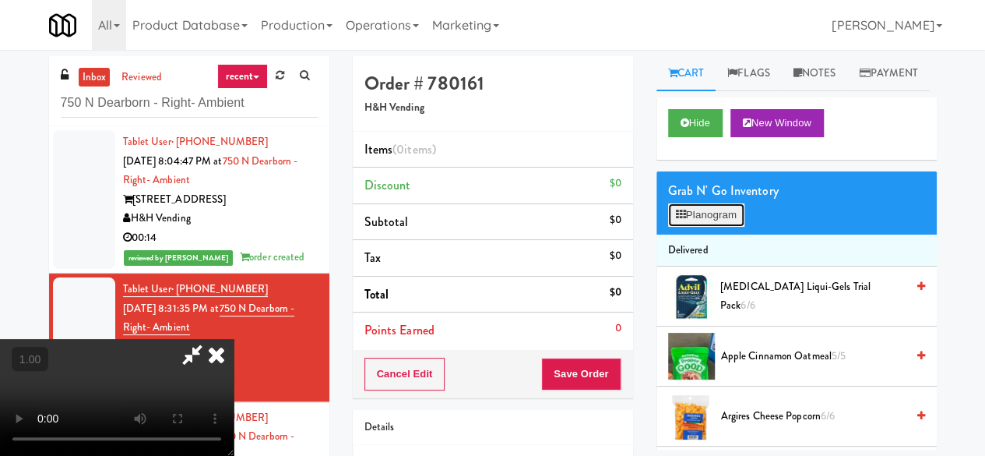
click at [694, 227] on button "Planogram" at bounding box center [706, 214] width 76 height 23
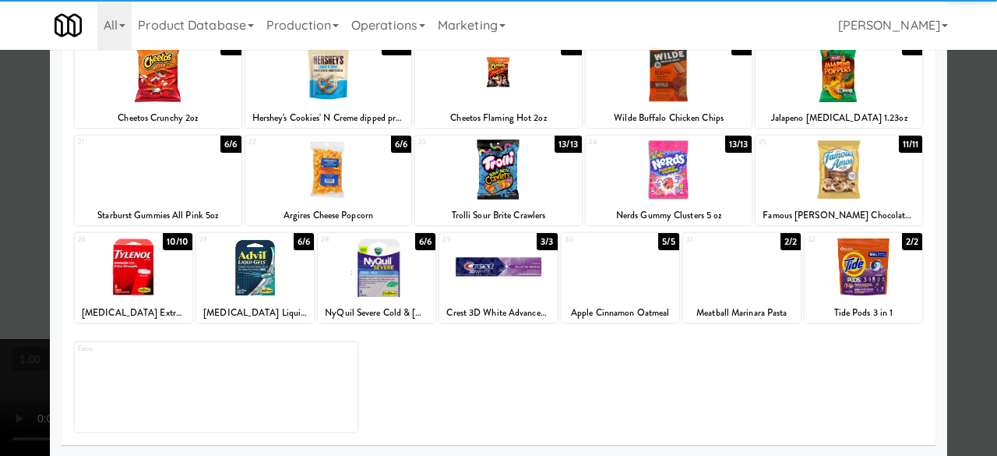
scroll to position [75, 0]
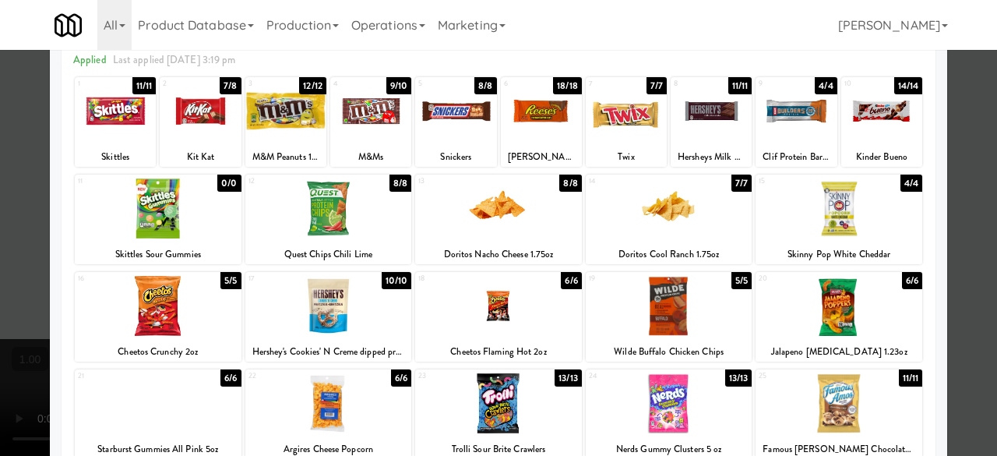
click at [637, 118] on div at bounding box center [626, 111] width 81 height 60
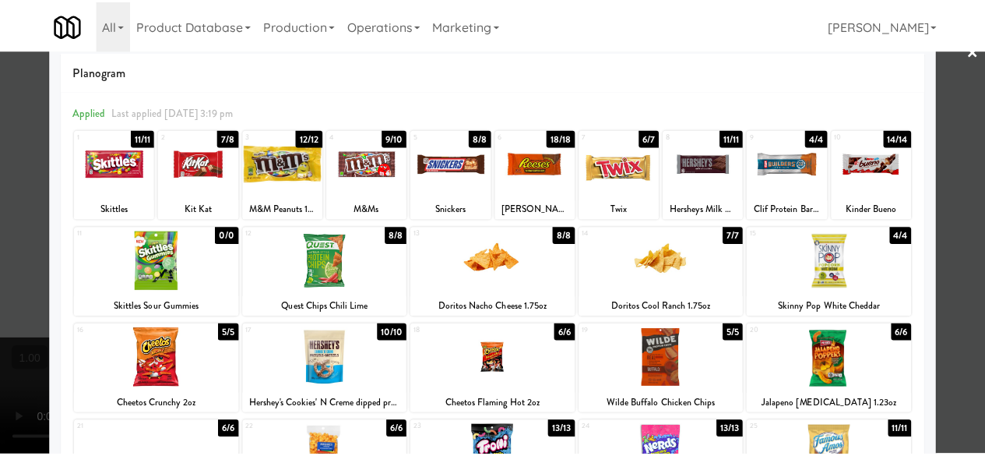
scroll to position [0, 0]
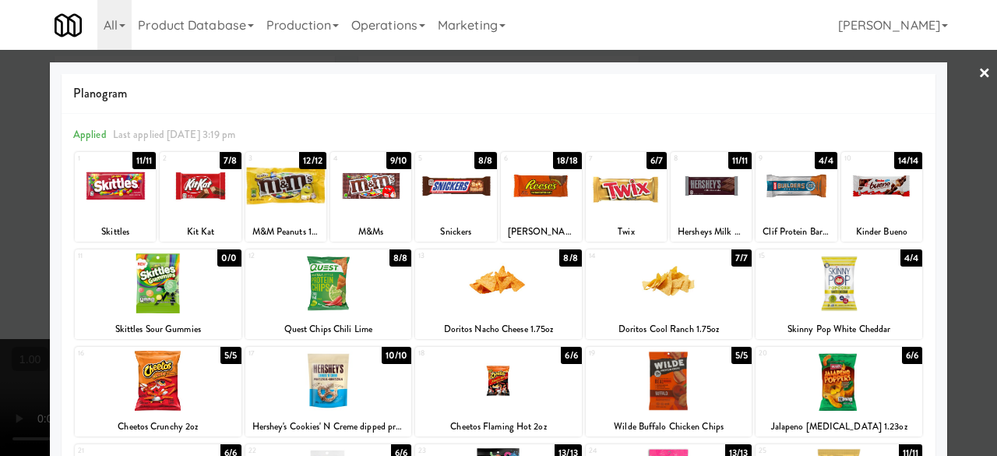
click at [349, 181] on div at bounding box center [370, 186] width 81 height 60
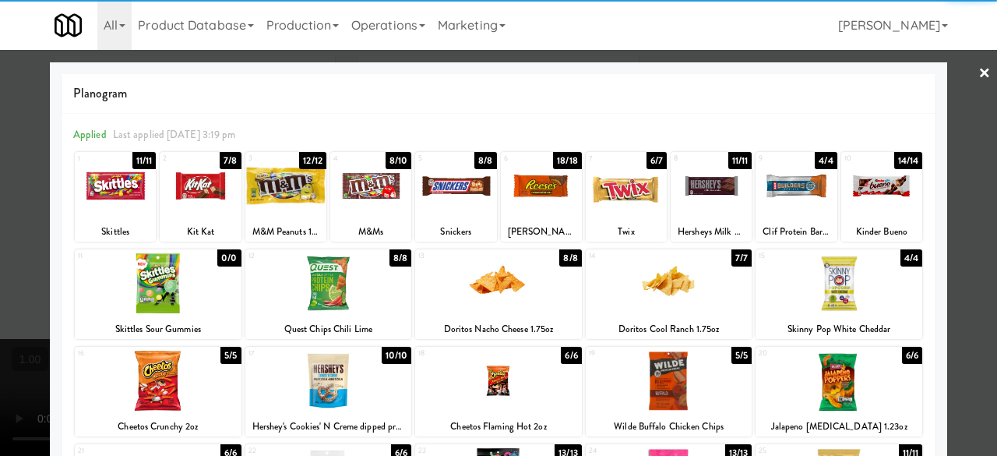
click at [978, 72] on link "×" at bounding box center [984, 74] width 12 height 48
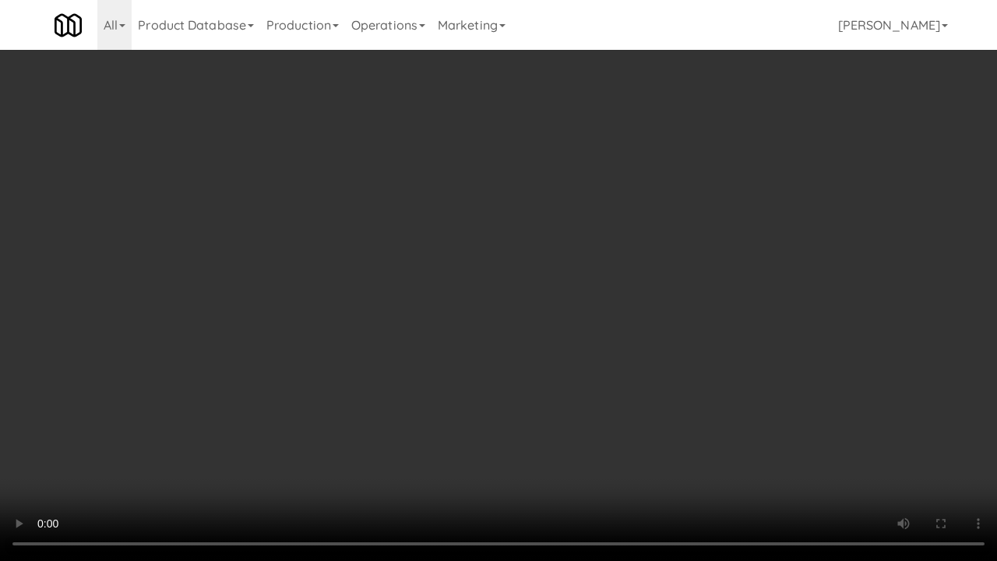
click at [592, 417] on video at bounding box center [498, 280] width 997 height 561
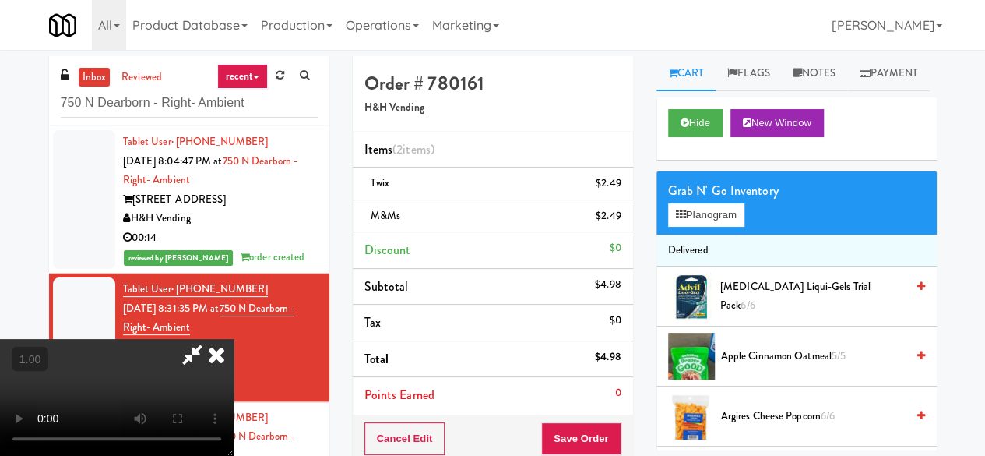
click at [210, 339] on icon at bounding box center [192, 354] width 36 height 31
click at [586, 415] on div "Cancel Edit Save Order" at bounding box center [493, 438] width 280 height 48
click at [586, 417] on div "Cancel Edit Save Order" at bounding box center [493, 438] width 280 height 48
click at [584, 431] on button "Save Order" at bounding box center [580, 438] width 79 height 33
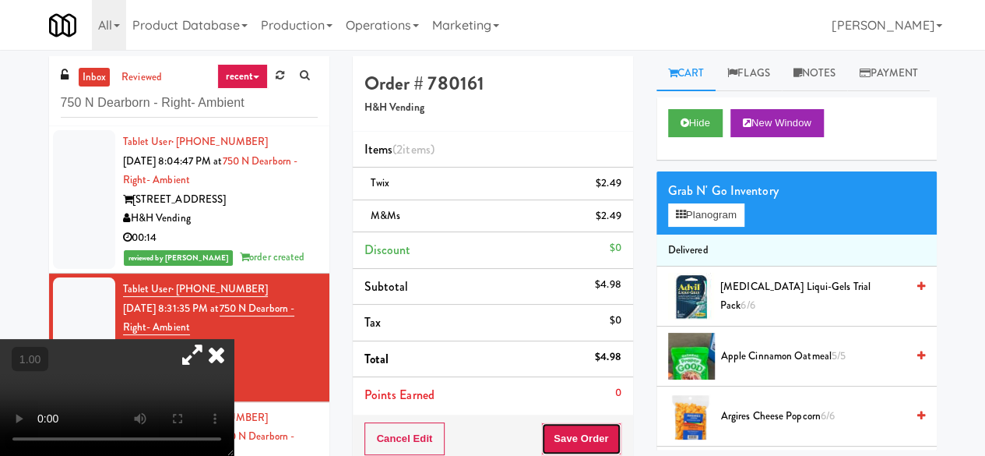
click at [584, 431] on button "Save Order" at bounding box center [580, 438] width 79 height 33
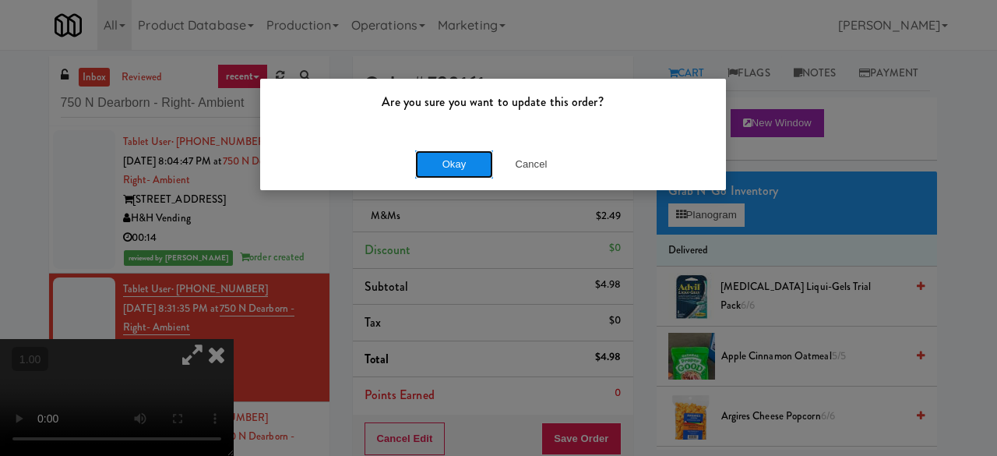
click at [437, 167] on button "Okay" at bounding box center [454, 164] width 78 height 28
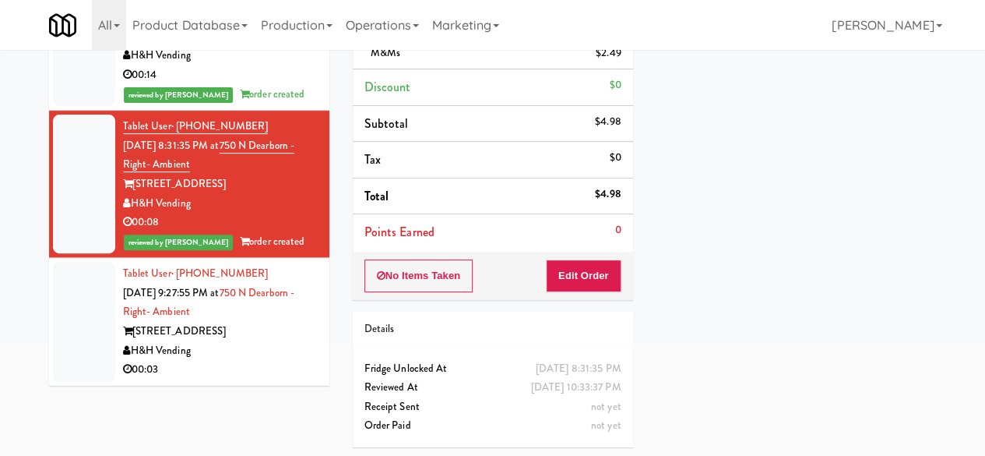
click at [266, 336] on div "[STREET_ADDRESS]" at bounding box center [220, 331] width 195 height 19
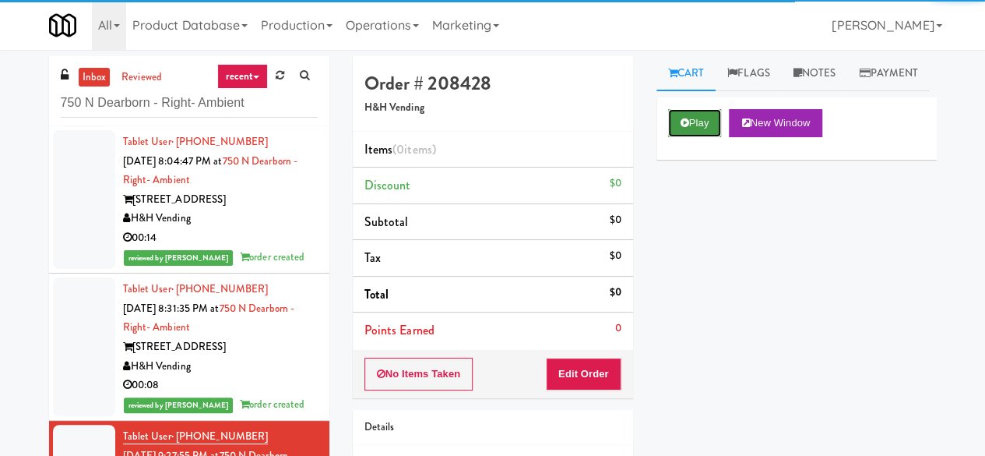
click at [702, 137] on button "Play" at bounding box center [695, 123] width 54 height 28
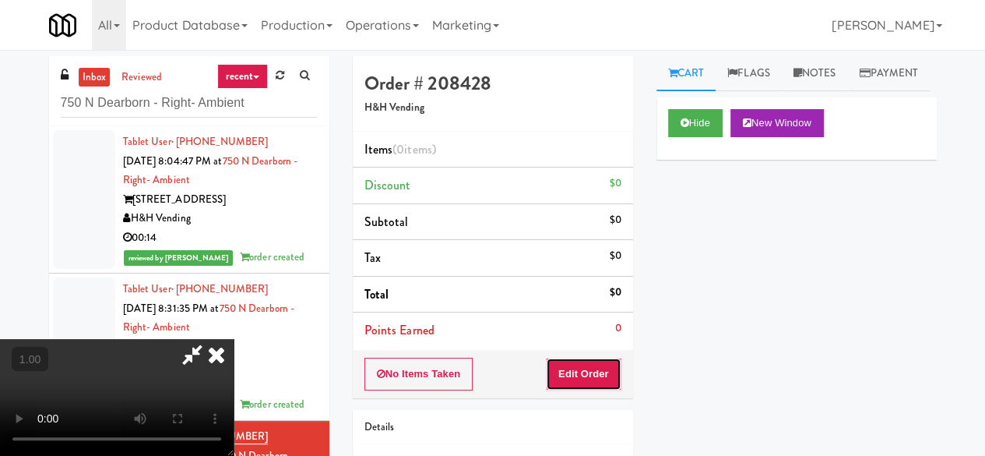
click at [592, 372] on button "Edit Order" at bounding box center [584, 373] width 76 height 33
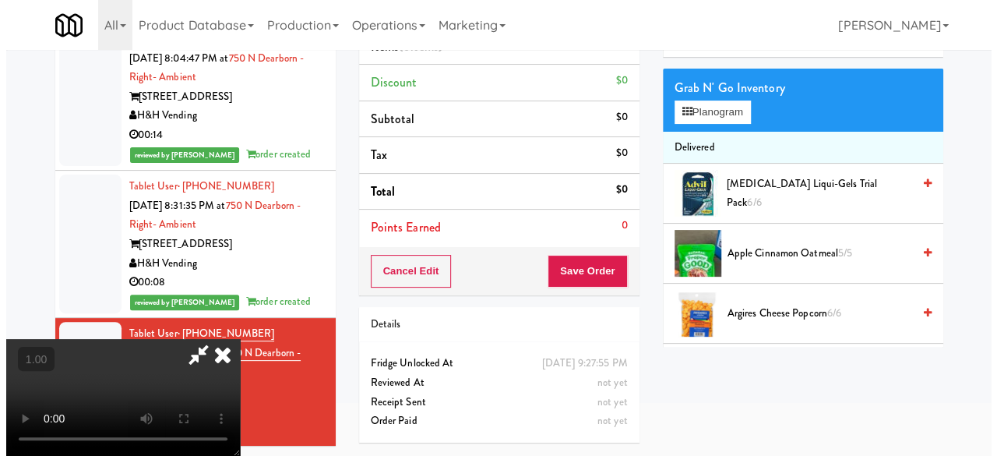
scroll to position [50, 0]
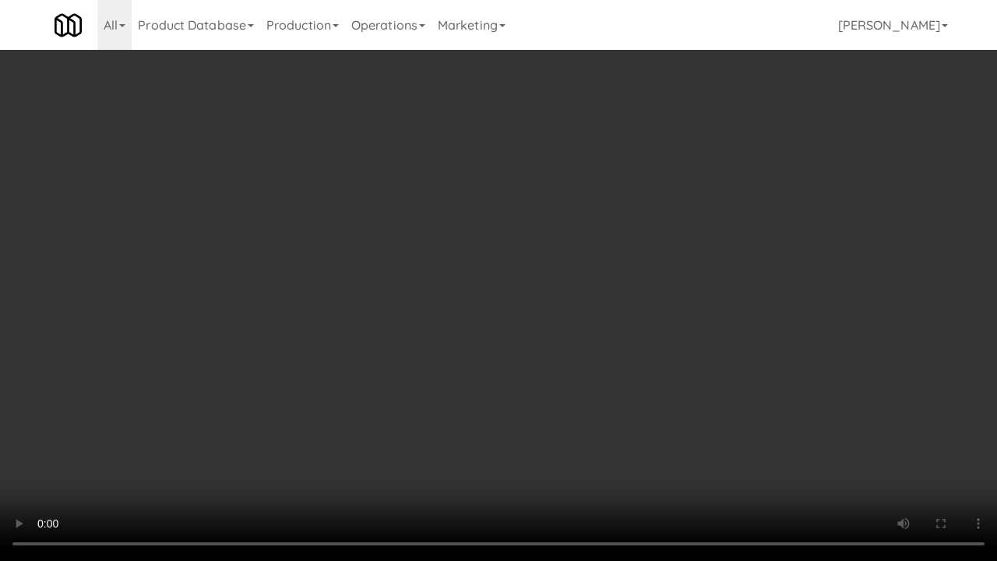
click at [498, 400] on video at bounding box center [498, 280] width 997 height 561
click at [565, 406] on video at bounding box center [498, 280] width 997 height 561
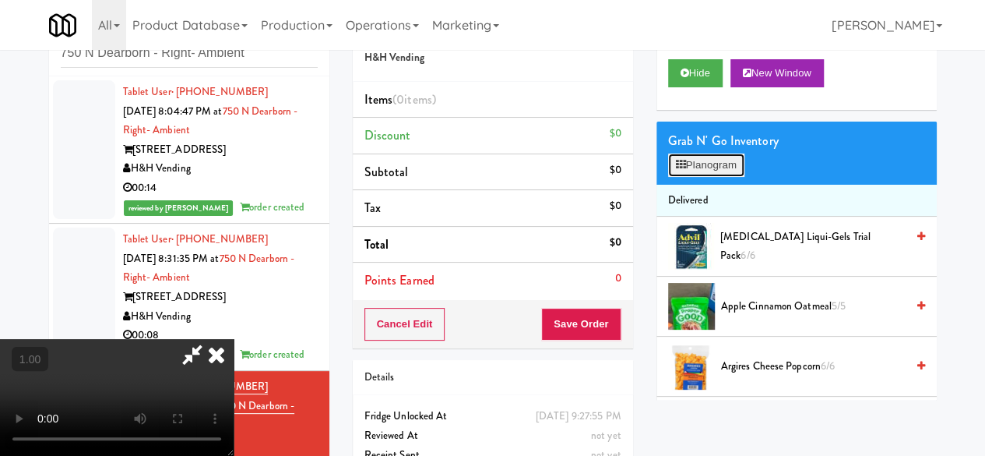
click at [713, 177] on button "Planogram" at bounding box center [706, 164] width 76 height 23
click at [0, 0] on div at bounding box center [0, 0] width 0 height 0
click at [713, 177] on button "Planogram" at bounding box center [706, 164] width 76 height 23
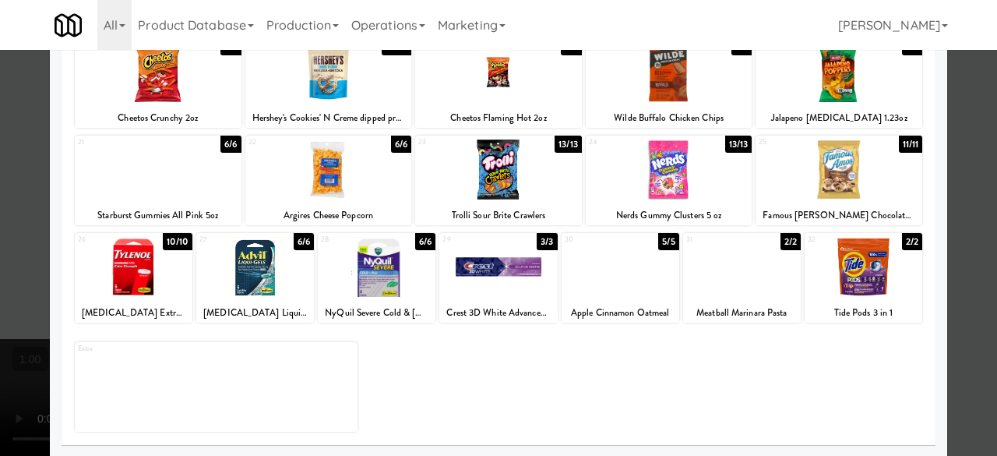
click at [492, 105] on div "18 6/6 Cheetos Flaming Hot 2oz" at bounding box center [498, 83] width 167 height 90
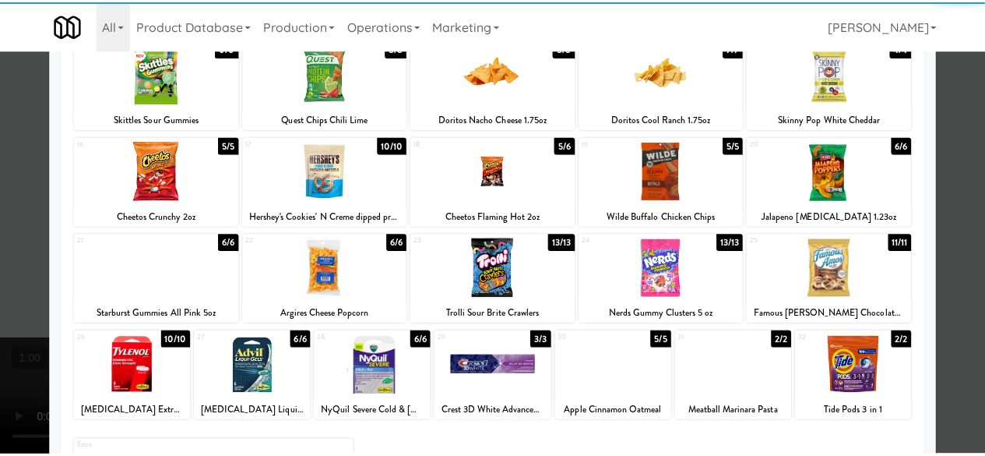
scroll to position [153, 0]
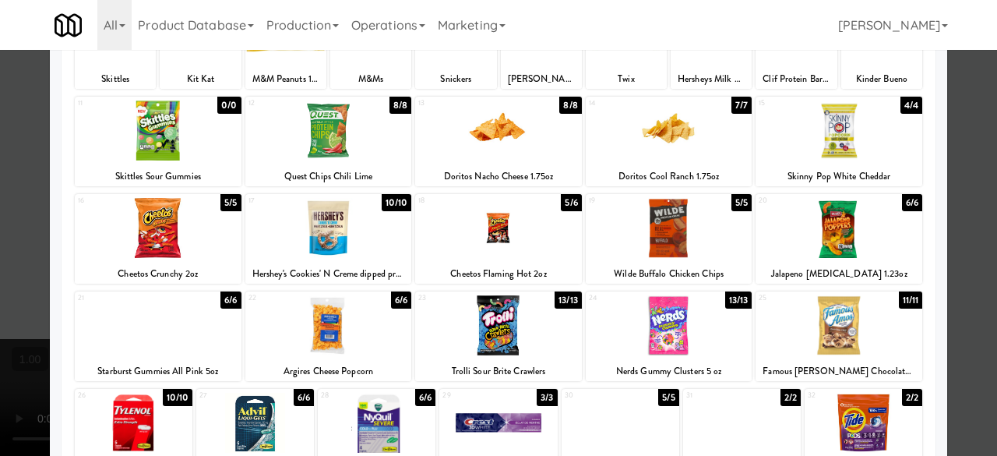
drag, startPoint x: 943, startPoint y: 55, endPoint x: 800, endPoint y: 100, distance: 150.3
click at [946, 55] on div at bounding box center [498, 228] width 997 height 456
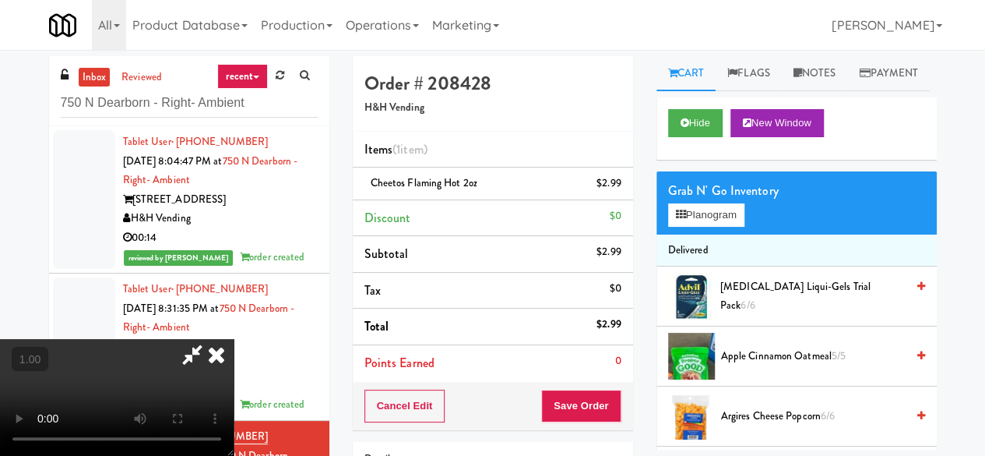
click at [234, 339] on icon at bounding box center [216, 354] width 34 height 31
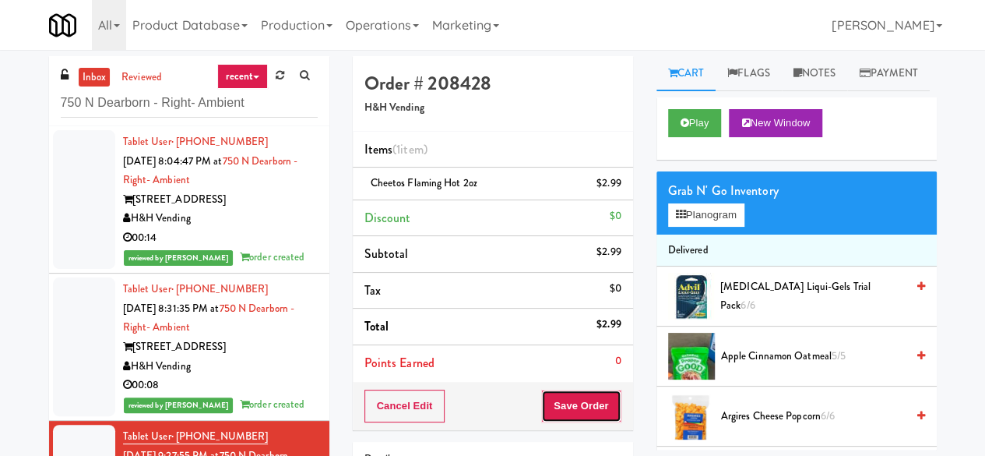
click at [587, 401] on button "Save Order" at bounding box center [580, 405] width 79 height 33
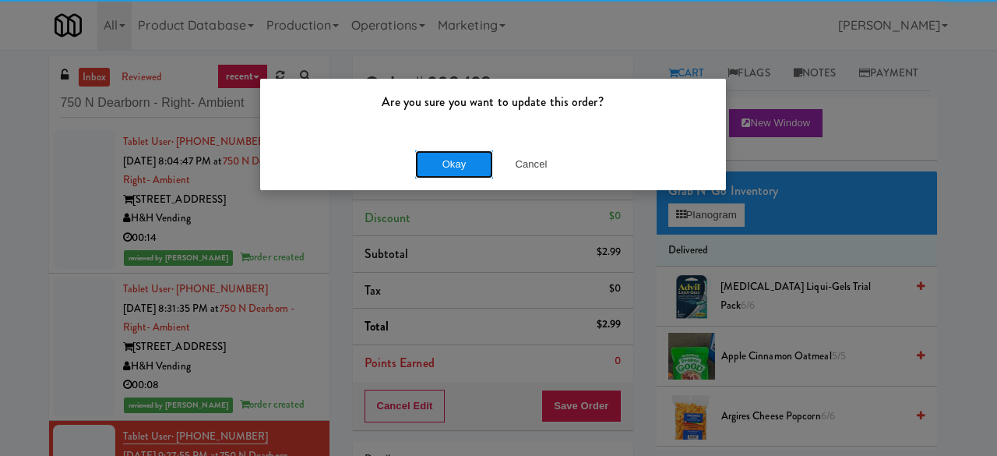
click at [442, 171] on button "Okay" at bounding box center [454, 164] width 78 height 28
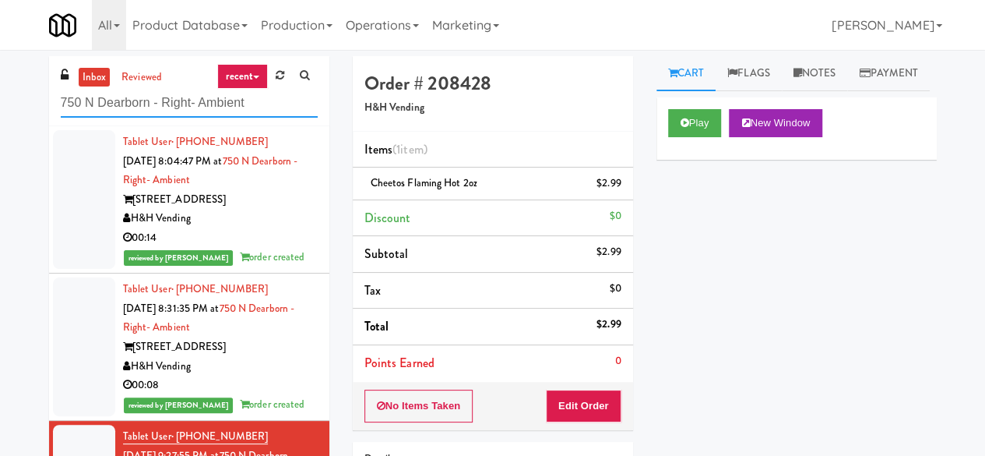
click at [234, 105] on input "750 N Dearborn - Right- Ambient" at bounding box center [189, 103] width 257 height 29
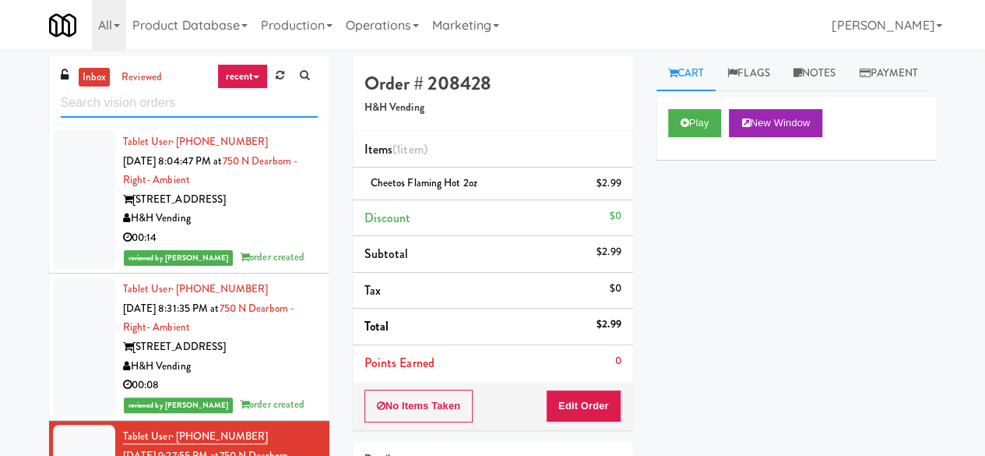
paste input "Arte KC - Ambient- Left"
type input "Arte KC - Ambient- Left"
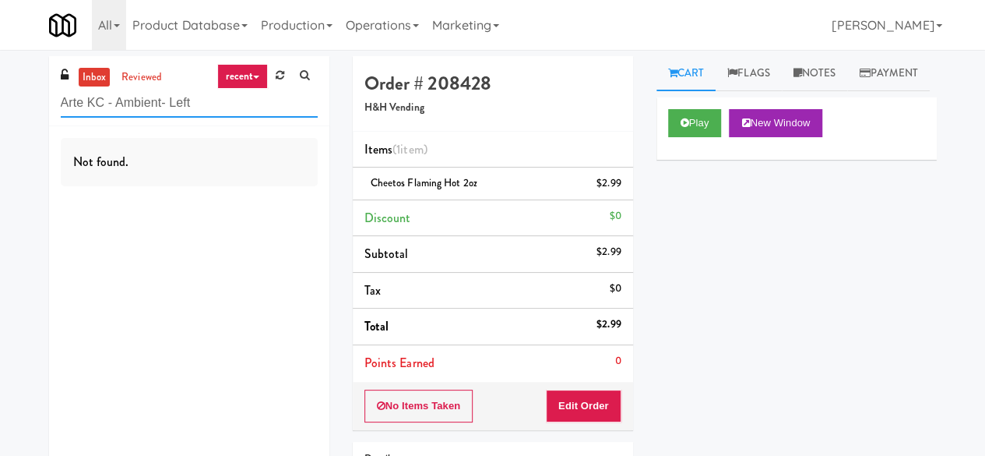
click at [211, 93] on input "Arte KC - Ambient- Left" at bounding box center [189, 103] width 257 height 29
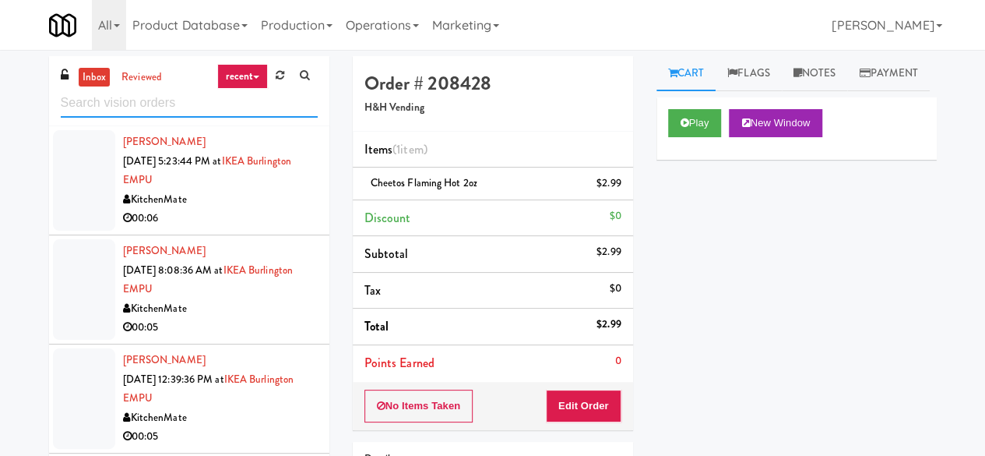
click at [119, 105] on input "text" at bounding box center [189, 103] width 257 height 29
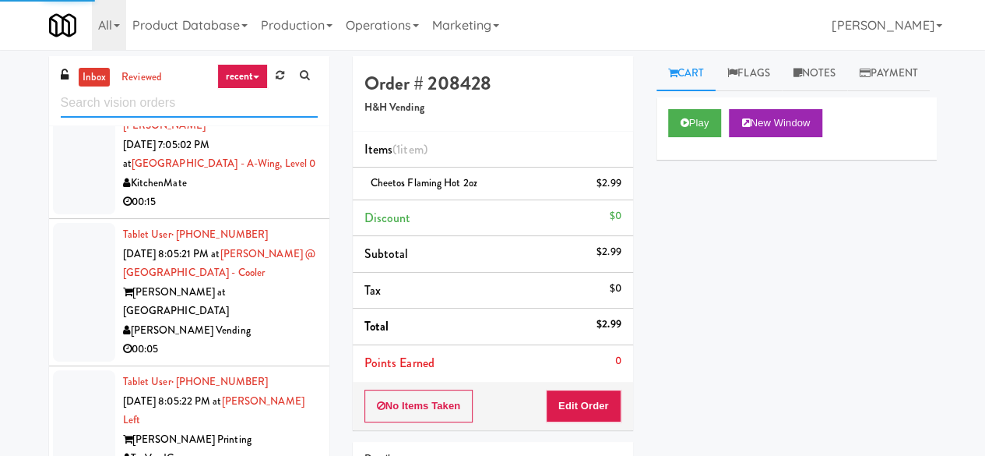
scroll to position [148, 0]
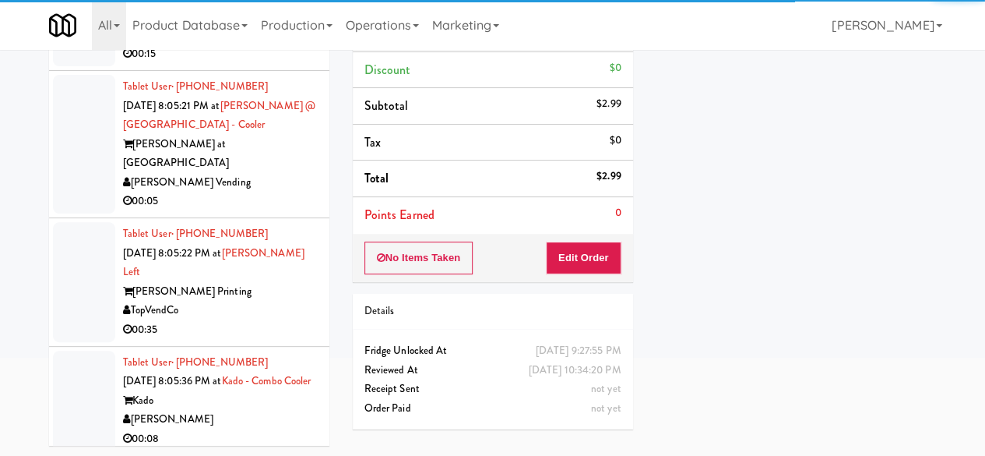
click at [239, 410] on div "[PERSON_NAME]" at bounding box center [220, 419] width 195 height 19
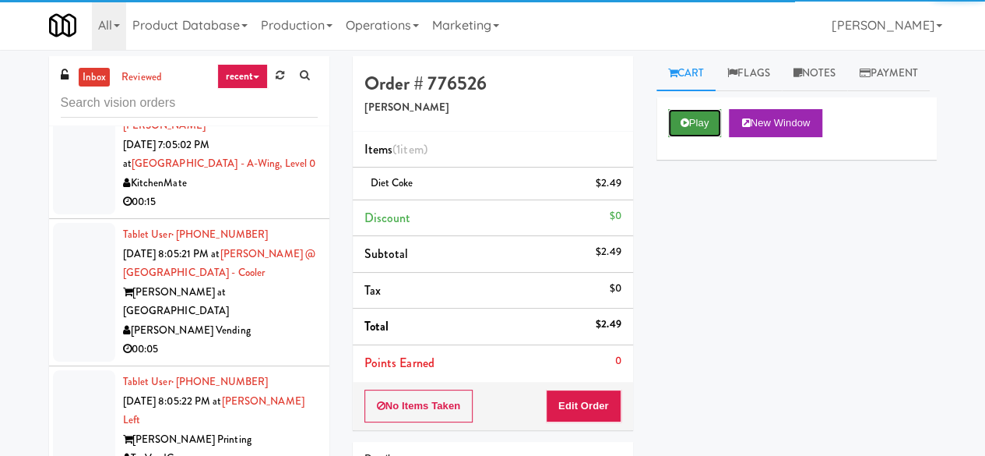
click at [692, 137] on button "Play" at bounding box center [695, 123] width 54 height 28
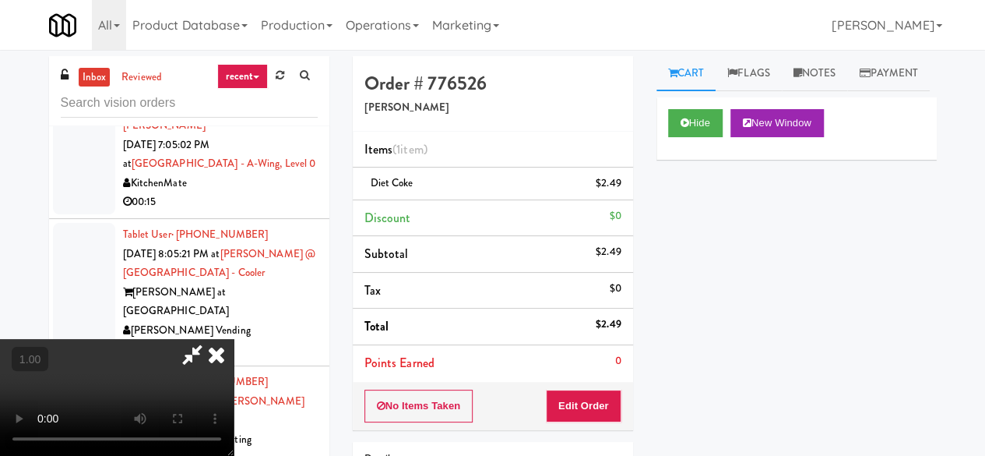
click at [218, 351] on icon at bounding box center [216, 354] width 34 height 31
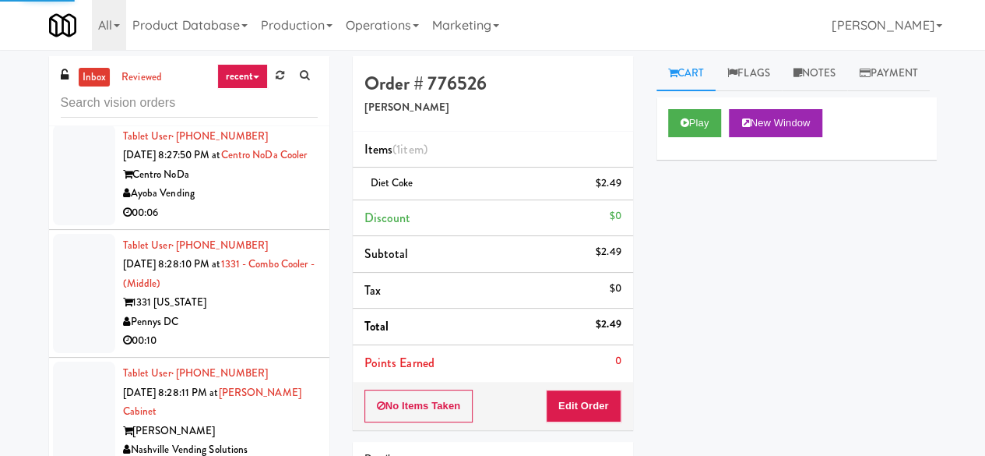
scroll to position [9385, 0]
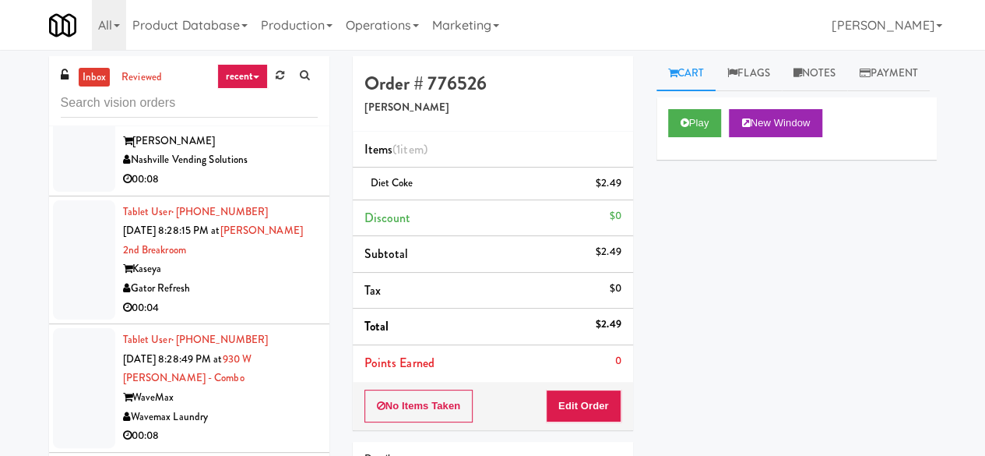
click at [269, 42] on div "Pennys DC" at bounding box center [220, 32] width 195 height 19
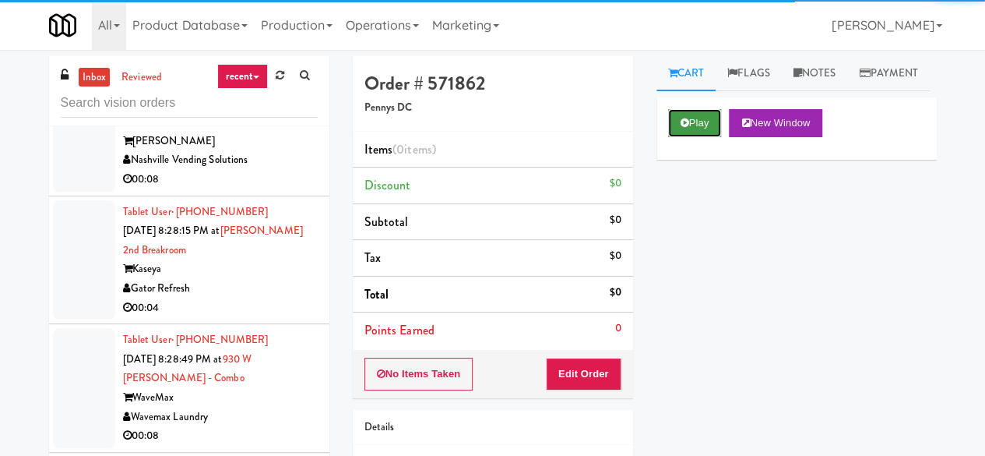
click at [690, 137] on button "Play" at bounding box center [695, 123] width 54 height 28
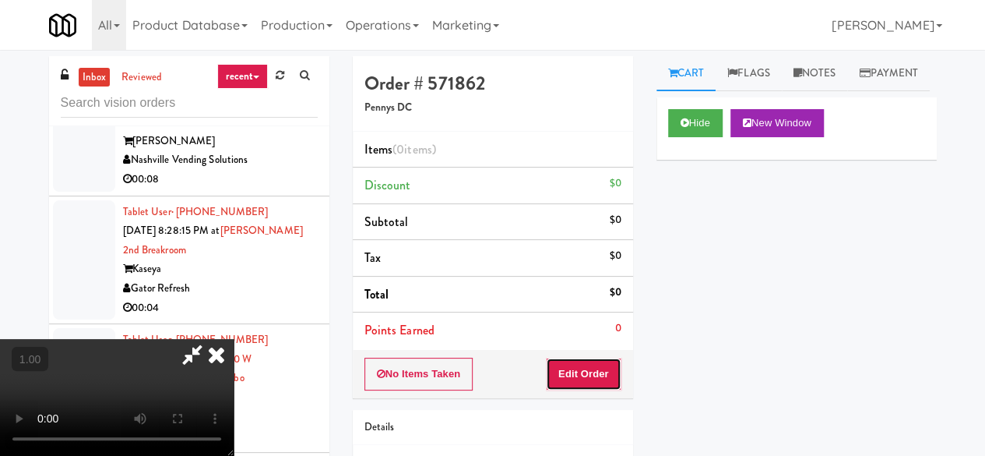
click at [593, 367] on button "Edit Order" at bounding box center [584, 373] width 76 height 33
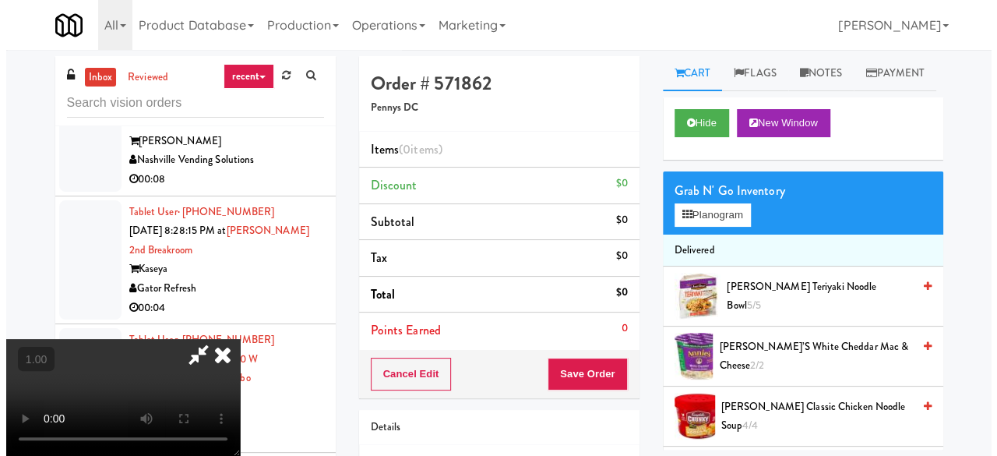
scroll to position [32, 0]
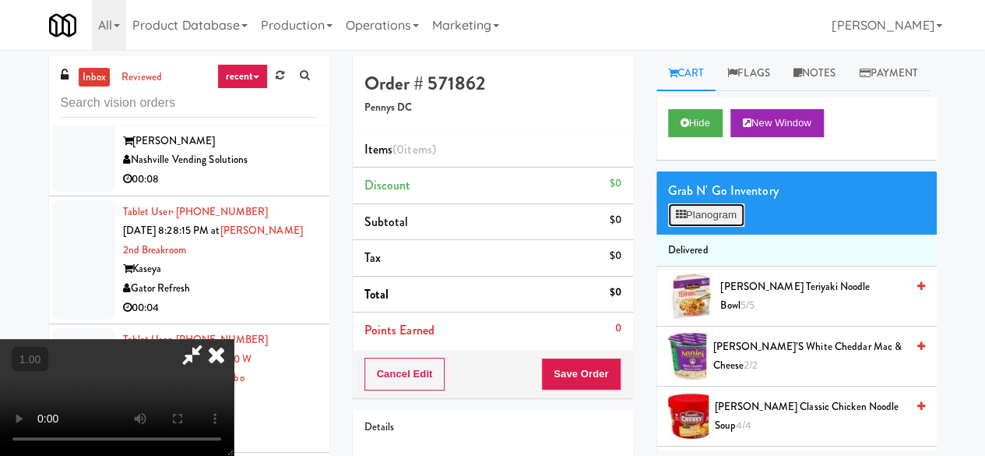
click at [709, 227] on button "Planogram" at bounding box center [706, 214] width 76 height 23
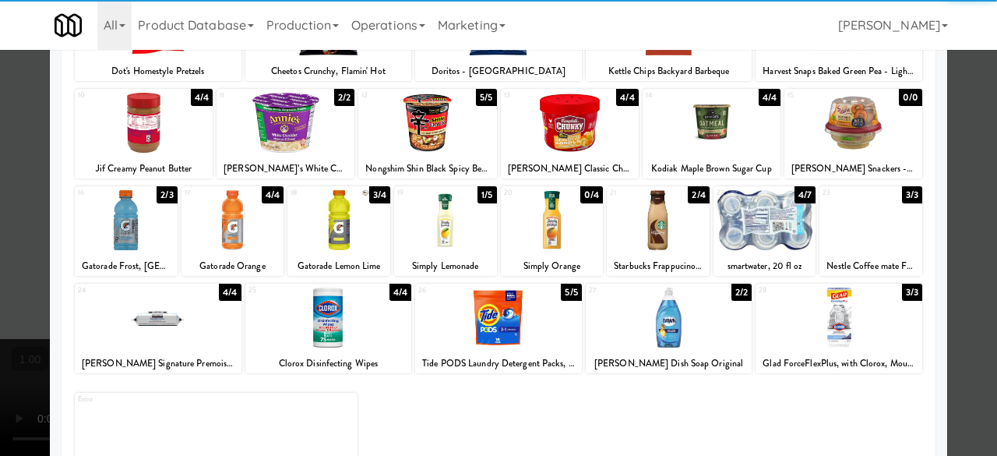
scroll to position [308, 0]
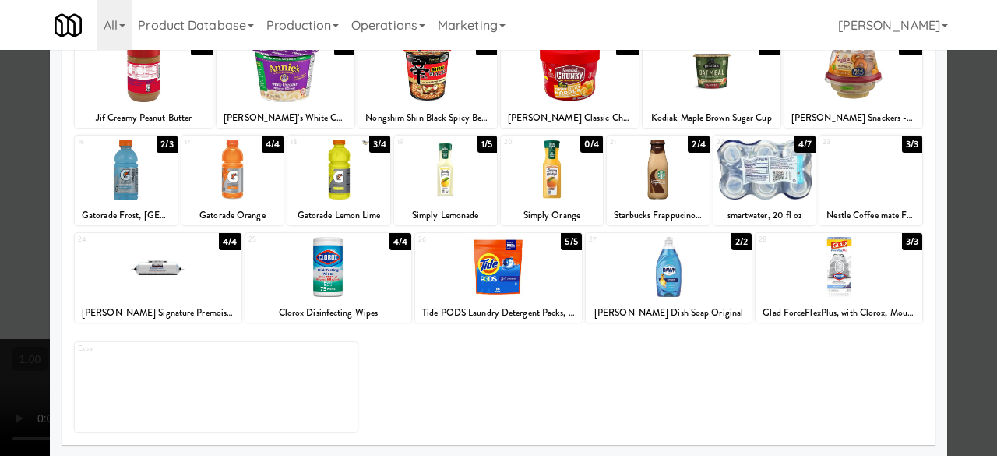
click at [752, 186] on div at bounding box center [764, 169] width 103 height 60
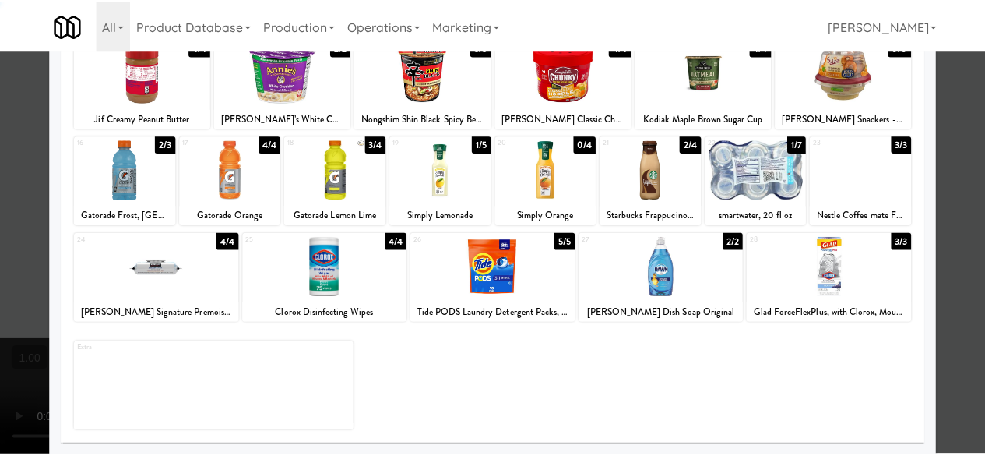
scroll to position [0, 0]
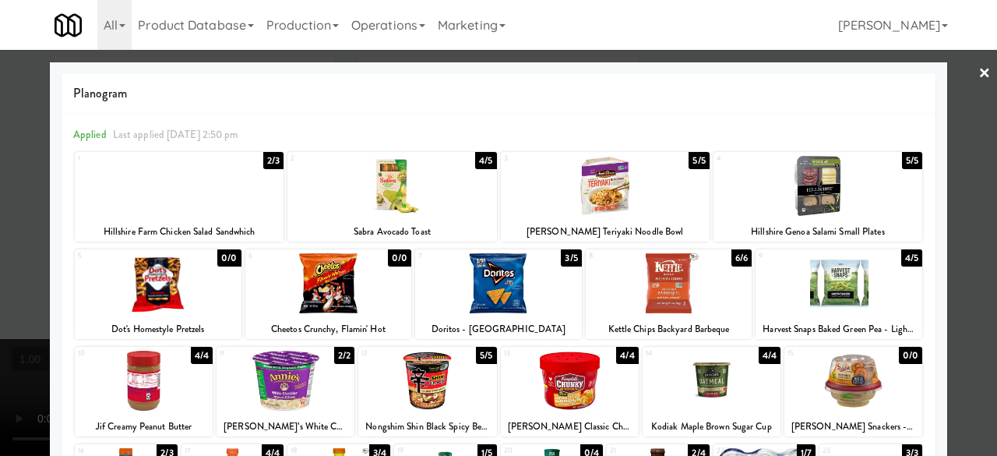
click at [958, 72] on div at bounding box center [498, 228] width 997 height 456
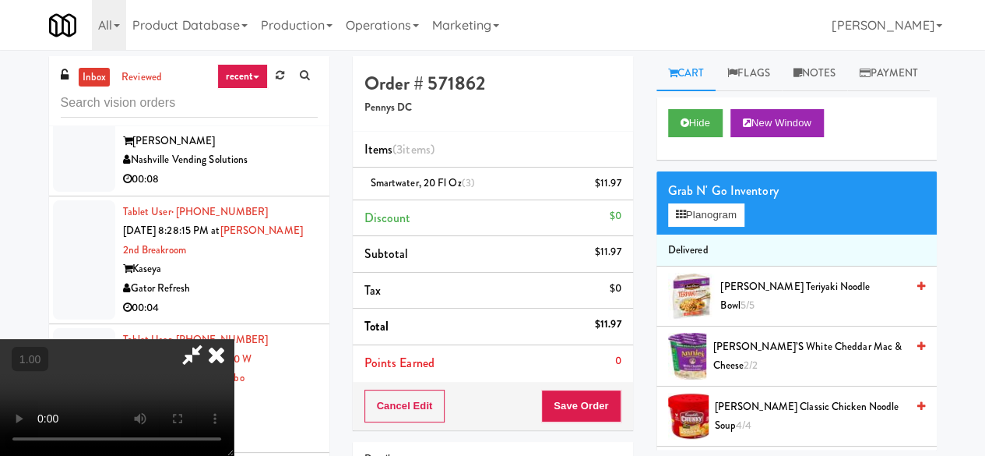
click at [210, 339] on icon at bounding box center [192, 354] width 36 height 31
click at [620, 184] on icon at bounding box center [622, 189] width 8 height 10
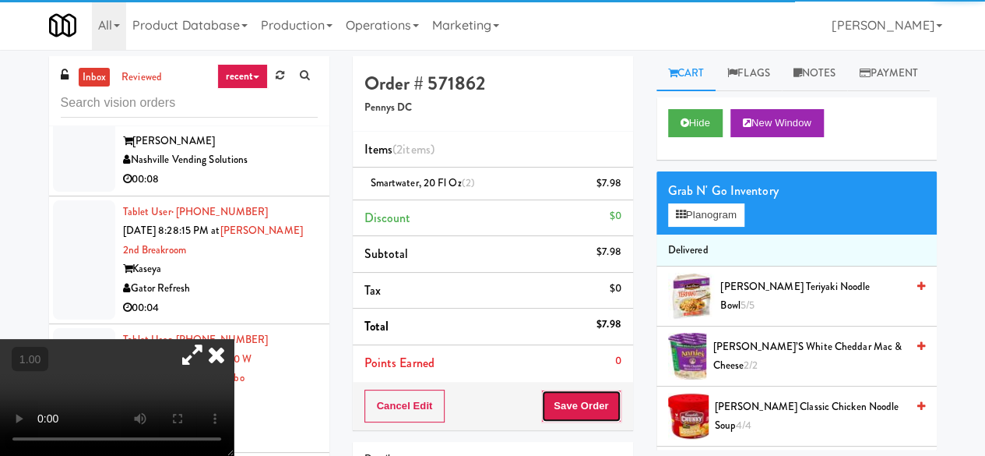
click at [579, 395] on button "Save Order" at bounding box center [580, 405] width 79 height 33
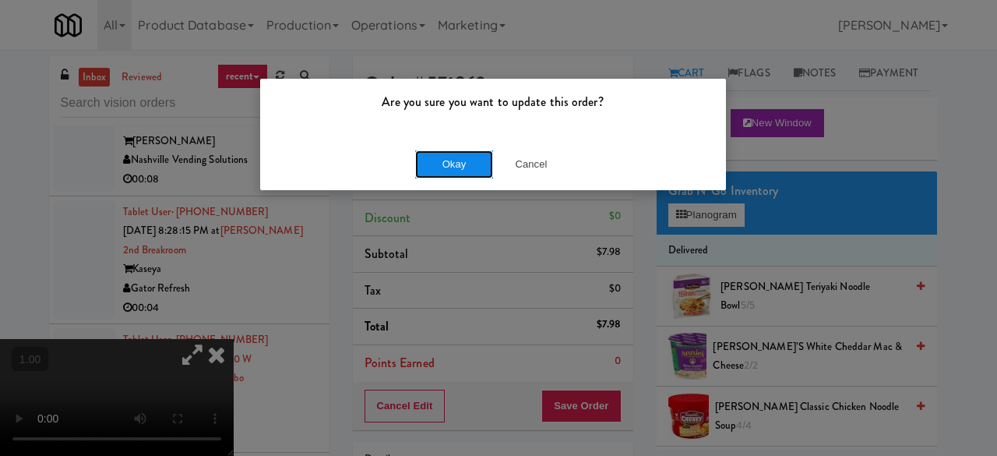
click at [448, 164] on button "Okay" at bounding box center [454, 164] width 78 height 28
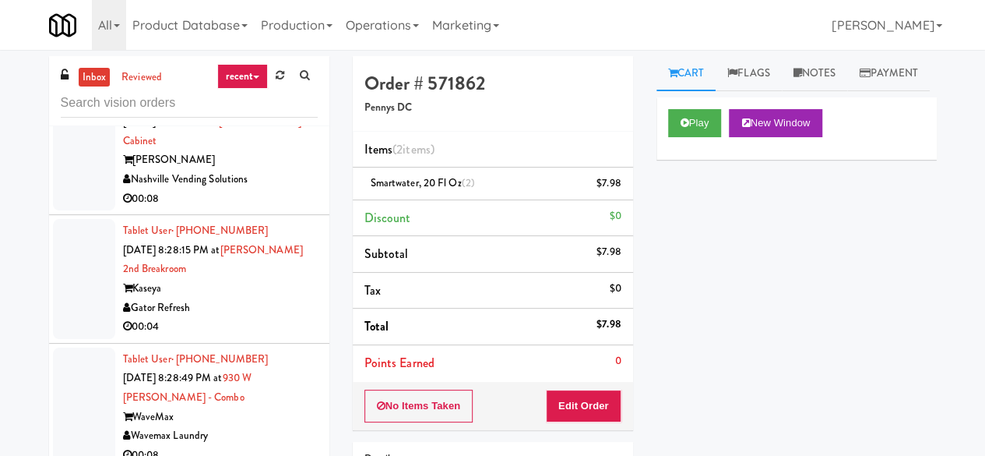
scroll to position [9541, 0]
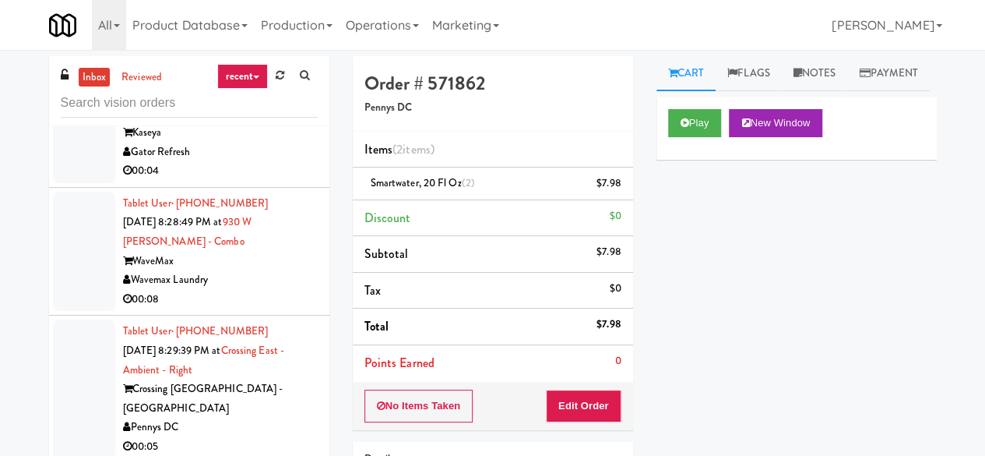
click at [254, 33] on div "Nashville Vending Solutions" at bounding box center [220, 23] width 195 height 19
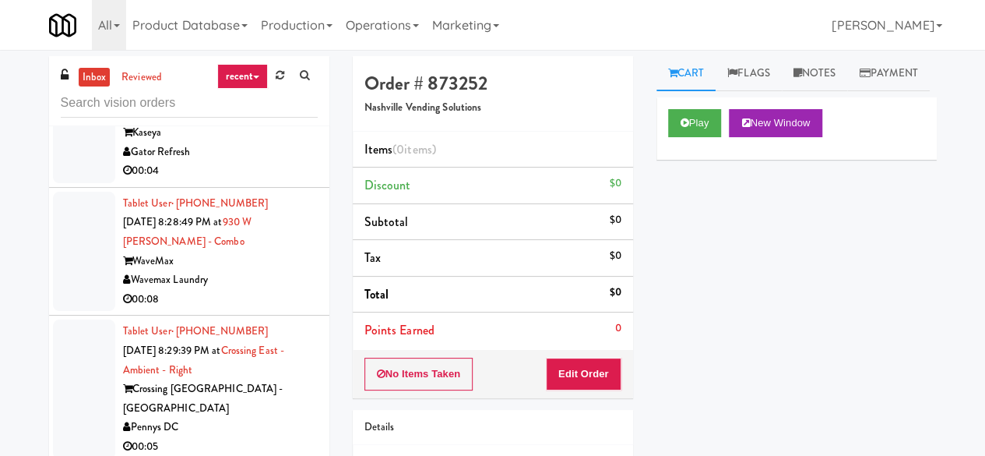
click at [725, 137] on div "Play New Window" at bounding box center [796, 123] width 257 height 28
click at [722, 137] on button "Play" at bounding box center [695, 123] width 54 height 28
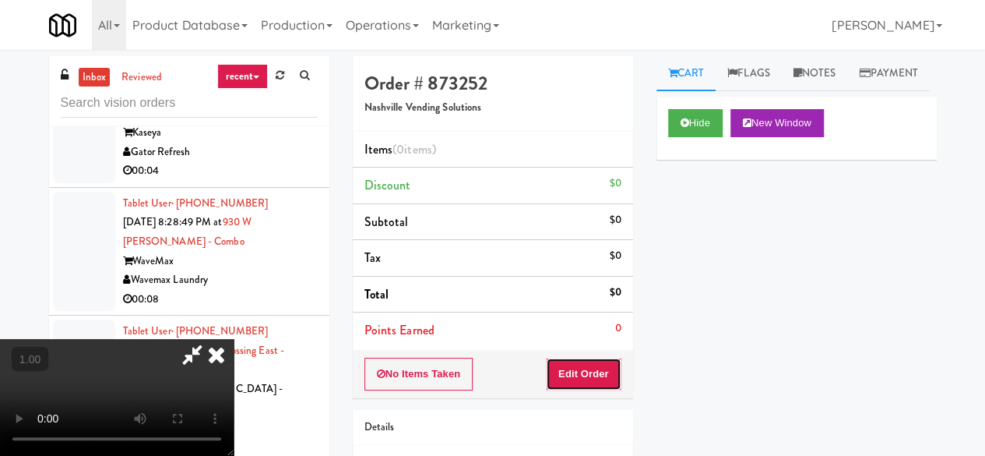
click at [579, 372] on button "Edit Order" at bounding box center [584, 373] width 76 height 33
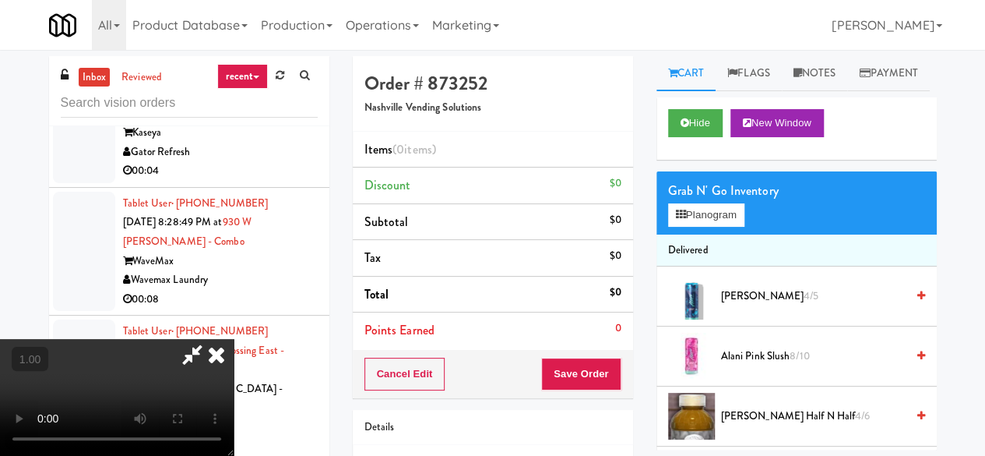
scroll to position [32, 0]
click at [712, 227] on button "Planogram" at bounding box center [706, 214] width 76 height 23
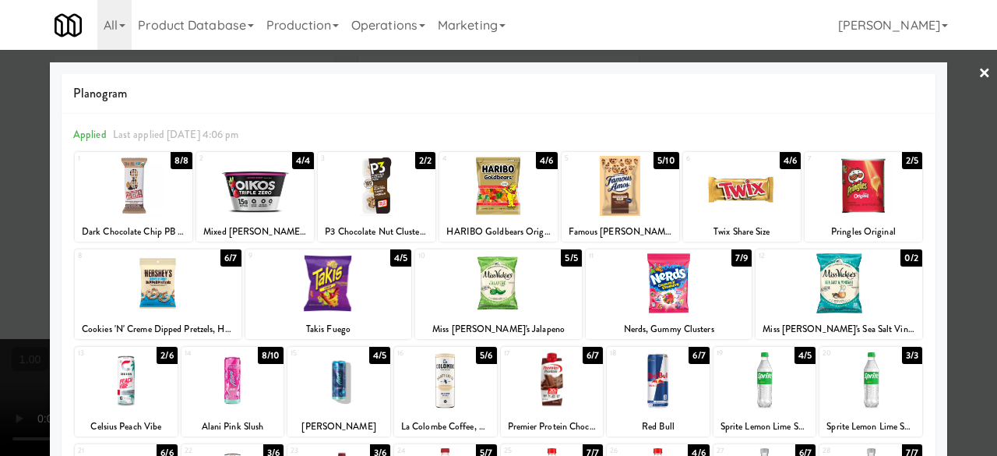
click at [671, 284] on div at bounding box center [669, 283] width 167 height 60
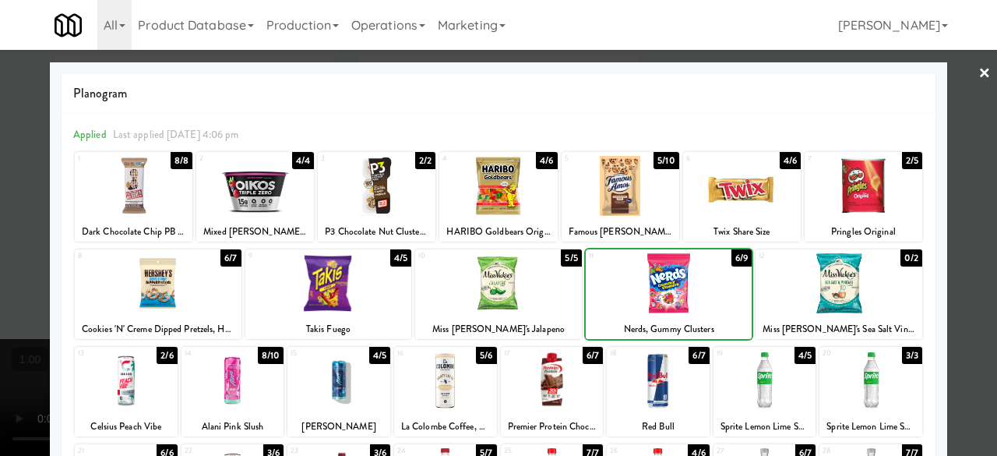
click at [597, 194] on div at bounding box center [621, 186] width 118 height 60
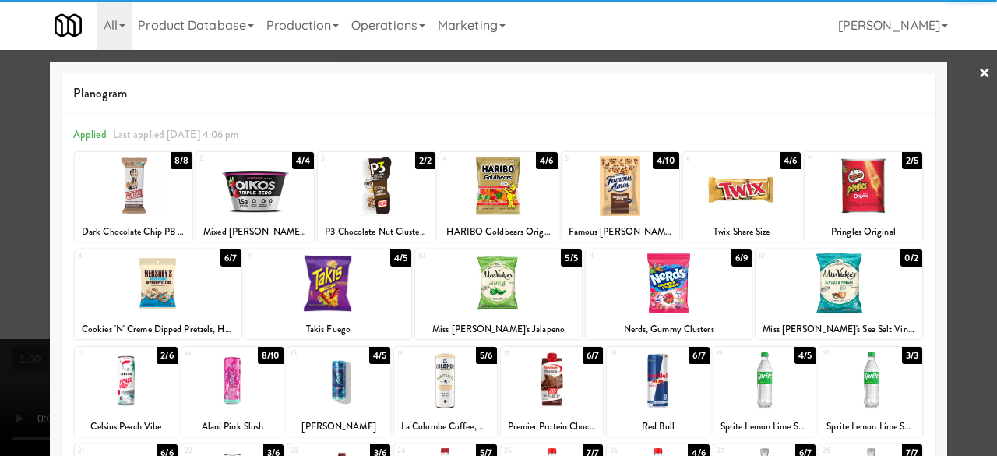
click at [978, 65] on link "×" at bounding box center [984, 74] width 12 height 48
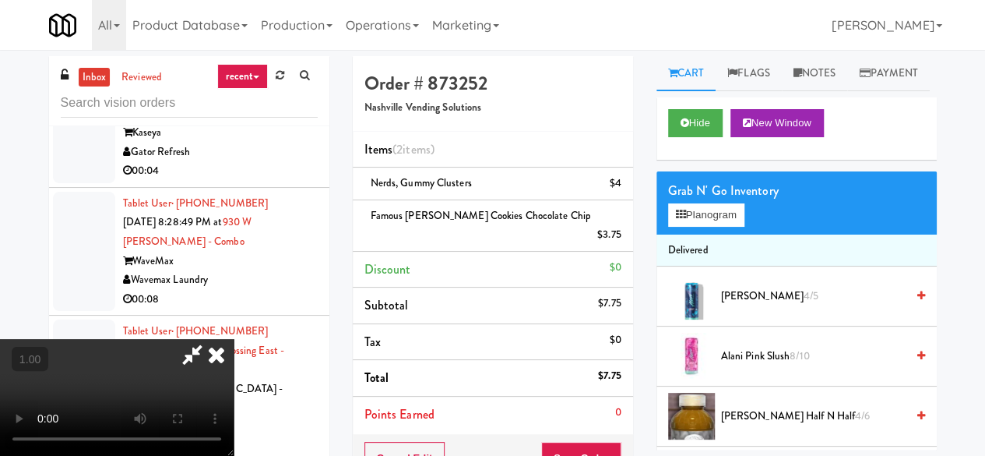
click at [210, 339] on icon at bounding box center [192, 354] width 36 height 31
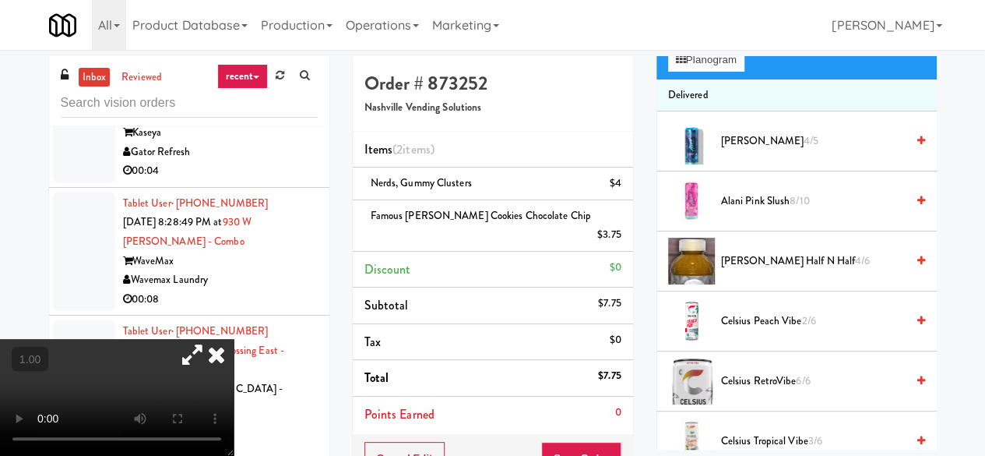
scroll to position [156, 0]
click at [586, 442] on button "Save Order" at bounding box center [580, 458] width 79 height 33
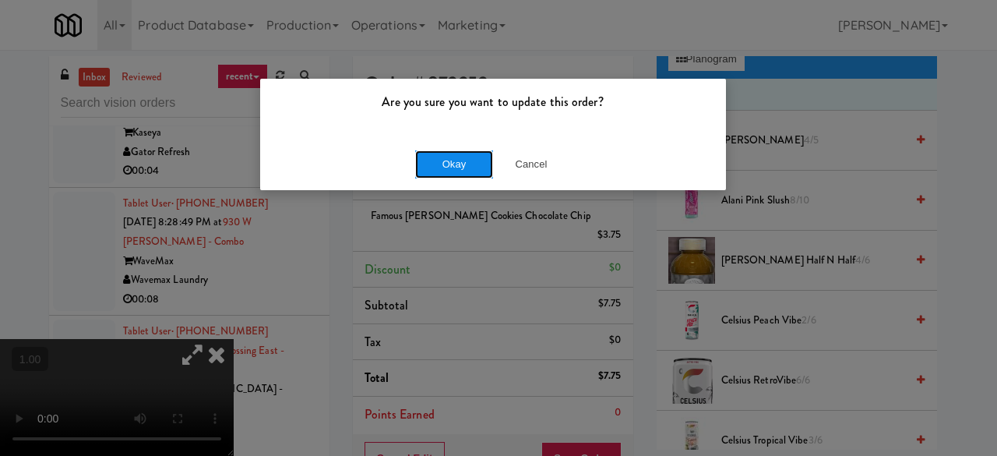
click at [456, 164] on button "Okay" at bounding box center [454, 164] width 78 height 28
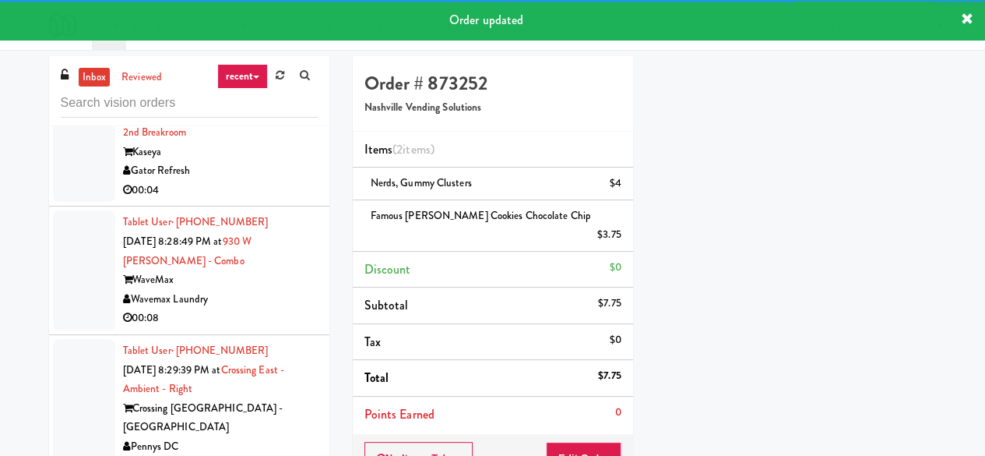
scroll to position [9774, 0]
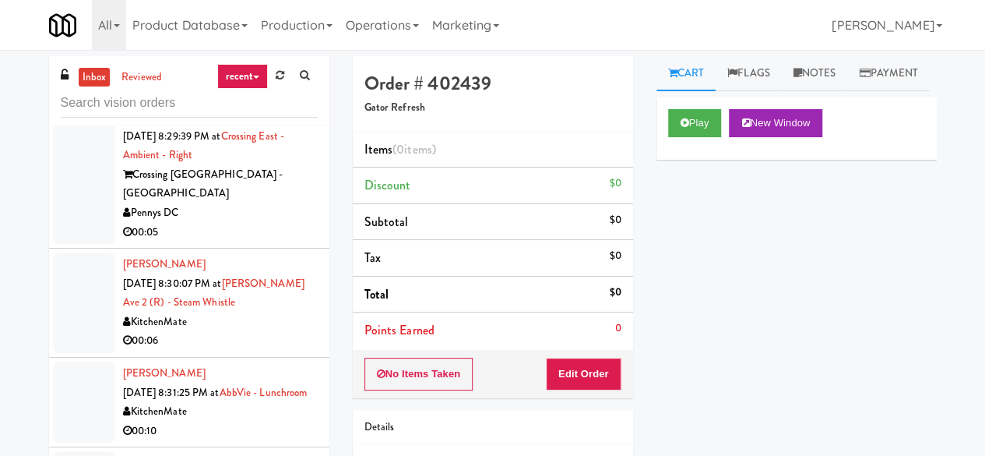
click at [727, 282] on div "Play New Window Primary Flag Clear Flag if unable to determine what was taken o…" at bounding box center [797, 389] width 280 height 584
click at [164, 99] on input "text" at bounding box center [189, 103] width 257 height 29
click at [88, 80] on link "inbox" at bounding box center [95, 77] width 32 height 19
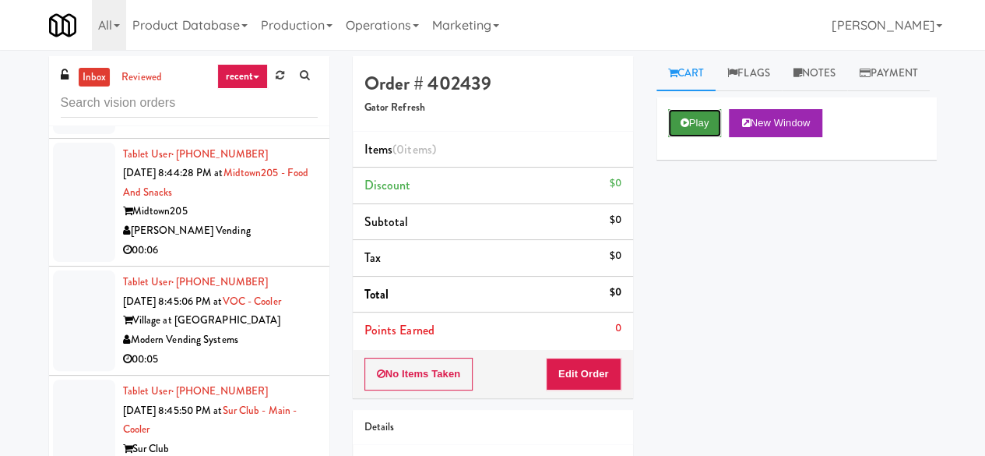
click at [676, 137] on button "Play" at bounding box center [695, 123] width 54 height 28
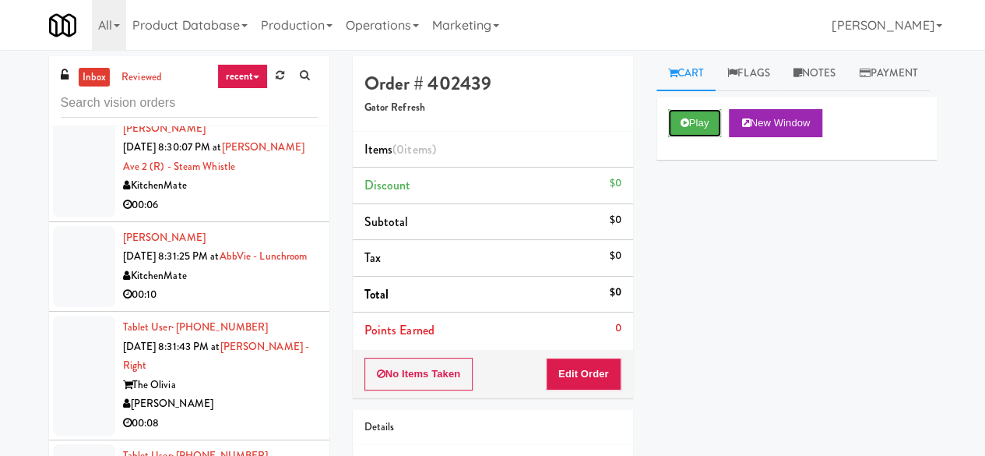
scroll to position [6076, 0]
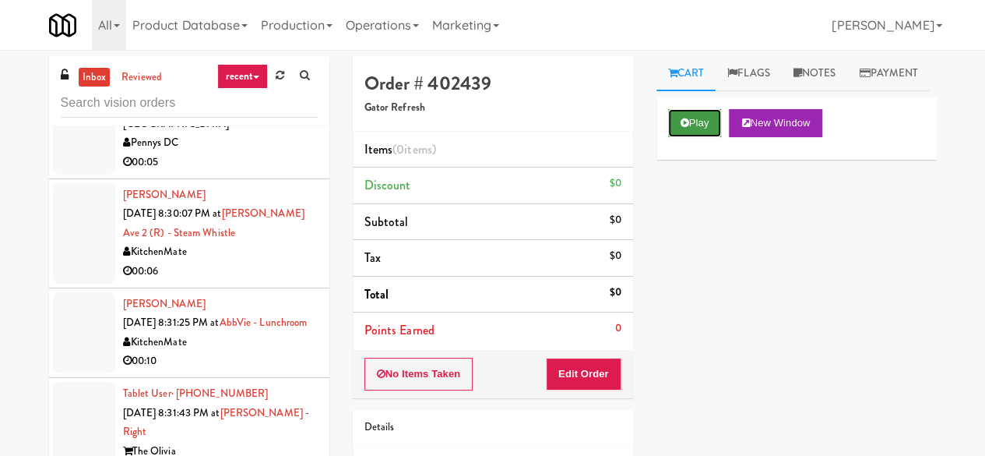
click at [696, 137] on button "Play" at bounding box center [695, 123] width 54 height 28
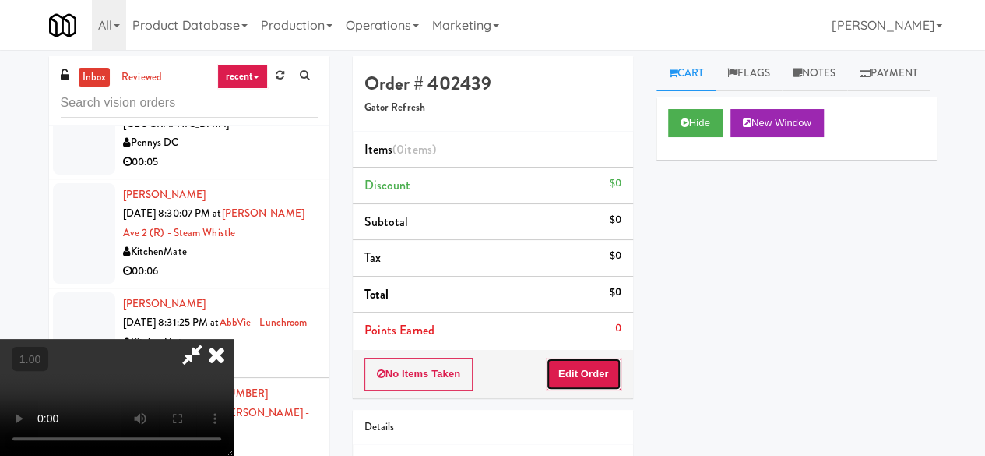
click at [589, 368] on button "Edit Order" at bounding box center [584, 373] width 76 height 33
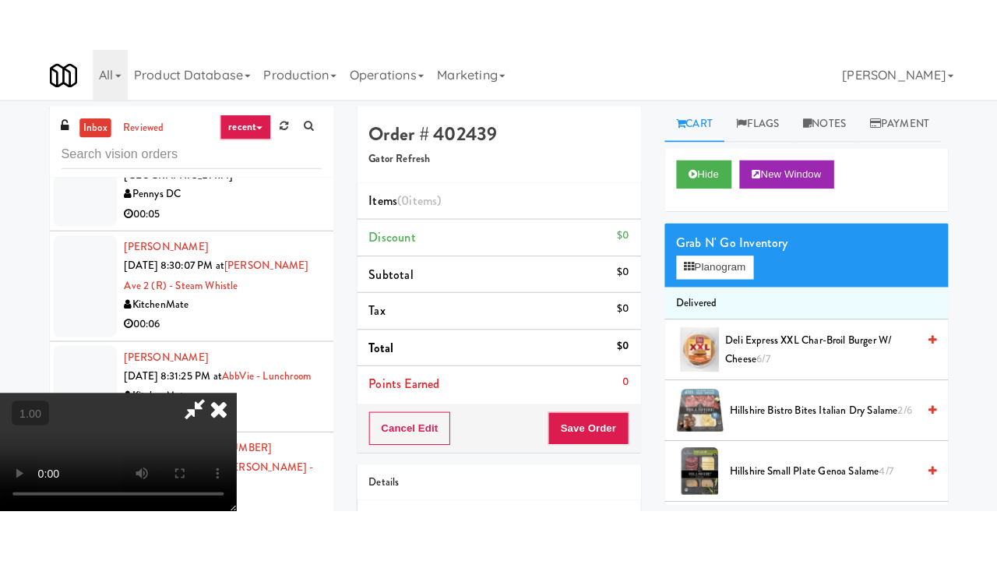
scroll to position [205, 0]
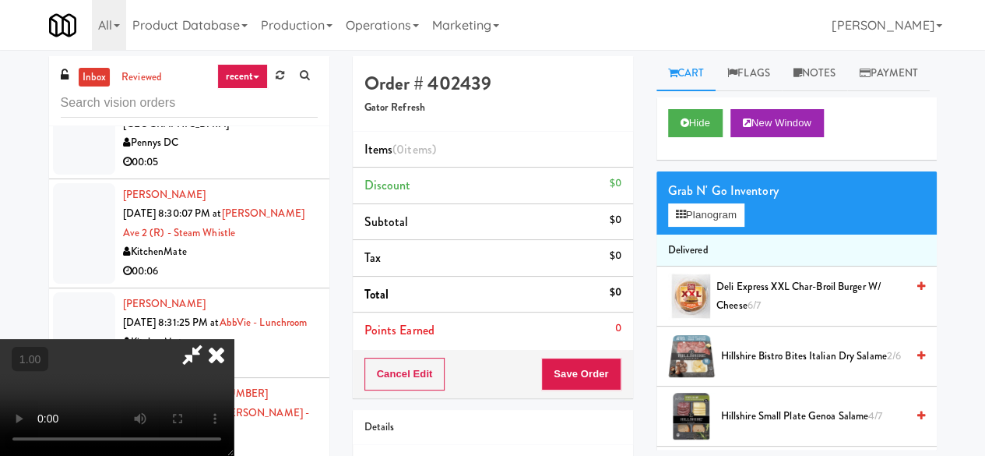
click at [206, 339] on video at bounding box center [117, 397] width 234 height 117
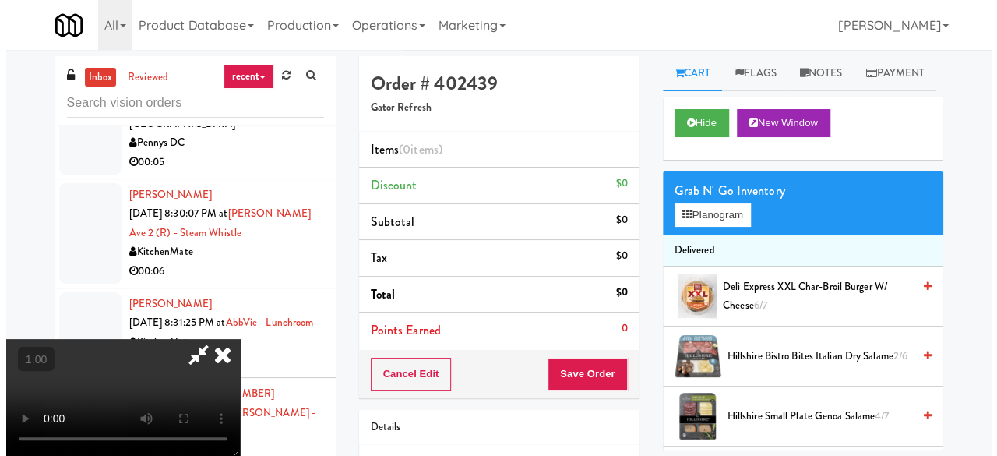
scroll to position [32, 0]
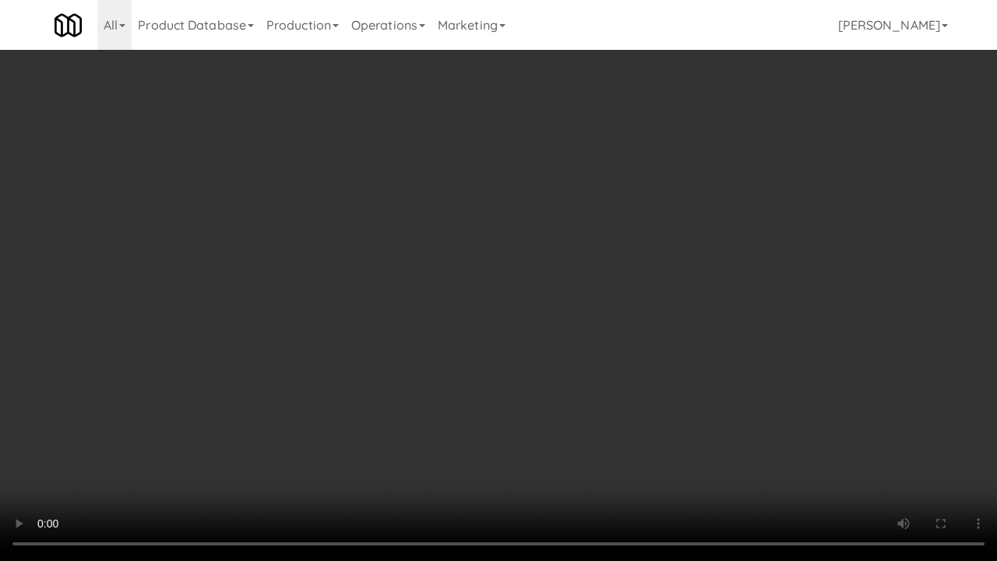
click at [435, 423] on video at bounding box center [498, 280] width 997 height 561
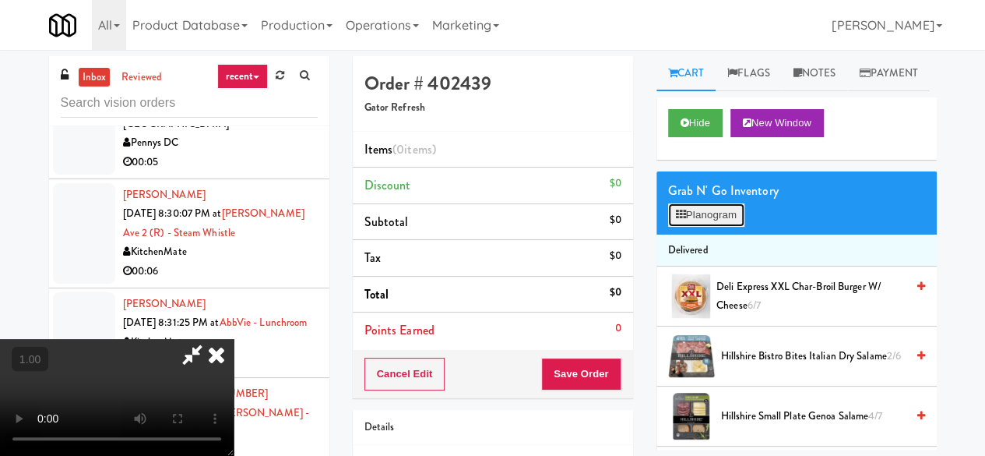
click at [713, 227] on button "Planogram" at bounding box center [706, 214] width 76 height 23
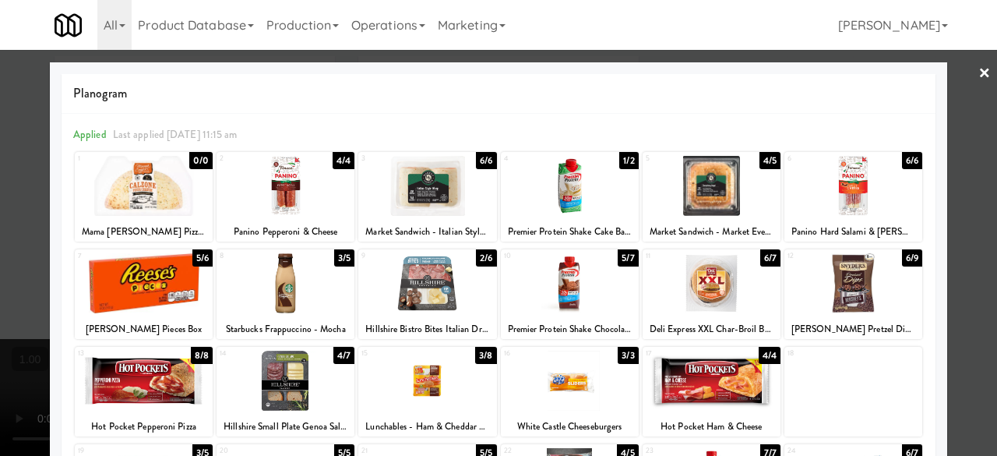
click at [953, 93] on div at bounding box center [498, 228] width 997 height 456
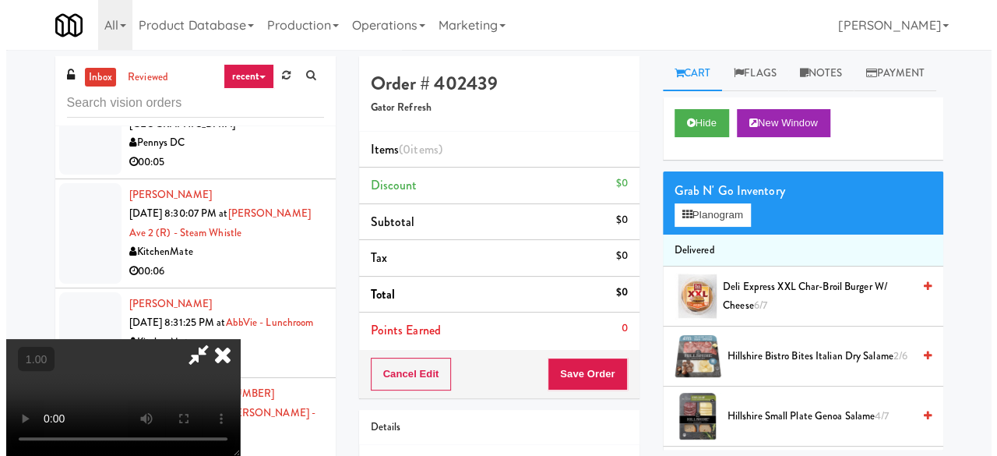
scroll to position [78, 0]
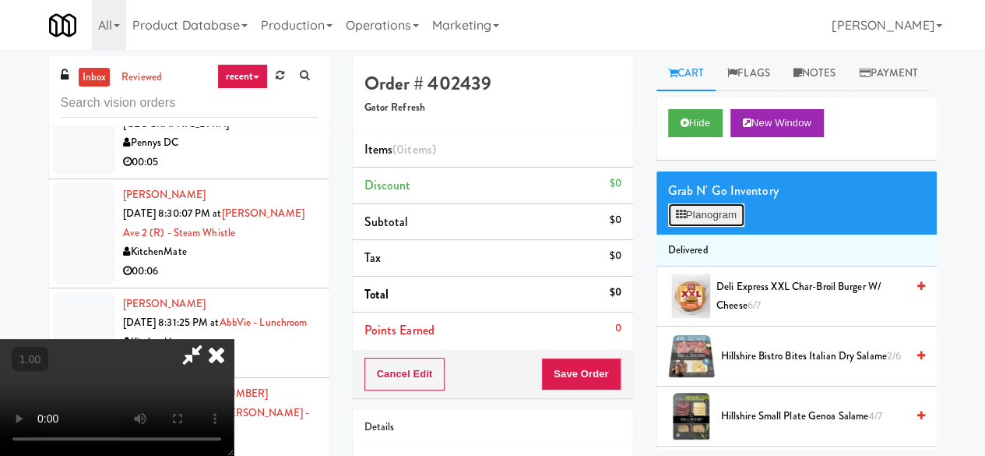
click at [680, 227] on button "Planogram" at bounding box center [706, 214] width 76 height 23
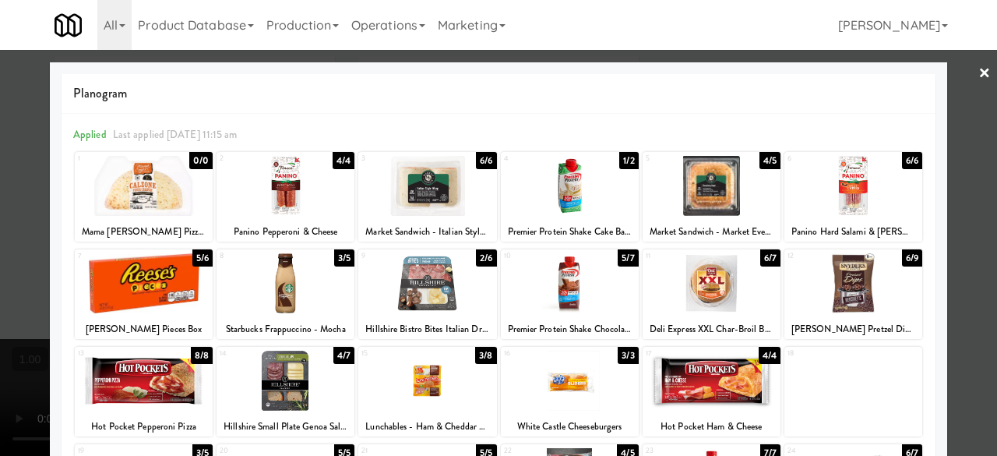
click at [978, 95] on link "×" at bounding box center [984, 74] width 12 height 48
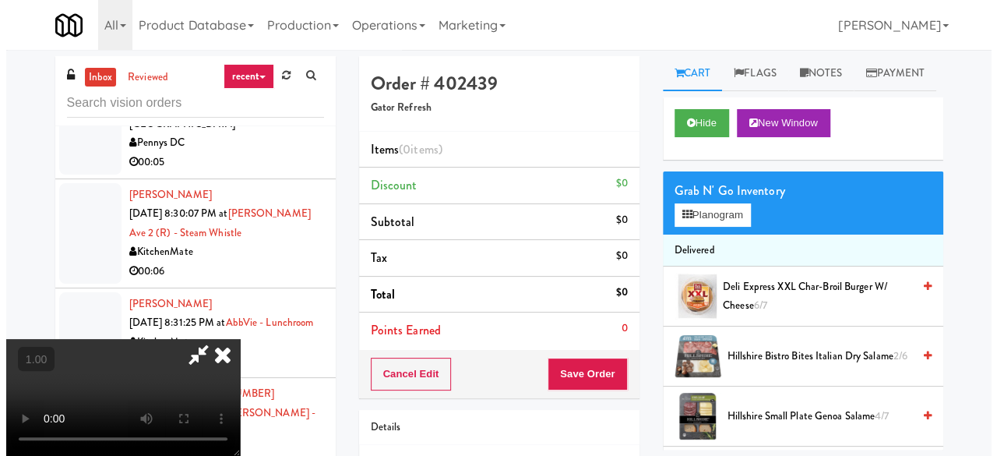
scroll to position [32, 0]
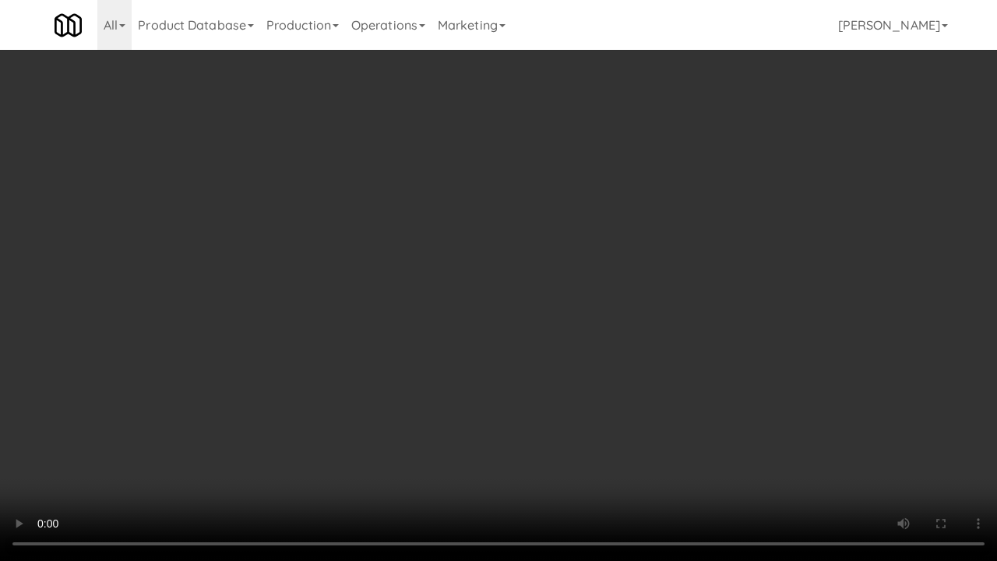
click at [607, 382] on video at bounding box center [498, 280] width 997 height 561
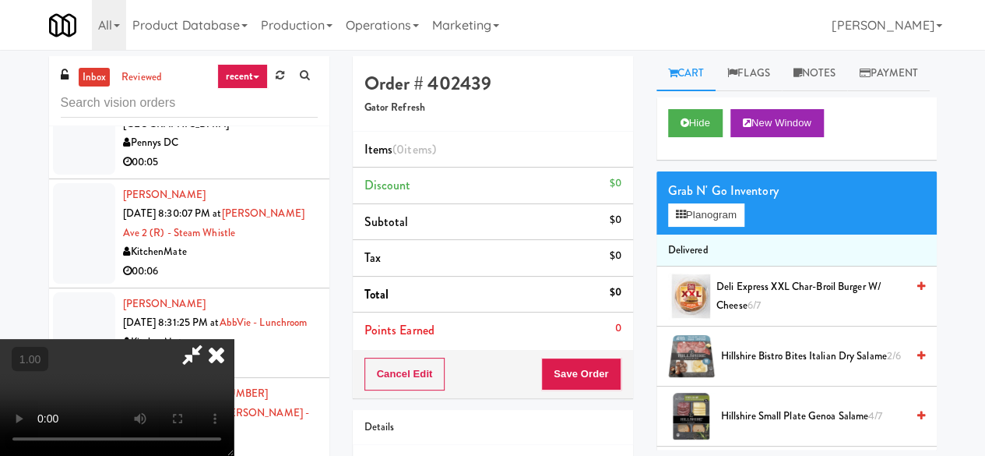
click at [720, 234] on div "Grab N' Go Inventory Planogram" at bounding box center [797, 202] width 280 height 63
click at [718, 227] on button "Planogram" at bounding box center [706, 214] width 76 height 23
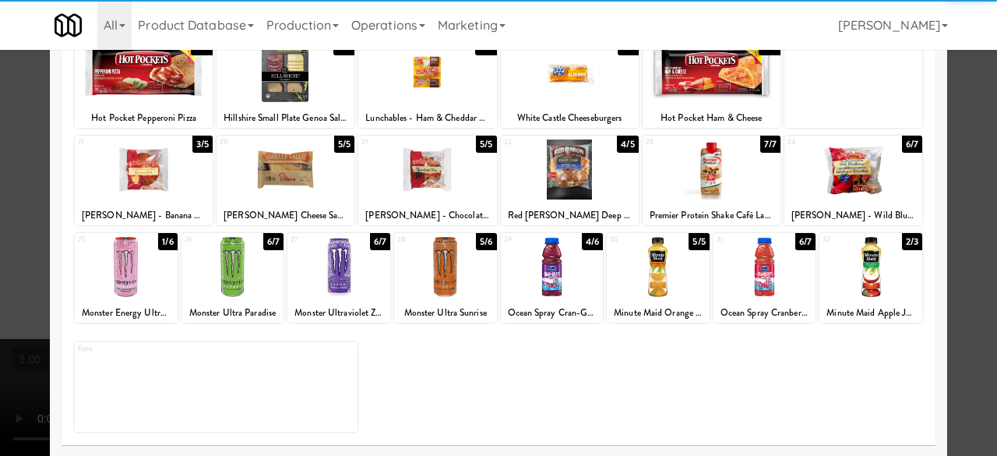
click at [541, 280] on div at bounding box center [552, 267] width 103 height 60
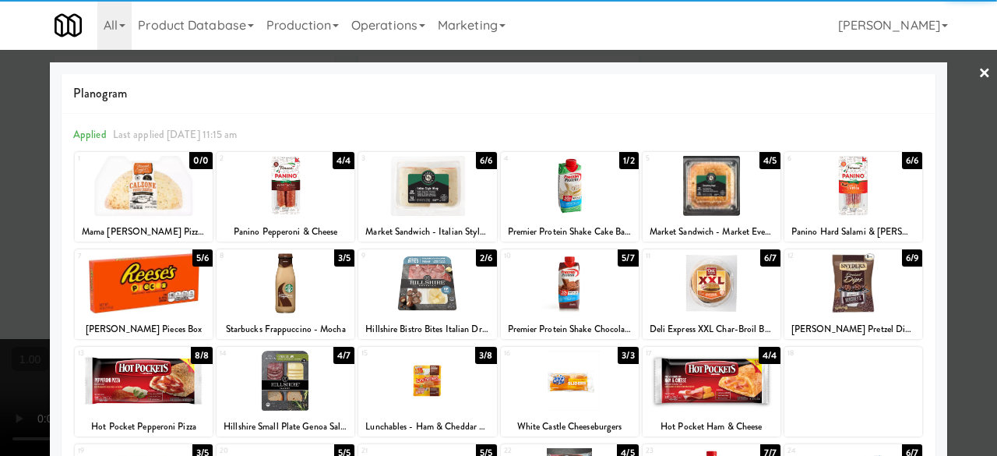
drag, startPoint x: 963, startPoint y: 74, endPoint x: 567, endPoint y: 147, distance: 402.4
click at [963, 75] on div at bounding box center [498, 228] width 997 height 456
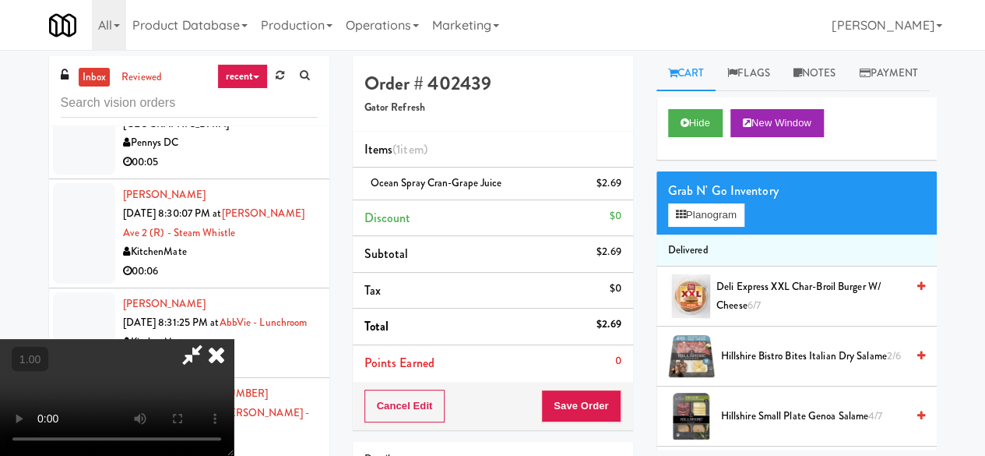
click at [234, 339] on icon at bounding box center [216, 354] width 34 height 31
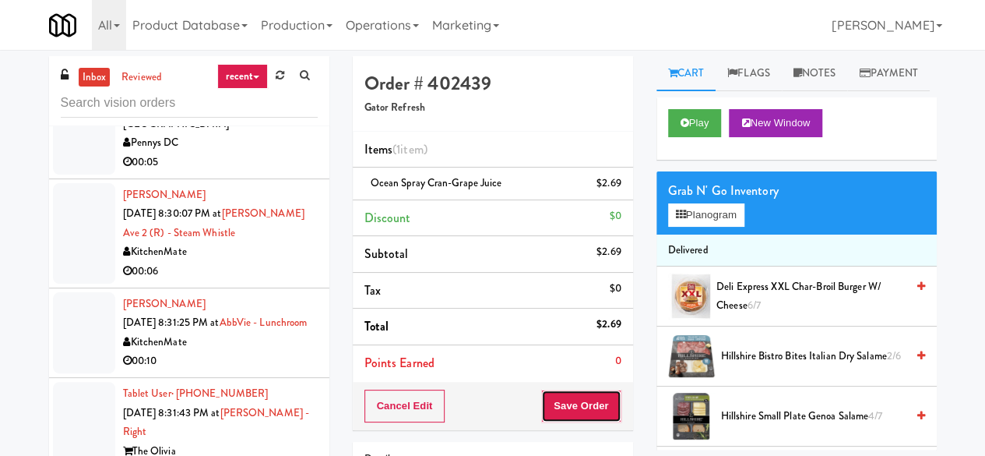
click at [588, 400] on button "Save Order" at bounding box center [580, 405] width 79 height 33
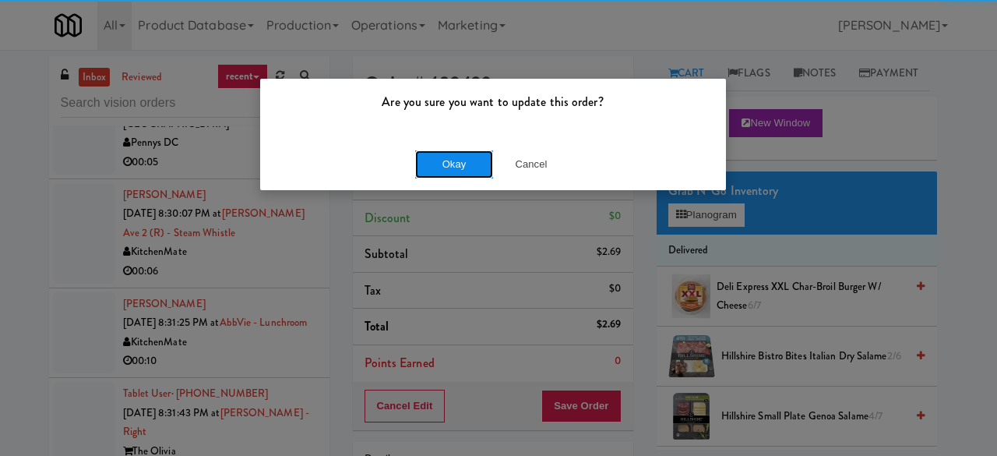
click at [453, 170] on button "Okay" at bounding box center [454, 164] width 78 height 28
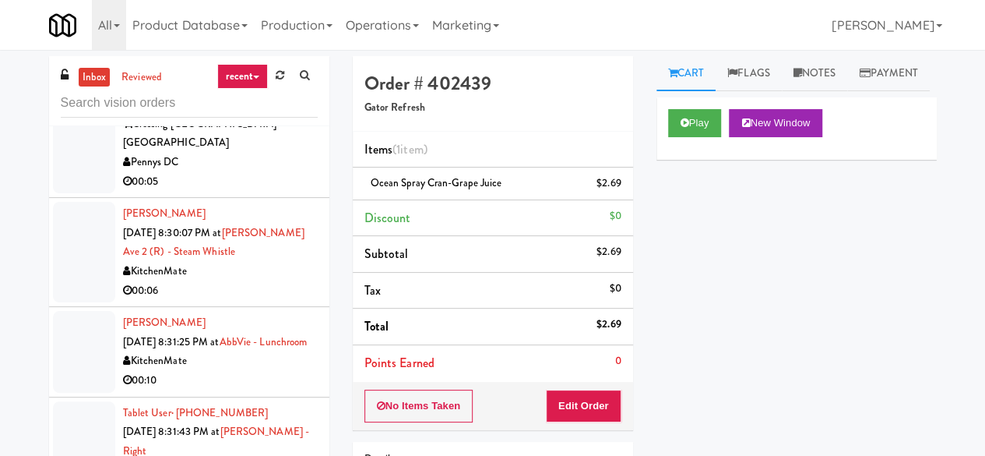
click at [246, 153] on div "Crossing [GEOGRAPHIC_DATA] - [GEOGRAPHIC_DATA]" at bounding box center [220, 133] width 195 height 38
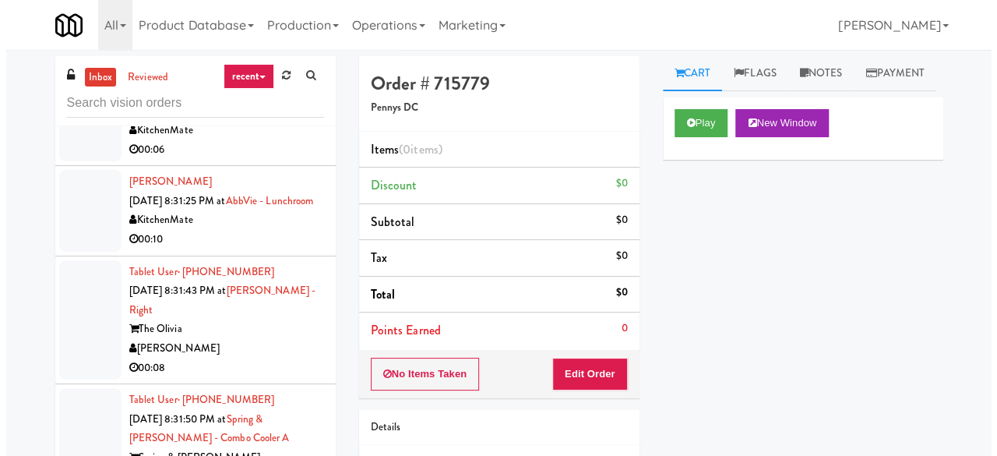
scroll to position [6232, 0]
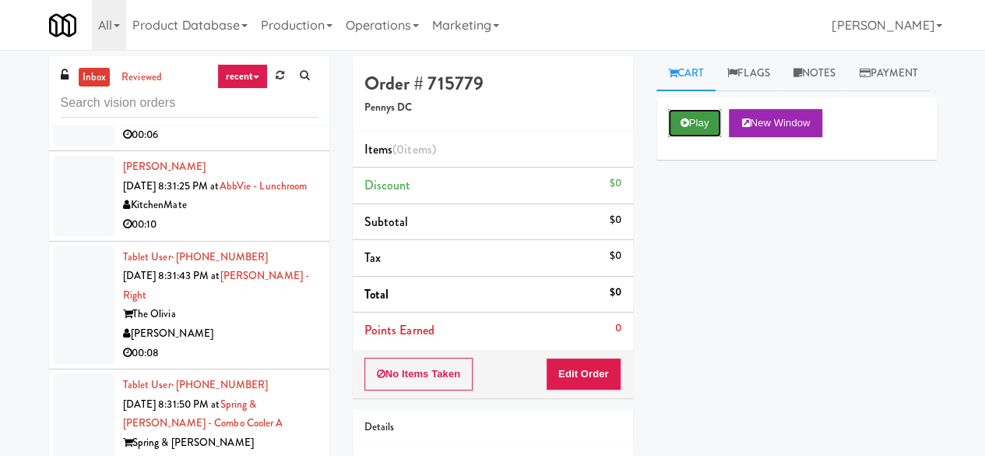
click at [703, 137] on button "Play" at bounding box center [695, 123] width 54 height 28
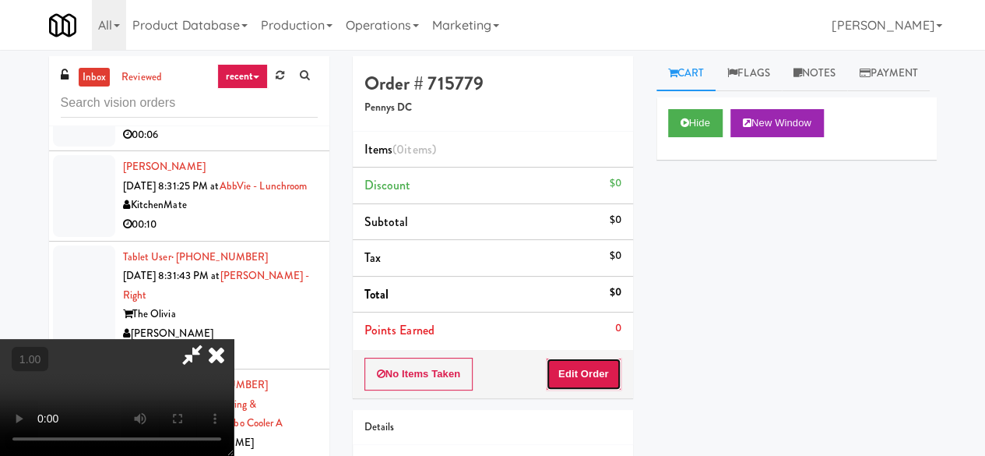
click at [597, 361] on button "Edit Order" at bounding box center [584, 373] width 76 height 33
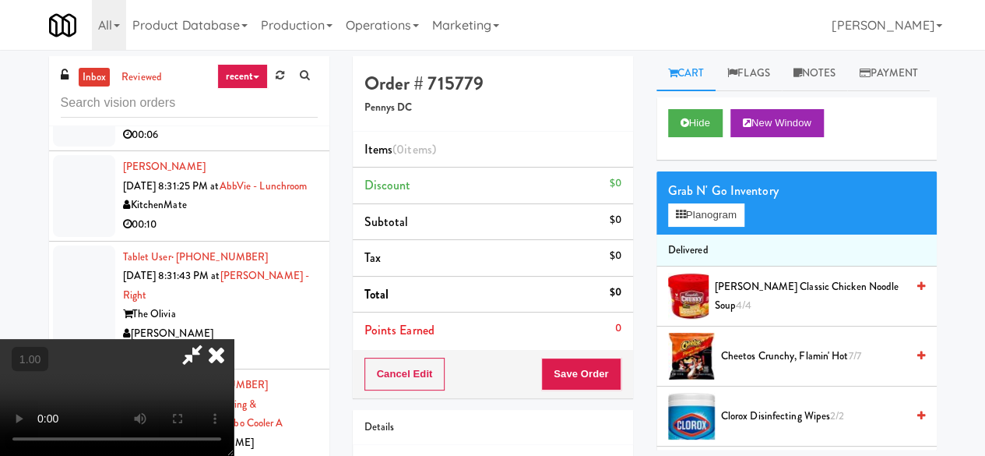
drag, startPoint x: 544, startPoint y: 143, endPoint x: 559, endPoint y: 141, distance: 15.0
click at [210, 339] on icon at bounding box center [192, 354] width 36 height 31
click at [685, 202] on div "Grab N' Go Inventory" at bounding box center [796, 190] width 257 height 23
click at [689, 234] on div "Grab N' Go Inventory Planogram" at bounding box center [797, 202] width 280 height 63
click at [696, 227] on button "Planogram" at bounding box center [706, 214] width 76 height 23
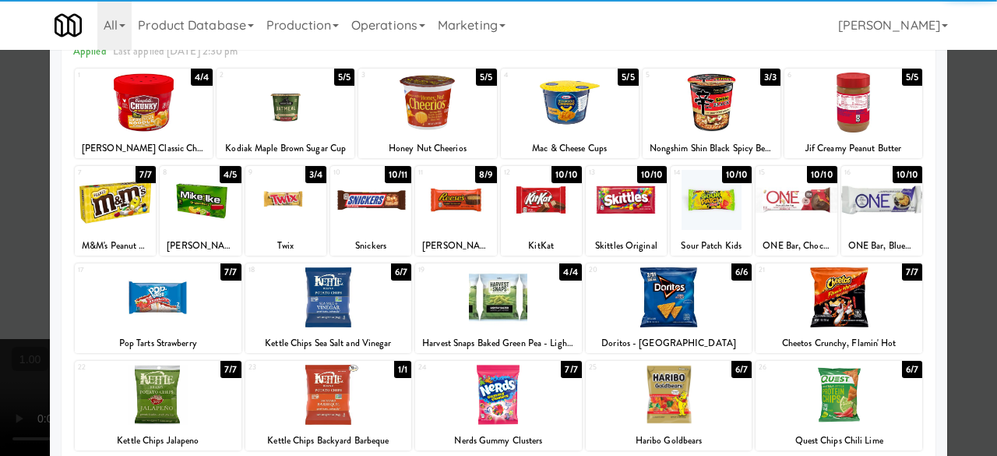
scroll to position [78, 0]
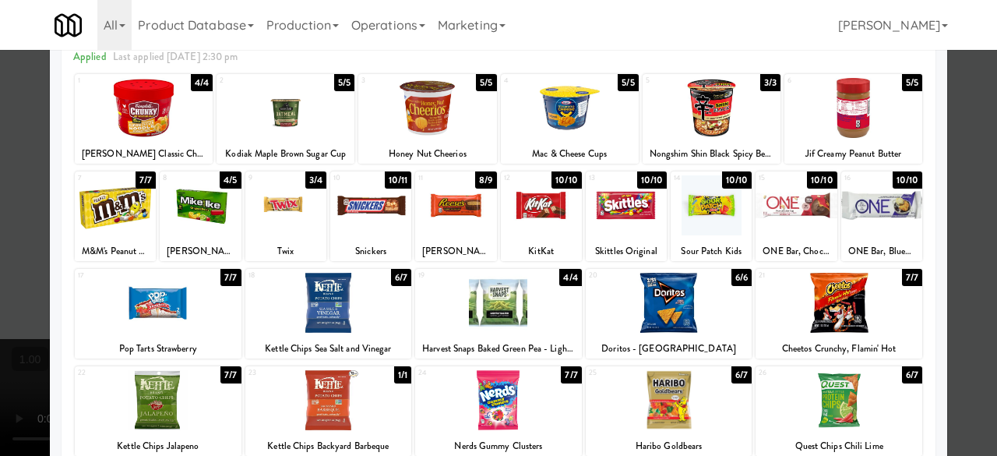
click at [853, 277] on div at bounding box center [838, 303] width 167 height 60
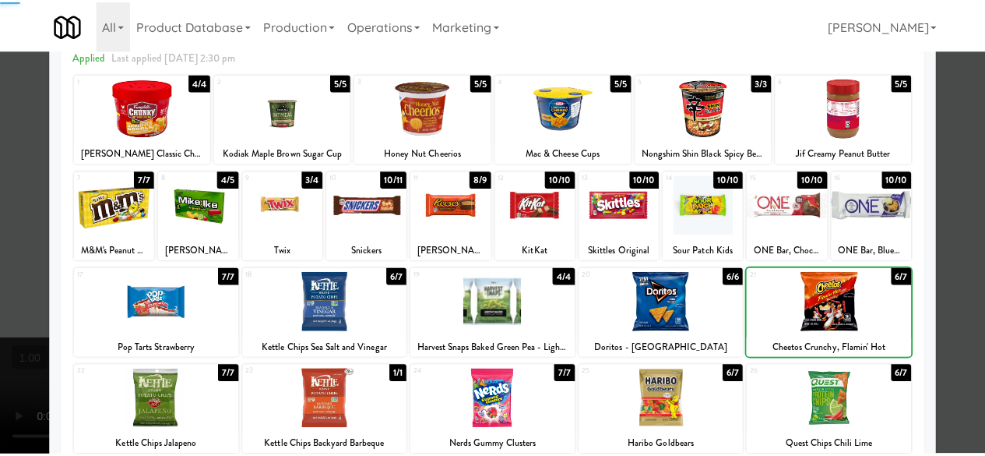
scroll to position [0, 0]
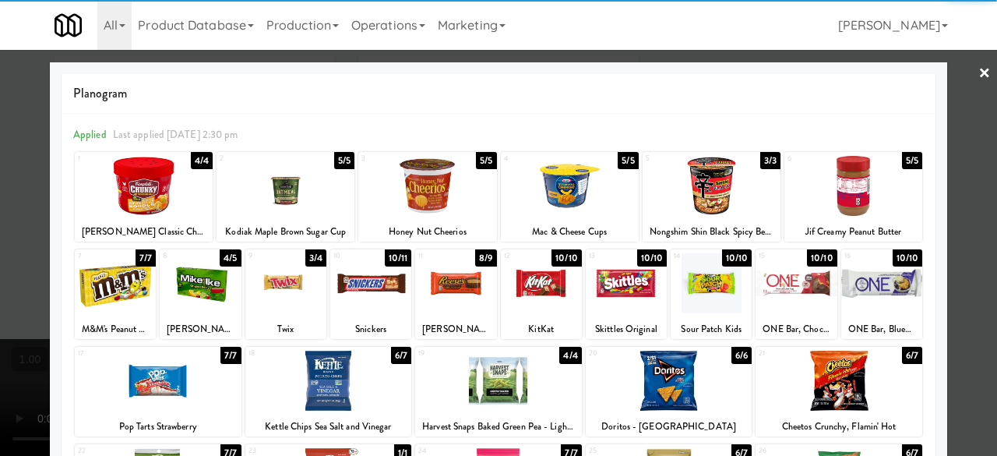
click at [949, 103] on div at bounding box center [498, 228] width 997 height 456
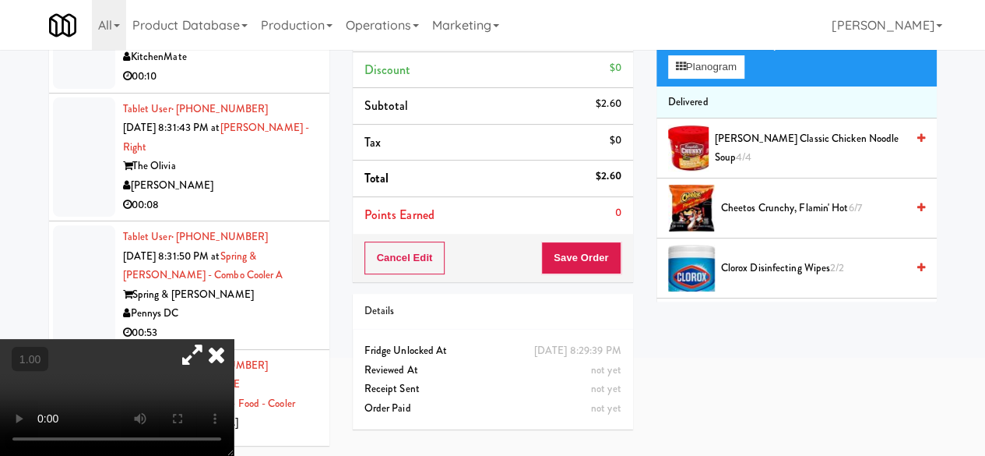
scroll to position [50, 0]
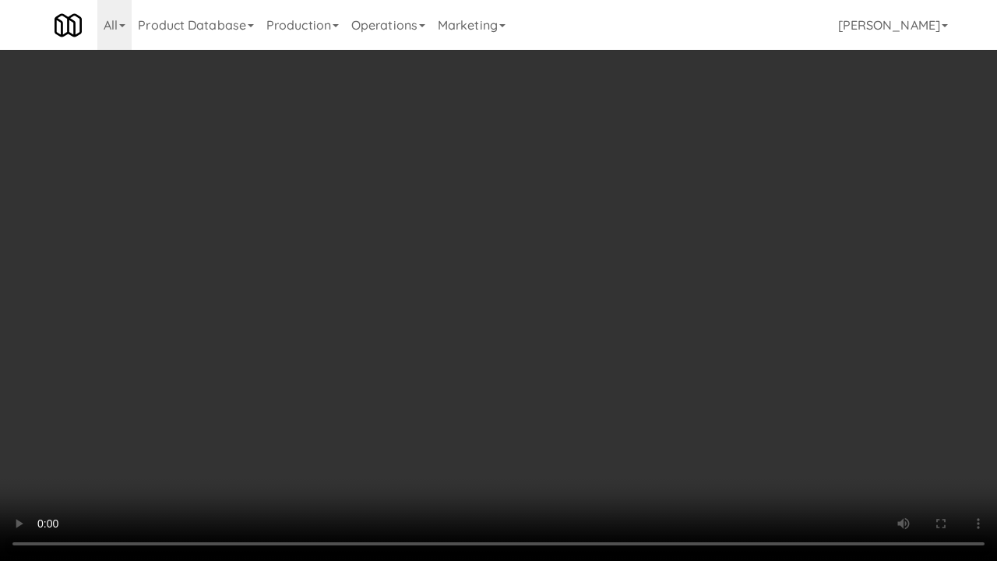
click at [896, 315] on video at bounding box center [498, 280] width 997 height 561
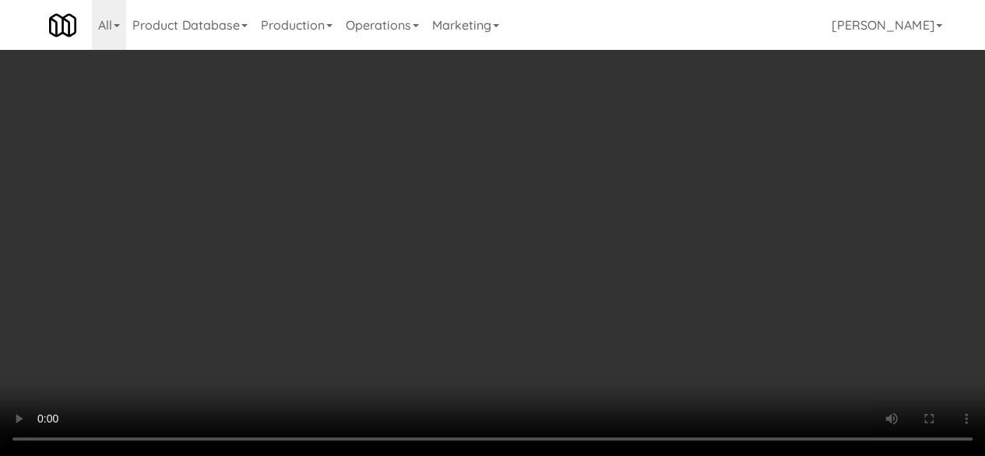
scroll to position [0, 0]
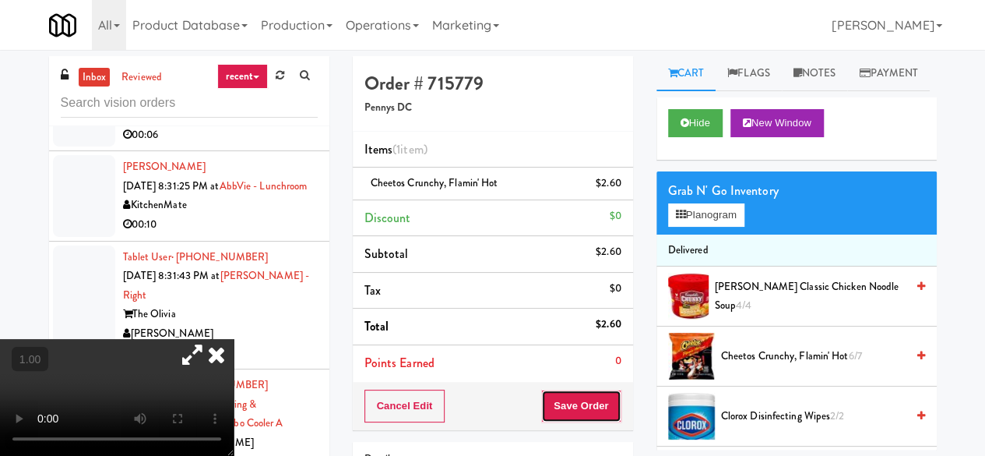
click at [564, 402] on button "Save Order" at bounding box center [580, 405] width 79 height 33
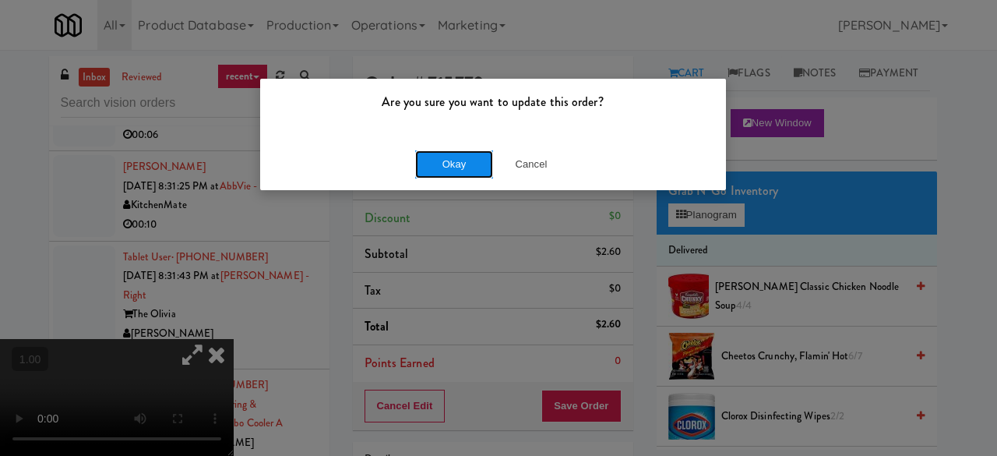
click at [449, 160] on button "Okay" at bounding box center [454, 164] width 78 height 28
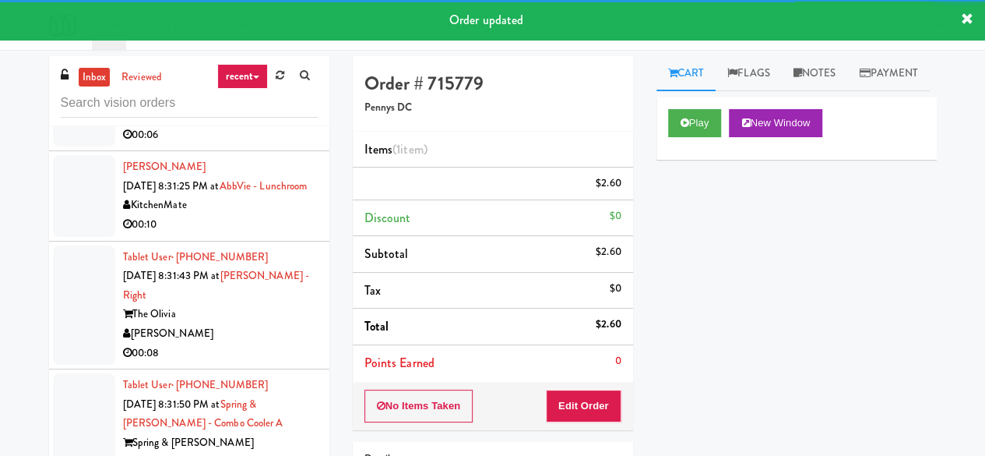
scroll to position [6309, 0]
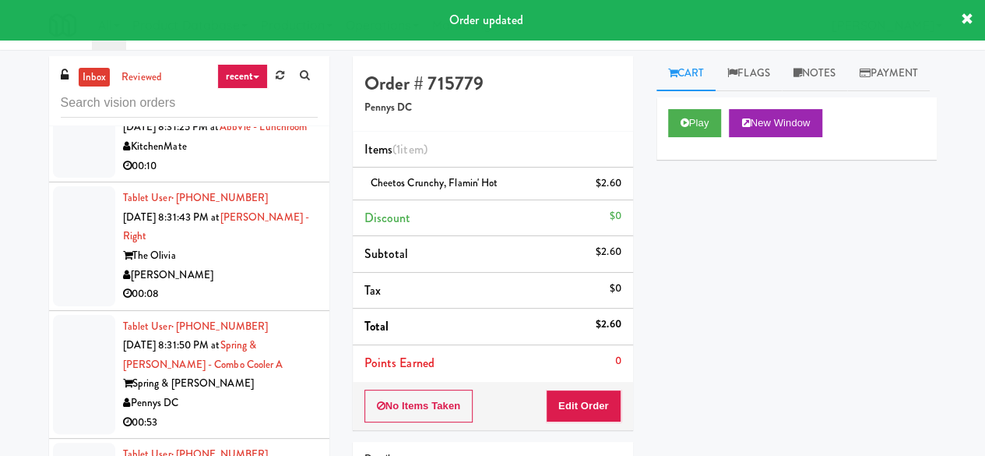
click at [250, 67] on div "KitchenMate" at bounding box center [220, 57] width 195 height 19
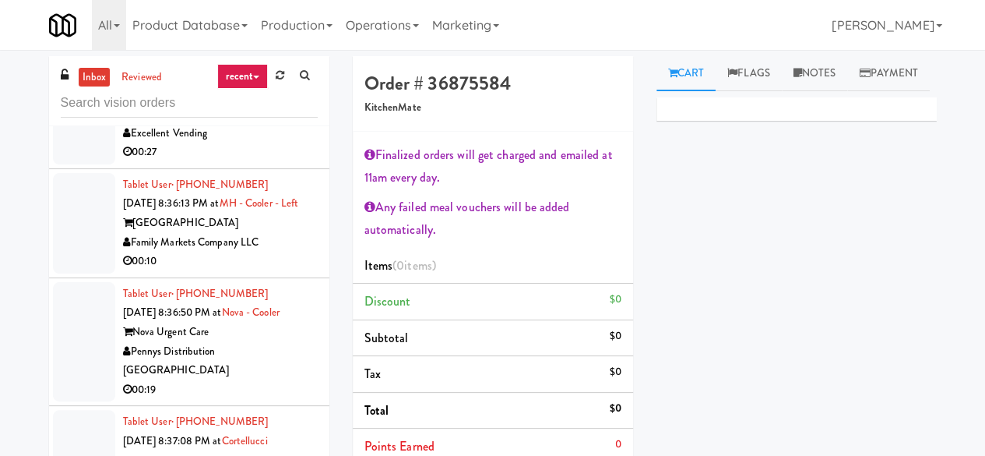
scroll to position [7633, 0]
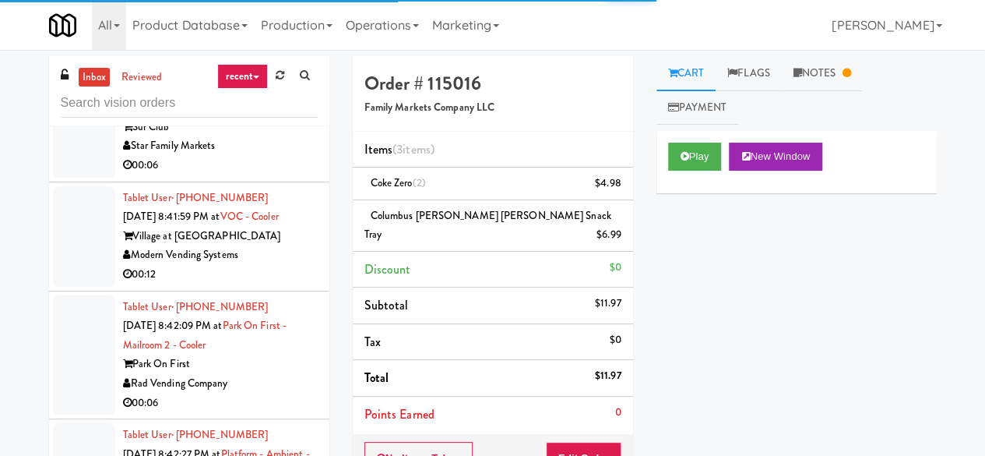
scroll to position [8354, 0]
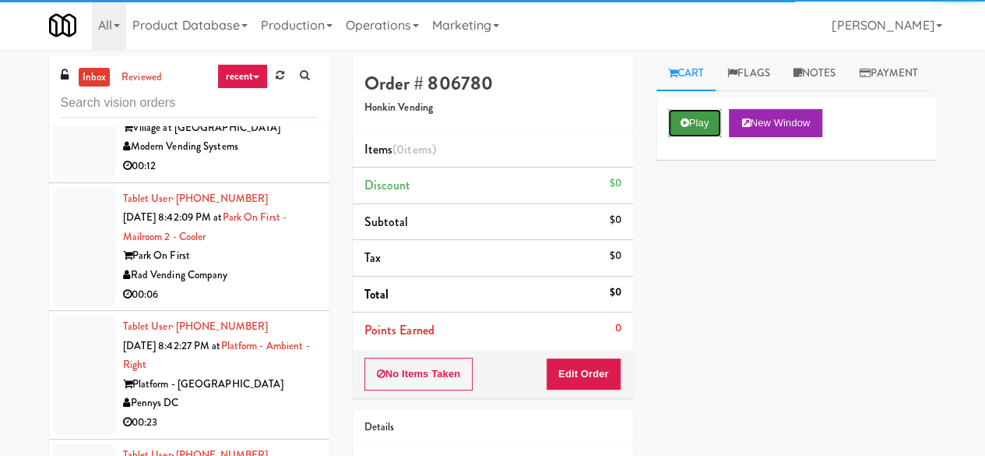
click at [690, 137] on button "Play" at bounding box center [695, 123] width 54 height 28
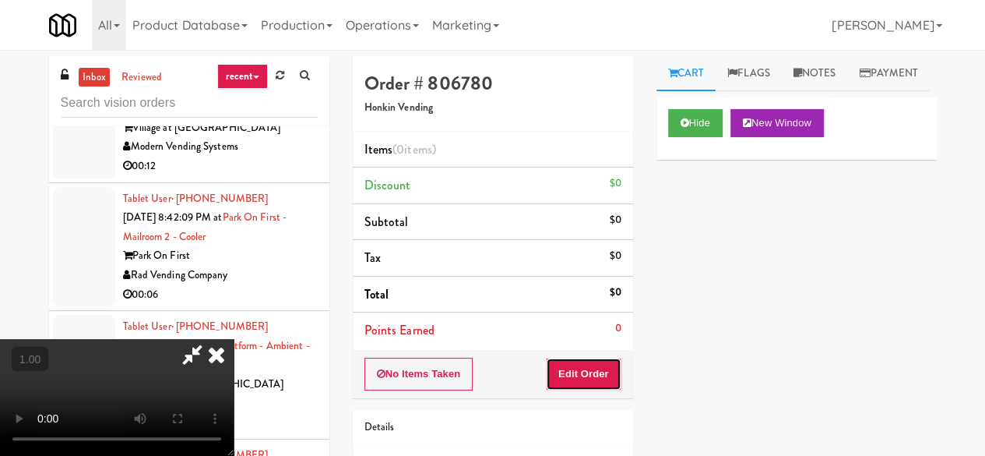
click at [593, 370] on button "Edit Order" at bounding box center [584, 373] width 76 height 33
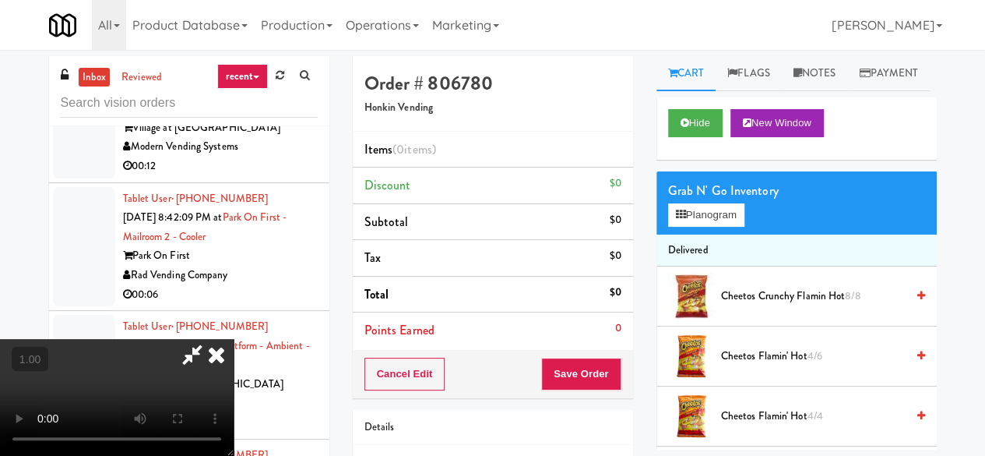
scroll to position [32, 0]
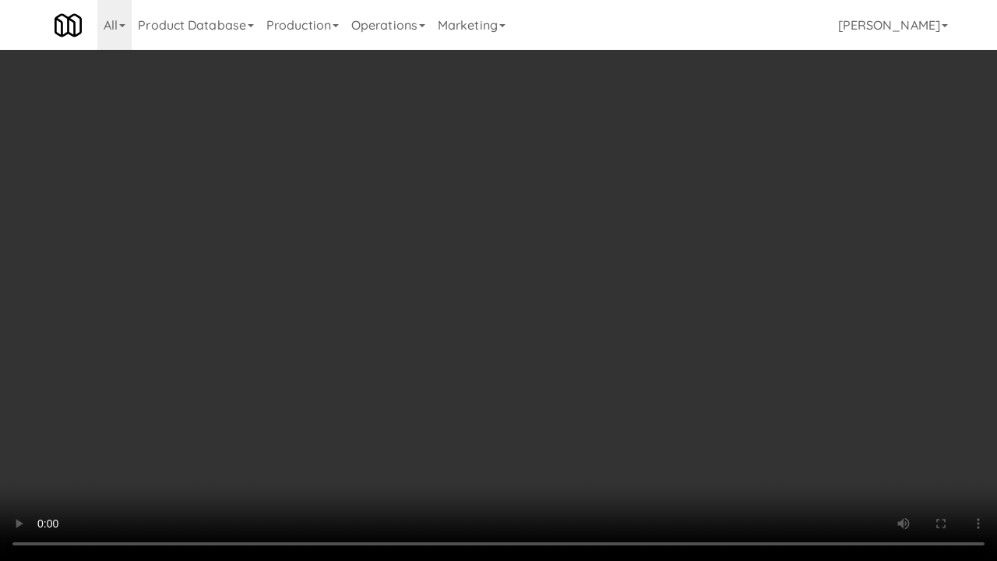
click at [534, 402] on video at bounding box center [498, 280] width 997 height 561
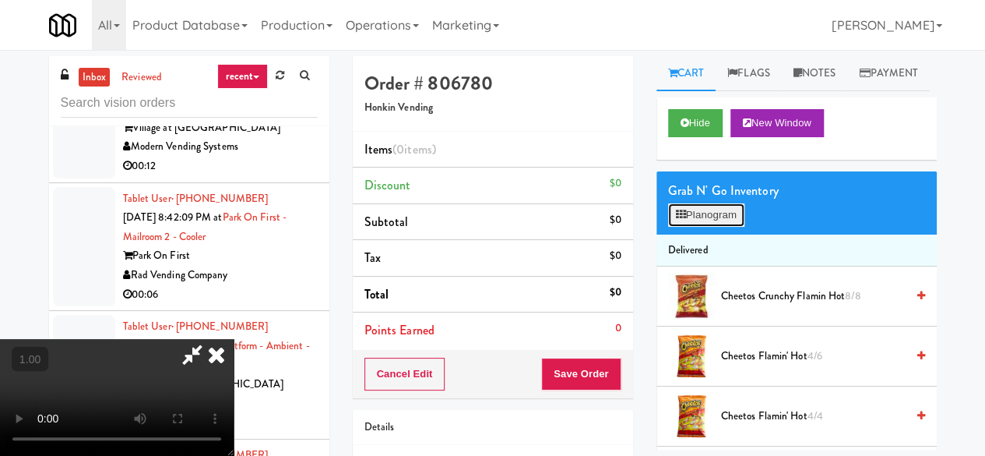
click at [702, 227] on button "Planogram" at bounding box center [706, 214] width 76 height 23
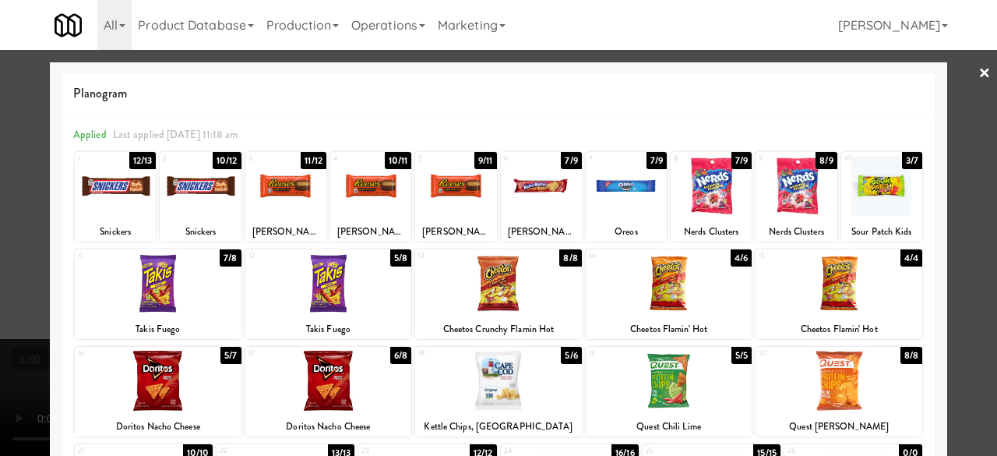
click at [978, 73] on link "×" at bounding box center [984, 74] width 12 height 48
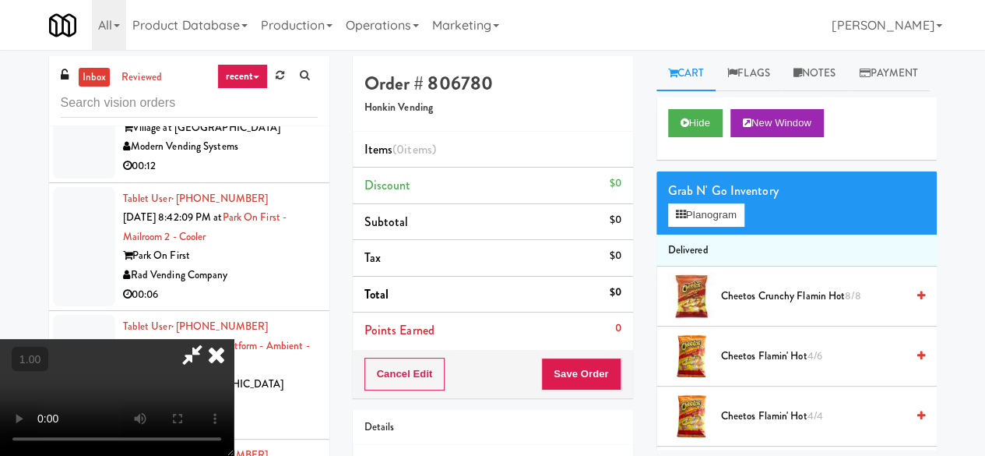
click at [682, 202] on div "Grab N' Go Inventory" at bounding box center [796, 190] width 257 height 23
click at [662, 234] on div "Grab N' Go Inventory Planogram" at bounding box center [797, 202] width 280 height 63
click at [671, 227] on button "Planogram" at bounding box center [706, 214] width 76 height 23
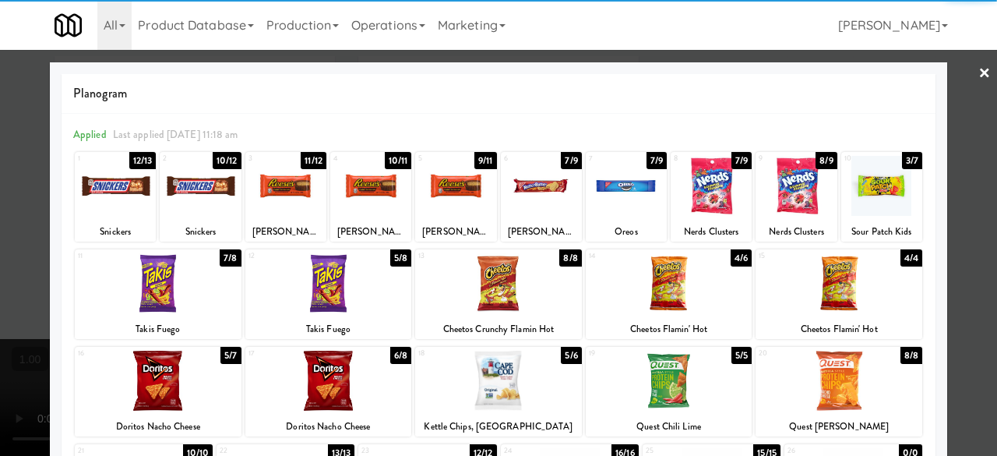
click at [293, 189] on div at bounding box center [285, 186] width 81 height 60
click at [960, 88] on div at bounding box center [498, 228] width 997 height 456
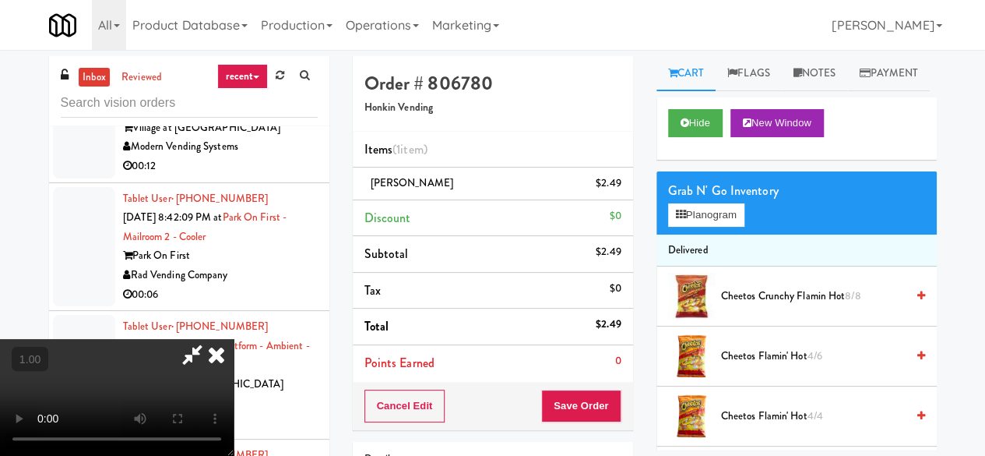
scroll to position [32, 0]
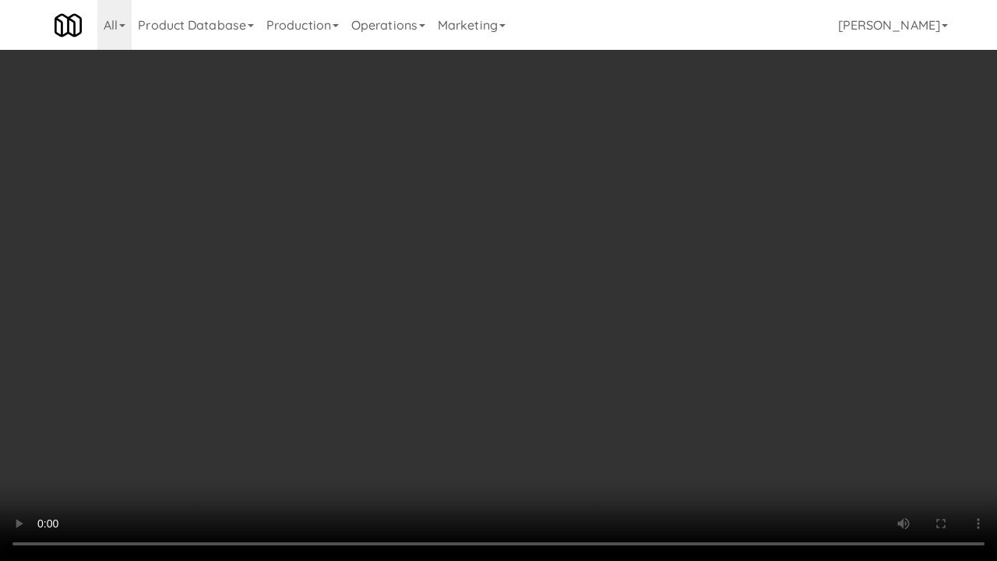
click at [599, 338] on video at bounding box center [498, 280] width 997 height 561
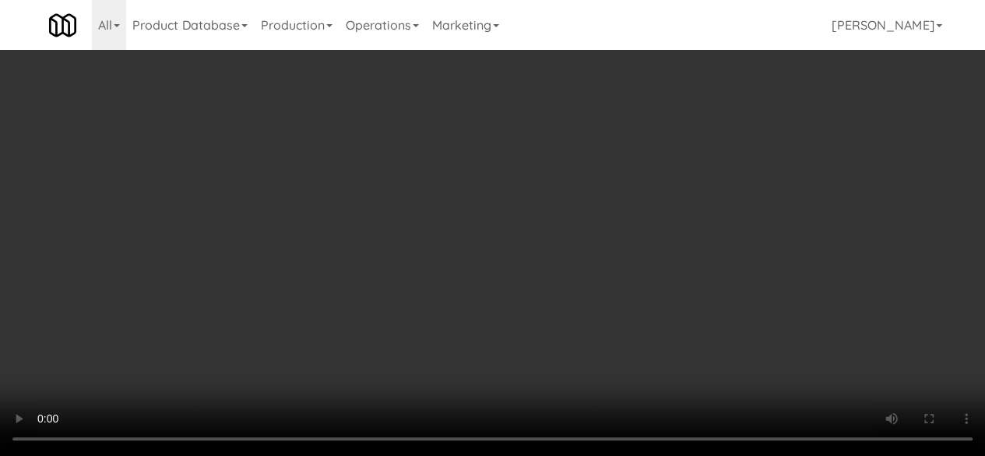
scroll to position [0, 0]
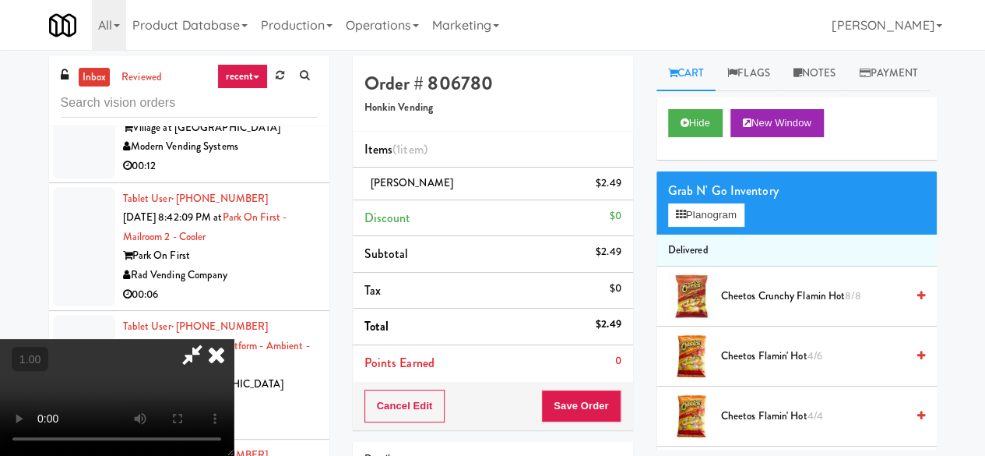
click at [234, 339] on video at bounding box center [117, 397] width 234 height 117
click at [210, 339] on icon at bounding box center [192, 354] width 36 height 31
click at [577, 392] on button "Save Order" at bounding box center [580, 405] width 79 height 33
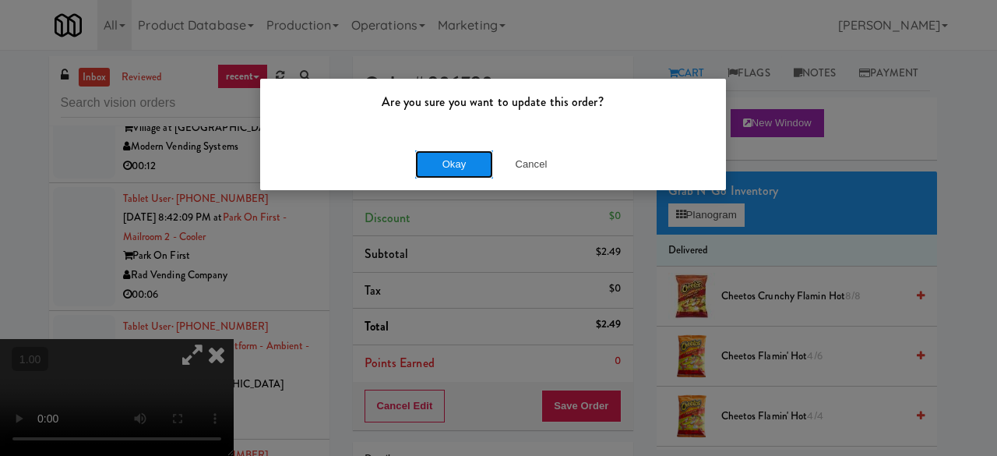
click at [460, 168] on button "Okay" at bounding box center [454, 164] width 78 height 28
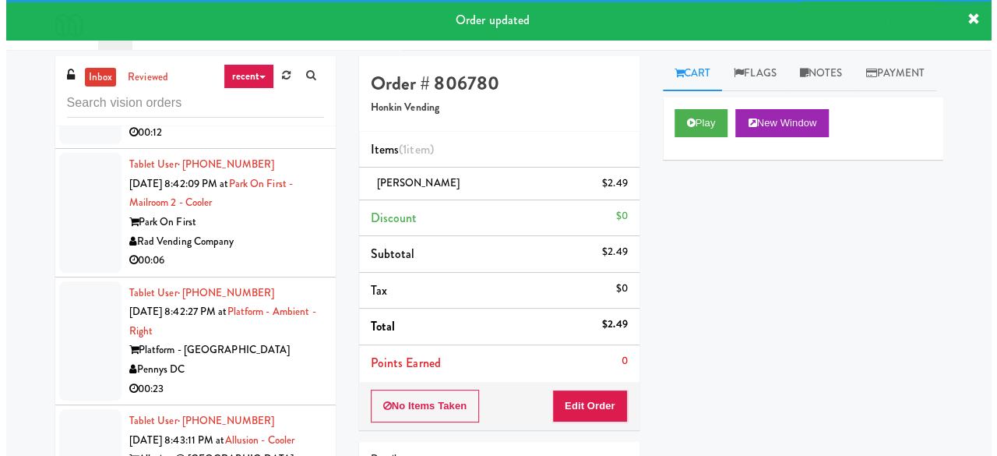
scroll to position [8432, 0]
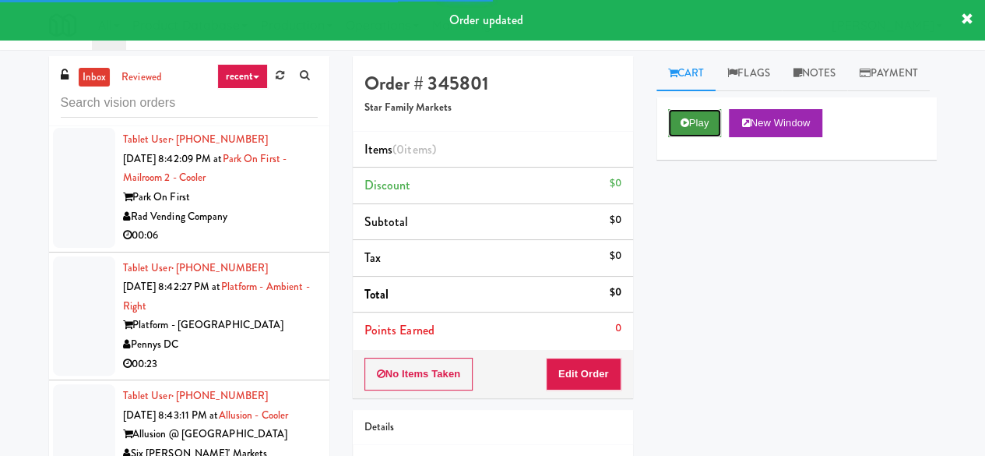
click at [701, 137] on button "Play" at bounding box center [695, 123] width 54 height 28
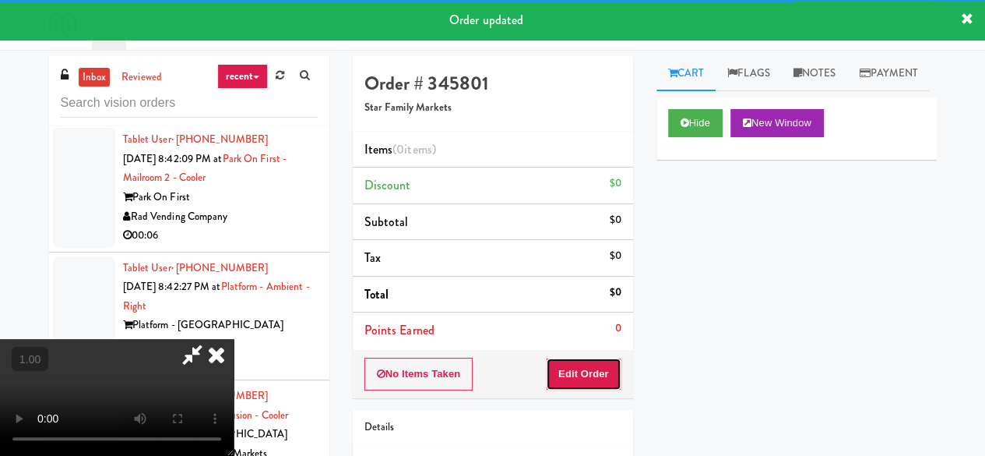
click at [578, 376] on button "Edit Order" at bounding box center [584, 373] width 76 height 33
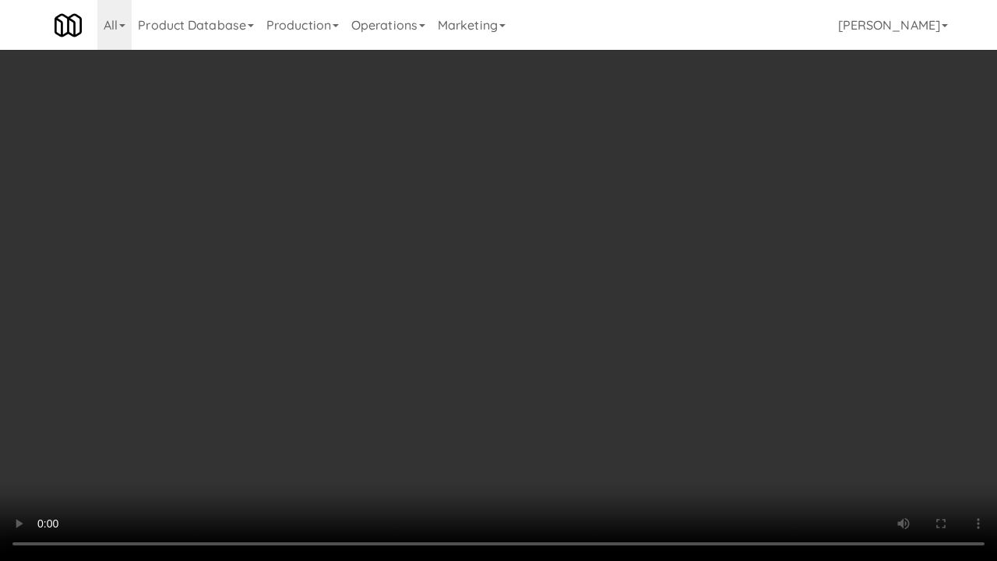
click at [799, 347] on video at bounding box center [498, 280] width 997 height 561
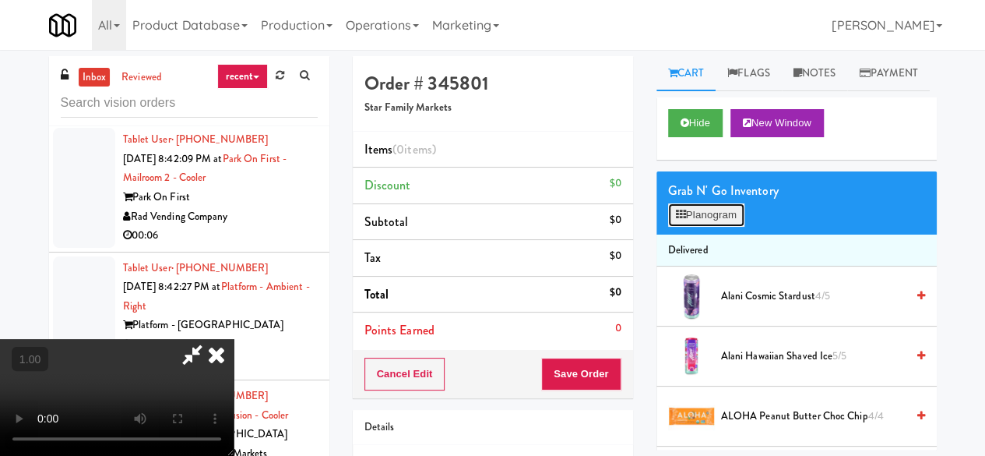
click at [724, 227] on button "Planogram" at bounding box center [706, 214] width 76 height 23
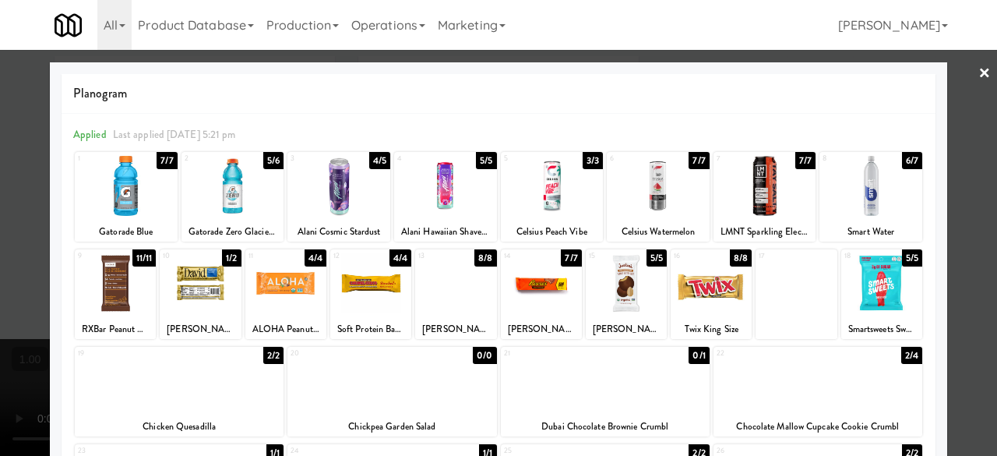
click at [978, 66] on link "×" at bounding box center [984, 74] width 12 height 48
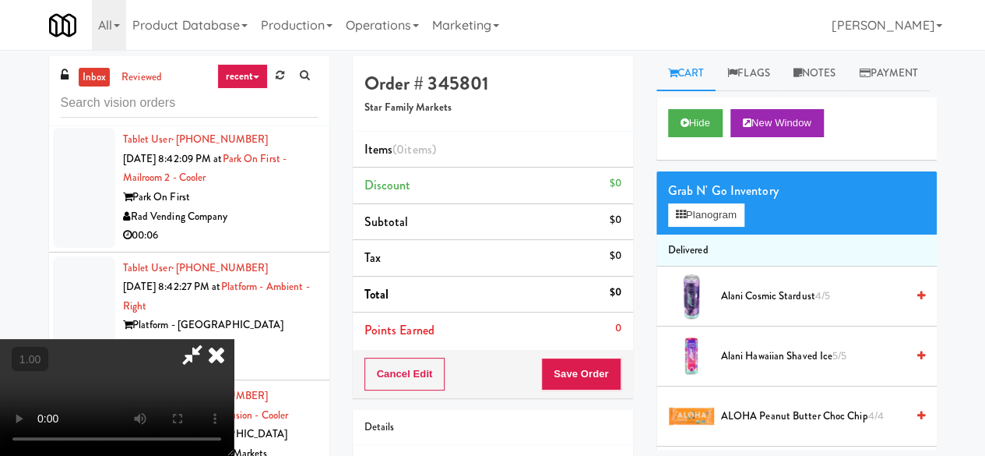
click at [234, 339] on icon at bounding box center [216, 354] width 34 height 31
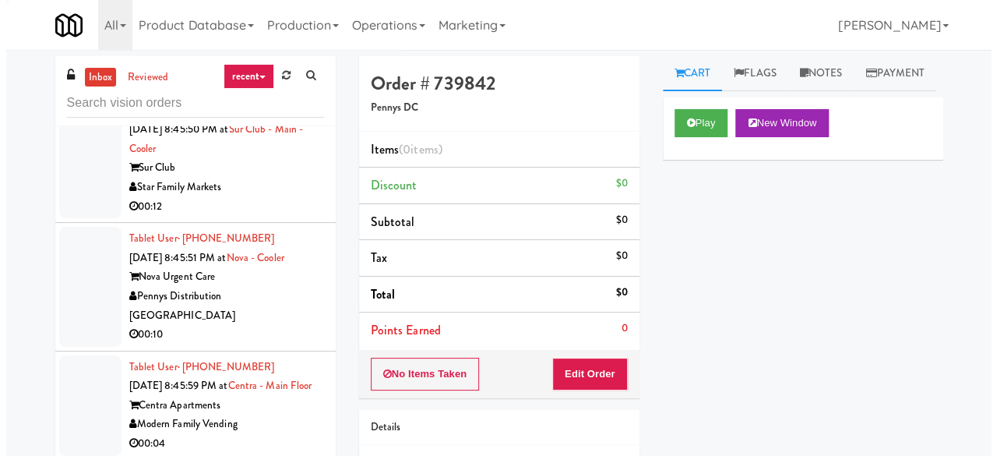
scroll to position [9756, 0]
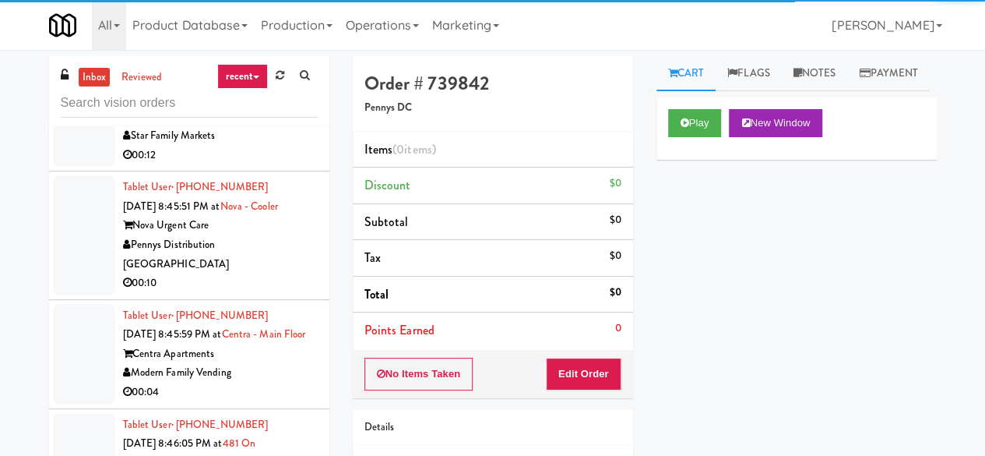
click at [667, 147] on div "Play New Window" at bounding box center [797, 128] width 280 height 62
click at [681, 137] on button "Play" at bounding box center [695, 123] width 54 height 28
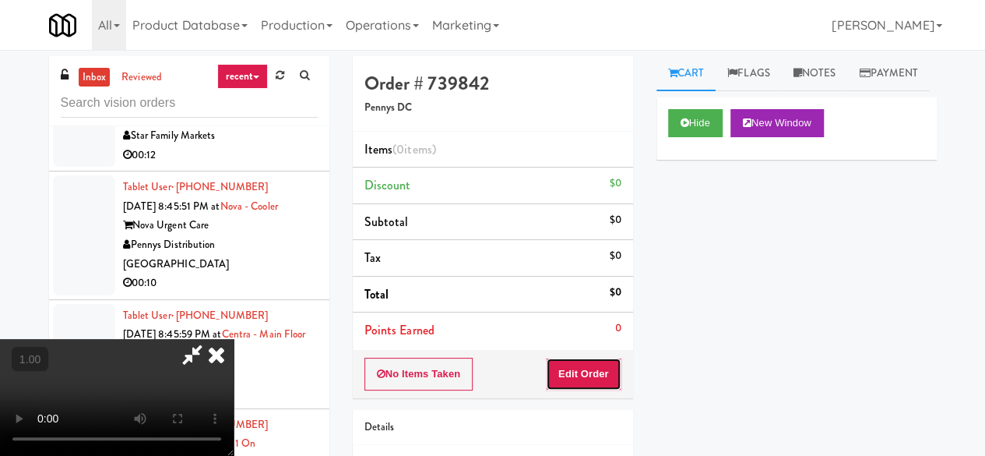
click at [614, 361] on button "Edit Order" at bounding box center [584, 373] width 76 height 33
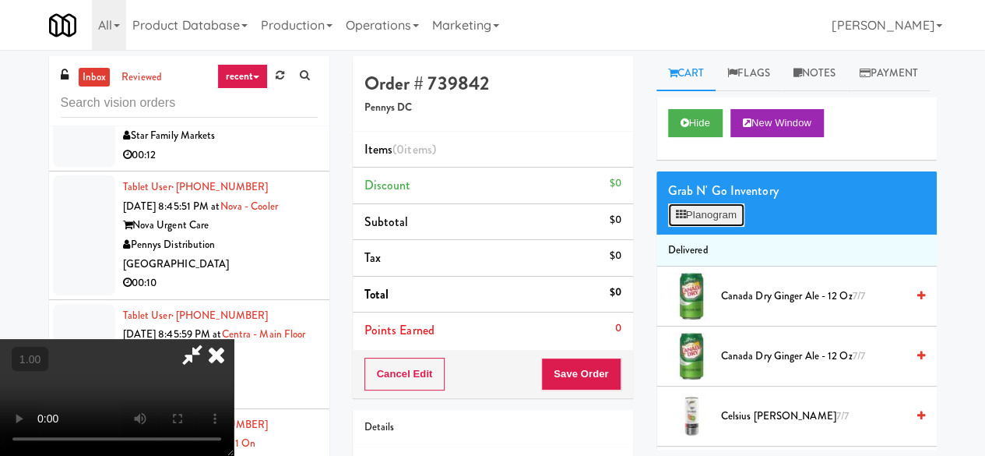
click at [696, 227] on button "Planogram" at bounding box center [706, 214] width 76 height 23
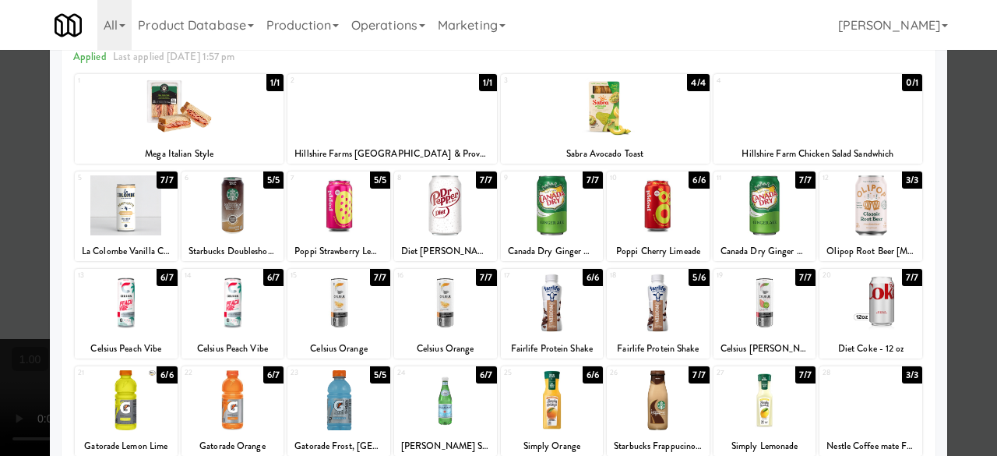
click at [433, 214] on div at bounding box center [445, 205] width 103 height 60
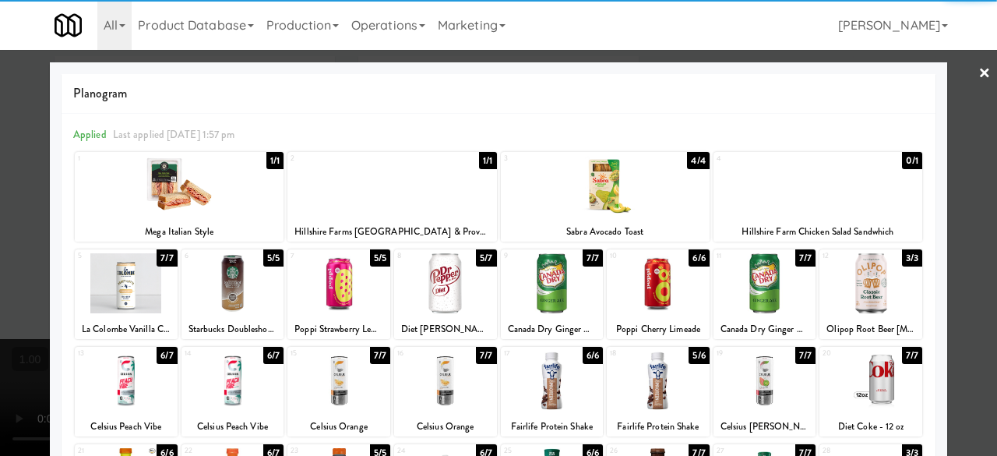
click at [931, 86] on div "Planogram Applied Last applied [DATE] 1:57 pm 1 1/1 Mega Italian Style 2 1/1 Hi…" at bounding box center [498, 413] width 897 height 703
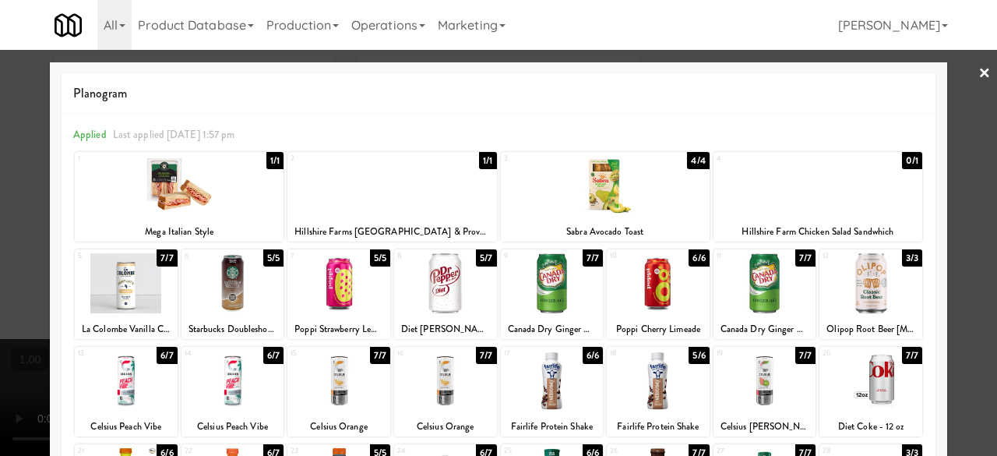
click at [960, 83] on div at bounding box center [498, 228] width 997 height 456
click at [960, 83] on div "inbox reviewed recent all unclear take inventory issue suspicious failed recent…" at bounding box center [498, 330] width 997 height 549
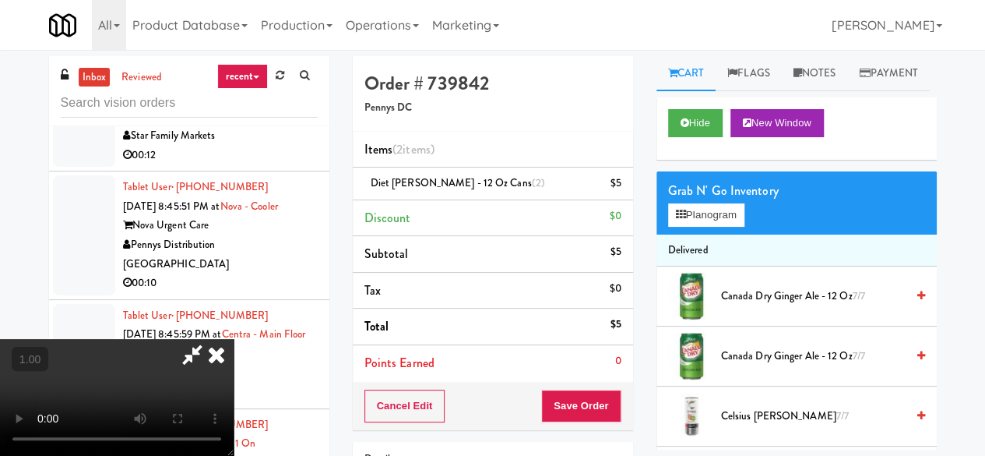
click at [210, 339] on icon at bounding box center [192, 354] width 36 height 31
click at [693, 227] on button "Planogram" at bounding box center [706, 214] width 76 height 23
click at [0, 0] on div at bounding box center [0, 0] width 0 height 0
click at [703, 227] on button "Planogram" at bounding box center [706, 214] width 76 height 23
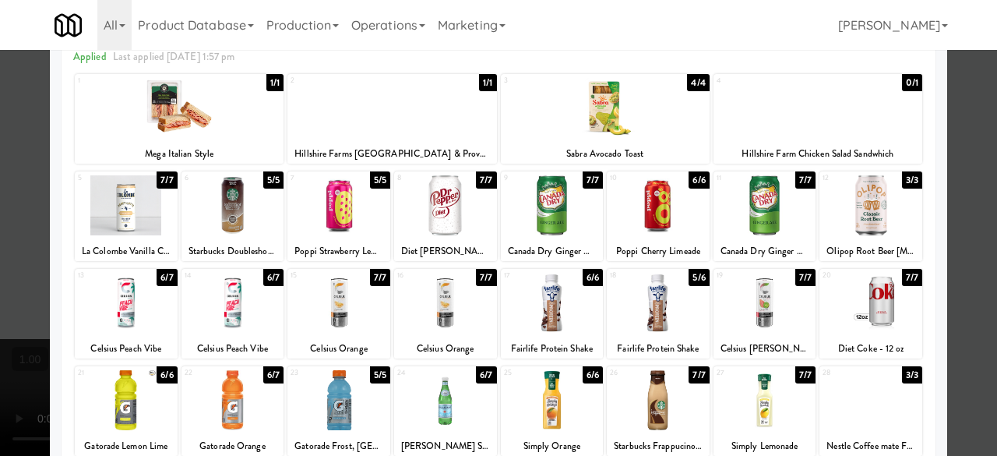
click at [464, 202] on div at bounding box center [445, 205] width 103 height 60
click at [464, 203] on div at bounding box center [445, 205] width 103 height 60
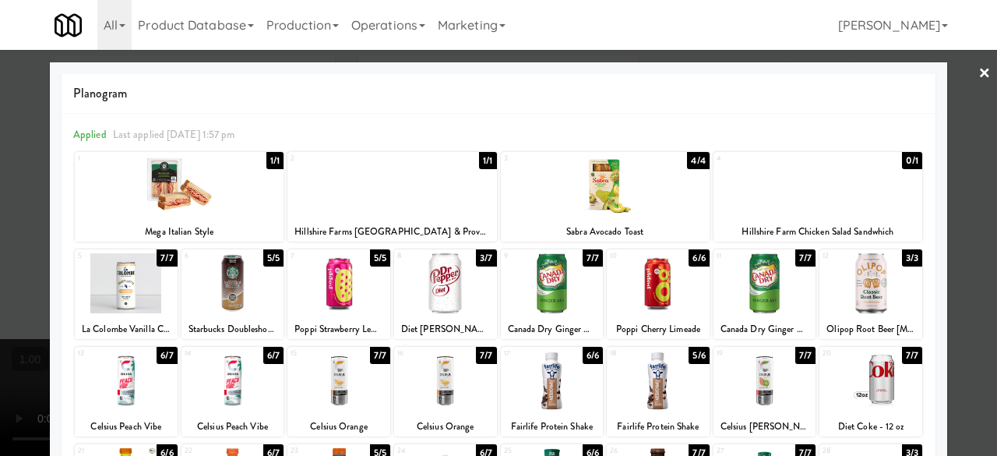
click at [978, 79] on link "×" at bounding box center [984, 74] width 12 height 48
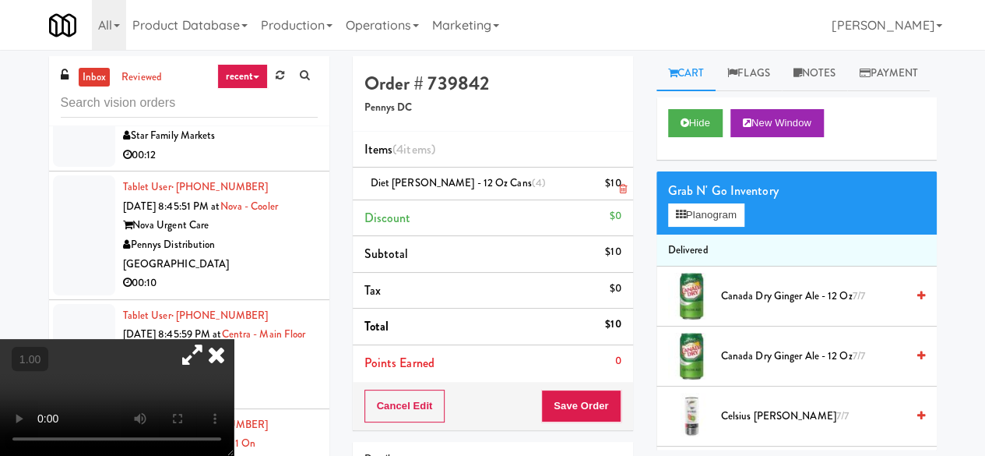
click at [625, 188] on icon at bounding box center [622, 189] width 8 height 10
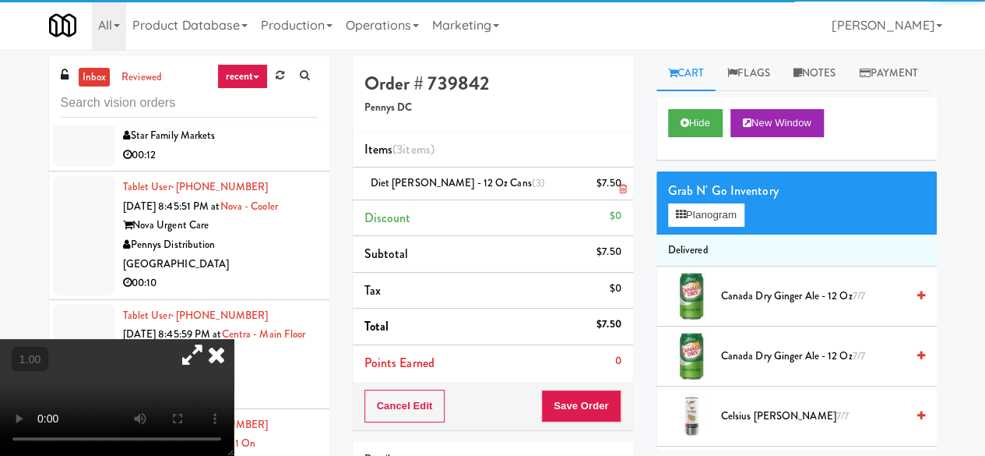
click at [625, 188] on icon at bounding box center [622, 189] width 8 height 10
click at [584, 400] on button "Save Order" at bounding box center [580, 405] width 79 height 33
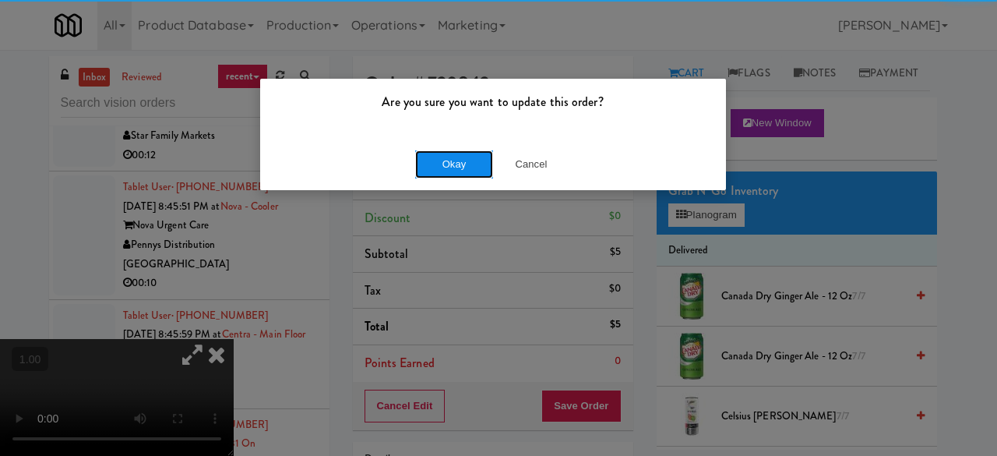
click at [468, 169] on button "Okay" at bounding box center [454, 164] width 78 height 28
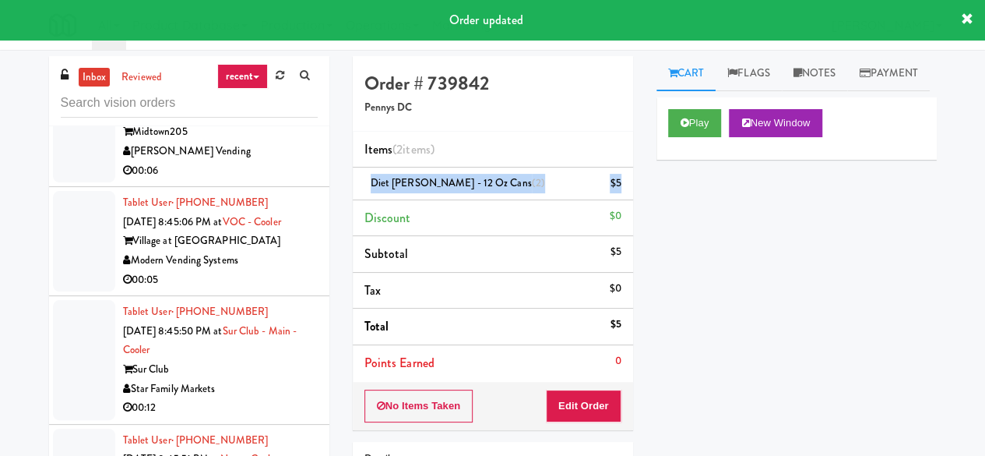
scroll to position [9756, 0]
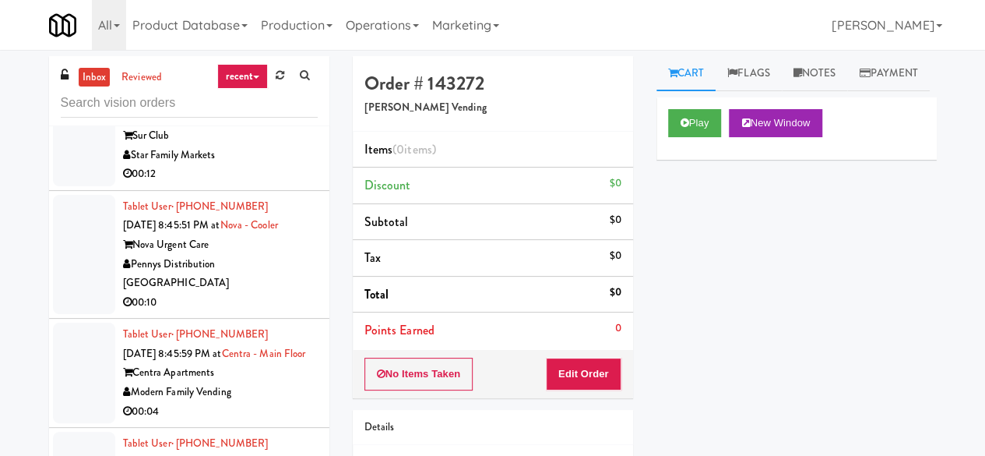
click at [301, 37] on div "Modern Vending Systems" at bounding box center [220, 26] width 195 height 19
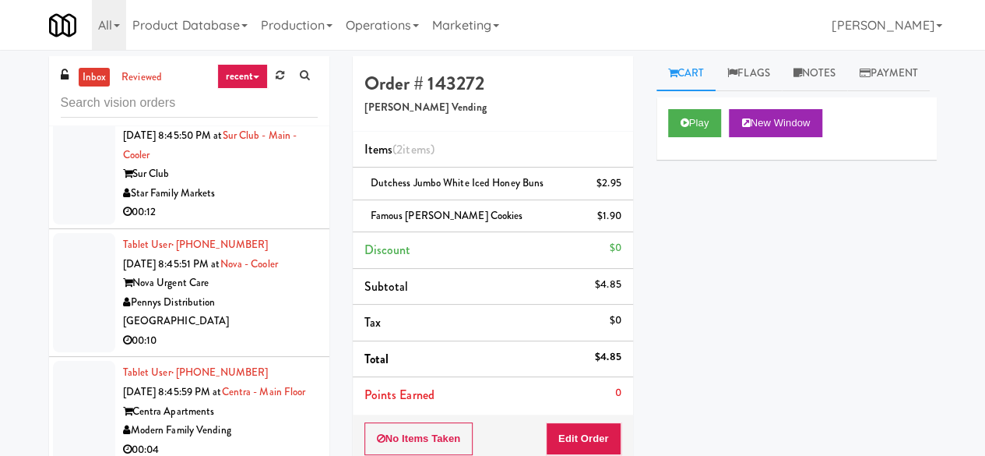
click at [100, 69] on link "inbox" at bounding box center [95, 77] width 32 height 19
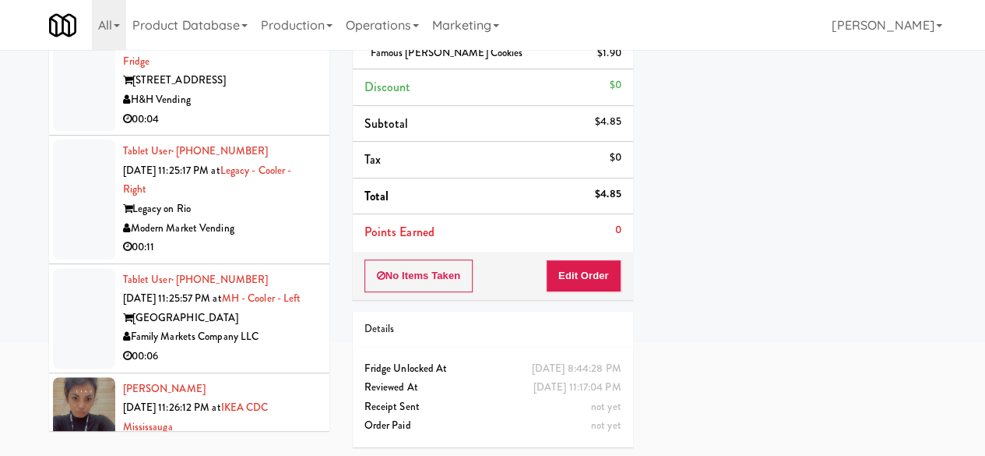
scroll to position [57146, 0]
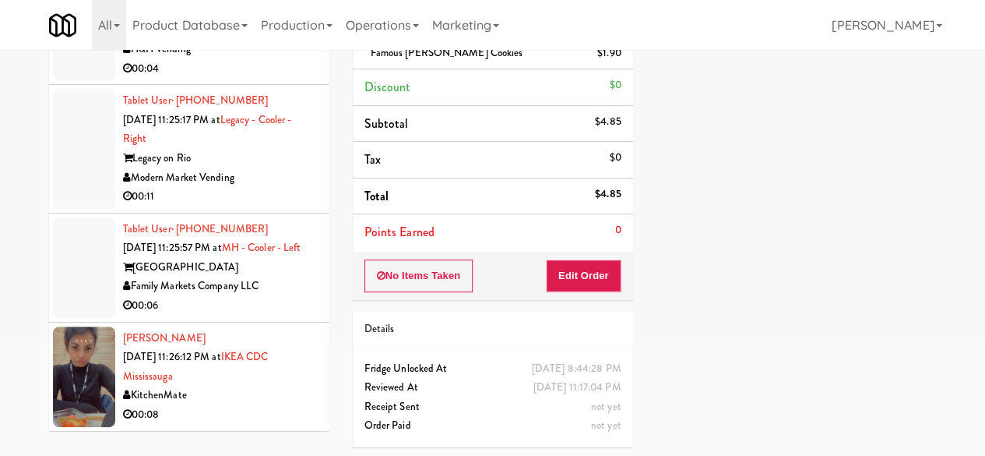
click at [239, 387] on div "KitchenMate" at bounding box center [220, 395] width 195 height 19
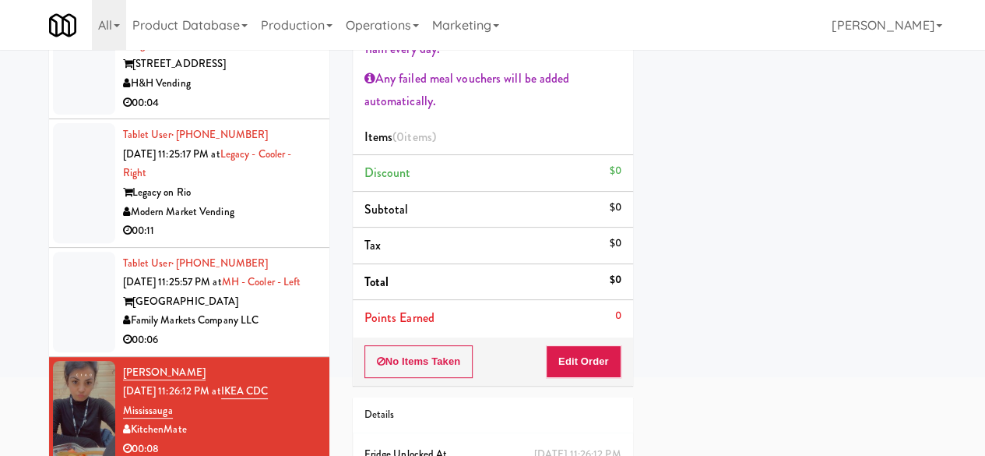
scroll to position [214, 0]
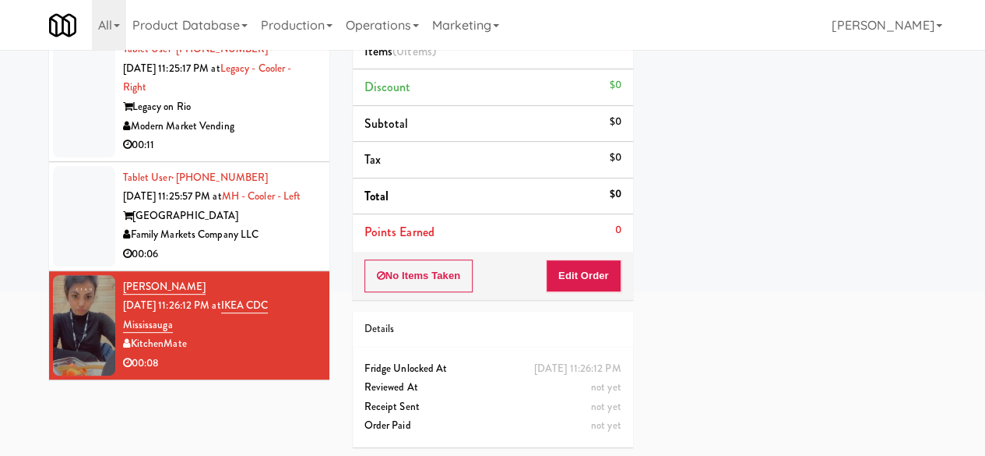
click at [278, 243] on div "Family Markets Company LLC" at bounding box center [220, 234] width 195 height 19
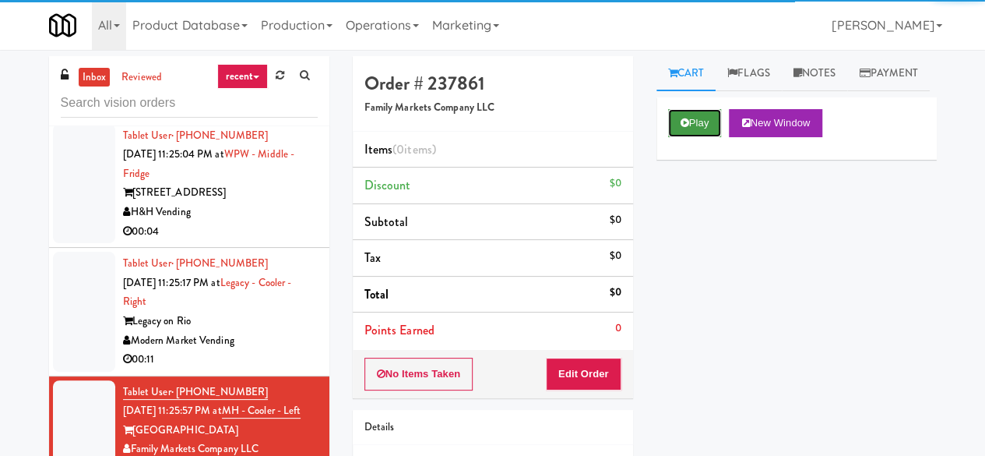
click at [688, 137] on button "Play" at bounding box center [695, 123] width 54 height 28
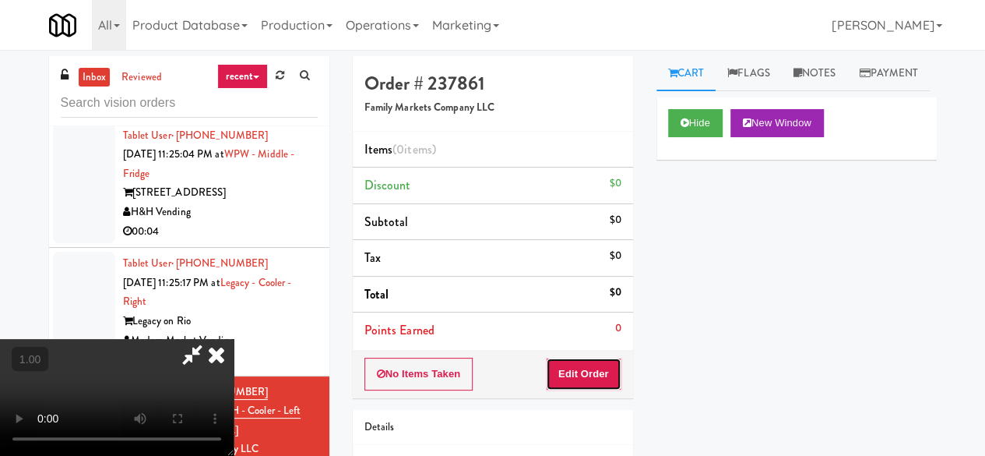
click at [581, 371] on button "Edit Order" at bounding box center [584, 373] width 76 height 33
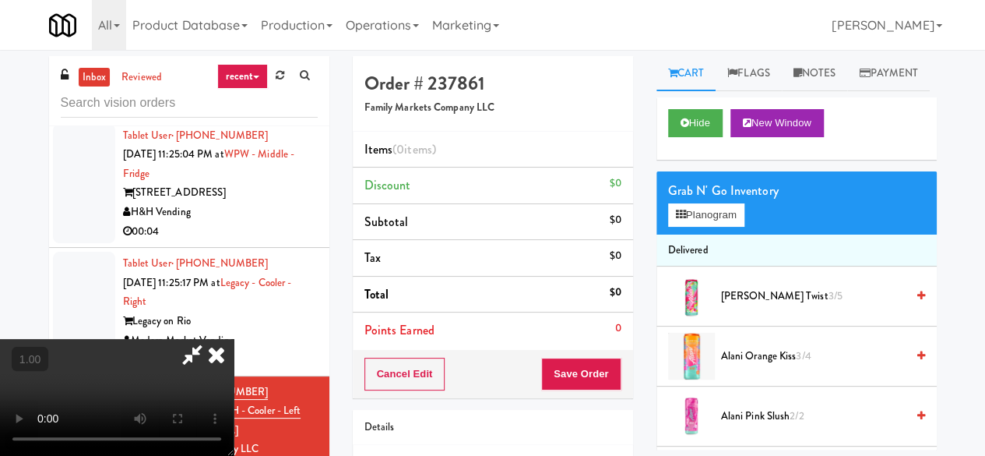
click at [234, 339] on video at bounding box center [117, 397] width 234 height 117
click at [812, 88] on link "Notes" at bounding box center [815, 73] width 66 height 35
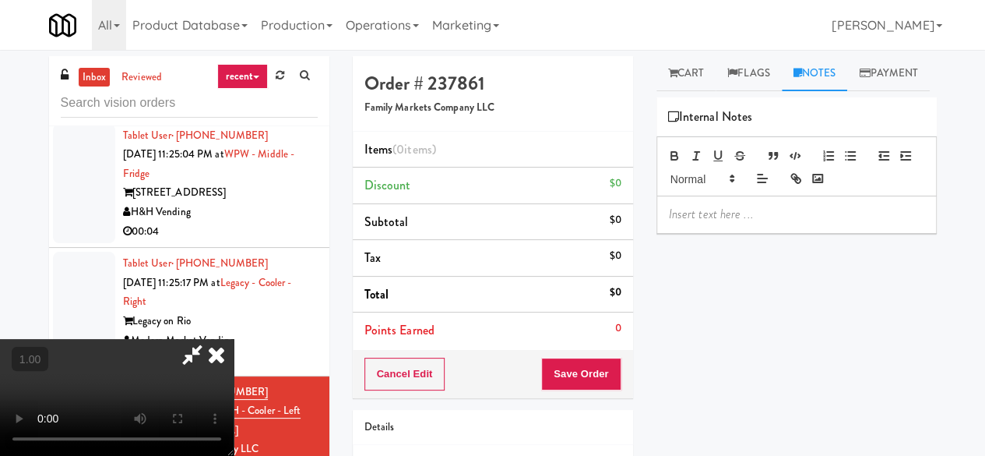
click at [746, 232] on div at bounding box center [796, 214] width 279 height 36
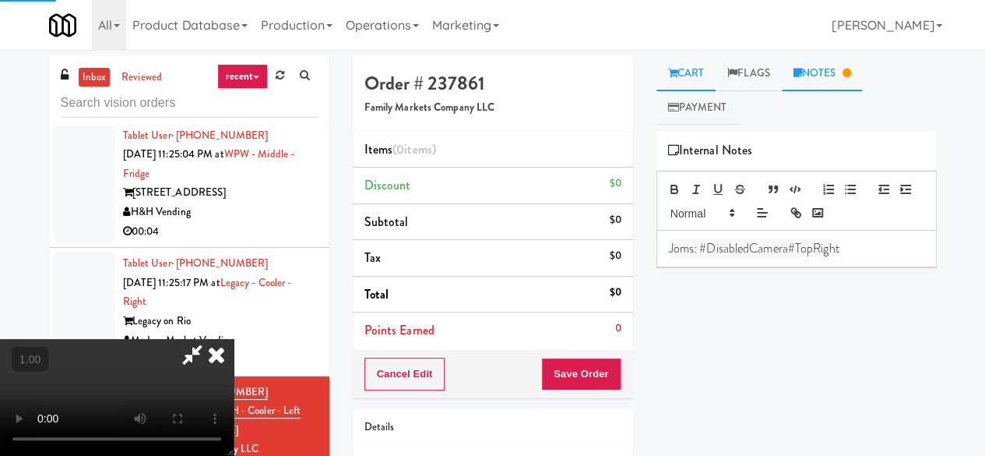
click at [674, 77] on icon at bounding box center [672, 73] width 9 height 10
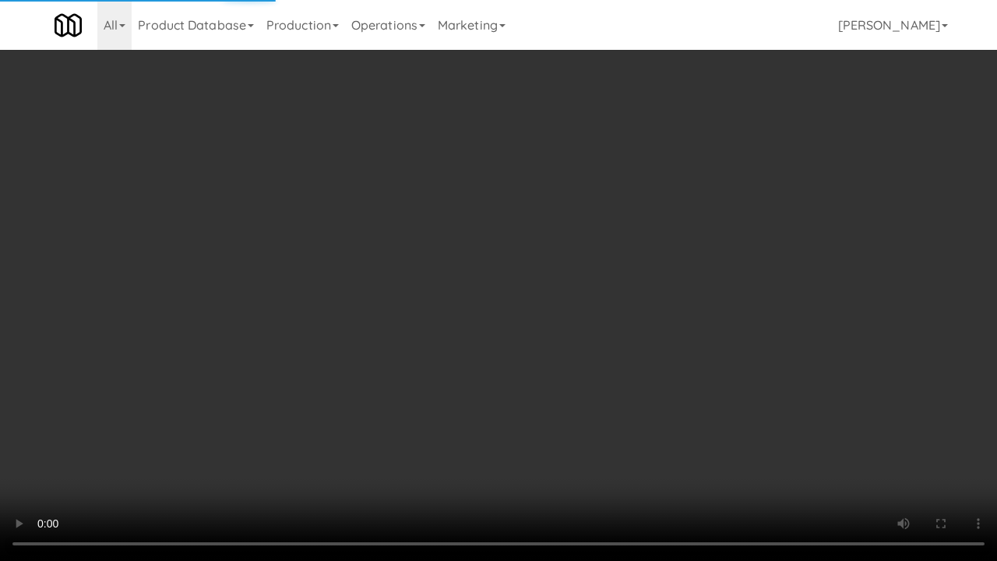
click at [534, 431] on video at bounding box center [498, 280] width 997 height 561
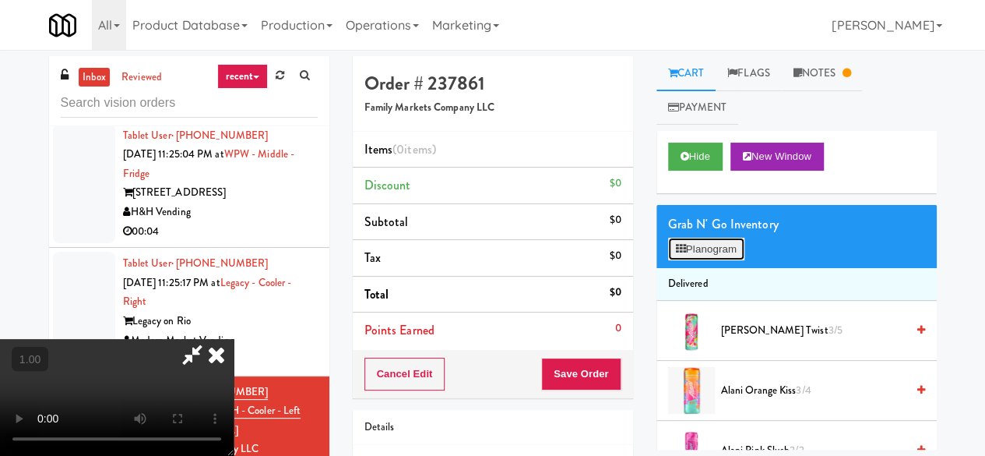
click at [705, 243] on button "Planogram" at bounding box center [706, 249] width 76 height 23
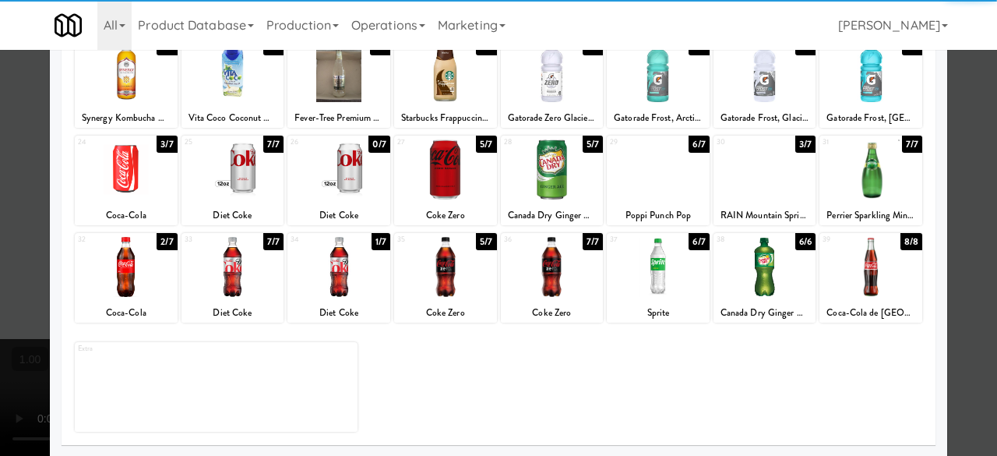
click at [436, 285] on div at bounding box center [445, 267] width 103 height 60
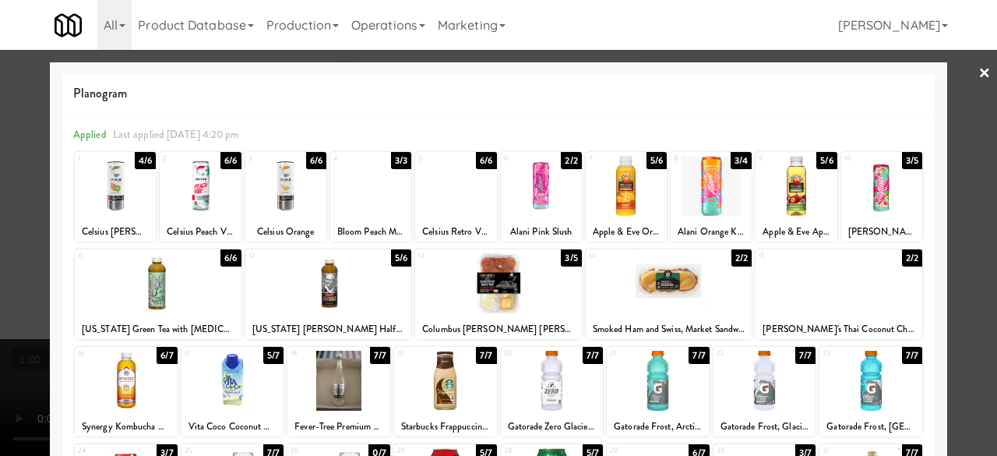
click at [961, 72] on div at bounding box center [498, 228] width 997 height 456
click at [961, 72] on div "inbox reviewed recent all unclear take inventory issue suspicious failed recent…" at bounding box center [498, 330] width 997 height 549
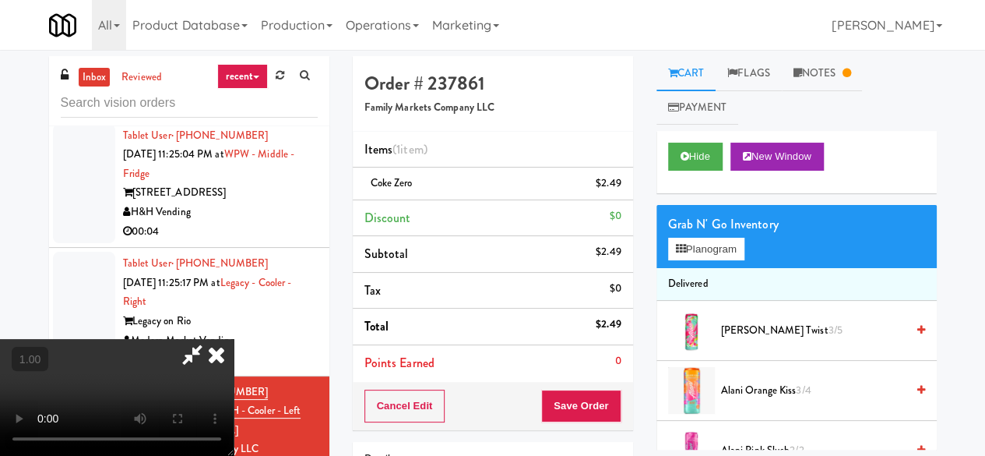
click at [210, 339] on icon at bounding box center [192, 354] width 36 height 31
click at [583, 399] on button "Save Order" at bounding box center [580, 405] width 79 height 33
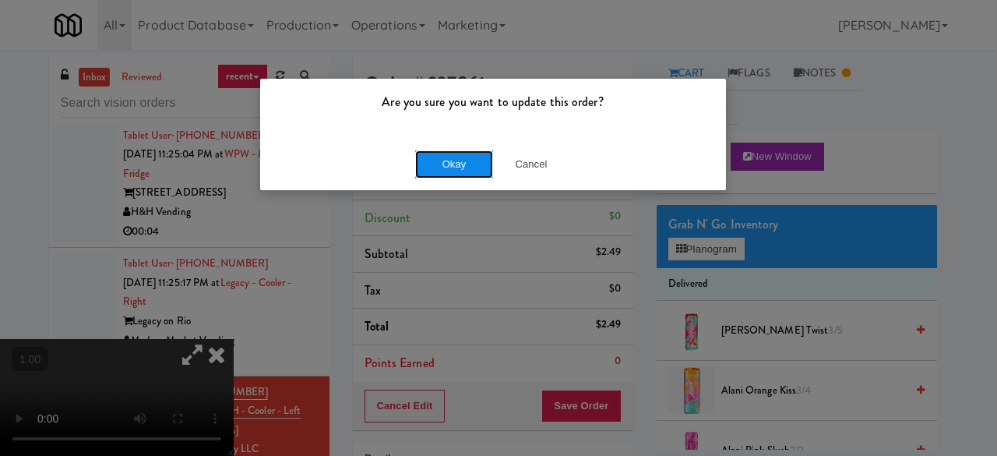
click at [474, 157] on button "Okay" at bounding box center [454, 164] width 78 height 28
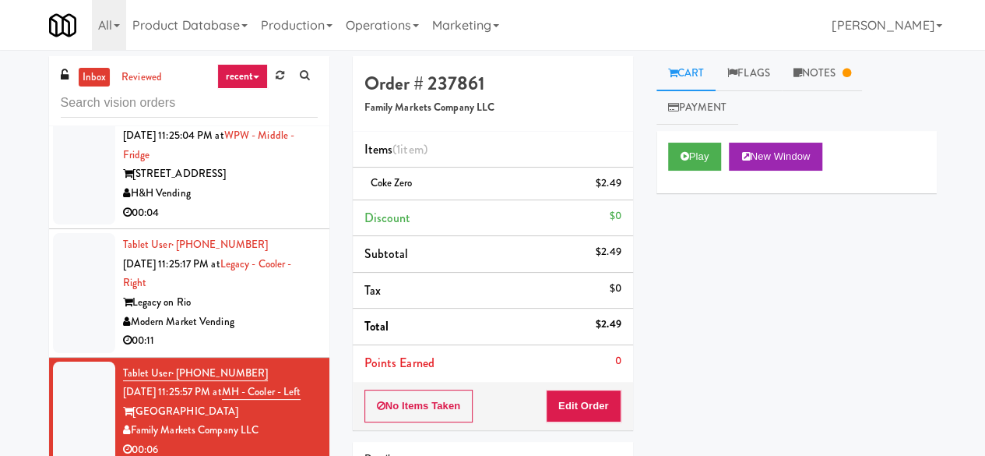
scroll to position [57165, 0]
click at [273, 293] on div "Legacy on Rio" at bounding box center [220, 302] width 195 height 19
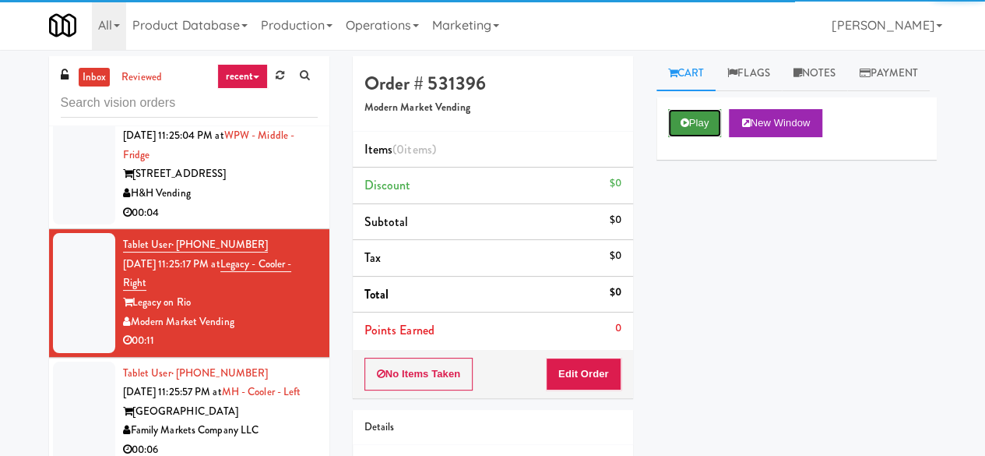
click at [678, 137] on button "Play" at bounding box center [695, 123] width 54 height 28
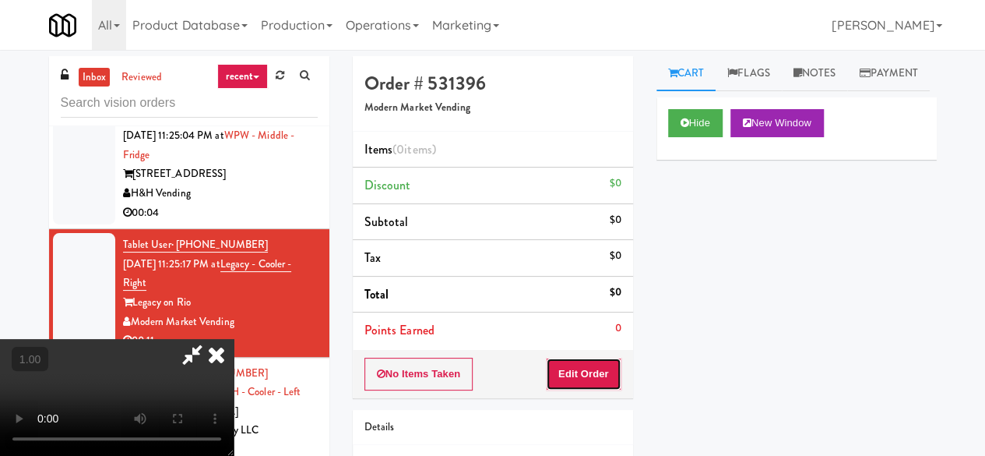
click at [570, 378] on button "Edit Order" at bounding box center [584, 373] width 76 height 33
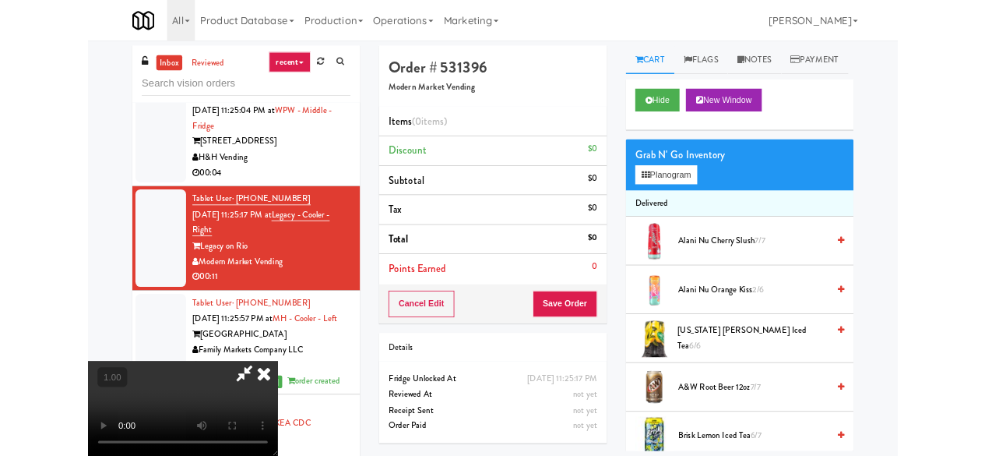
scroll to position [32, 0]
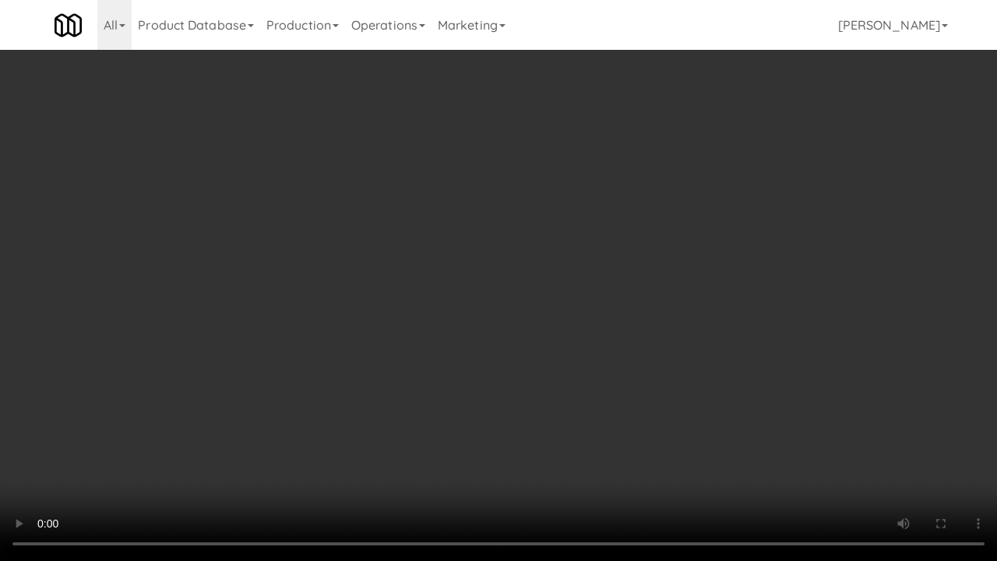
click at [400, 433] on video at bounding box center [498, 280] width 997 height 561
click at [470, 454] on video at bounding box center [498, 280] width 997 height 561
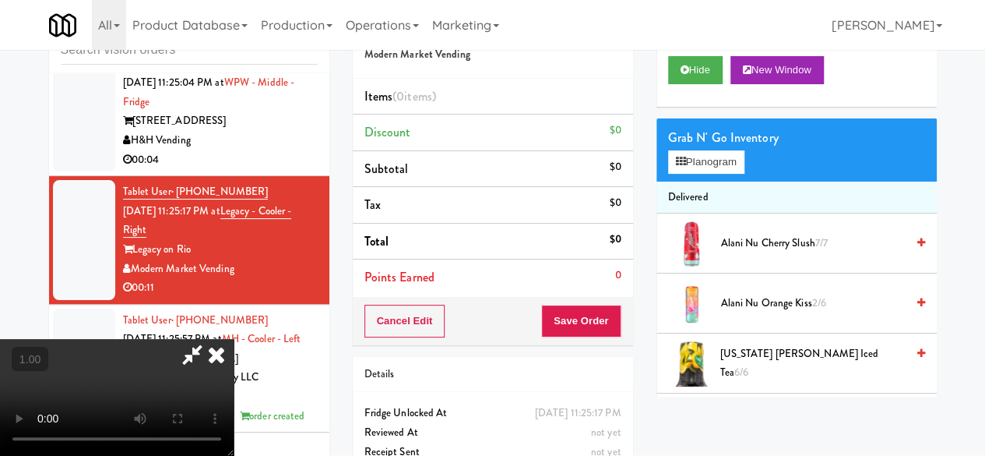
scroll to position [78, 0]
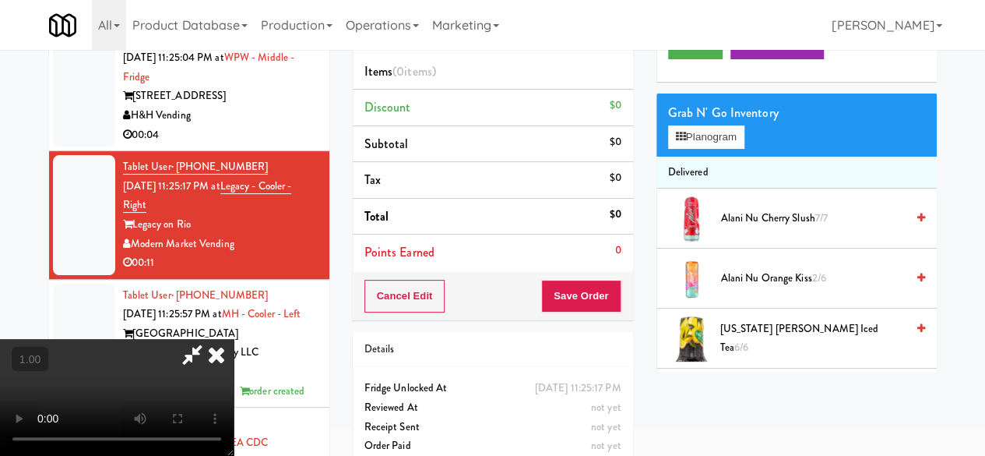
click at [234, 454] on video at bounding box center [117, 397] width 234 height 117
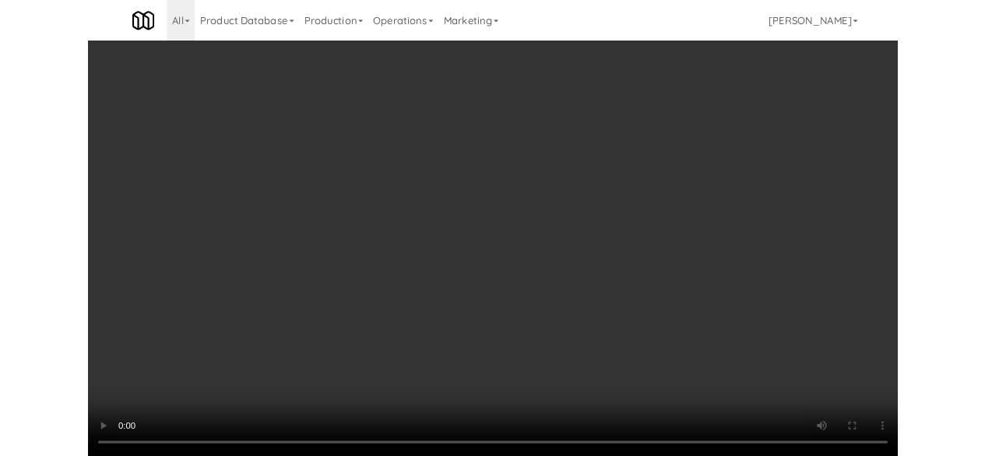
scroll to position [32, 0]
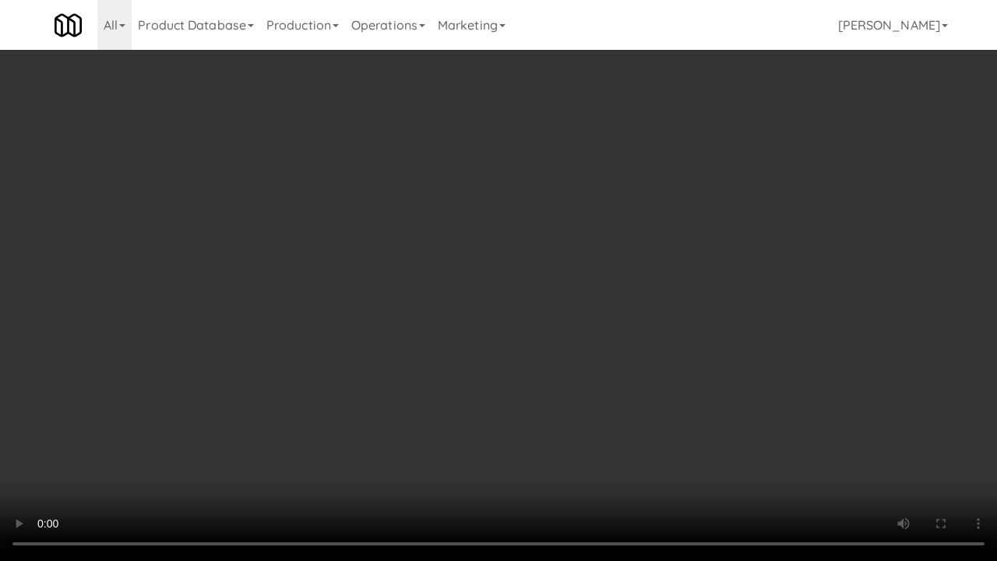
click at [393, 271] on video at bounding box center [498, 280] width 997 height 561
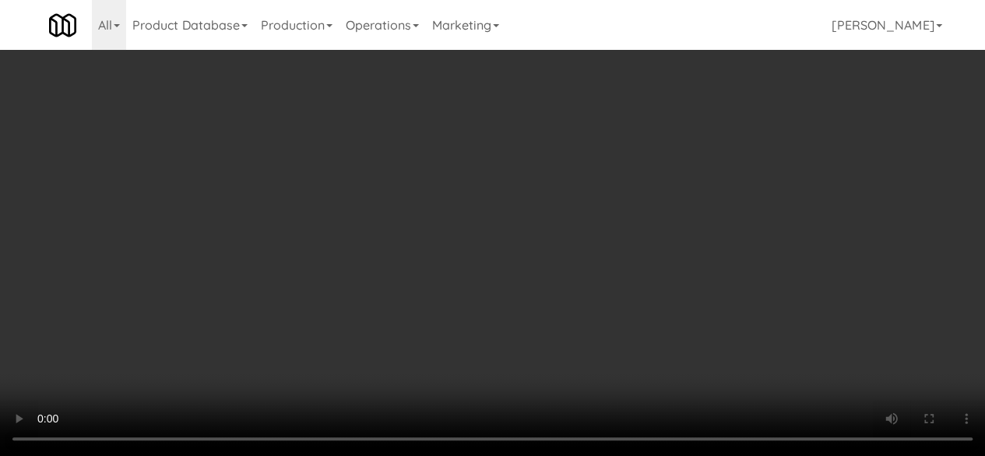
scroll to position [0, 0]
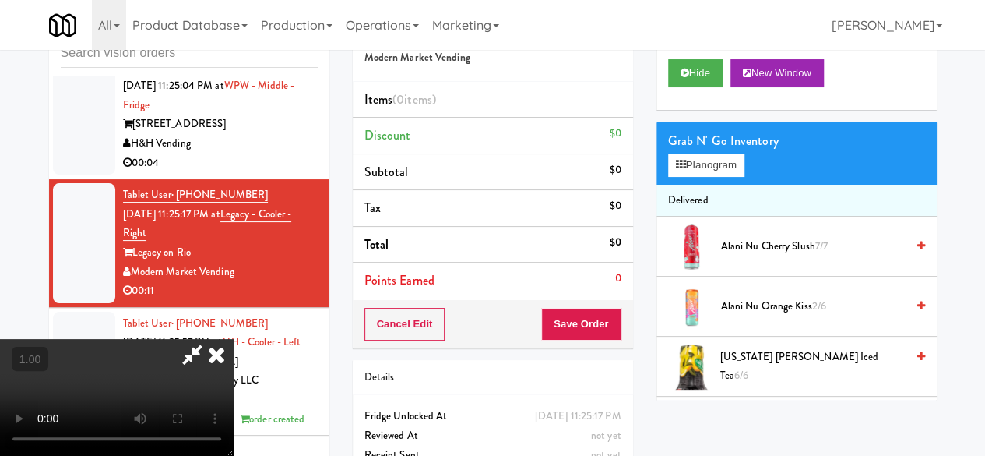
click at [234, 339] on icon at bounding box center [216, 354] width 34 height 31
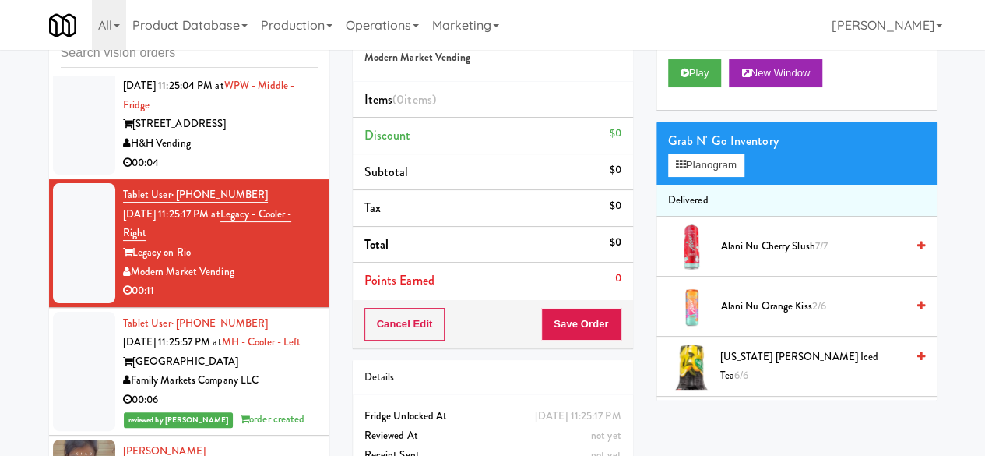
scroll to position [57010, 0]
click at [255, 153] on div "H&H Vending" at bounding box center [220, 143] width 195 height 19
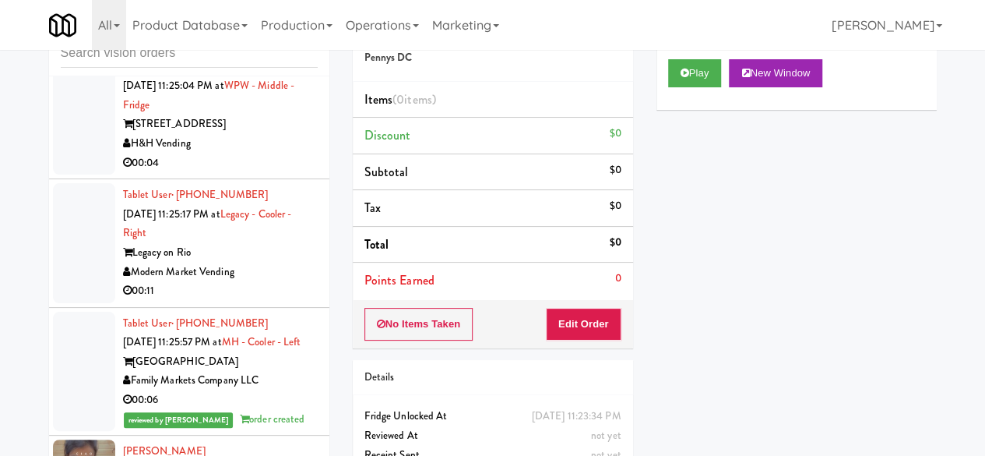
scroll to position [56231, 0]
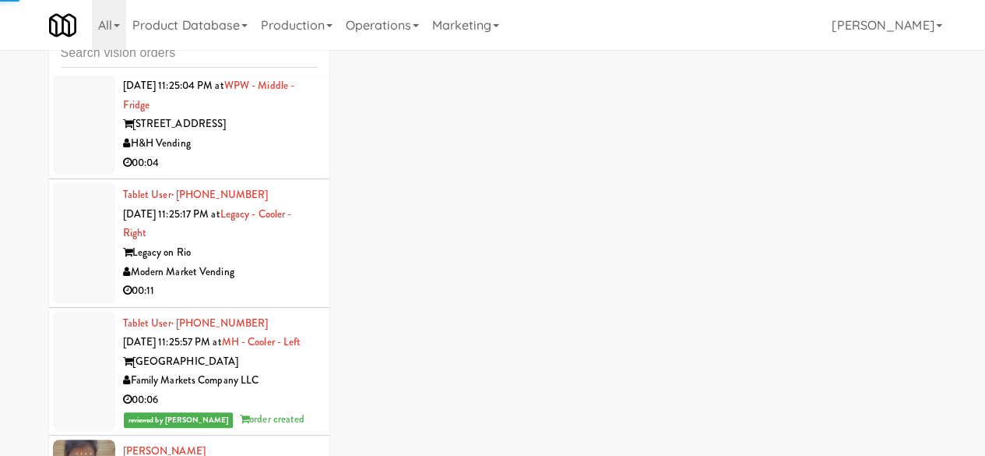
scroll to position [55608, 0]
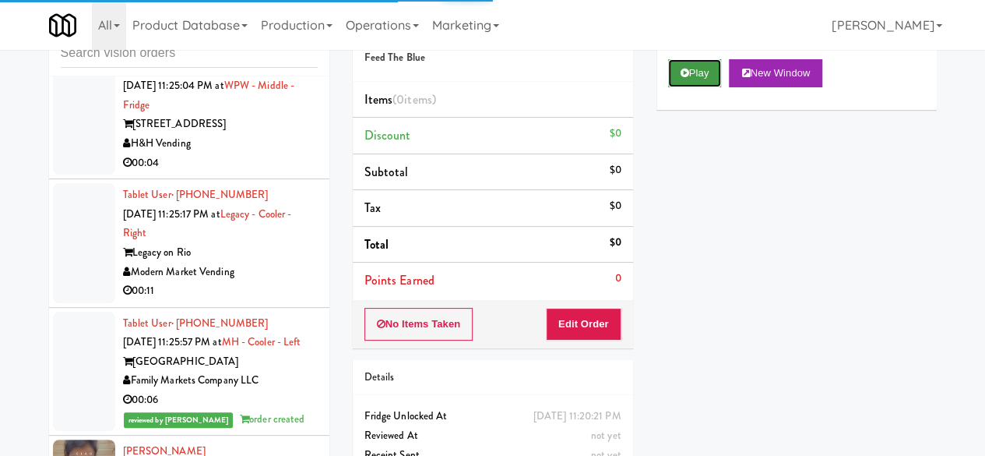
click at [681, 78] on icon at bounding box center [685, 73] width 9 height 10
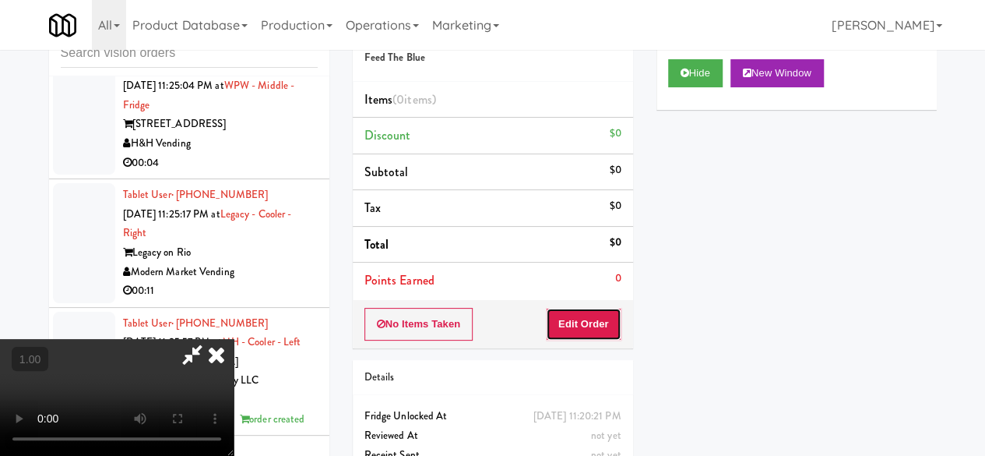
click at [593, 331] on button "Edit Order" at bounding box center [584, 324] width 76 height 33
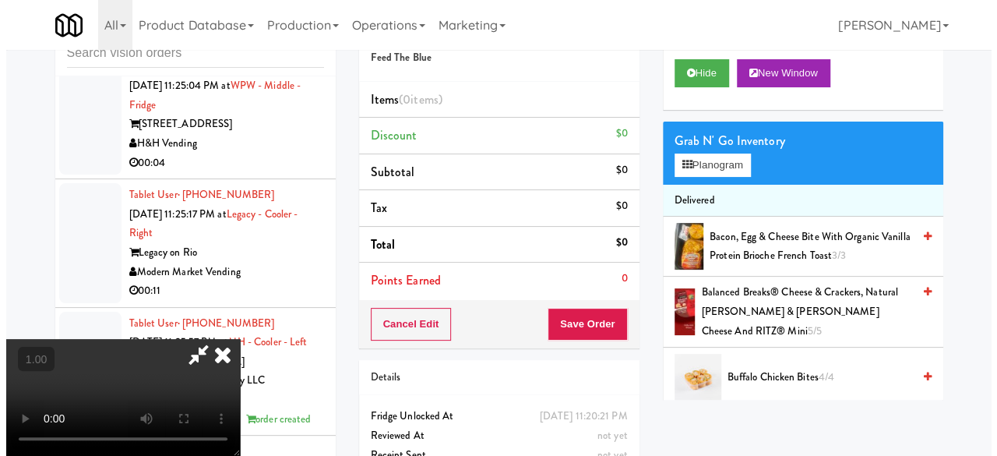
scroll to position [32, 0]
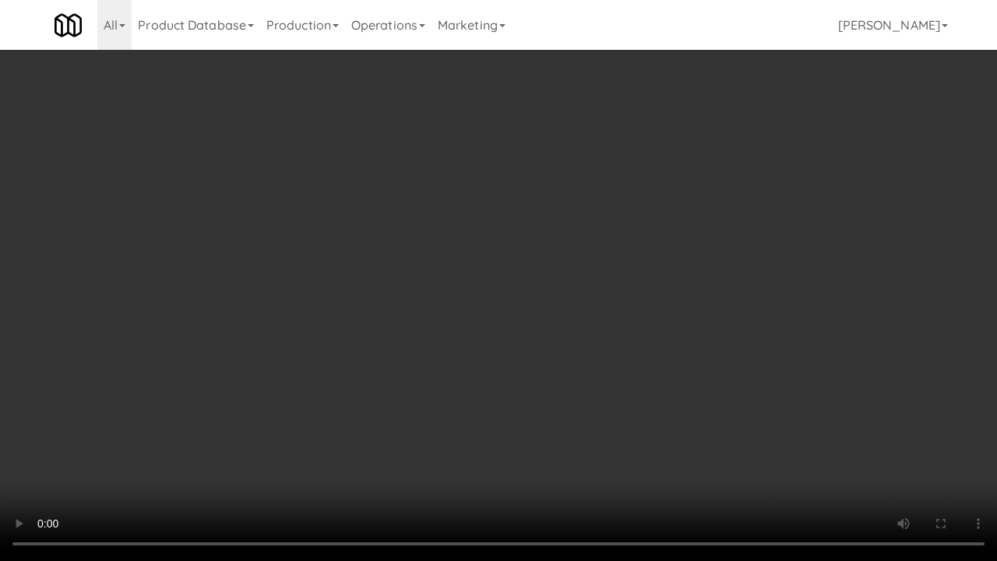
click at [428, 410] on video at bounding box center [498, 280] width 997 height 561
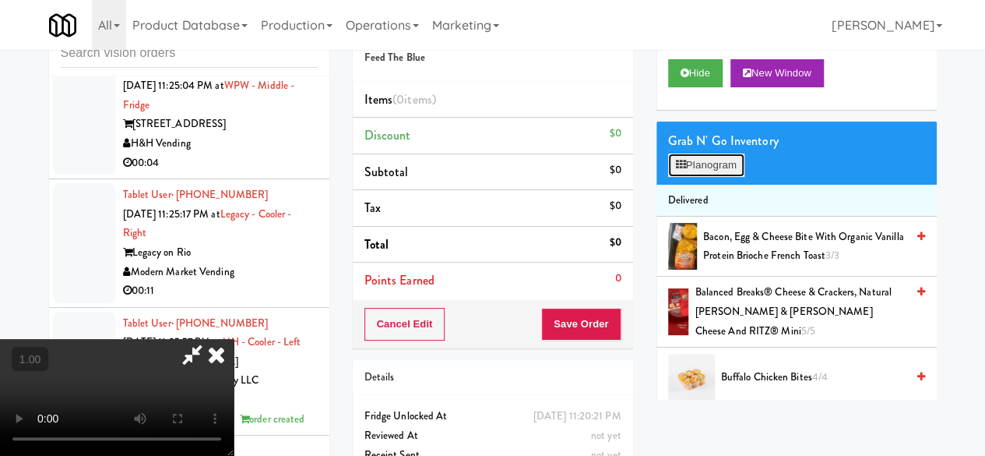
click at [690, 177] on button "Planogram" at bounding box center [706, 164] width 76 height 23
click at [0, 0] on div at bounding box center [0, 0] width 0 height 0
click at [690, 177] on button "Planogram" at bounding box center [706, 164] width 76 height 23
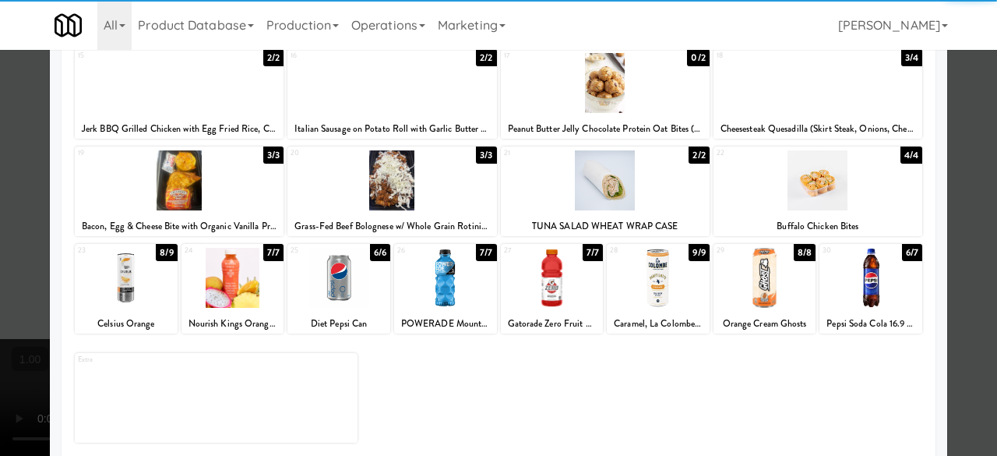
scroll to position [308, 0]
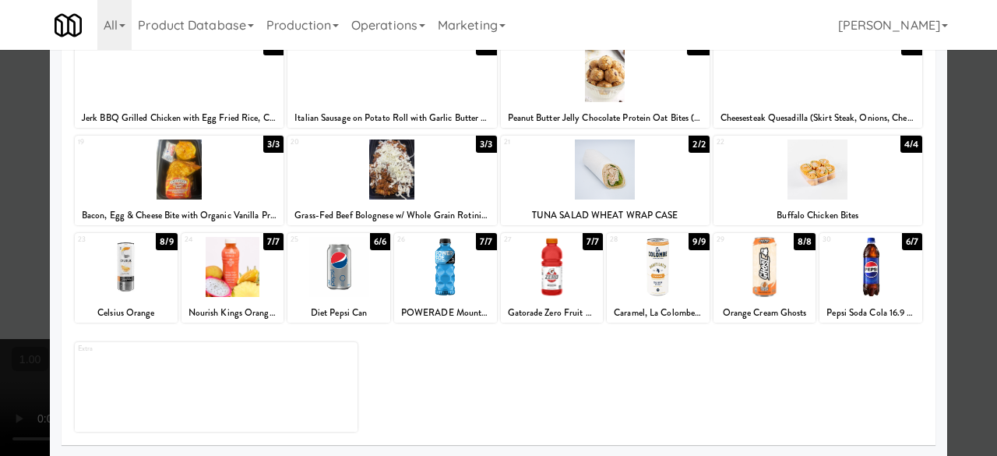
click at [357, 272] on div at bounding box center [338, 267] width 103 height 60
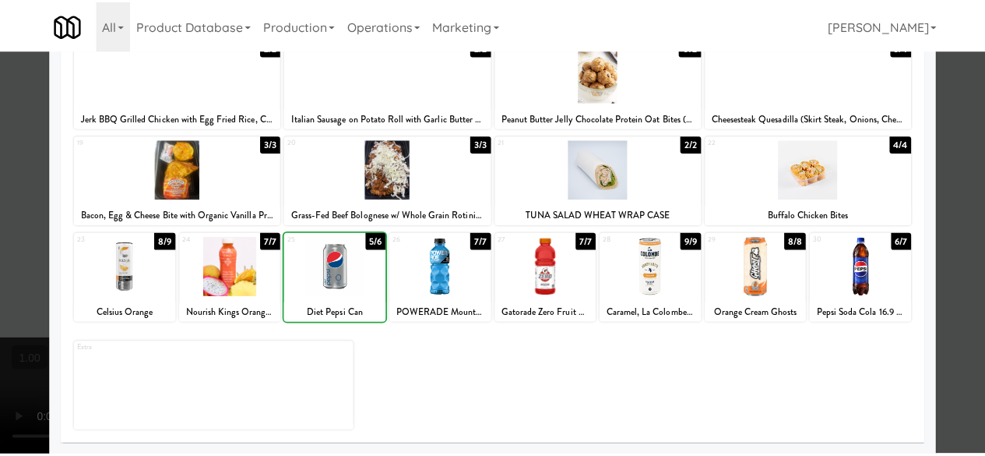
scroll to position [0, 0]
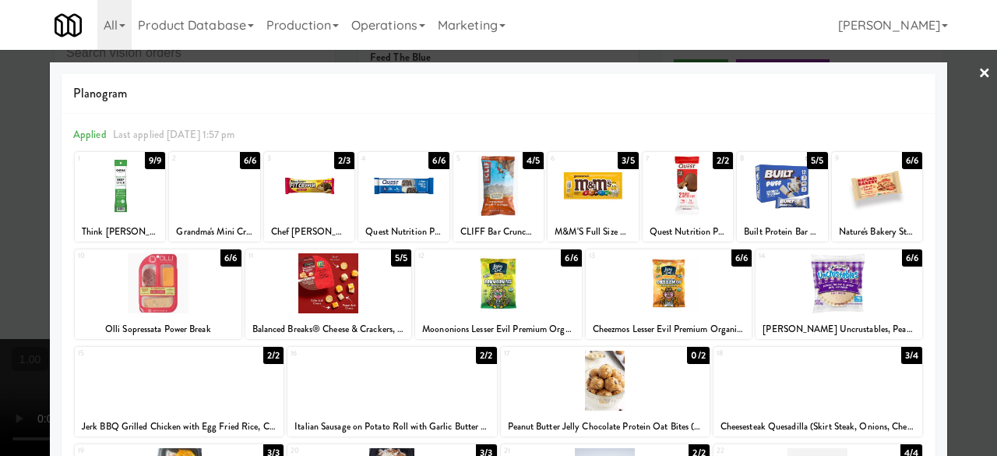
click at [606, 199] on div at bounding box center [593, 186] width 90 height 60
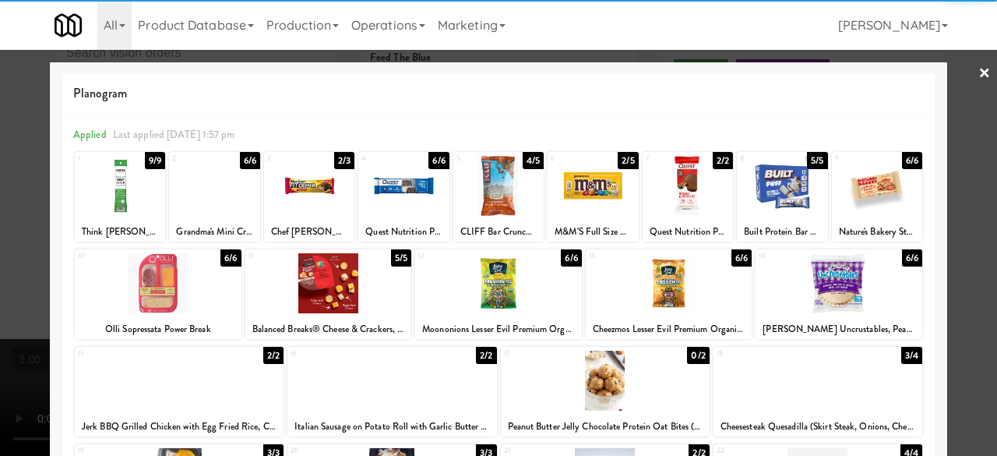
click at [978, 79] on link "×" at bounding box center [984, 74] width 12 height 48
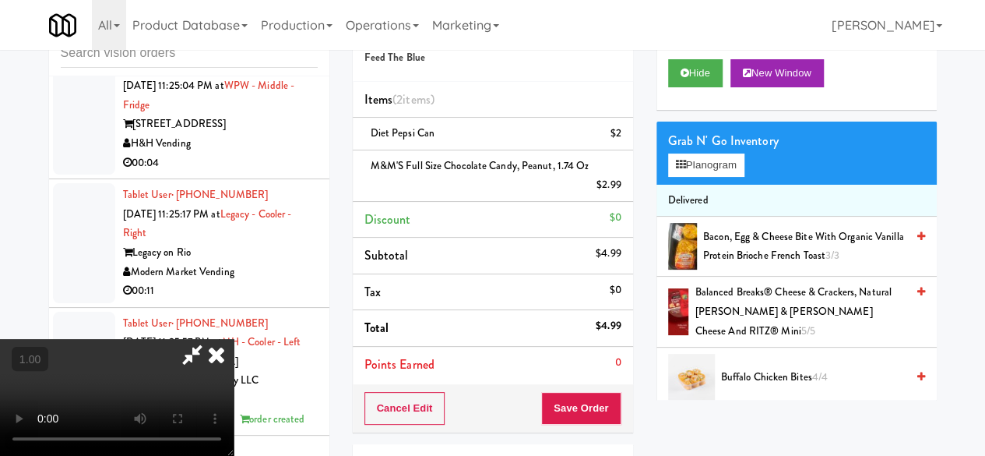
click at [210, 339] on icon at bounding box center [192, 354] width 36 height 31
click at [581, 395] on button "Save Order" at bounding box center [580, 408] width 79 height 33
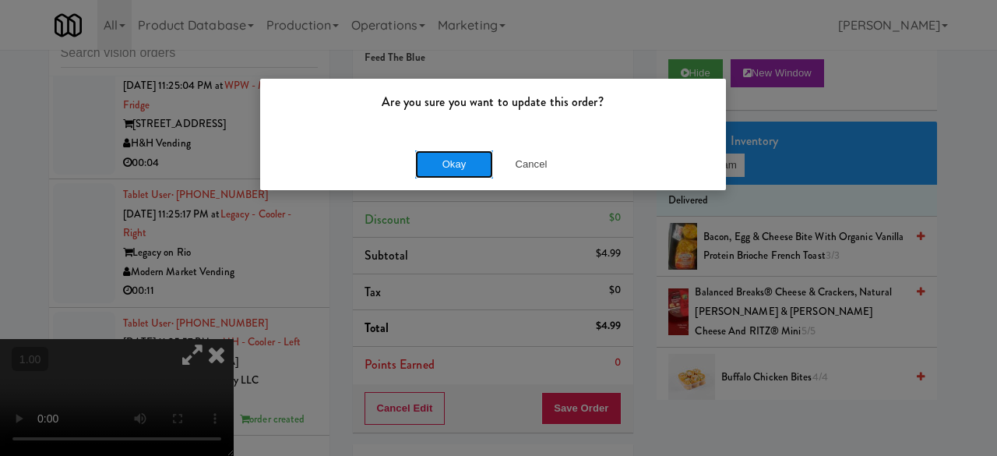
drag, startPoint x: 477, startPoint y: 161, endPoint x: 417, endPoint y: 144, distance: 61.6
click at [476, 161] on button "Okay" at bounding box center [454, 164] width 78 height 28
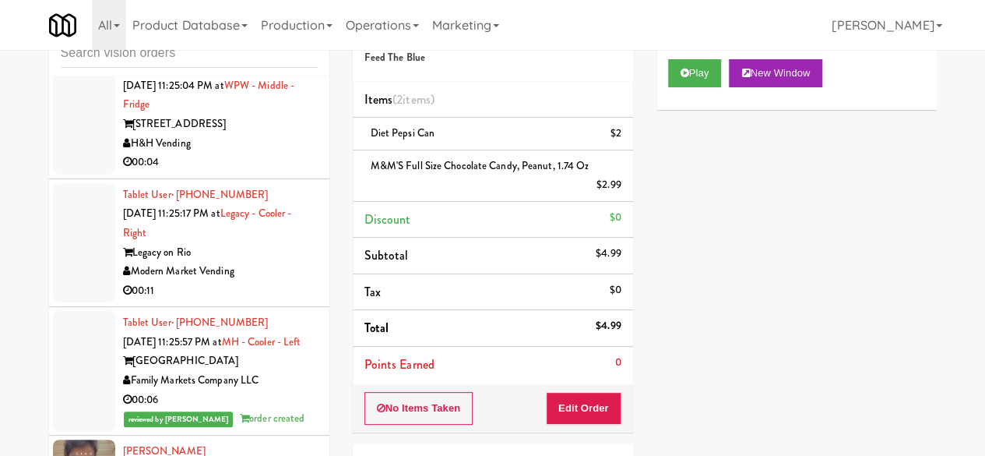
scroll to position [55608, 0]
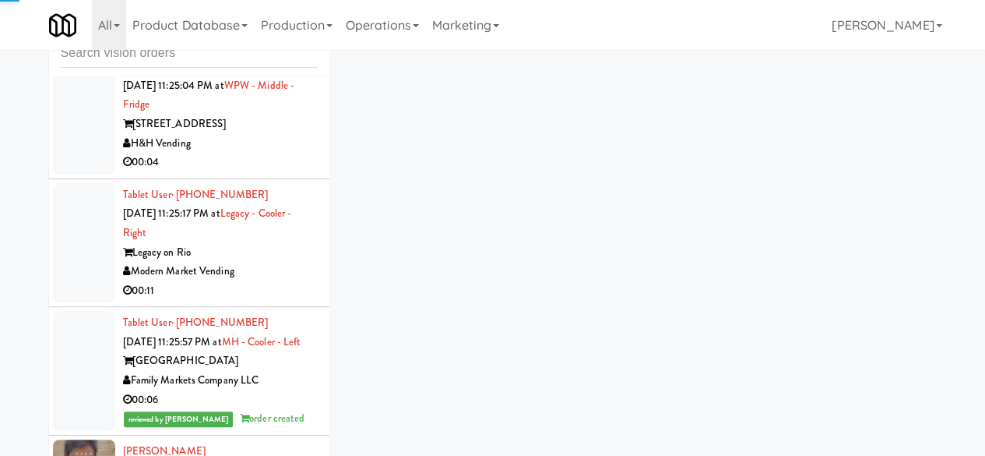
scroll to position [55452, 0]
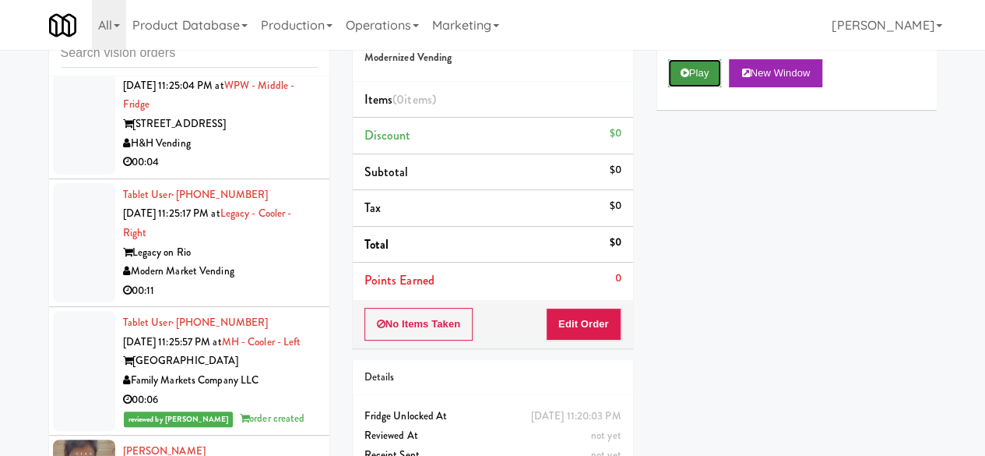
click at [706, 87] on button "Play" at bounding box center [695, 73] width 54 height 28
click at [708, 87] on button "Play" at bounding box center [695, 73] width 54 height 28
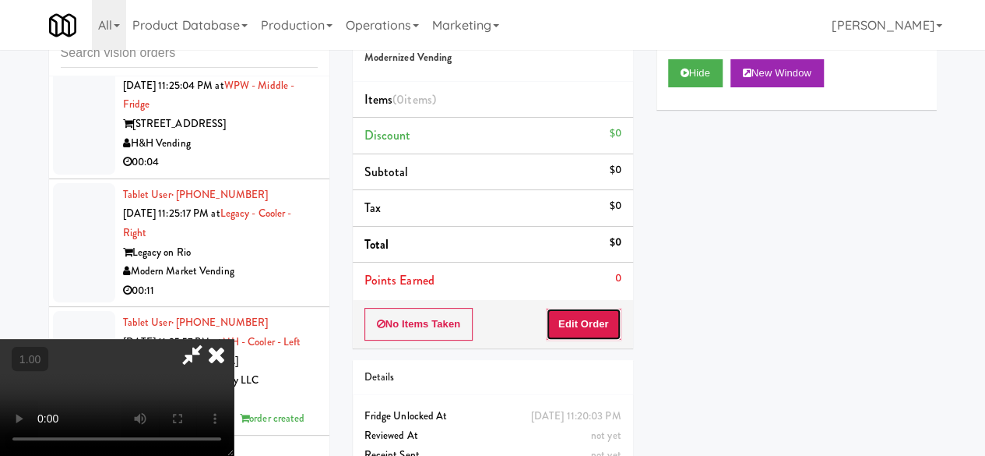
click at [595, 317] on button "Edit Order" at bounding box center [584, 324] width 76 height 33
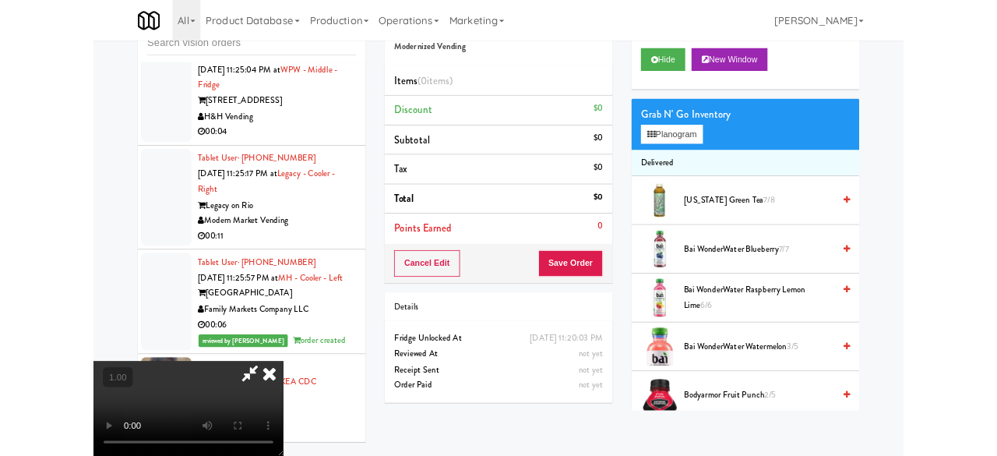
scroll to position [32, 0]
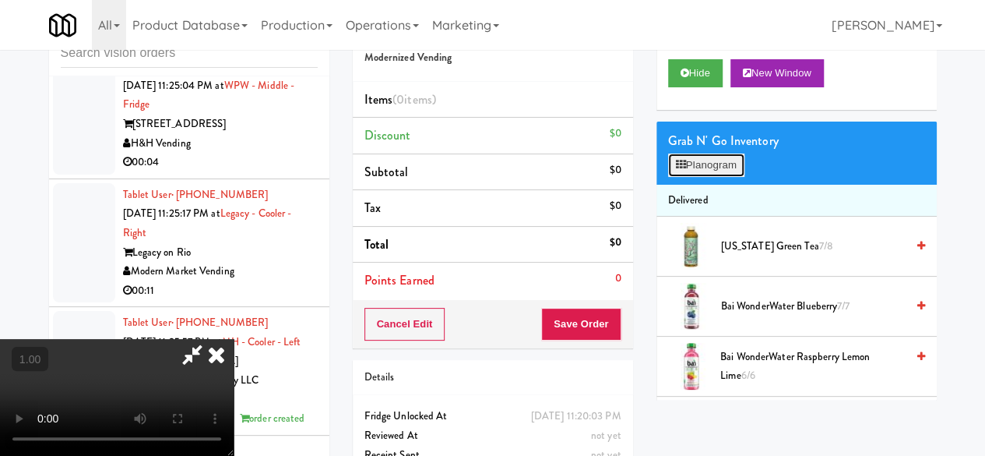
click at [726, 177] on button "Planogram" at bounding box center [706, 164] width 76 height 23
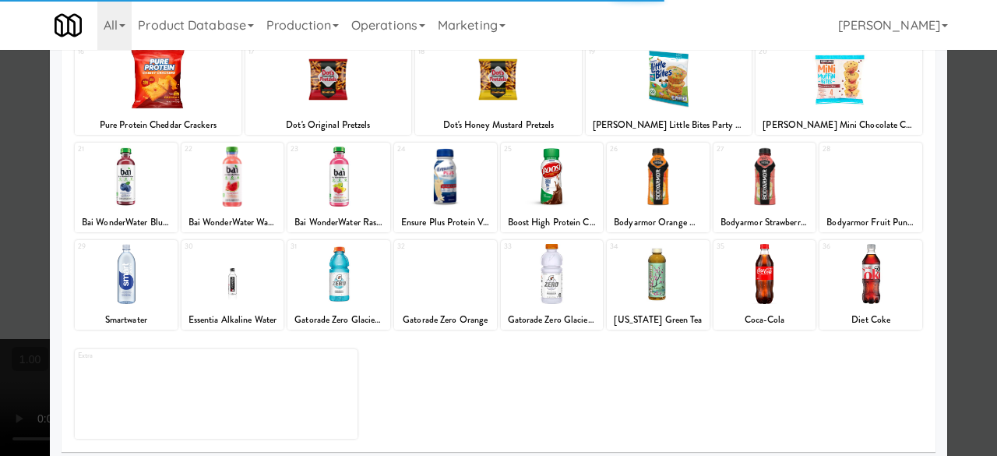
scroll to position [308, 0]
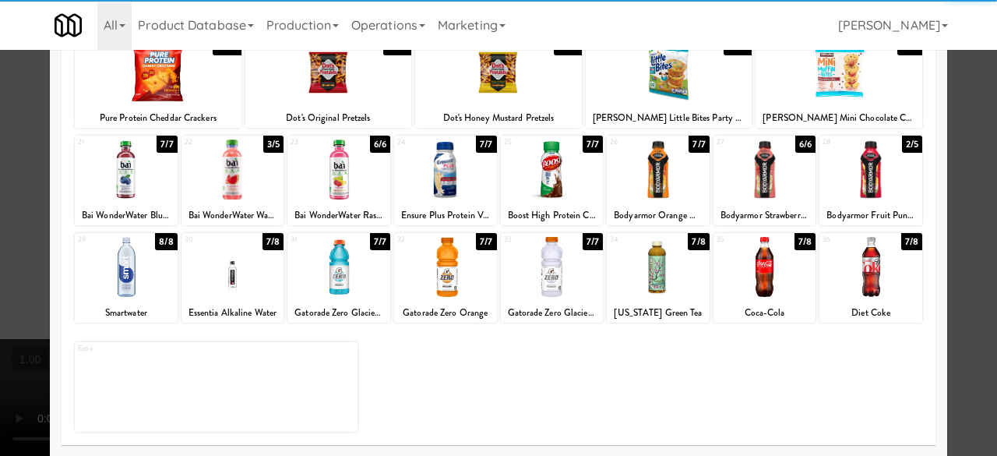
click at [754, 258] on div at bounding box center [764, 267] width 103 height 60
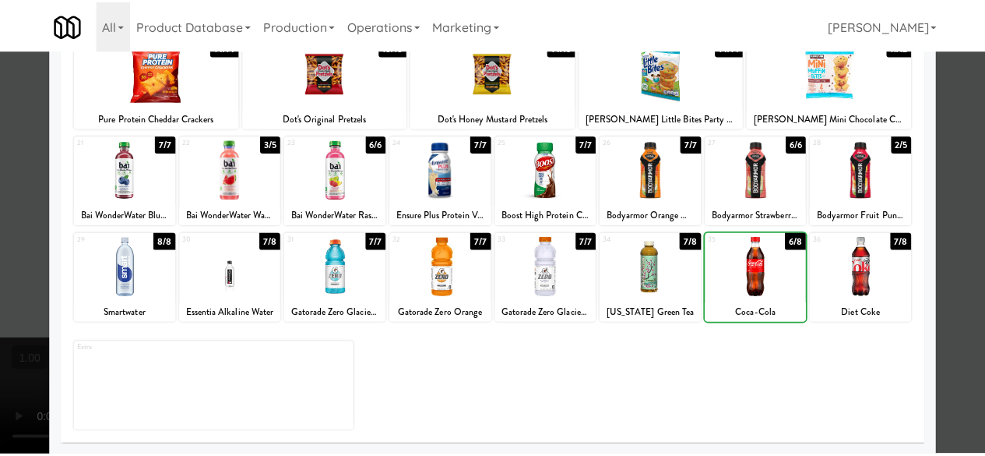
scroll to position [0, 0]
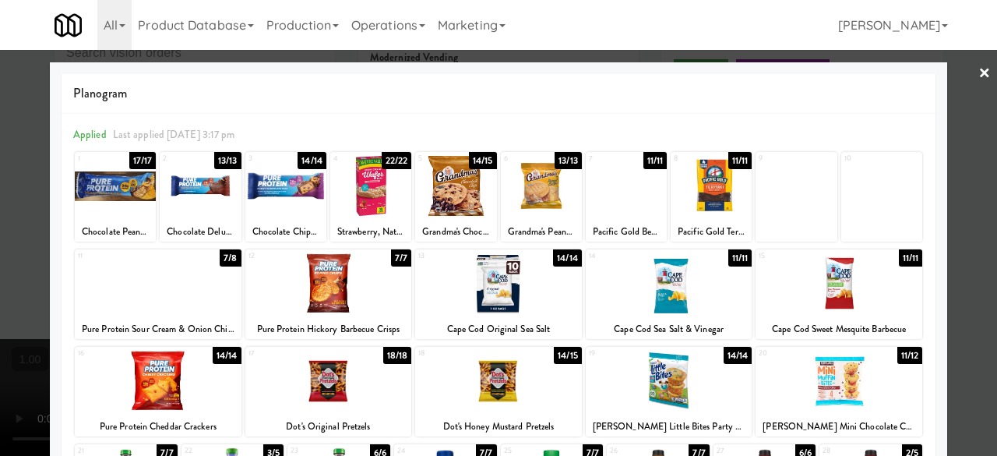
click at [953, 80] on div at bounding box center [498, 228] width 997 height 456
click at [953, 80] on div "inbox reviewed recent all unclear take inventory issue suspicious failed recent…" at bounding box center [498, 280] width 997 height 549
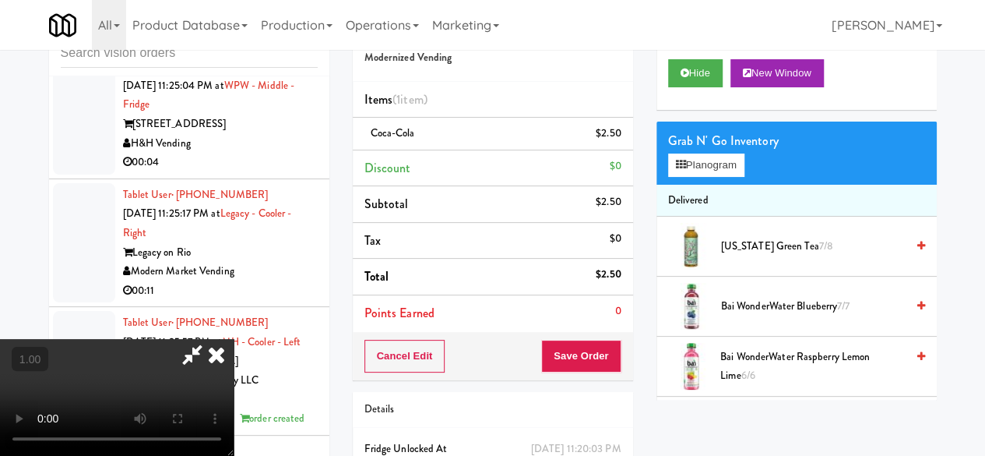
click at [210, 339] on icon at bounding box center [192, 354] width 36 height 31
click at [583, 348] on button "Save Order" at bounding box center [580, 356] width 79 height 33
drag, startPoint x: 583, startPoint y: 348, endPoint x: 579, endPoint y: 340, distance: 9.1
click at [583, 348] on button "Save Order" at bounding box center [580, 356] width 79 height 33
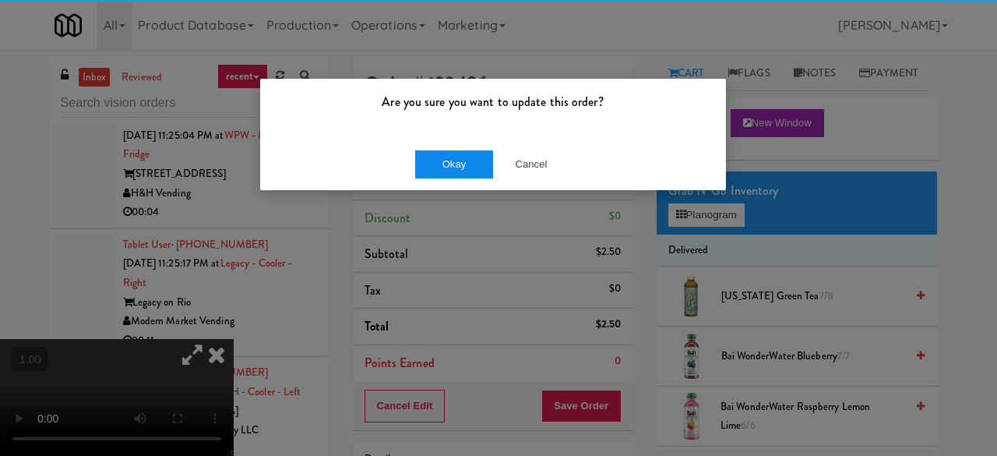
drag, startPoint x: 474, startPoint y: 179, endPoint x: 471, endPoint y: 169, distance: 10.4
click at [472, 177] on div "Okay Cancel" at bounding box center [493, 164] width 466 height 52
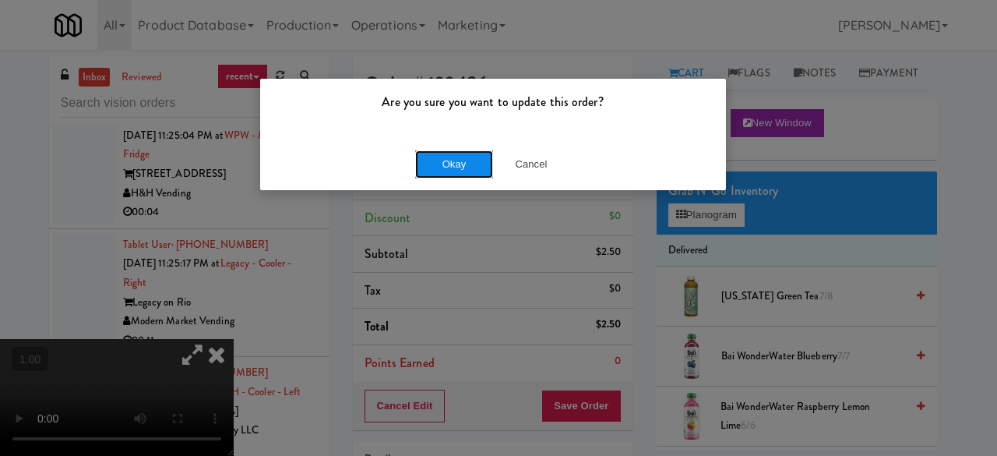
click at [471, 165] on button "Okay" at bounding box center [454, 164] width 78 height 28
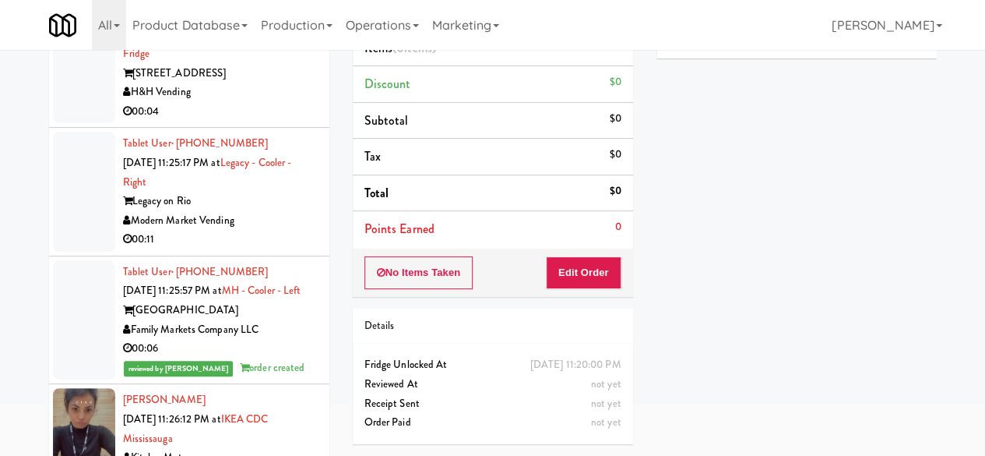
scroll to position [148, 0]
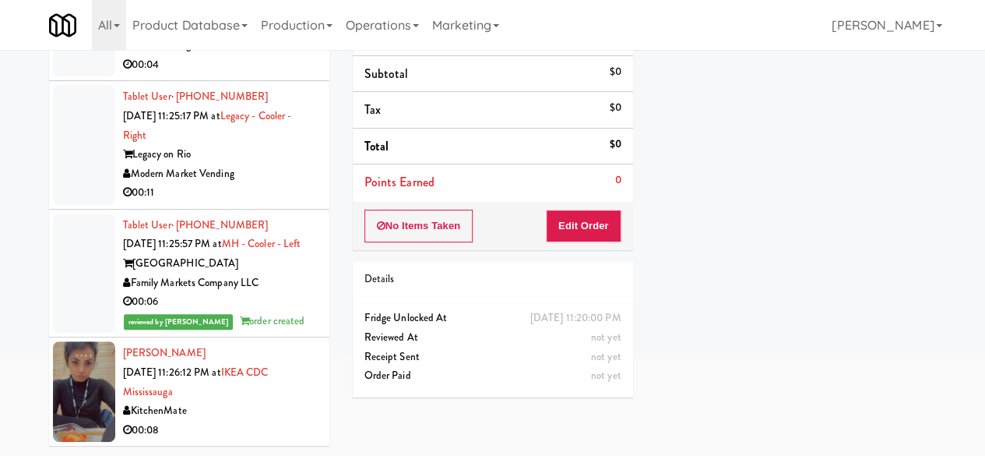
drag, startPoint x: 275, startPoint y: 287, endPoint x: 283, endPoint y: 281, distance: 10.2
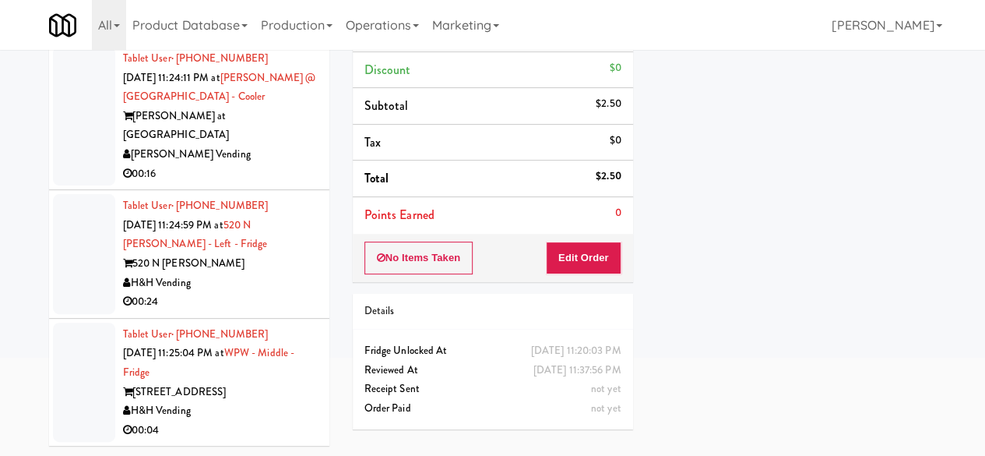
scroll to position [54595, 0]
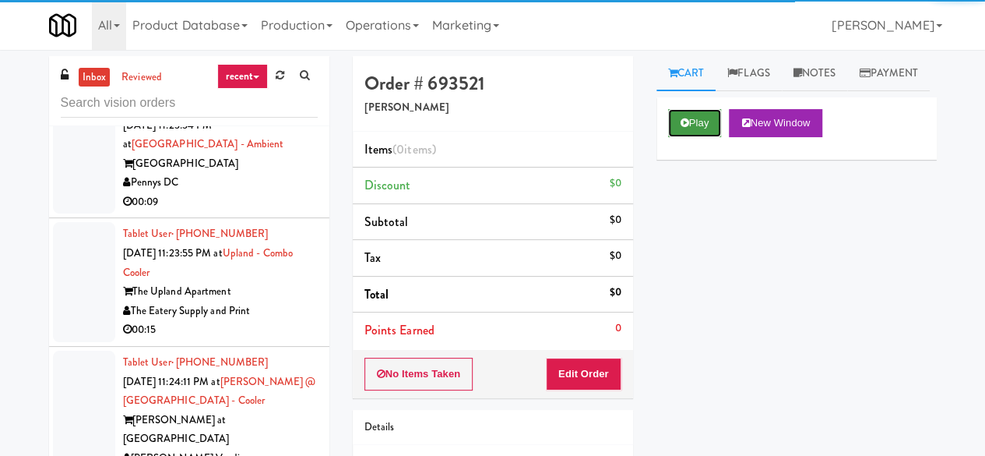
click at [710, 137] on button "Play" at bounding box center [695, 123] width 54 height 28
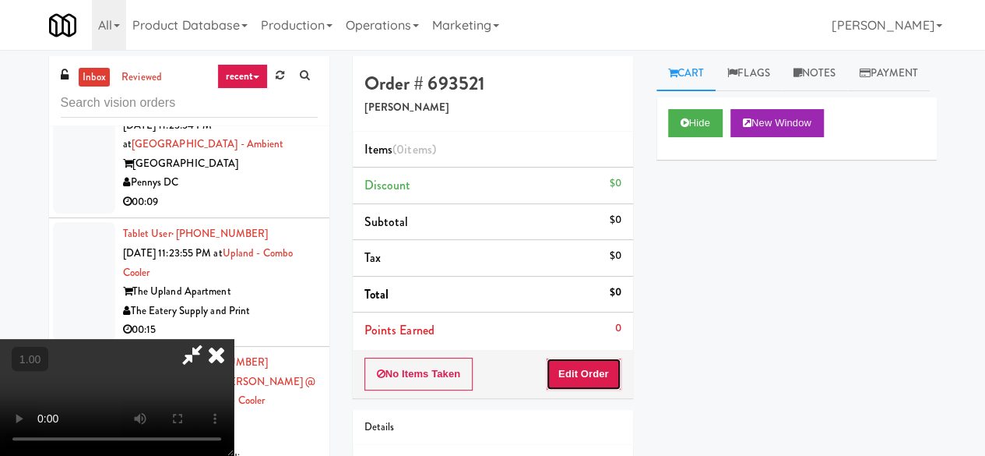
click at [588, 361] on button "Edit Order" at bounding box center [584, 373] width 76 height 33
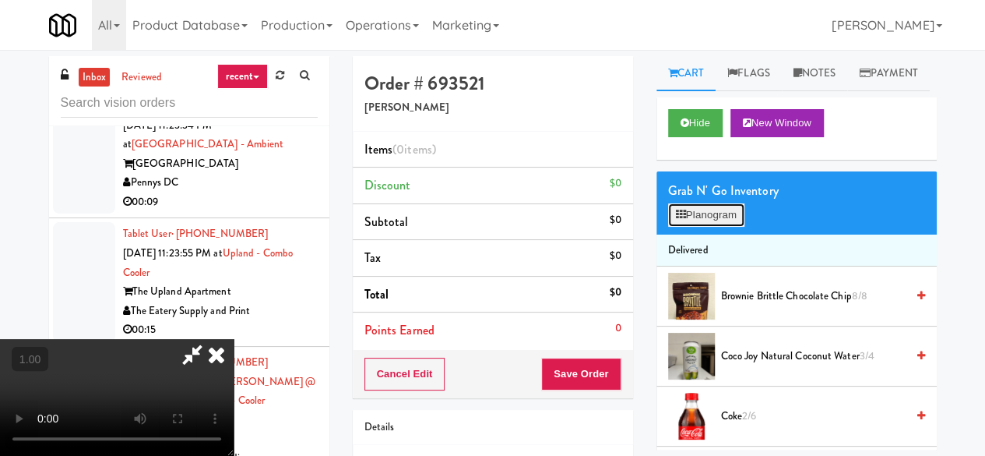
click at [698, 227] on button "Planogram" at bounding box center [706, 214] width 76 height 23
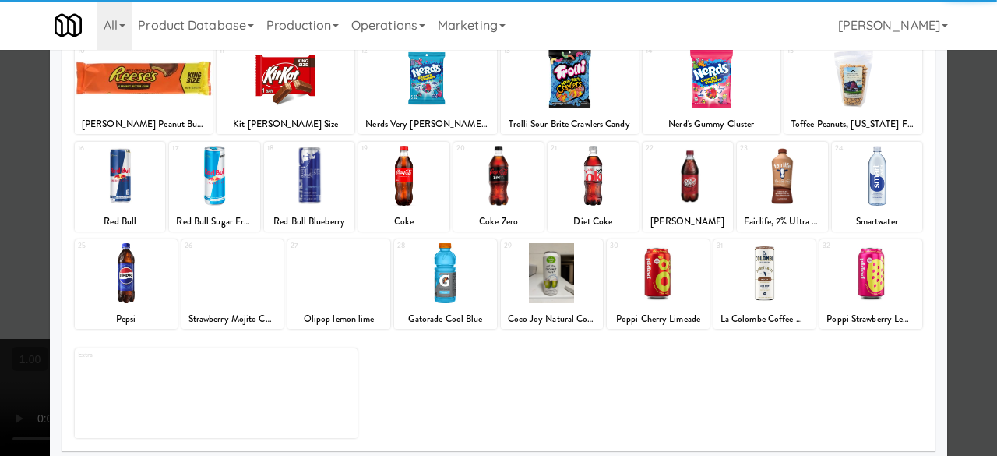
scroll to position [308, 0]
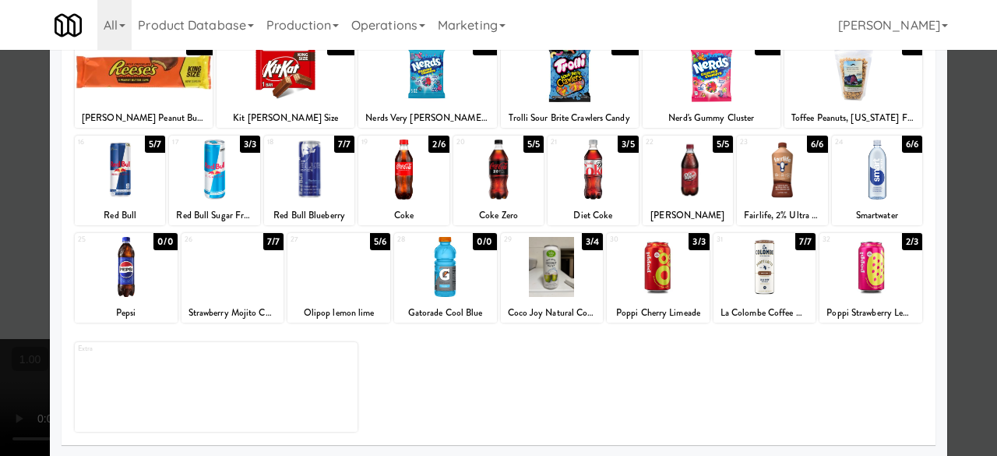
click at [246, 270] on div at bounding box center [232, 267] width 103 height 60
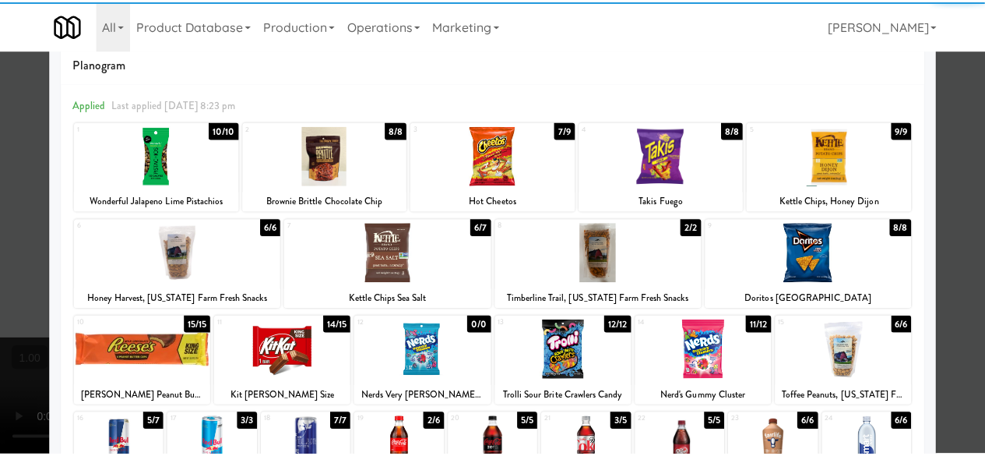
scroll to position [0, 0]
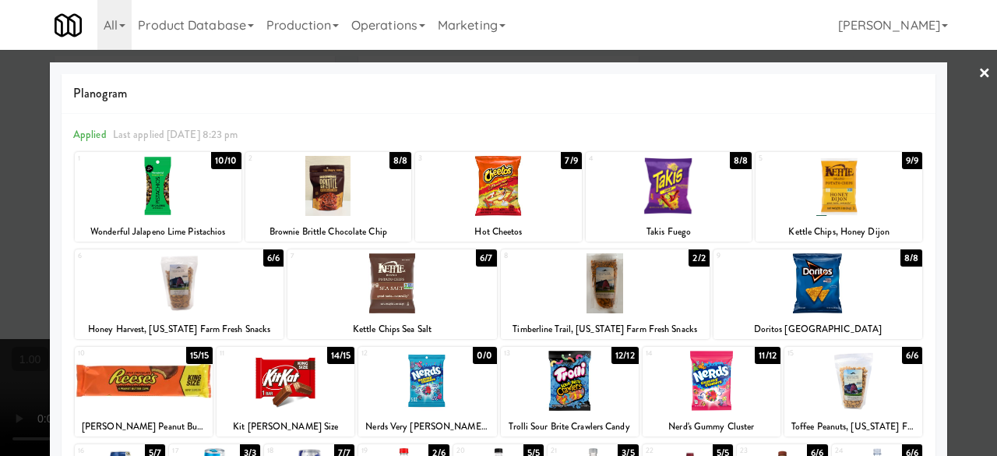
click at [957, 58] on div at bounding box center [498, 228] width 997 height 456
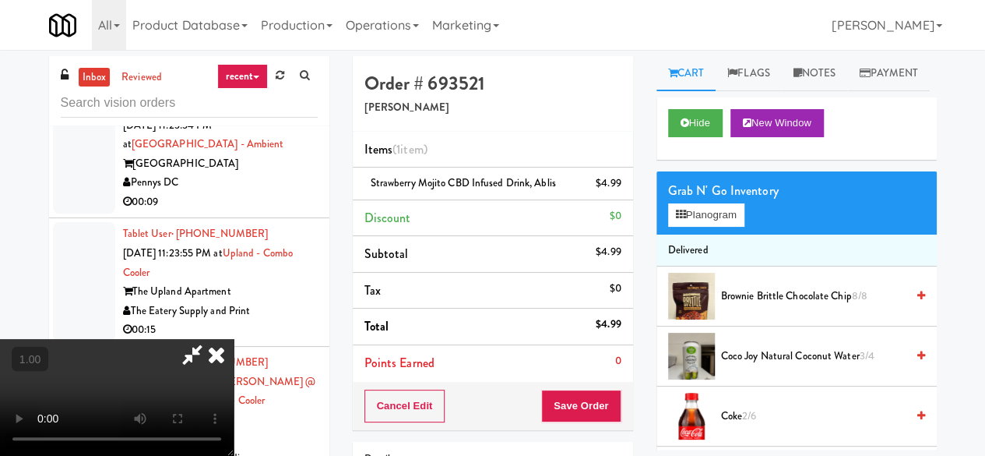
click at [210, 339] on icon at bounding box center [192, 354] width 36 height 31
click at [576, 376] on li "Points Earned 0" at bounding box center [493, 363] width 280 height 36
click at [586, 389] on button "Save Order" at bounding box center [580, 405] width 79 height 33
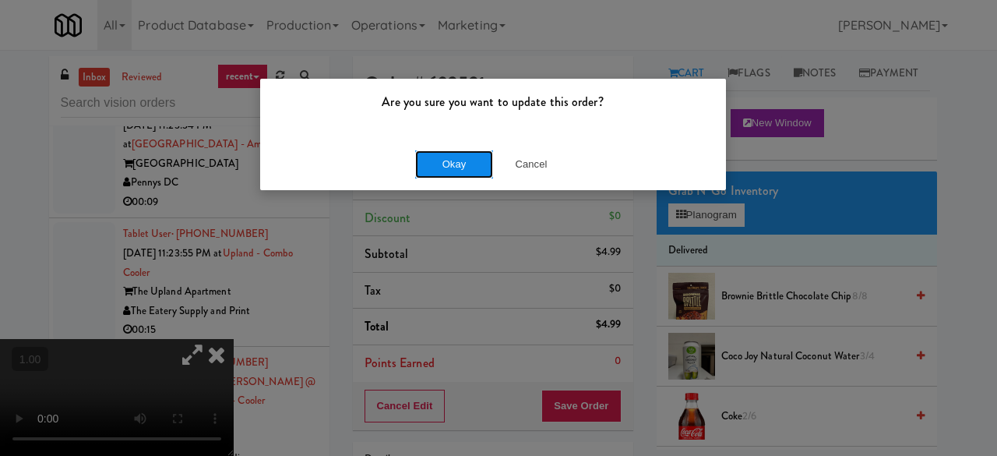
click at [455, 153] on button "Okay" at bounding box center [454, 164] width 78 height 28
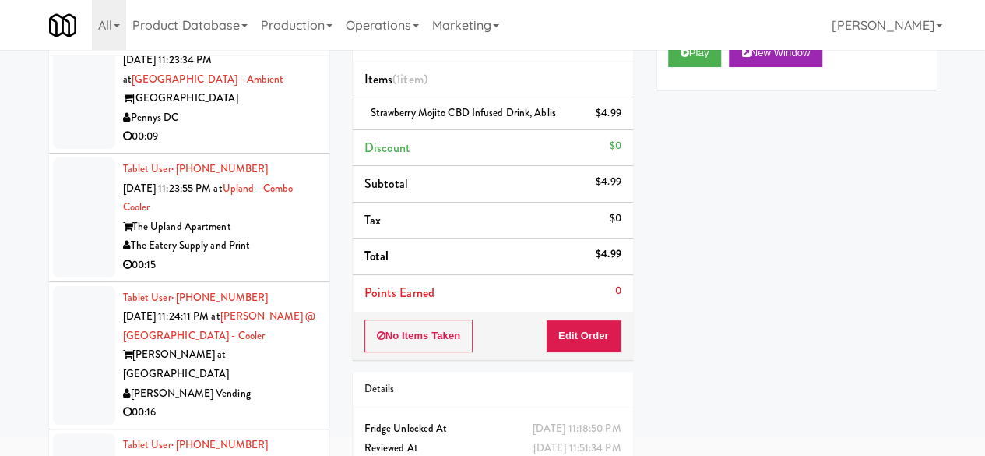
scroll to position [54517, 0]
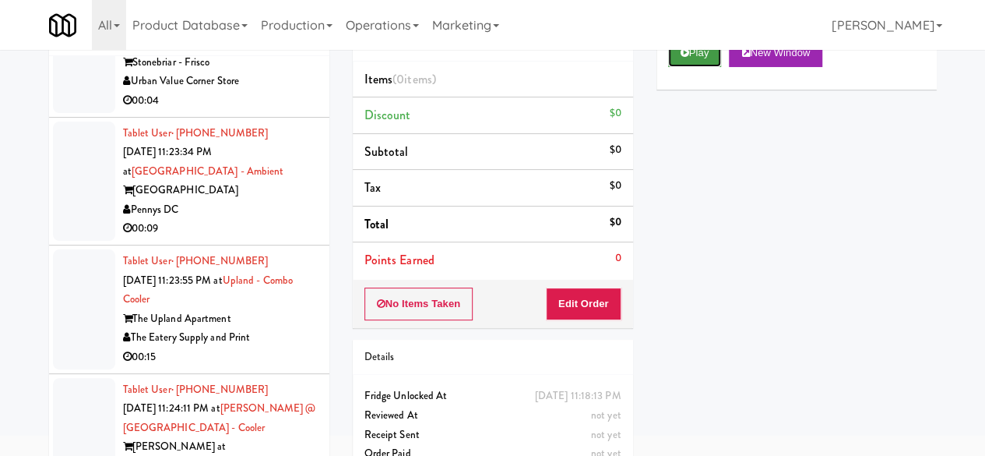
click at [709, 67] on button "Play" at bounding box center [695, 53] width 54 height 28
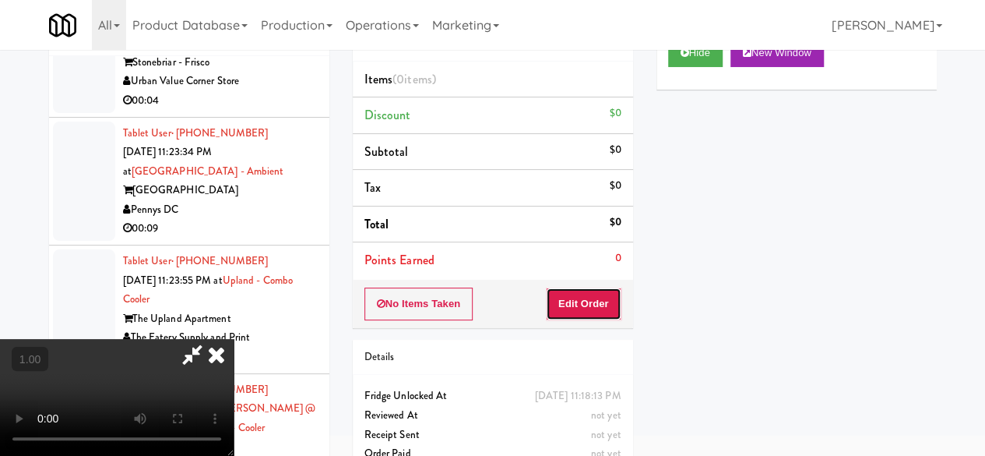
click at [598, 295] on button "Edit Order" at bounding box center [584, 303] width 76 height 33
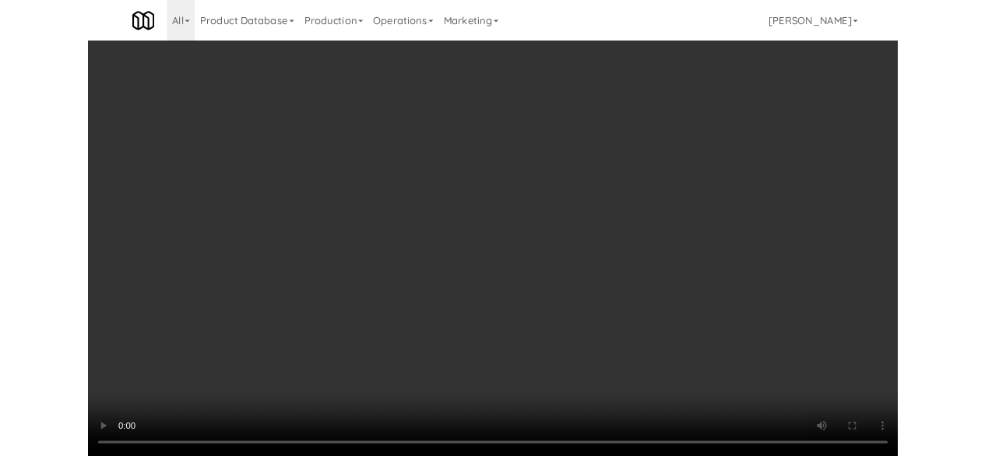
scroll to position [70, 0]
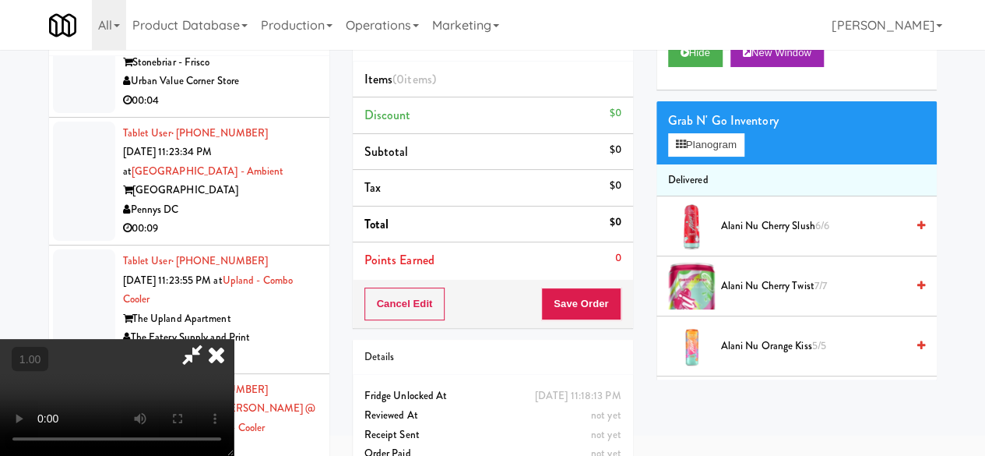
click at [709, 164] on div "Grab N' Go Inventory Planogram" at bounding box center [797, 132] width 280 height 63
click at [710, 157] on button "Planogram" at bounding box center [706, 144] width 76 height 23
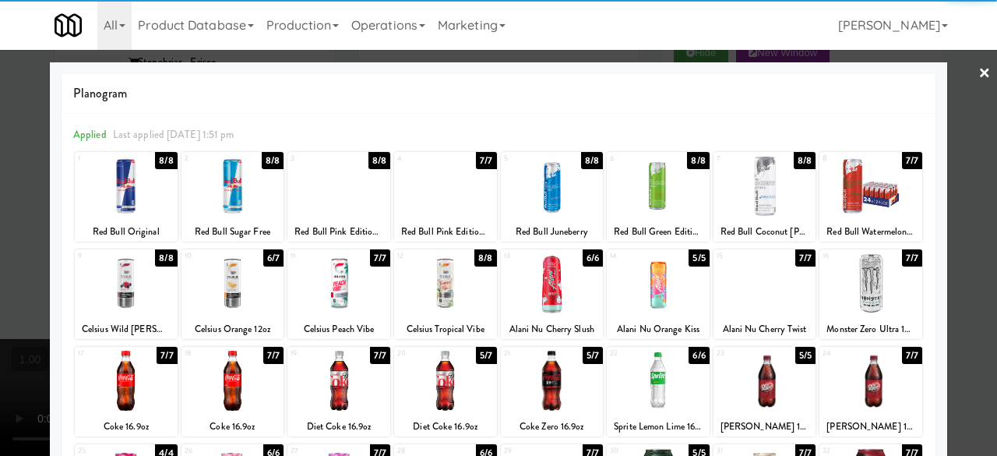
click at [847, 267] on div at bounding box center [870, 283] width 103 height 60
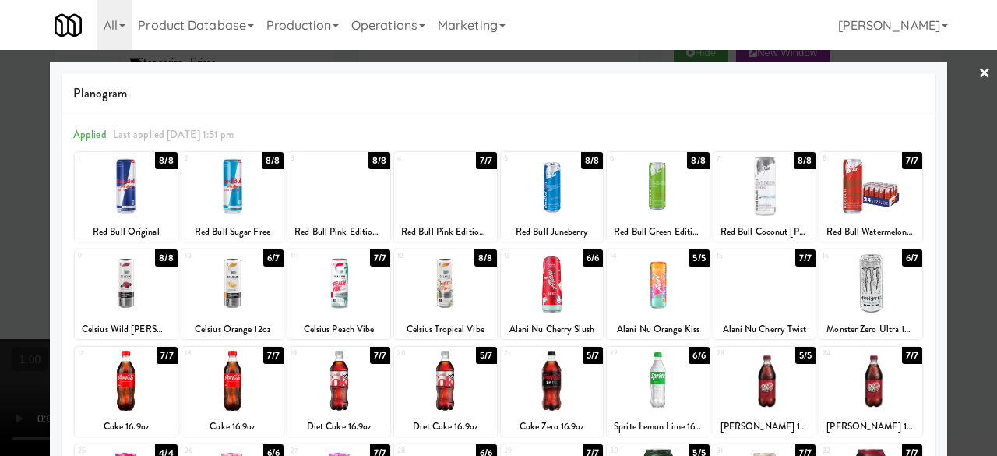
click at [957, 93] on div at bounding box center [498, 228] width 997 height 456
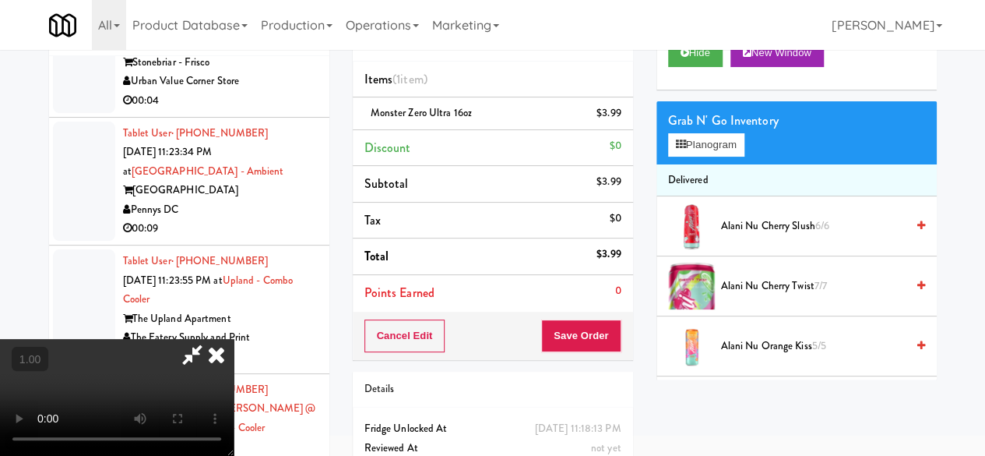
click at [210, 339] on icon at bounding box center [192, 354] width 36 height 31
click at [590, 336] on button "Save Order" at bounding box center [580, 335] width 79 height 33
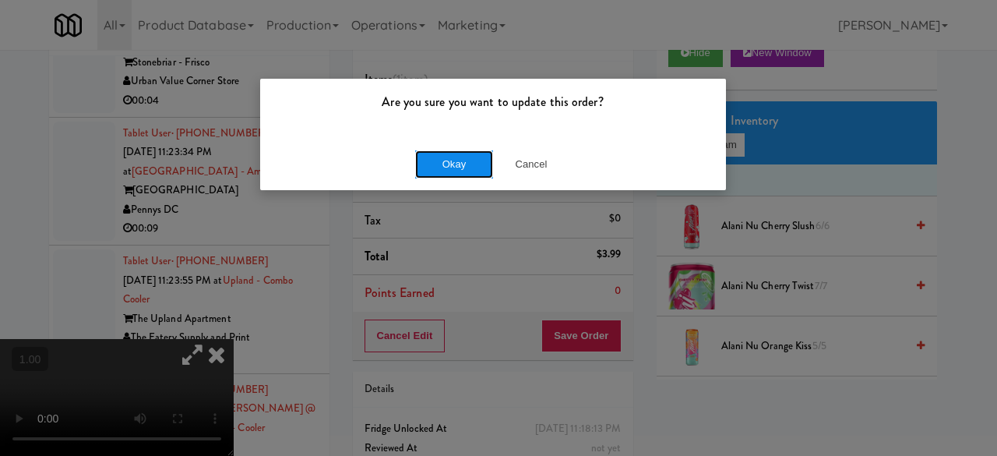
click at [441, 161] on button "Okay" at bounding box center [454, 164] width 78 height 28
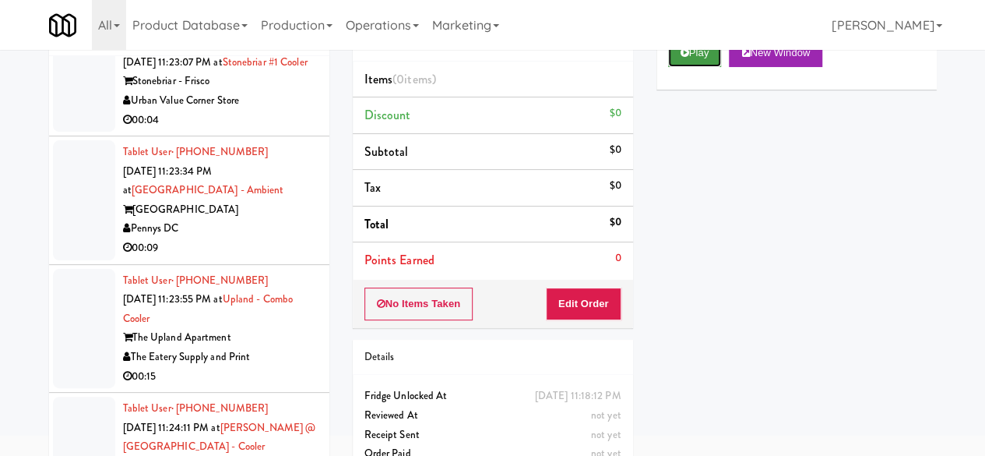
click at [688, 58] on icon at bounding box center [685, 53] width 9 height 10
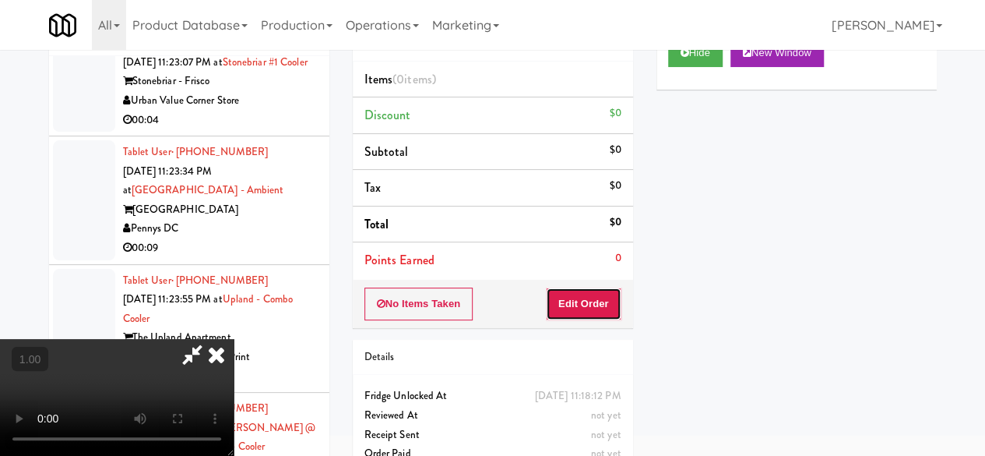
click at [583, 306] on button "Edit Order" at bounding box center [584, 303] width 76 height 33
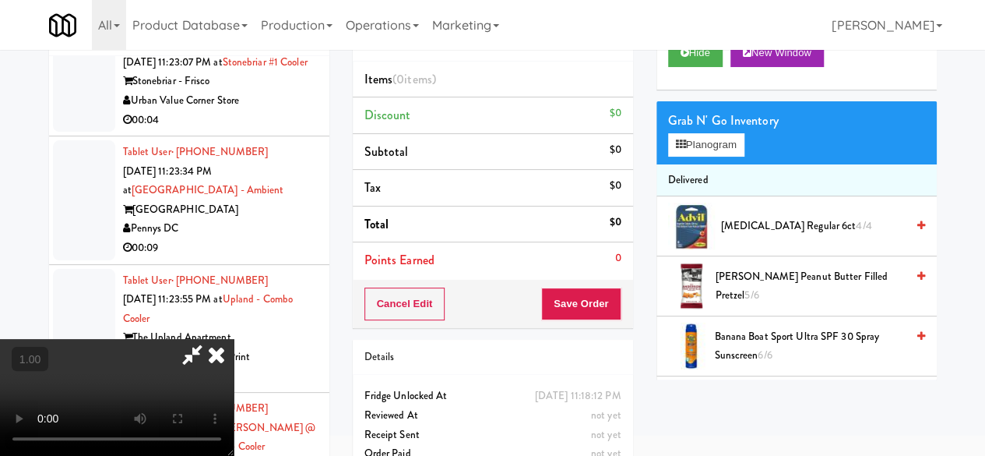
scroll to position [205, 0]
click at [234, 454] on video at bounding box center [117, 397] width 234 height 117
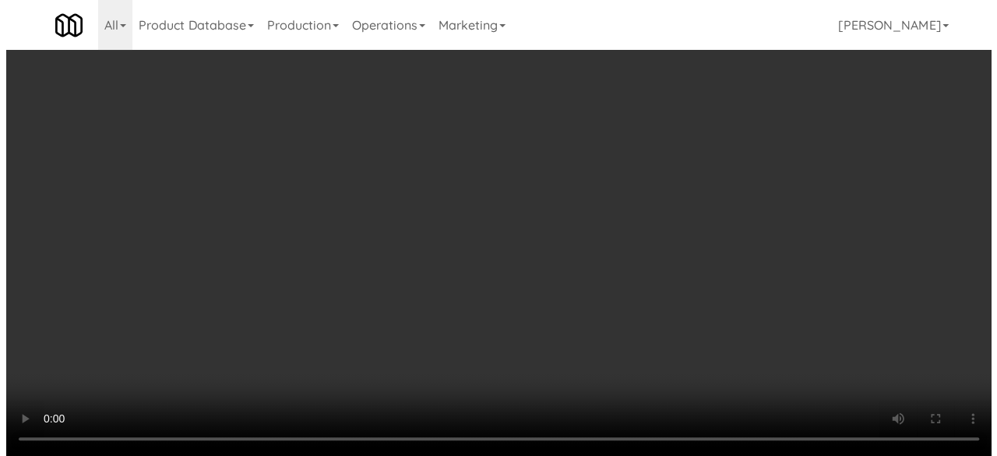
scroll to position [32, 0]
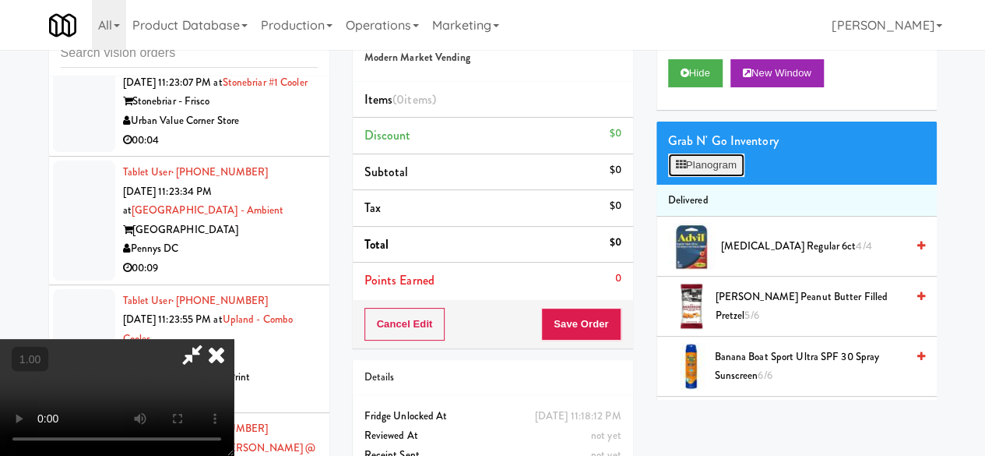
click at [696, 177] on button "Planogram" at bounding box center [706, 164] width 76 height 23
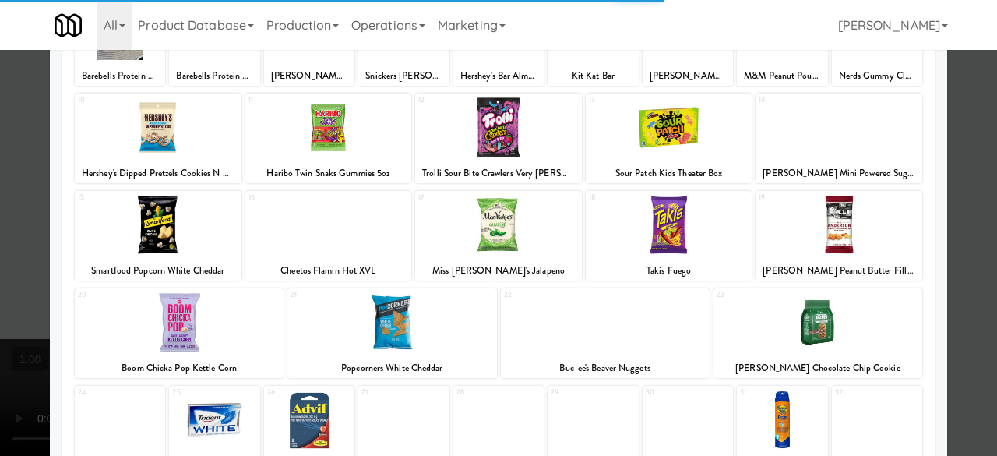
scroll to position [234, 0]
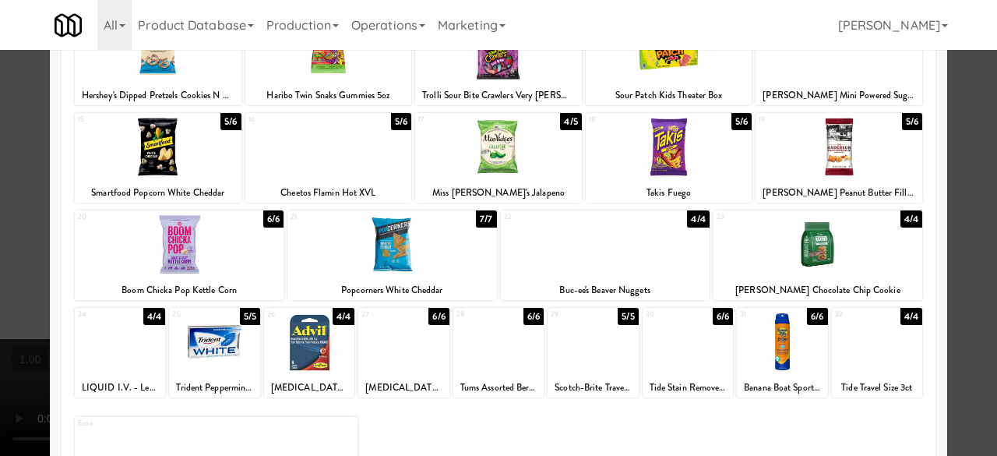
click at [573, 262] on div at bounding box center [605, 244] width 209 height 60
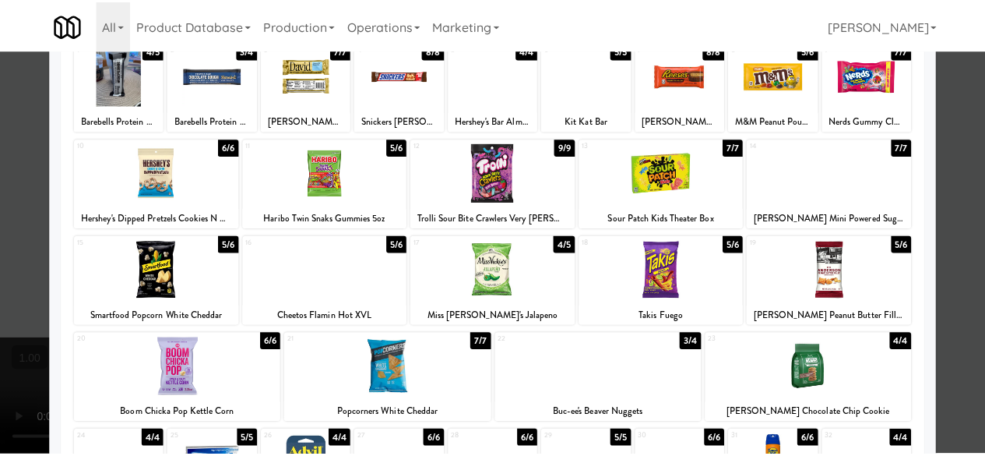
scroll to position [0, 0]
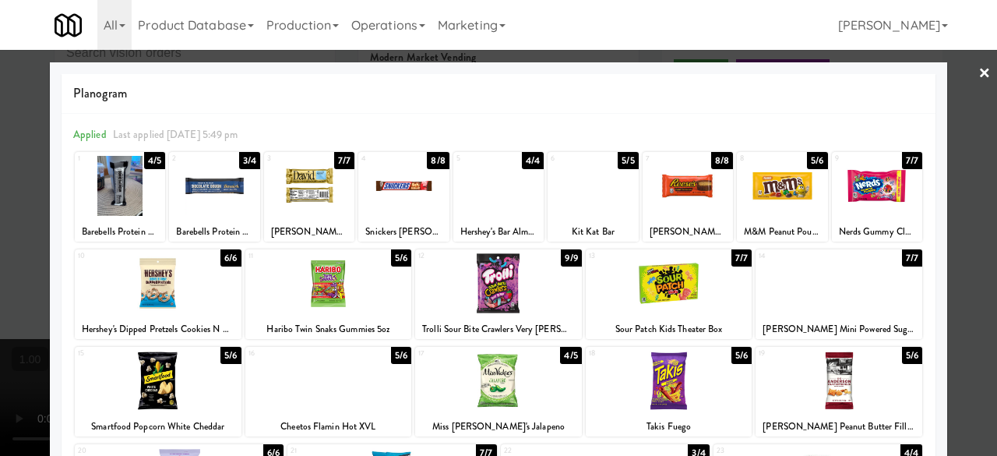
click at [952, 77] on div at bounding box center [498, 228] width 997 height 456
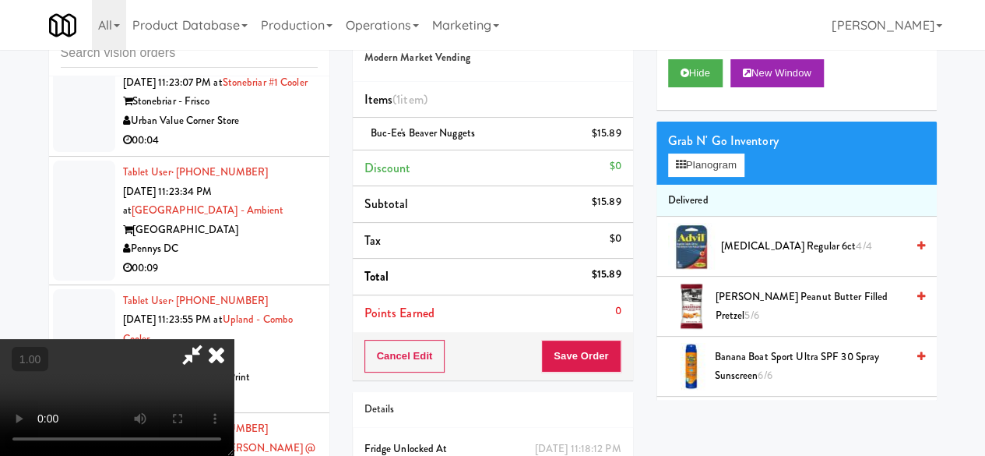
click at [234, 339] on video at bounding box center [117, 397] width 234 height 117
click at [210, 339] on icon at bounding box center [192, 354] width 36 height 31
click at [391, 129] on span "Buc-ee's Beaver Nuggets" at bounding box center [423, 132] width 104 height 15
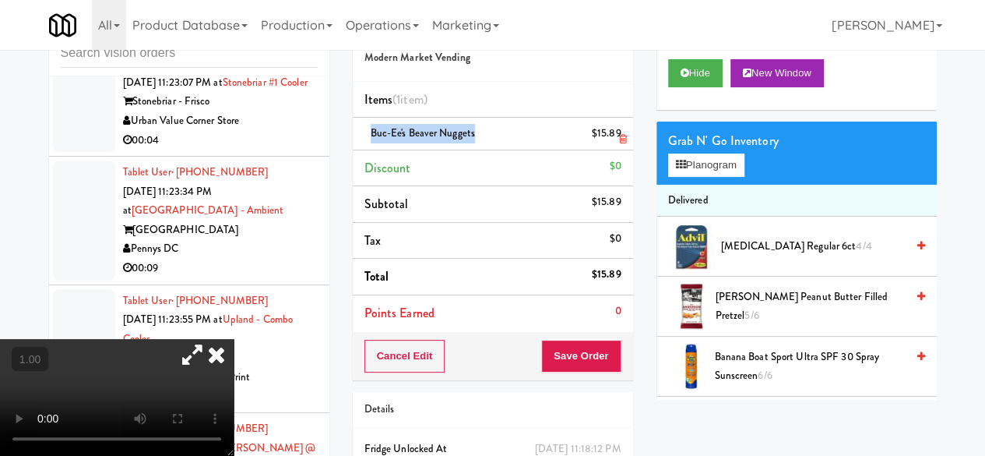
copy span "Buc-ee's Beaver Nuggets"
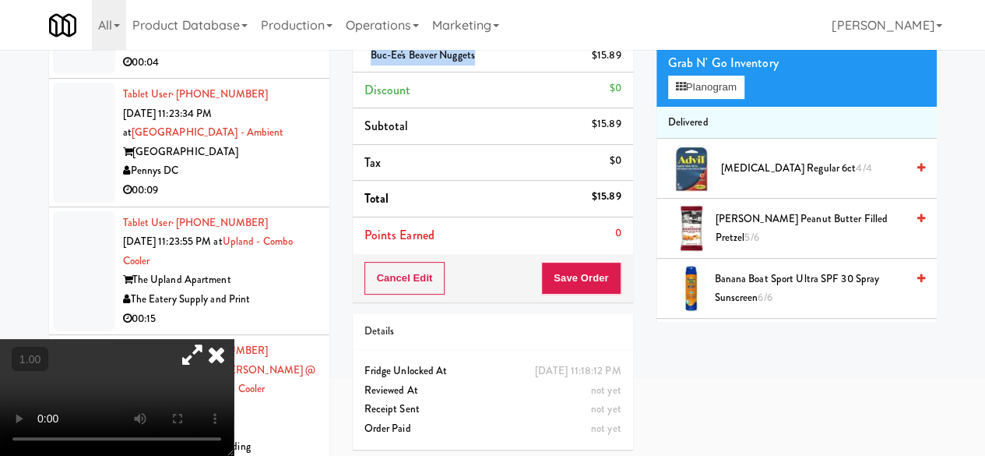
scroll to position [50, 0]
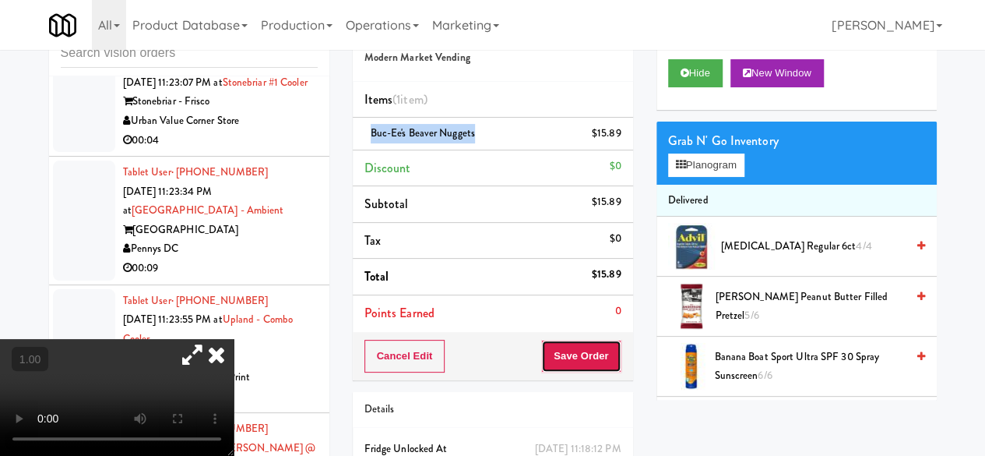
click at [604, 356] on button "Save Order" at bounding box center [580, 356] width 79 height 33
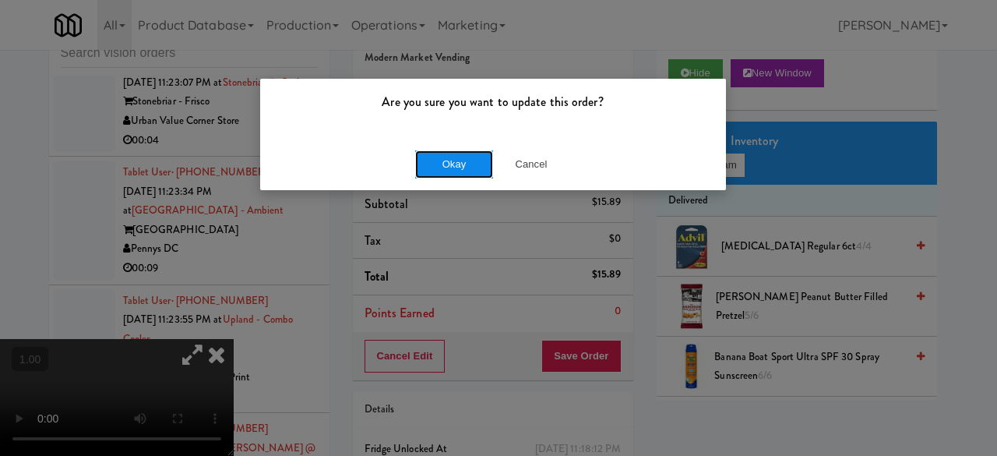
click at [481, 162] on button "Okay" at bounding box center [454, 164] width 78 height 28
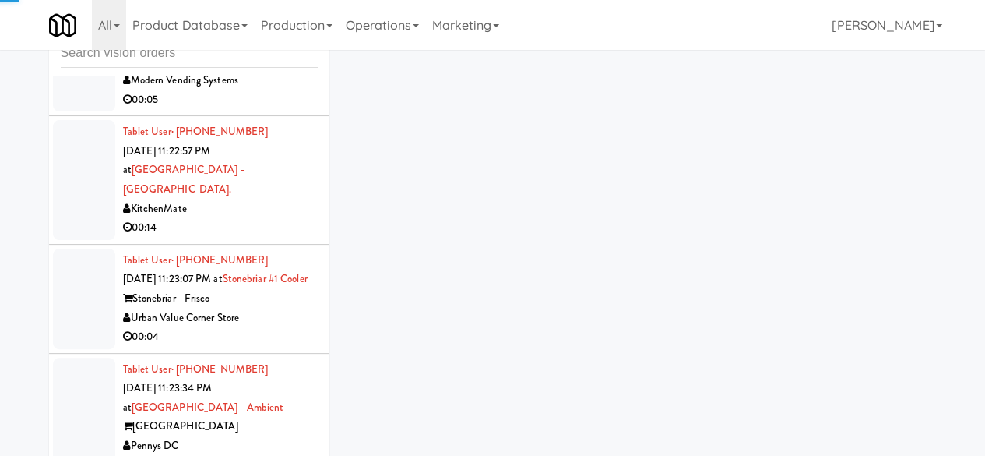
scroll to position [54284, 0]
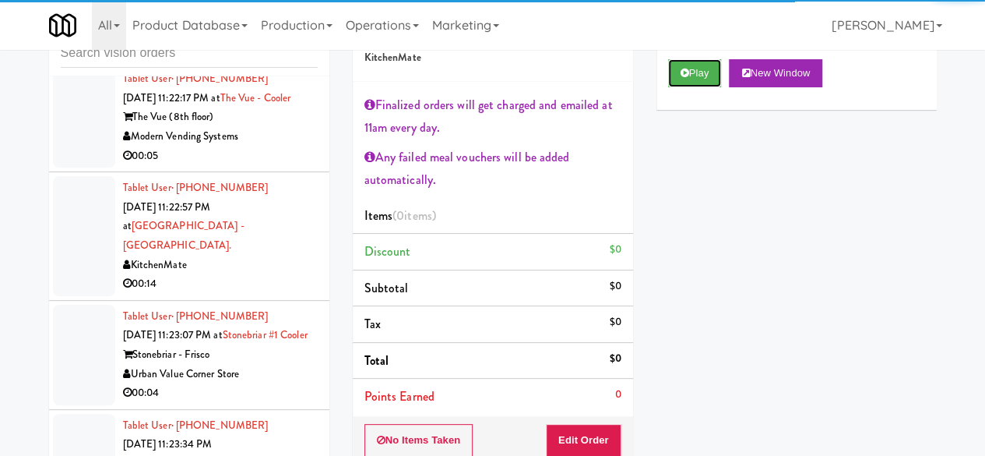
drag, startPoint x: 709, startPoint y: 111, endPoint x: 701, endPoint y: 122, distance: 14.0
click at [709, 87] on button "Play" at bounding box center [695, 73] width 54 height 28
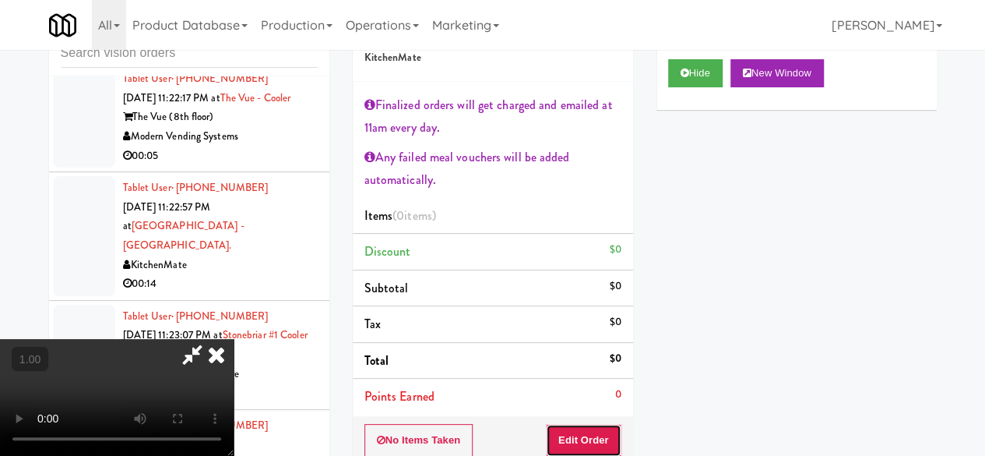
drag, startPoint x: 609, startPoint y: 430, endPoint x: 615, endPoint y: 356, distance: 74.3
click at [608, 431] on button "Edit Order" at bounding box center [584, 440] width 76 height 33
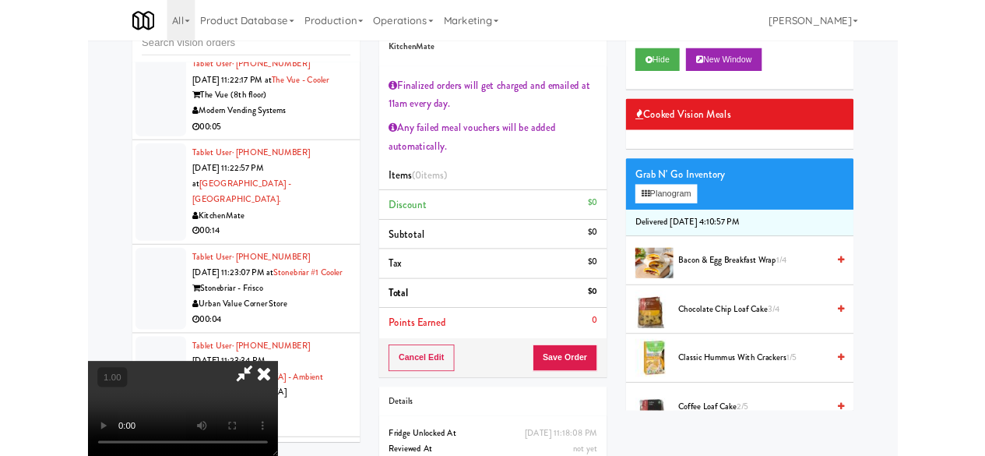
scroll to position [32, 0]
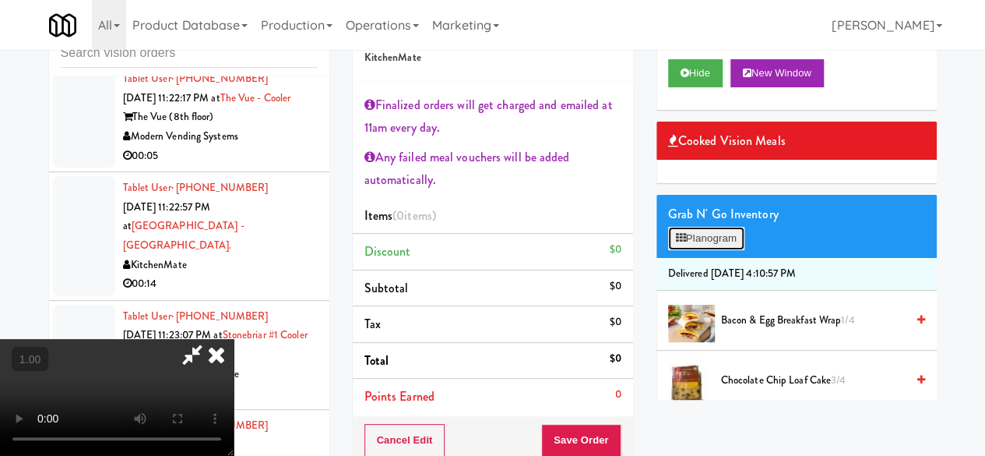
click at [718, 250] on button "Planogram" at bounding box center [706, 238] width 76 height 23
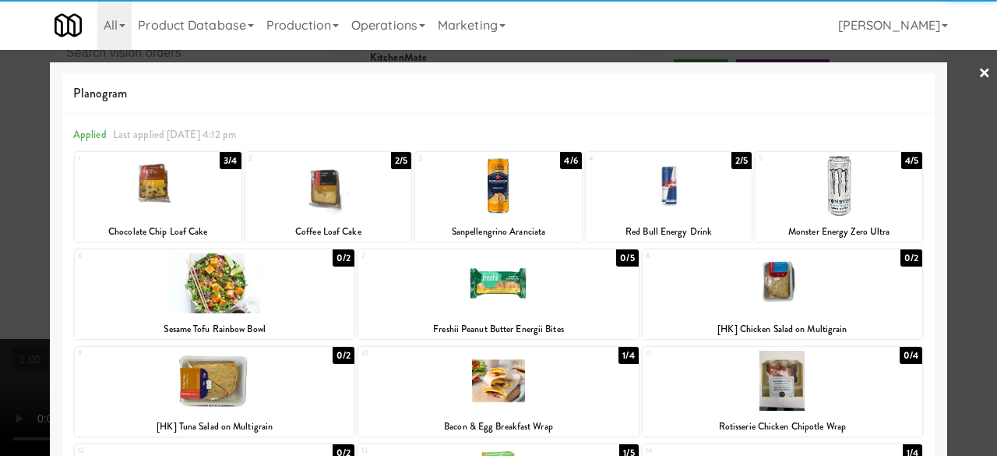
click at [691, 195] on div at bounding box center [669, 186] width 167 height 60
click at [962, 77] on div at bounding box center [498, 228] width 997 height 456
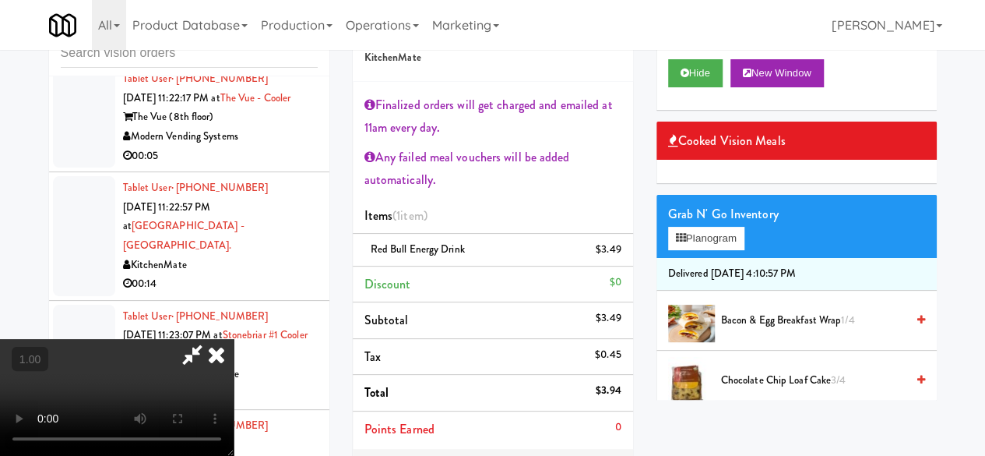
click at [210, 339] on icon at bounding box center [192, 354] width 36 height 31
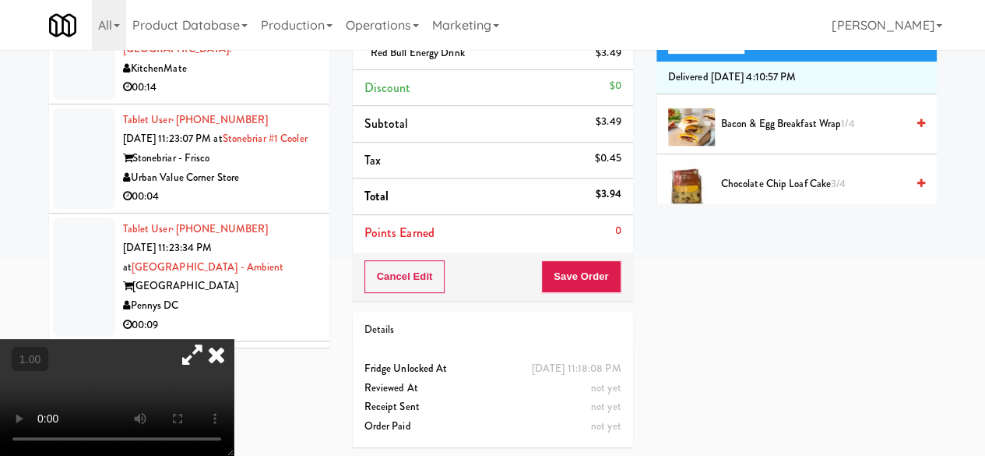
drag, startPoint x: 584, startPoint y: 312, endPoint x: 598, endPoint y: 281, distance: 34.2
click at [584, 314] on div "Details" at bounding box center [493, 330] width 280 height 36
click at [598, 281] on button "Save Order" at bounding box center [580, 276] width 79 height 33
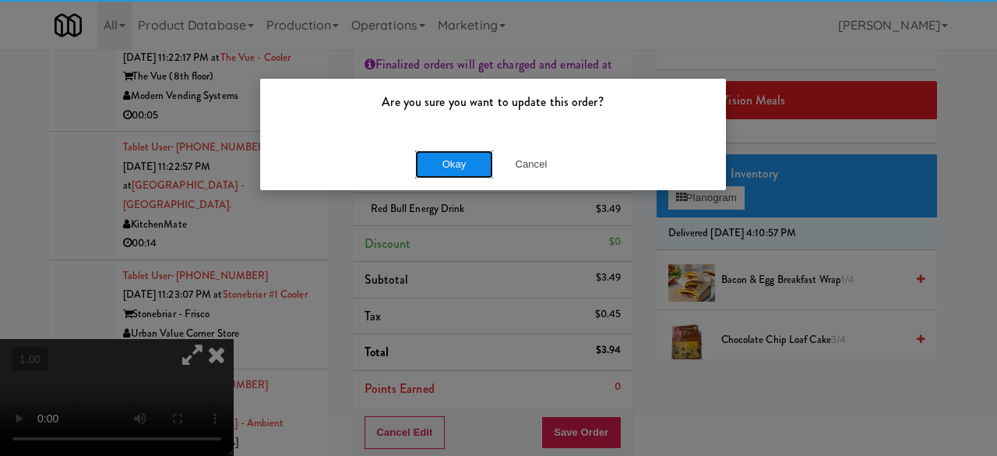
click at [446, 173] on button "Okay" at bounding box center [454, 164] width 78 height 28
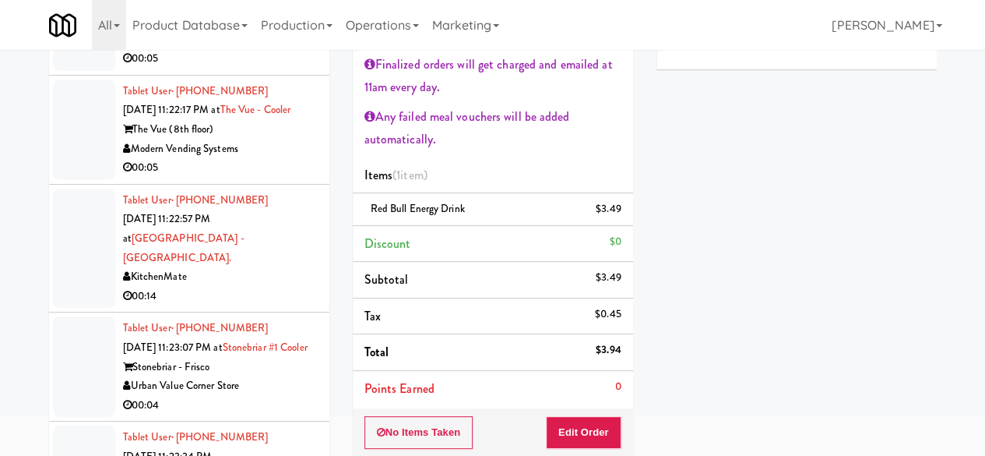
scroll to position [54206, 0]
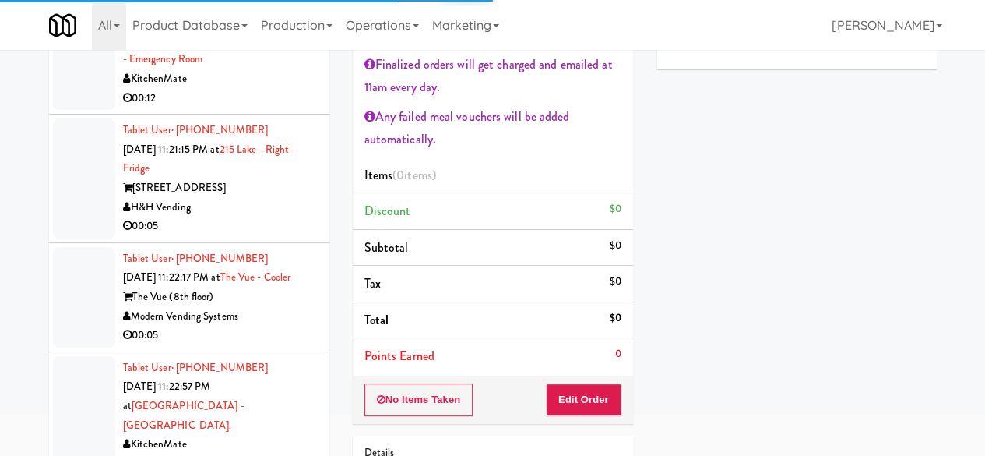
scroll to position [54050, 0]
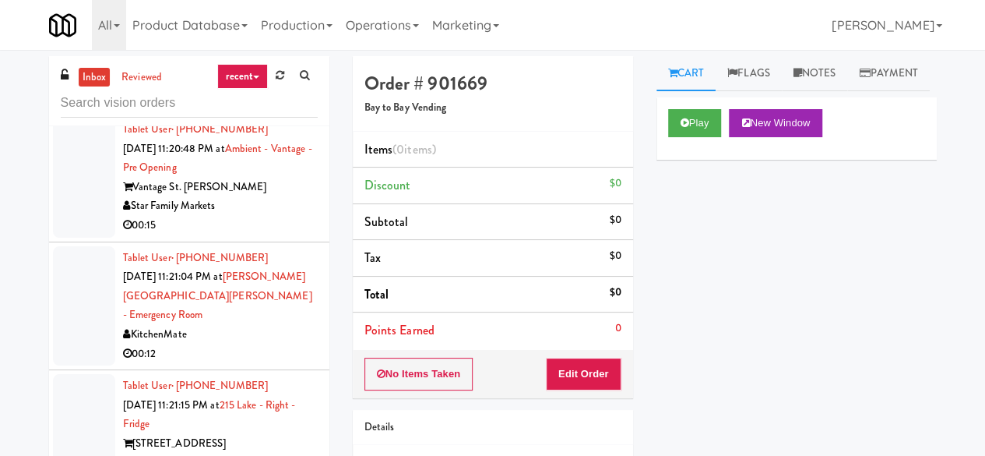
scroll to position [53894, 0]
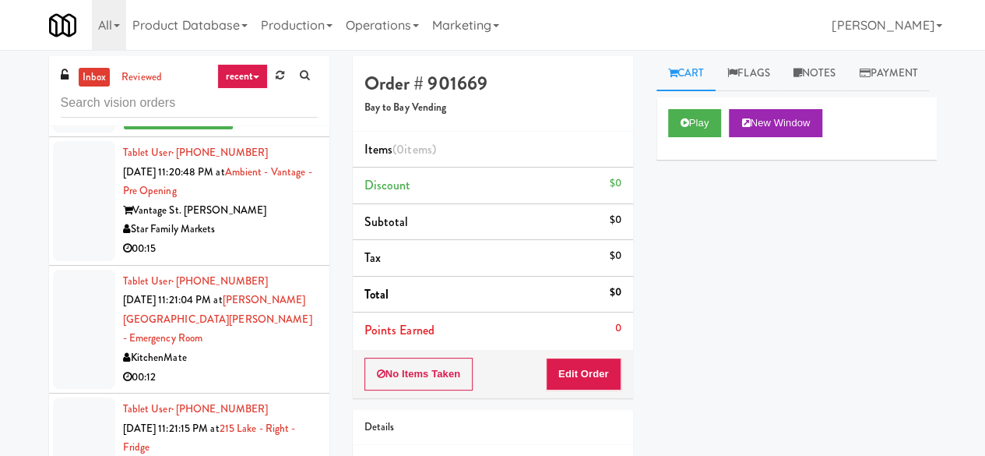
click at [92, 80] on link "inbox" at bounding box center [95, 77] width 32 height 19
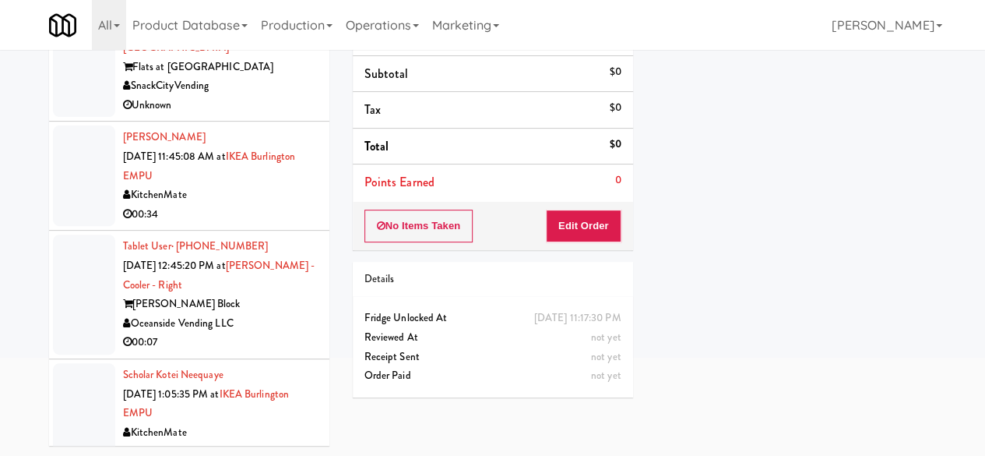
scroll to position [4209, 0]
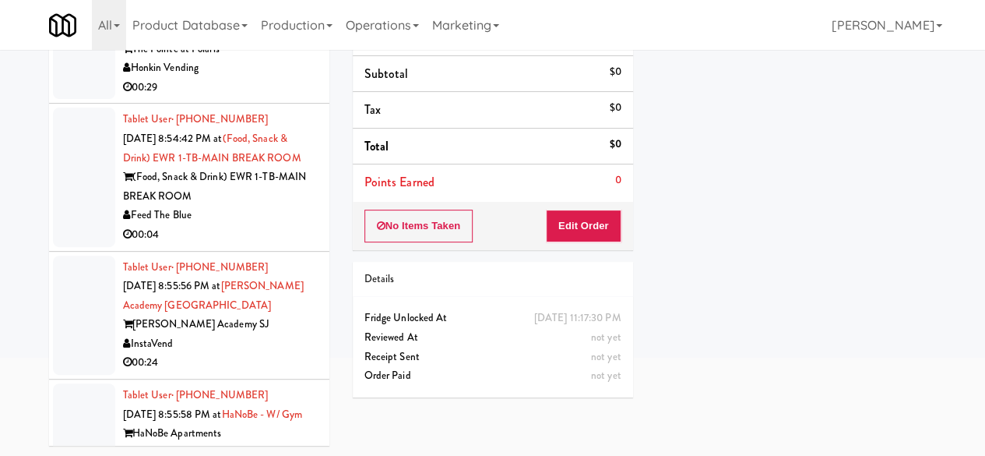
click at [358, 421] on div "inbox reviewed recent all unclear take inventory issue suspicious failed recent…" at bounding box center [492, 182] width 911 height 549
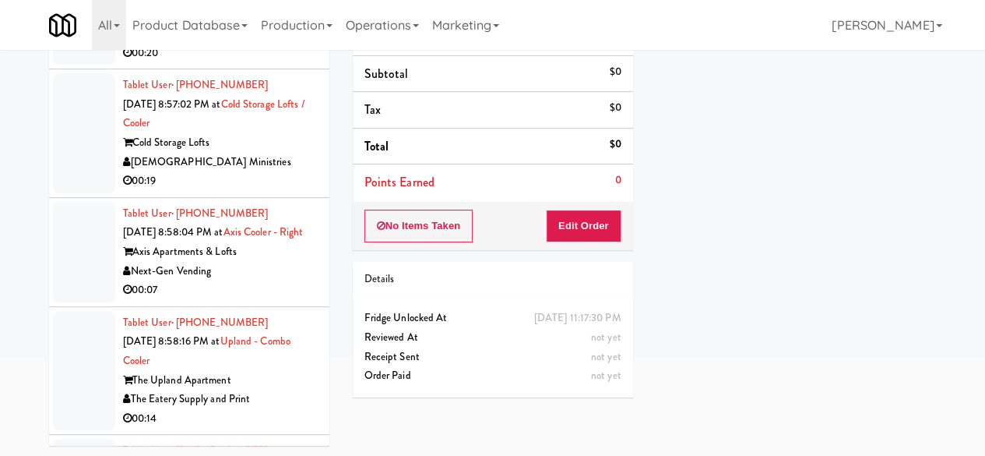
scroll to position [5143, 0]
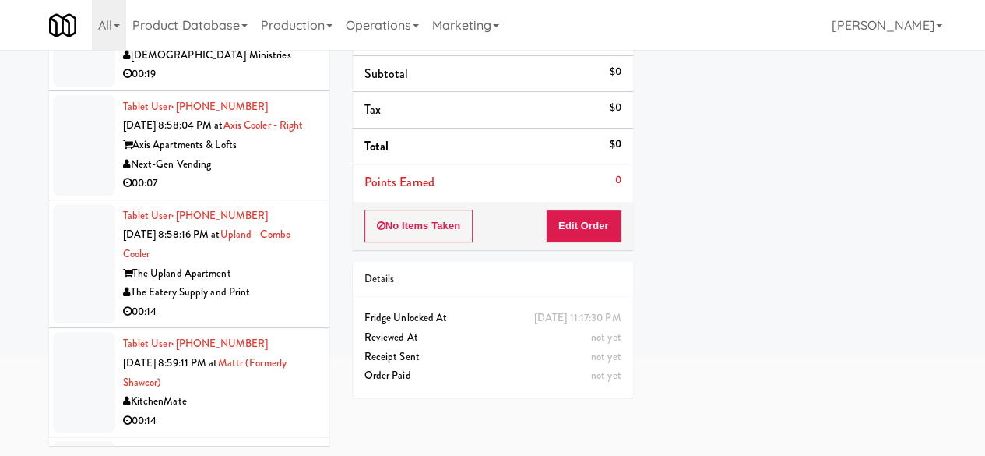
click at [255, 193] on div "00:07" at bounding box center [220, 183] width 195 height 19
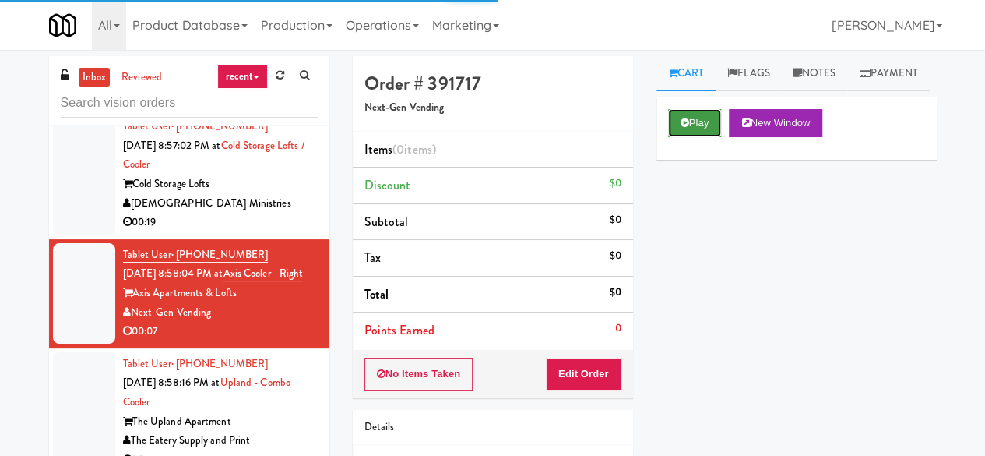
click at [696, 137] on button "Play" at bounding box center [695, 123] width 54 height 28
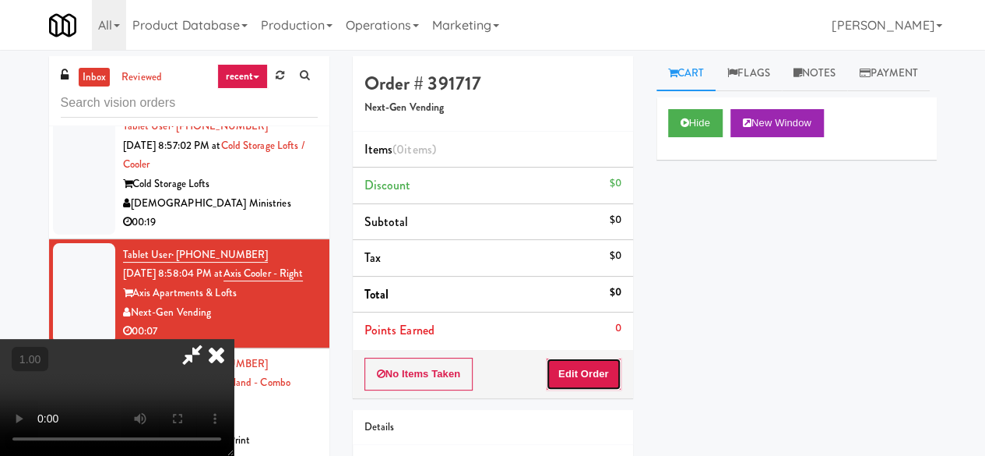
click at [586, 357] on button "Edit Order" at bounding box center [584, 373] width 76 height 33
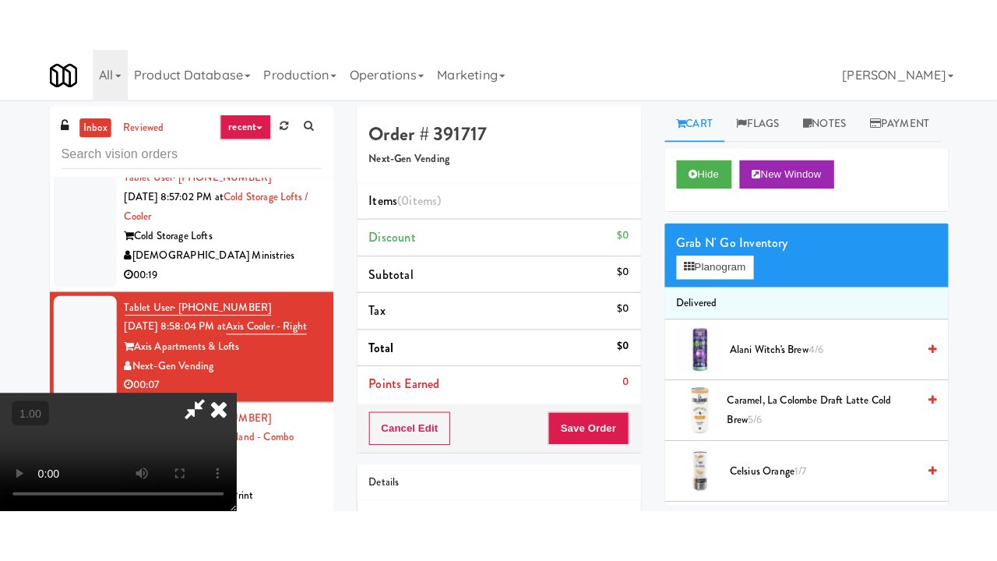
scroll to position [32, 0]
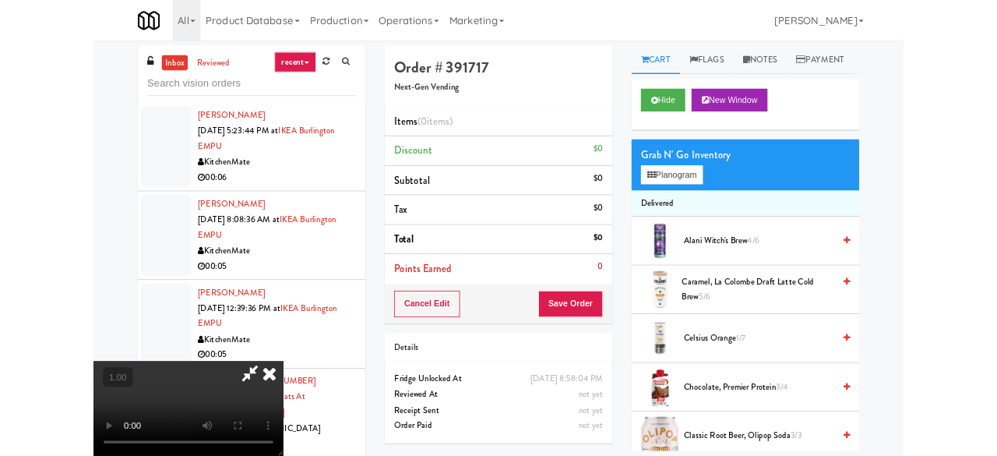
scroll to position [32, 0]
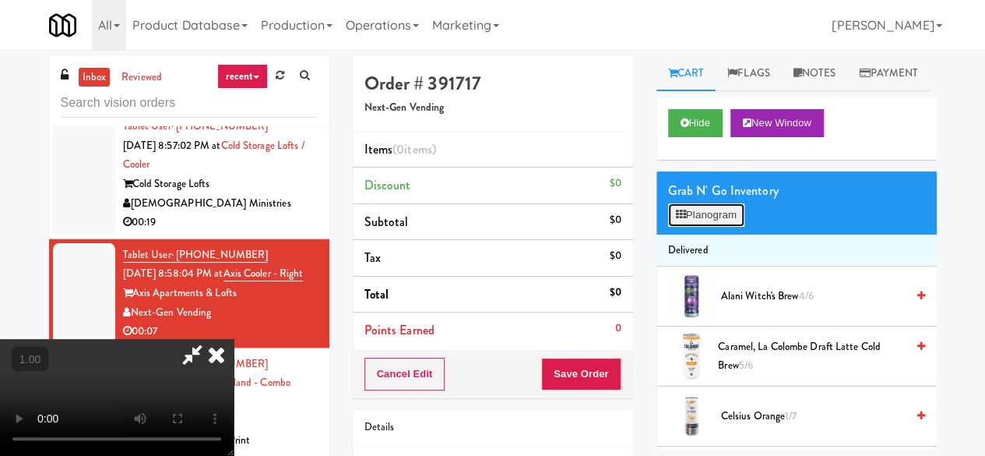
click at [697, 227] on button "Planogram" at bounding box center [706, 214] width 76 height 23
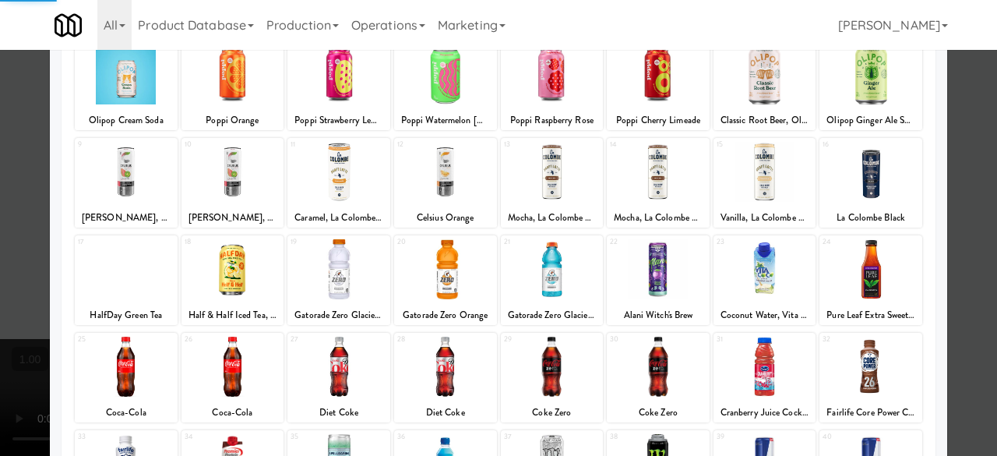
scroll to position [308, 0]
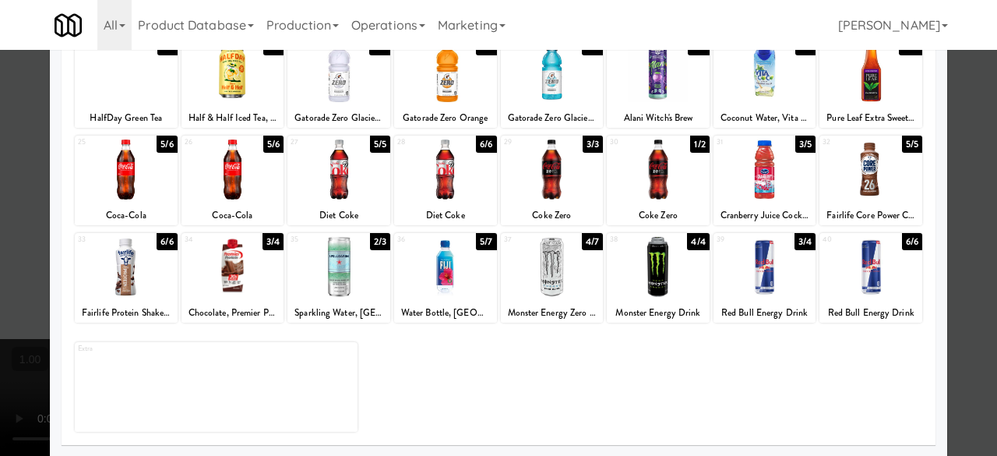
click at [536, 202] on div "29 3/3 Coke Zero" at bounding box center [552, 181] width 103 height 90
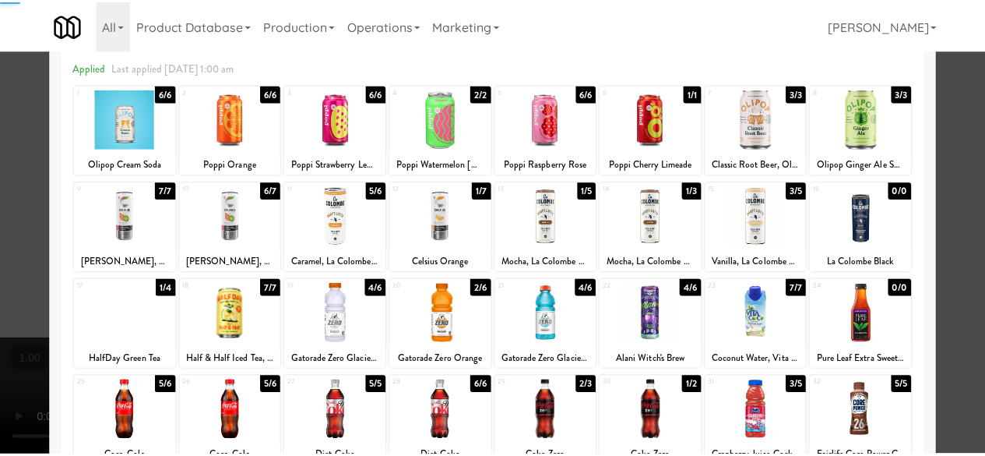
scroll to position [0, 0]
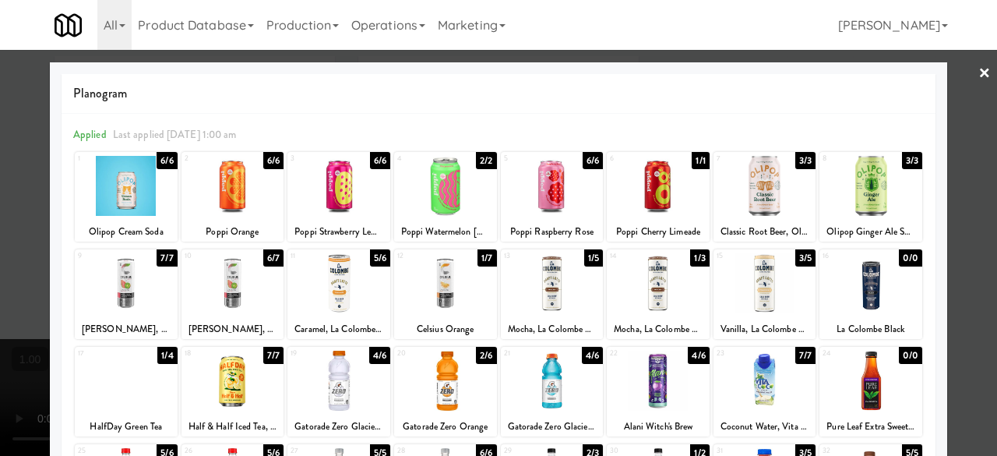
click at [978, 84] on link "×" at bounding box center [984, 74] width 12 height 48
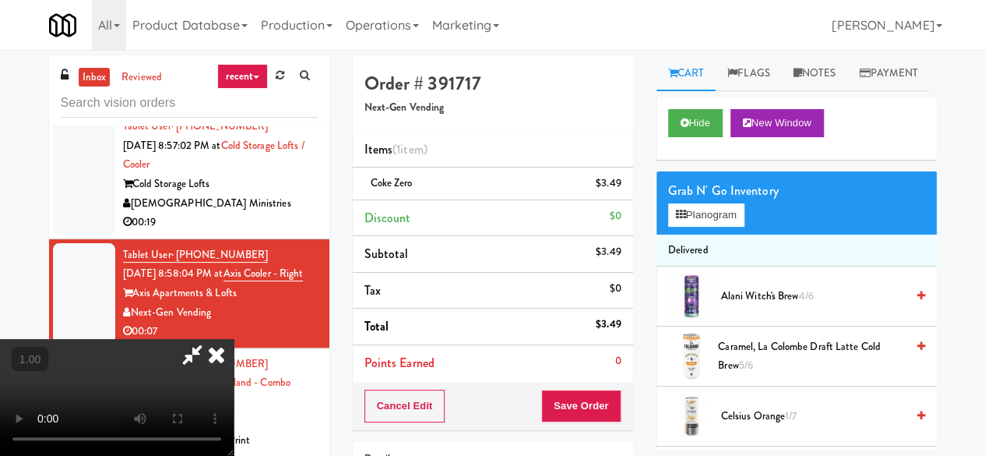
click at [210, 339] on icon at bounding box center [192, 354] width 36 height 31
click at [593, 420] on div "Cancel Edit Save Order" at bounding box center [493, 406] width 280 height 48
click at [585, 401] on button "Save Order" at bounding box center [580, 405] width 79 height 33
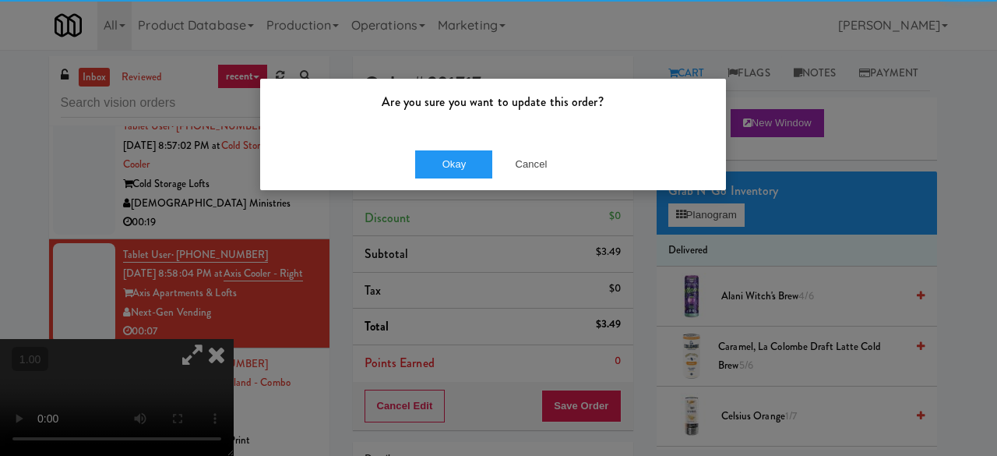
click at [405, 167] on div "Okay Cancel" at bounding box center [493, 164] width 466 height 52
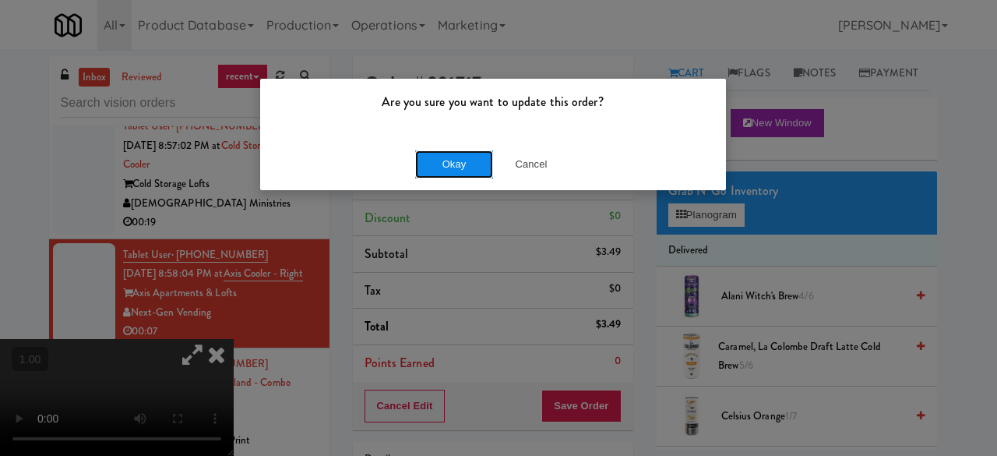
click at [424, 163] on button "Okay" at bounding box center [454, 164] width 78 height 28
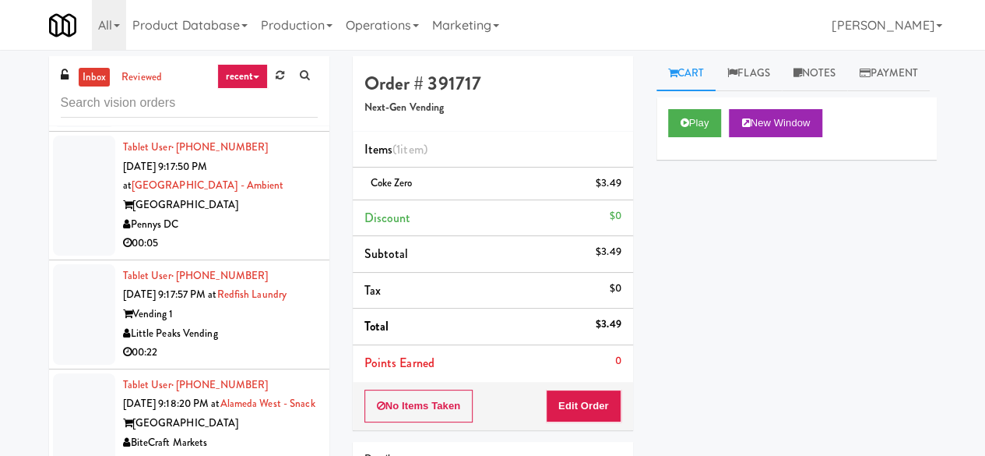
scroll to position [7246, 0]
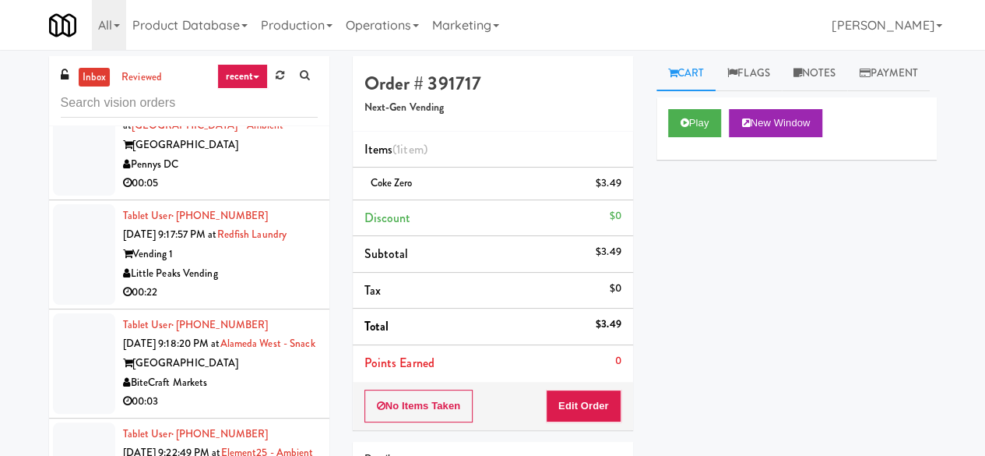
click at [291, 46] on div "Feed The Blue" at bounding box center [220, 35] width 195 height 19
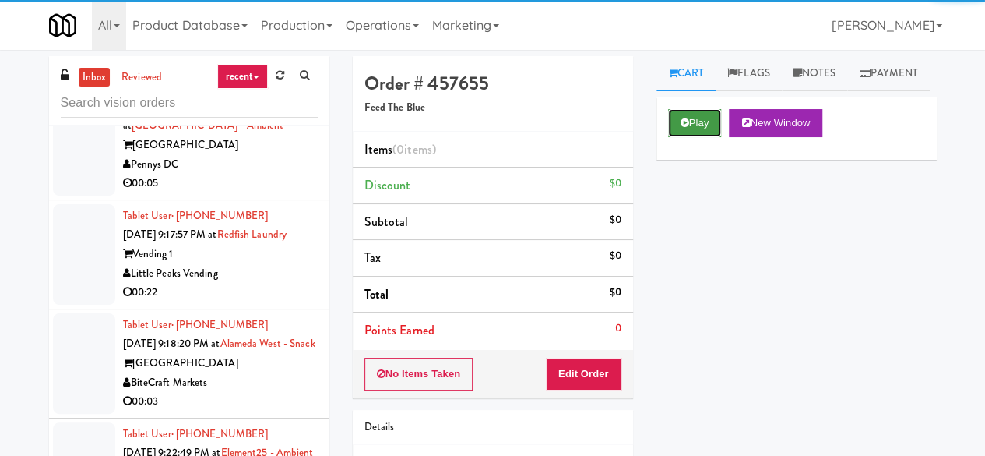
click at [692, 137] on button "Play" at bounding box center [695, 123] width 54 height 28
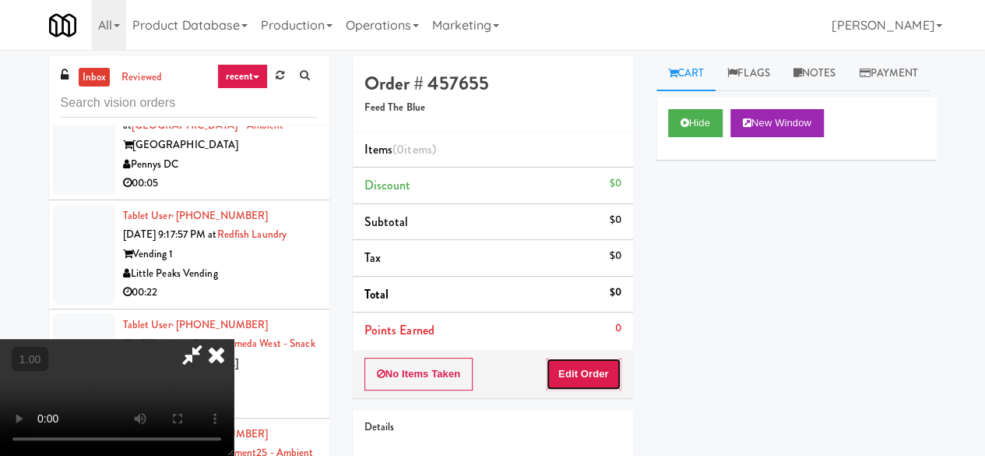
click at [564, 384] on button "Edit Order" at bounding box center [584, 373] width 76 height 33
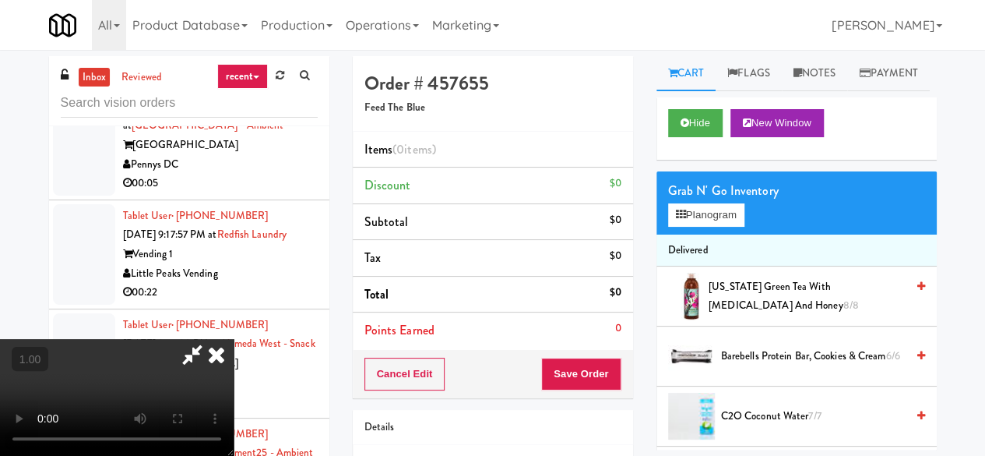
click at [234, 456] on video at bounding box center [117, 397] width 234 height 117
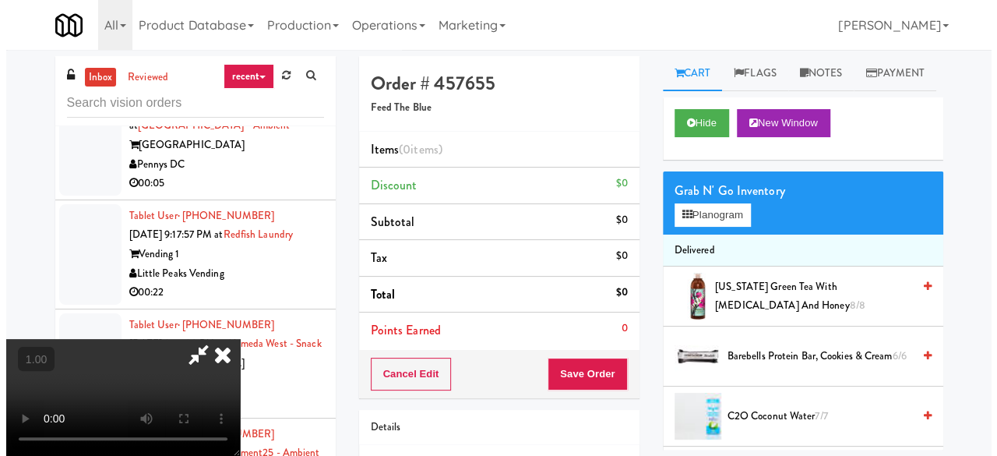
scroll to position [32, 0]
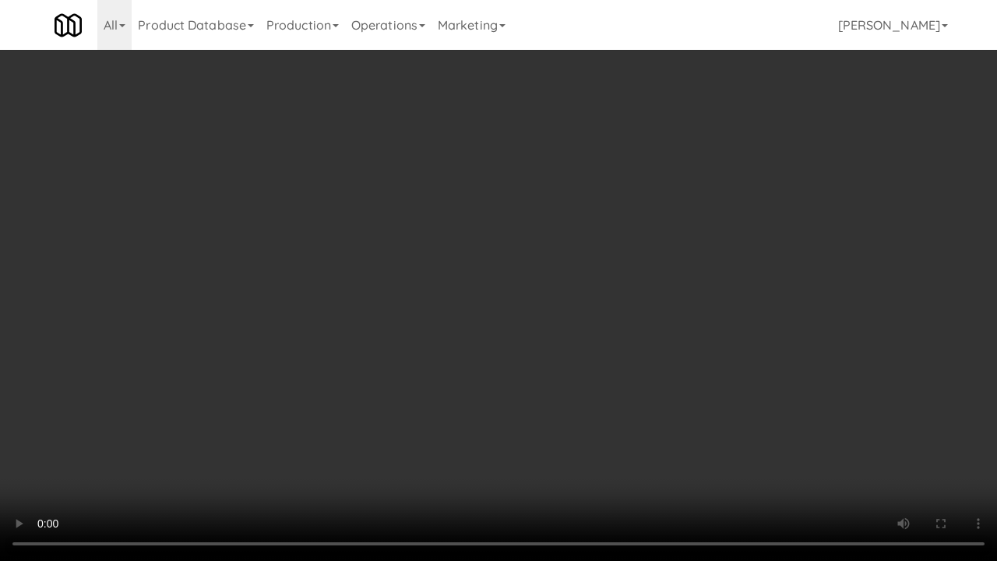
click at [481, 354] on video at bounding box center [498, 280] width 997 height 561
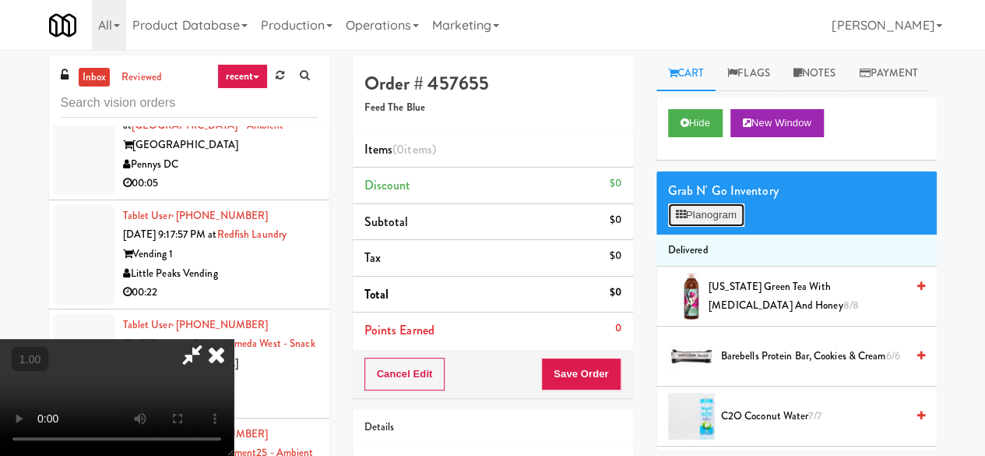
click at [723, 227] on button "Planogram" at bounding box center [706, 214] width 76 height 23
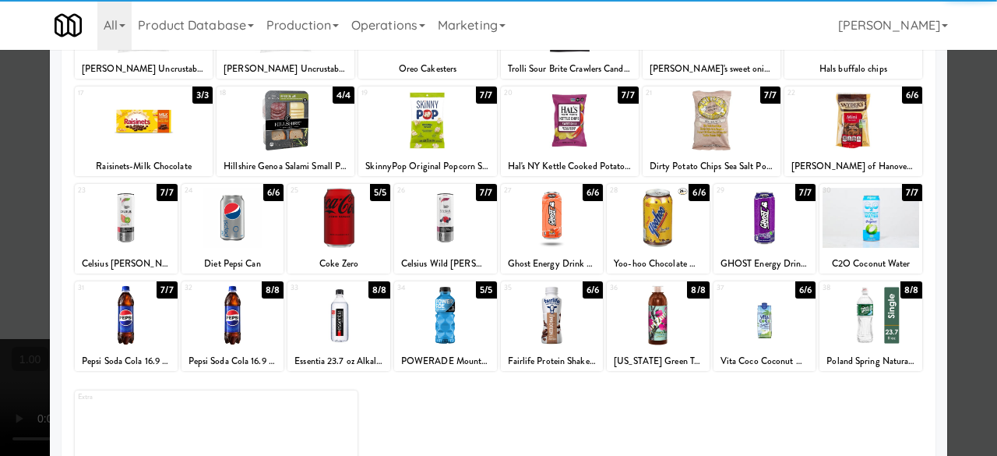
scroll to position [308, 0]
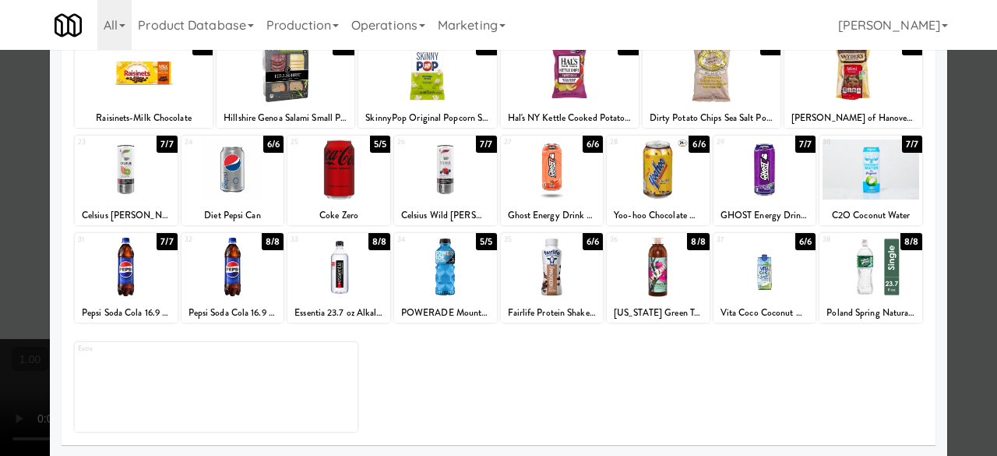
click at [664, 265] on div at bounding box center [658, 267] width 103 height 60
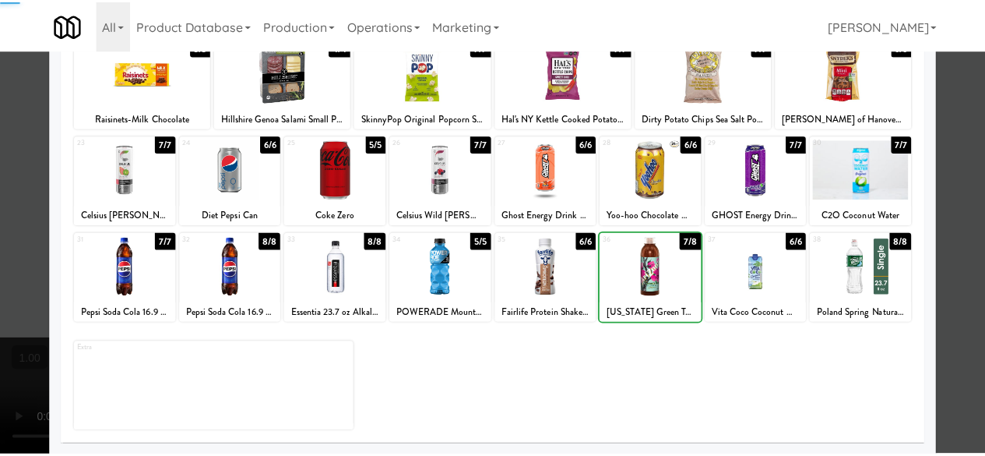
scroll to position [0, 0]
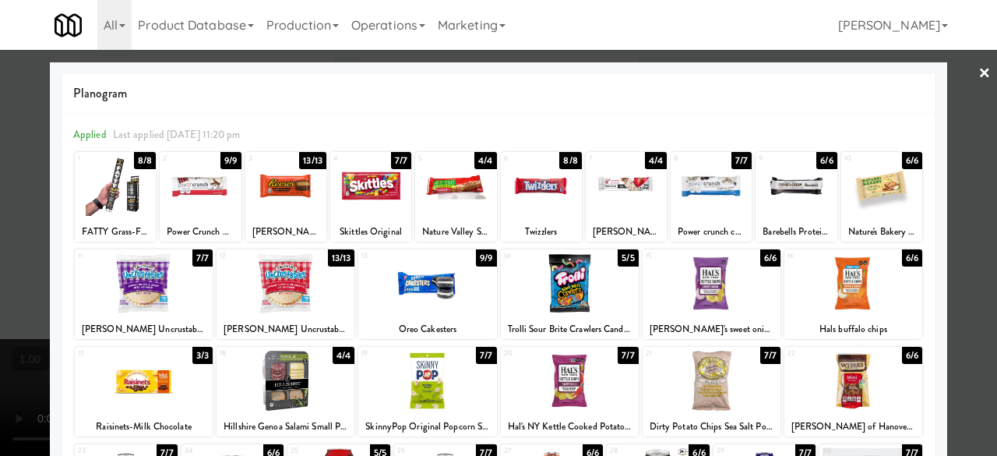
click at [978, 69] on link "×" at bounding box center [984, 74] width 12 height 48
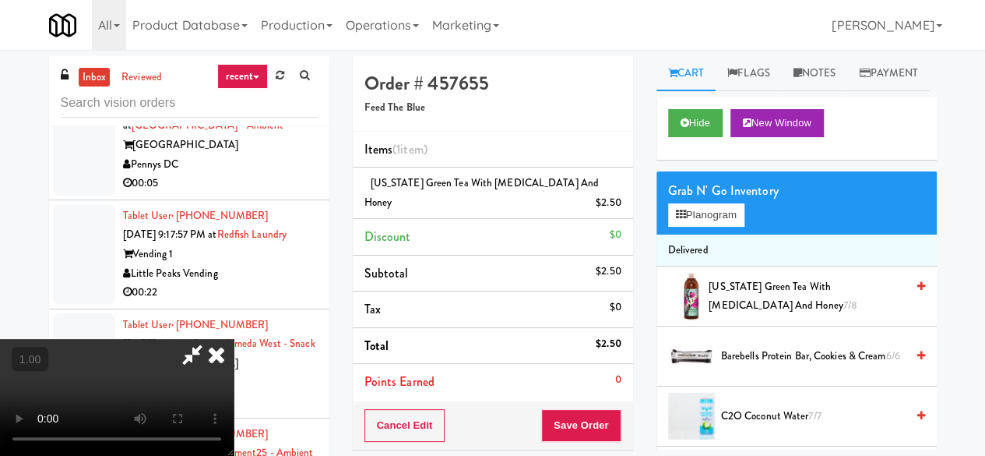
click at [210, 339] on icon at bounding box center [192, 354] width 36 height 31
click at [565, 409] on button "Save Order" at bounding box center [580, 425] width 79 height 33
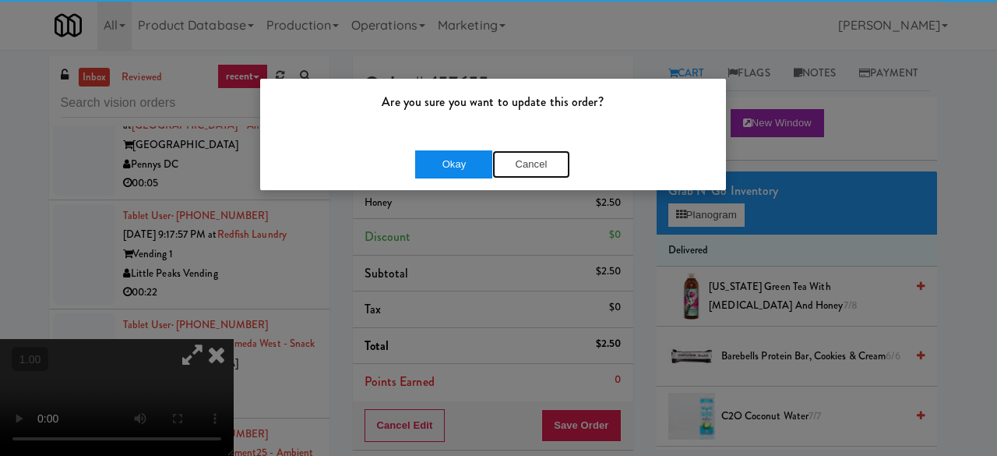
drag, startPoint x: 513, startPoint y: 150, endPoint x: 473, endPoint y: 157, distance: 41.0
click at [511, 151] on button "Cancel" at bounding box center [531, 164] width 78 height 28
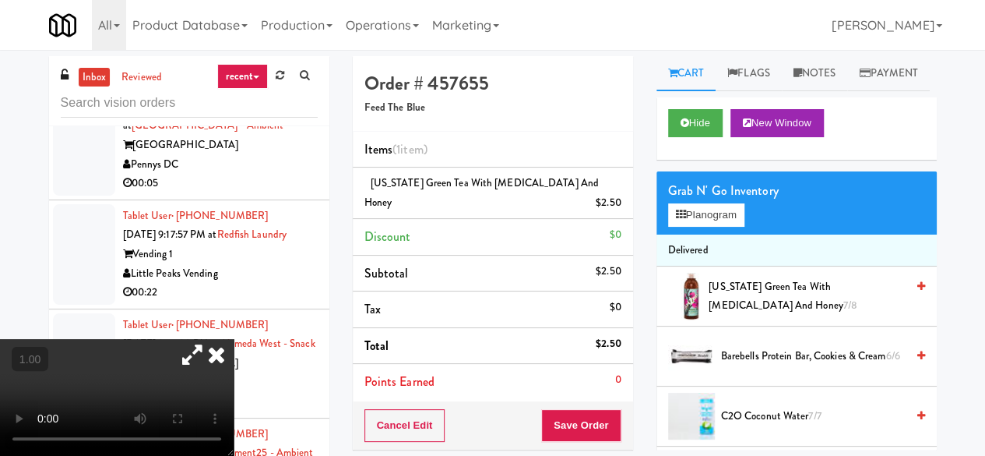
click at [573, 431] on div "Order # 457655 Feed The Blue Items (1 item ) Arizona Green Tea with Ginseng and…" at bounding box center [493, 332] width 304 height 552
click at [569, 409] on button "Save Order" at bounding box center [580, 425] width 79 height 33
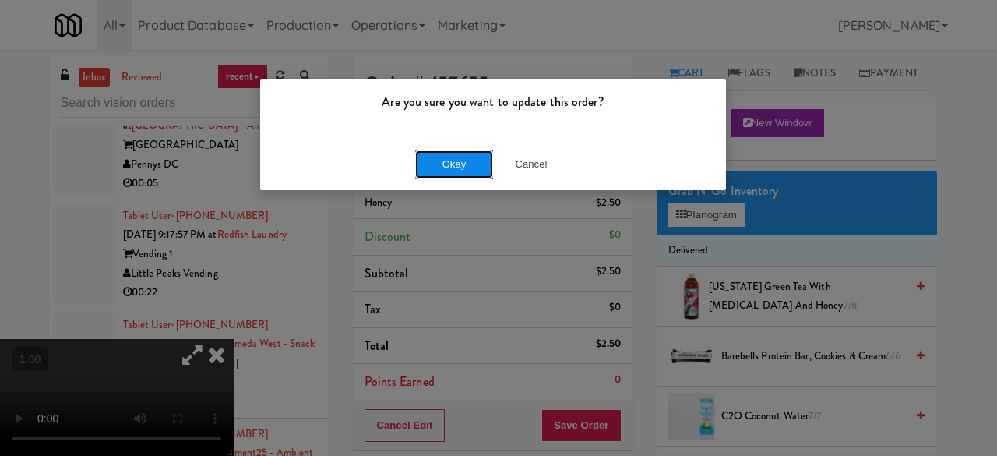
click at [451, 168] on button "Okay" at bounding box center [454, 164] width 78 height 28
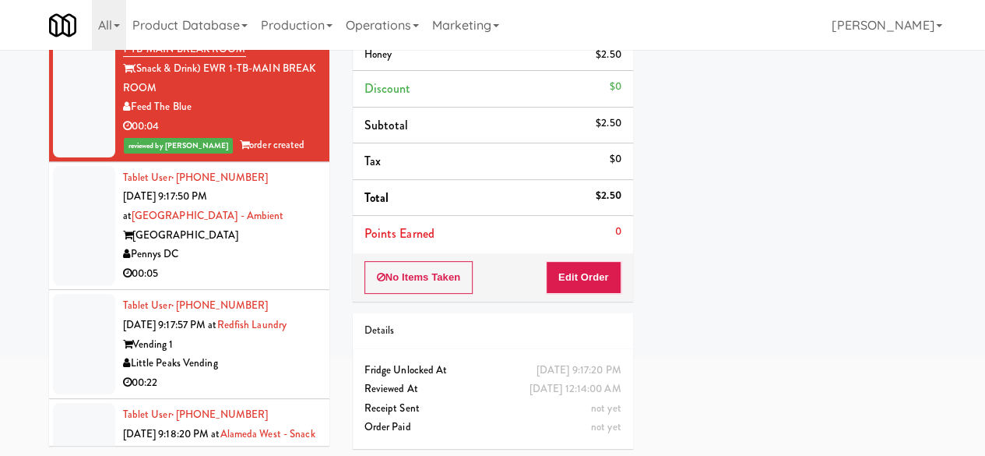
scroll to position [7013, 0]
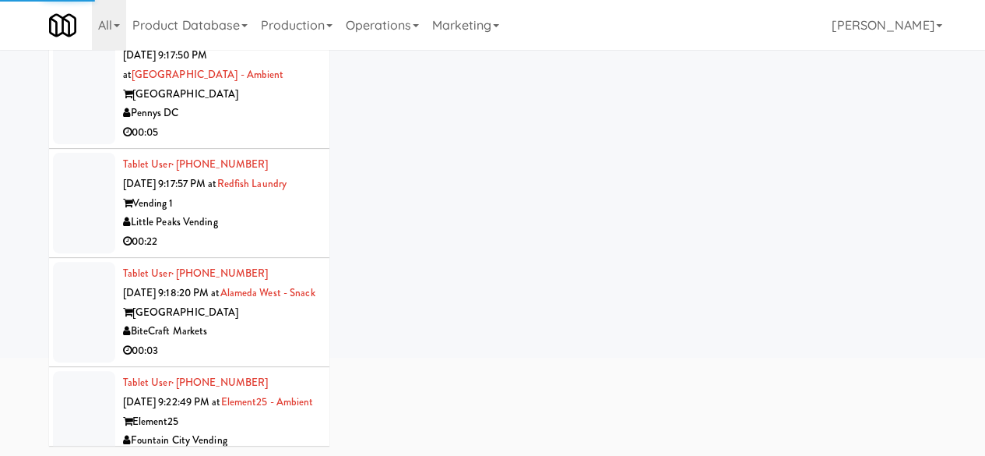
scroll to position [7246, 0]
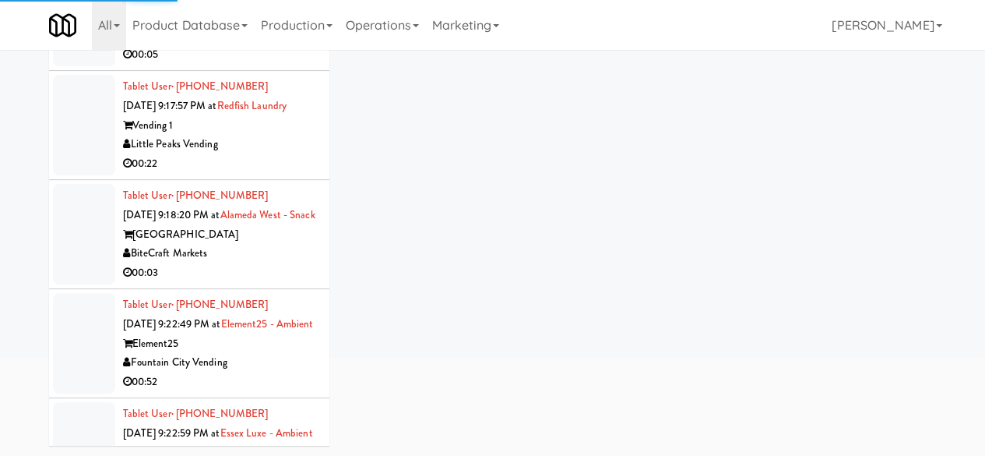
click at [260, 26] on div "[GEOGRAPHIC_DATA]" at bounding box center [220, 16] width 195 height 19
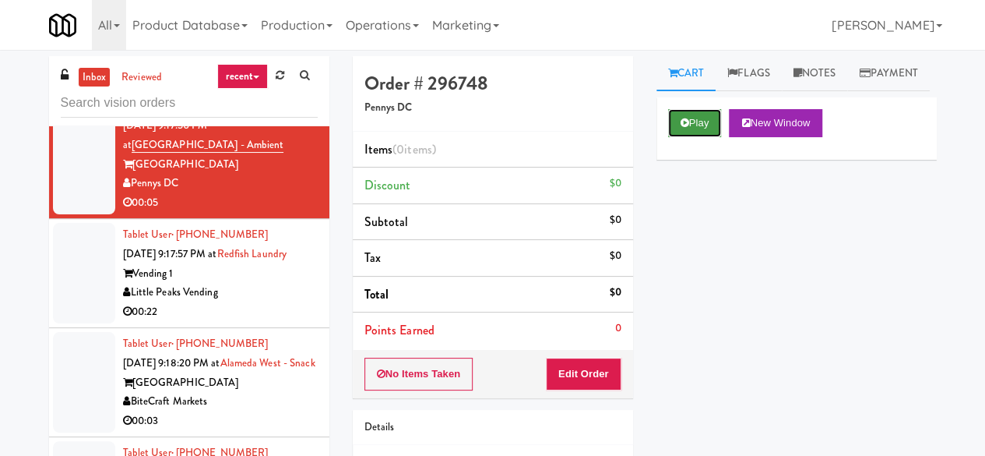
click at [682, 128] on icon at bounding box center [685, 123] width 9 height 10
click at [703, 137] on button "Play" at bounding box center [695, 123] width 54 height 28
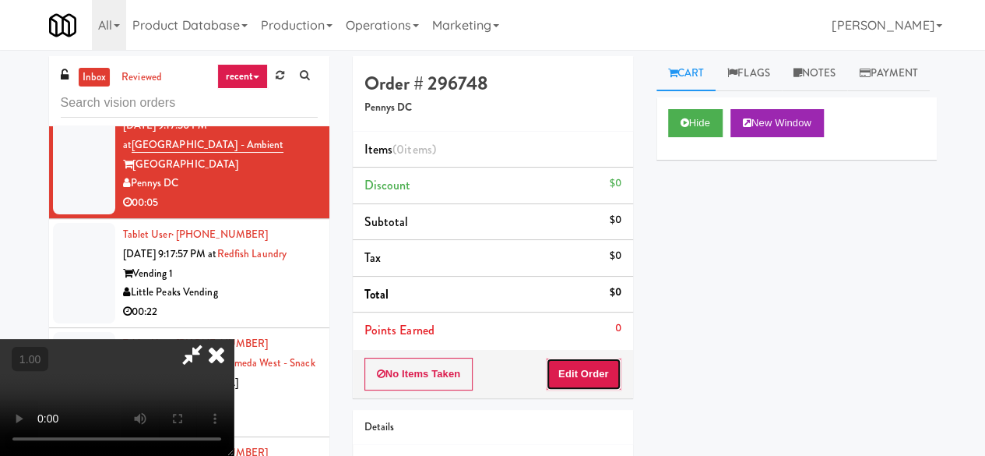
click at [610, 378] on button "Edit Order" at bounding box center [584, 373] width 76 height 33
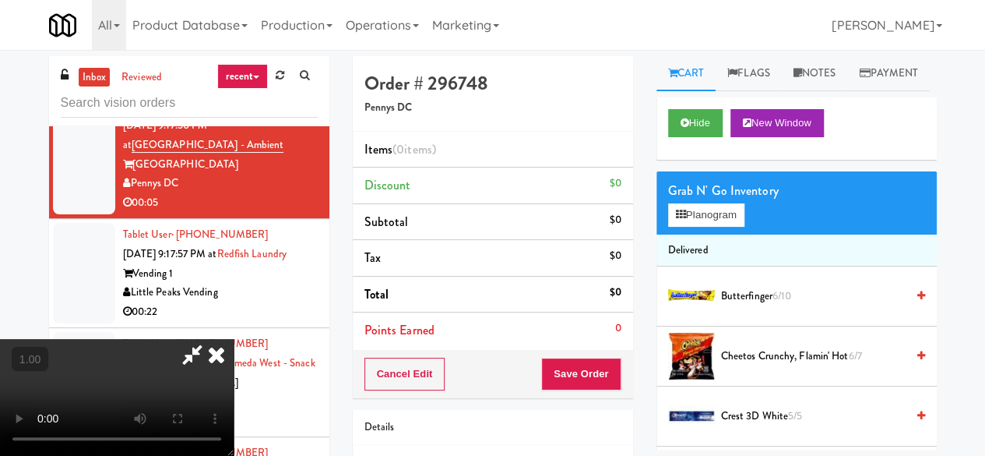
scroll to position [32, 0]
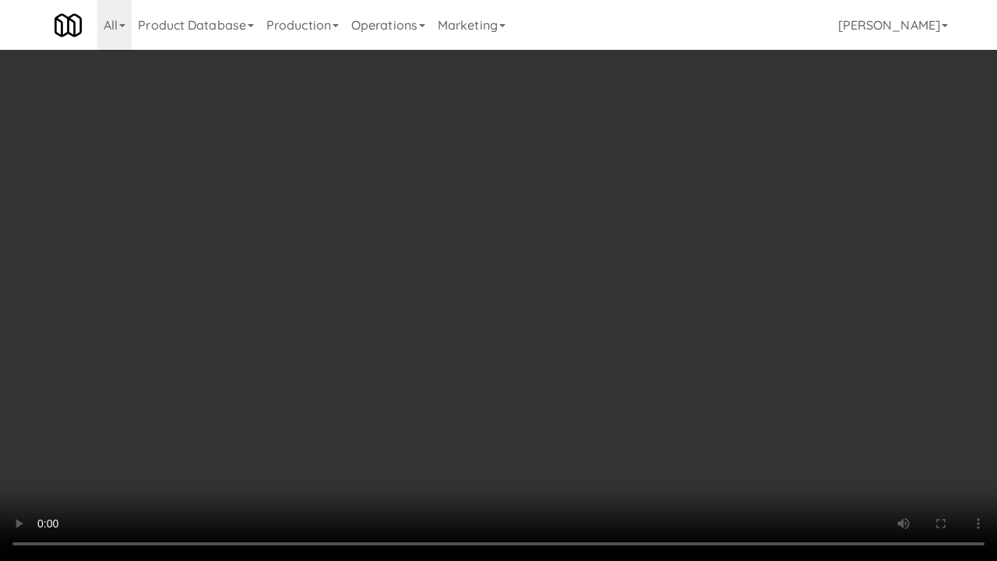
click at [547, 406] on video at bounding box center [498, 280] width 997 height 561
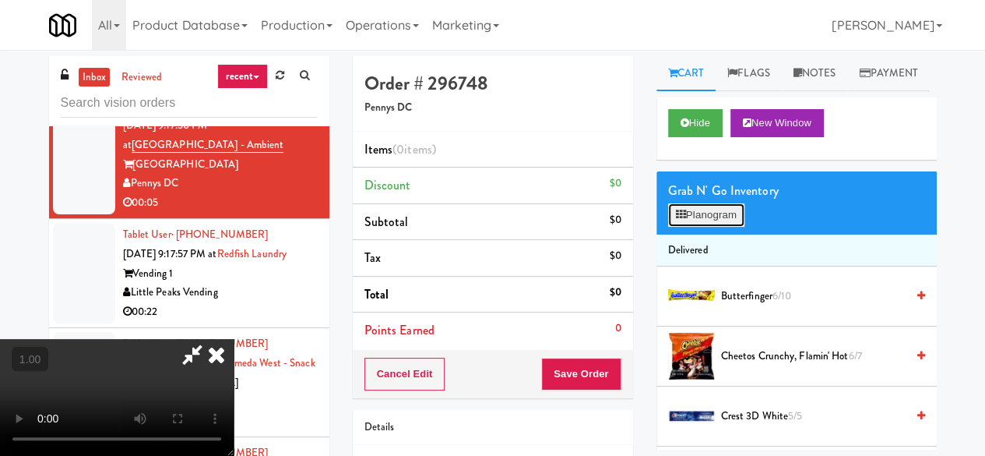
click at [710, 227] on button "Planogram" at bounding box center [706, 214] width 76 height 23
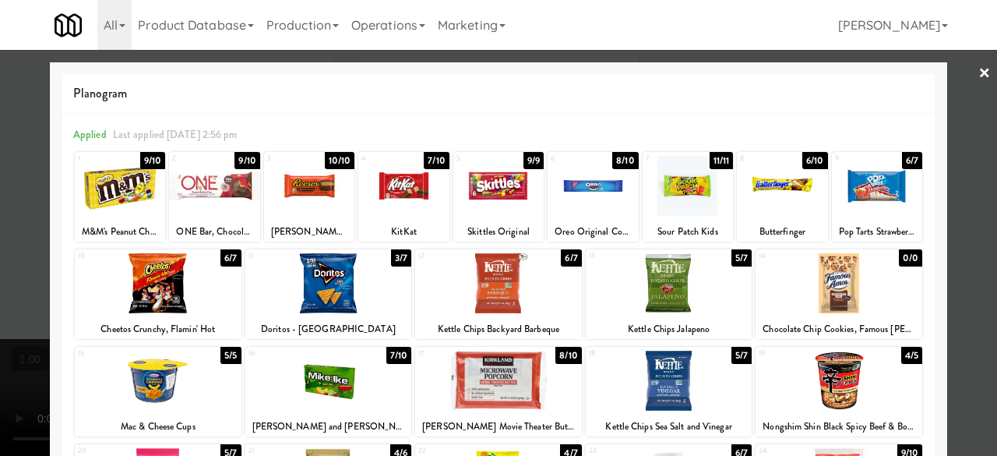
click at [642, 280] on div at bounding box center [669, 283] width 167 height 60
click at [335, 379] on div at bounding box center [328, 380] width 167 height 60
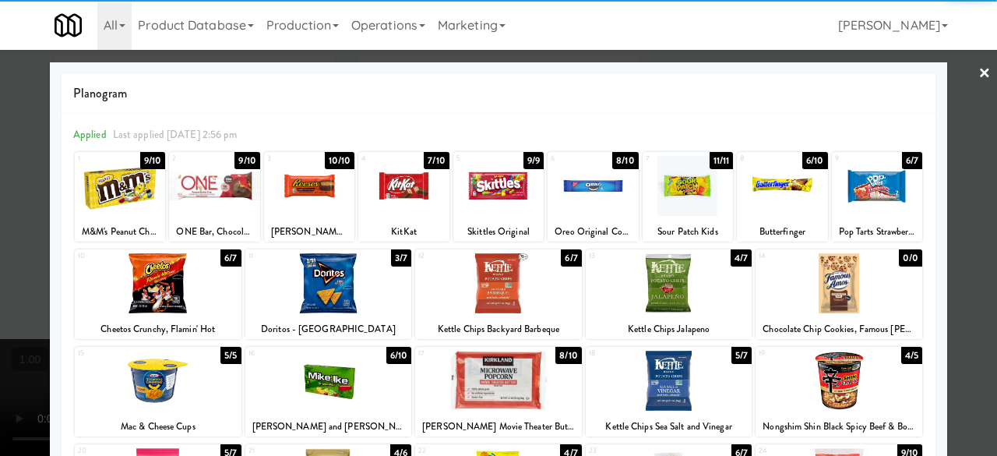
click at [978, 92] on link "×" at bounding box center [984, 74] width 12 height 48
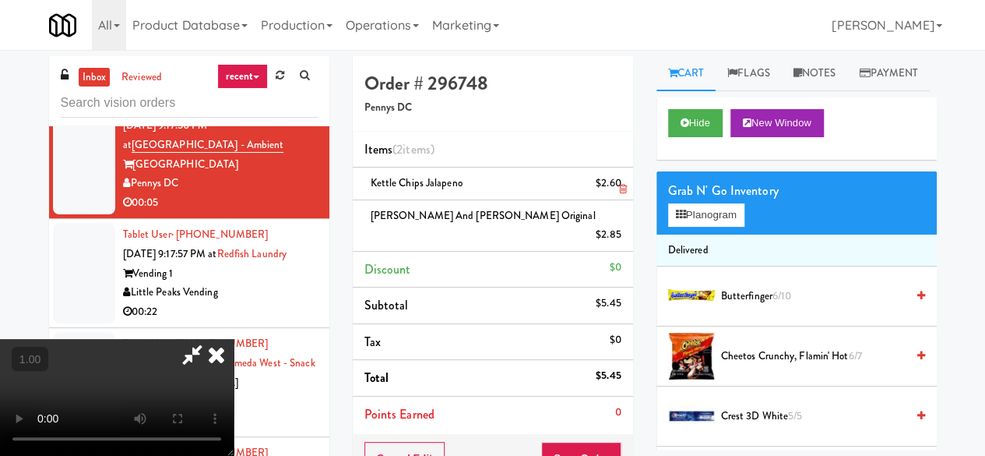
click at [617, 187] on link at bounding box center [619, 189] width 14 height 19
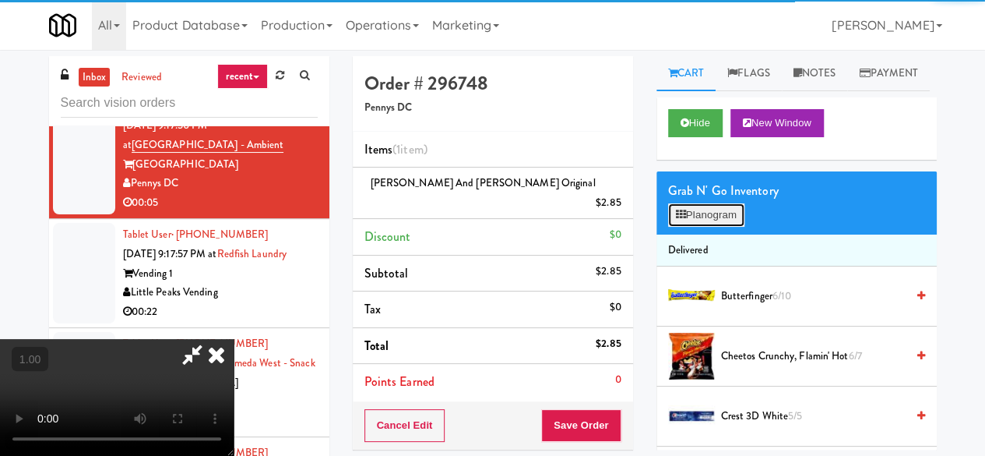
click at [685, 227] on button "Planogram" at bounding box center [706, 214] width 76 height 23
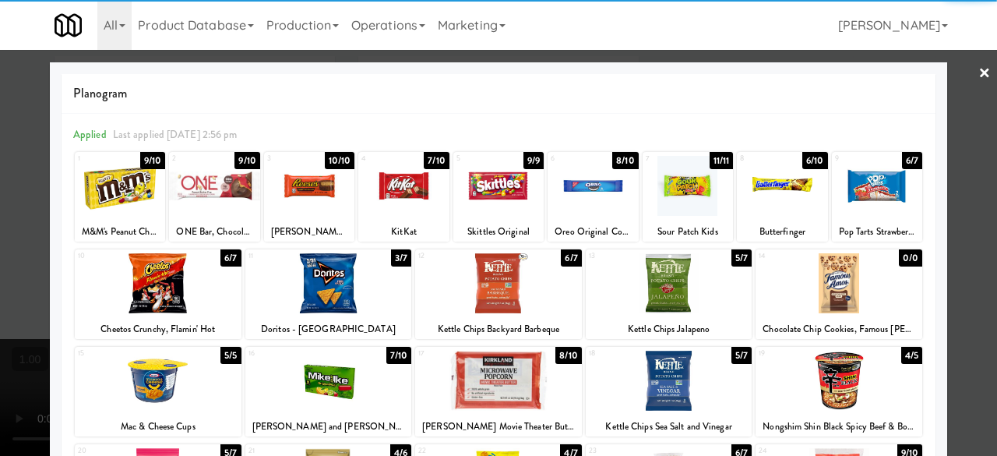
click at [486, 276] on div at bounding box center [498, 283] width 167 height 60
click at [953, 86] on div at bounding box center [498, 228] width 997 height 456
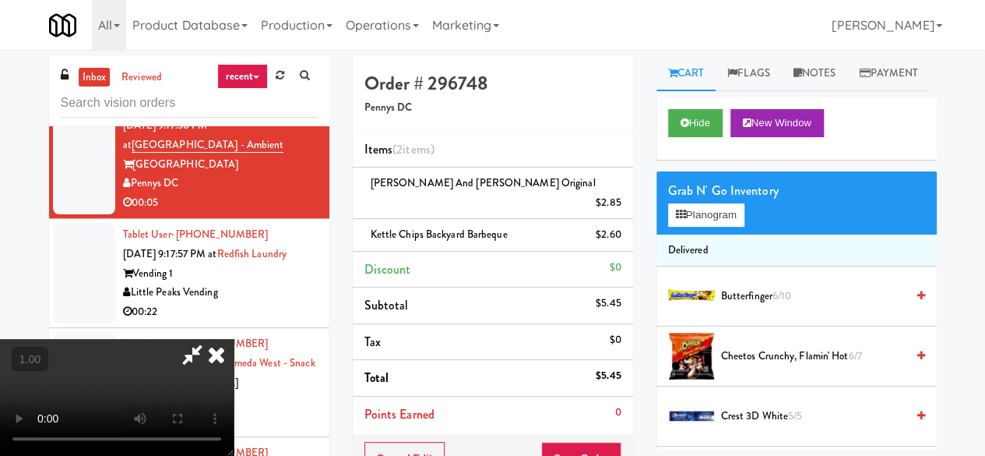
scroll to position [32, 0]
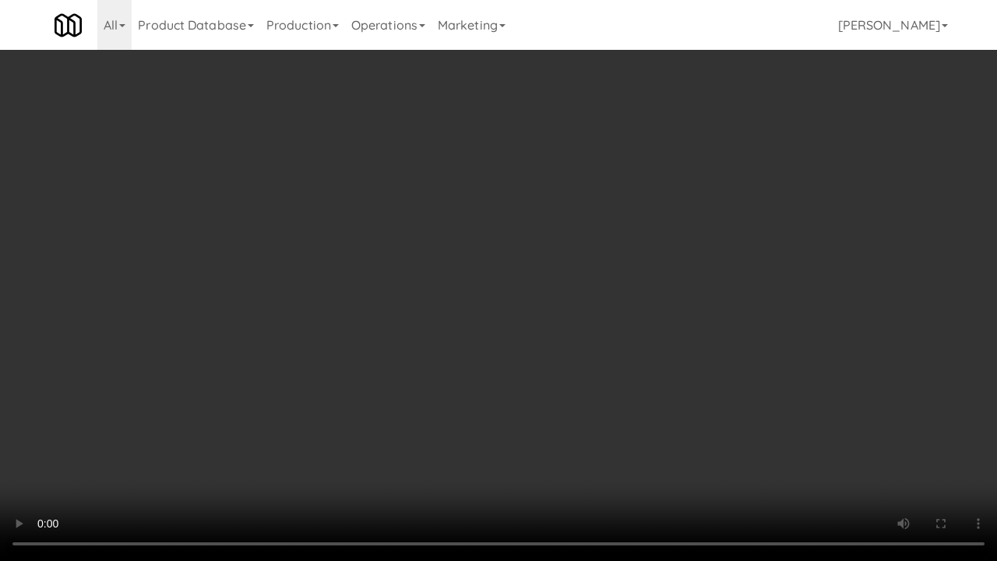
click at [710, 294] on video at bounding box center [498, 280] width 997 height 561
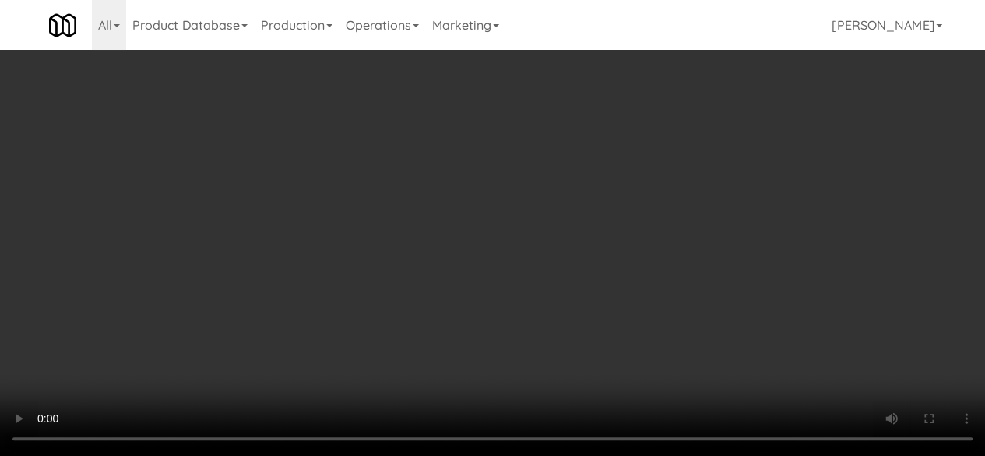
scroll to position [0, 0]
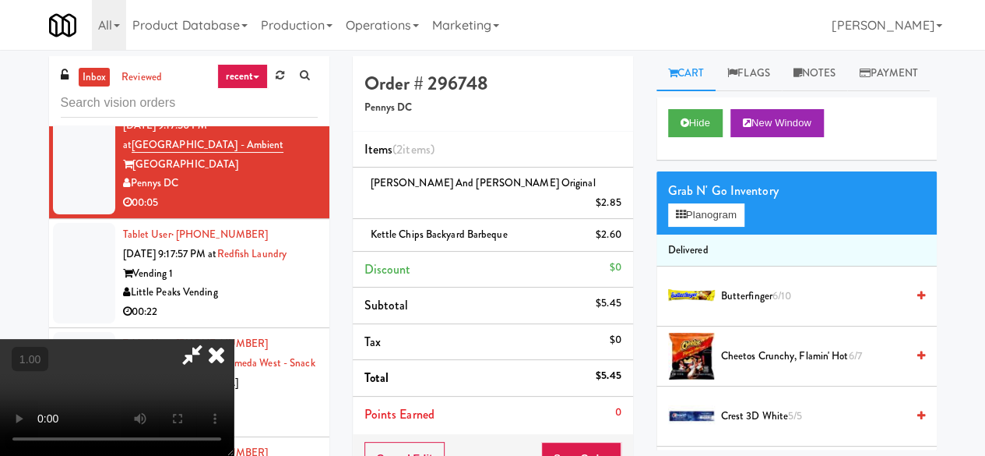
click at [210, 339] on icon at bounding box center [192, 354] width 36 height 31
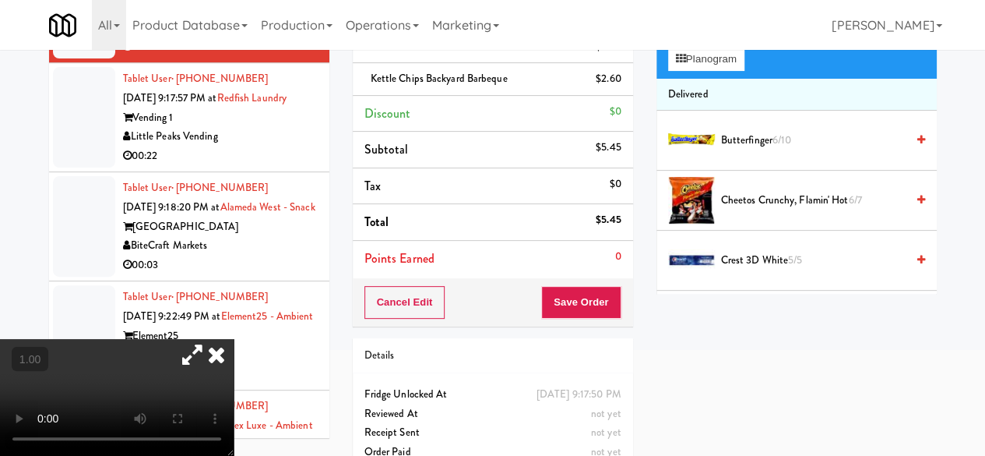
drag, startPoint x: 578, startPoint y: 326, endPoint x: 576, endPoint y: 276, distance: 49.9
click at [579, 346] on div "Details" at bounding box center [492, 355] width 257 height 19
click at [576, 286] on button "Save Order" at bounding box center [580, 302] width 79 height 33
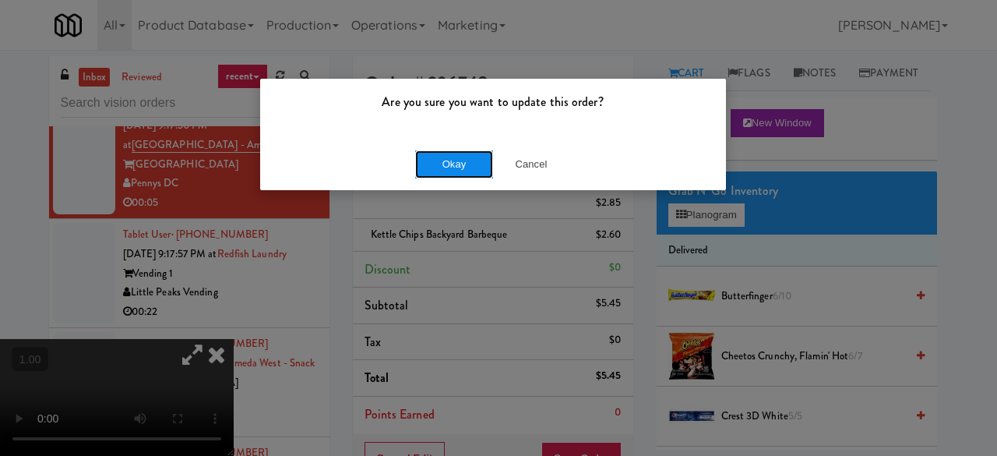
click at [481, 158] on button "Okay" at bounding box center [454, 164] width 78 height 28
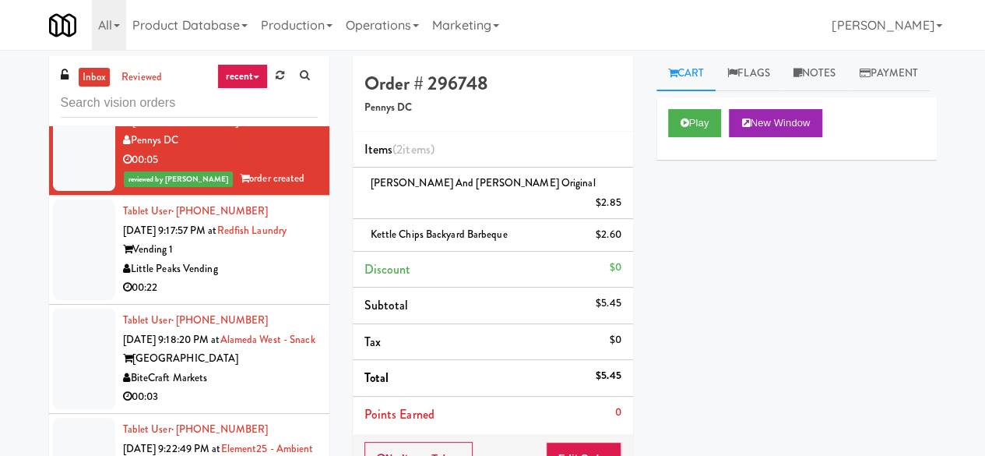
scroll to position [7480, 0]
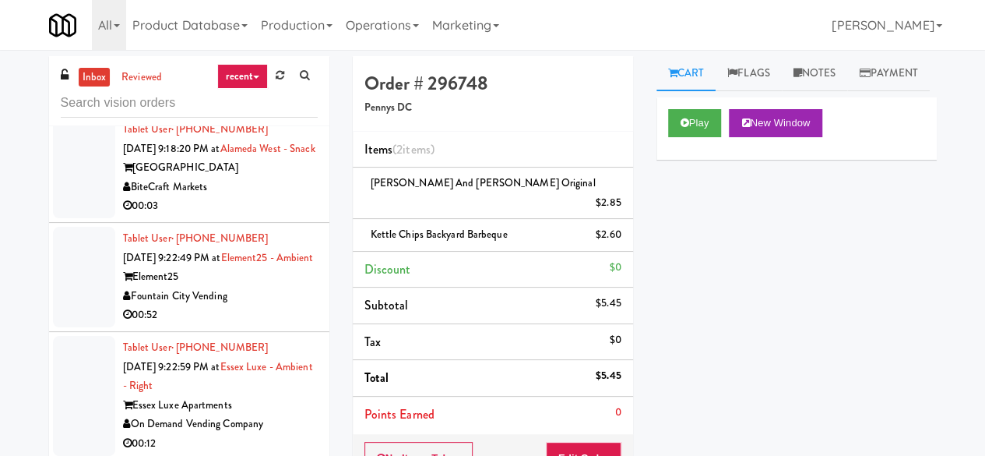
click at [255, 69] on div "Vending 1" at bounding box center [220, 58] width 195 height 19
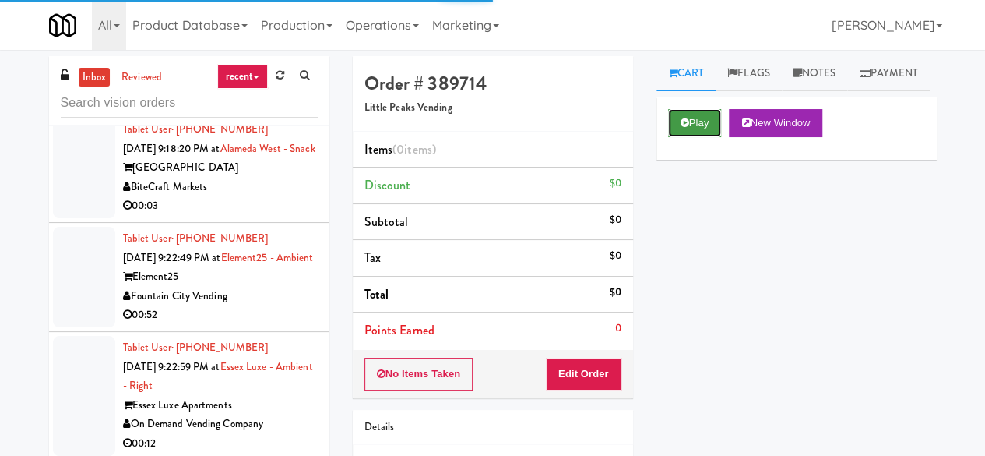
click at [687, 128] on icon at bounding box center [685, 123] width 9 height 10
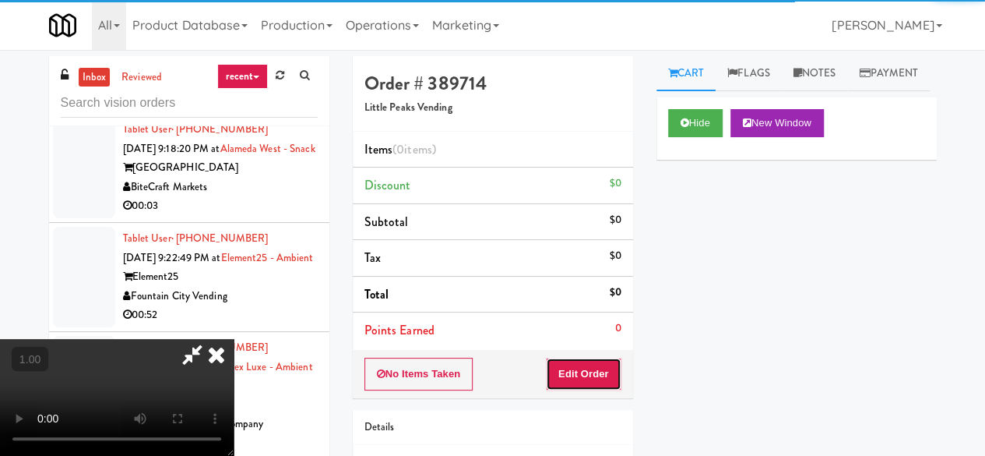
click at [597, 368] on button "Edit Order" at bounding box center [584, 373] width 76 height 33
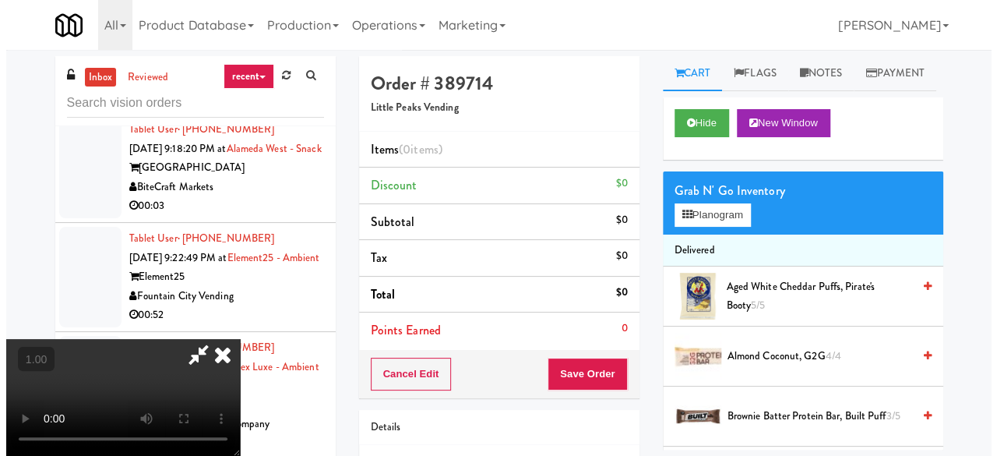
scroll to position [32, 0]
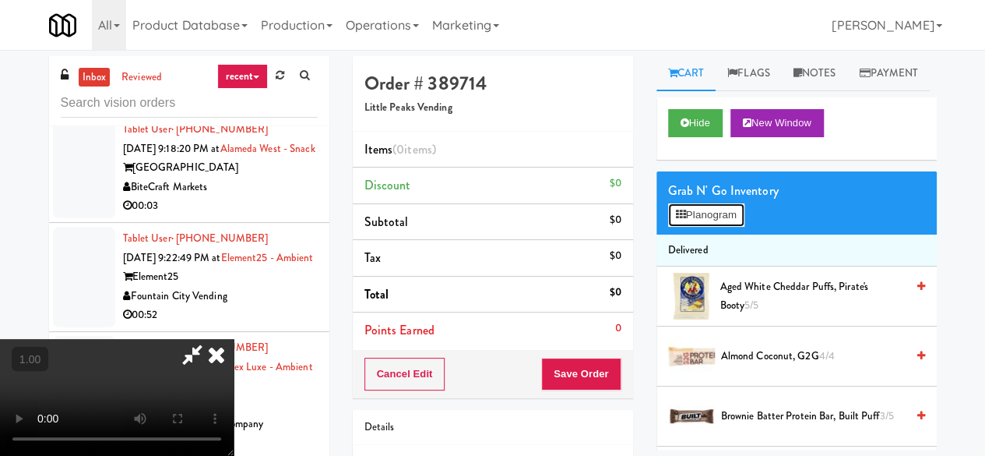
click at [722, 227] on button "Planogram" at bounding box center [706, 214] width 76 height 23
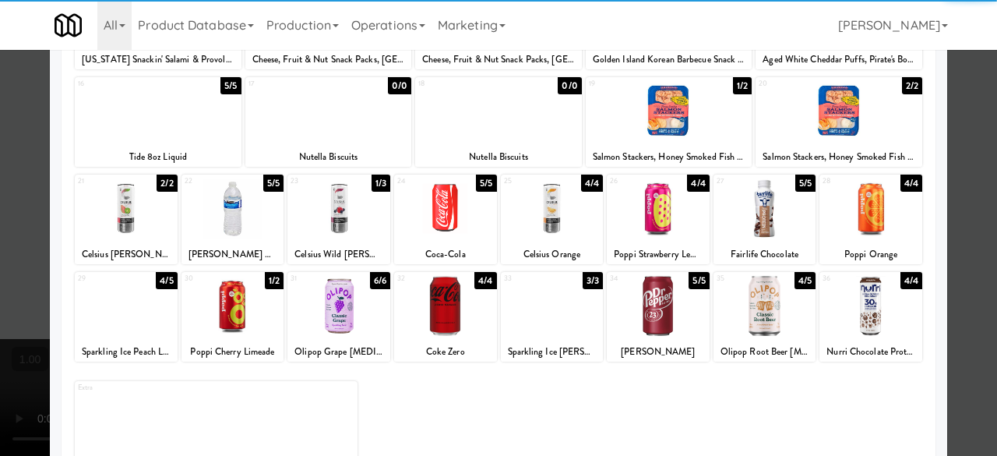
scroll to position [308, 0]
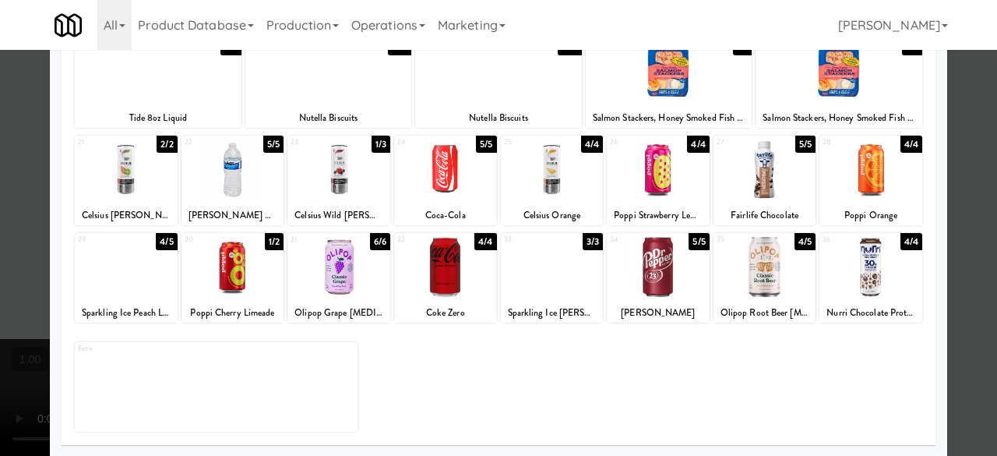
click at [760, 262] on div at bounding box center [764, 267] width 103 height 60
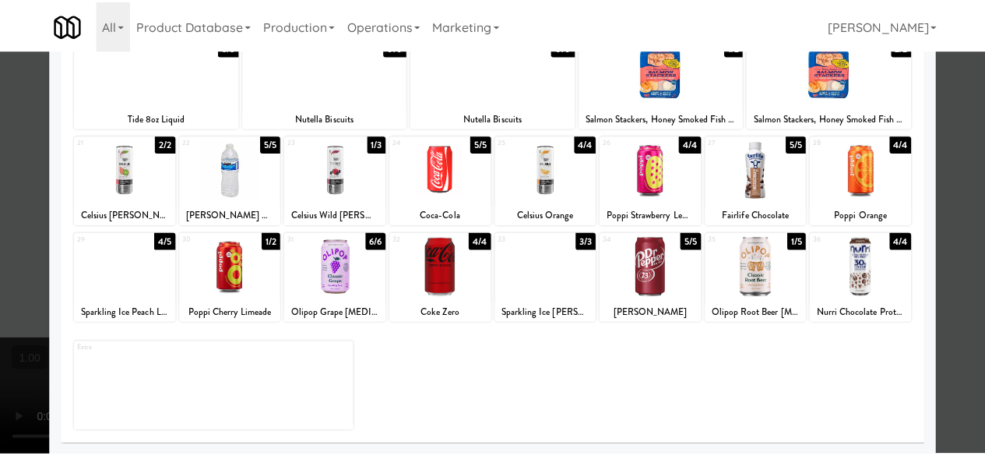
scroll to position [0, 0]
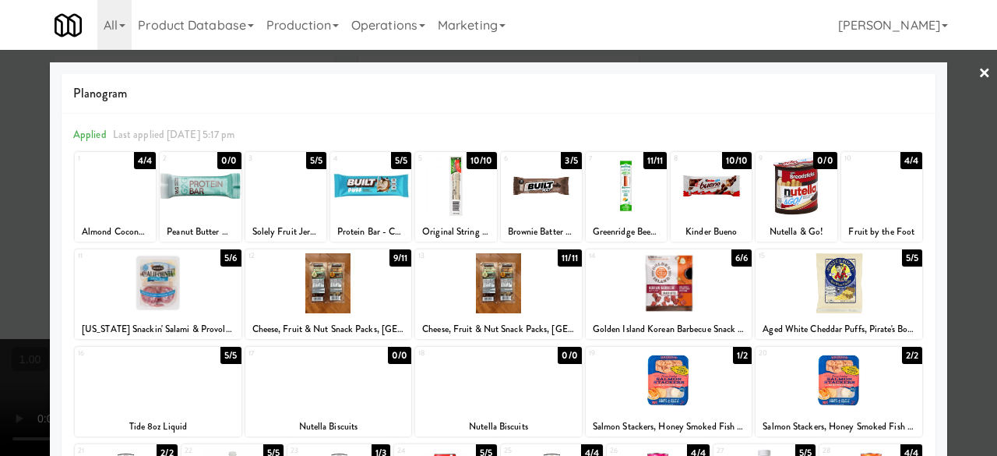
click at [978, 74] on link "×" at bounding box center [984, 74] width 12 height 48
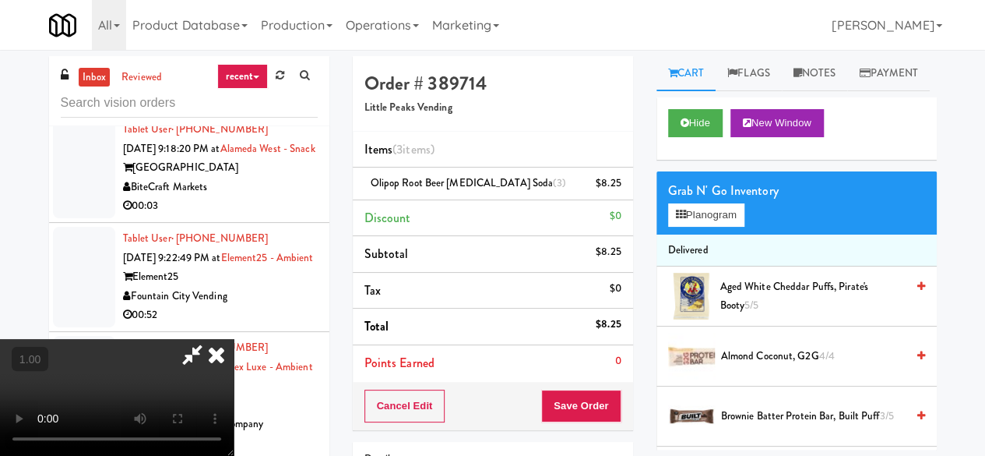
click at [210, 339] on icon at bounding box center [192, 354] width 36 height 31
click at [612, 187] on link at bounding box center [619, 189] width 14 height 19
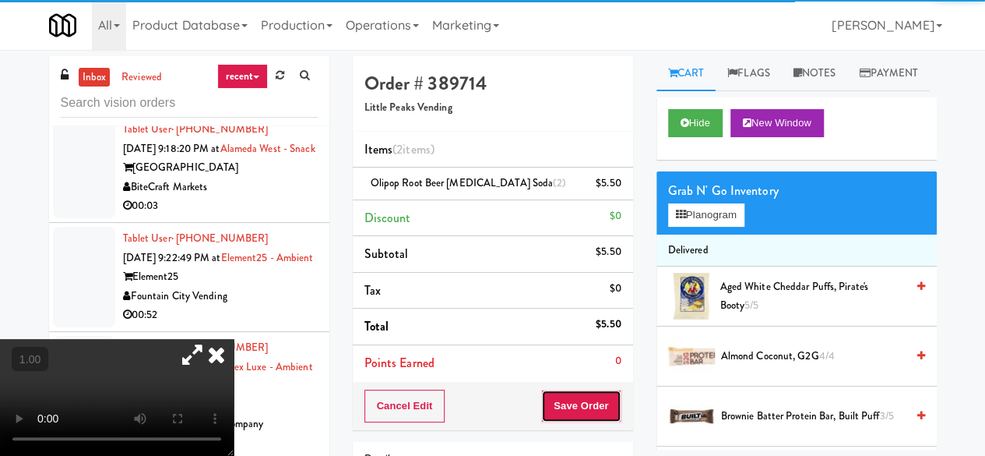
click at [569, 403] on button "Save Order" at bounding box center [580, 405] width 79 height 33
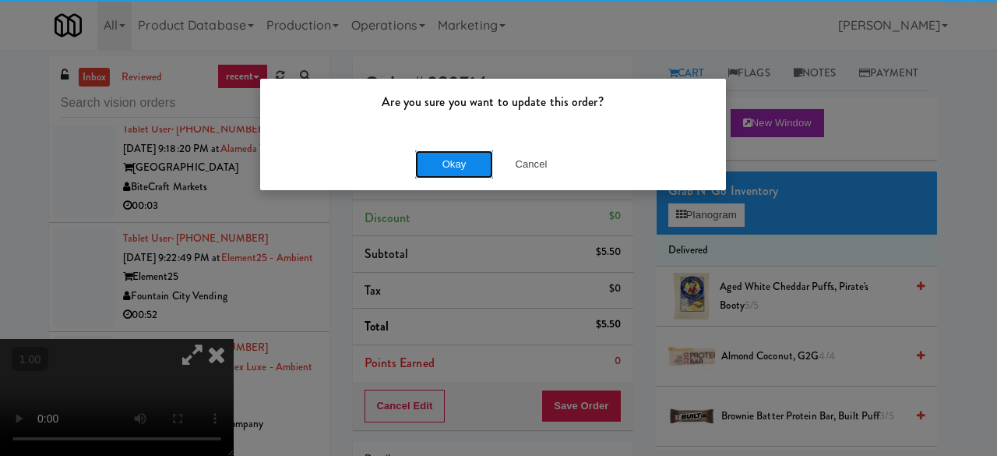
click at [465, 171] on button "Okay" at bounding box center [454, 164] width 78 height 28
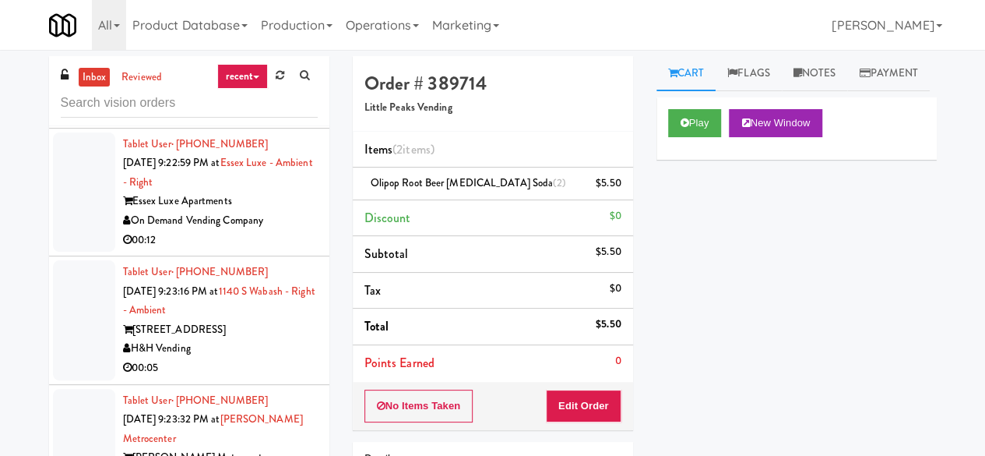
scroll to position [7714, 0]
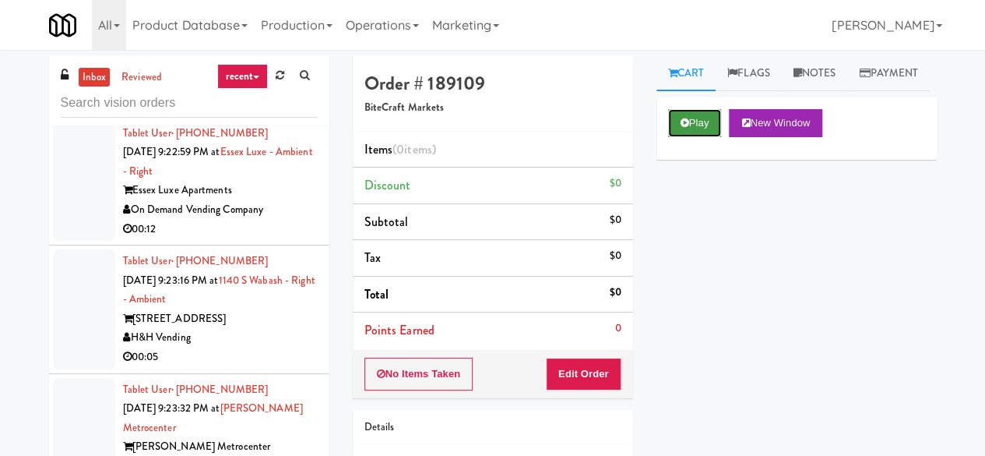
click at [701, 137] on button "Play" at bounding box center [695, 123] width 54 height 28
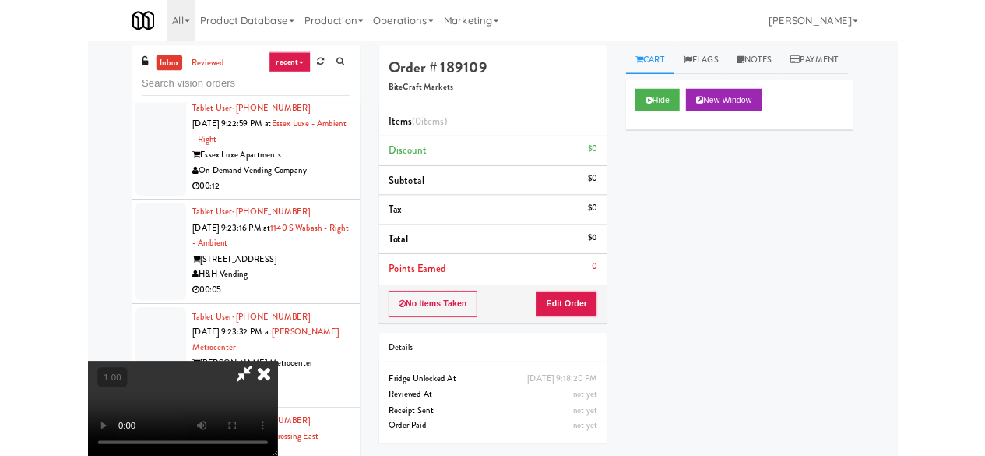
scroll to position [32, 0]
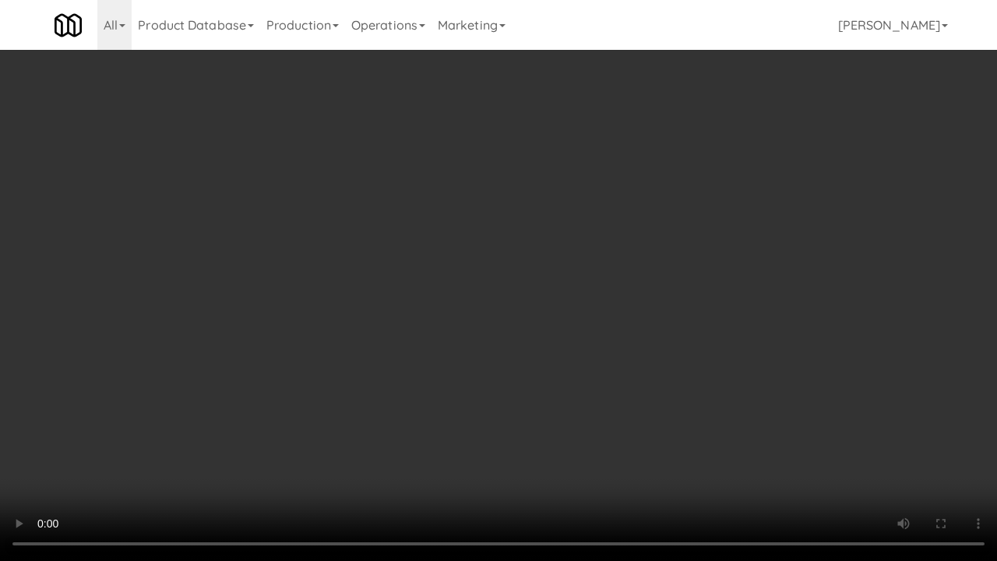
click at [495, 368] on video at bounding box center [498, 280] width 997 height 561
click at [511, 424] on video at bounding box center [498, 280] width 997 height 561
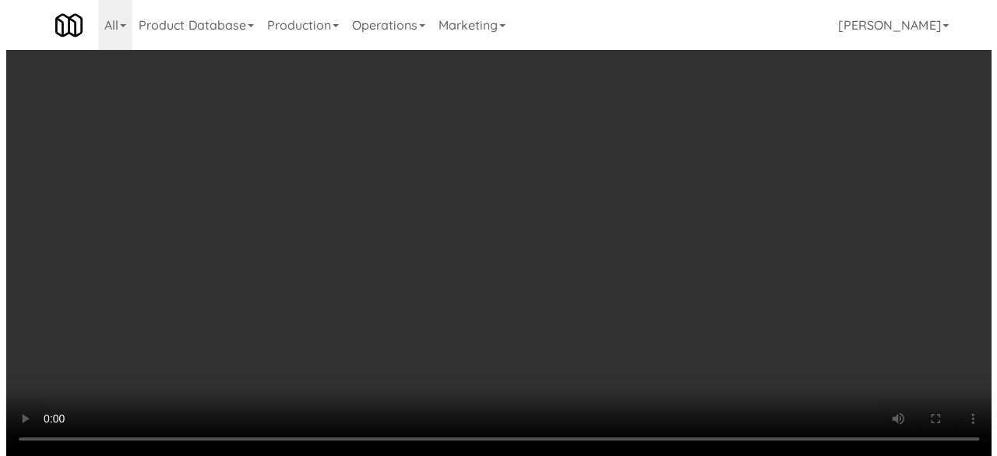
scroll to position [205, 0]
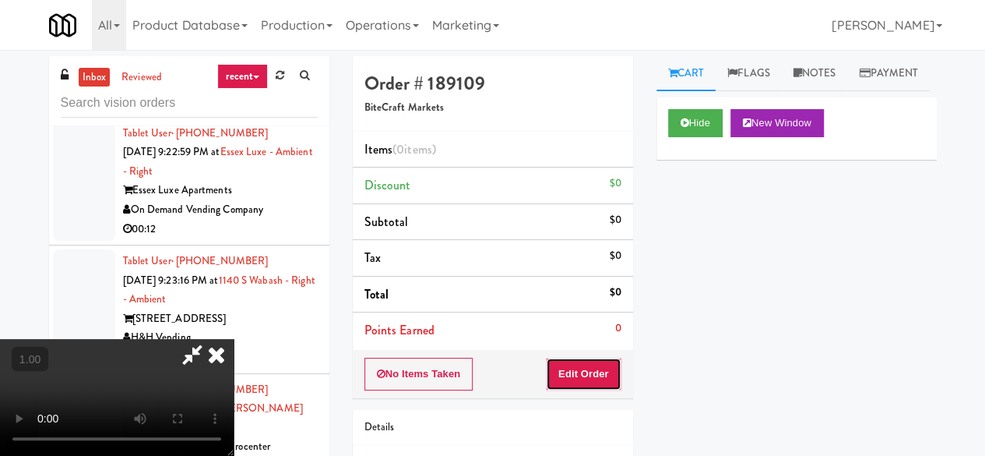
click at [614, 368] on button "Edit Order" at bounding box center [584, 373] width 76 height 33
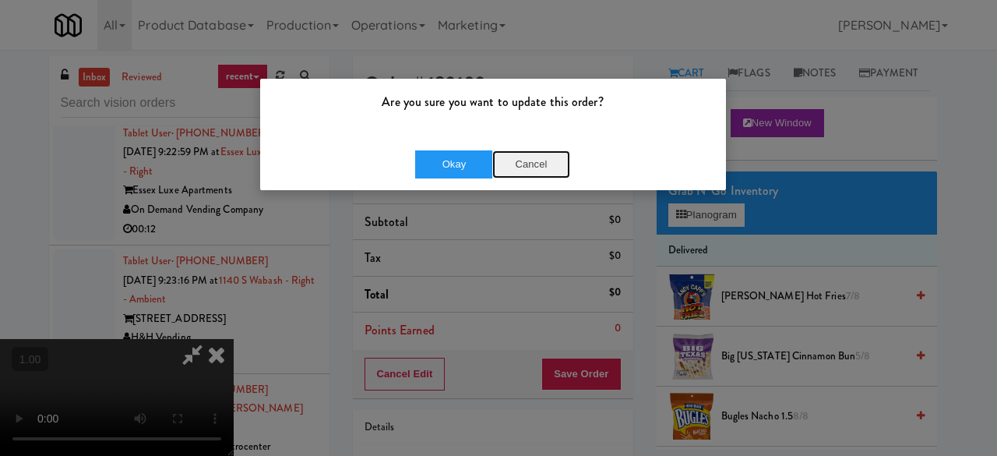
click at [539, 157] on button "Cancel" at bounding box center [531, 164] width 78 height 28
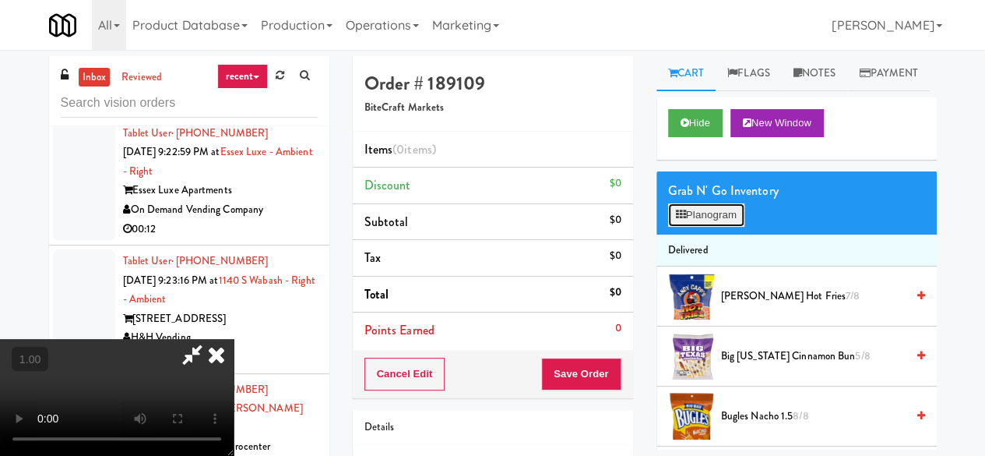
click at [702, 227] on button "Planogram" at bounding box center [706, 214] width 76 height 23
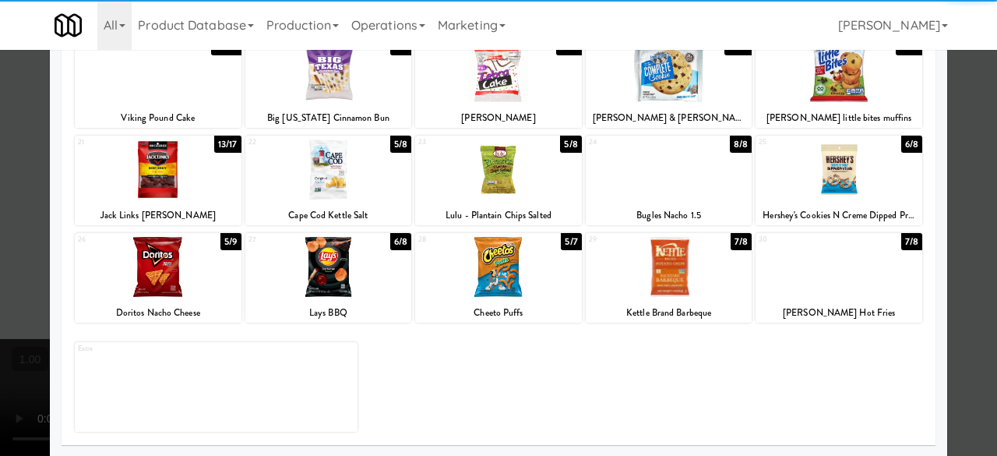
scroll to position [308, 0]
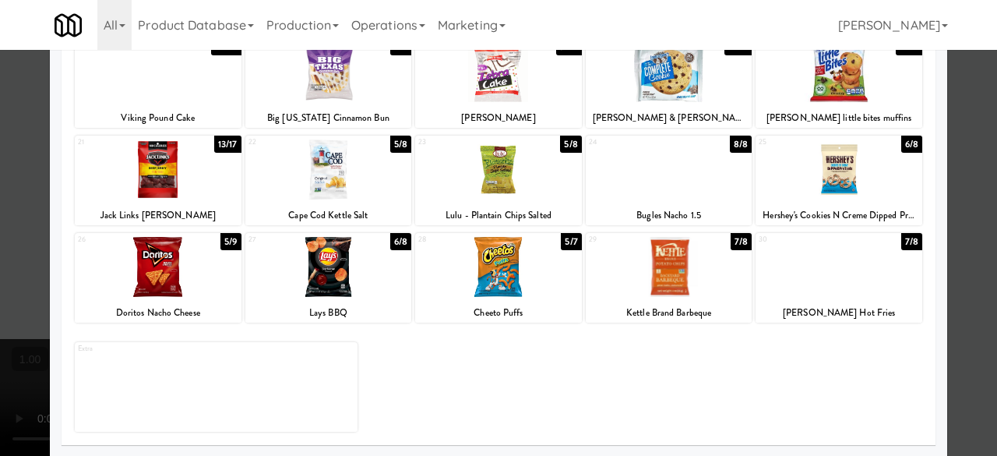
click at [507, 178] on div at bounding box center [498, 169] width 167 height 60
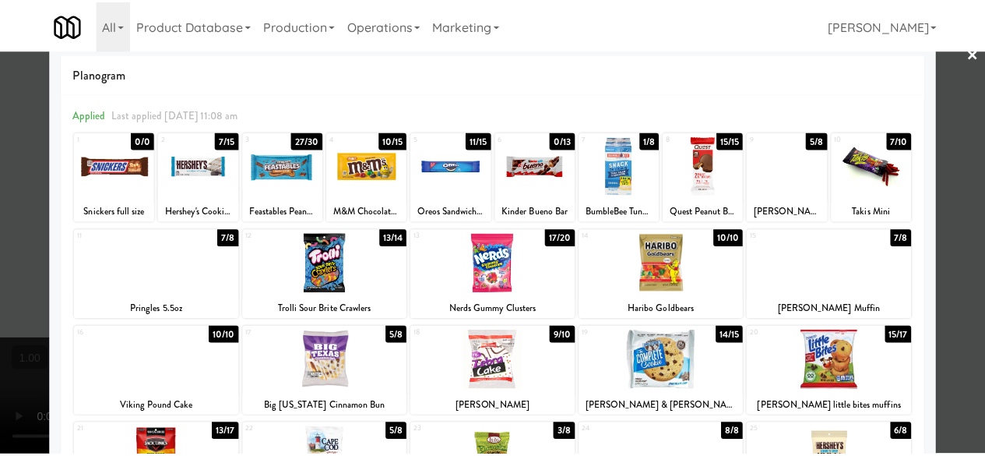
scroll to position [0, 0]
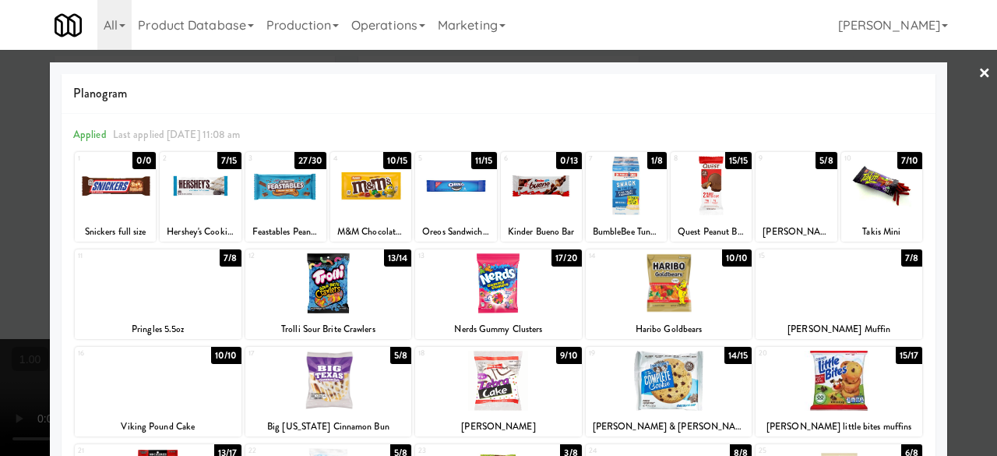
click at [944, 68] on div at bounding box center [498, 228] width 997 height 456
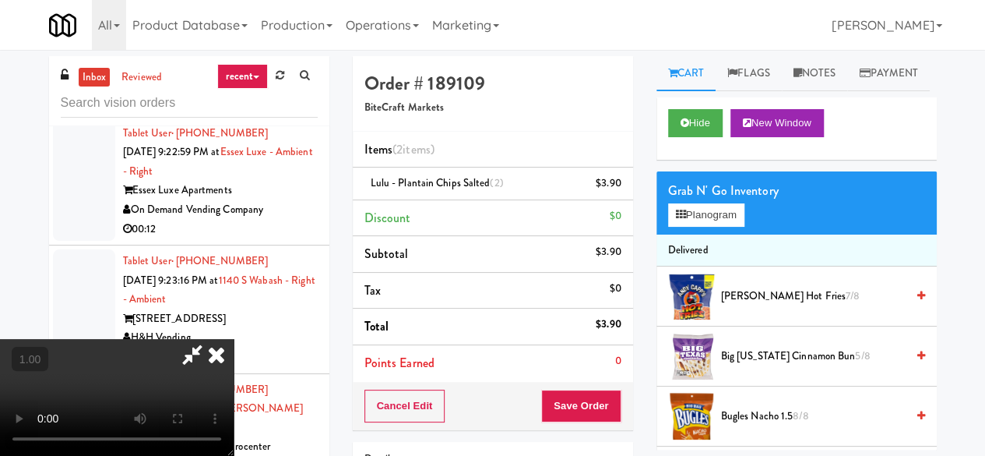
click at [210, 339] on icon at bounding box center [192, 354] width 36 height 31
click at [617, 181] on link at bounding box center [619, 189] width 14 height 19
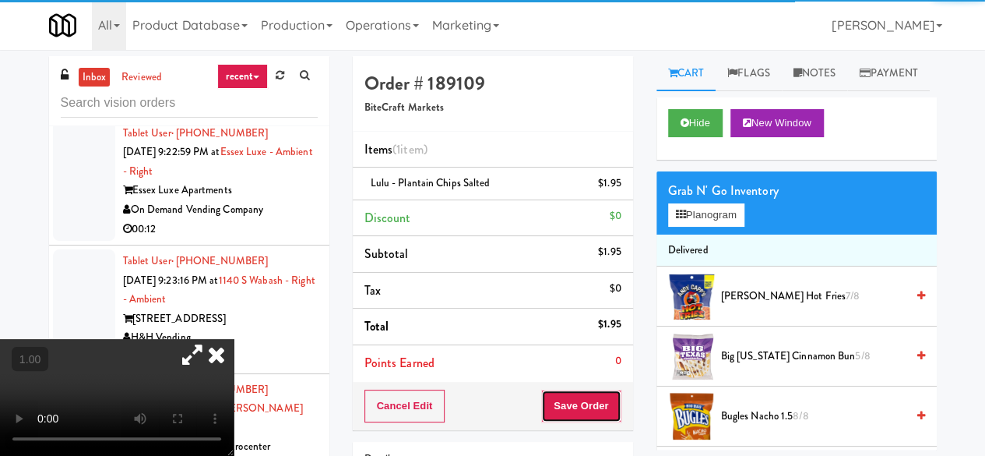
click at [586, 398] on button "Save Order" at bounding box center [580, 405] width 79 height 33
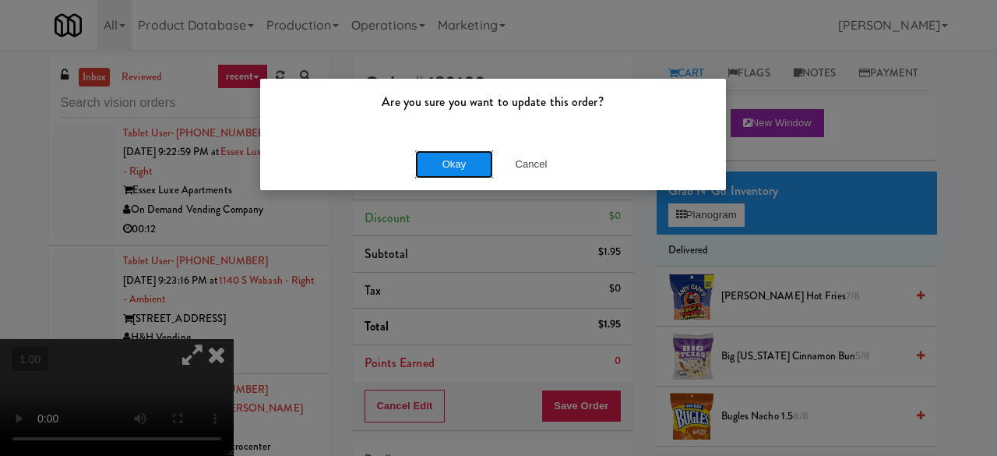
click at [452, 164] on button "Okay" at bounding box center [454, 164] width 78 height 28
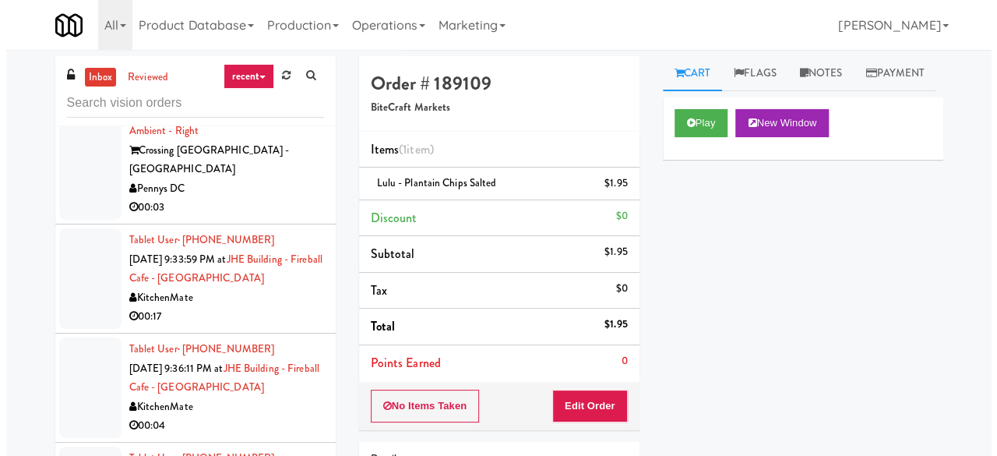
scroll to position [8181, 0]
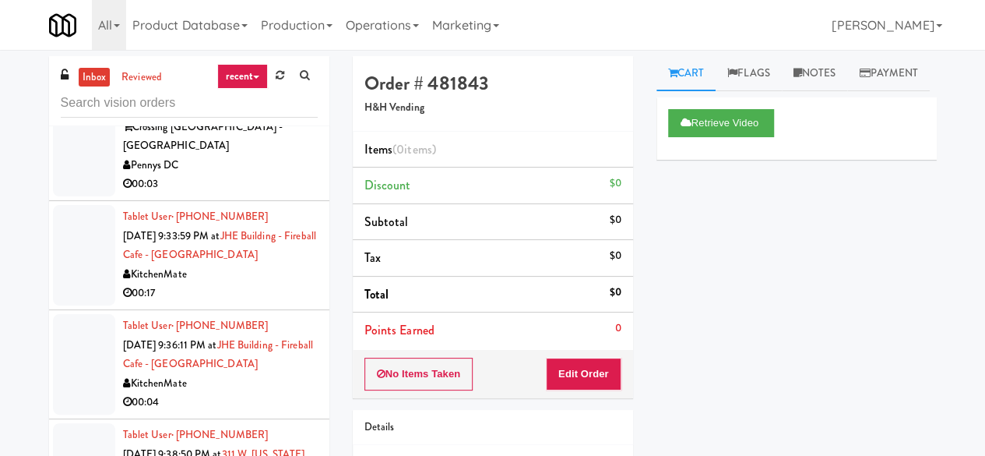
click at [267, 28] on div "Noshville Vending" at bounding box center [220, 18] width 195 height 19
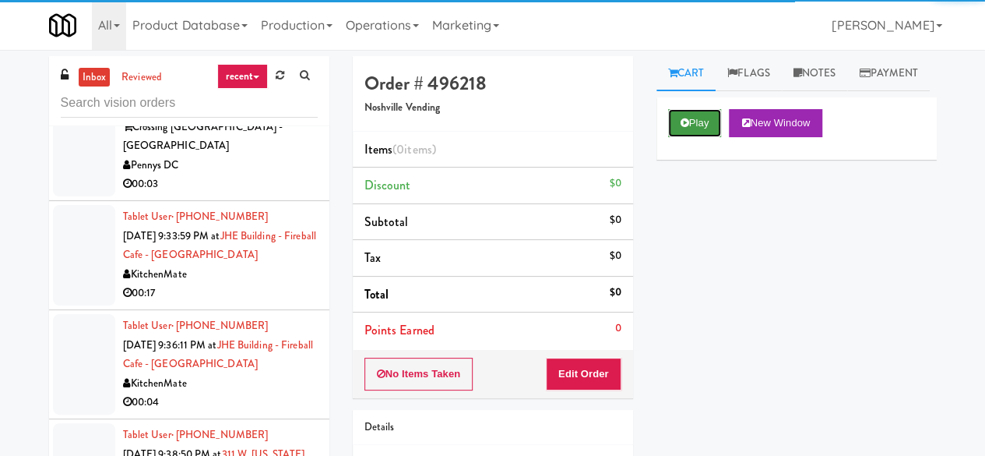
click at [701, 137] on button "Play" at bounding box center [695, 123] width 54 height 28
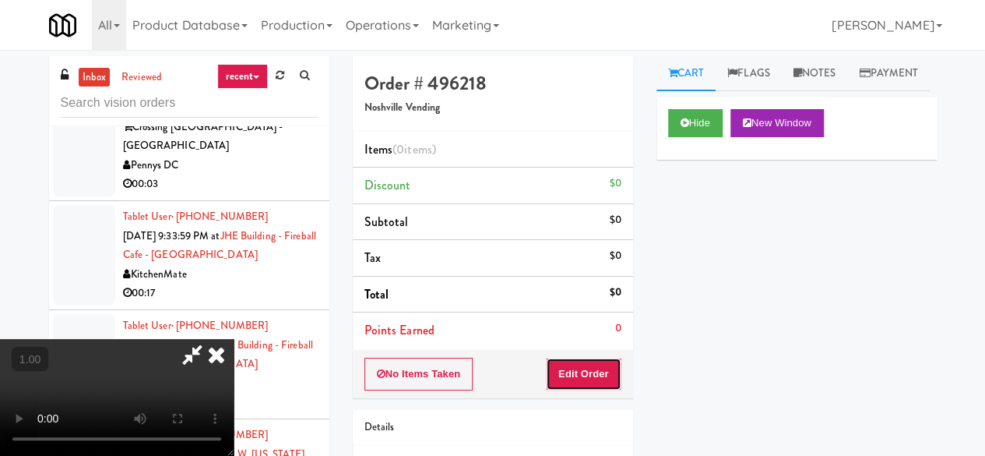
click at [604, 368] on button "Edit Order" at bounding box center [584, 373] width 76 height 33
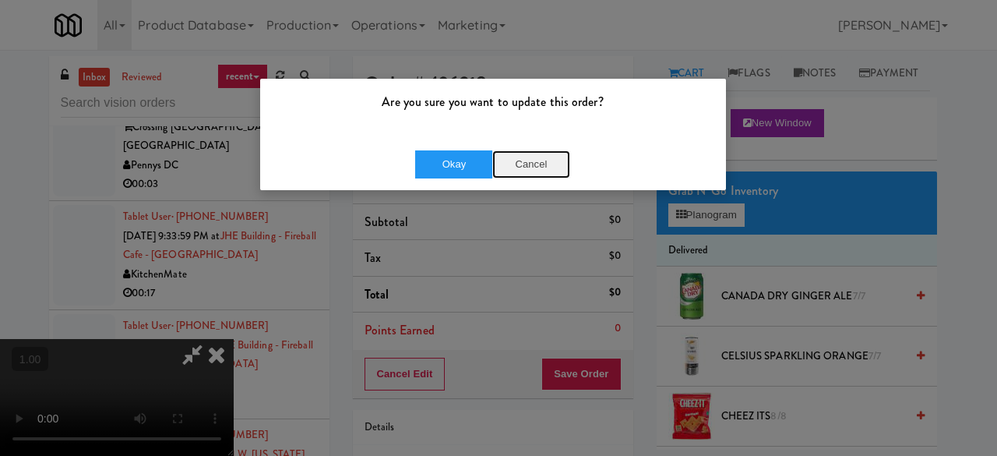
click at [516, 164] on button "Cancel" at bounding box center [531, 164] width 78 height 28
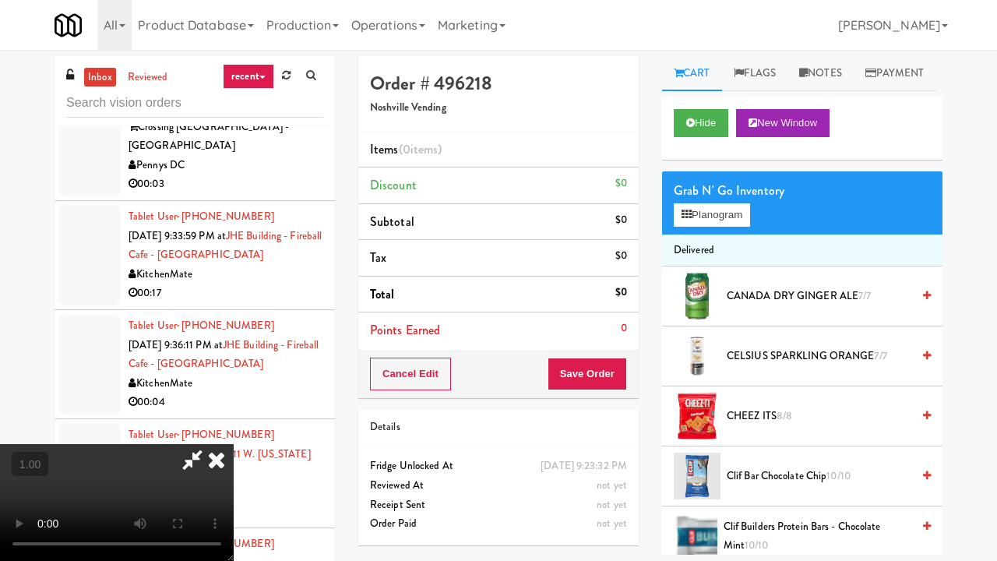
click at [234, 444] on video at bounding box center [117, 502] width 234 height 117
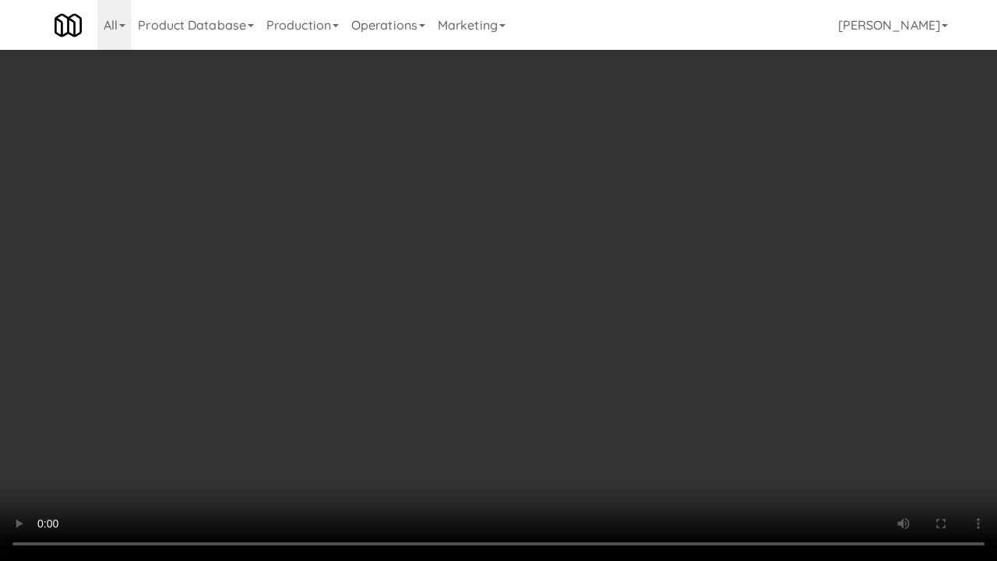
click at [310, 254] on video at bounding box center [498, 280] width 997 height 561
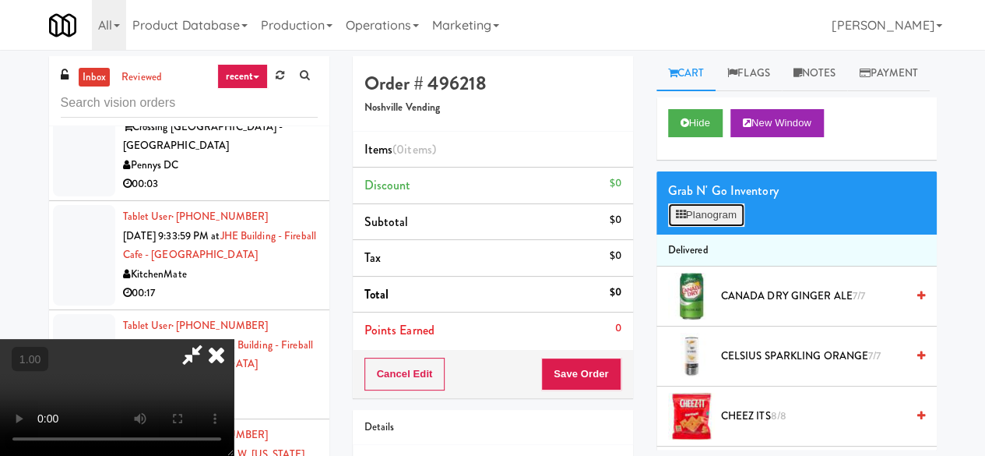
click at [717, 227] on button "Planogram" at bounding box center [706, 214] width 76 height 23
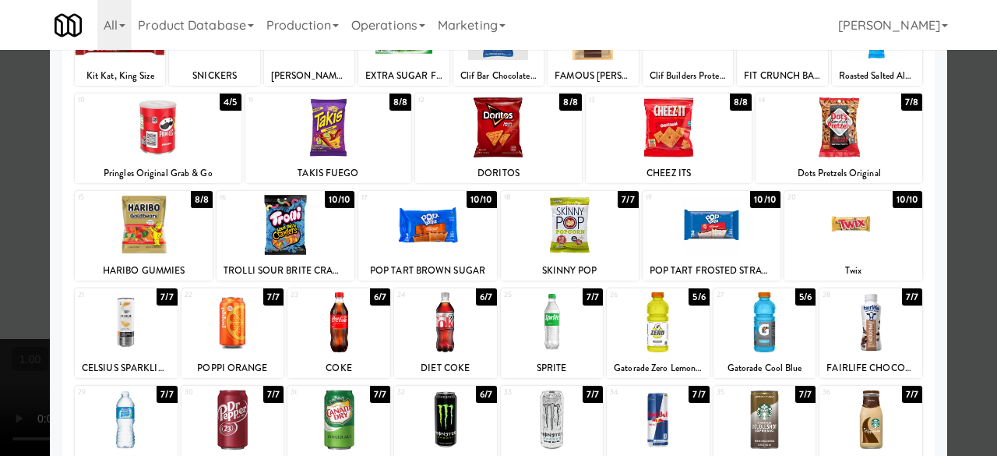
click at [699, 240] on div at bounding box center [712, 225] width 138 height 60
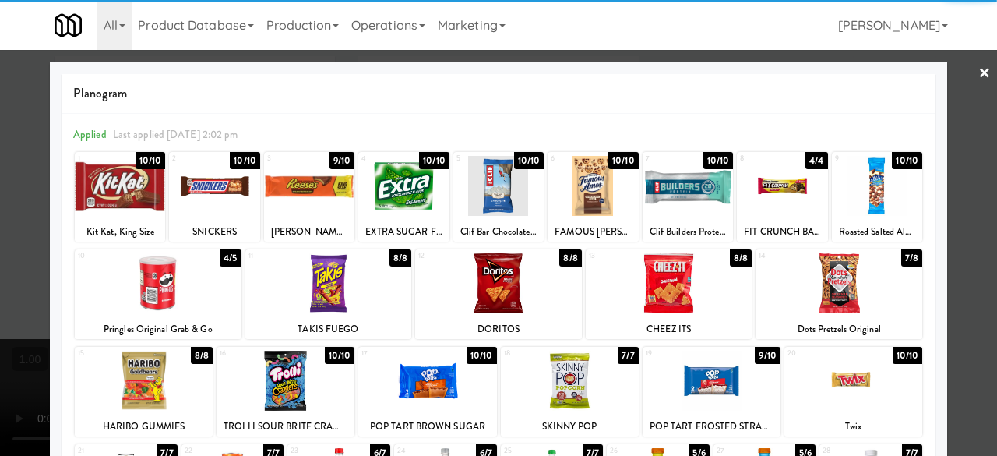
click at [959, 109] on div at bounding box center [498, 228] width 997 height 456
click at [959, 109] on div "inbox reviewed recent all unclear take inventory issue suspicious failed recent…" at bounding box center [498, 330] width 997 height 549
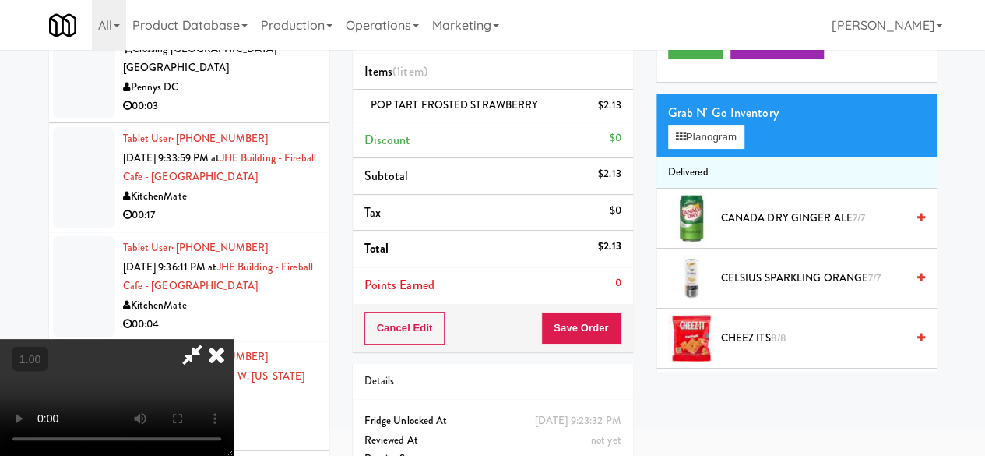
scroll to position [50, 0]
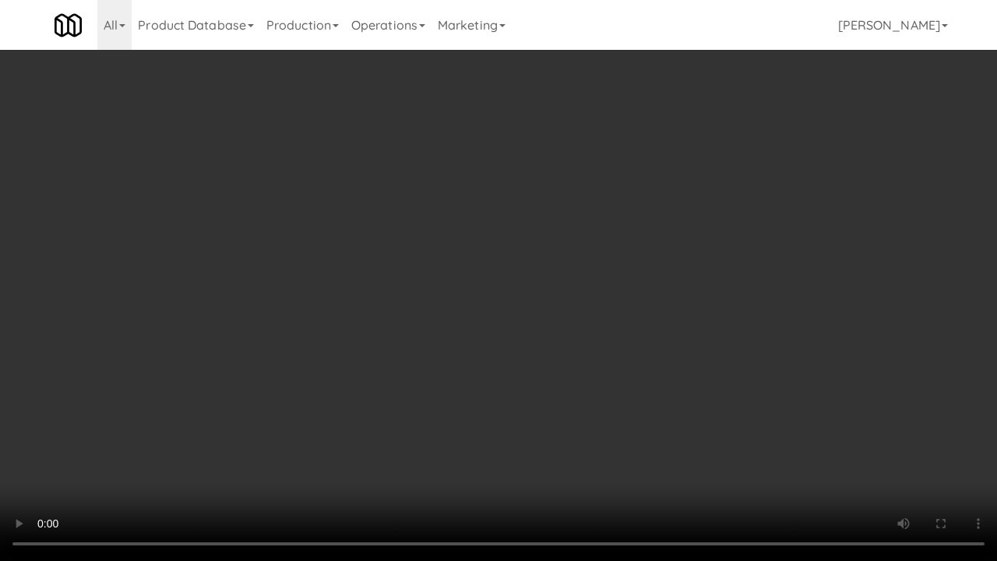
click at [581, 333] on video at bounding box center [498, 280] width 997 height 561
click at [510, 333] on video at bounding box center [498, 280] width 997 height 561
click at [470, 364] on video at bounding box center [498, 280] width 997 height 561
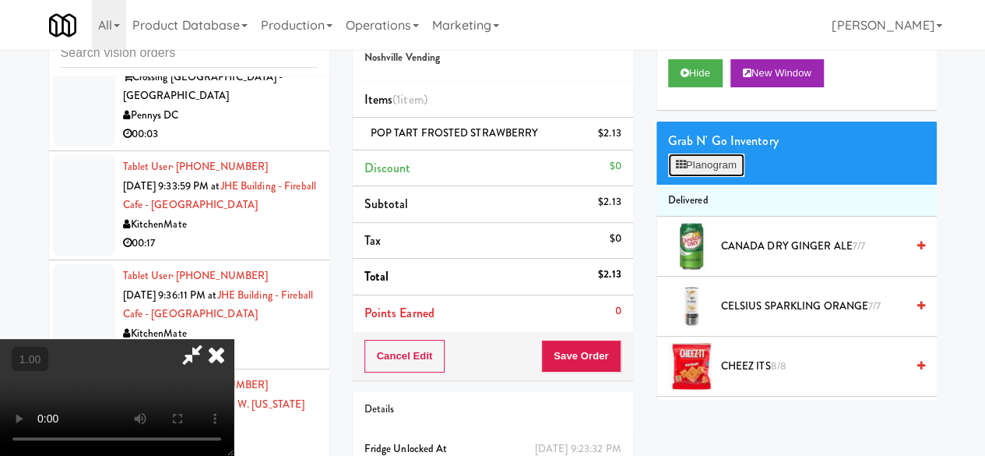
click at [701, 177] on button "Planogram" at bounding box center [706, 164] width 76 height 23
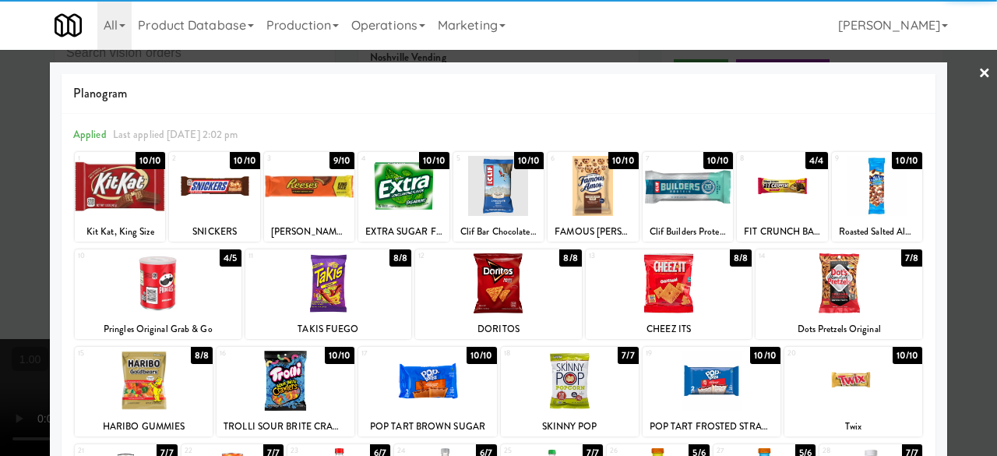
click at [319, 270] on div at bounding box center [328, 283] width 167 height 60
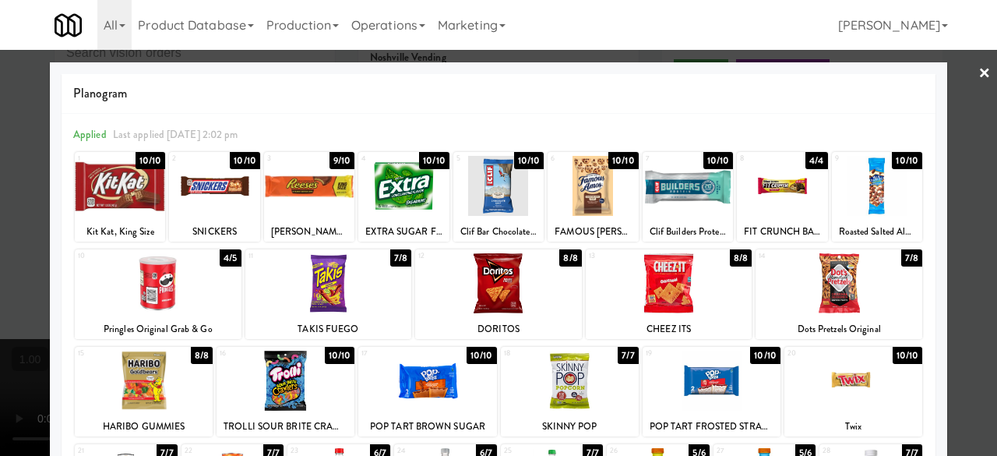
click at [963, 72] on div at bounding box center [498, 228] width 997 height 456
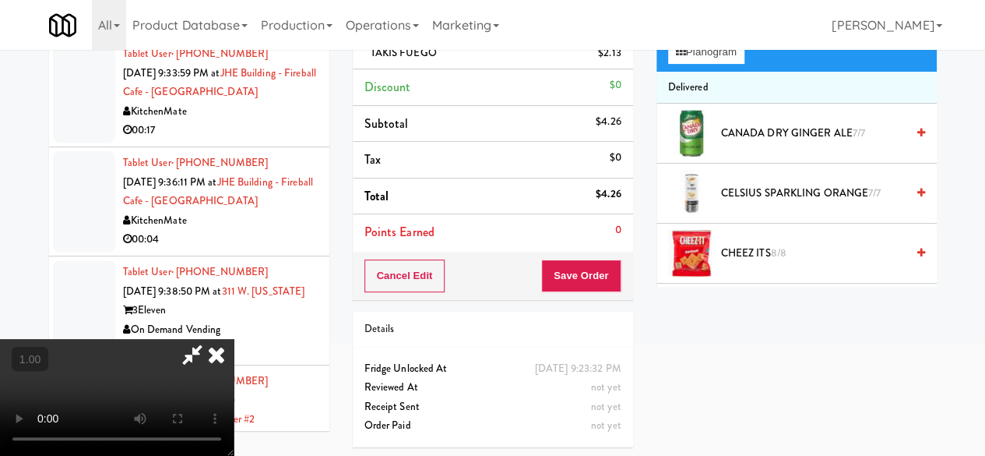
scroll to position [58, 0]
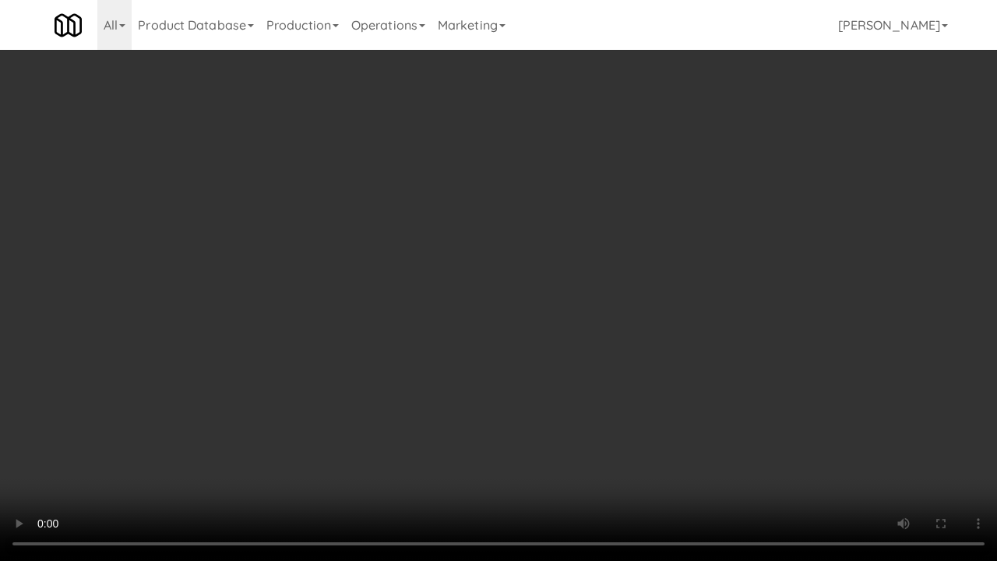
click at [738, 408] on video at bounding box center [498, 280] width 997 height 561
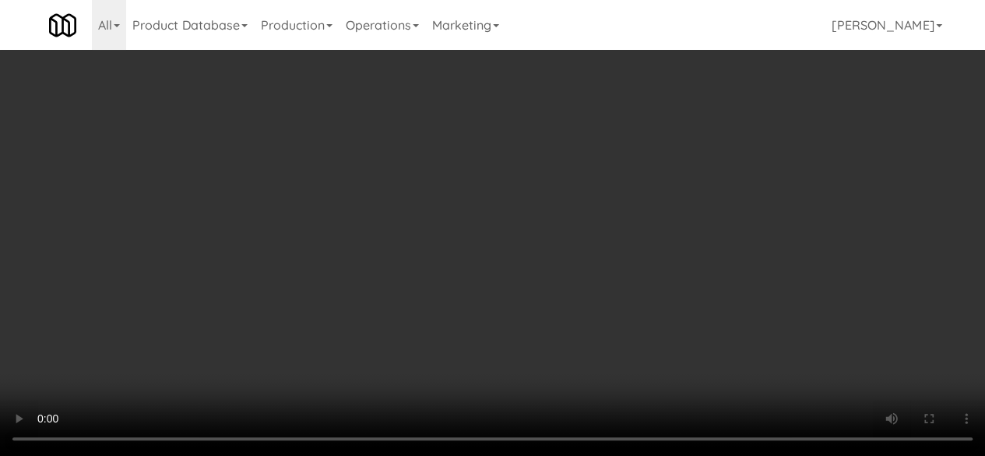
scroll to position [0, 0]
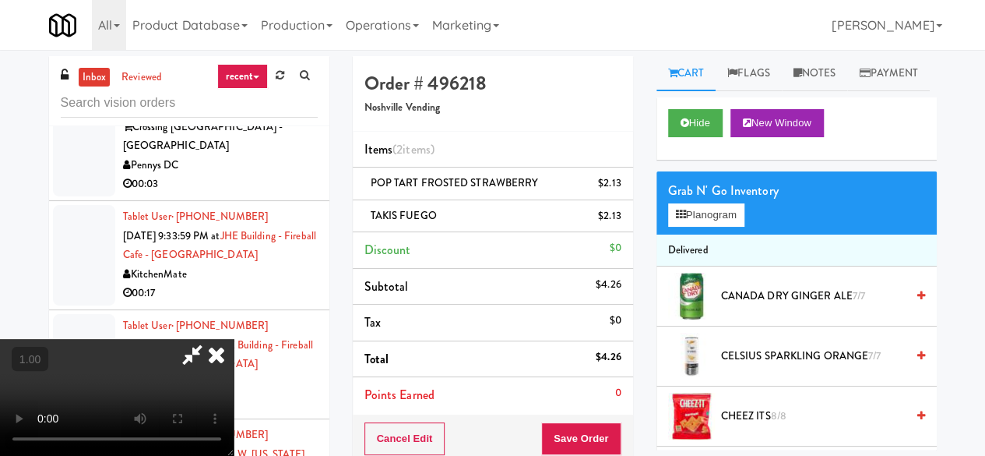
click at [210, 339] on icon at bounding box center [192, 354] width 36 height 31
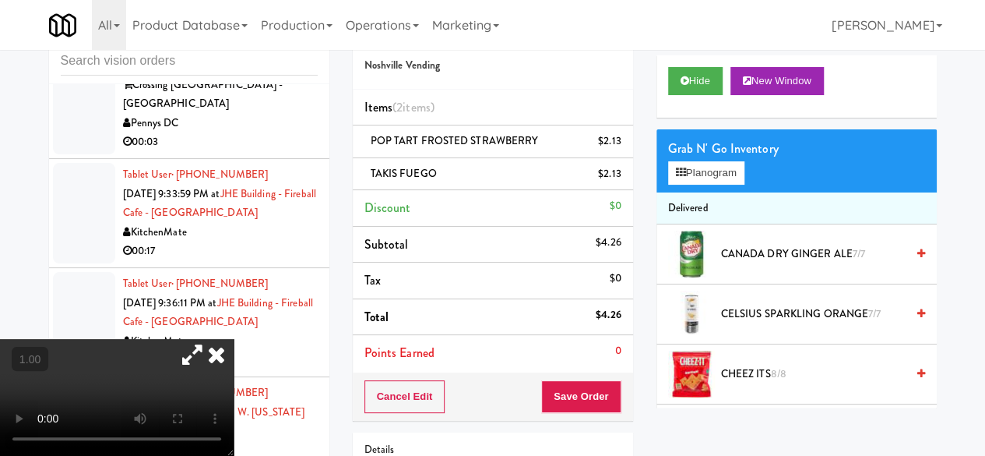
scroll to position [78, 0]
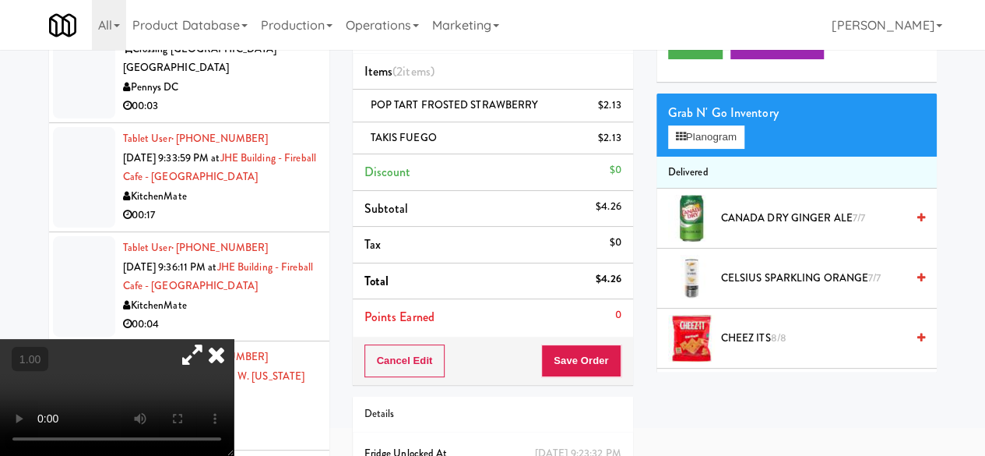
click at [564, 339] on div "Cancel Edit Save Order" at bounding box center [493, 360] width 280 height 48
click at [565, 344] on button "Save Order" at bounding box center [580, 360] width 79 height 33
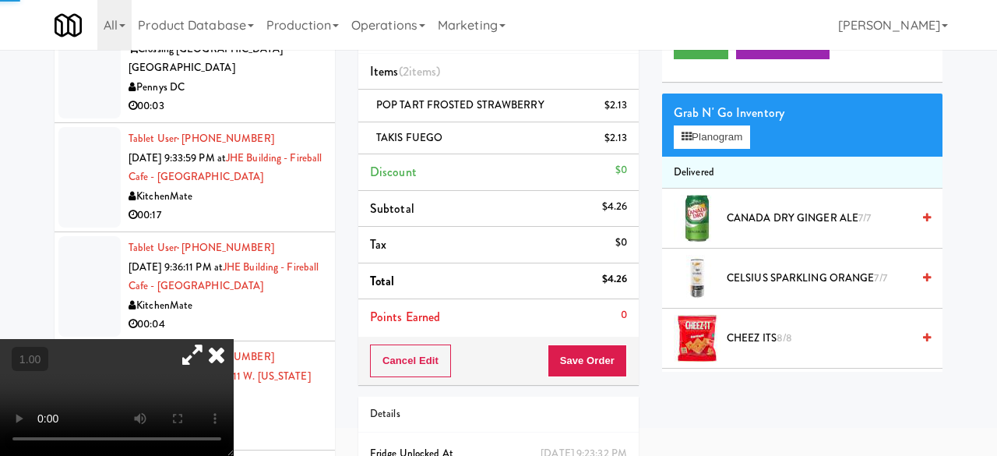
click at [581, 349] on body "Are you sure you want to update this order? Okay Cancel Okay Are you sure you w…" at bounding box center [498, 200] width 997 height 456
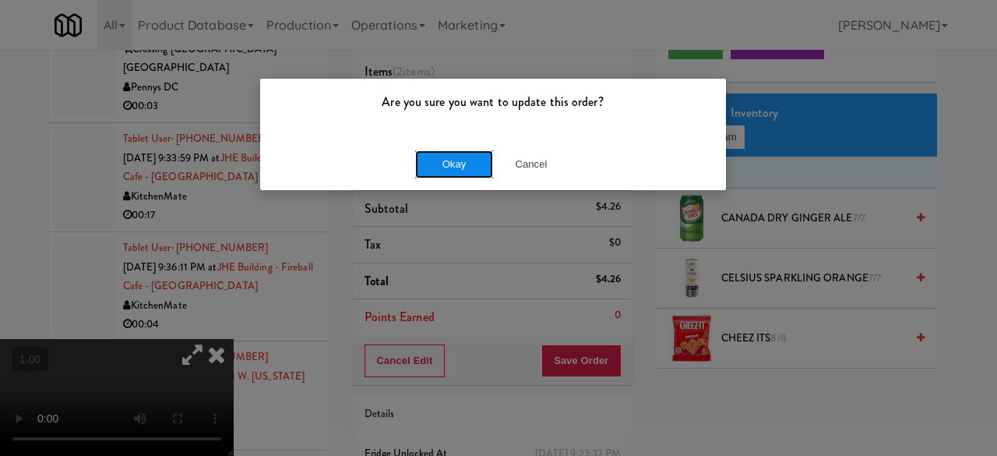
click at [474, 169] on button "Okay" at bounding box center [454, 164] width 78 height 28
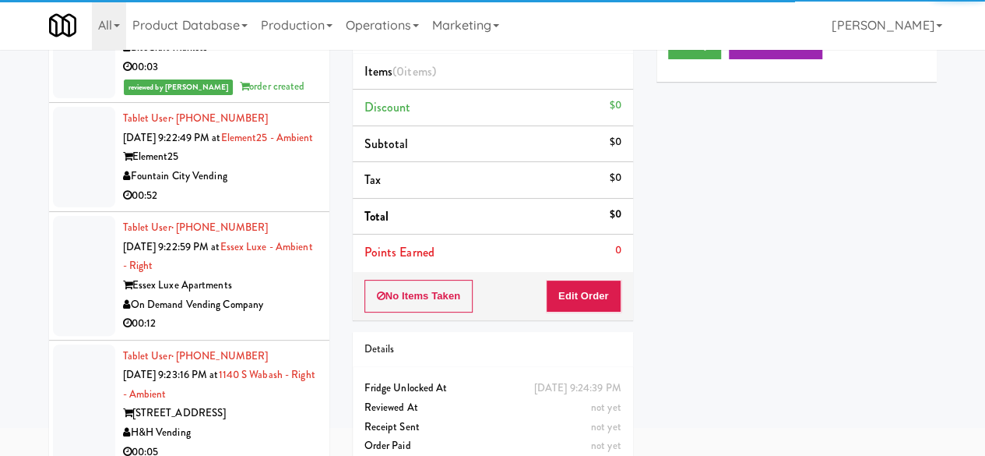
scroll to position [7558, 0]
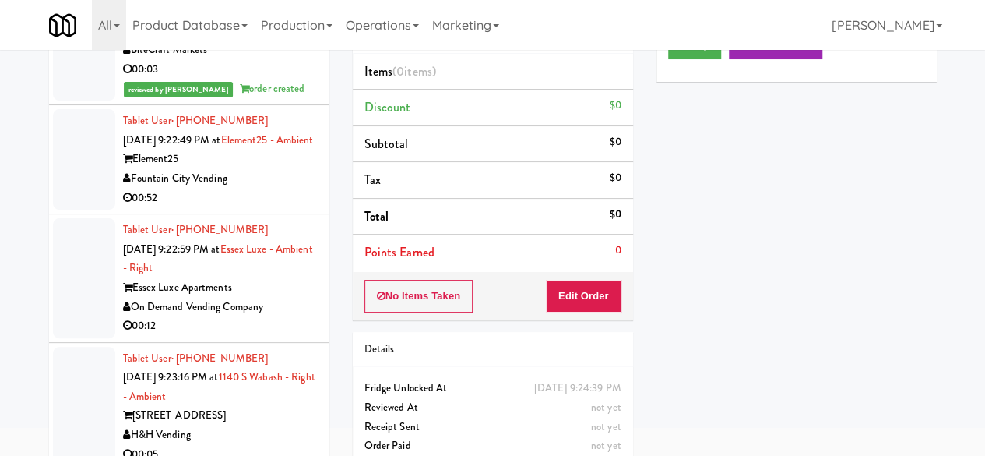
click at [262, 60] on div "BiteCraft Markets" at bounding box center [220, 49] width 195 height 19
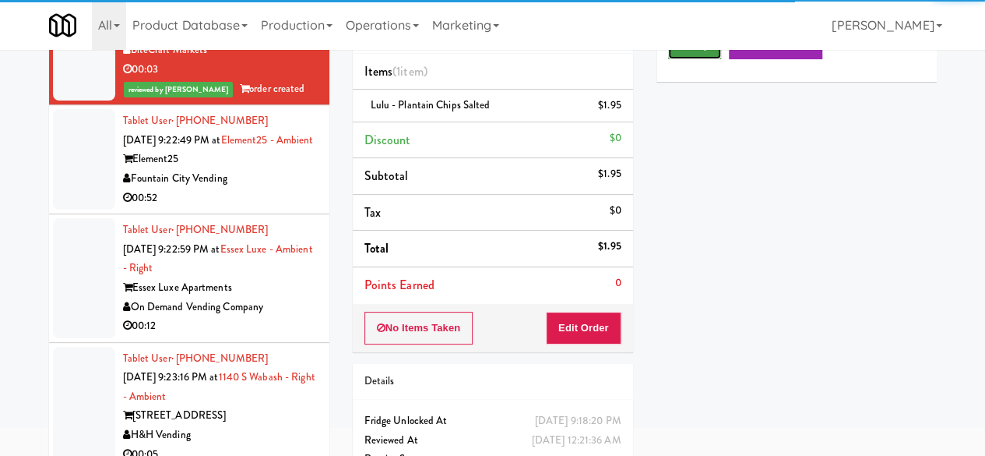
click at [686, 50] on icon at bounding box center [685, 45] width 9 height 10
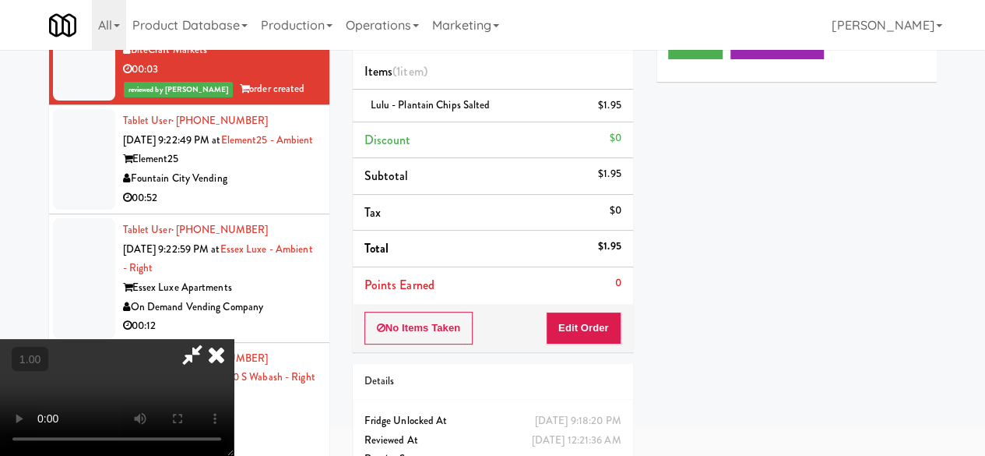
click at [234, 339] on icon at bounding box center [216, 354] width 34 height 31
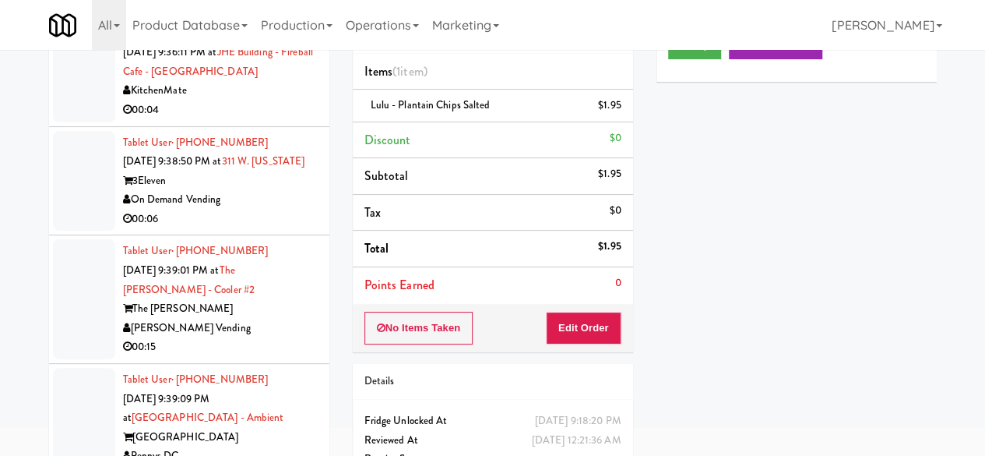
scroll to position [8259, 0]
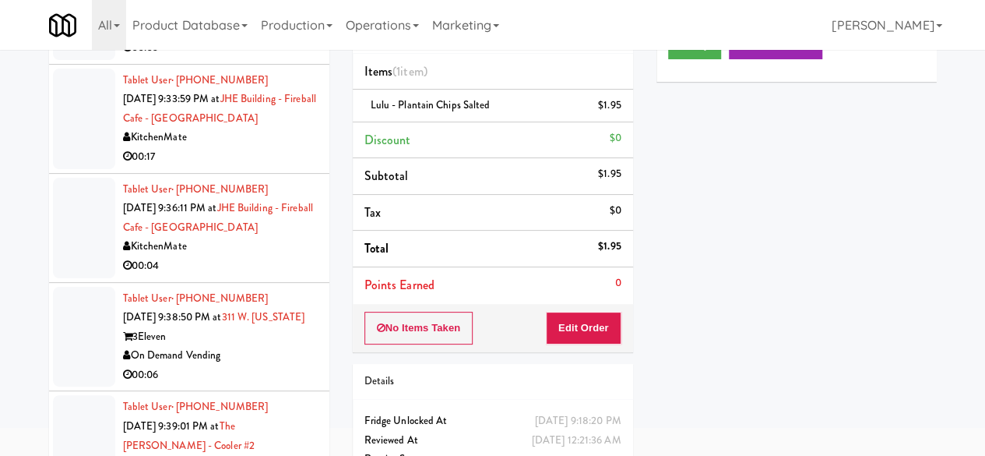
click at [259, 38] on div "Pennys DC" at bounding box center [220, 28] width 195 height 19
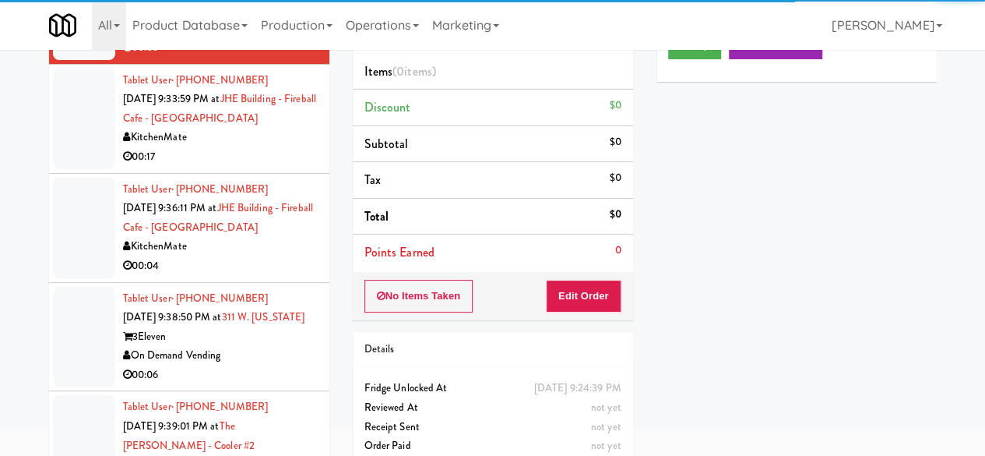
scroll to position [8492, 0]
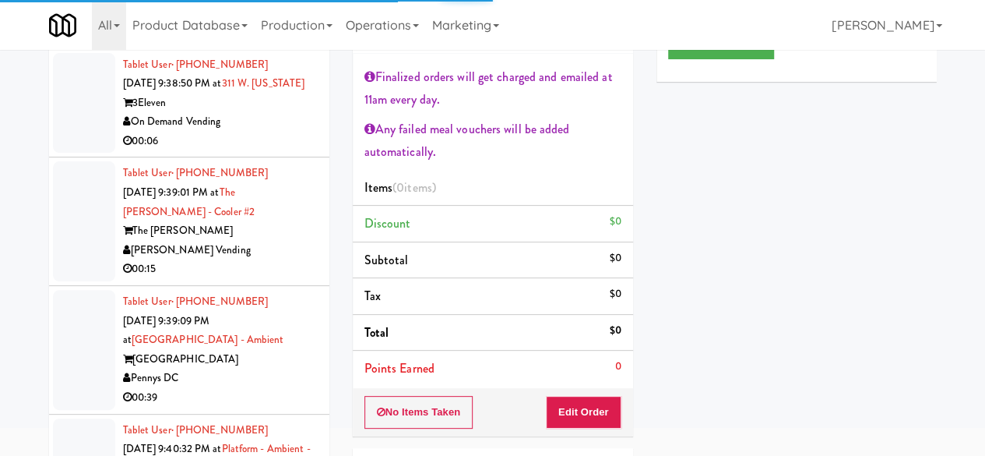
click at [255, 23] on div "KitchenMate" at bounding box center [220, 12] width 195 height 19
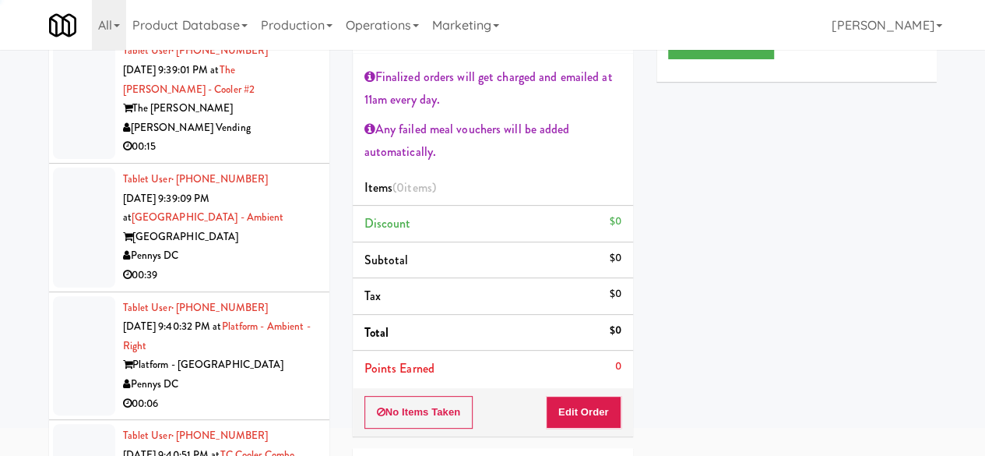
scroll to position [8726, 0]
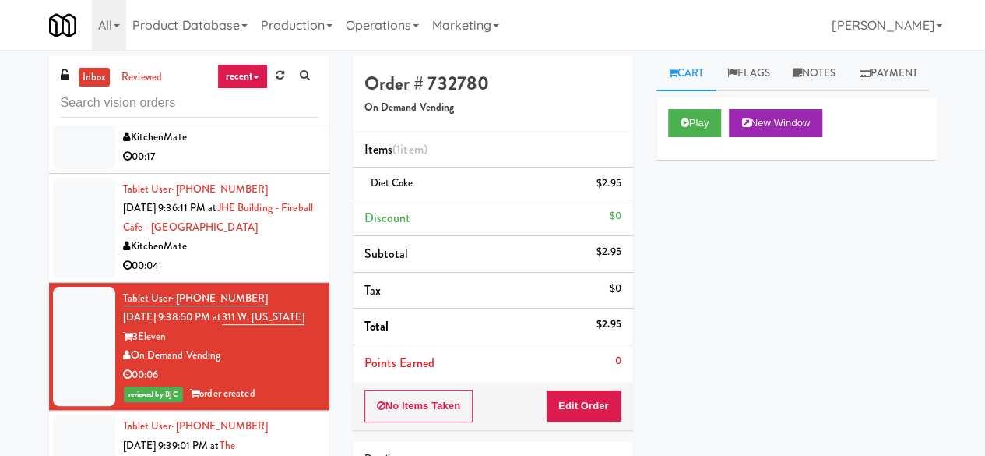
click at [102, 80] on link "inbox" at bounding box center [95, 77] width 32 height 19
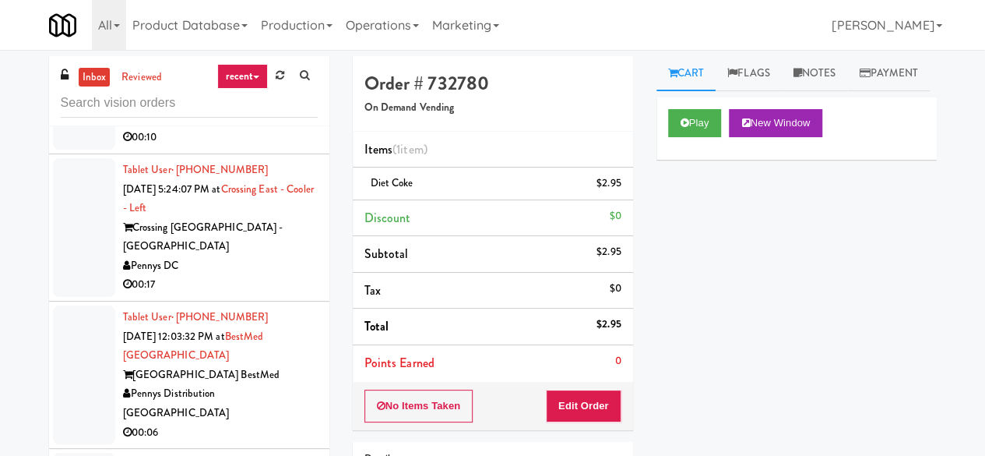
scroll to position [3467, 0]
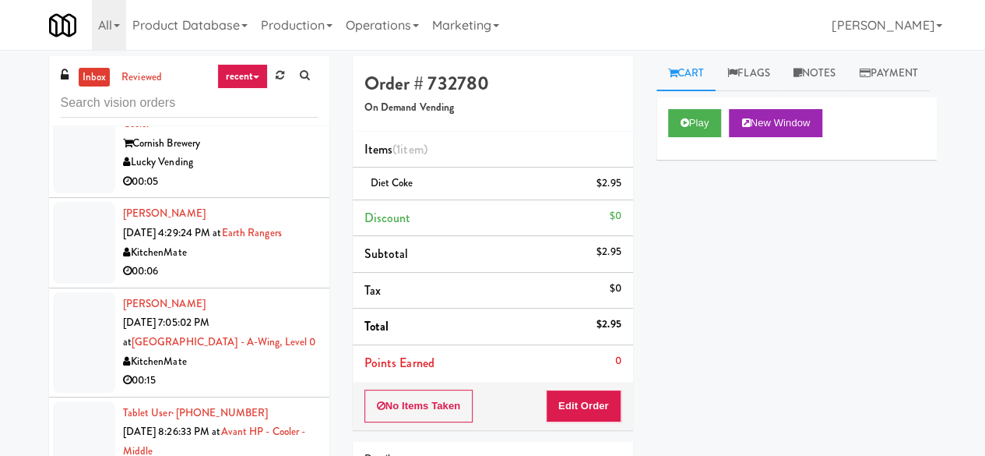
click at [900, 294] on div "Play New Window Primary Flag Clear Flag if unable to determine what was taken o…" at bounding box center [797, 389] width 280 height 584
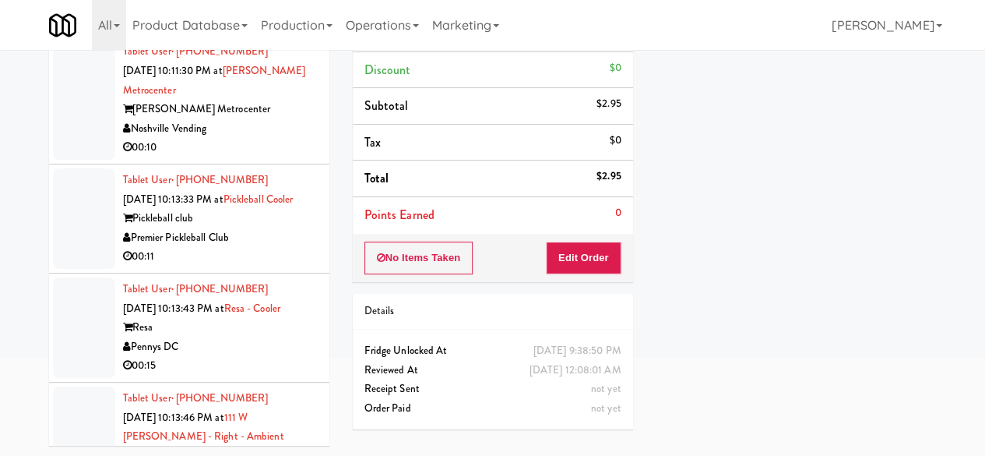
scroll to position [10827, 0]
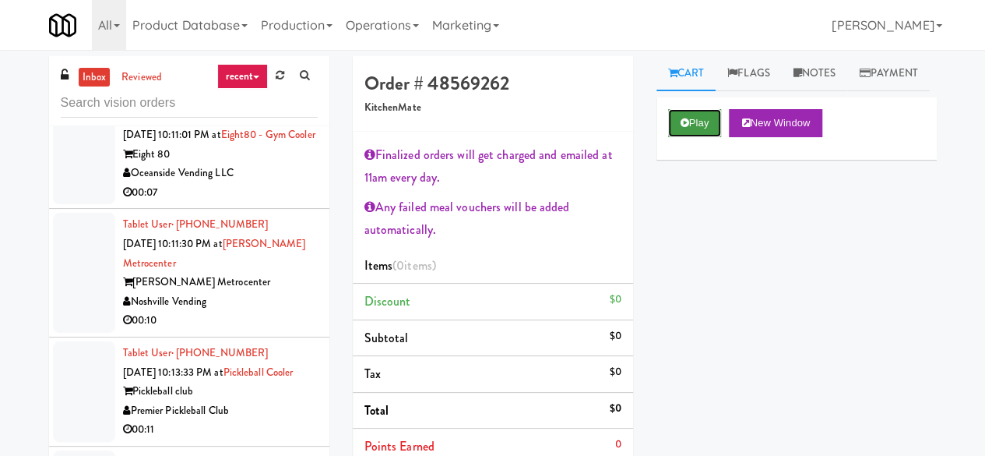
click at [692, 137] on button "Play" at bounding box center [695, 123] width 54 height 28
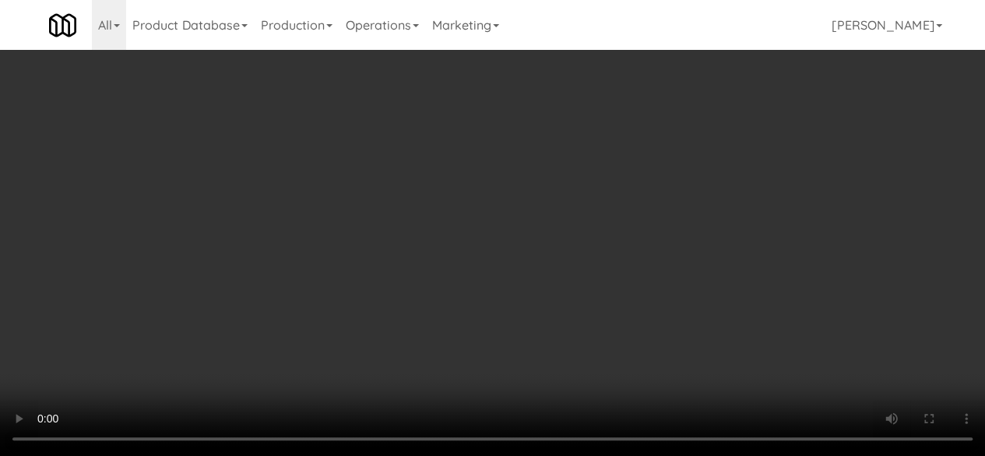
scroll to position [214, 0]
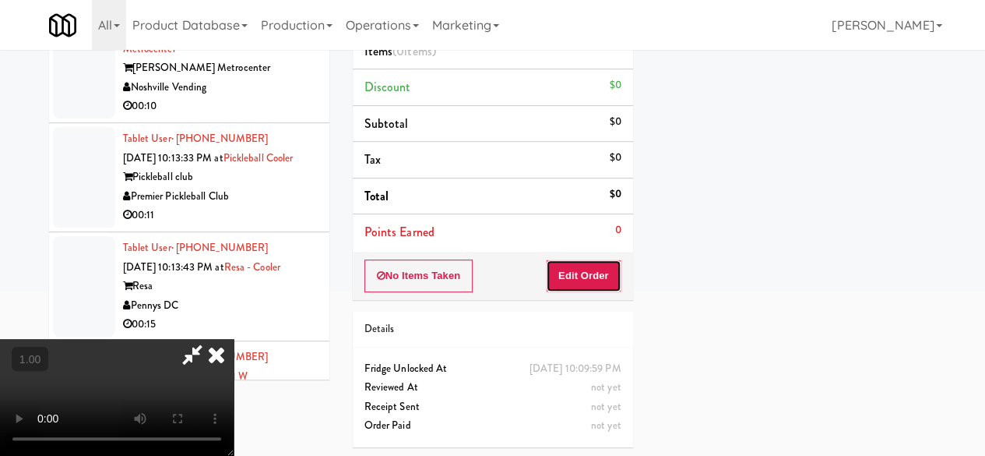
click at [599, 280] on button "Edit Order" at bounding box center [584, 275] width 76 height 33
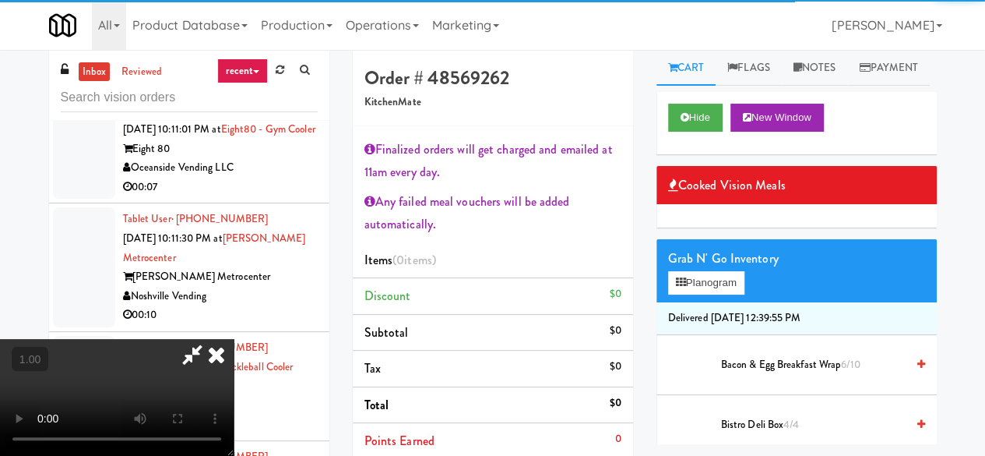
scroll to position [0, 0]
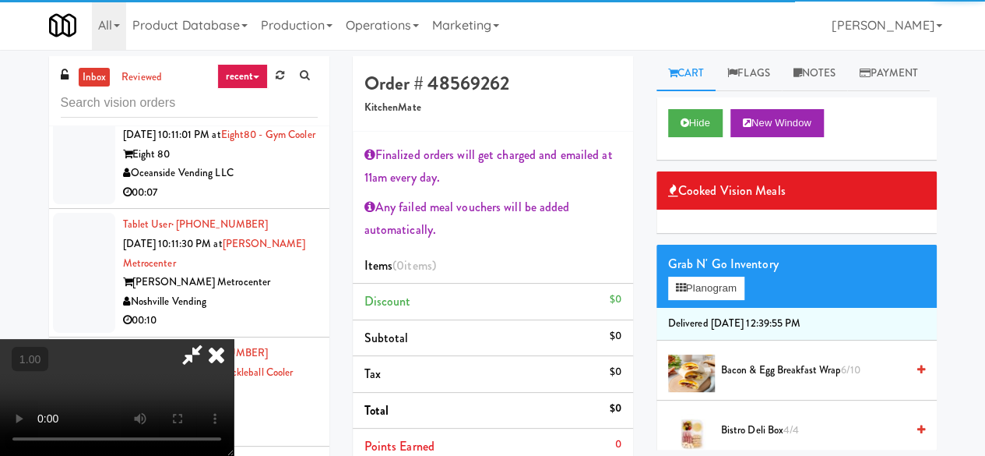
click at [731, 340] on li "Delivered Mon, Aug 18th 2025 12:39:55 PM" at bounding box center [797, 324] width 280 height 33
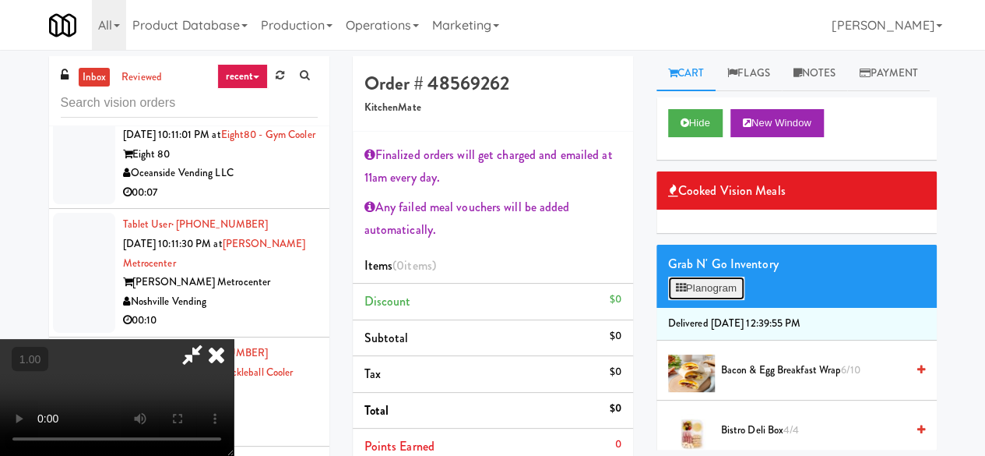
click at [731, 300] on button "Planogram" at bounding box center [706, 287] width 76 height 23
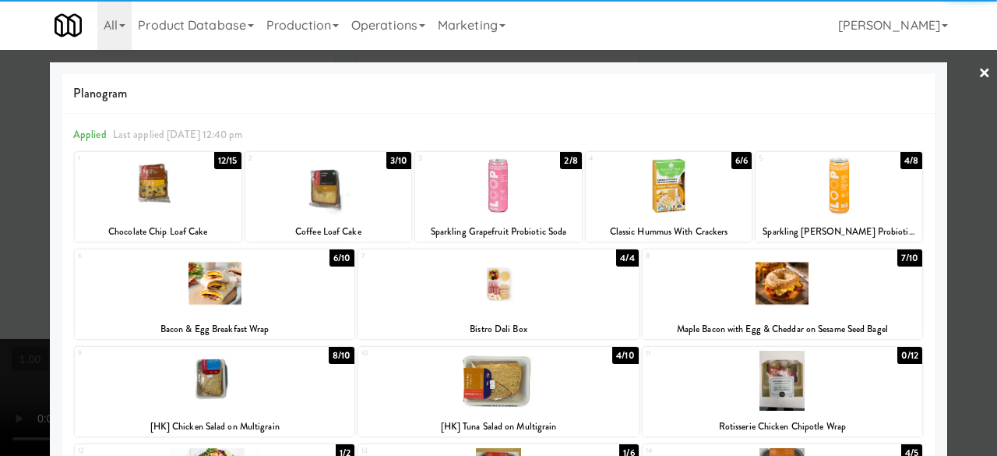
click at [506, 362] on div at bounding box center [498, 380] width 280 height 60
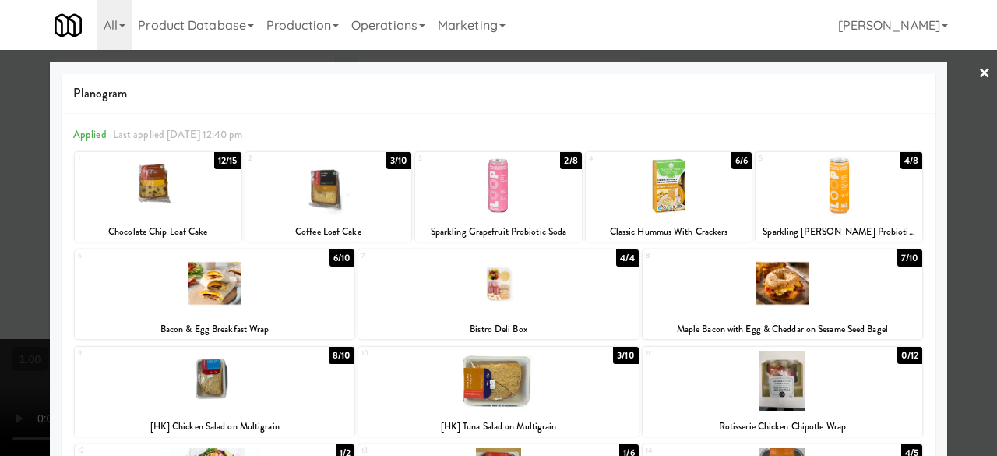
click at [966, 62] on div at bounding box center [498, 228] width 997 height 456
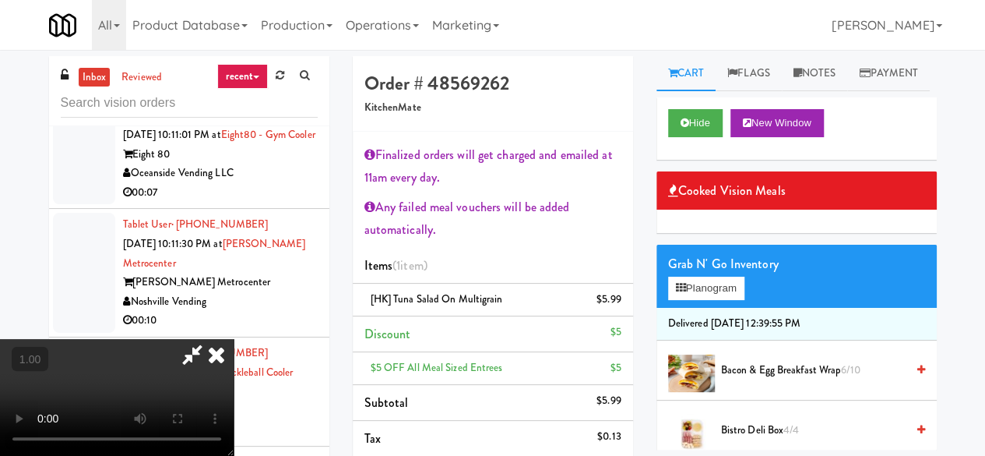
click at [210, 339] on icon at bounding box center [192, 354] width 36 height 31
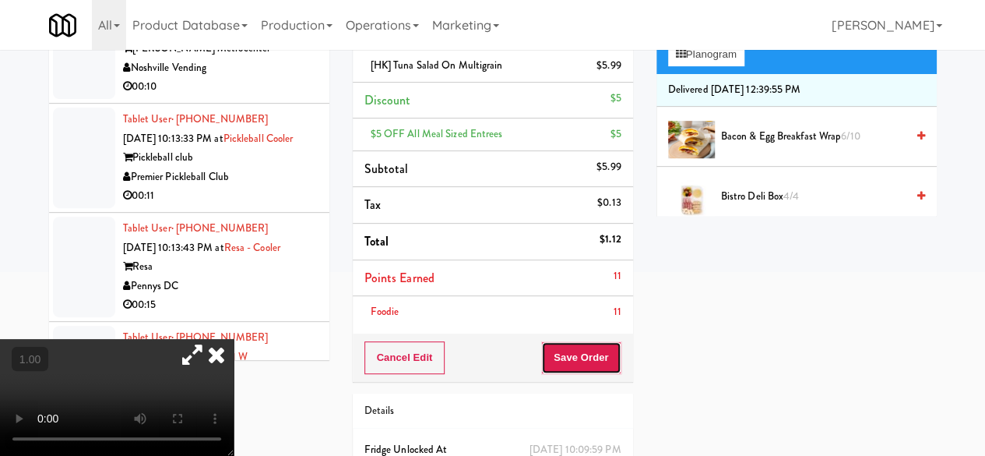
click at [567, 356] on button "Save Order" at bounding box center [580, 357] width 79 height 33
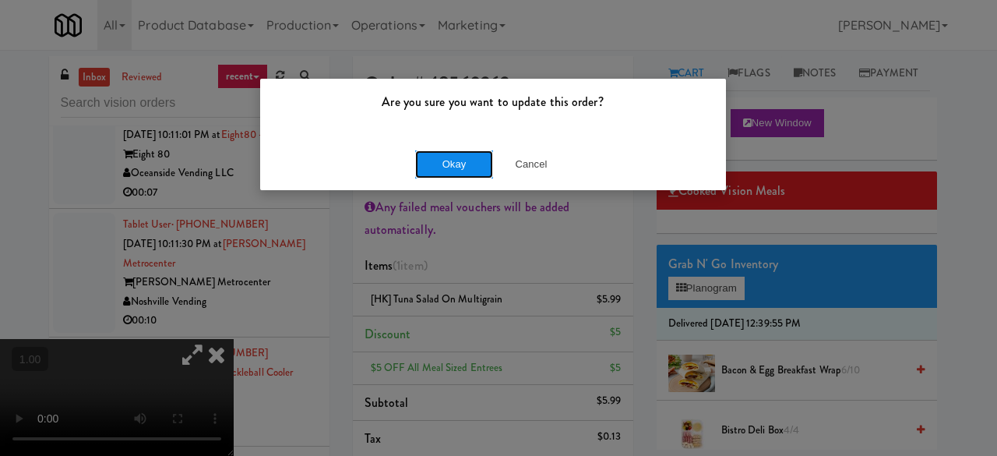
click at [449, 165] on button "Okay" at bounding box center [454, 164] width 78 height 28
click at [449, 164] on button "Okay" at bounding box center [454, 164] width 78 height 28
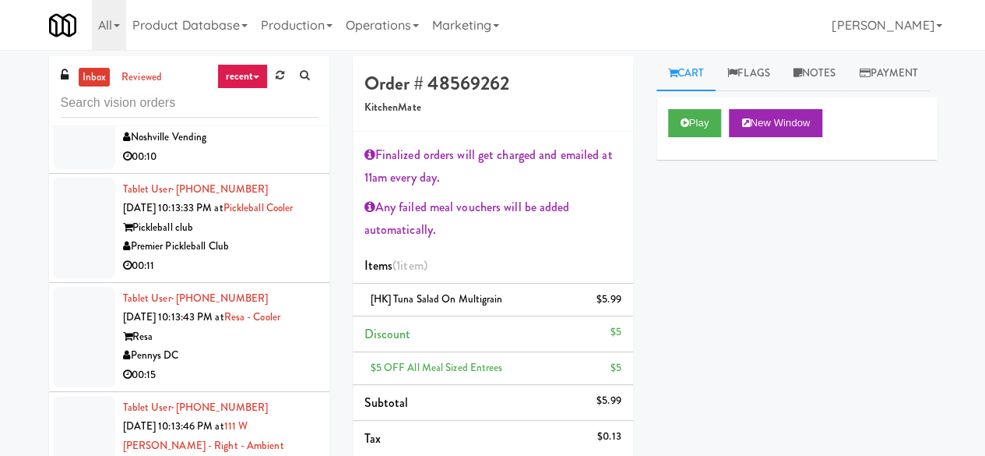
scroll to position [11061, 0]
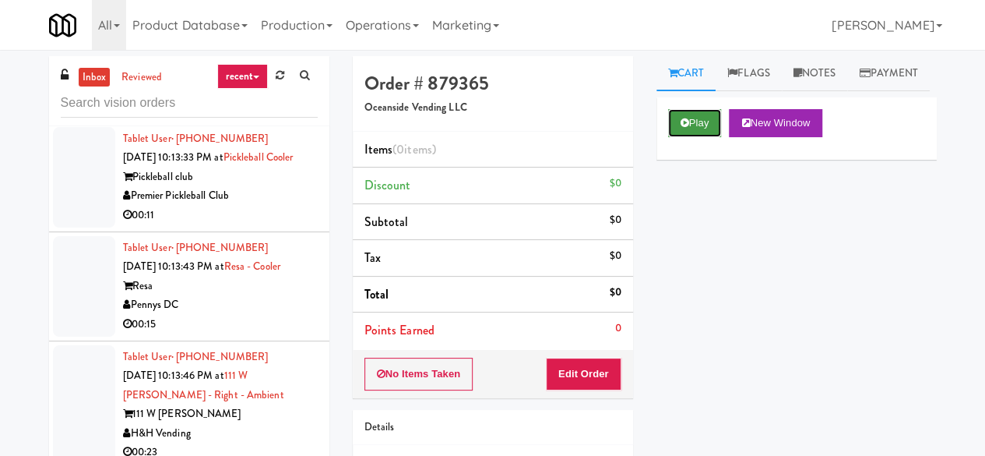
click at [679, 137] on button "Play" at bounding box center [695, 123] width 54 height 28
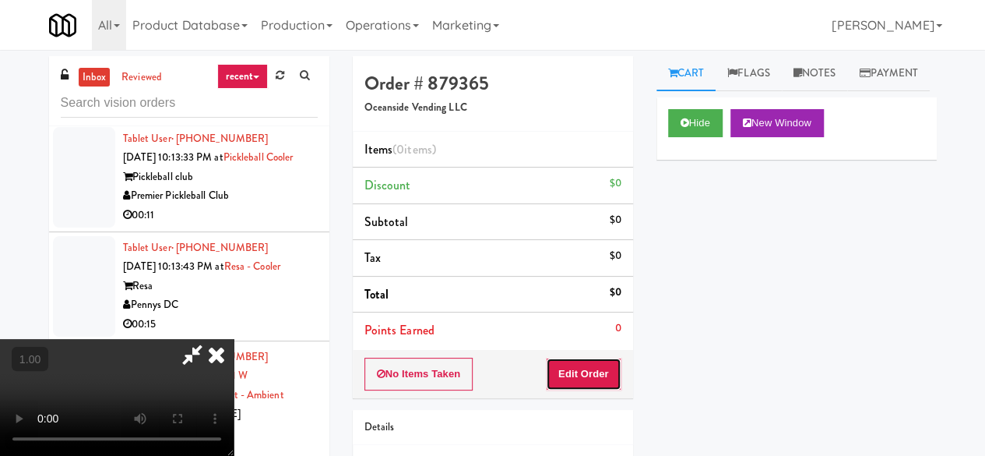
click at [580, 366] on button "Edit Order" at bounding box center [584, 373] width 76 height 33
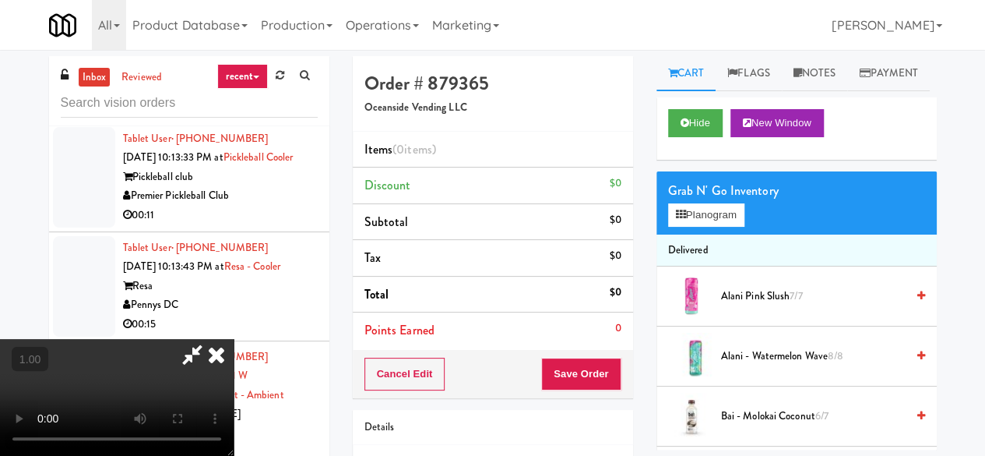
scroll to position [32, 0]
click at [727, 227] on button "Planogram" at bounding box center [706, 214] width 76 height 23
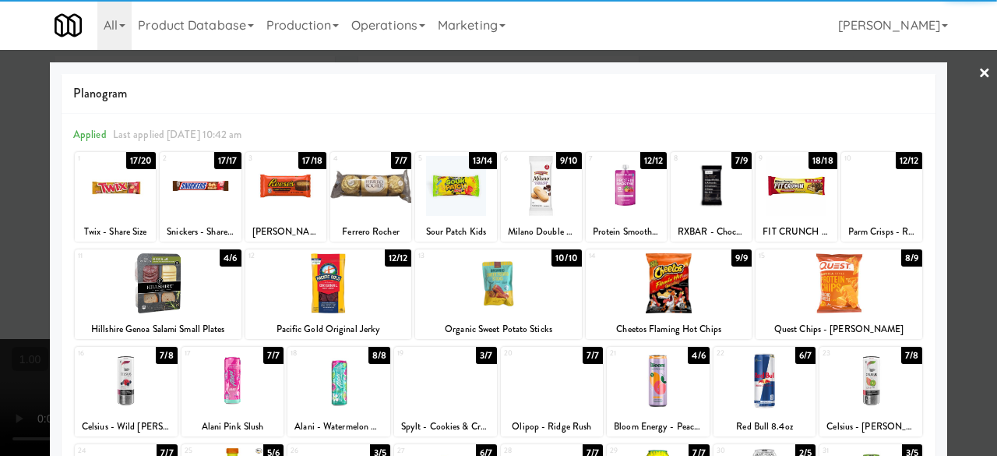
click at [654, 373] on div at bounding box center [658, 380] width 103 height 60
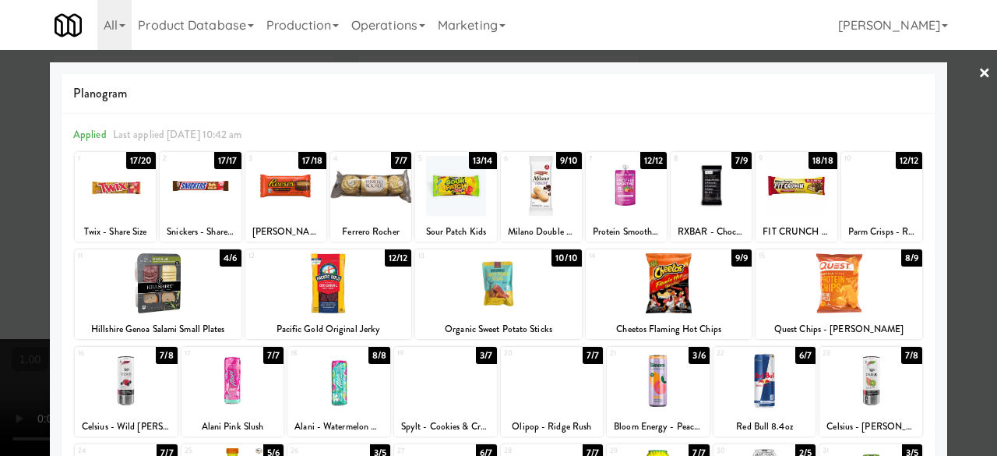
click at [957, 96] on div at bounding box center [498, 228] width 997 height 456
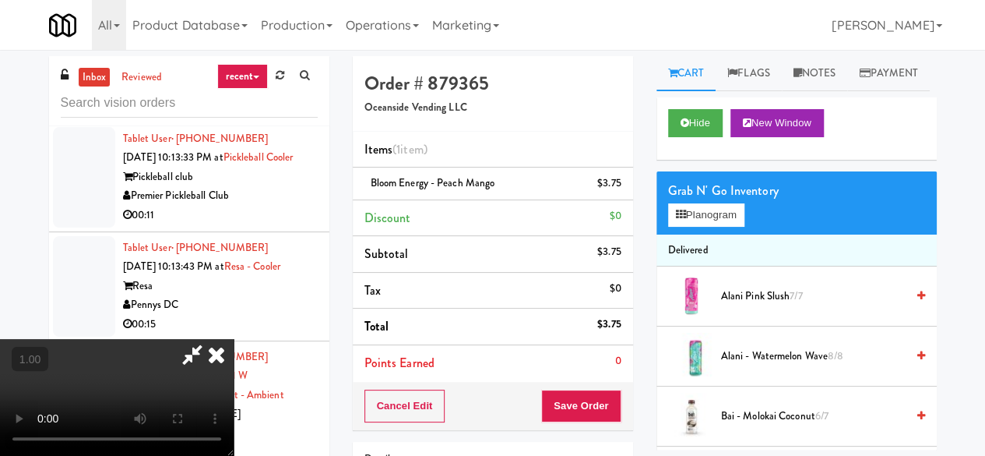
click at [210, 339] on icon at bounding box center [192, 354] width 36 height 31
click at [581, 418] on button "Save Order" at bounding box center [580, 405] width 79 height 33
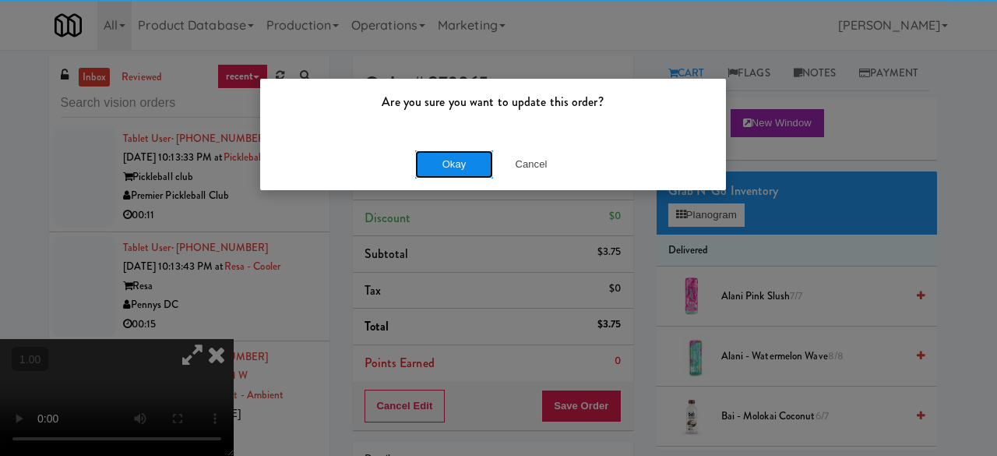
click at [436, 158] on button "Okay" at bounding box center [454, 164] width 78 height 28
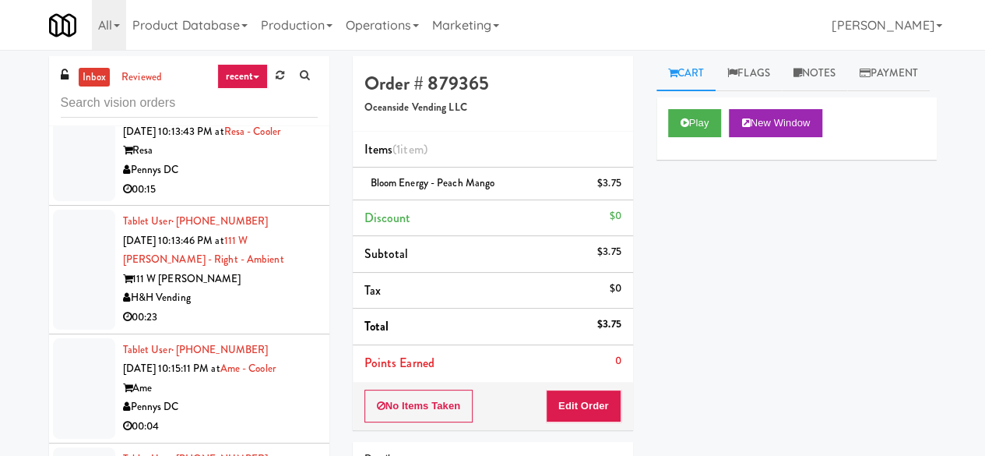
scroll to position [11217, 0]
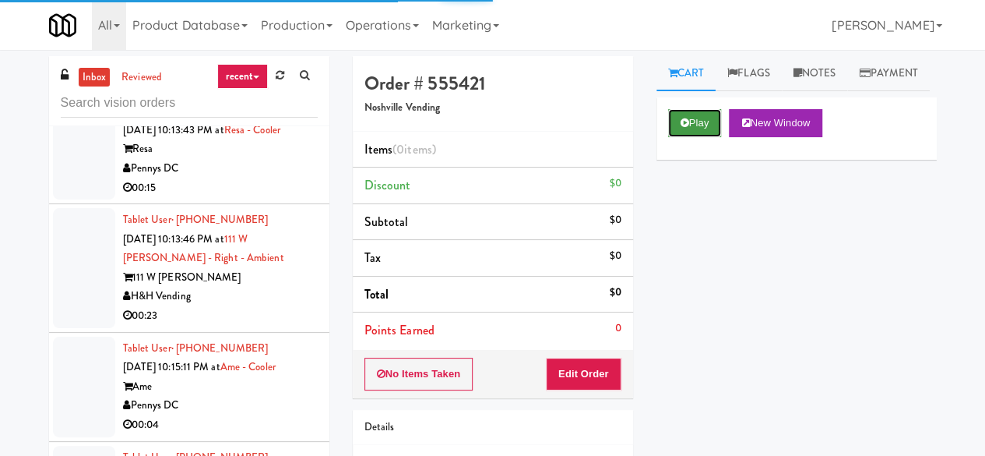
click at [706, 137] on button "Play" at bounding box center [695, 123] width 54 height 28
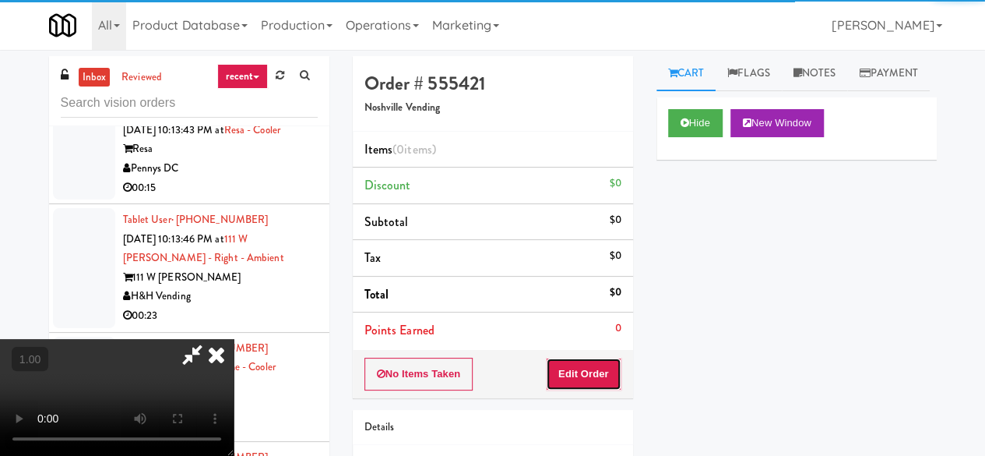
click at [609, 366] on button "Edit Order" at bounding box center [584, 373] width 76 height 33
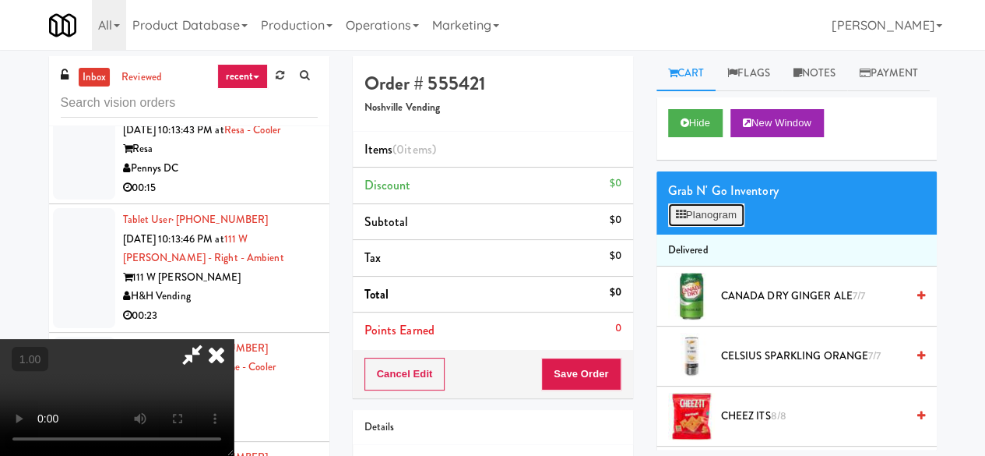
click at [703, 227] on button "Planogram" at bounding box center [706, 214] width 76 height 23
click at [0, 0] on div at bounding box center [0, 0] width 0 height 0
click at [703, 227] on button "Planogram" at bounding box center [706, 214] width 76 height 23
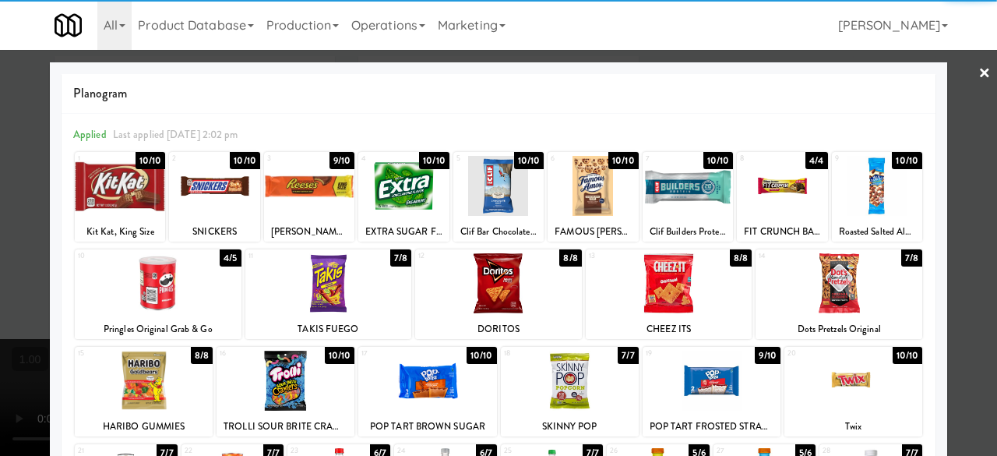
click at [506, 290] on div at bounding box center [498, 283] width 167 height 60
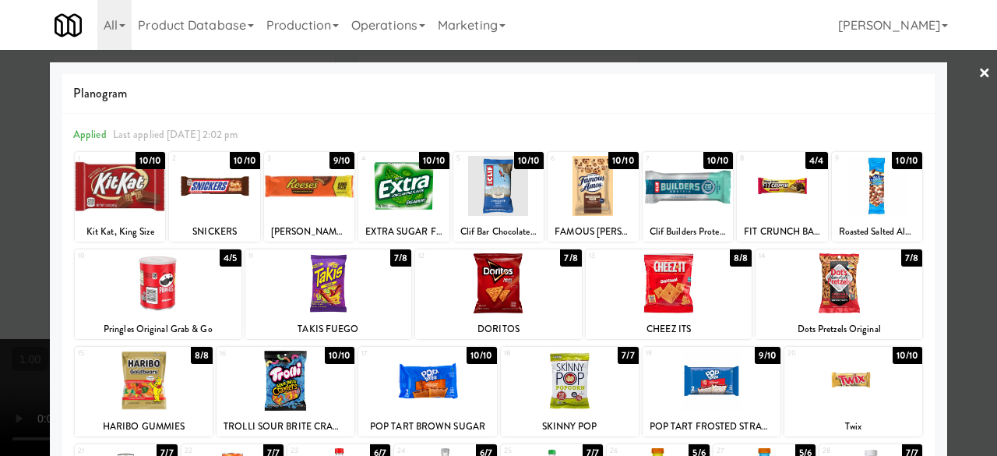
click at [703, 286] on div at bounding box center [669, 283] width 167 height 60
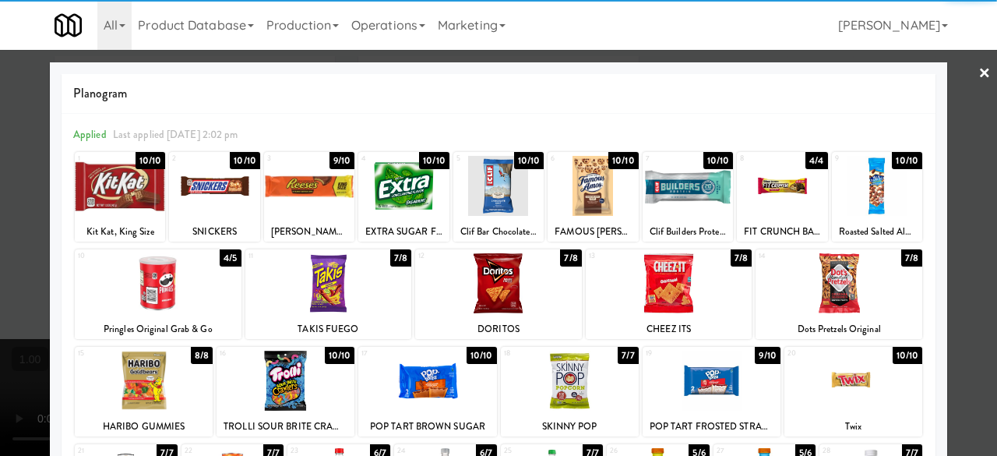
click at [953, 72] on div at bounding box center [498, 228] width 997 height 456
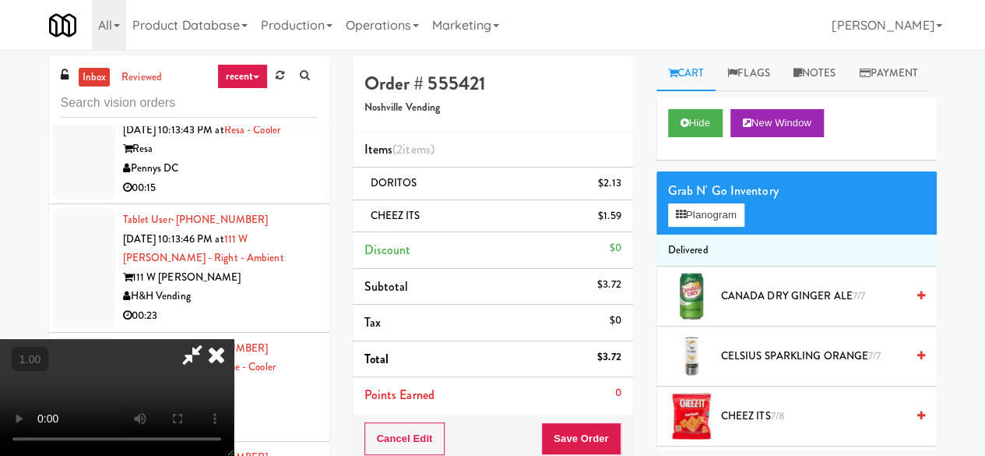
click at [210, 339] on icon at bounding box center [192, 354] width 36 height 31
click at [586, 432] on button "Save Order" at bounding box center [580, 438] width 79 height 33
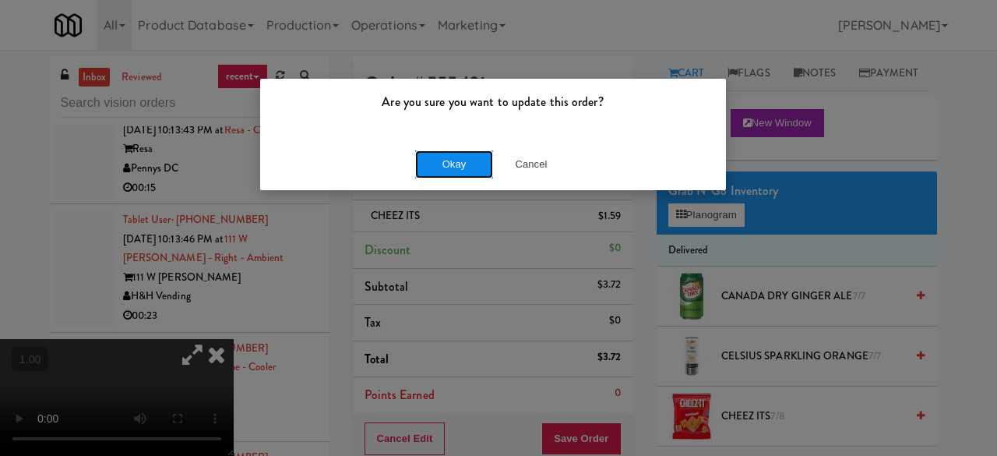
click at [450, 167] on button "Okay" at bounding box center [454, 164] width 78 height 28
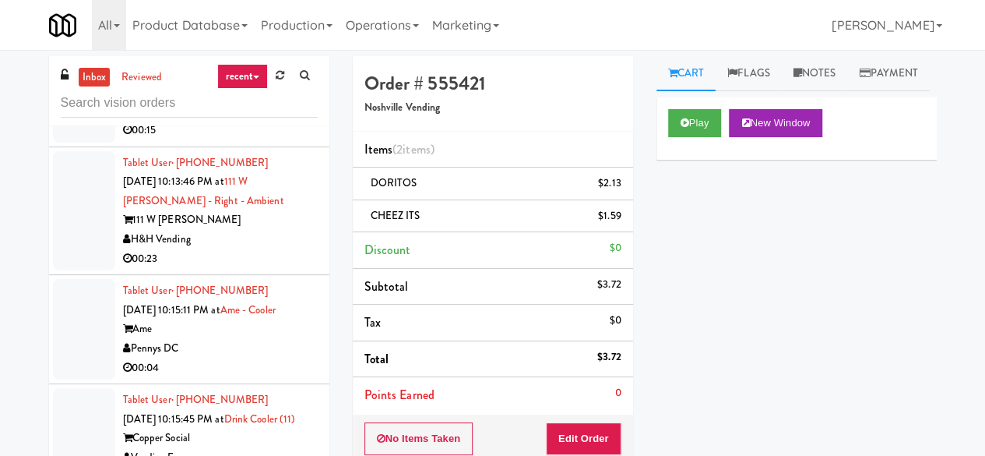
scroll to position [11451, 0]
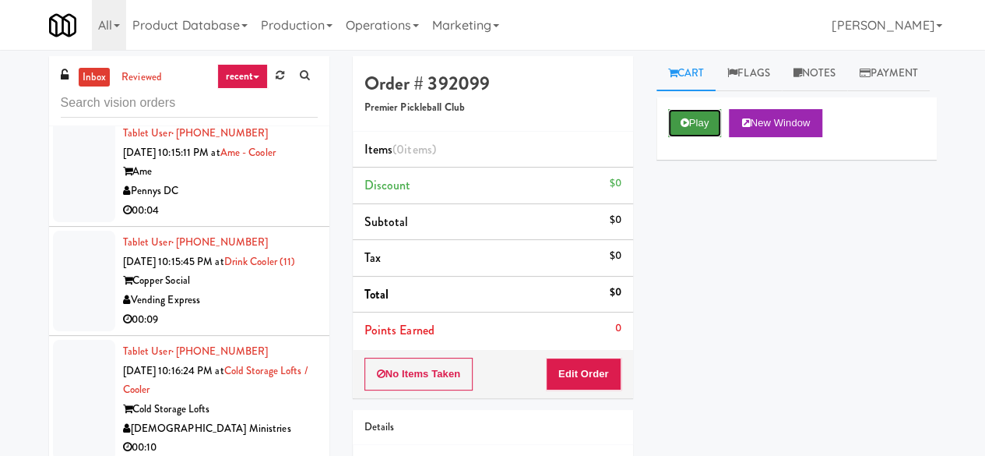
click at [710, 137] on button "Play" at bounding box center [695, 123] width 54 height 28
click at [699, 137] on button "Play" at bounding box center [695, 123] width 54 height 28
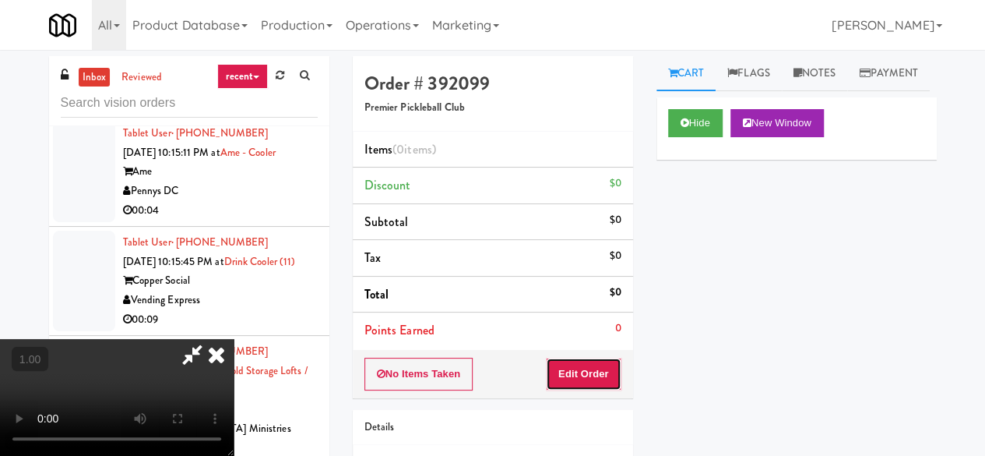
click at [600, 369] on button "Edit Order" at bounding box center [584, 373] width 76 height 33
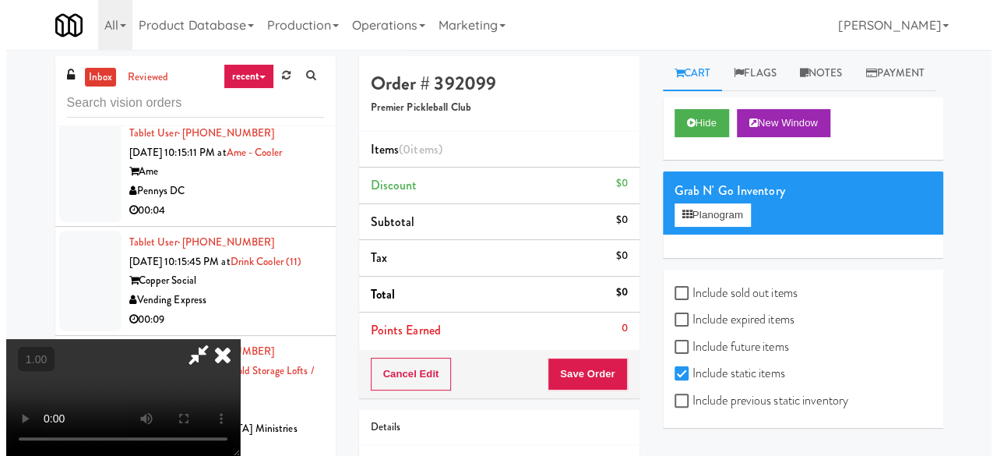
scroll to position [32, 0]
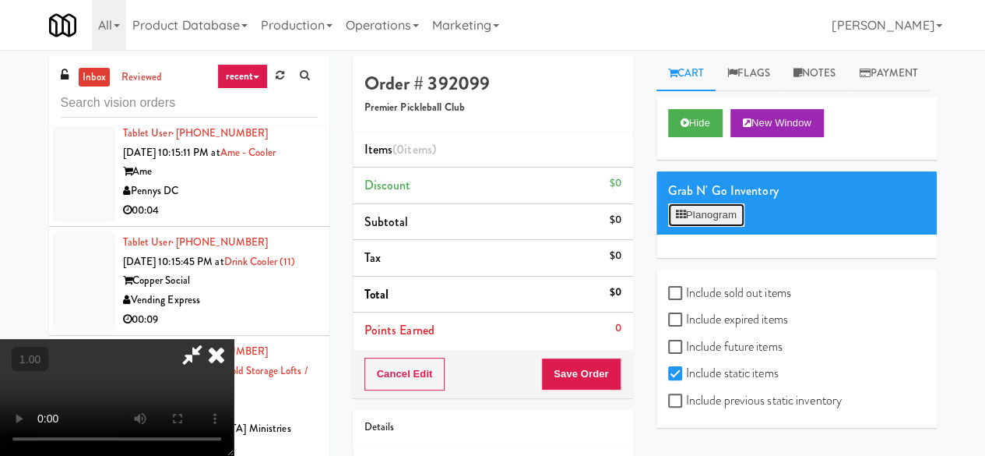
click at [692, 227] on button "Planogram" at bounding box center [706, 214] width 76 height 23
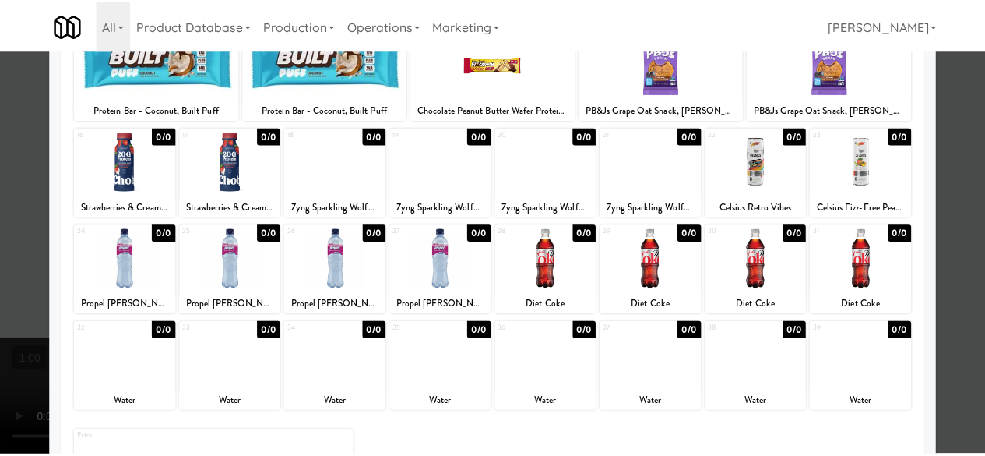
scroll to position [75, 0]
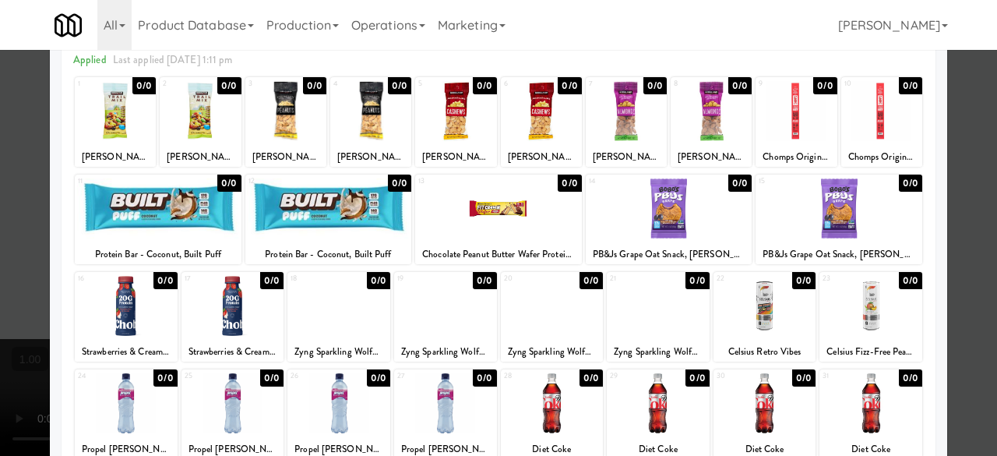
click at [955, 231] on div at bounding box center [498, 228] width 997 height 456
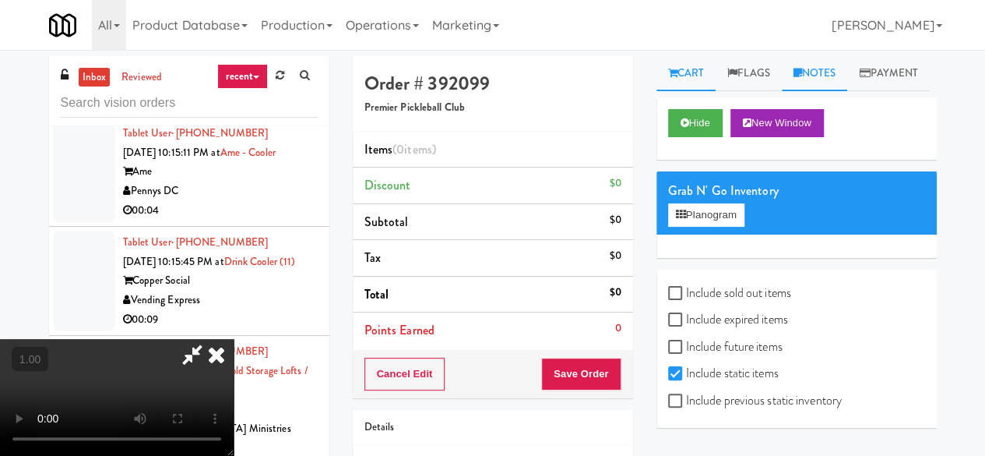
click at [826, 62] on link "Notes" at bounding box center [815, 73] width 66 height 35
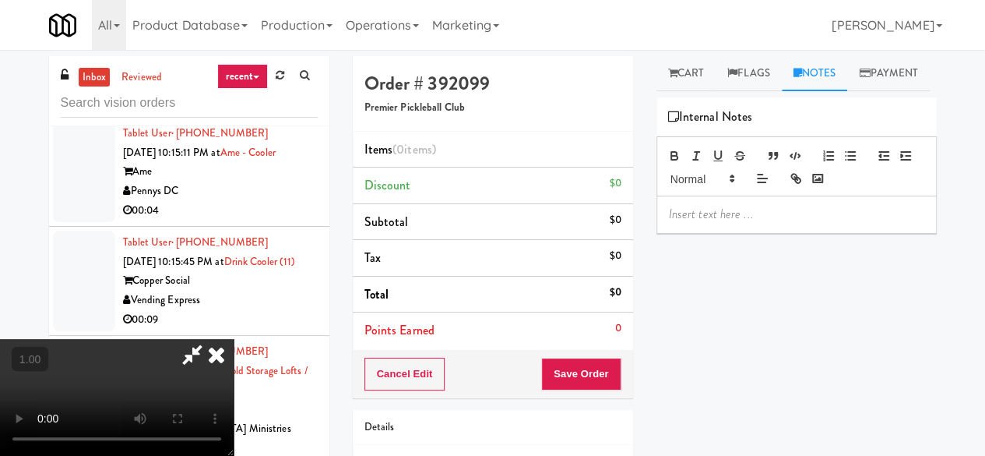
click at [724, 223] on p at bounding box center [796, 214] width 255 height 17
click at [673, 70] on icon at bounding box center [672, 73] width 9 height 10
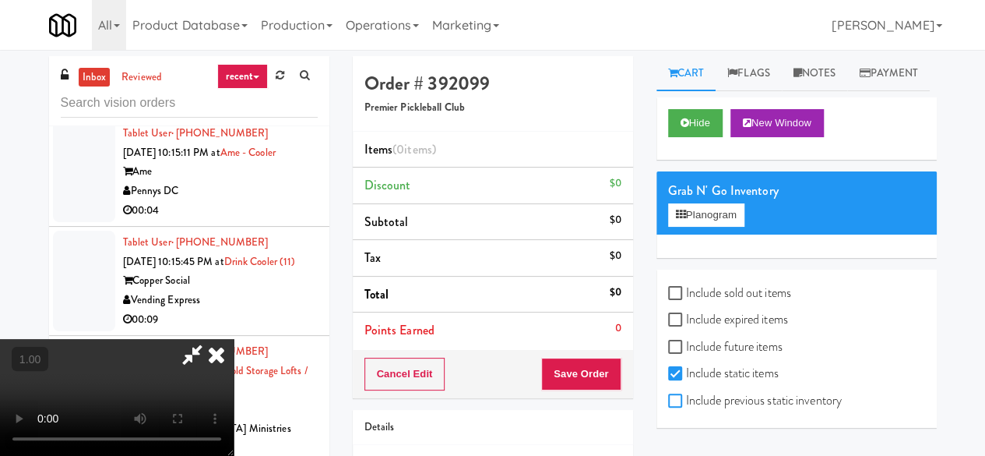
click at [678, 407] on input "Include previous static inventory" at bounding box center [677, 401] width 18 height 12
checkbox input "true"
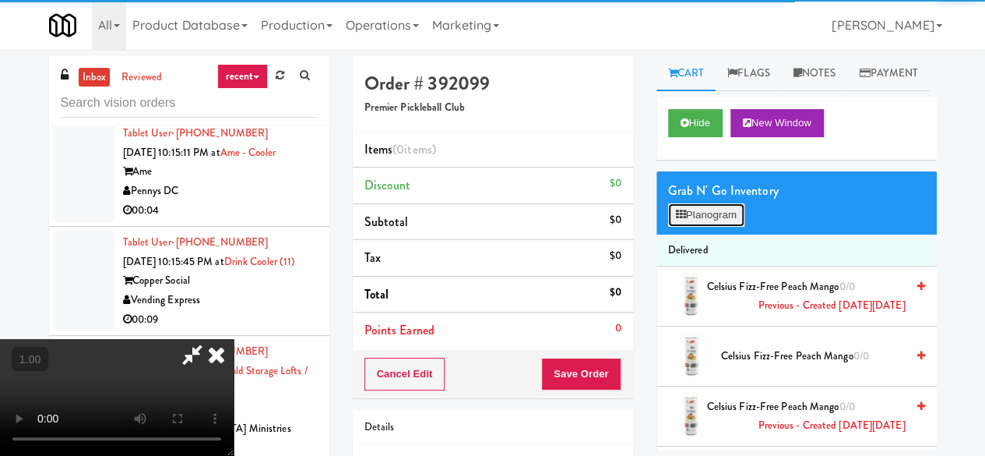
click at [702, 227] on button "Planogram" at bounding box center [706, 214] width 76 height 23
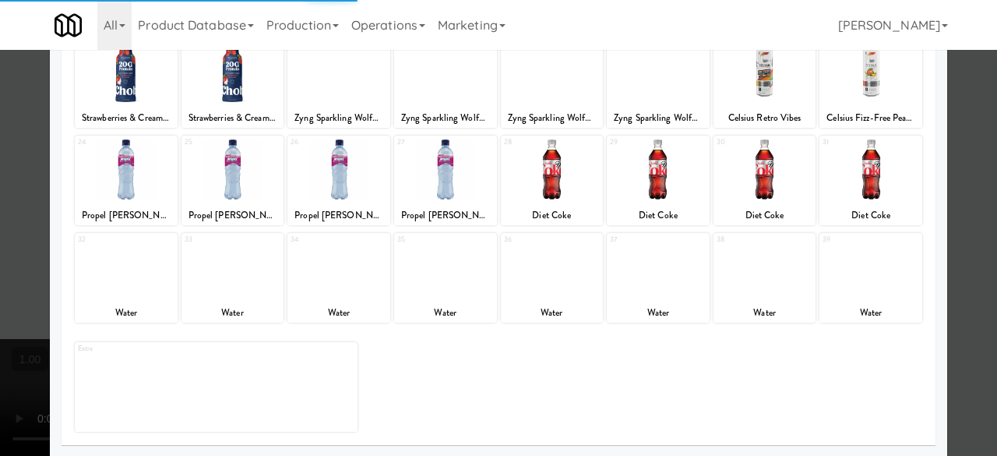
click at [354, 275] on div at bounding box center [338, 267] width 103 height 60
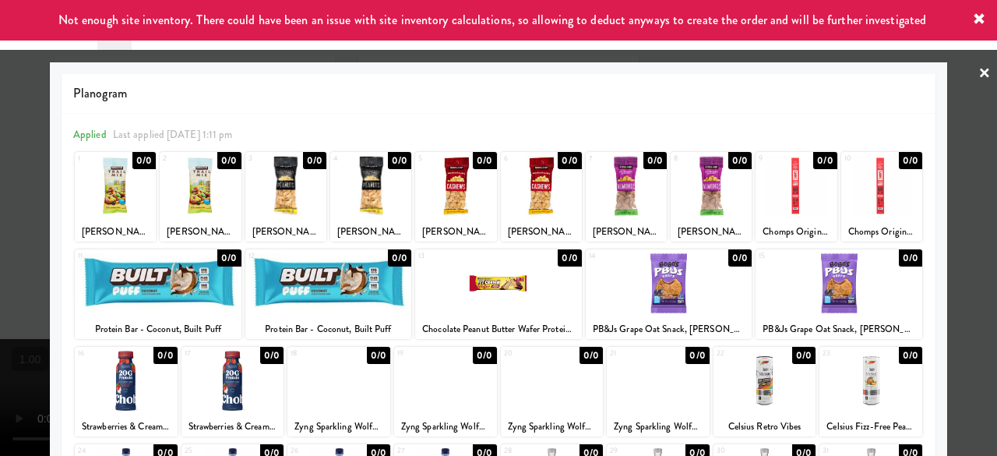
click at [354, 386] on div at bounding box center [338, 380] width 103 height 60
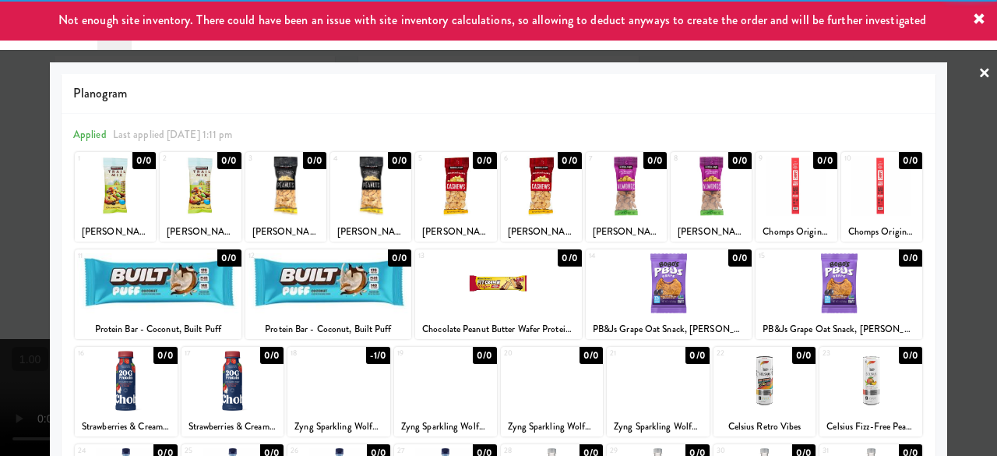
click at [950, 97] on div at bounding box center [498, 228] width 997 height 456
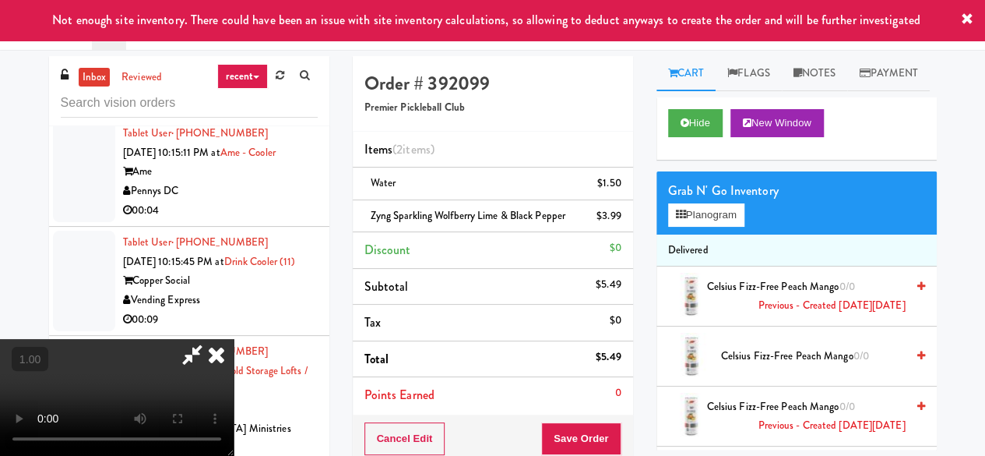
scroll to position [32, 0]
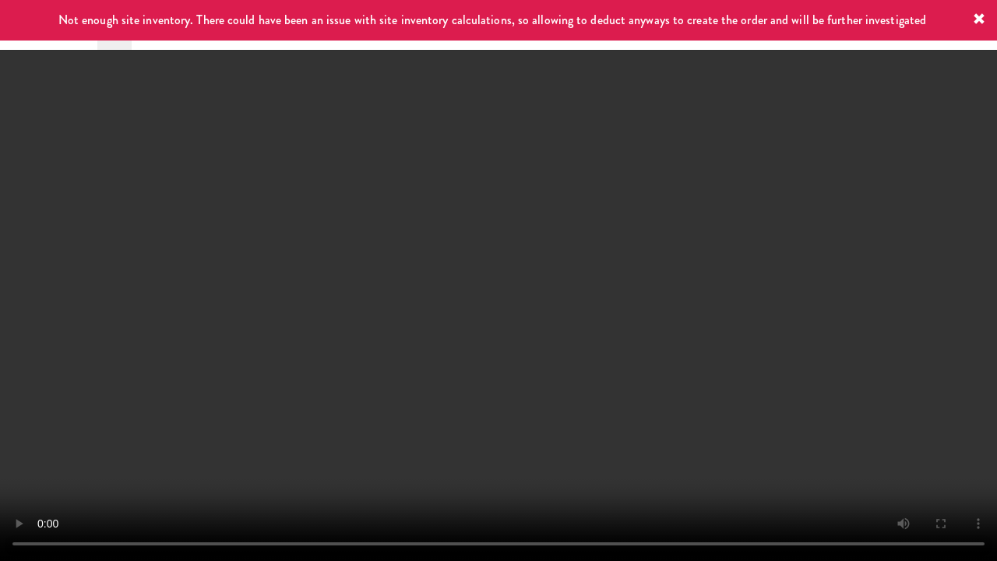
click at [664, 405] on video at bounding box center [498, 280] width 997 height 561
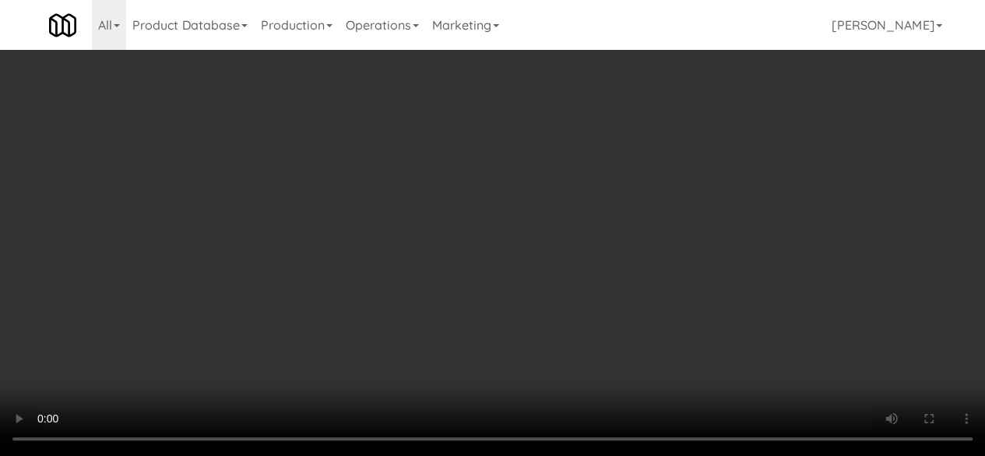
scroll to position [0, 0]
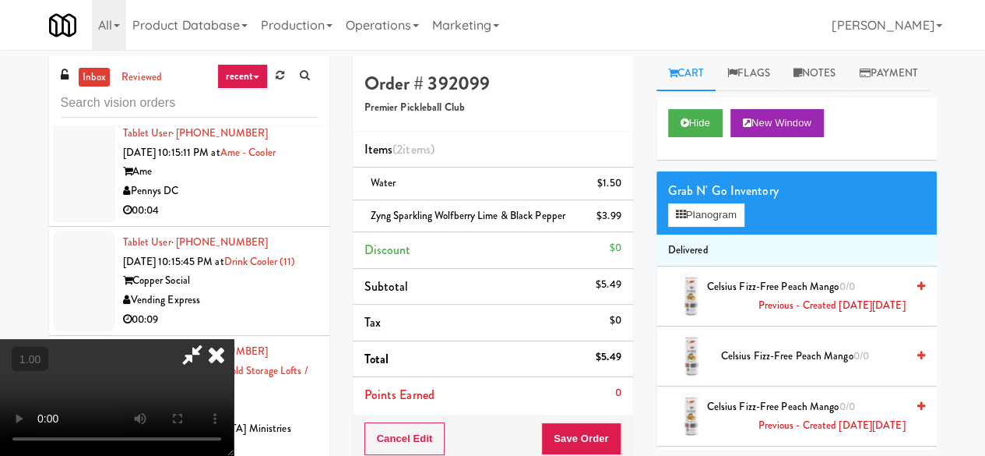
click at [234, 339] on icon at bounding box center [216, 354] width 34 height 31
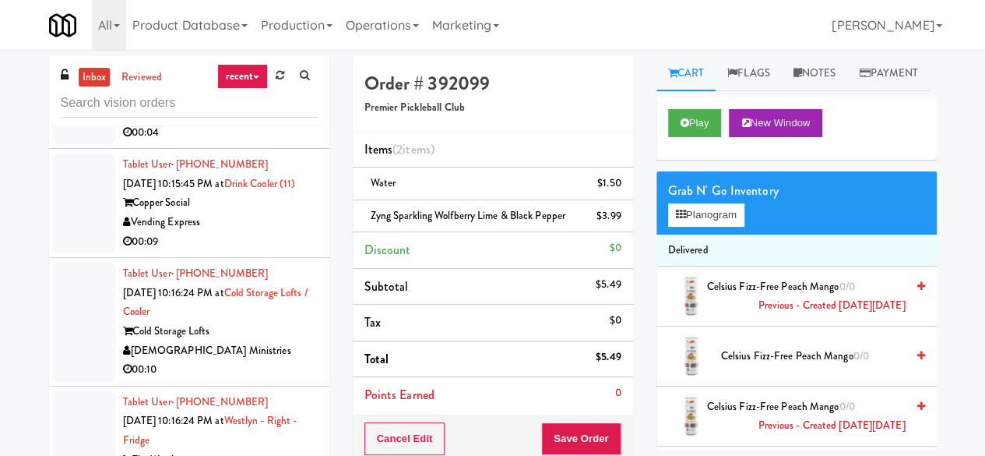
scroll to position [11918, 0]
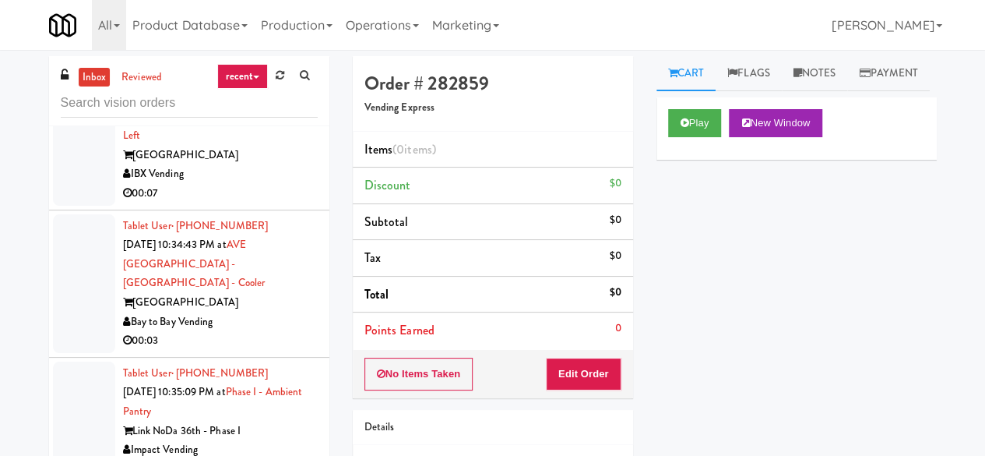
scroll to position [14837, 0]
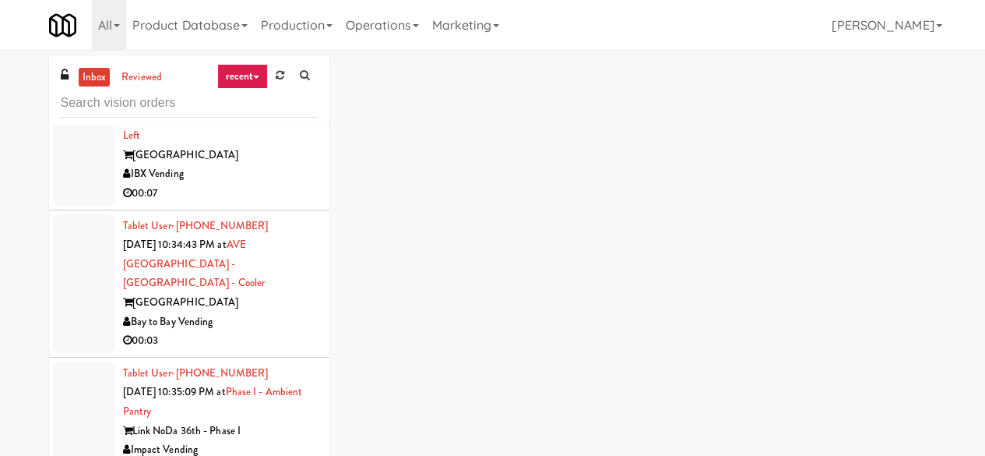
drag, startPoint x: 255, startPoint y: 329, endPoint x: 255, endPoint y: 320, distance: 9.3
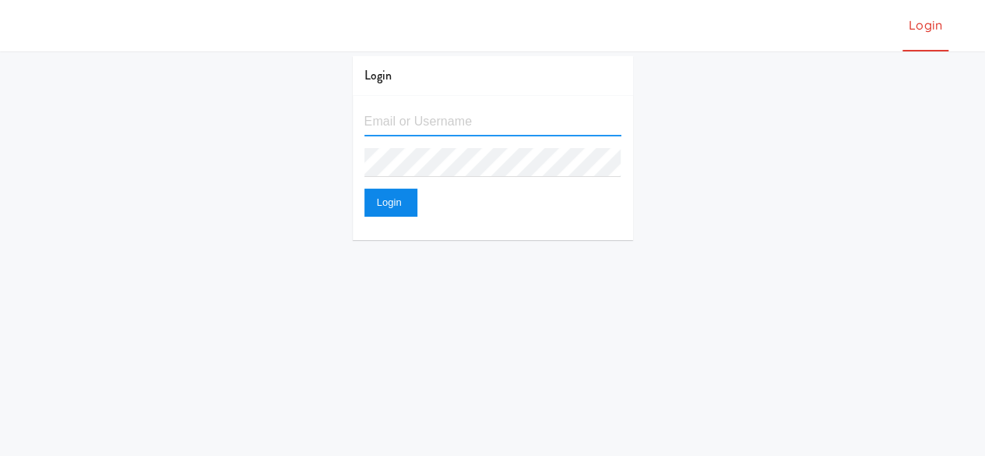
type input "[EMAIL_ADDRESS][DOMAIN_NAME]"
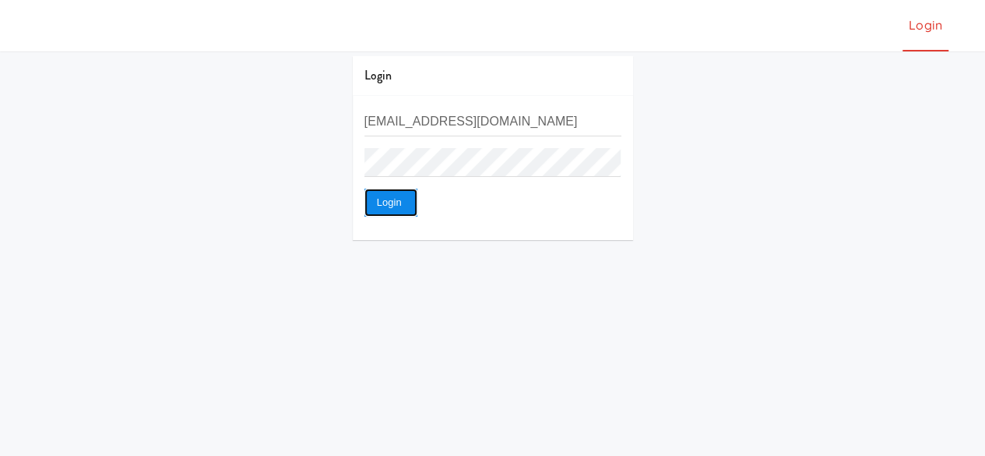
click at [382, 202] on button "Login" at bounding box center [390, 202] width 53 height 28
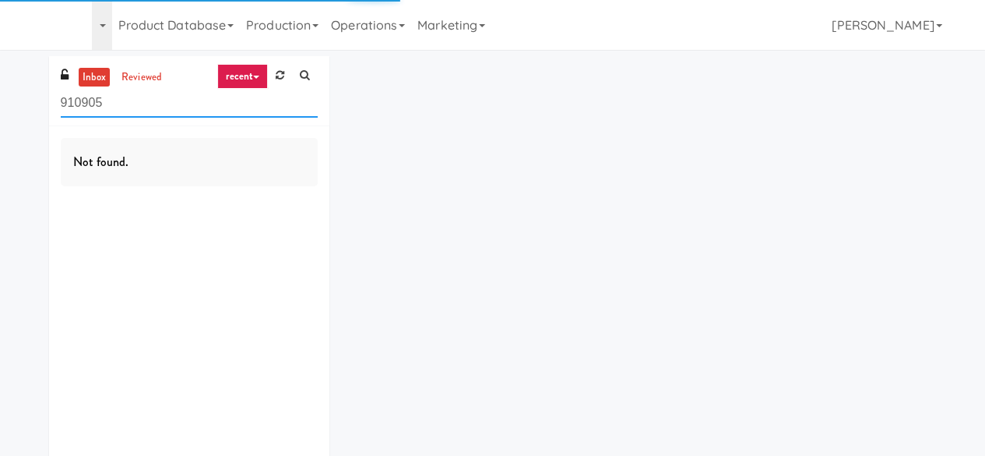
click at [248, 111] on input "910905" at bounding box center [189, 103] width 257 height 29
